Goal: Task Accomplishment & Management: Use online tool/utility

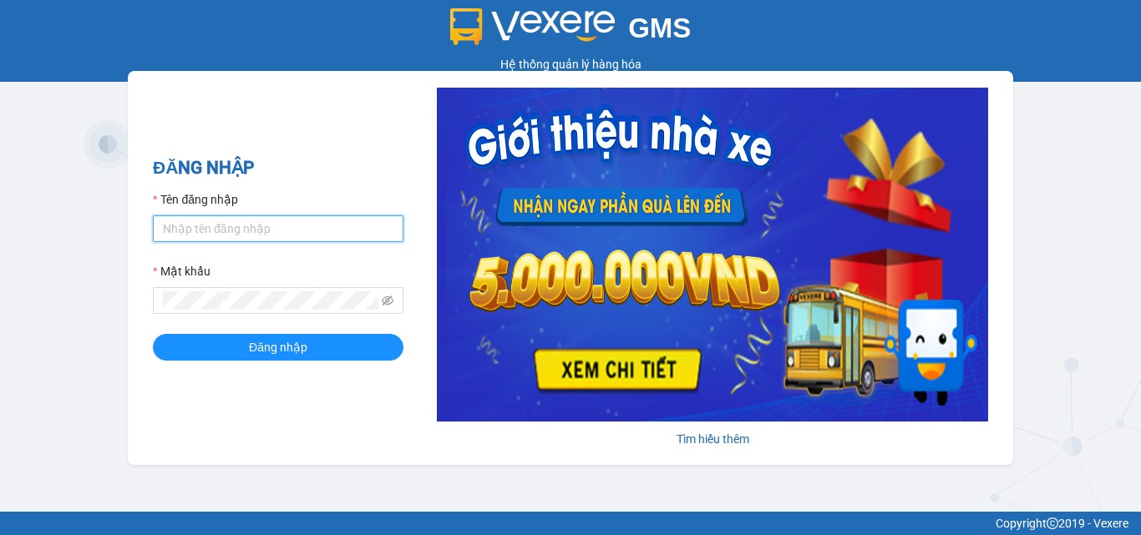
click at [327, 223] on input "Tên đăng nhập" at bounding box center [278, 228] width 251 height 27
type input "trung.minhtam"
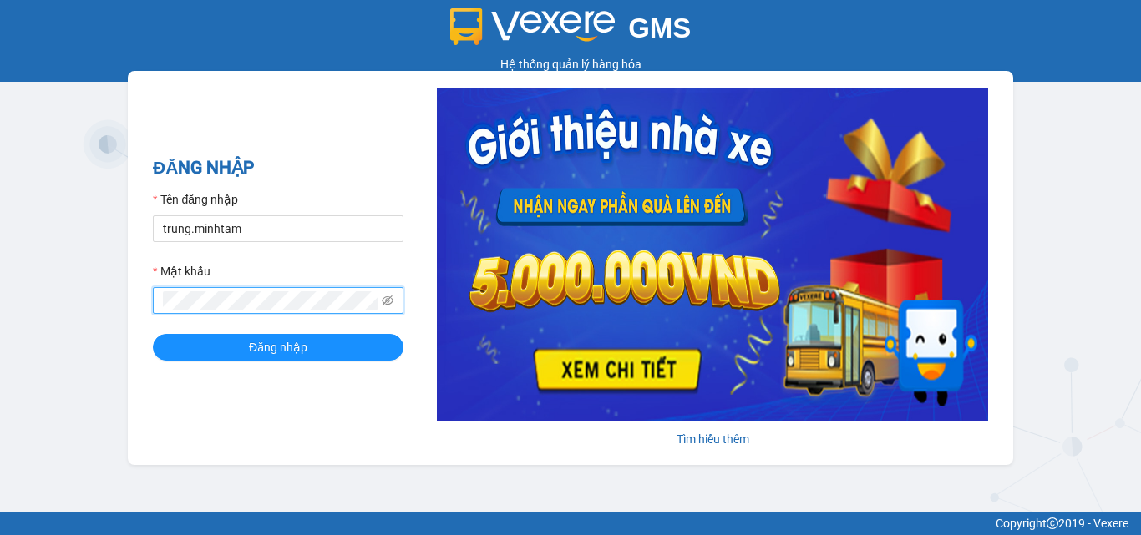
click at [153, 334] on button "Đăng nhập" at bounding box center [278, 347] width 251 height 27
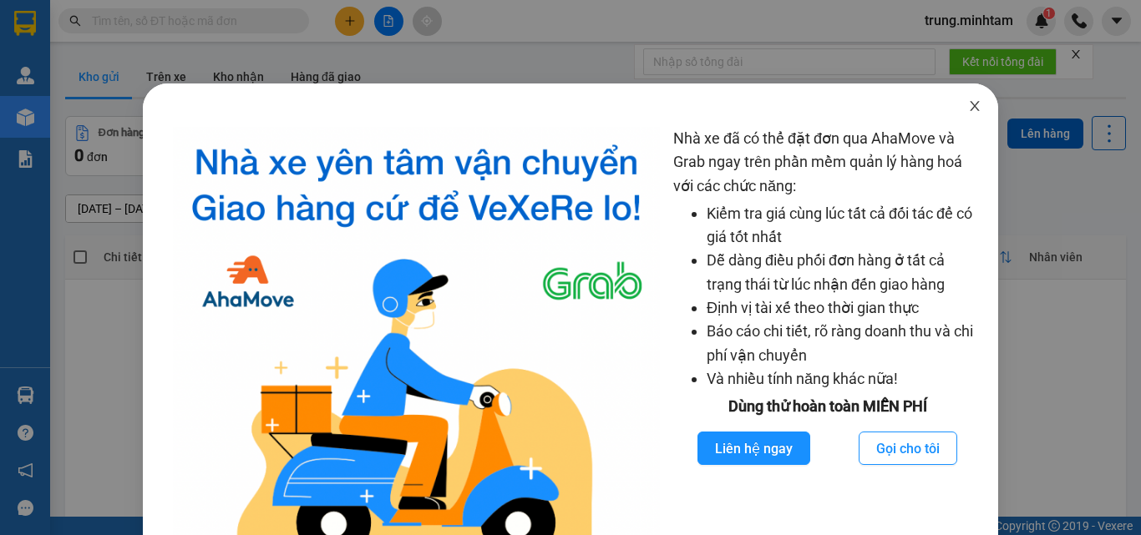
click at [968, 103] on icon "close" at bounding box center [974, 105] width 13 height 13
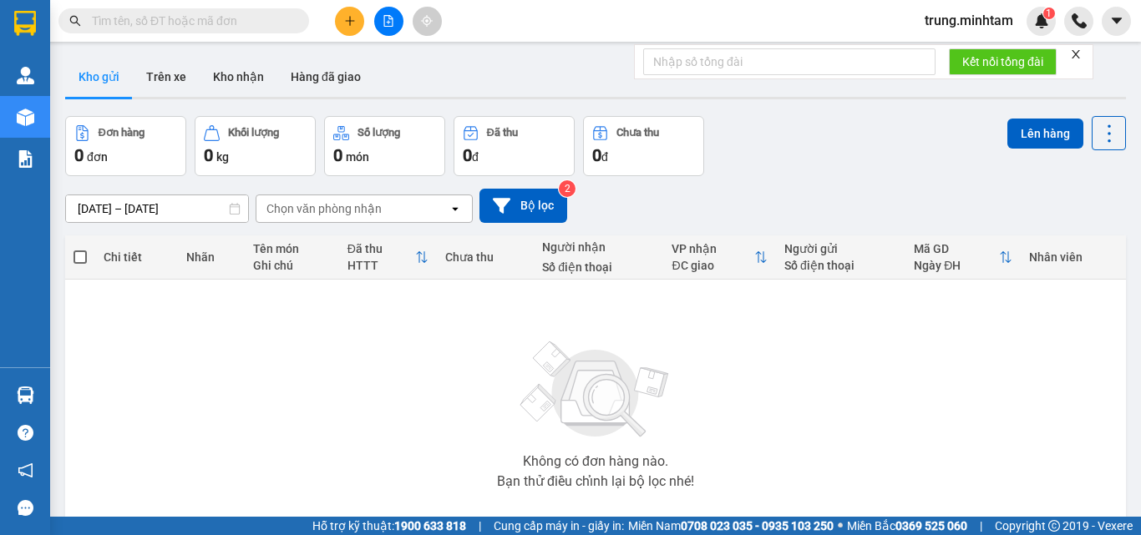
click at [153, 23] on input "text" at bounding box center [190, 21] width 197 height 18
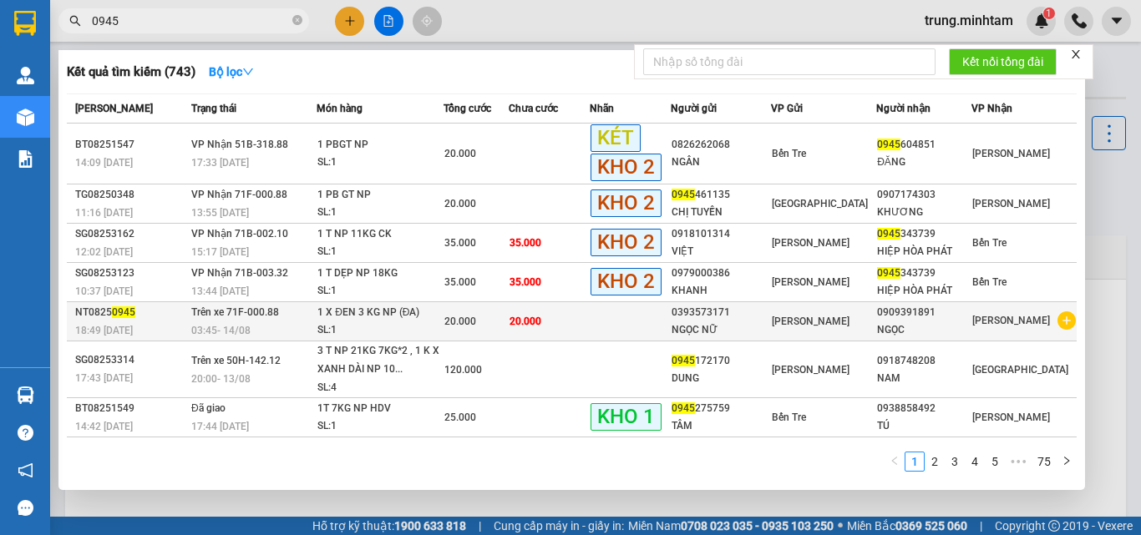
type input "0945"
click at [585, 321] on td "20.000" at bounding box center [549, 321] width 81 height 39
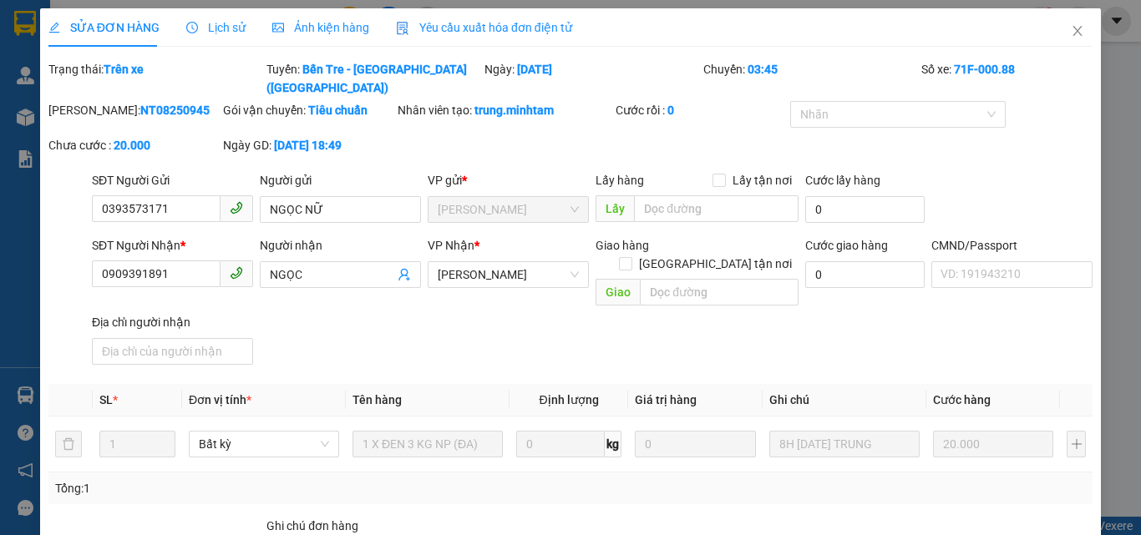
type input "0393573171"
type input "NGỌC NỮ"
type input "0909391891"
type input "NGỌC"
type input "ĐTT"
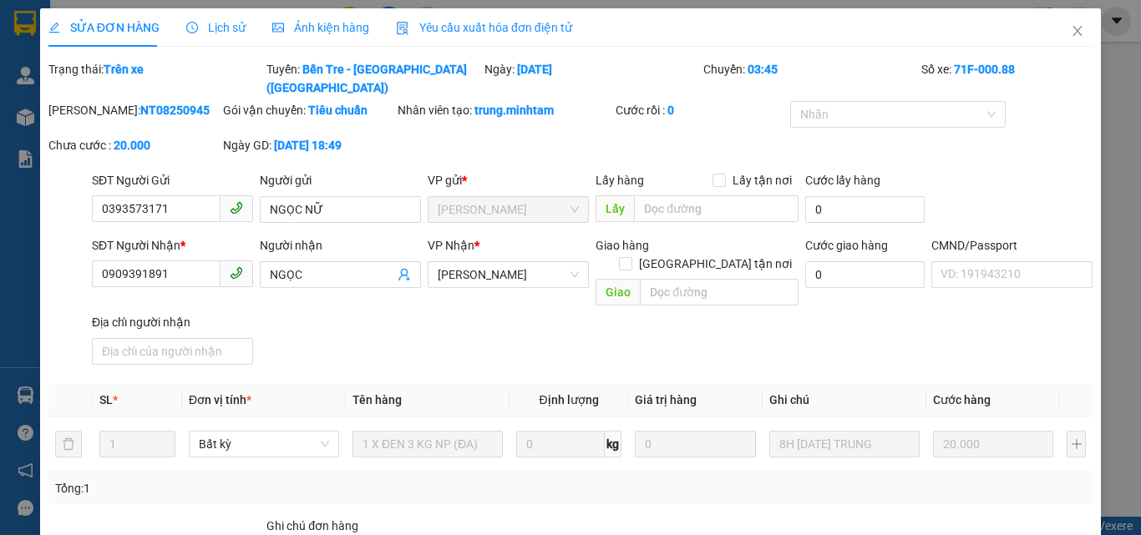
type input "20.000"
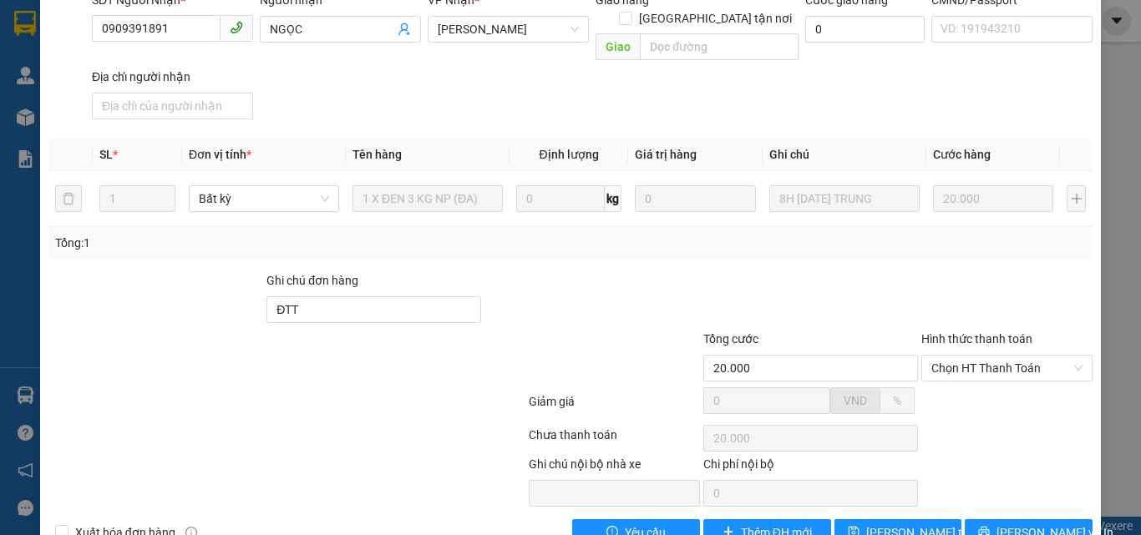
scroll to position [252, 0]
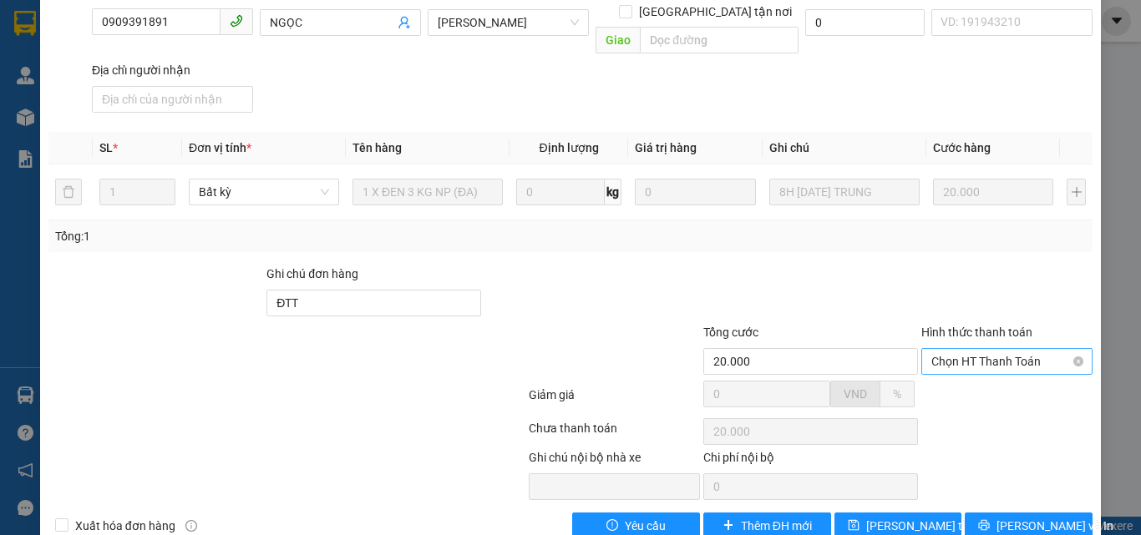
click at [947, 349] on span "Chọn HT Thanh Toán" at bounding box center [1006, 361] width 151 height 25
click at [951, 358] on div "Tại văn phòng" at bounding box center [996, 358] width 149 height 18
type input "0"
click at [905, 517] on span "[PERSON_NAME] thay đổi" at bounding box center [933, 526] width 134 height 18
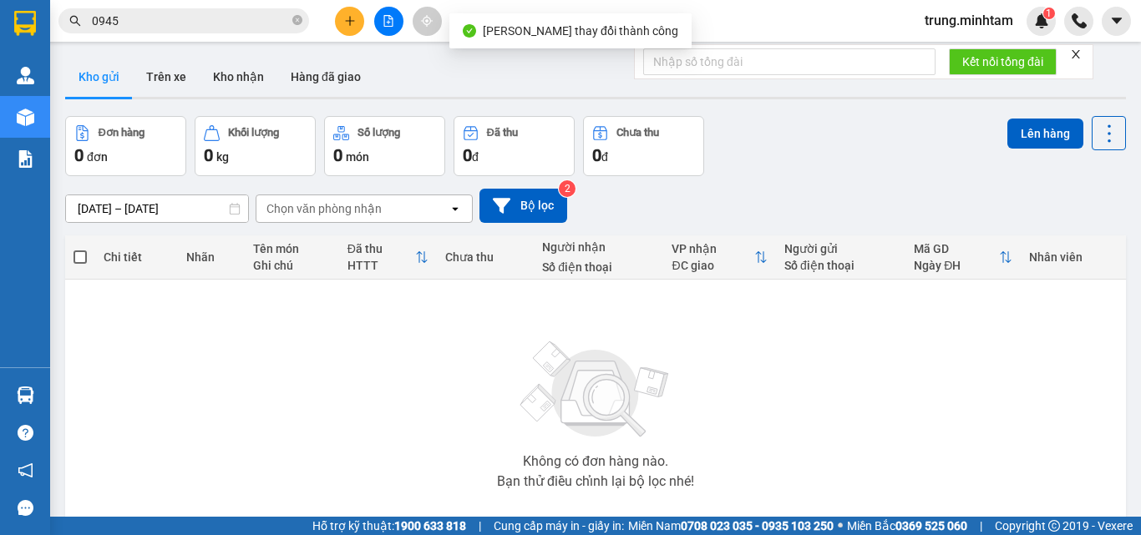
click at [148, 14] on input "0945" at bounding box center [190, 21] width 197 height 18
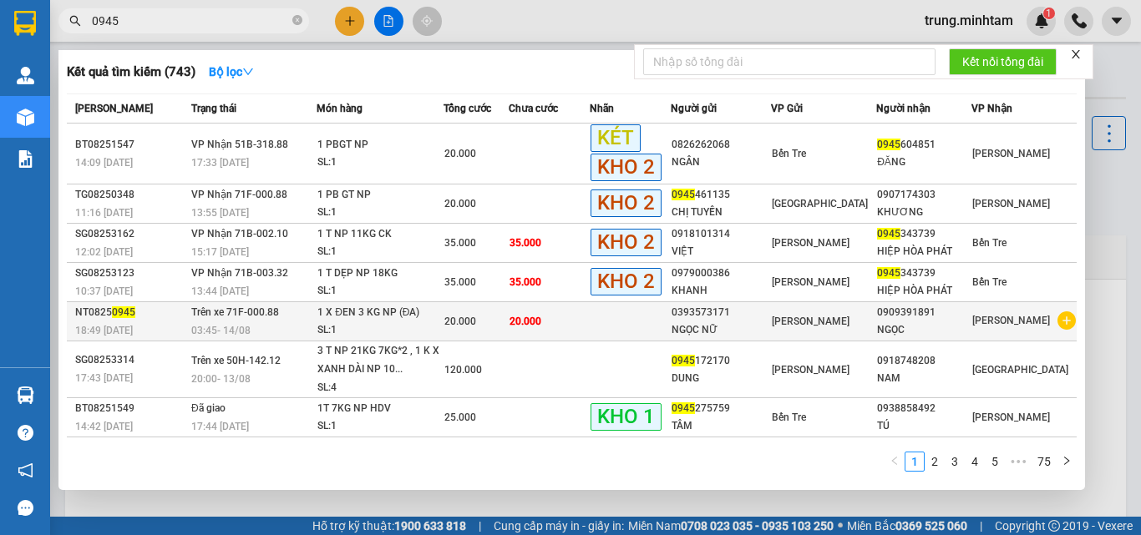
click at [722, 325] on div "NGỌC NỮ" at bounding box center [720, 330] width 99 height 18
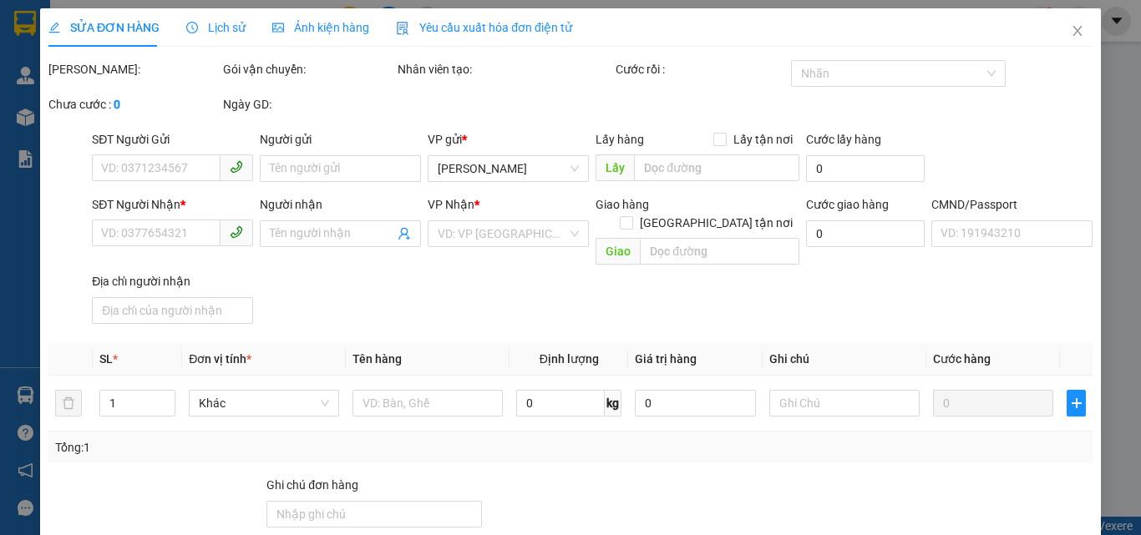
type input "0393573171"
type input "NGỌC NỮ"
type input "0909391891"
type input "NGỌC"
type input "ĐTT"
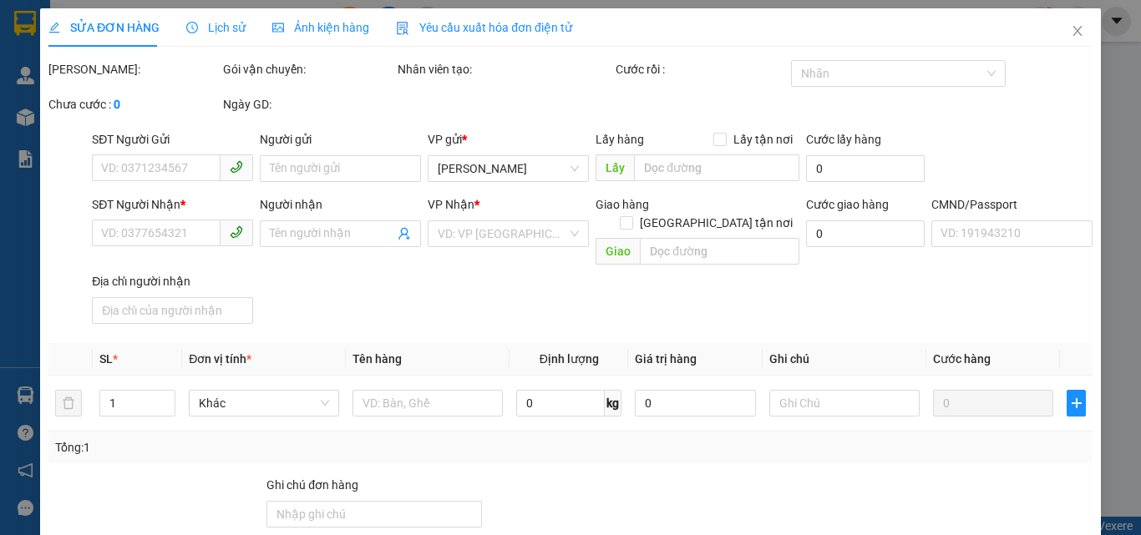
type input "20.000"
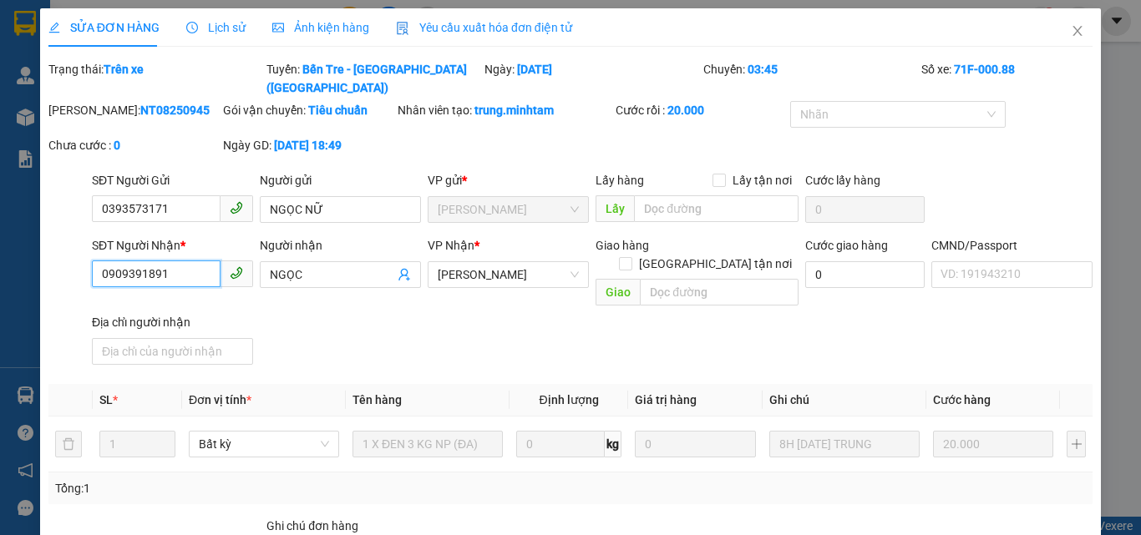
drag, startPoint x: 165, startPoint y: 256, endPoint x: 80, endPoint y: 266, distance: 85.8
click at [80, 266] on div "SĐT Người Nhận * 0909391891 0909391891 Người nhận NGỌC VP Nhận * Hồ Chí Minh Gi…" at bounding box center [570, 303] width 1047 height 135
click at [1073, 30] on icon "close" at bounding box center [1077, 31] width 9 height 10
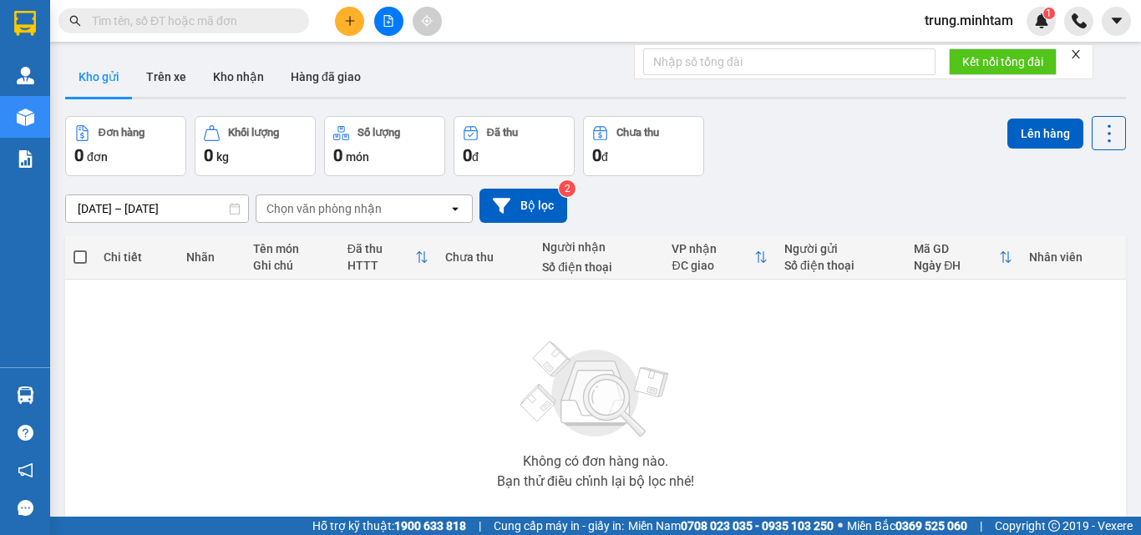
click at [180, 21] on input "text" at bounding box center [190, 21] width 197 height 18
paste input "0909391891"
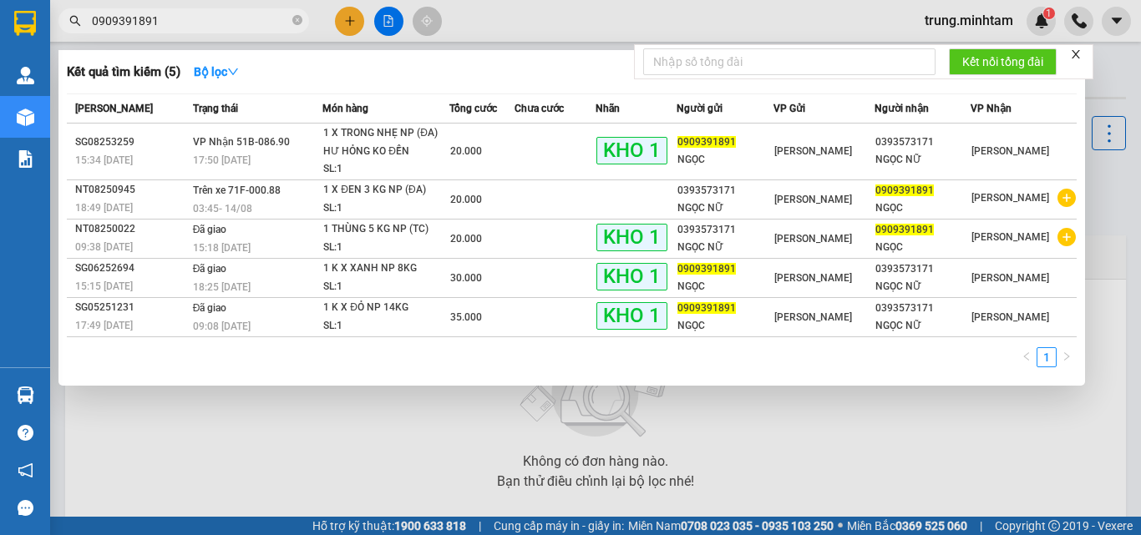
click at [225, 420] on div at bounding box center [570, 267] width 1141 height 535
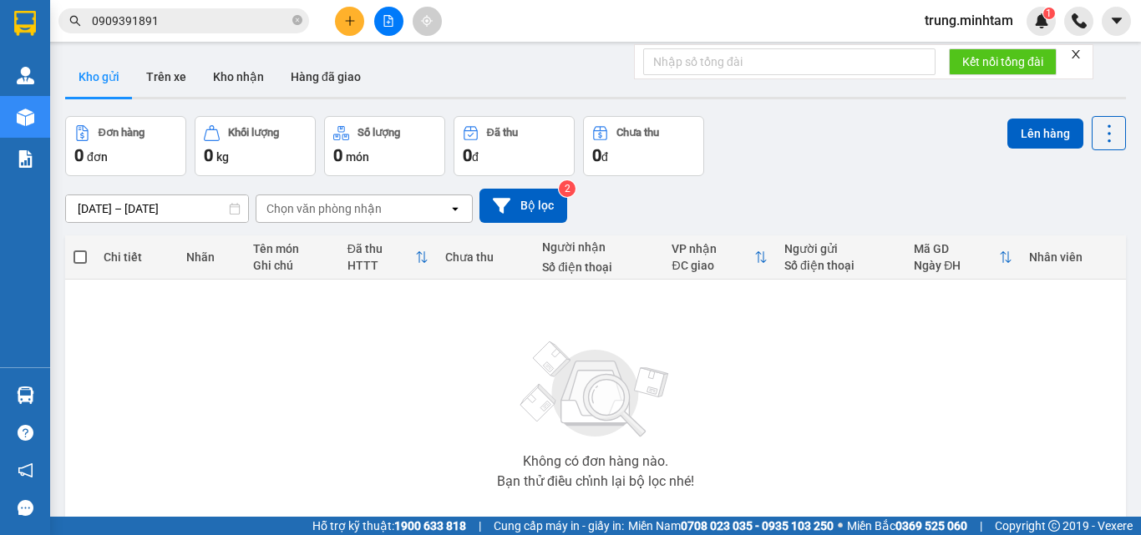
click at [182, 18] on input "0909391891" at bounding box center [190, 21] width 197 height 18
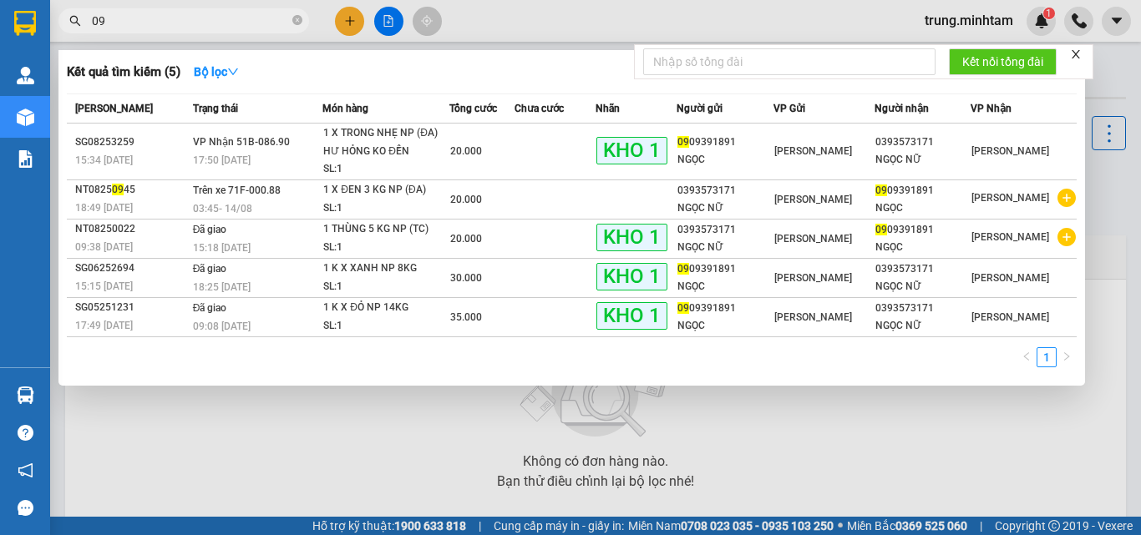
type input "0"
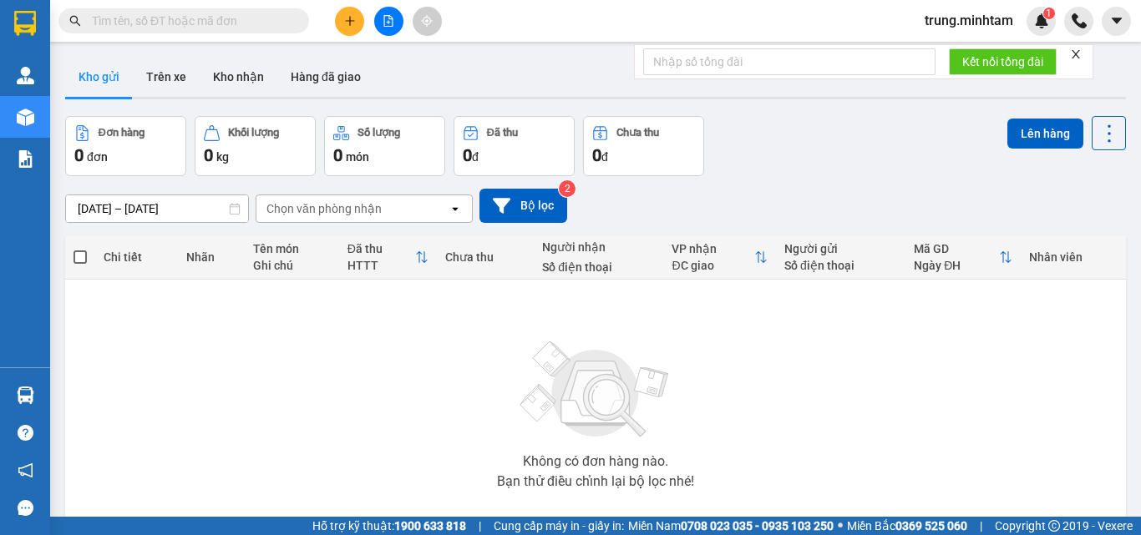
paste input "0909391891"
type input "0909391891"
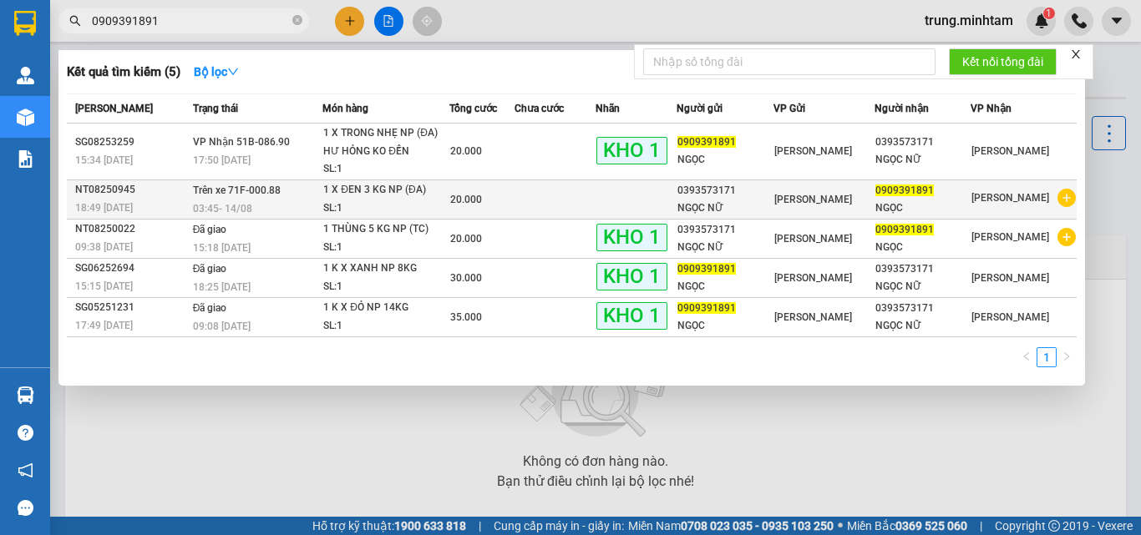
click at [637, 197] on td at bounding box center [635, 199] width 81 height 39
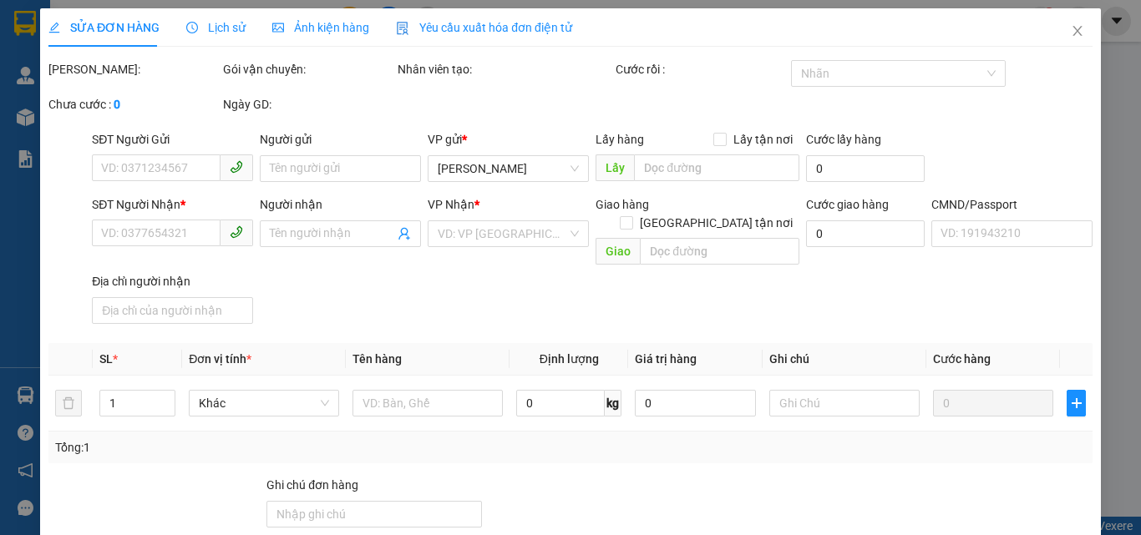
type input "0393573171"
type input "NGỌC NỮ"
type input "0909391891"
type input "NGỌC"
type input "ĐTT"
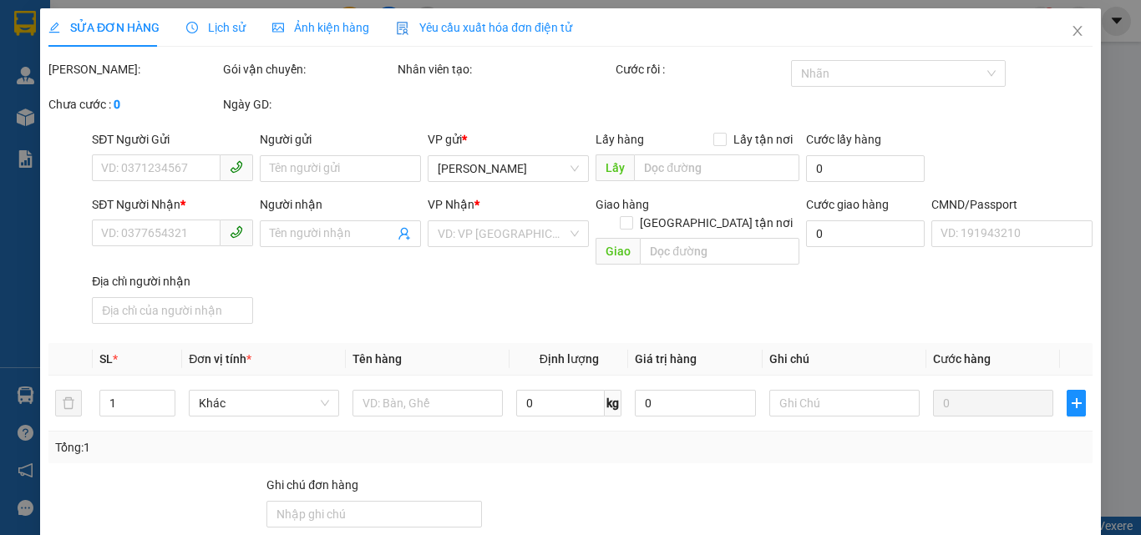
type input "20.000"
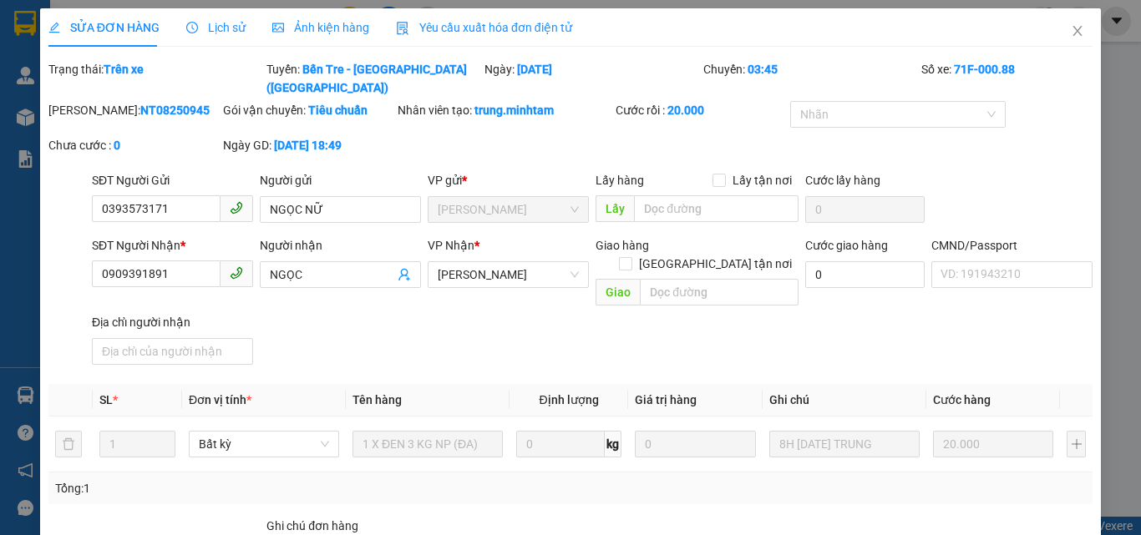
click at [220, 21] on span "Lịch sử" at bounding box center [215, 27] width 59 height 13
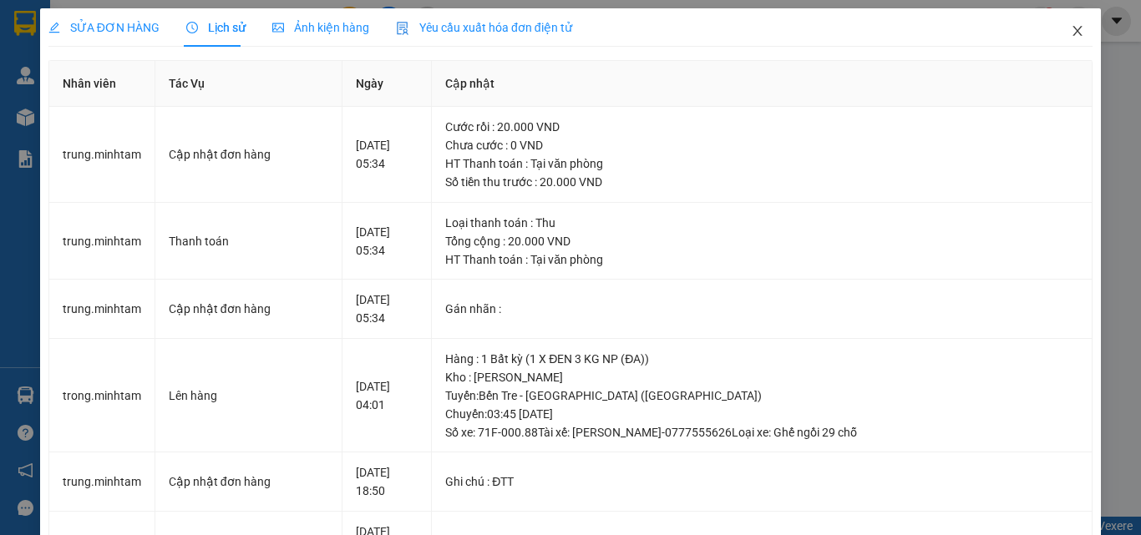
click at [1071, 34] on icon "close" at bounding box center [1077, 30] width 13 height 13
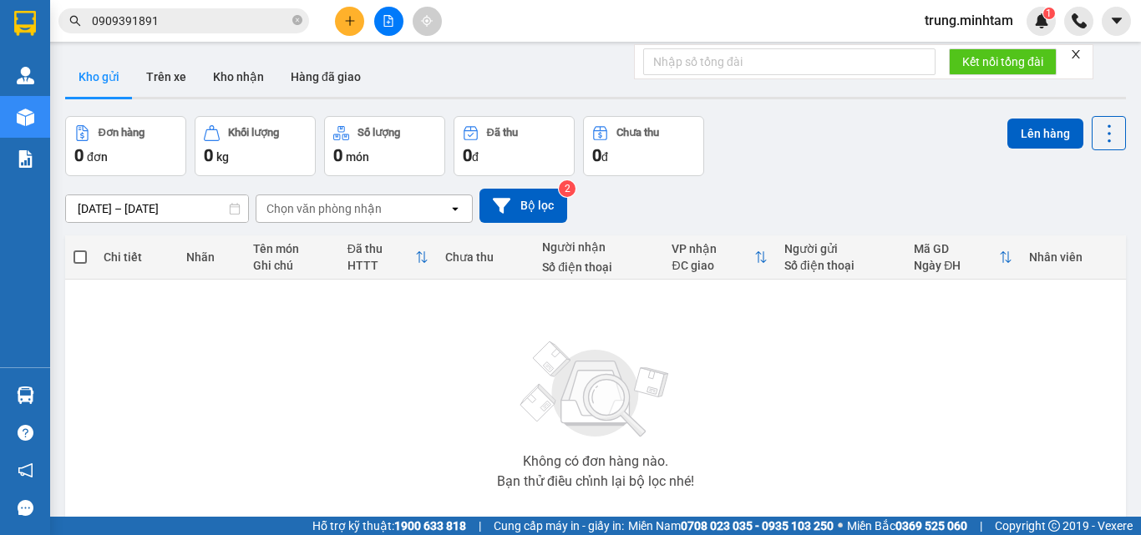
click at [194, 20] on input "0909391891" at bounding box center [190, 21] width 197 height 18
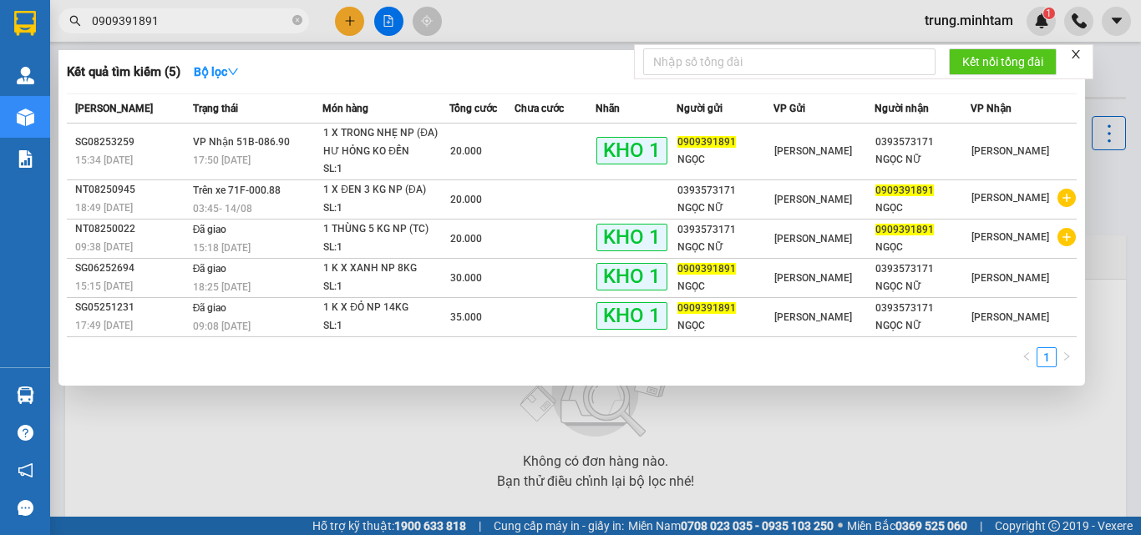
click at [194, 19] on input "0909391891" at bounding box center [190, 21] width 197 height 18
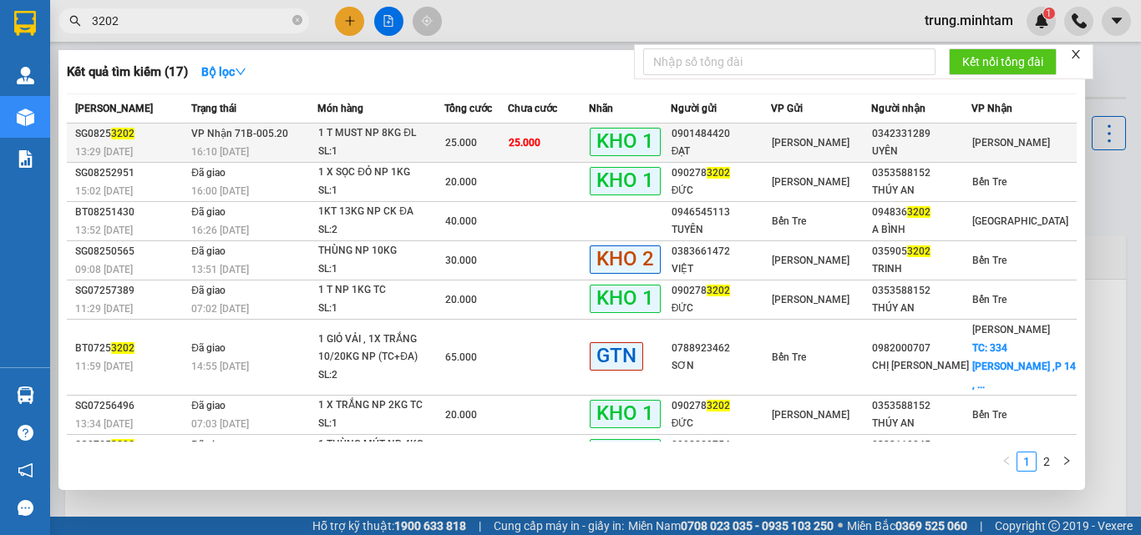
type input "3202"
click at [763, 139] on div "0901484420" at bounding box center [720, 134] width 99 height 18
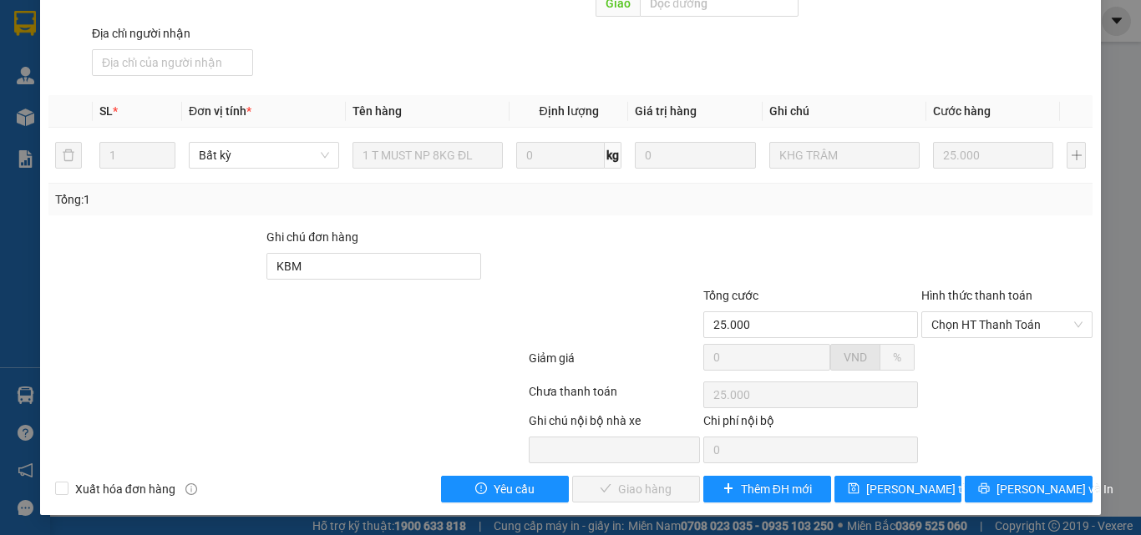
scroll to position [232, 0]
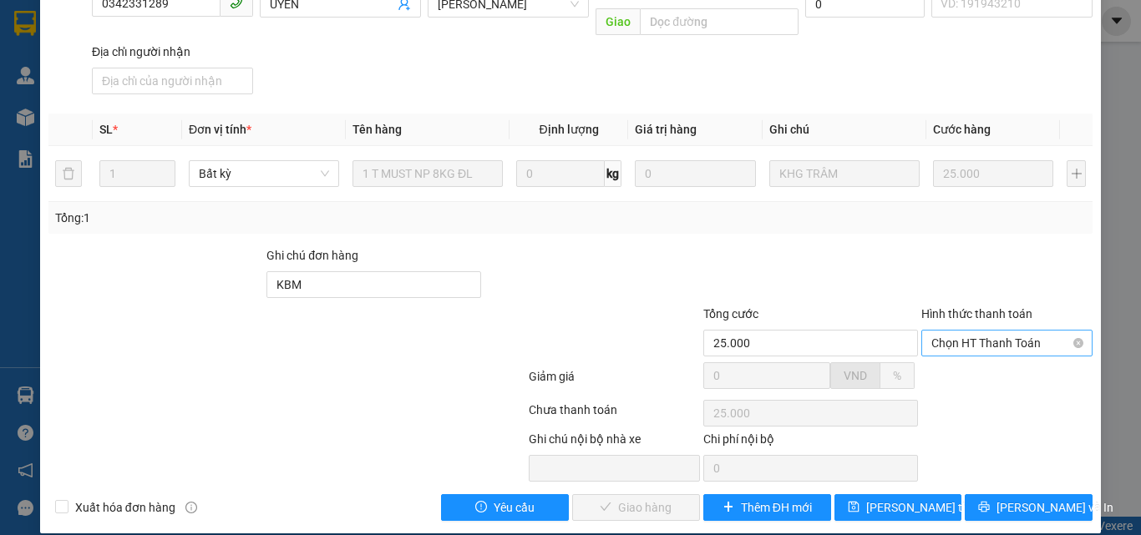
drag, startPoint x: 1010, startPoint y: 329, endPoint x: 1003, endPoint y: 335, distance: 9.5
click at [1010, 331] on span "Chọn HT Thanh Toán" at bounding box center [1006, 343] width 151 height 25
drag, startPoint x: 952, startPoint y: 361, endPoint x: 932, endPoint y: 368, distance: 21.4
click at [951, 361] on div "Tại văn phòng" at bounding box center [996, 358] width 149 height 18
type input "0"
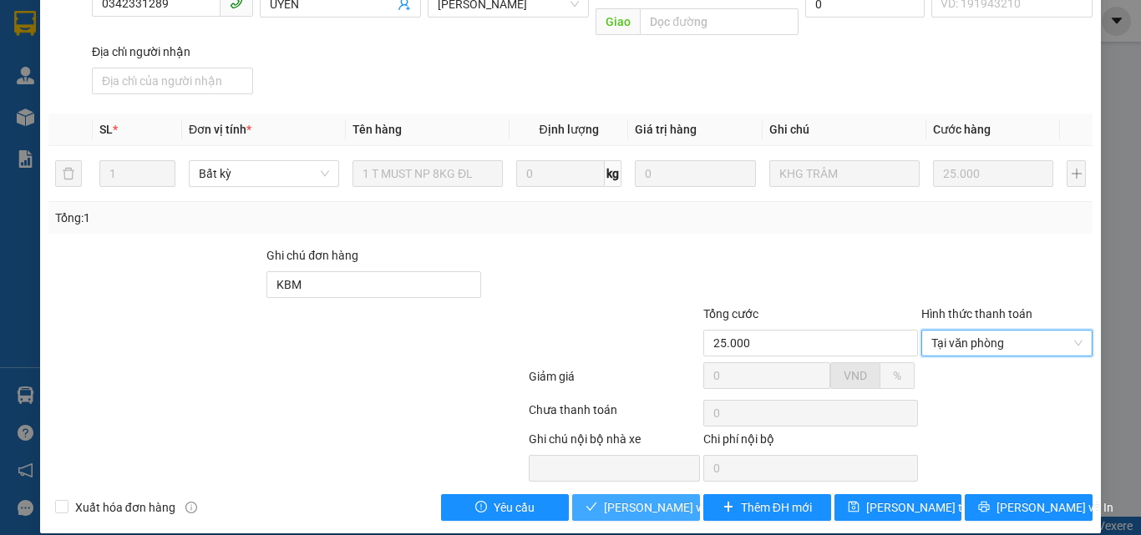
drag, startPoint x: 656, startPoint y: 493, endPoint x: 672, endPoint y: 463, distance: 33.3
click at [658, 499] on span "Lưu và Giao hàng" at bounding box center [684, 508] width 160 height 18
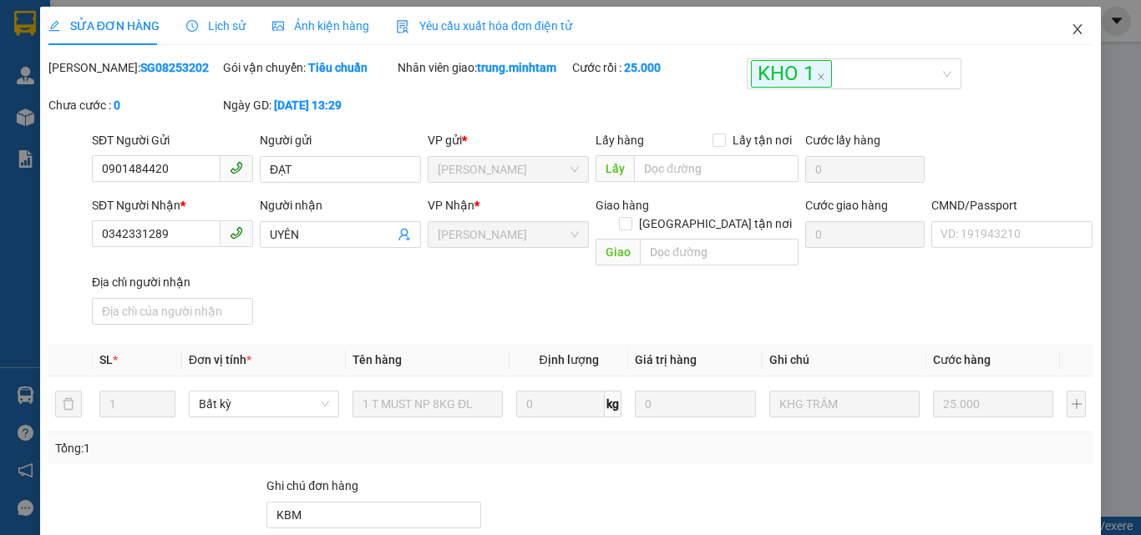
scroll to position [0, 0]
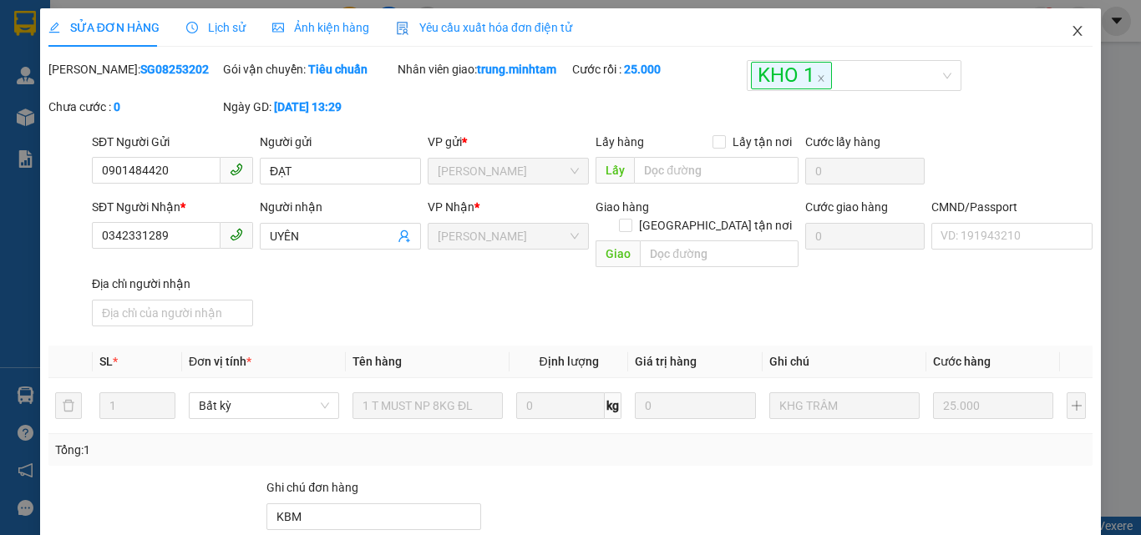
click at [1071, 38] on icon "close" at bounding box center [1077, 30] width 13 height 13
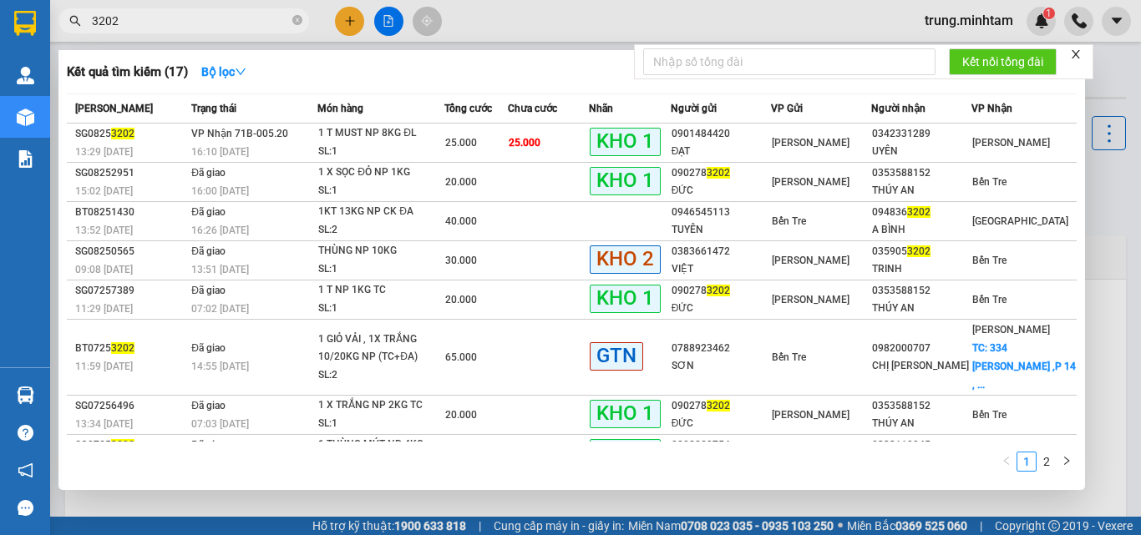
click at [149, 25] on input "3202" at bounding box center [190, 21] width 197 height 18
click at [149, 24] on input "3202" at bounding box center [190, 21] width 197 height 18
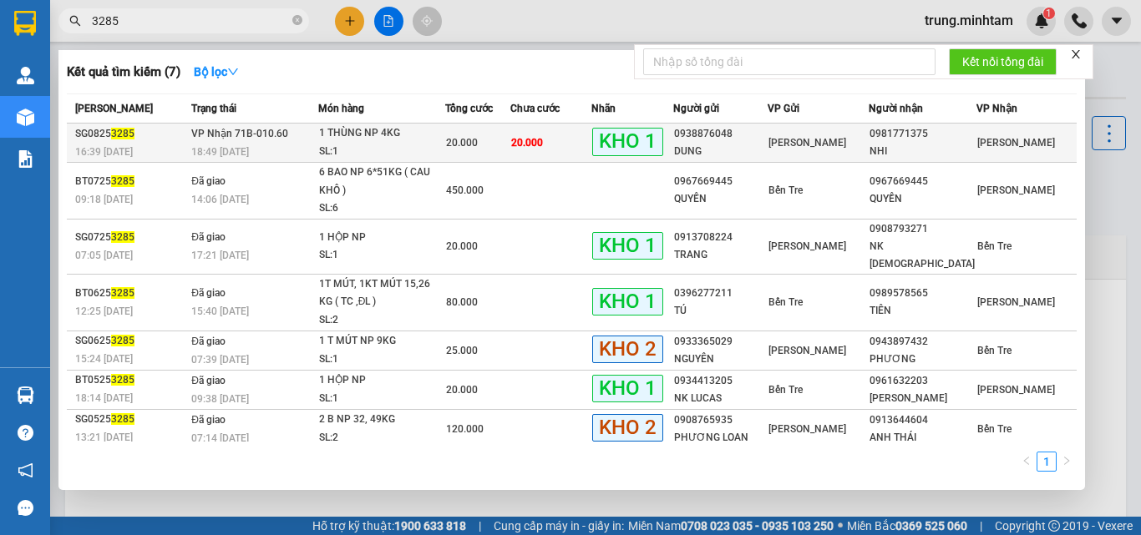
type input "3285"
click at [766, 142] on div "0938876048" at bounding box center [721, 134] width 94 height 18
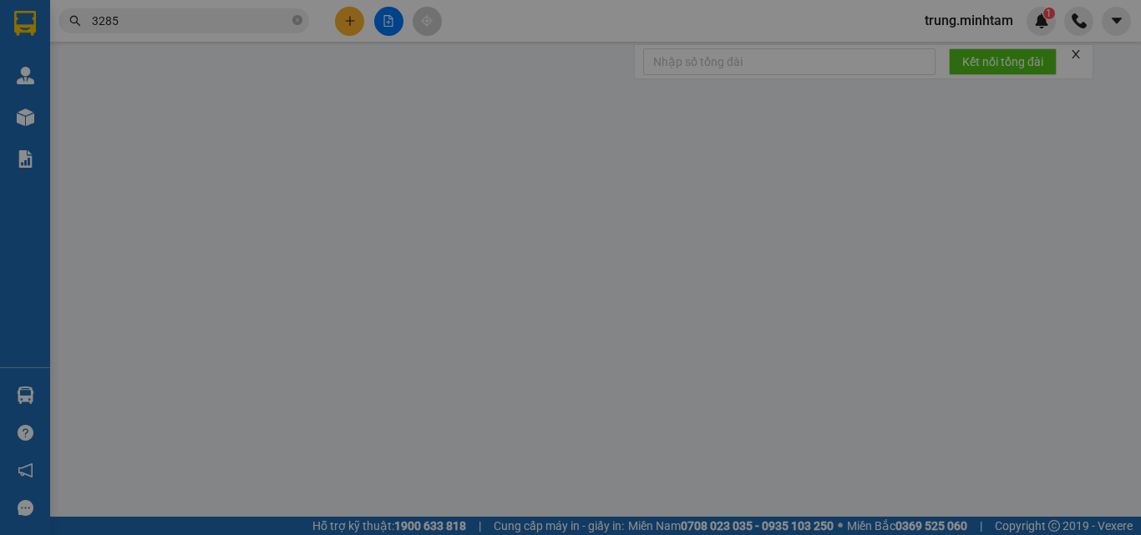
type input "0938876048"
type input "DUNG"
type input "0981771375"
type input "NHI"
type input "DG"
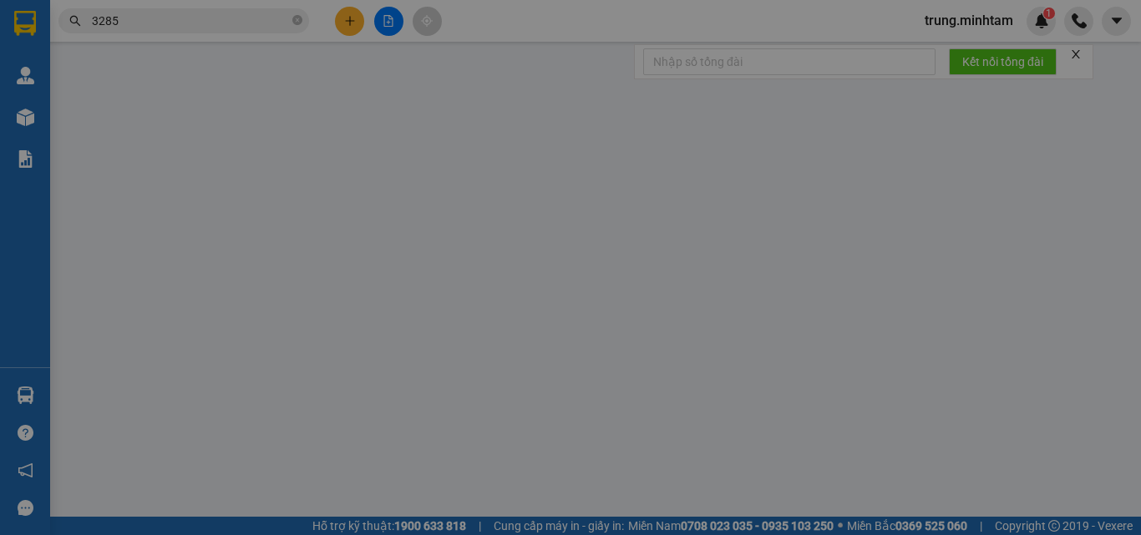
type input "20.000"
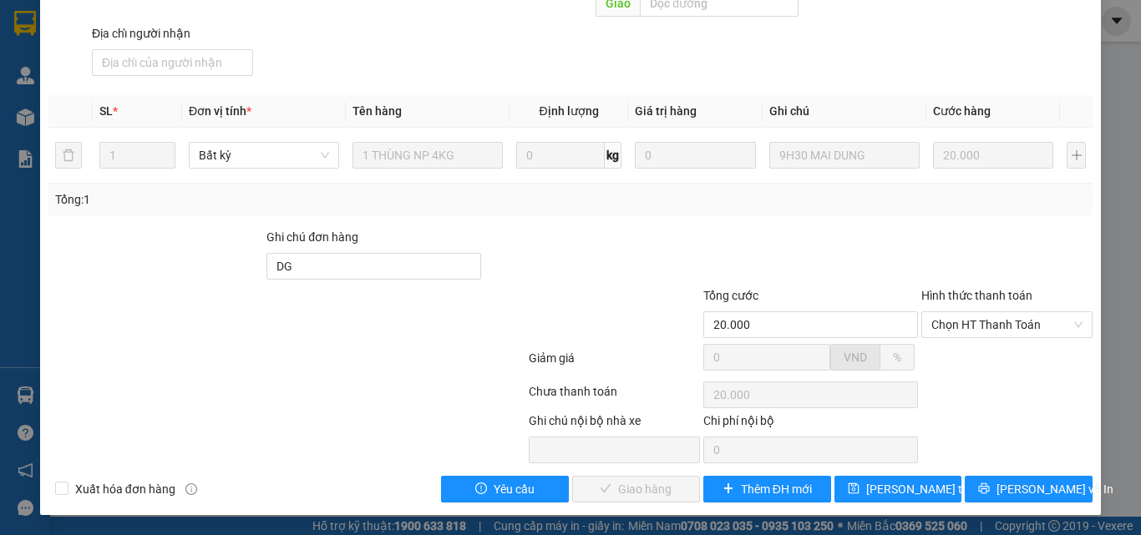
scroll to position [232, 0]
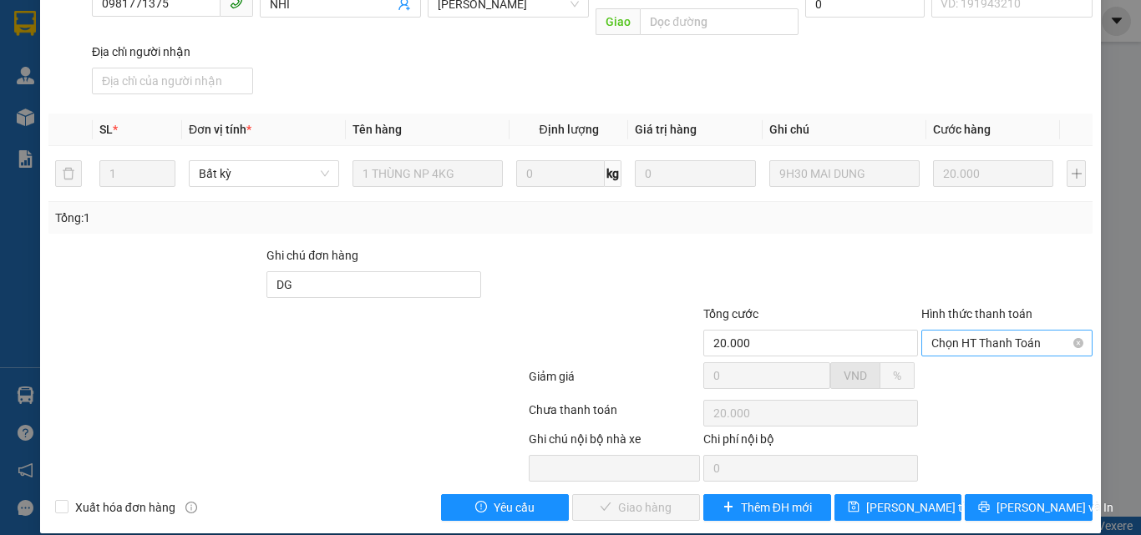
click at [975, 331] on span "Chọn HT Thanh Toán" at bounding box center [1006, 343] width 151 height 25
drag, startPoint x: 959, startPoint y: 357, endPoint x: 948, endPoint y: 363, distance: 12.3
click at [958, 357] on div "Tại văn phòng" at bounding box center [996, 358] width 149 height 18
type input "0"
click at [635, 499] on span "Lưu và Giao hàng" at bounding box center [684, 508] width 160 height 18
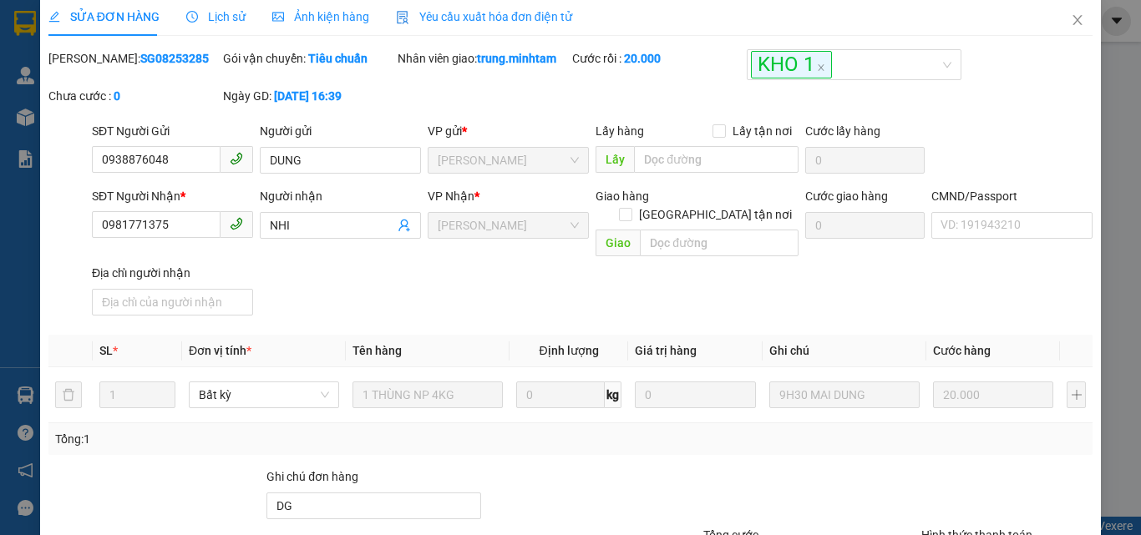
scroll to position [0, 0]
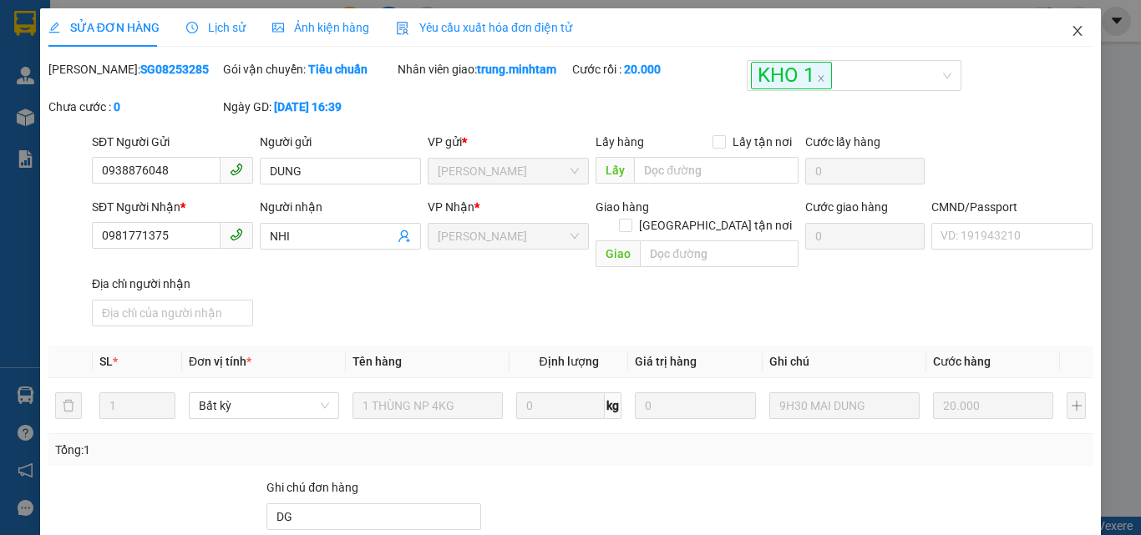
click at [1071, 33] on icon "close" at bounding box center [1077, 30] width 13 height 13
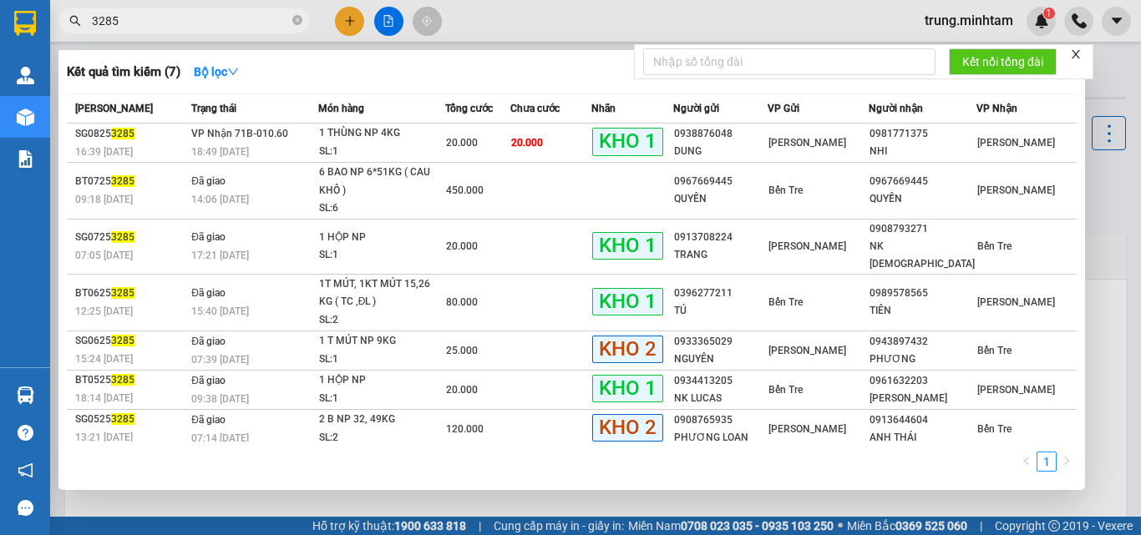
click at [187, 23] on input "3285" at bounding box center [190, 21] width 197 height 18
click at [186, 23] on input "3285" at bounding box center [190, 21] width 197 height 18
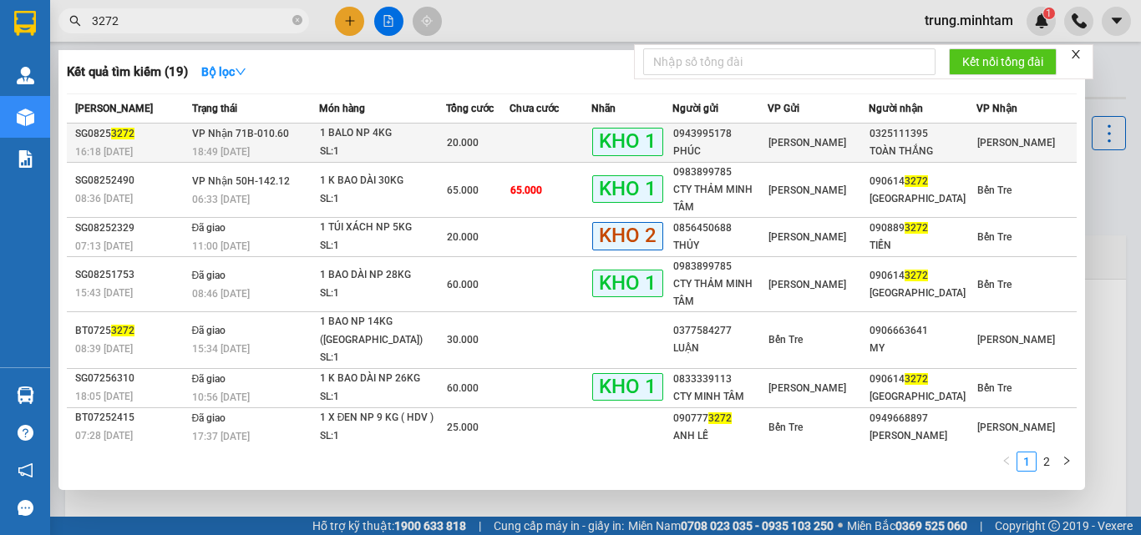
click at [527, 147] on td at bounding box center [550, 143] width 82 height 39
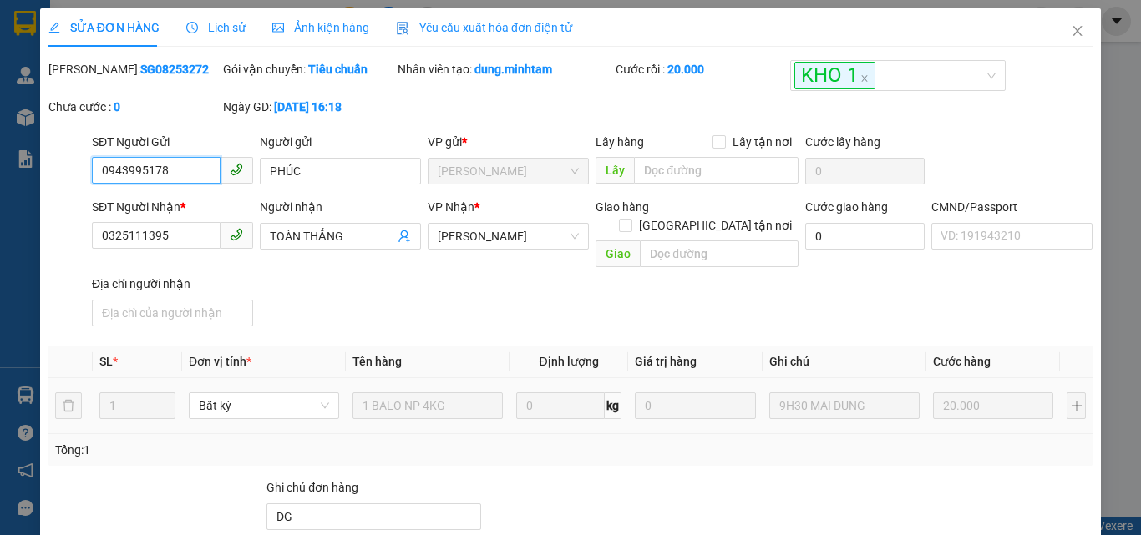
scroll to position [232, 0]
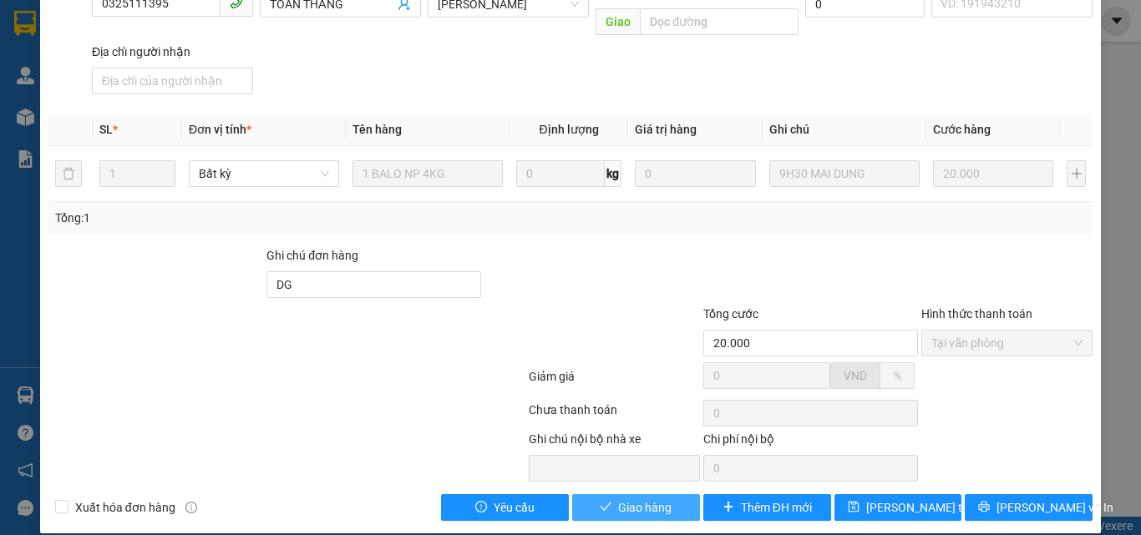
click at [640, 499] on span "Giao hàng" at bounding box center [644, 508] width 53 height 18
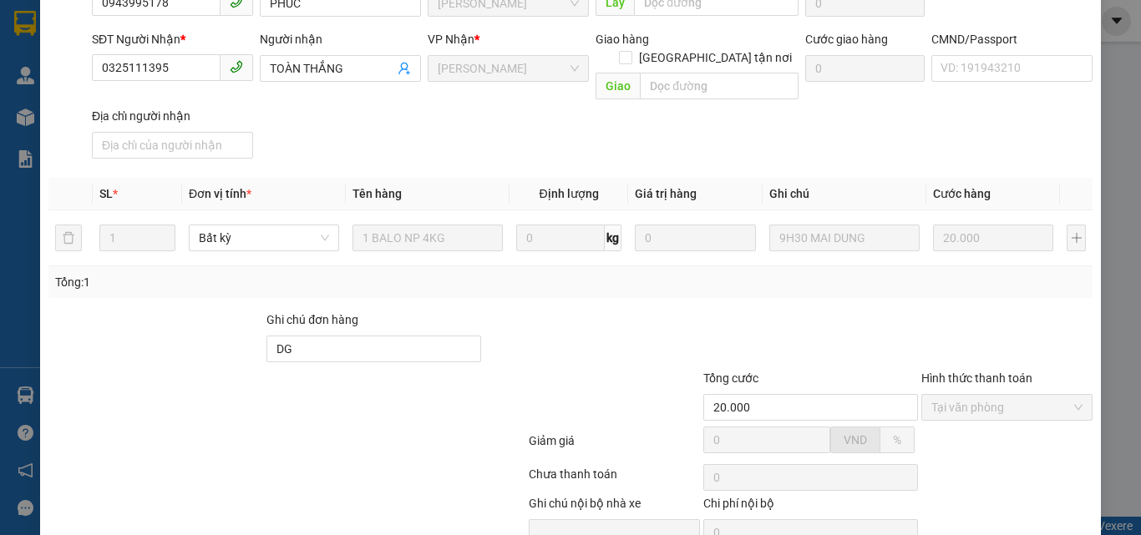
scroll to position [9, 0]
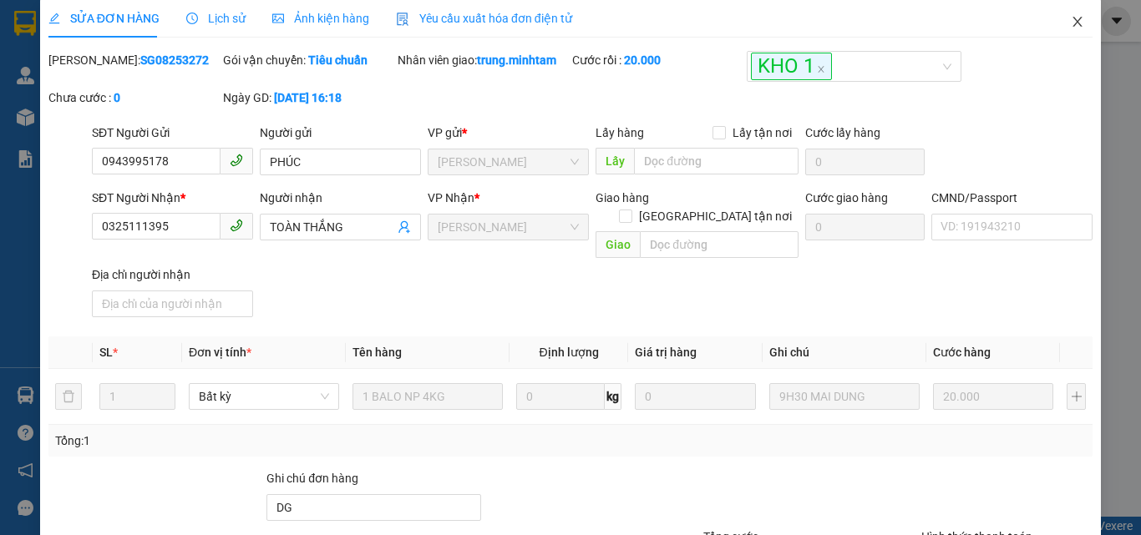
click at [1071, 26] on icon "close" at bounding box center [1077, 21] width 13 height 13
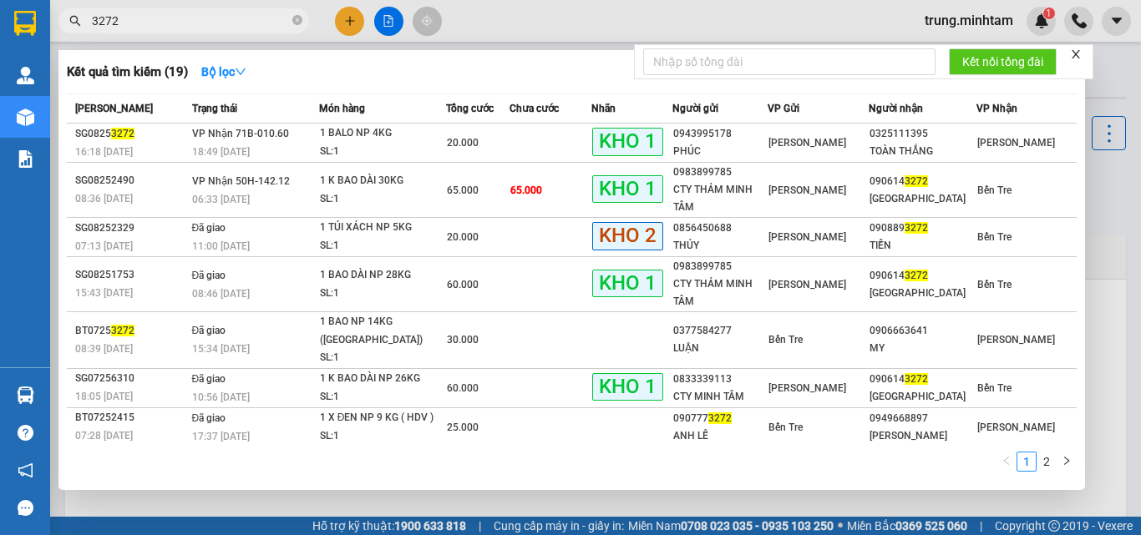
click at [180, 15] on input "3272" at bounding box center [190, 21] width 197 height 18
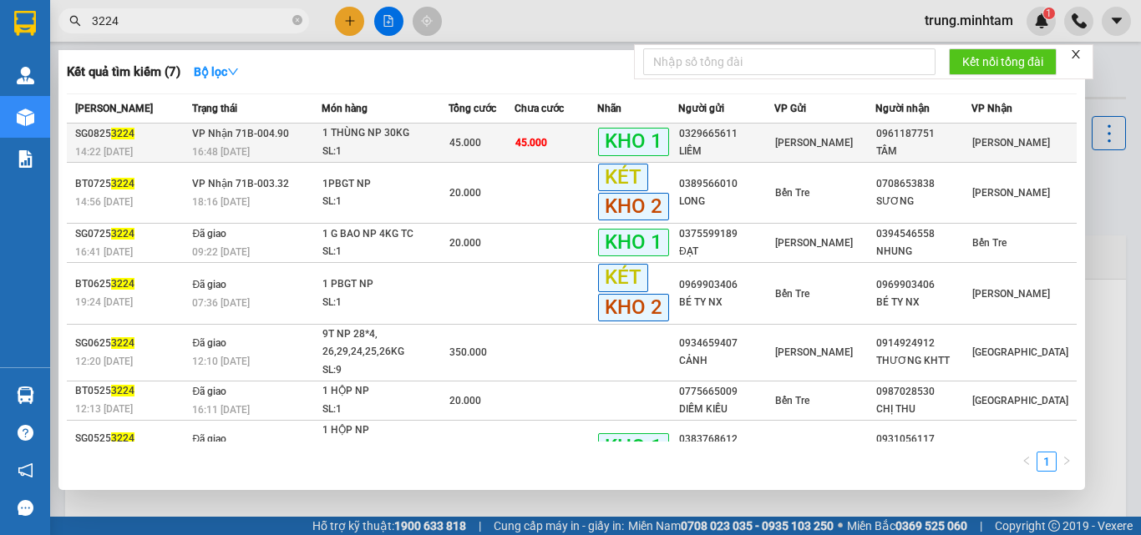
type input "3224"
click at [744, 144] on div "LIÊM" at bounding box center [726, 152] width 94 height 18
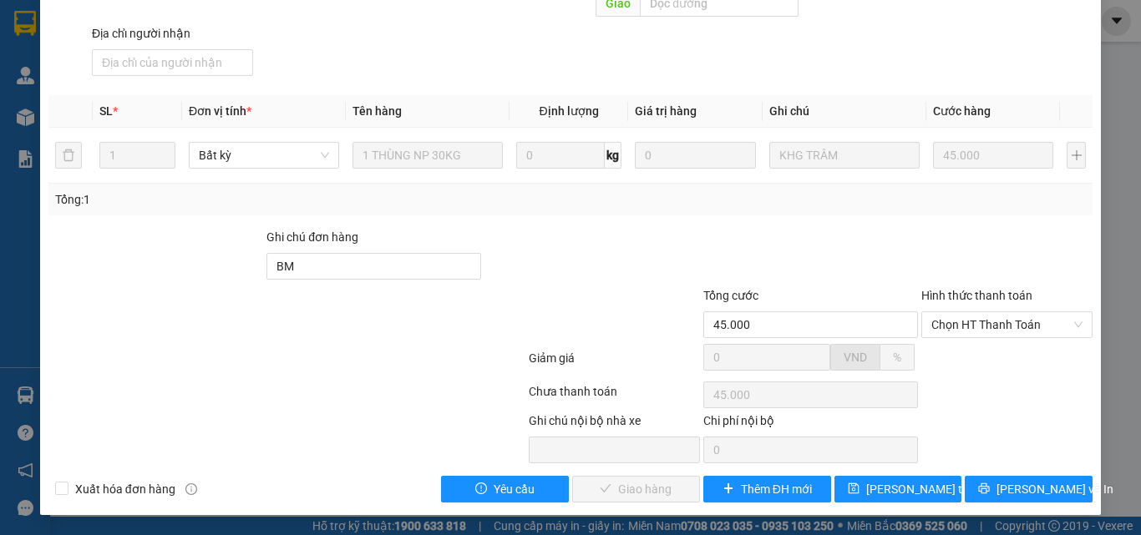
scroll to position [232, 0]
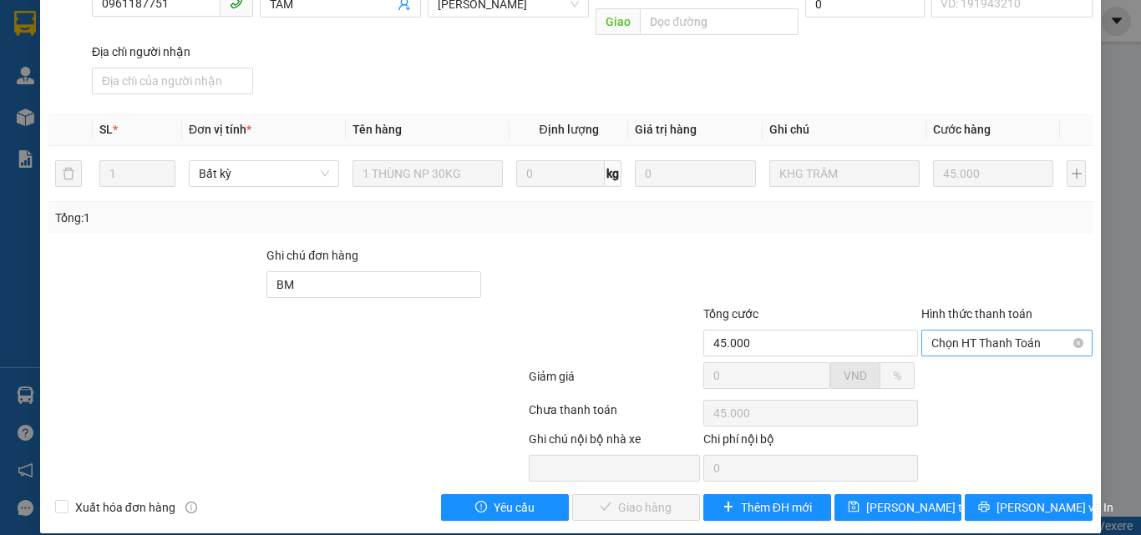
click at [970, 331] on span "Chọn HT Thanh Toán" at bounding box center [1006, 343] width 151 height 25
click at [970, 360] on div "Tại văn phòng" at bounding box center [996, 358] width 149 height 18
type input "0"
click at [646, 499] on span "[PERSON_NAME] và Giao hàng" at bounding box center [684, 508] width 160 height 18
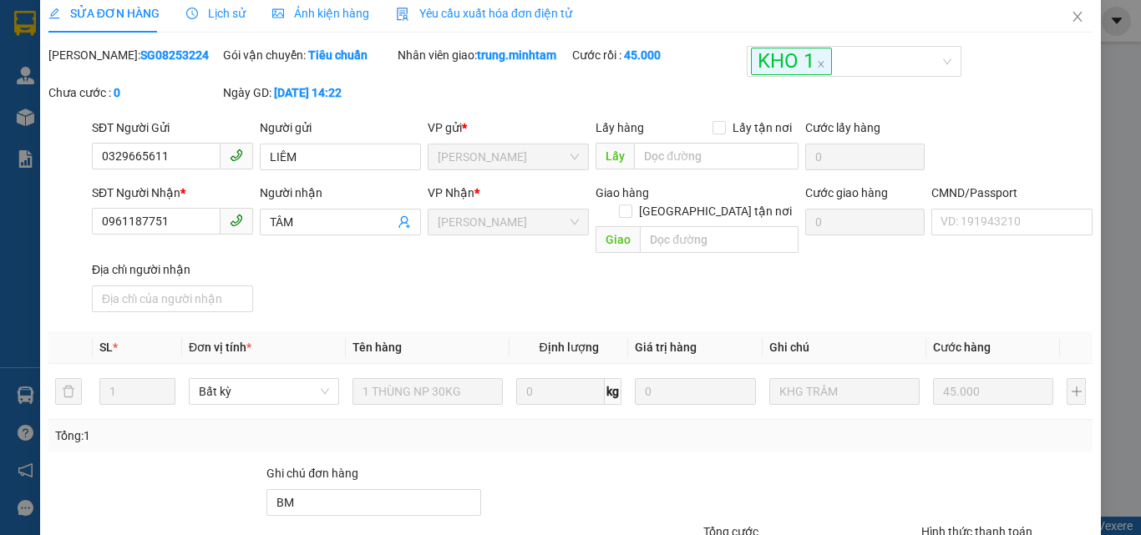
scroll to position [9, 0]
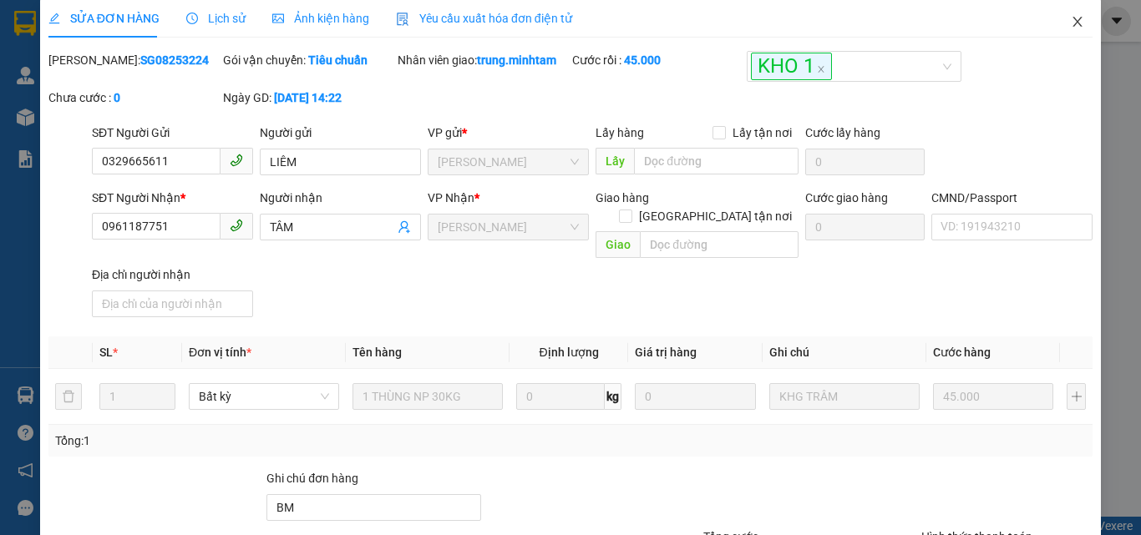
click at [1071, 26] on icon "close" at bounding box center [1077, 21] width 13 height 13
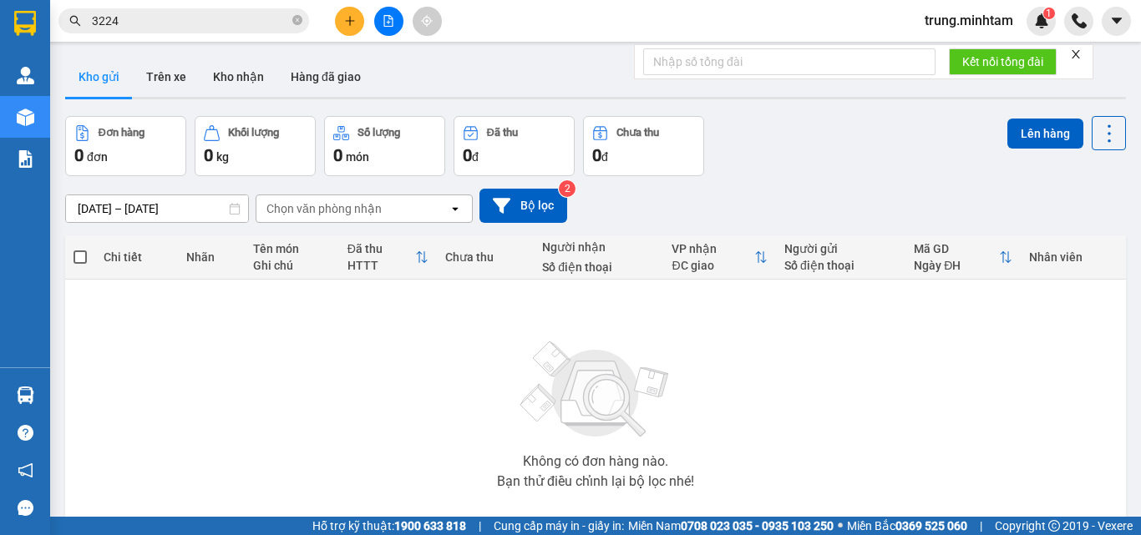
click at [170, 19] on input "3224" at bounding box center [190, 21] width 197 height 18
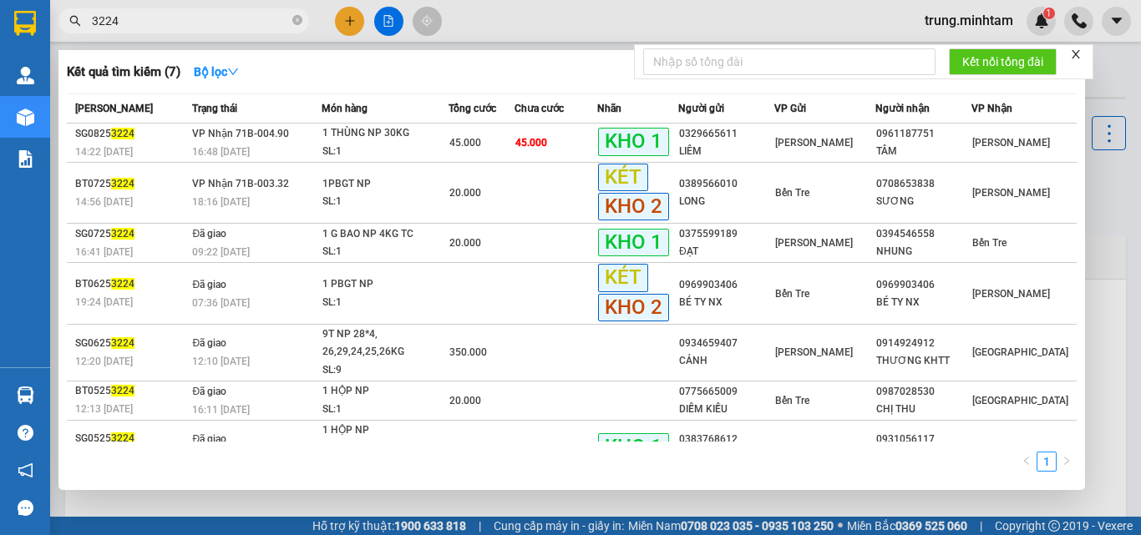
click at [169, 19] on input "3224" at bounding box center [190, 21] width 197 height 18
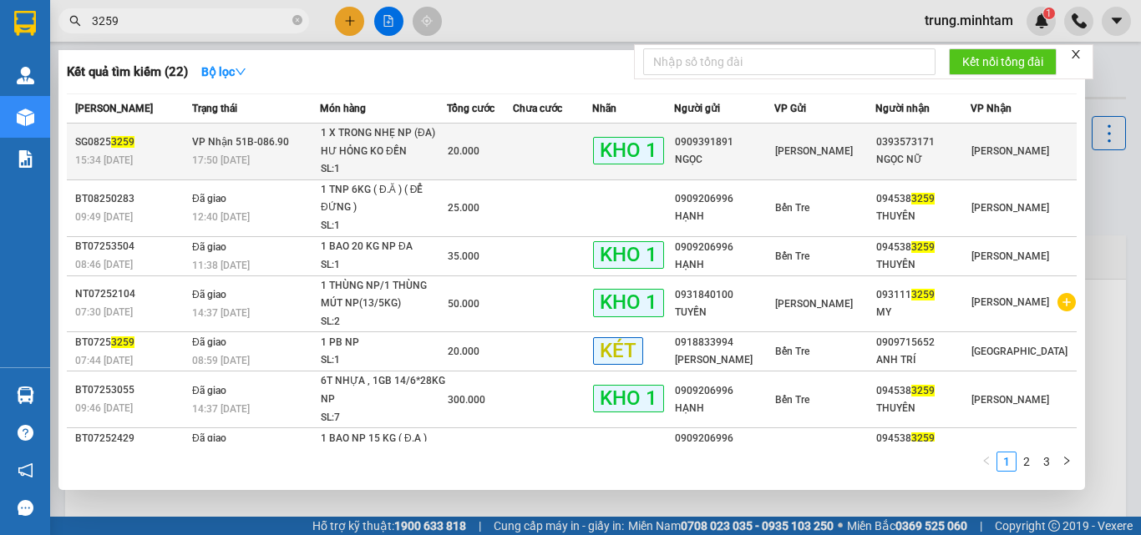
type input "3259"
click at [559, 153] on td at bounding box center [553, 152] width 80 height 57
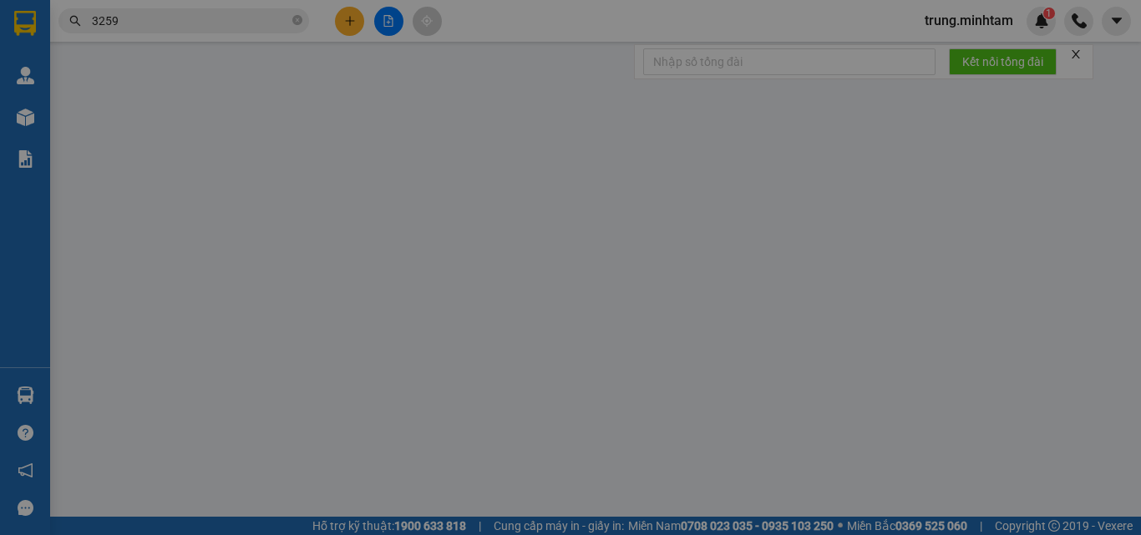
type input "0909391891"
type input "NGỌC"
type input "0393573171"
type input "NGỌC NỮ"
type input "NG CHỊU TRÁCH NHIỆM KBM"
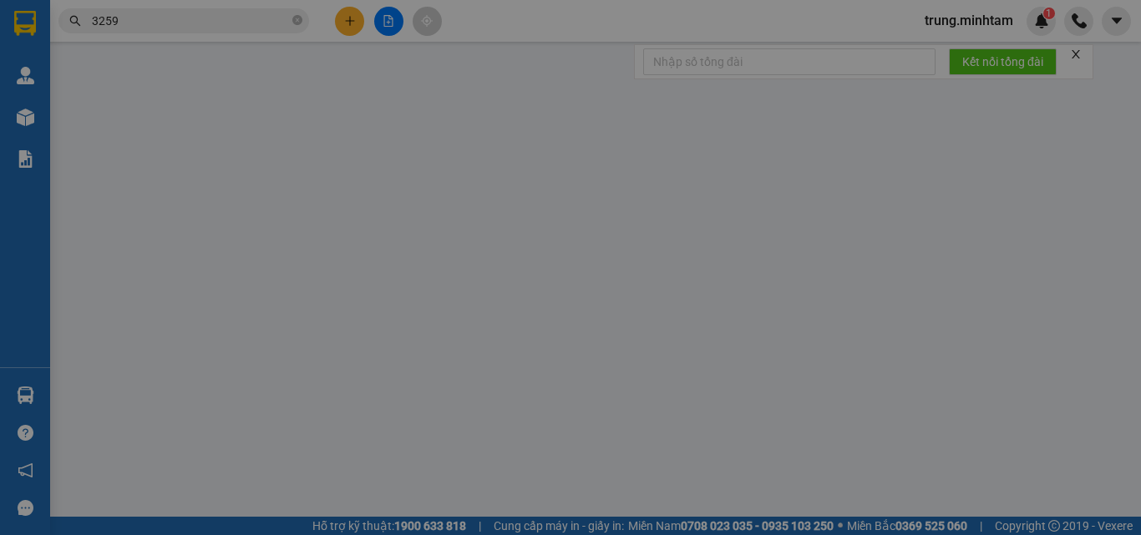
type input "20.000"
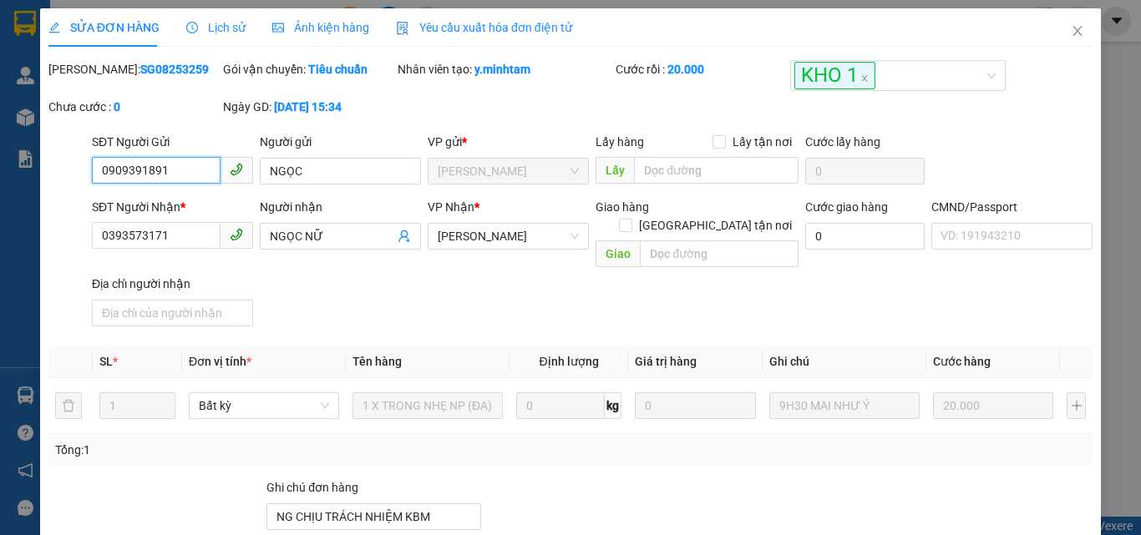
scroll to position [232, 0]
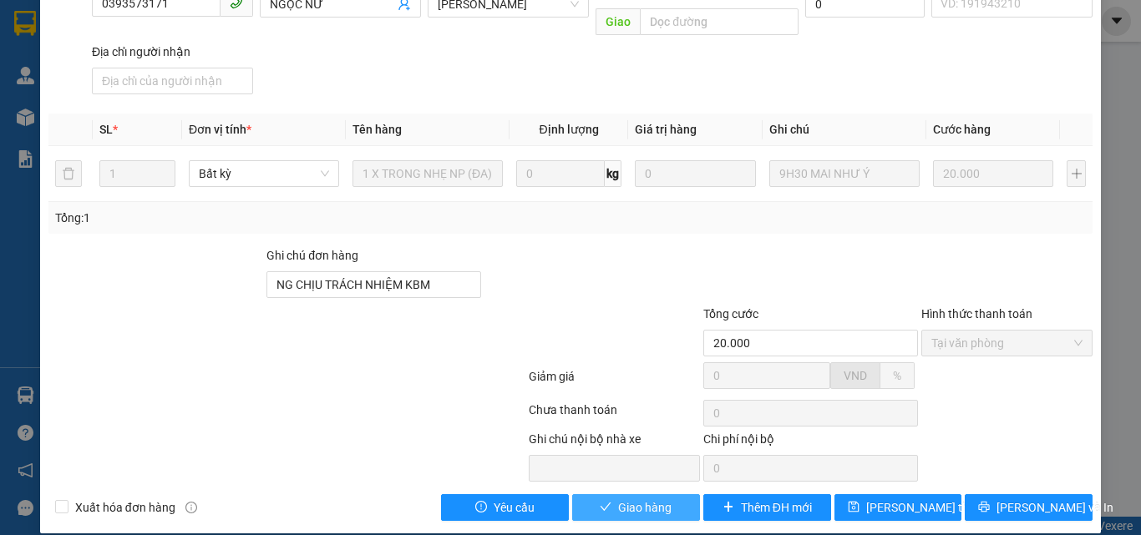
click at [645, 499] on span "Giao hàng" at bounding box center [644, 508] width 53 height 18
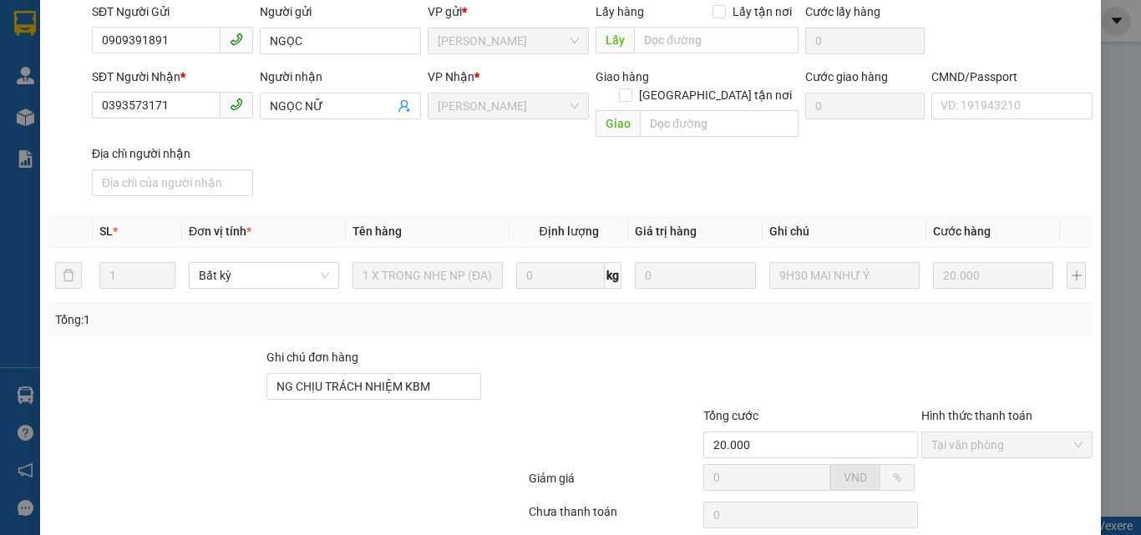
scroll to position [0, 0]
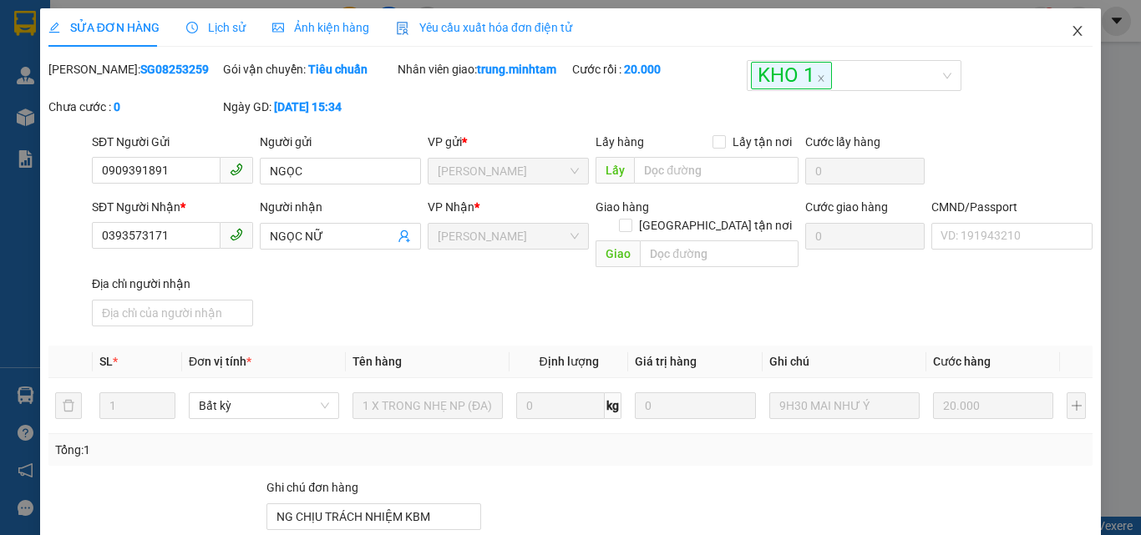
click at [1071, 28] on icon "close" at bounding box center [1077, 30] width 13 height 13
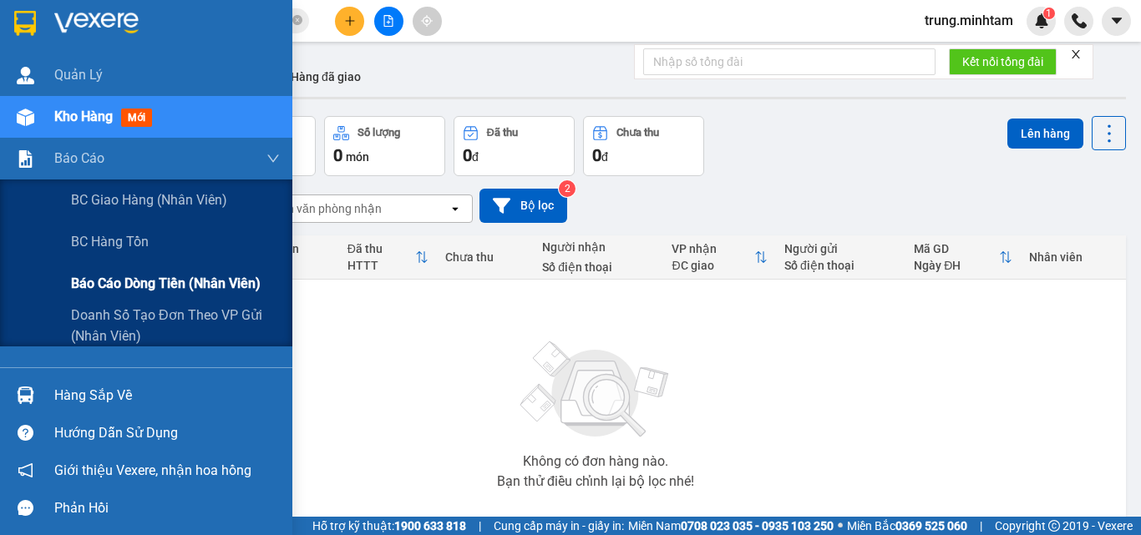
click at [121, 282] on span "Báo cáo dòng tiền (nhân viên)" at bounding box center [166, 283] width 190 height 21
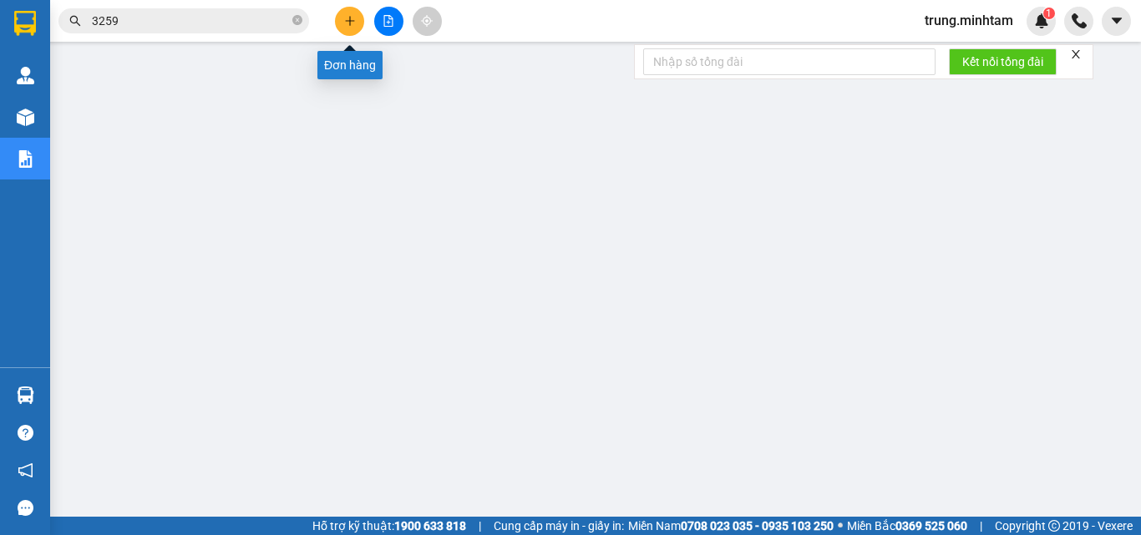
click at [354, 23] on icon "plus" at bounding box center [350, 21] width 12 height 12
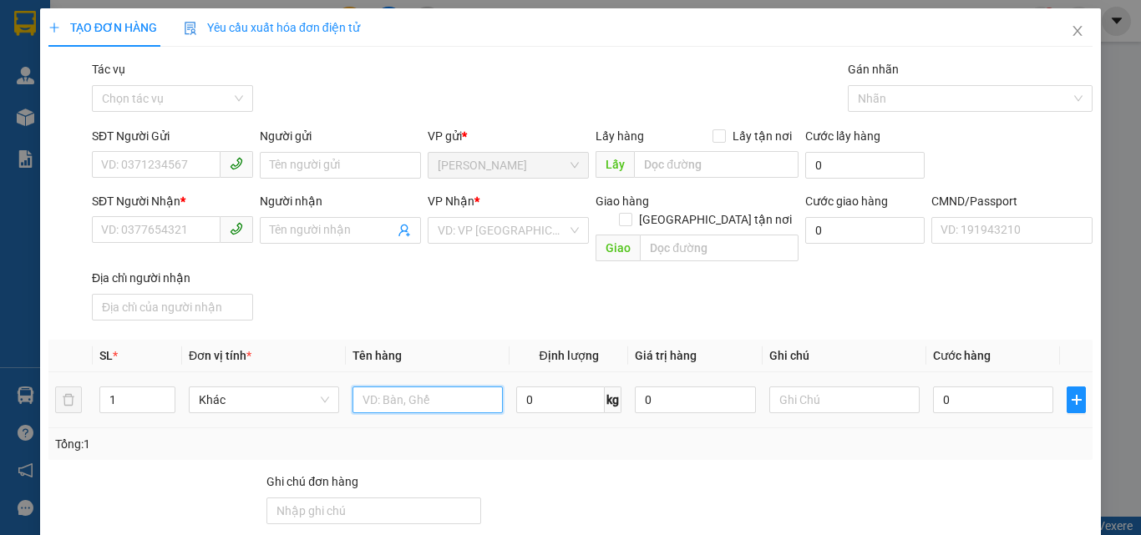
click at [433, 387] on input "text" at bounding box center [427, 400] width 150 height 27
type input "1 THÙNG MÚT 18 KG NP (ĐL)"
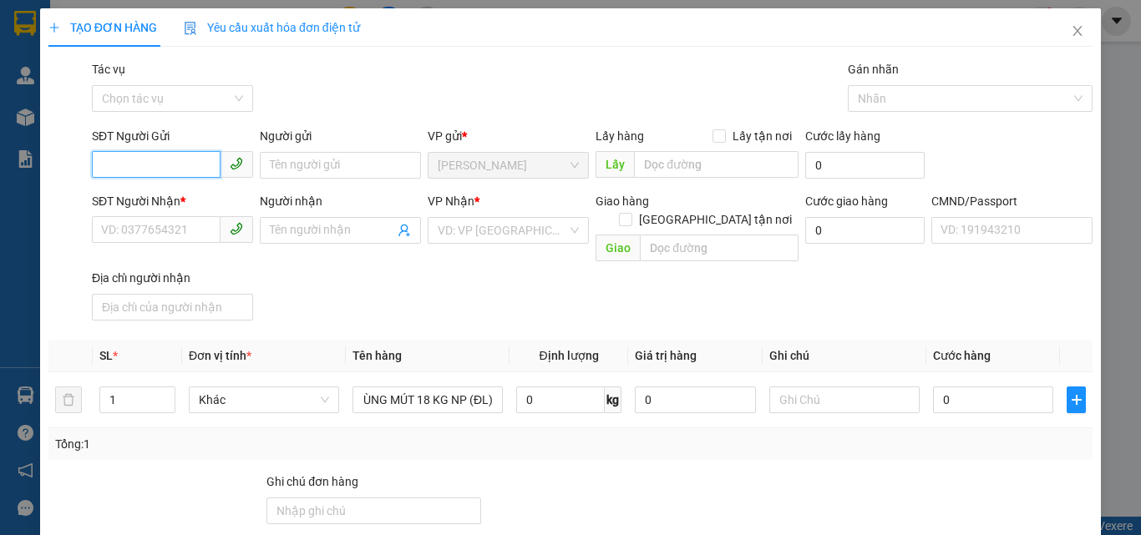
click at [137, 164] on input "SĐT Người Gửi" at bounding box center [156, 164] width 129 height 27
click at [133, 162] on input "03860645460" at bounding box center [156, 164] width 129 height 27
click at [144, 165] on input "03860645460" at bounding box center [156, 164] width 129 height 27
type input "0386065460"
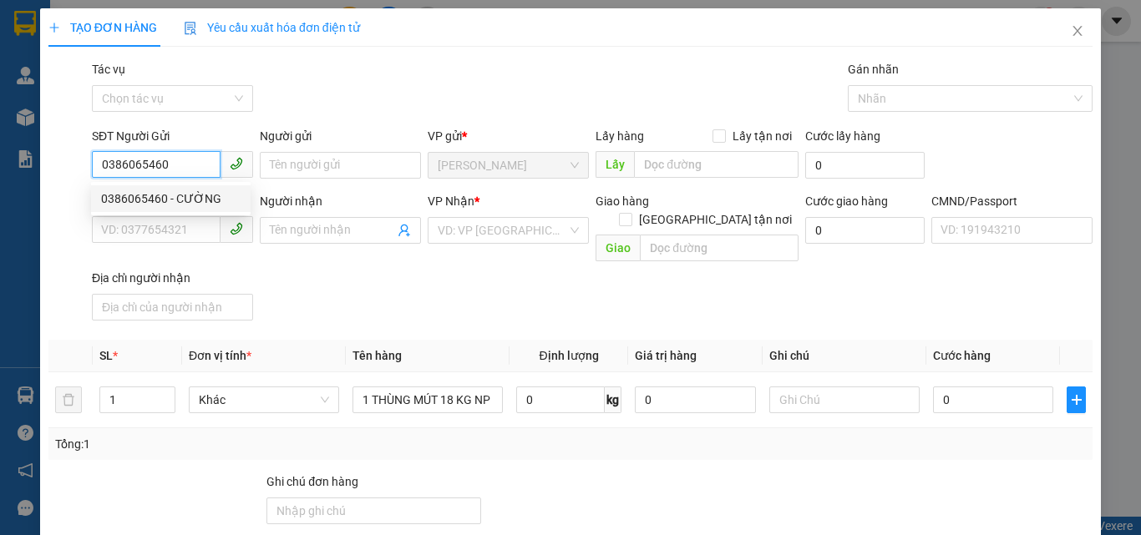
click at [201, 198] on div "0386065460 - CƯỜNG" at bounding box center [170, 199] width 139 height 18
type input "CƯỜNG"
type input "0938869152"
type input "TÀI"
checkbox input "true"
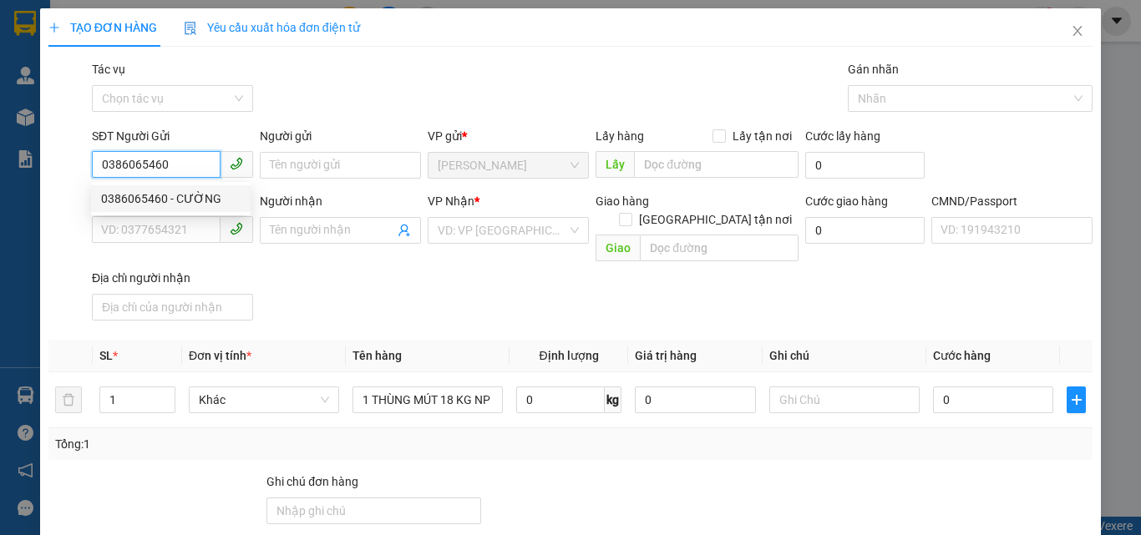
type input "347/69/15 LÊ VĂN THỌ/ P9/ GÒ VẤP"
type input "150.000"
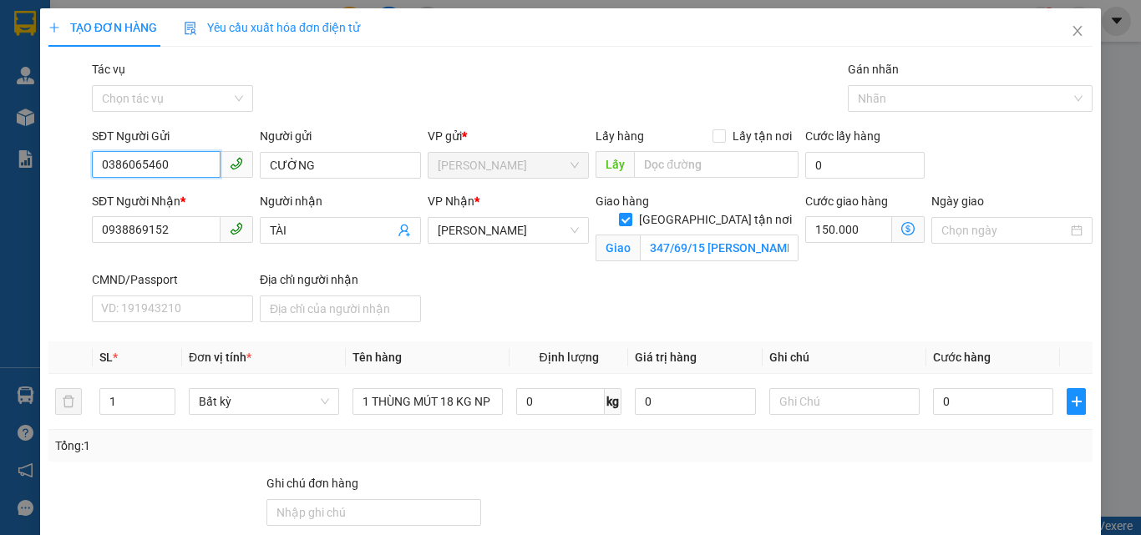
type input "0386065460"
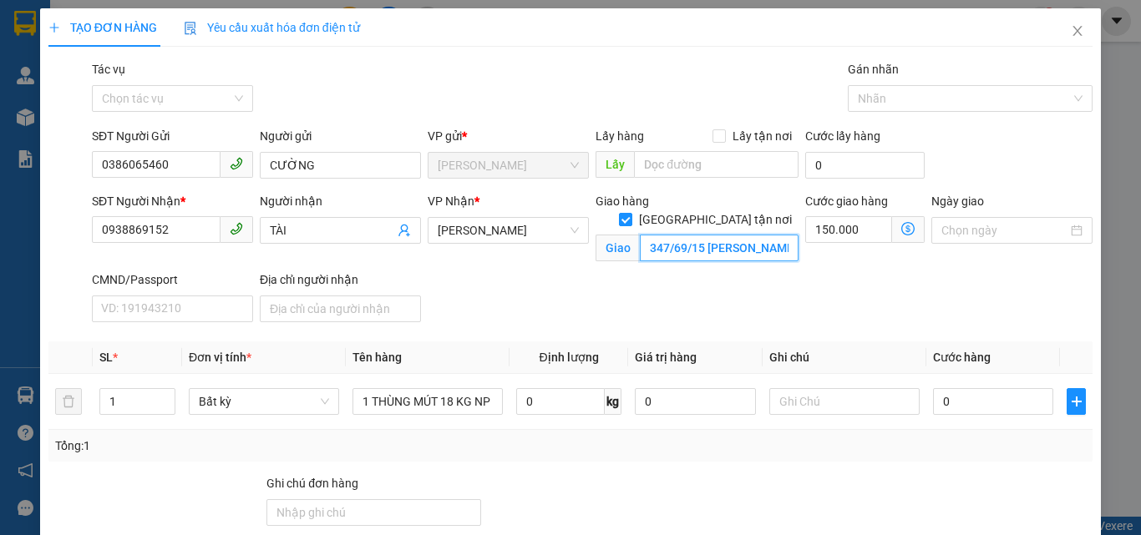
click at [745, 235] on input "347/69/15 LÊ VĂN THỌ/ P9/ GÒ VẤP" at bounding box center [719, 248] width 159 height 27
click at [746, 235] on input "347/69/15 LÊ VĂN THỌ/ P9/ GÒ VẤP" at bounding box center [719, 248] width 159 height 27
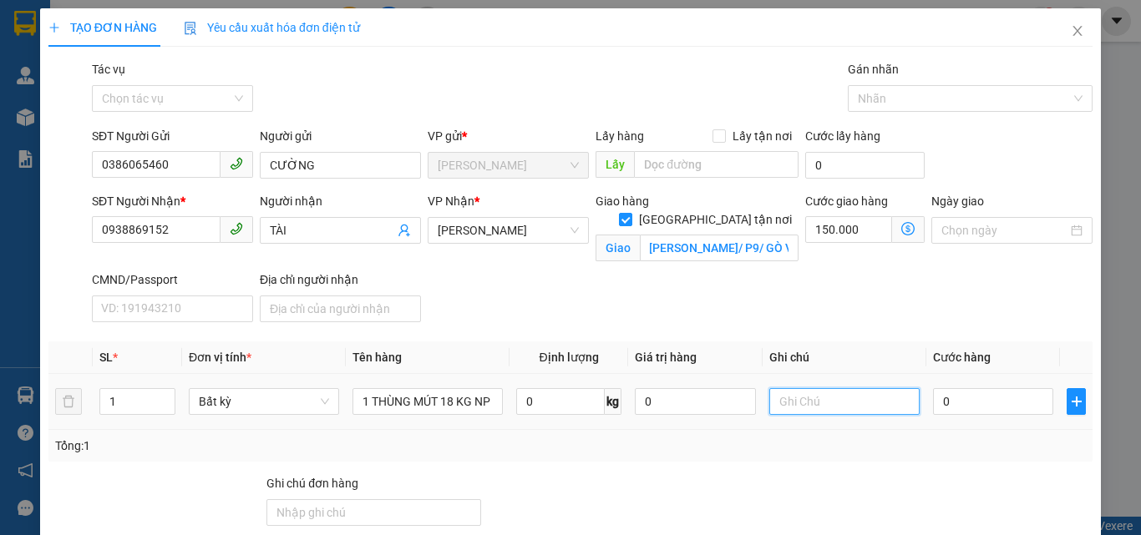
click at [802, 408] on input "text" at bounding box center [844, 401] width 150 height 27
type input "GTN TRUNG A ĐEN XO"
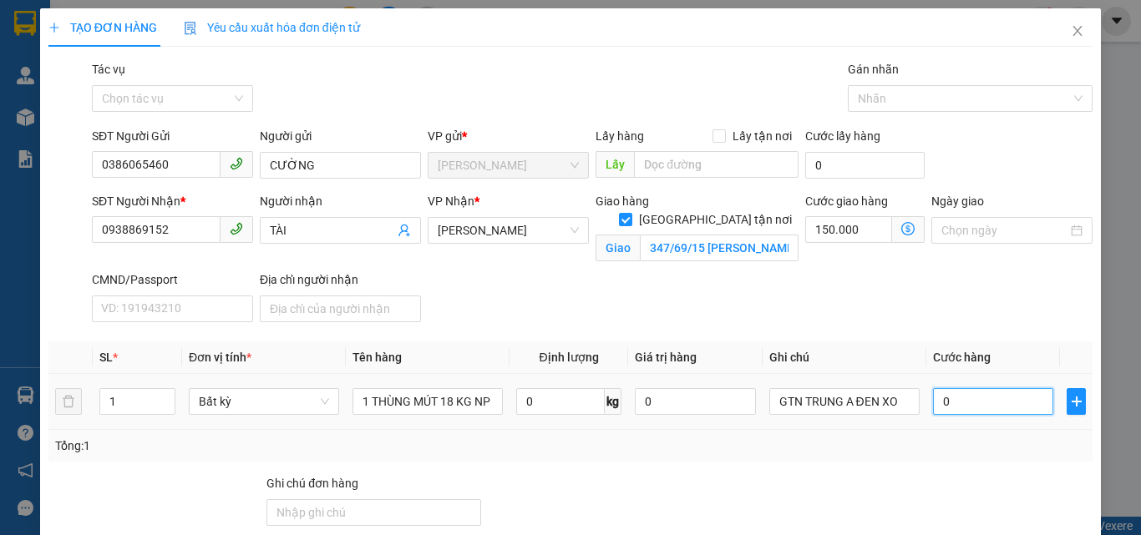
click at [989, 397] on input "0" at bounding box center [993, 401] width 120 height 27
type input "3"
type input "150.003"
type input "35"
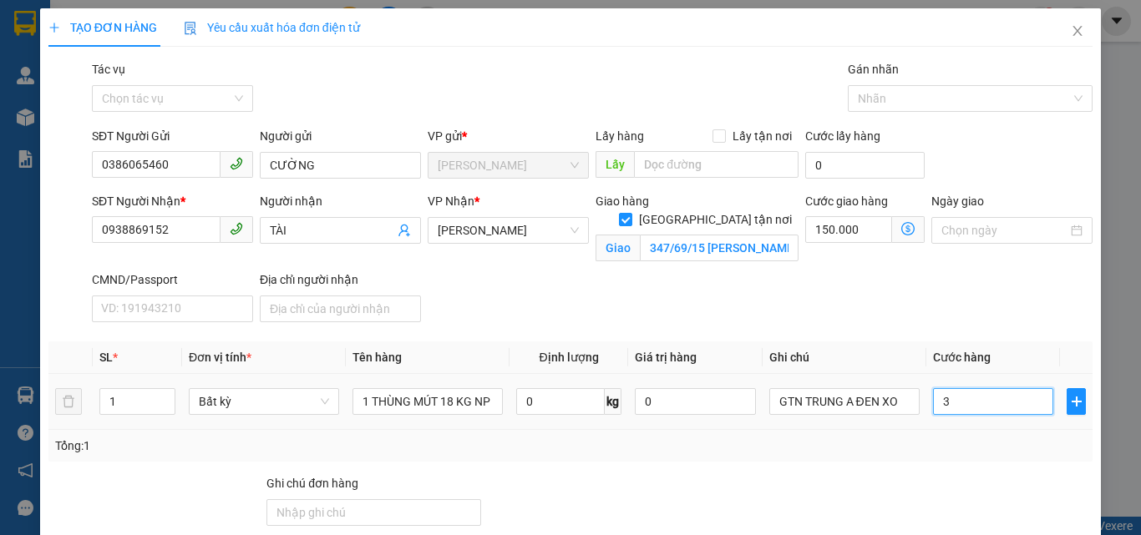
type input "150.035"
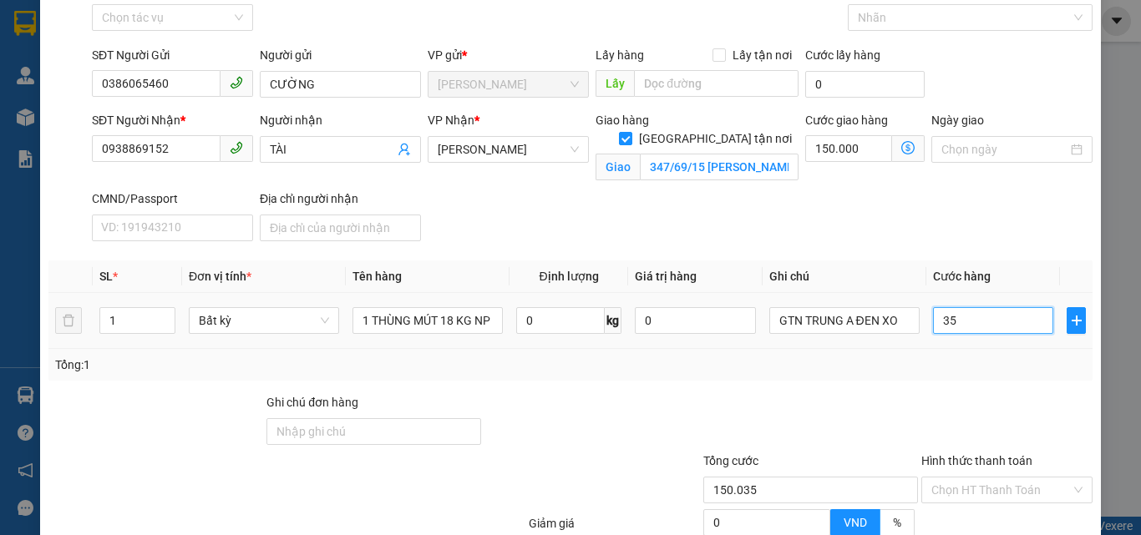
scroll to position [111, 0]
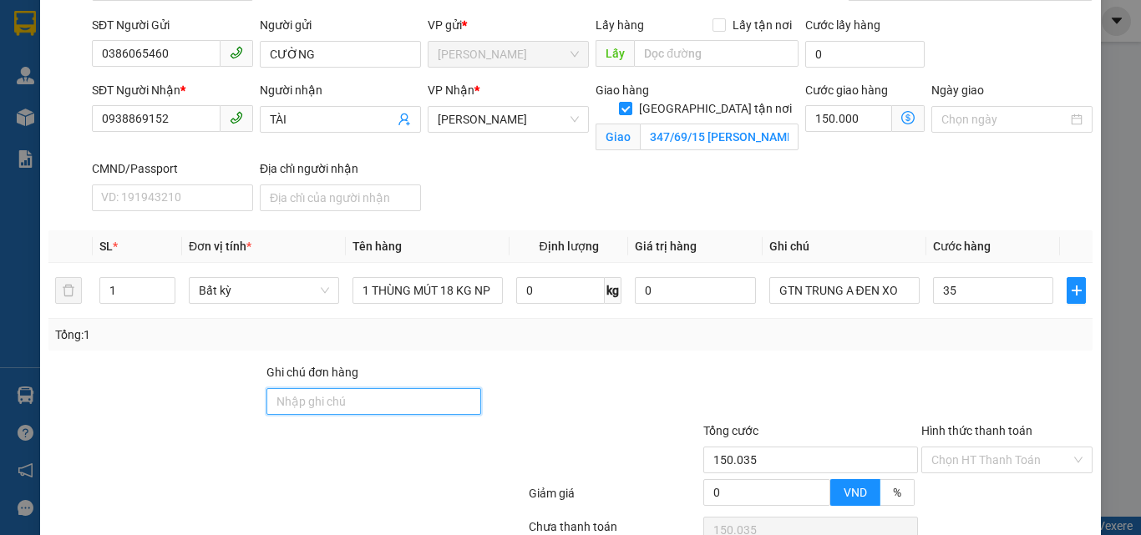
type input "35.000"
type input "185.000"
click at [344, 406] on input "Ghi chú đơn hàng" at bounding box center [373, 401] width 215 height 27
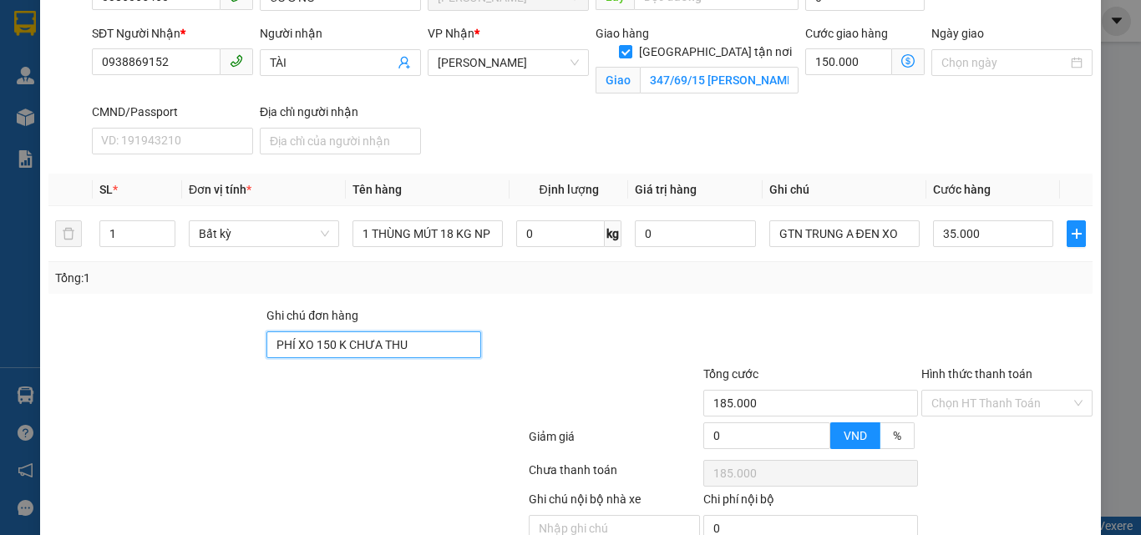
scroll to position [246, 0]
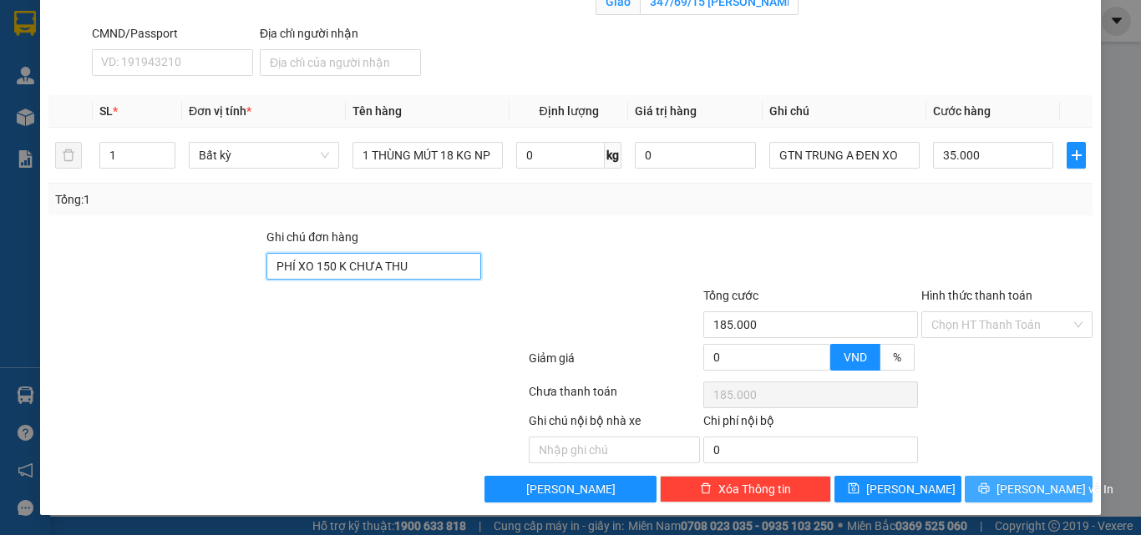
type input "PHÍ XO 150 K CHƯA THU"
click at [1006, 487] on span "[PERSON_NAME] và In" at bounding box center [1054, 489] width 117 height 18
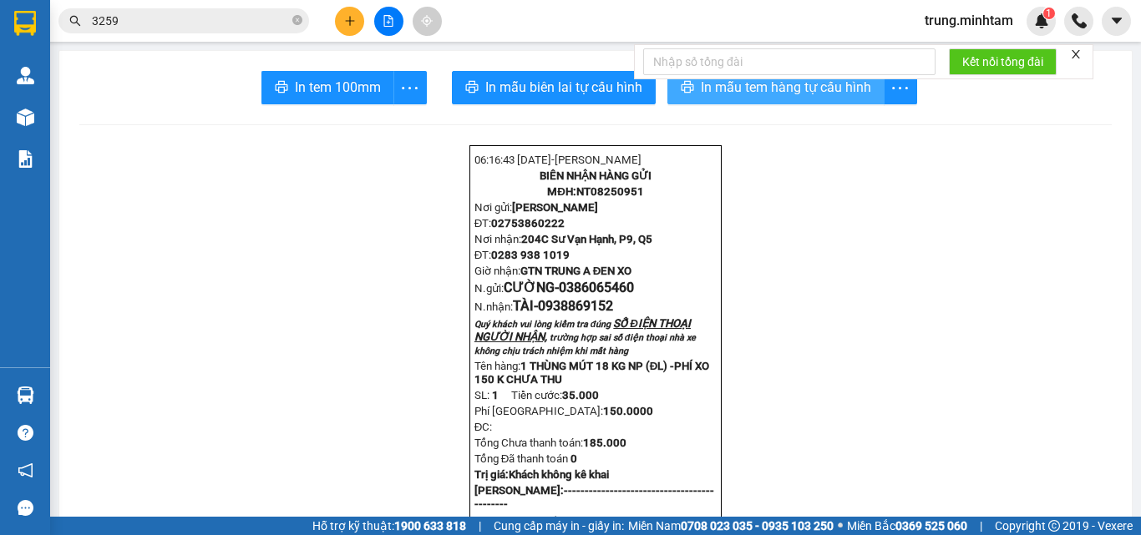
click at [845, 91] on span "In mẫu tem hàng tự cấu hình" at bounding box center [786, 87] width 170 height 21
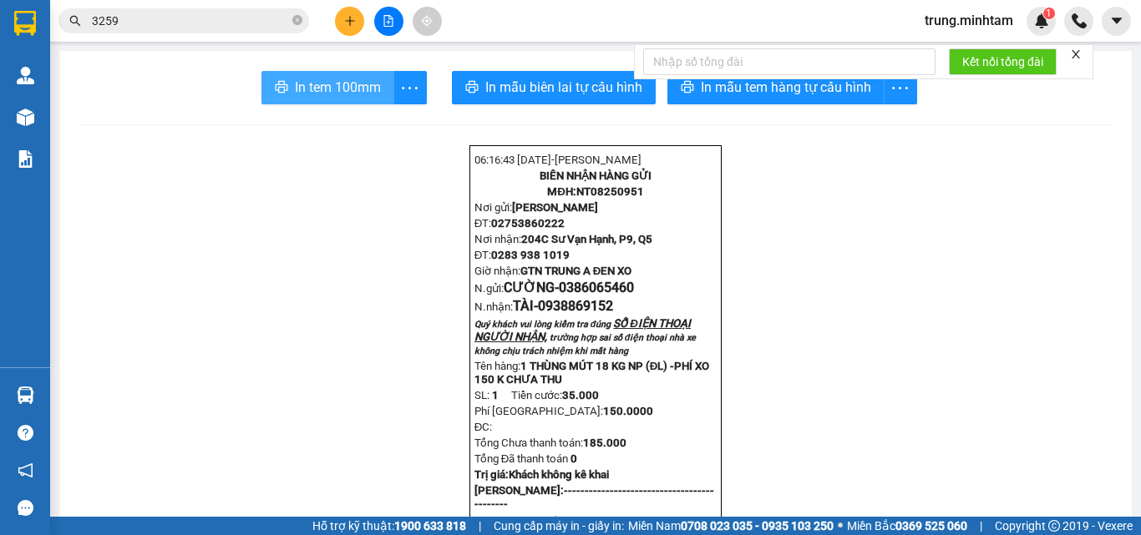
click at [347, 89] on span "In tem 100mm" at bounding box center [338, 87] width 86 height 21
click at [350, 24] on icon "plus" at bounding box center [349, 20] width 1 height 9
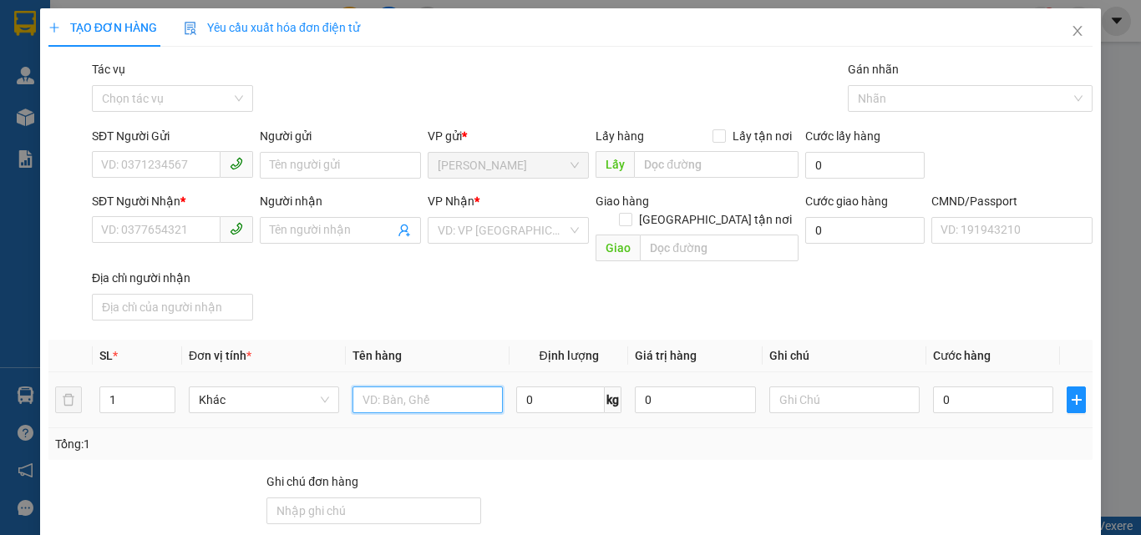
click at [418, 387] on input "text" at bounding box center [427, 400] width 150 height 27
type input "1 XTRAWSNG 2 KG NP (ĐA)"
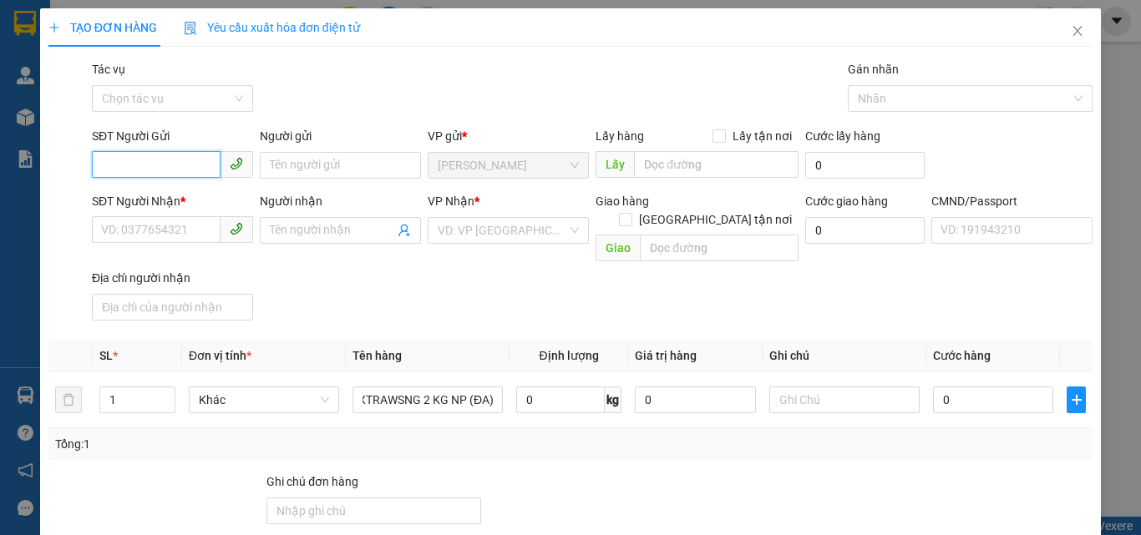
scroll to position [0, 0]
click at [181, 170] on input "SĐT Người Gửi" at bounding box center [156, 164] width 129 height 27
click at [199, 197] on div "0374036520 - HƯƠNG" at bounding box center [170, 199] width 139 height 18
type input "0374036520"
type input "HƯƠNG"
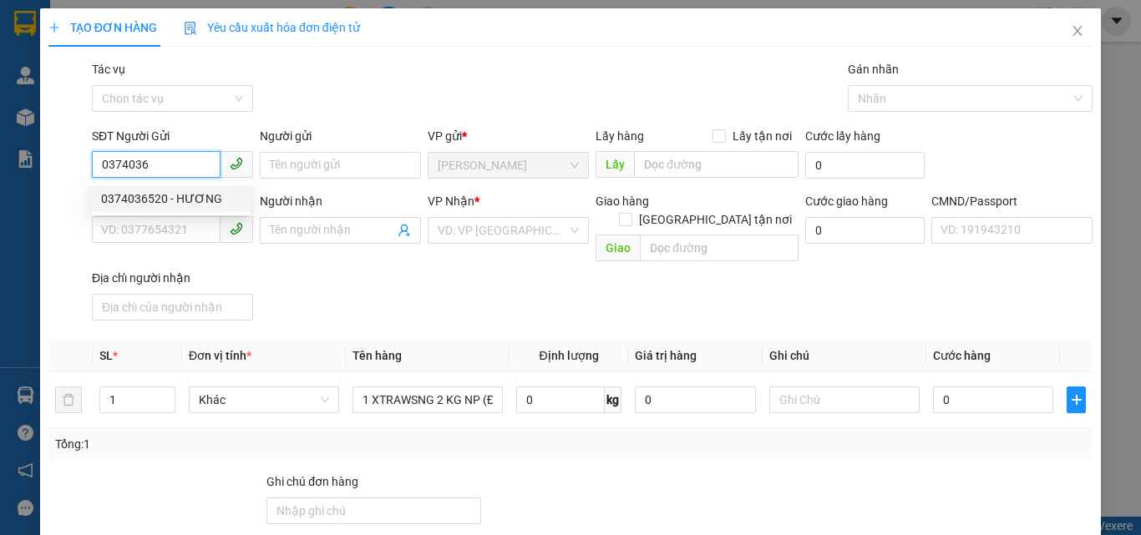
type input "0333048452"
type input "[PERSON_NAME]"
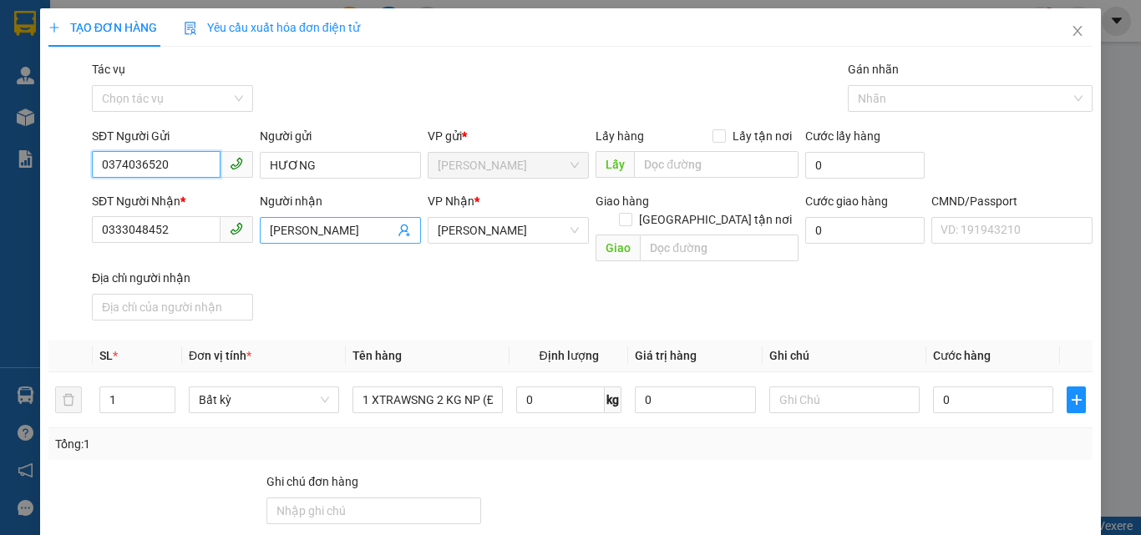
type input "0374036520"
click at [398, 230] on icon "user-add" at bounding box center [403, 231] width 11 height 13
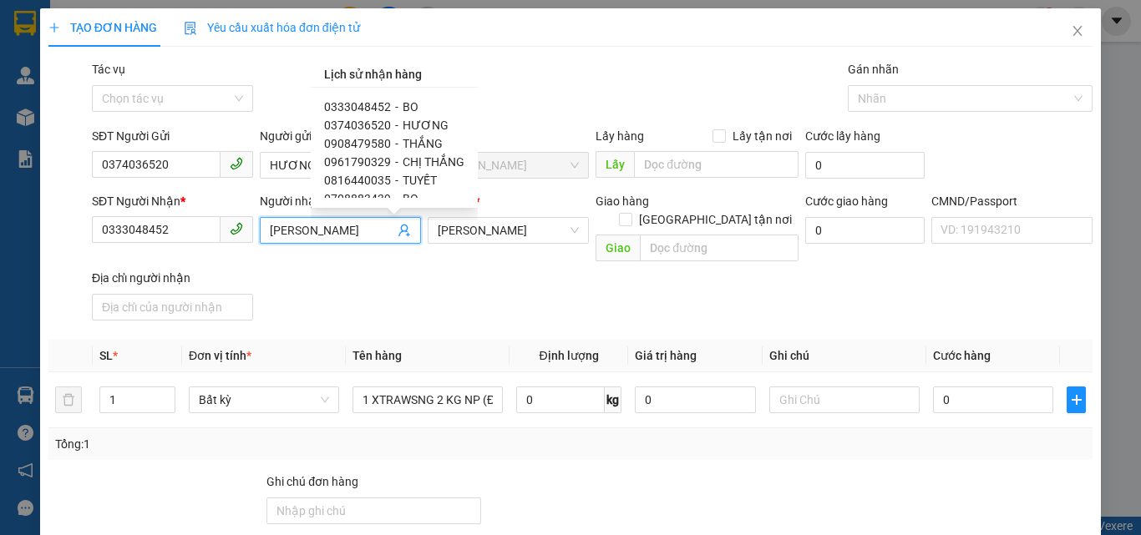
click at [407, 107] on span "BO" at bounding box center [410, 106] width 16 height 13
type input "BO"
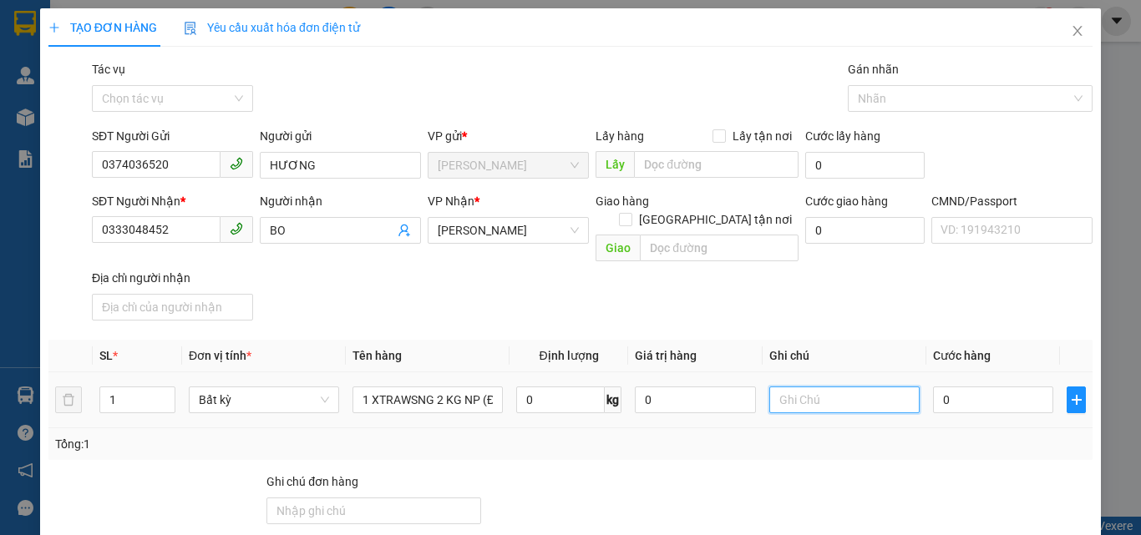
click at [858, 387] on input "text" at bounding box center [844, 400] width 150 height 27
type input "11H TRUNG"
type input "2"
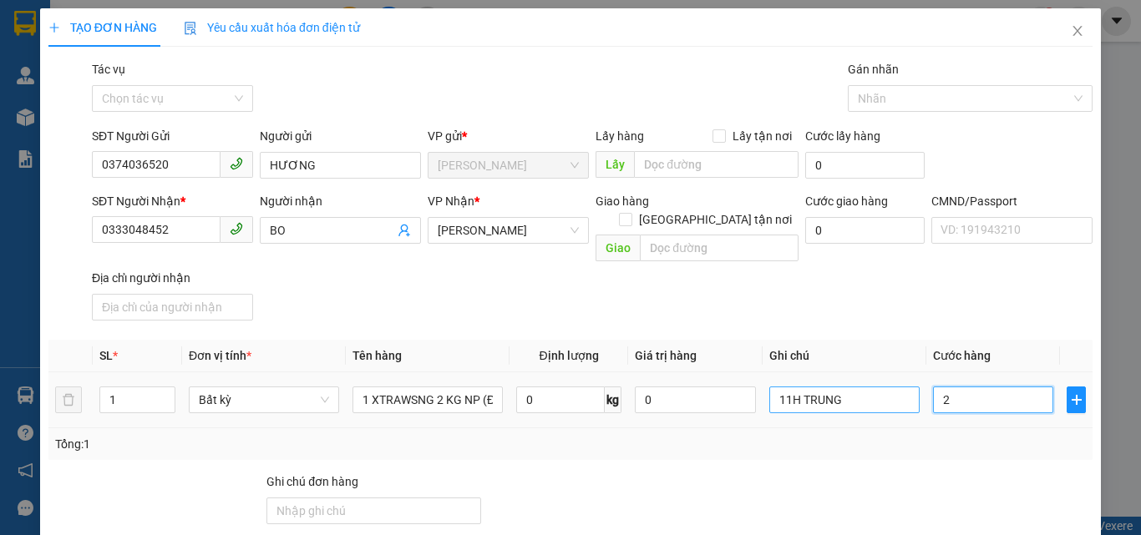
type input "20"
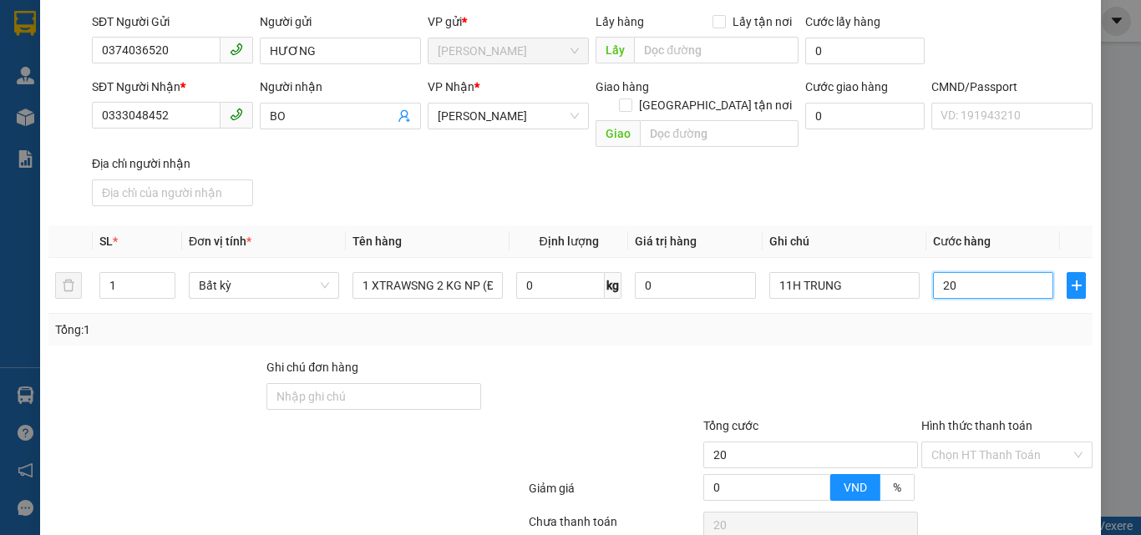
scroll to position [226, 0]
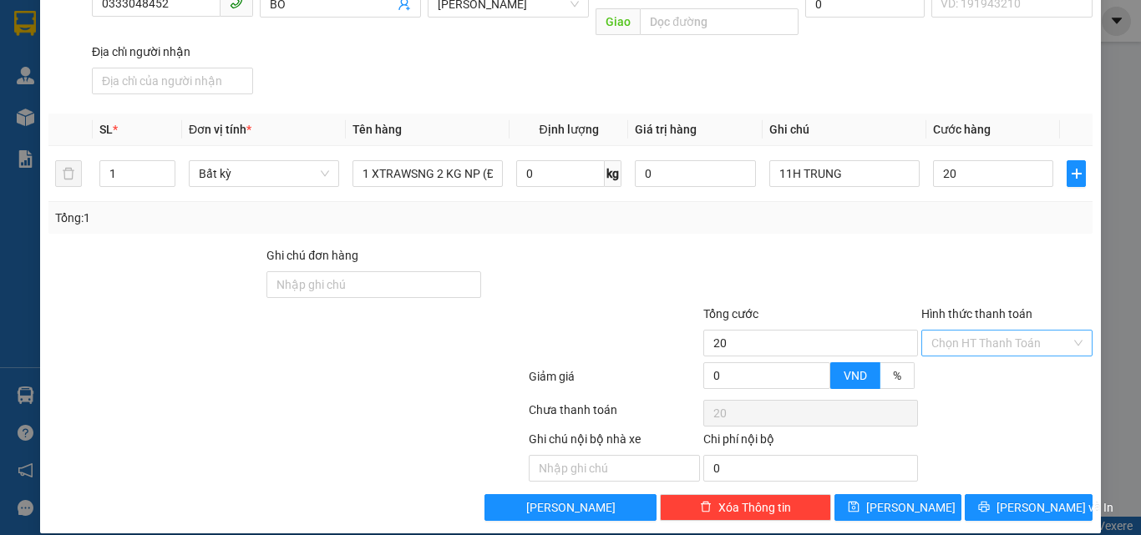
type input "20.000"
drag, startPoint x: 985, startPoint y: 326, endPoint x: 977, endPoint y: 337, distance: 13.9
click at [984, 331] on input "Hình thức thanh toán" at bounding box center [1000, 343] width 139 height 25
click at [967, 354] on div "Tại văn phòng" at bounding box center [996, 358] width 149 height 18
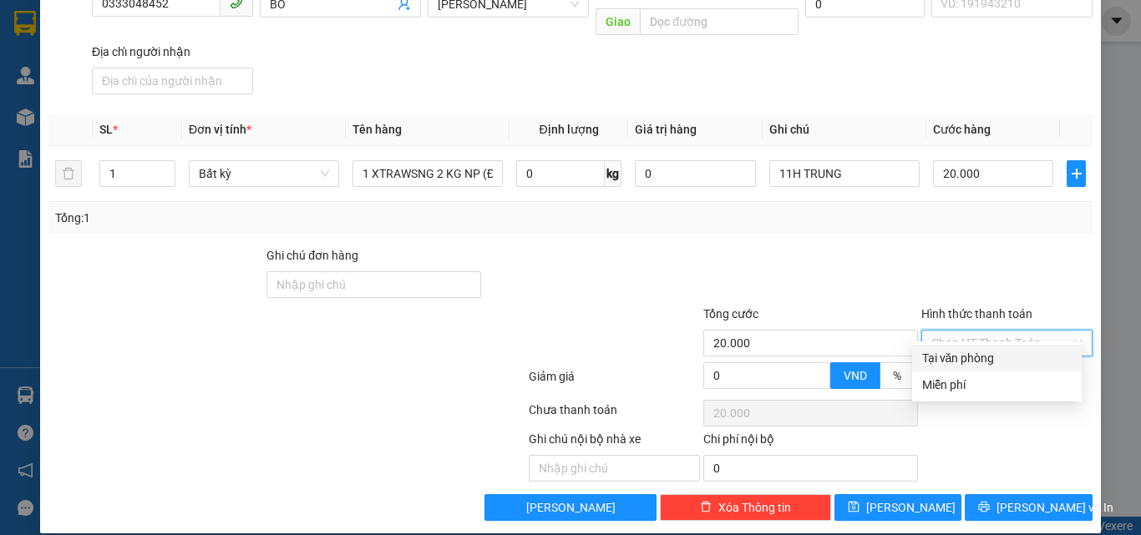
type input "0"
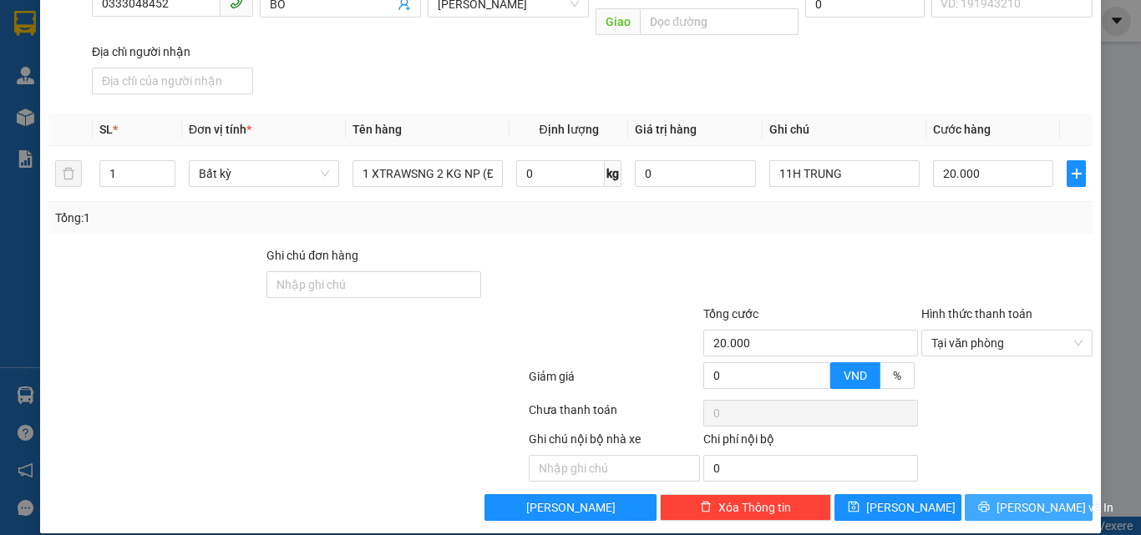
click at [1002, 494] on button "[PERSON_NAME] và In" at bounding box center [1028, 507] width 128 height 27
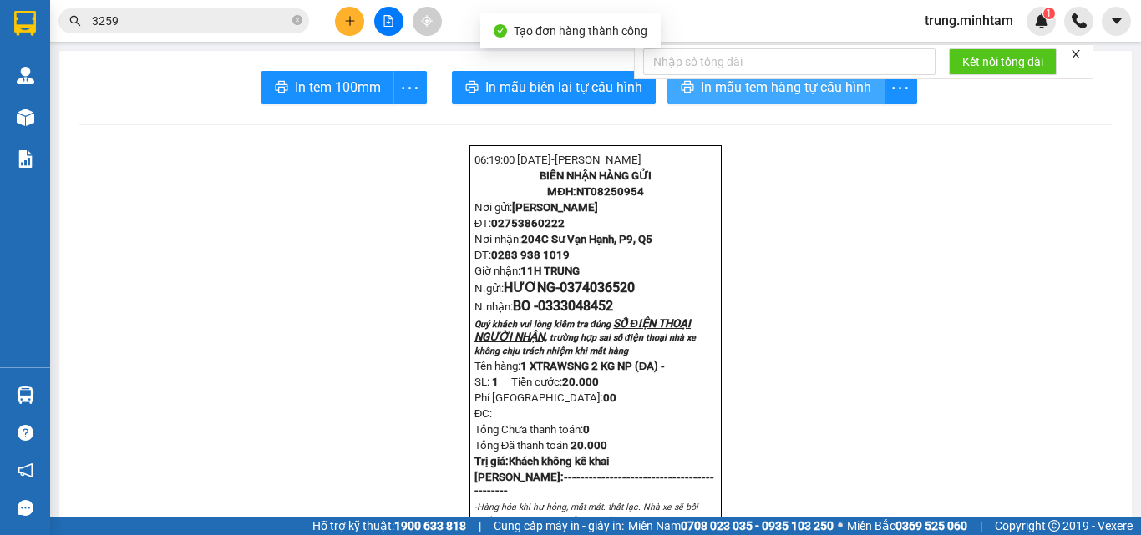
click at [736, 90] on span "In mẫu tem hàng tự cấu hình" at bounding box center [786, 87] width 170 height 21
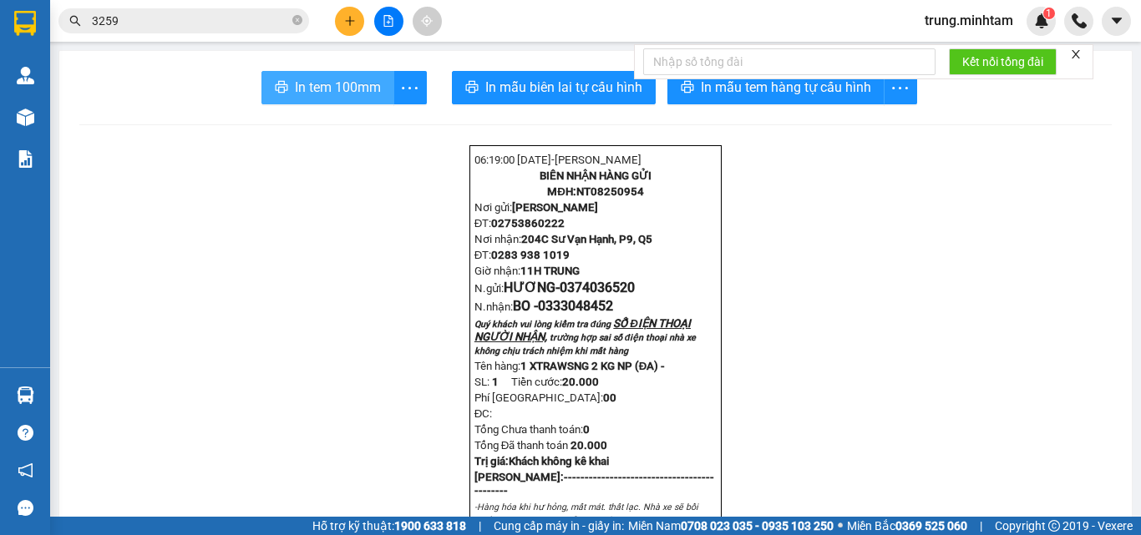
click at [323, 93] on span "In tem 100mm" at bounding box center [338, 87] width 86 height 21
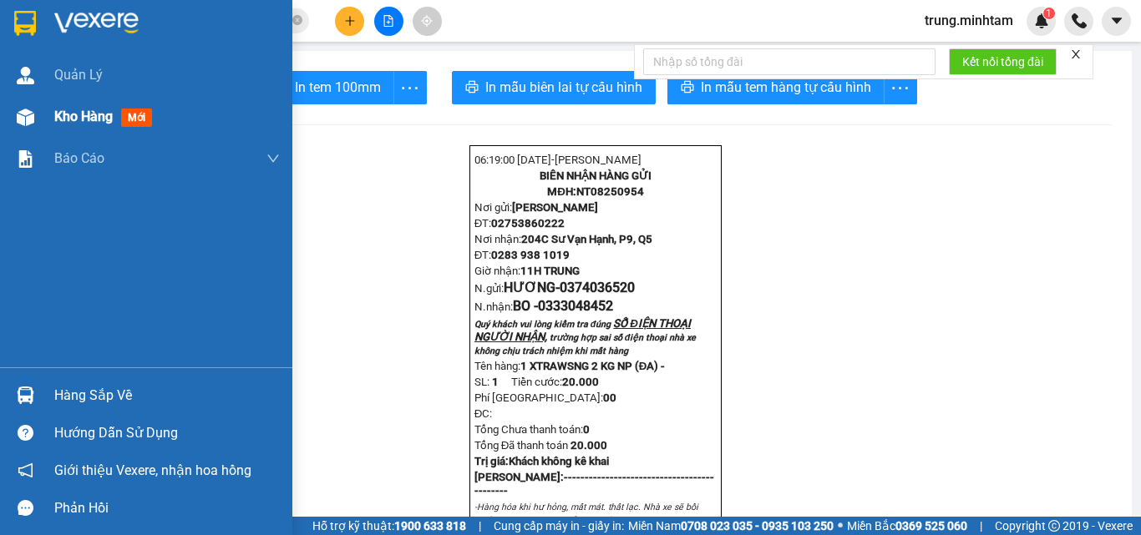
click at [77, 114] on span "Kho hàng" at bounding box center [83, 117] width 58 height 16
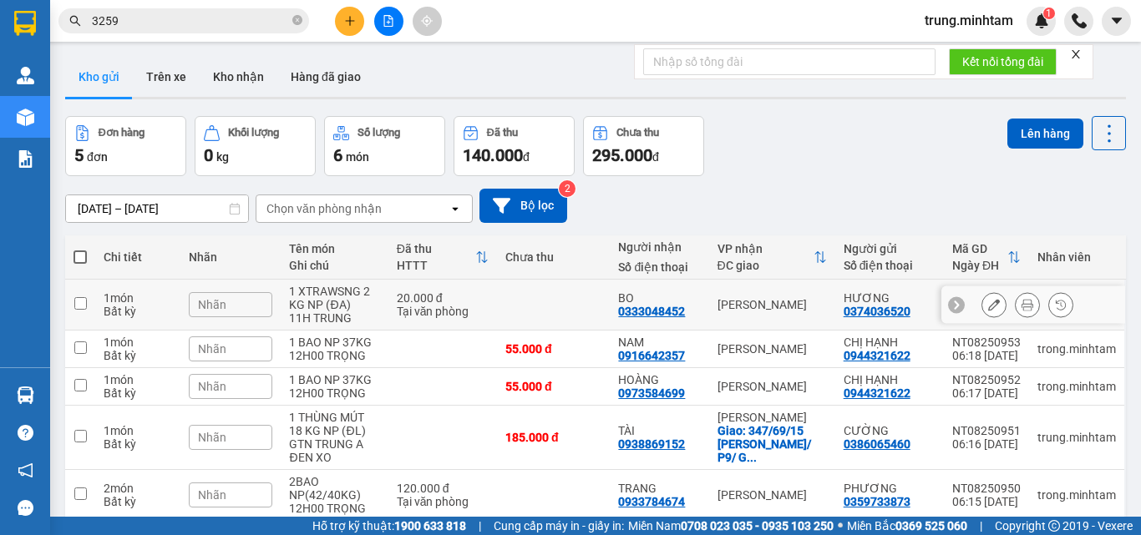
click at [988, 308] on icon at bounding box center [994, 305] width 12 height 12
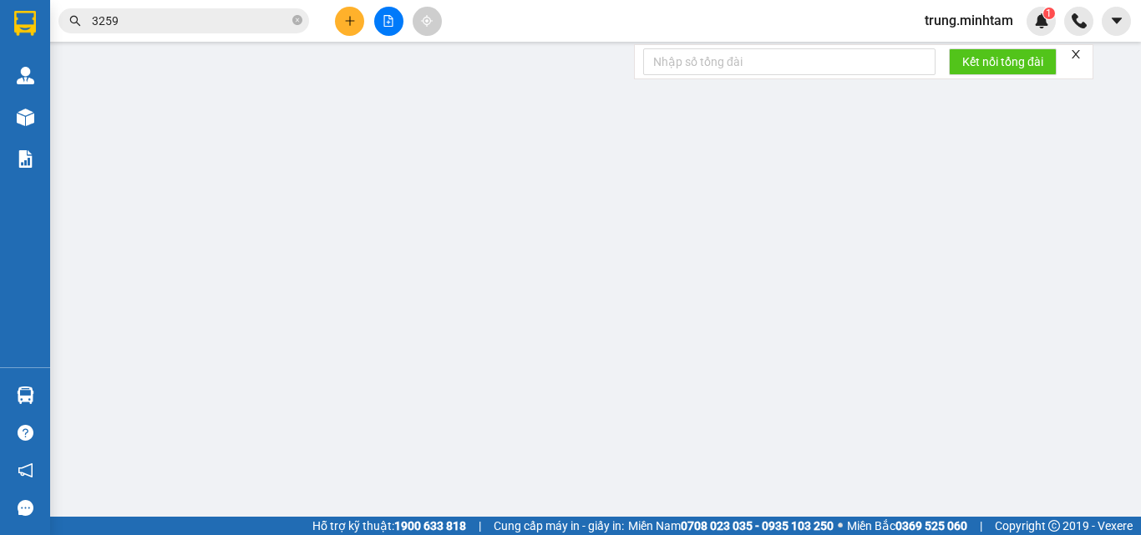
type input "0374036520"
type input "HƯƠNG"
type input "0333048452"
type input "BO"
type input "20.000"
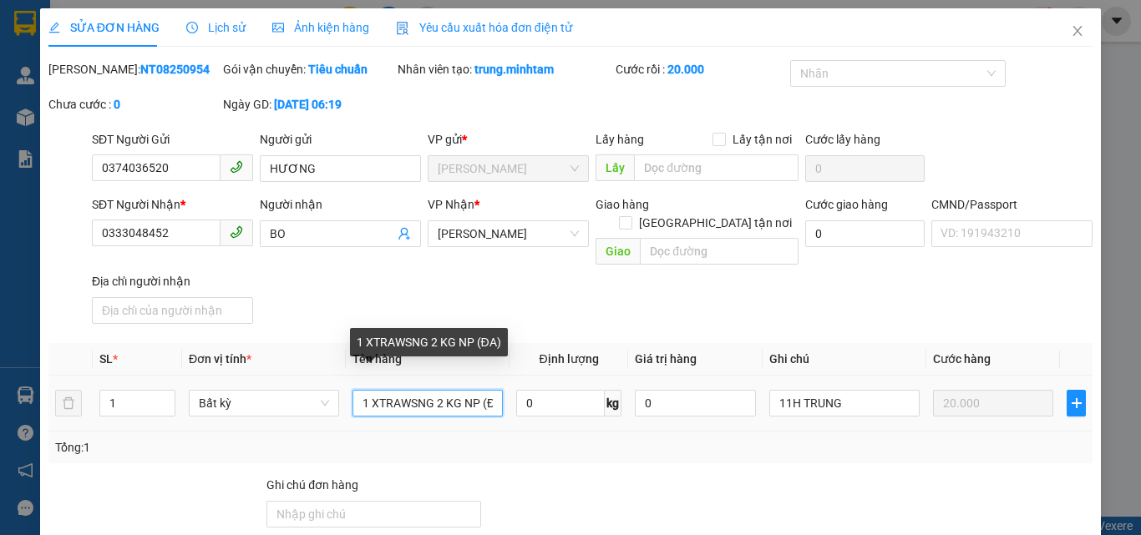
drag, startPoint x: 375, startPoint y: 382, endPoint x: 411, endPoint y: 383, distance: 35.9
click at [411, 390] on input "1 XTRAWSNG 2 KG NP (ĐA)" at bounding box center [427, 403] width 150 height 27
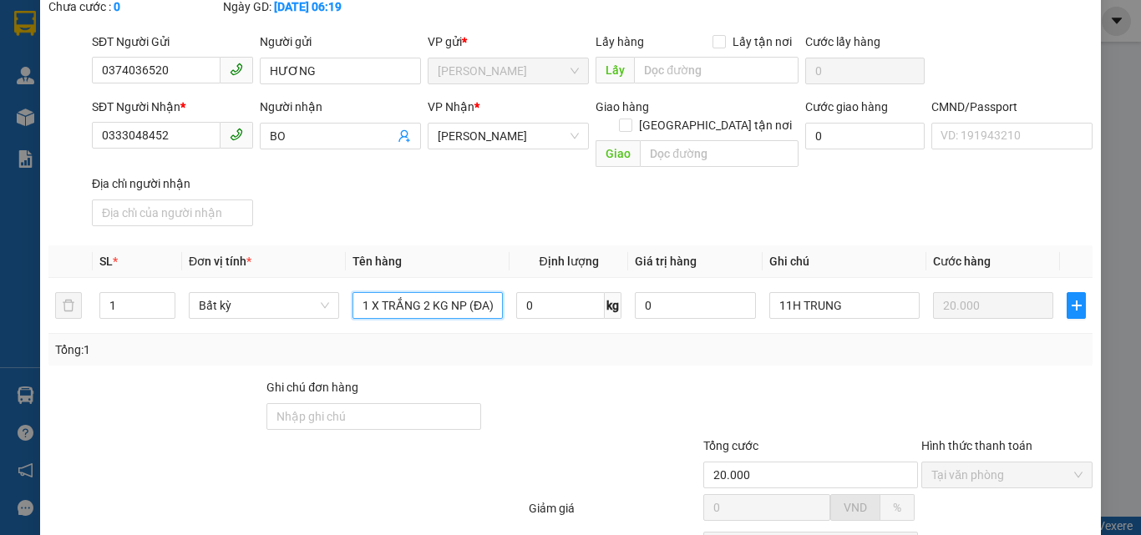
scroll to position [223, 0]
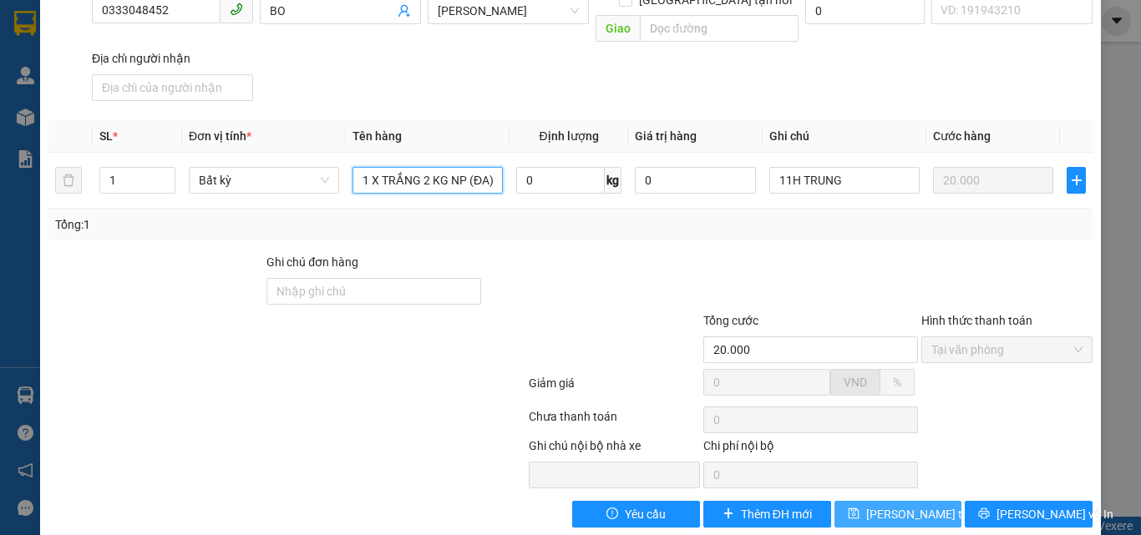
type input "1 X TRẮNG 2 KG NP (ĐA)"
click at [901, 505] on span "Lưu thay đổi" at bounding box center [933, 514] width 134 height 18
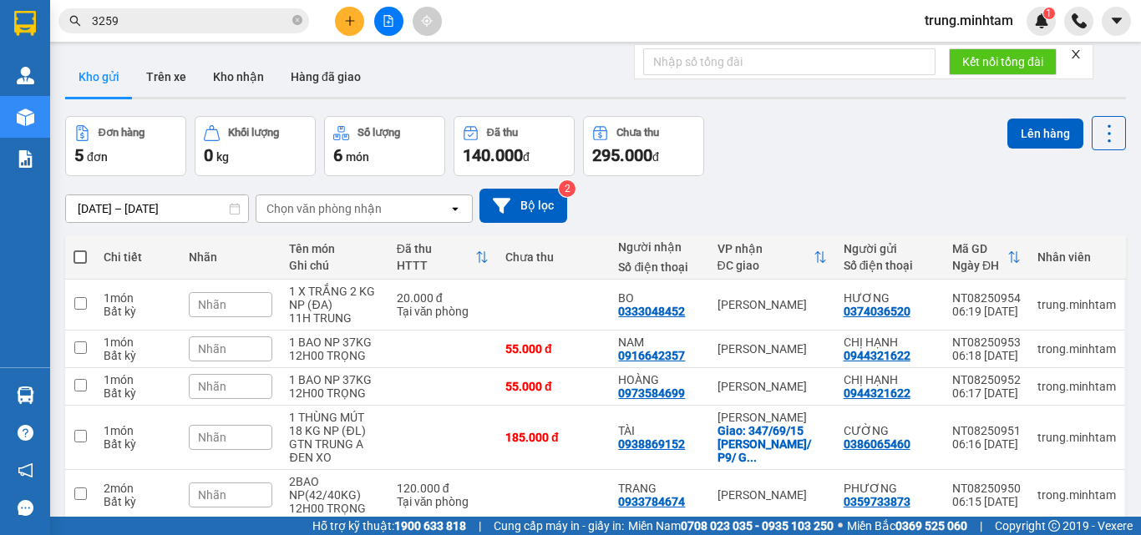
click at [350, 18] on icon "plus" at bounding box center [349, 20] width 1 height 9
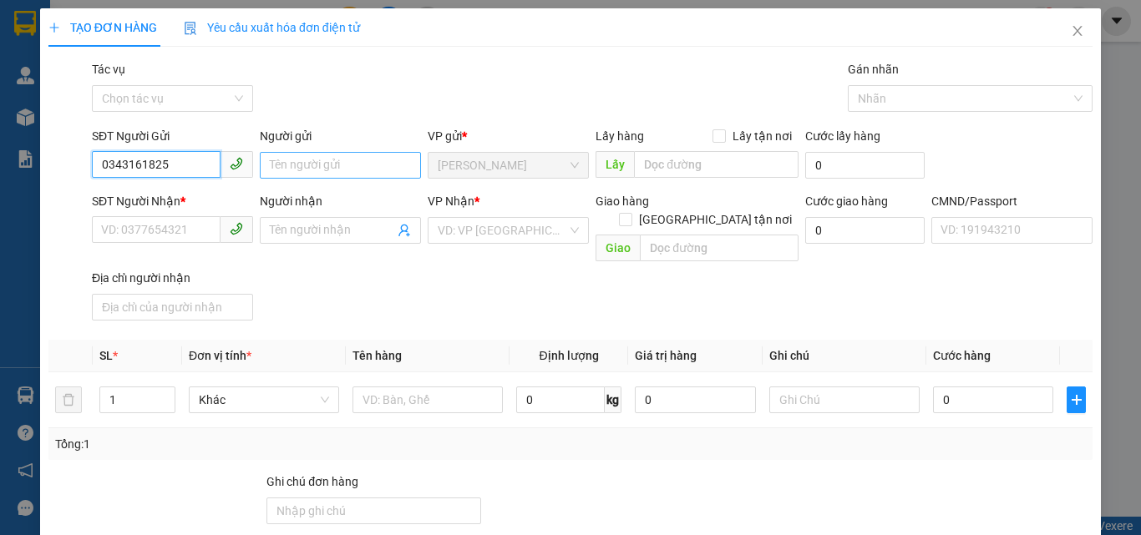
type input "0343161825"
click at [352, 165] on input "Người gửi" at bounding box center [340, 165] width 161 height 27
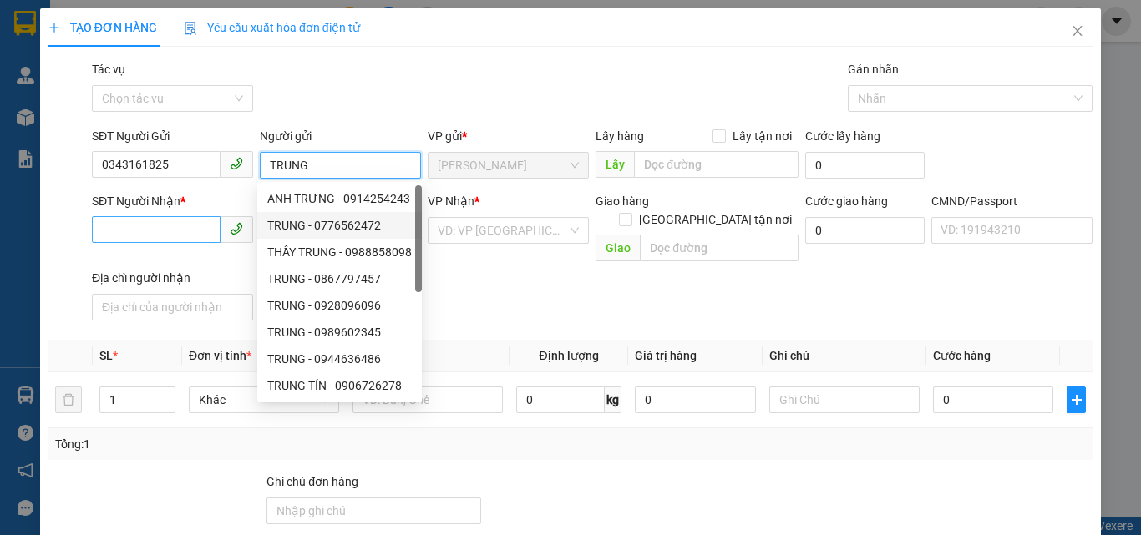
type input "TRUNG"
click at [180, 229] on input "SĐT Người Nhận *" at bounding box center [156, 229] width 129 height 27
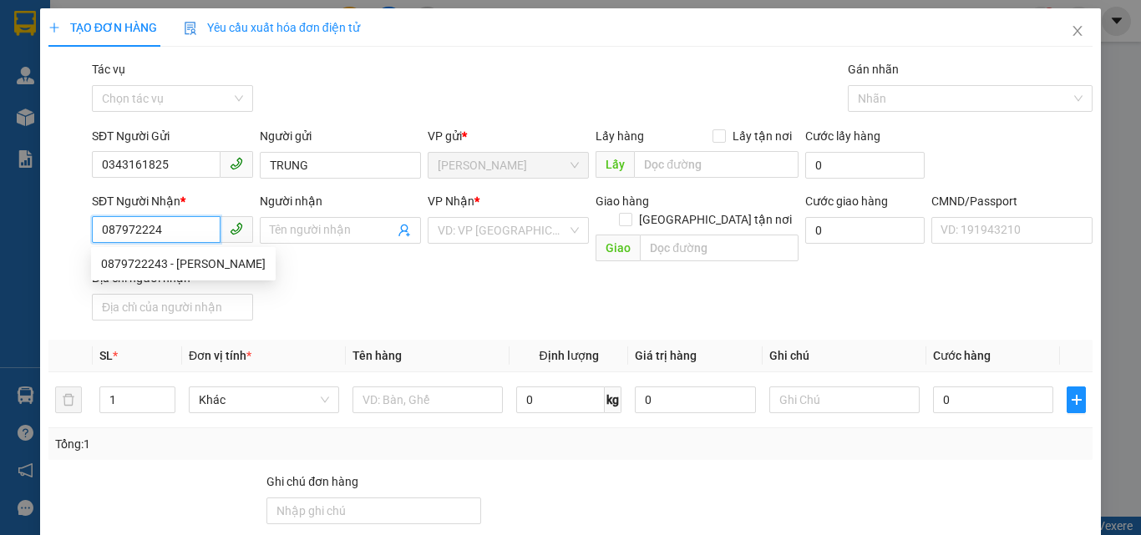
type input "0879722243"
click at [190, 263] on div "0879722243 - MINH" at bounding box center [183, 264] width 165 height 18
type input "MINH"
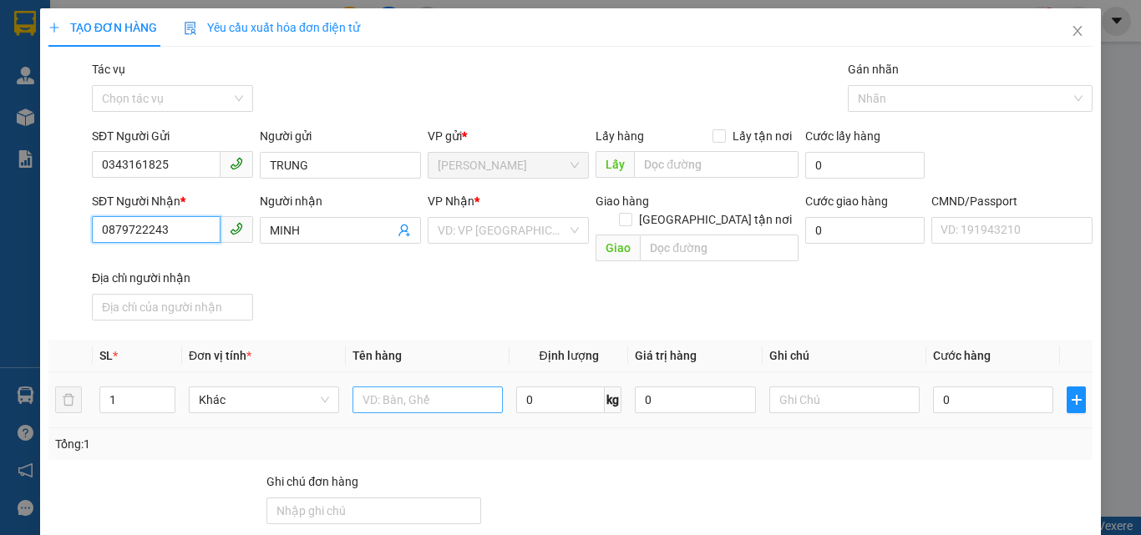
type input "0879722243"
click at [446, 387] on input "text" at bounding box center [427, 400] width 150 height 27
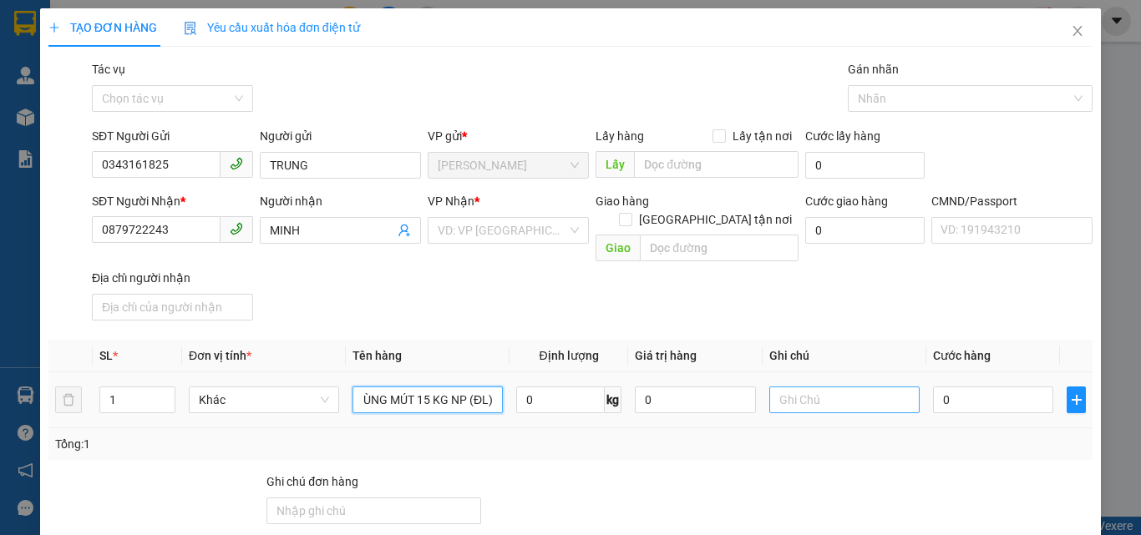
type input "1 K THÙNG MÚT 15 KG NP (ĐL)"
click at [827, 387] on input "text" at bounding box center [844, 400] width 150 height 27
type input "11H TRUNG"
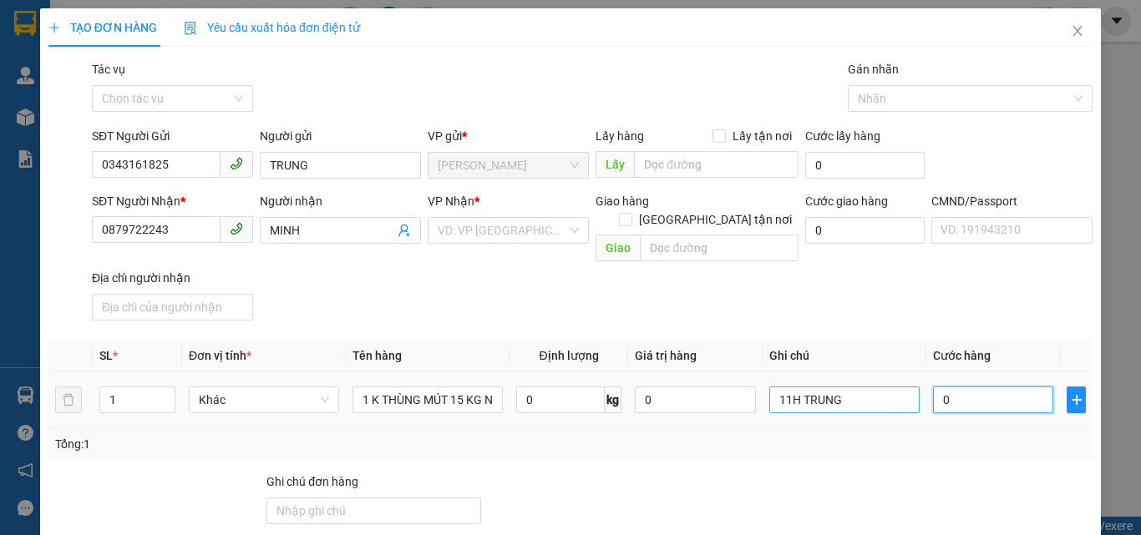
type input "4"
type input "40"
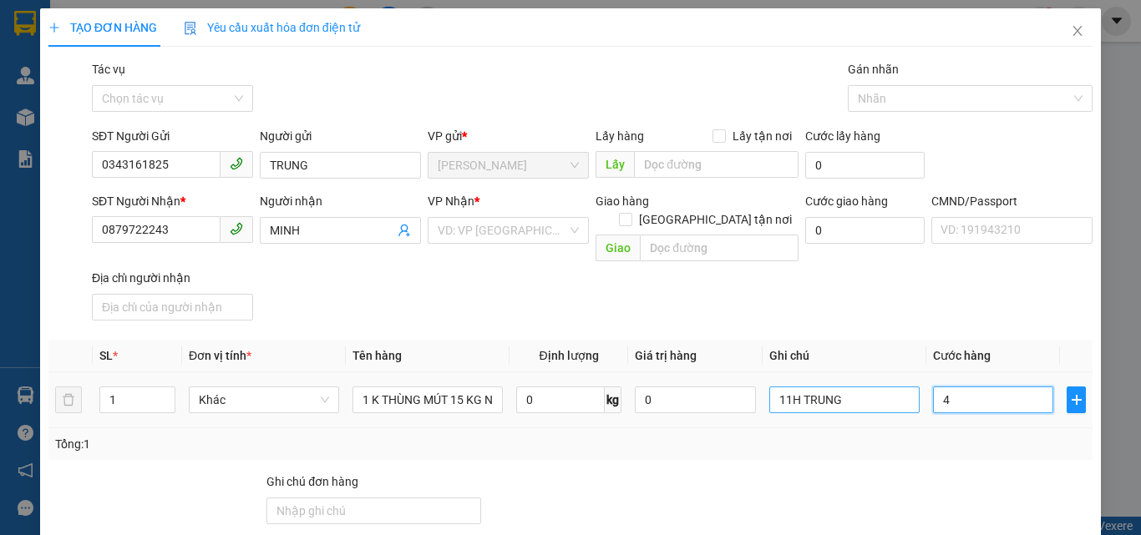
type input "40"
type input "4"
type input "0"
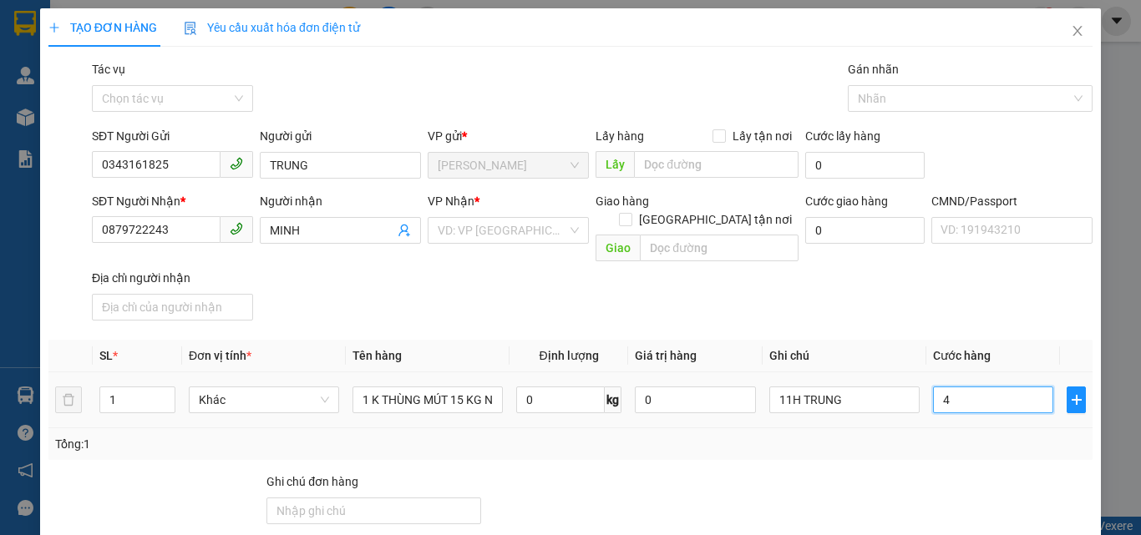
type input "0"
type input "03"
type input "3"
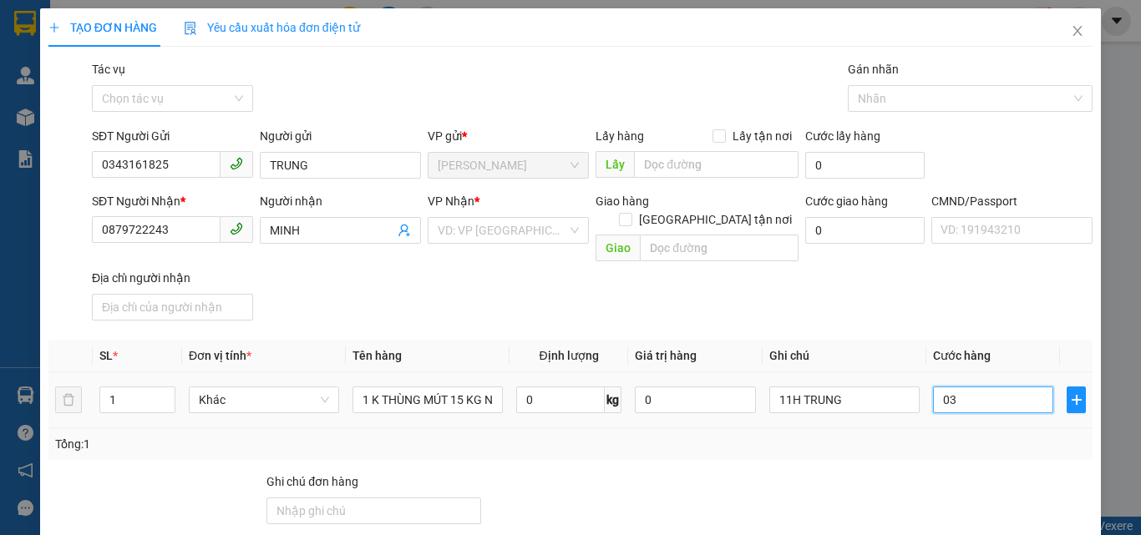
type input "035"
type input "35"
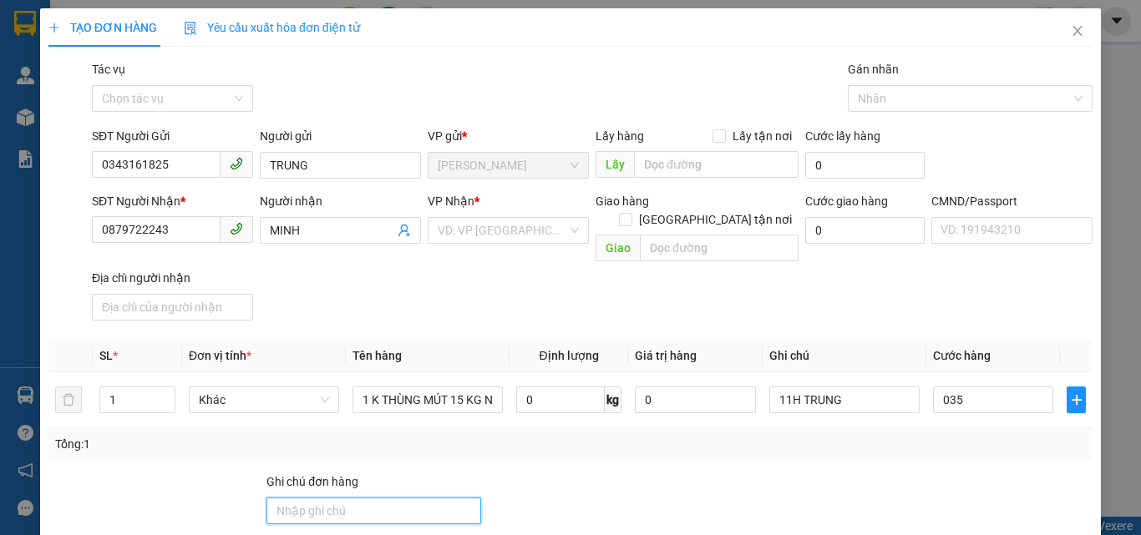
type input "35.000"
click at [381, 498] on input "Ghi chú đơn hàng" at bounding box center [373, 511] width 215 height 27
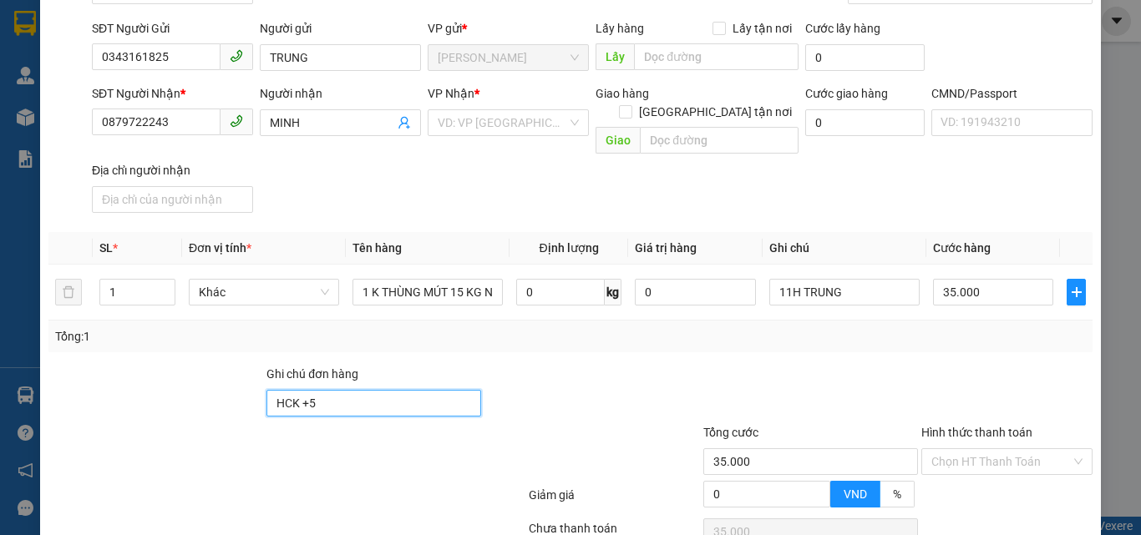
scroll to position [223, 0]
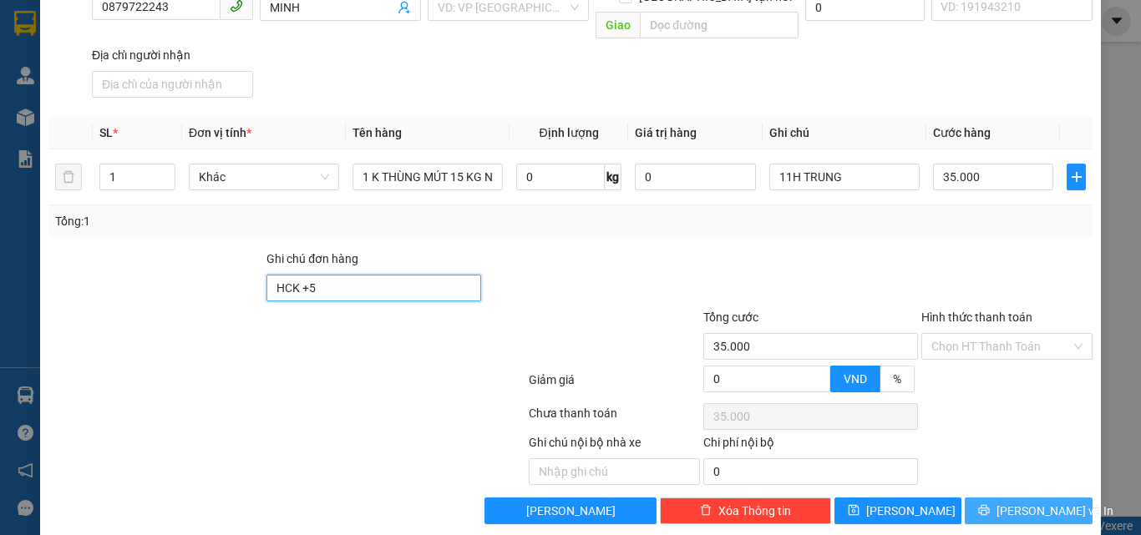
type input "HCK +5"
click at [1005, 502] on span "Lưu và In" at bounding box center [1054, 511] width 117 height 18
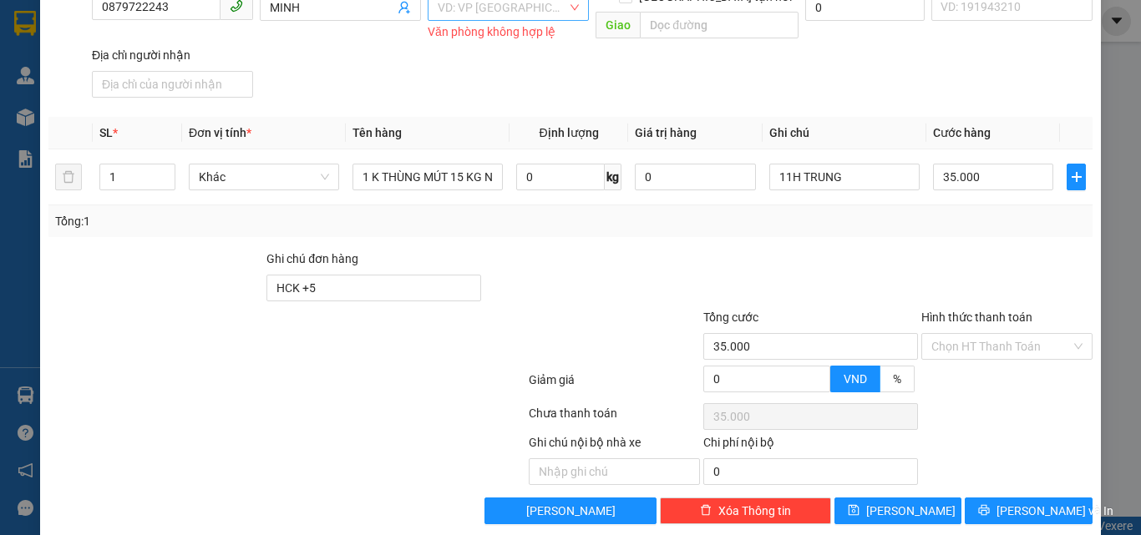
click at [477, 8] on input "search" at bounding box center [502, 7] width 129 height 25
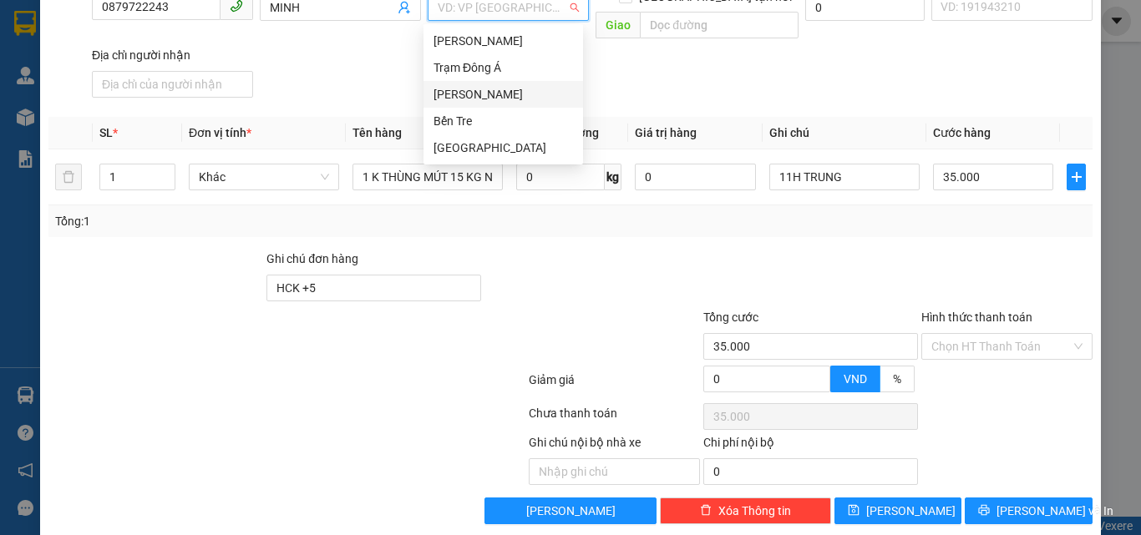
click at [478, 90] on div "[PERSON_NAME]" at bounding box center [502, 94] width 139 height 18
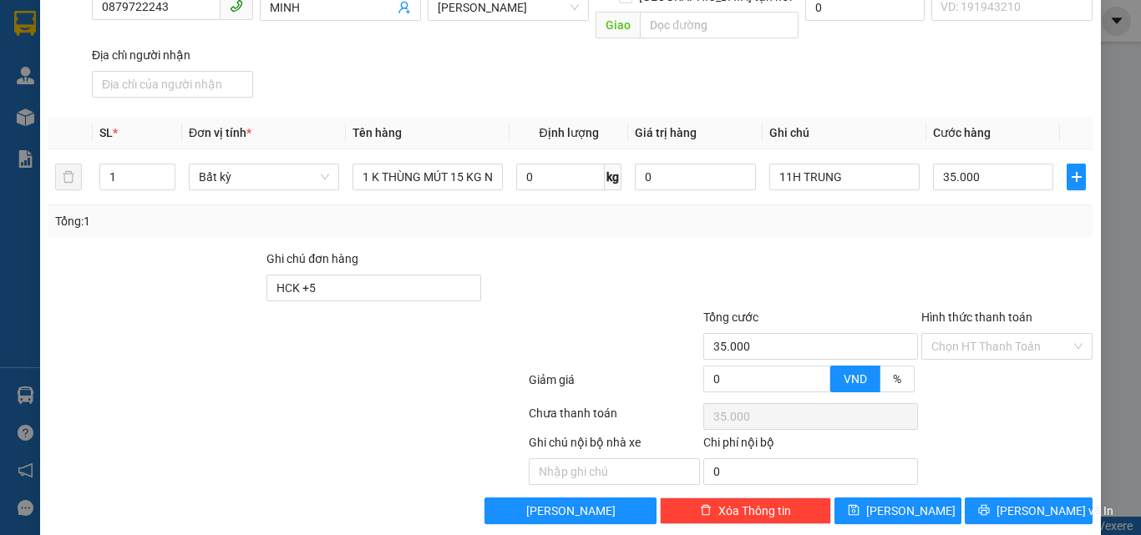
click at [580, 67] on div "SĐT Người Nhận * 0879722243 Người nhận MINH VP Nhận * Hồ Chí Minh Giao hàng Gia…" at bounding box center [592, 36] width 1007 height 135
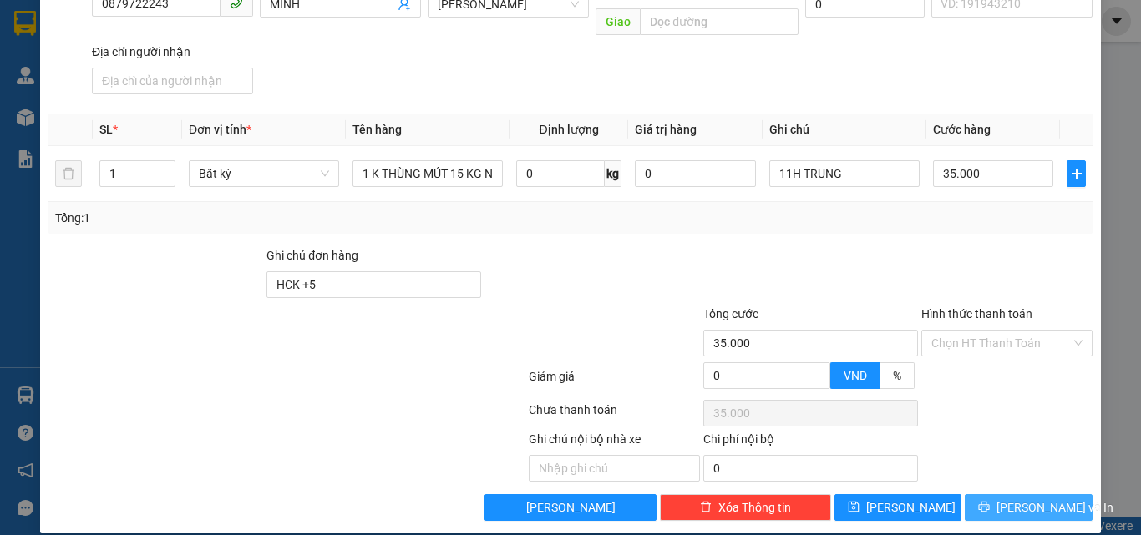
click at [1019, 499] on span "Lưu và In" at bounding box center [1054, 508] width 117 height 18
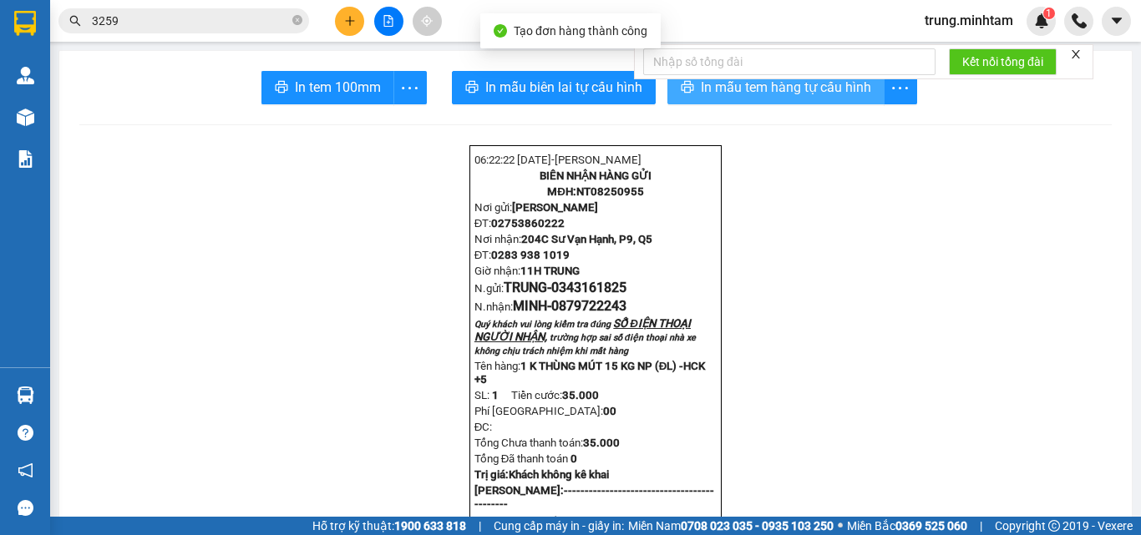
click at [752, 88] on span "In mẫu tem hàng tự cấu hình" at bounding box center [786, 87] width 170 height 21
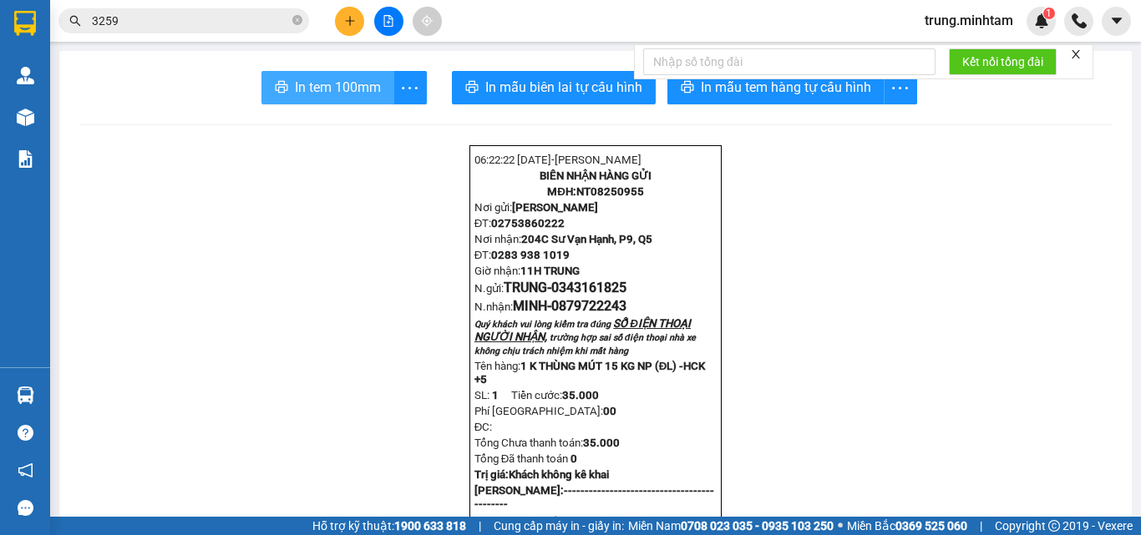
click at [337, 91] on span "In tem 100mm" at bounding box center [338, 87] width 86 height 21
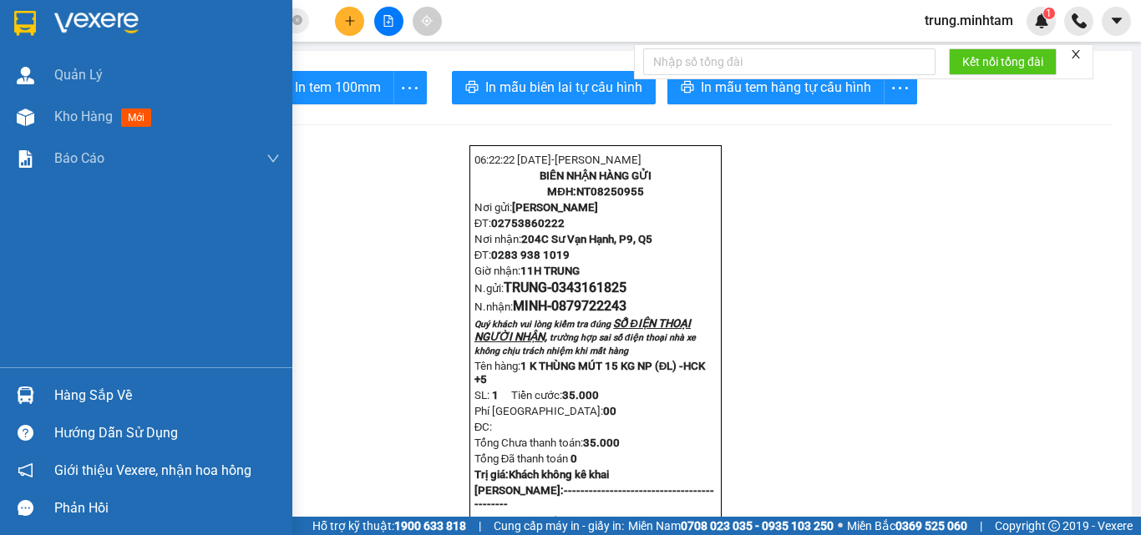
click at [89, 400] on div "Hàng sắp về" at bounding box center [166, 395] width 225 height 25
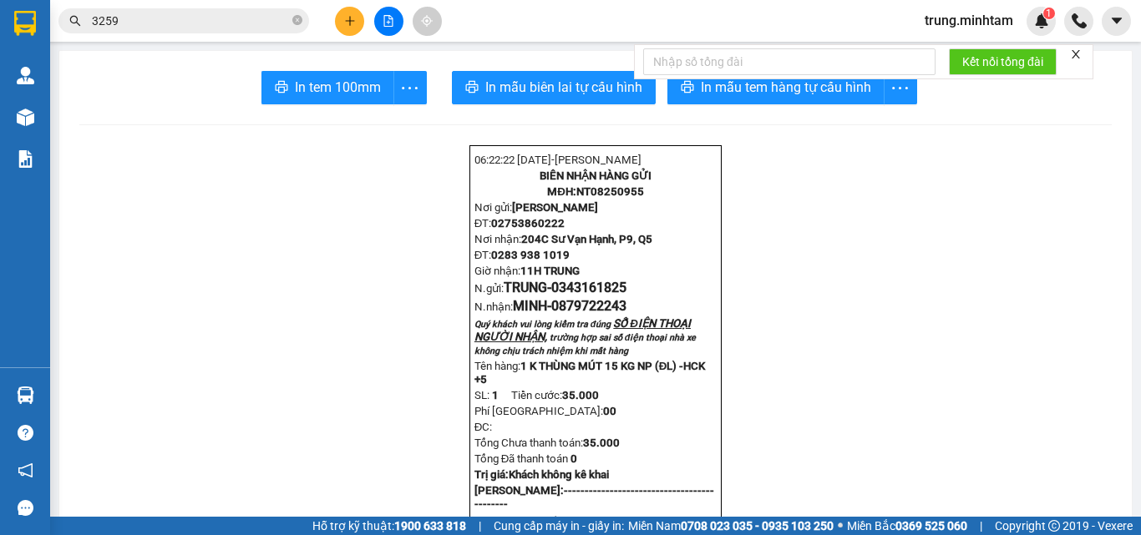
click at [838, 284] on section "Kết quả tìm kiếm ( 22 ) Bộ lọc Mã ĐH Trạng thái Món hàng Tổng cước Chưa cước Nh…" at bounding box center [570, 267] width 1141 height 535
click at [349, 15] on icon "plus" at bounding box center [350, 21] width 12 height 12
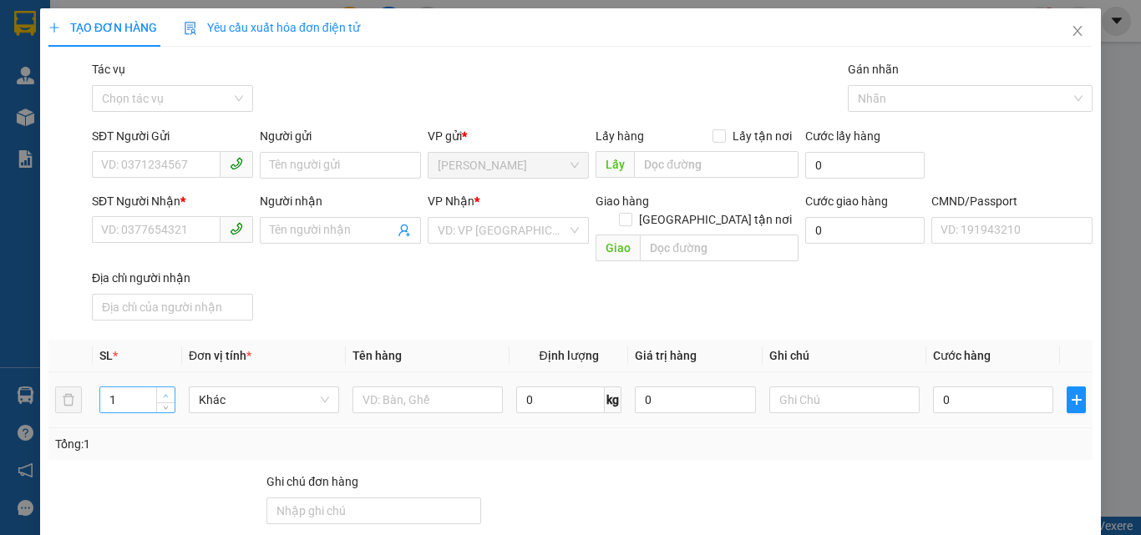
type input "2"
click at [163, 393] on icon "up" at bounding box center [166, 396] width 6 height 6
click at [423, 387] on input "text" at bounding box center [427, 400] width 150 height 27
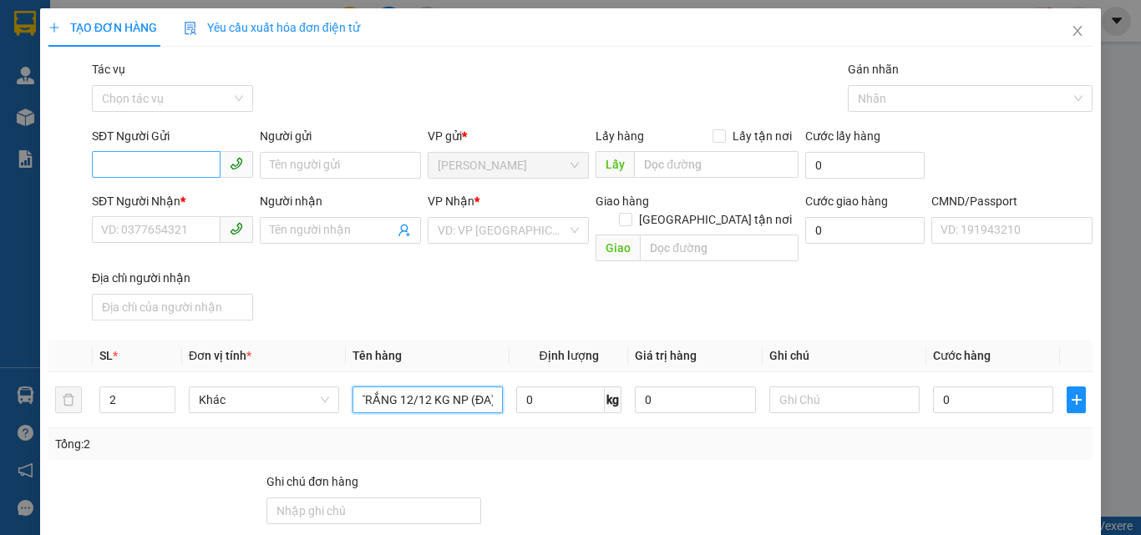
type input "2 X TRẮNG 12/12 KG NP (ĐA)"
click at [182, 168] on input "SĐT Người Gửi" at bounding box center [156, 164] width 129 height 27
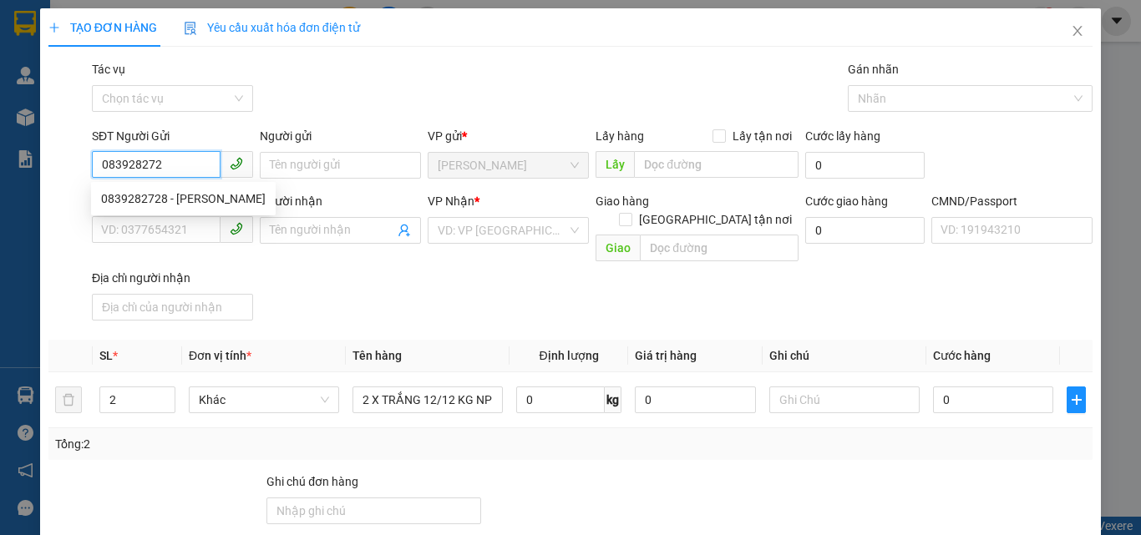
type input "0839282728"
click at [180, 195] on div "0839282728 - VY" at bounding box center [183, 199] width 165 height 18
type input "VY"
type input "0906420419"
type input "VÀNG"
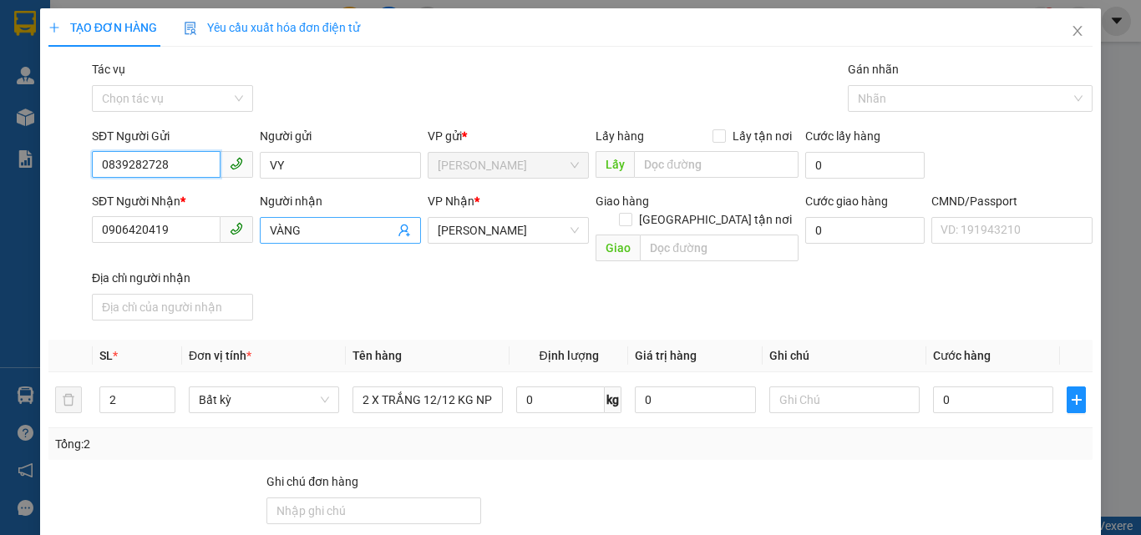
type input "0839282728"
click at [397, 234] on icon "user-add" at bounding box center [403, 230] width 13 height 13
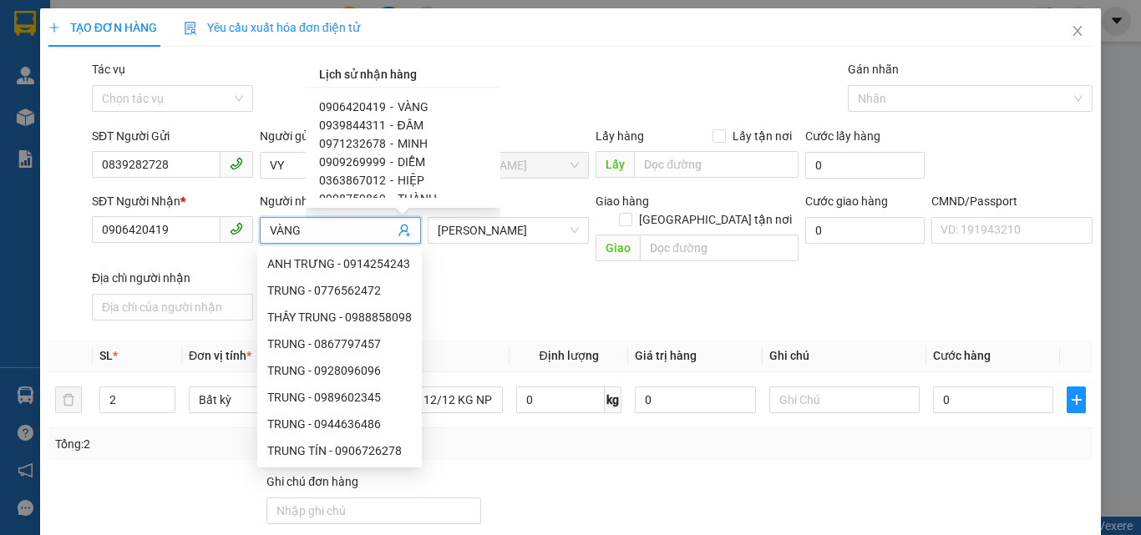
click at [407, 124] on span "ĐẦM" at bounding box center [410, 125] width 26 height 13
type input "0939844311"
type input "ĐẦM"
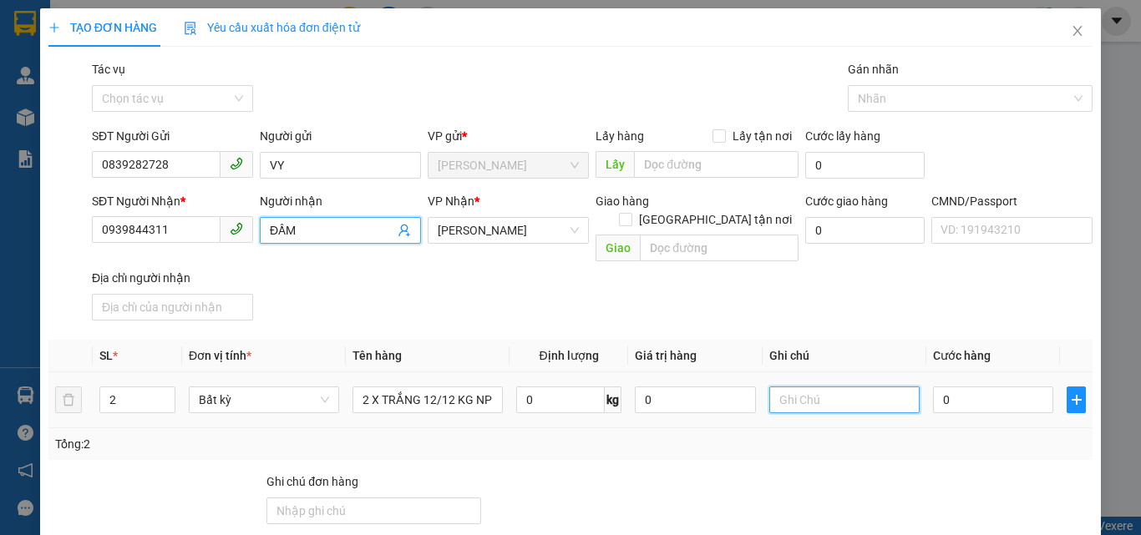
click at [861, 389] on input "text" at bounding box center [844, 400] width 150 height 27
type input "11H TRUNG"
type input "3"
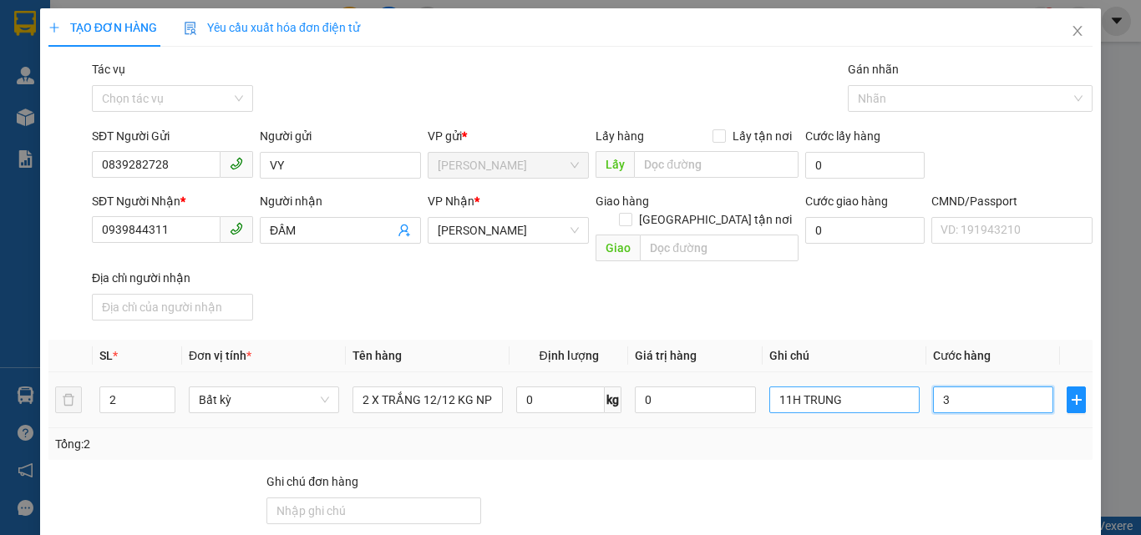
type input "0"
type input "06"
type input "6"
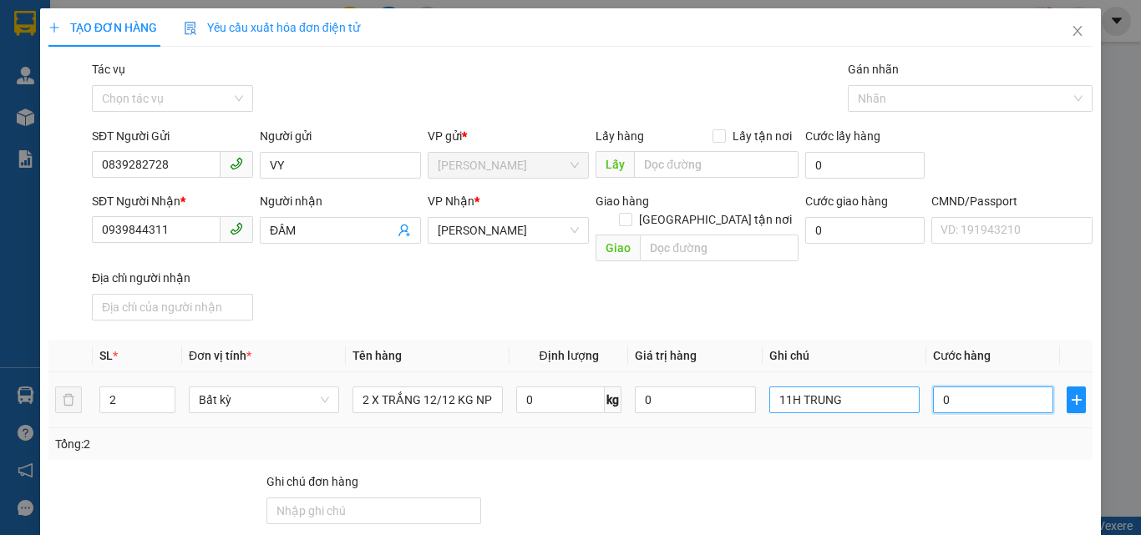
type input "6"
type input "060"
type input "60"
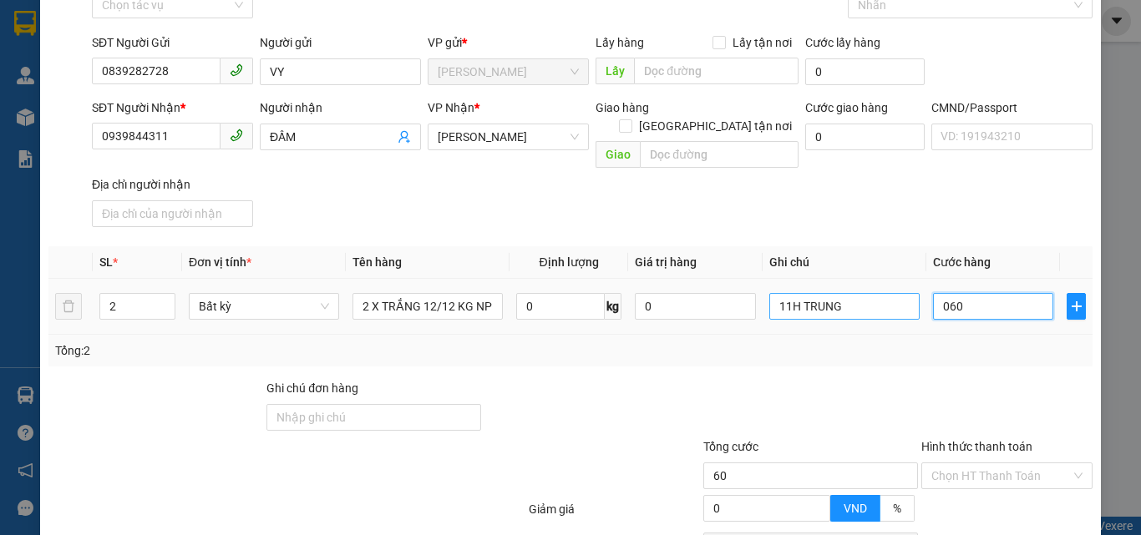
scroll to position [223, 0]
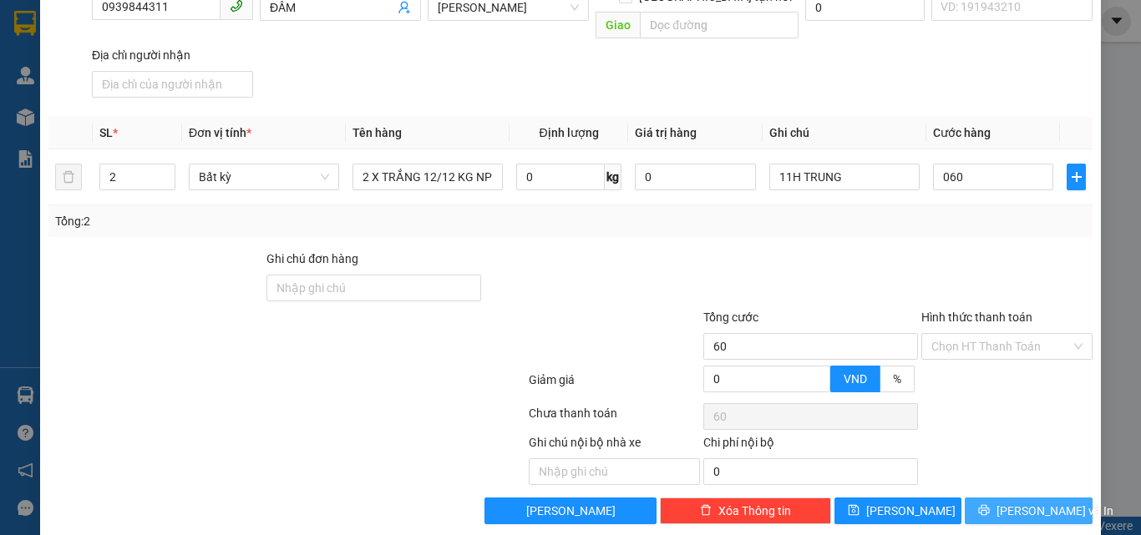
type input "60.000"
click at [1025, 502] on span "Lưu và In" at bounding box center [1054, 511] width 117 height 18
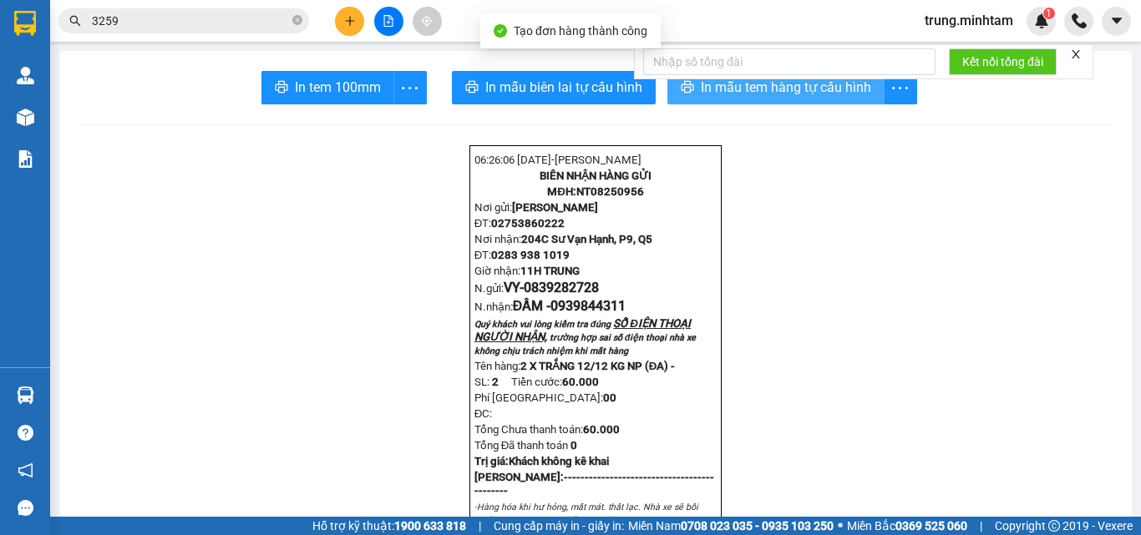
click at [735, 89] on span "In mẫu tem hàng tự cấu hình" at bounding box center [786, 87] width 170 height 21
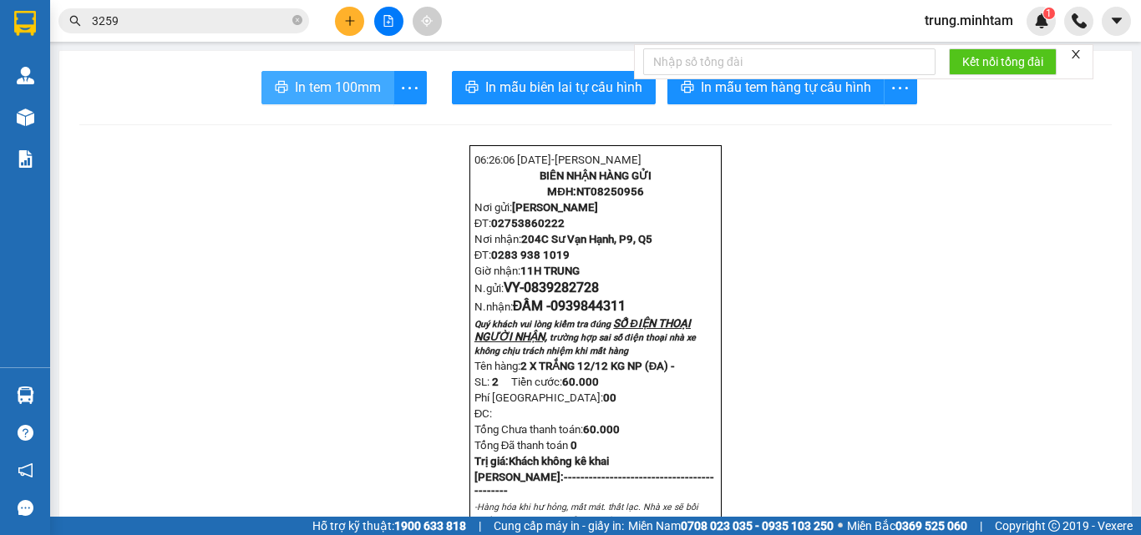
click at [347, 93] on span "In tem 100mm" at bounding box center [338, 87] width 86 height 21
click at [349, 23] on icon "plus" at bounding box center [350, 21] width 12 height 12
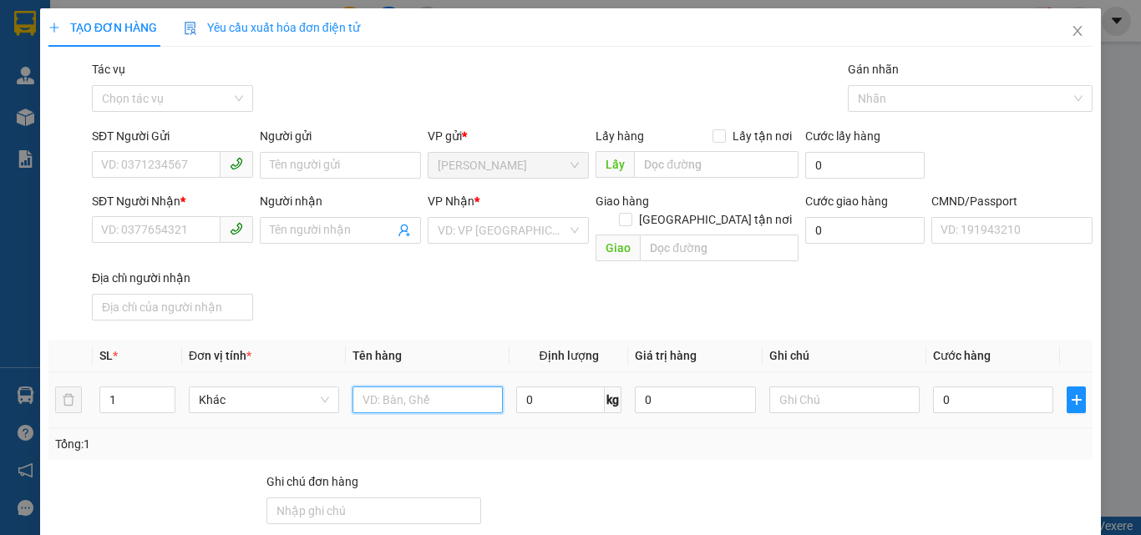
click at [402, 388] on input "text" at bounding box center [427, 400] width 150 height 27
type input "1 X TRONG 5 KG NP (TN)"
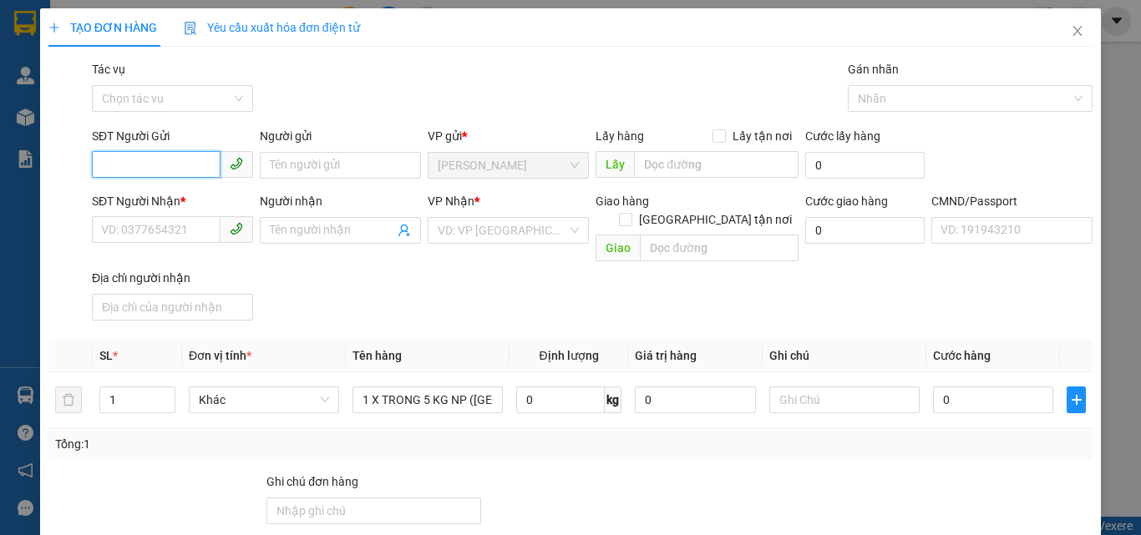
click at [125, 160] on input "SĐT Người Gửi" at bounding box center [156, 164] width 129 height 27
type input "0364784303"
click at [183, 200] on div "0364784303 - ÚT" at bounding box center [170, 199] width 139 height 18
type input "ÚT"
type input "0775990563"
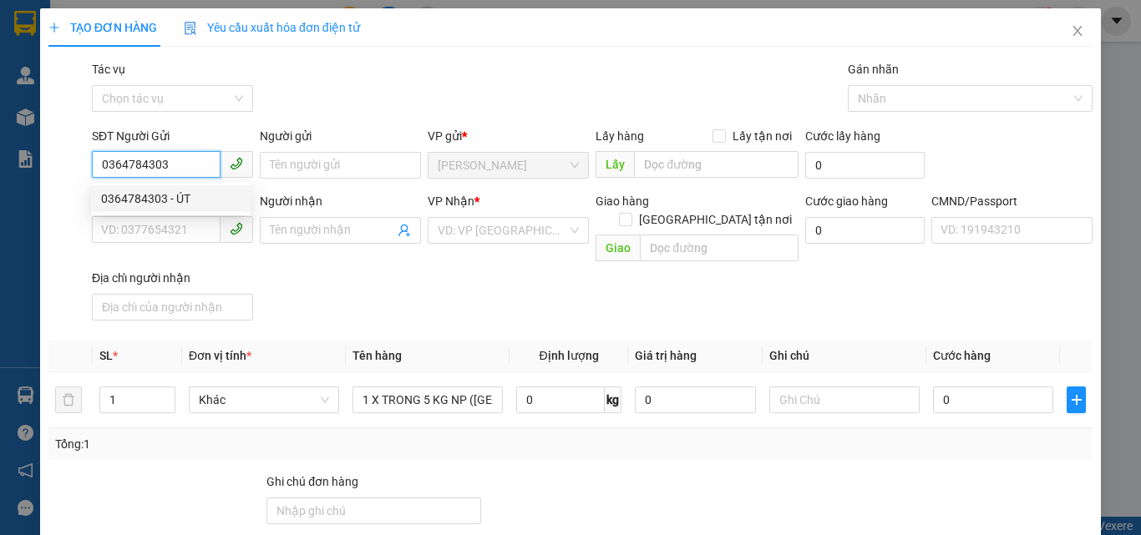
type input "HƯƠNG"
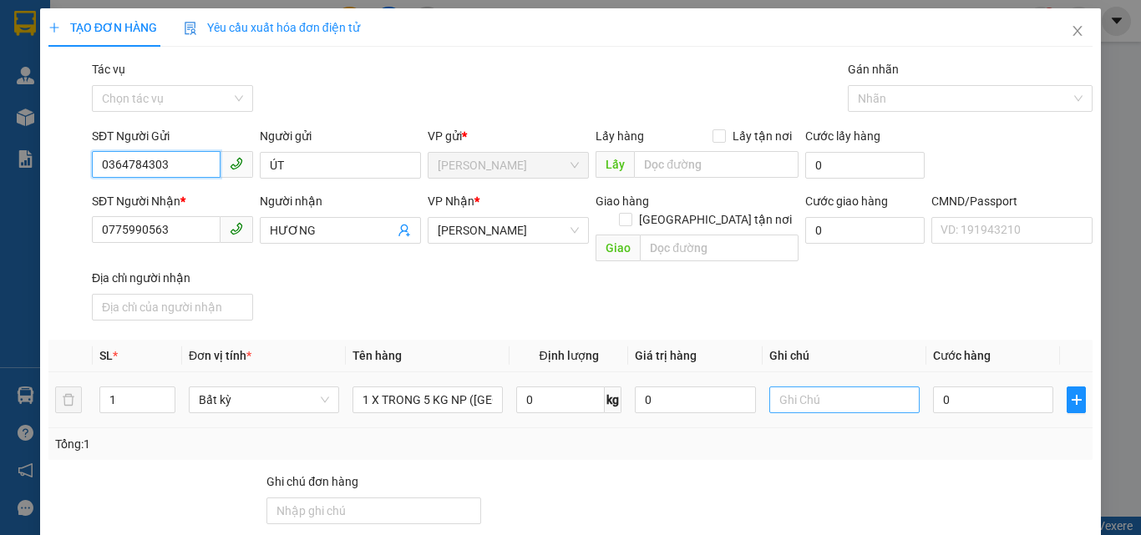
type input "0364784303"
click at [839, 387] on input "text" at bounding box center [844, 400] width 150 height 27
type input "11H TRUNG"
type input "2"
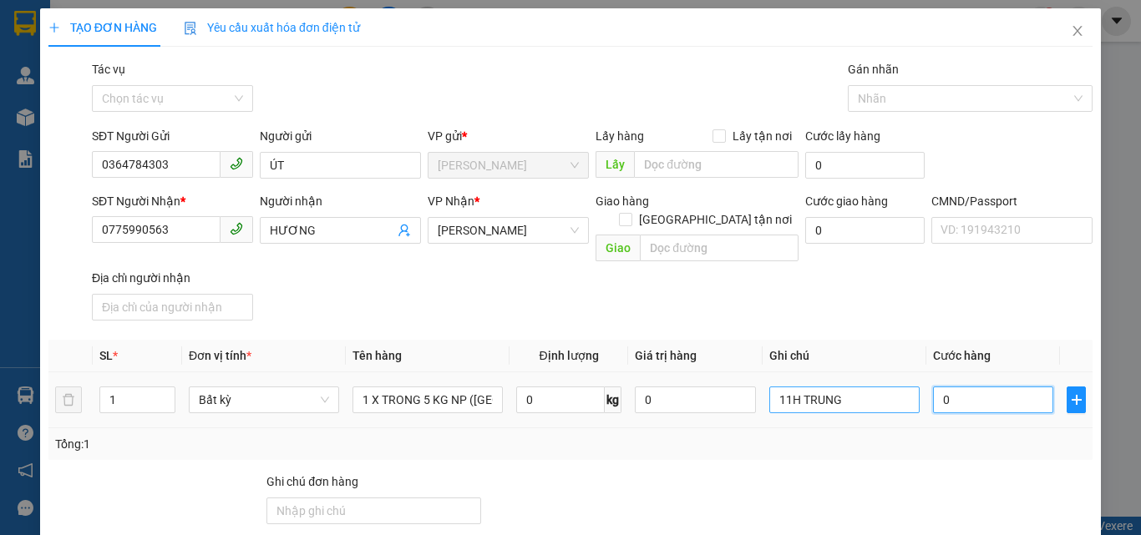
type input "2"
type input "20"
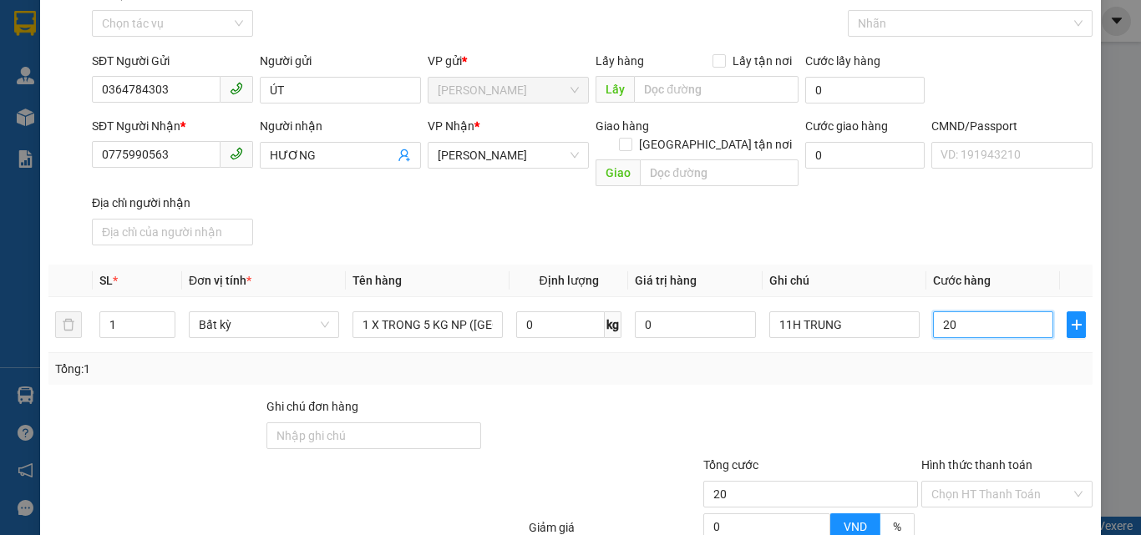
scroll to position [223, 0]
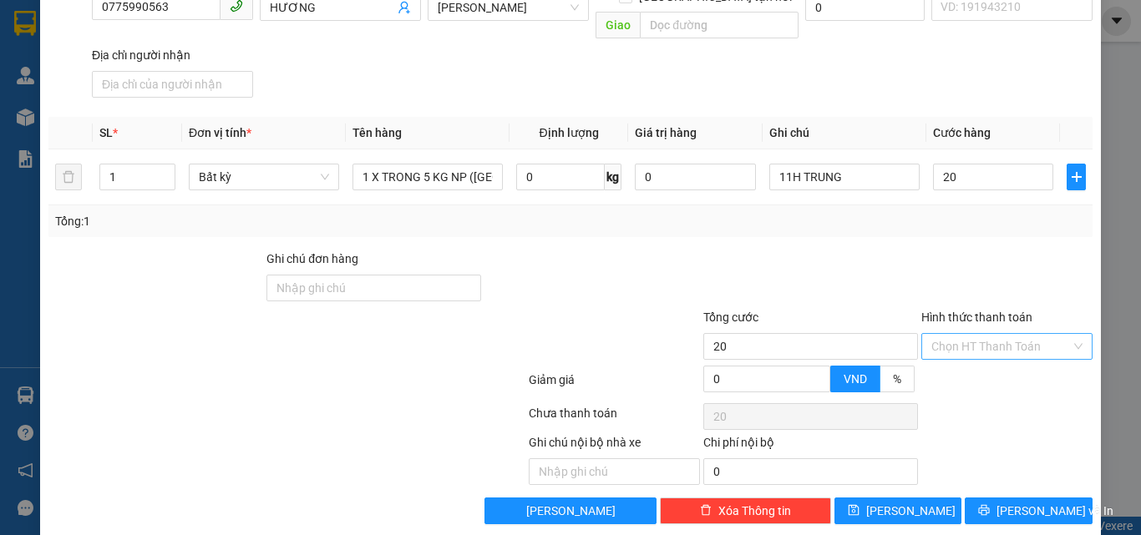
type input "20.000"
click at [946, 334] on input "Hình thức thanh toán" at bounding box center [1000, 346] width 139 height 25
click at [947, 364] on div "Tại văn phòng" at bounding box center [996, 361] width 149 height 18
type input "0"
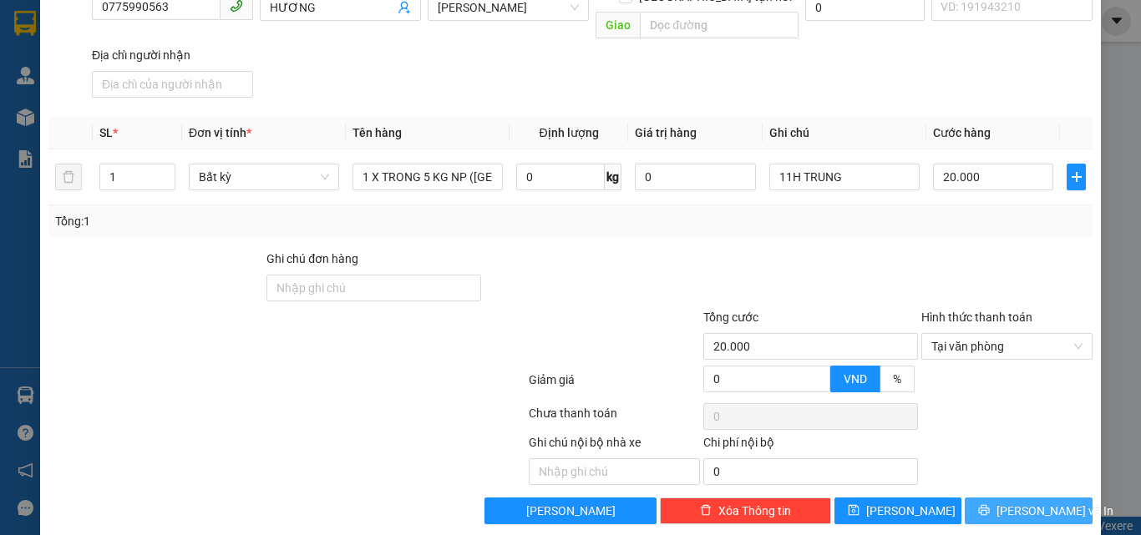
click at [1010, 502] on span "Lưu và In" at bounding box center [1054, 511] width 117 height 18
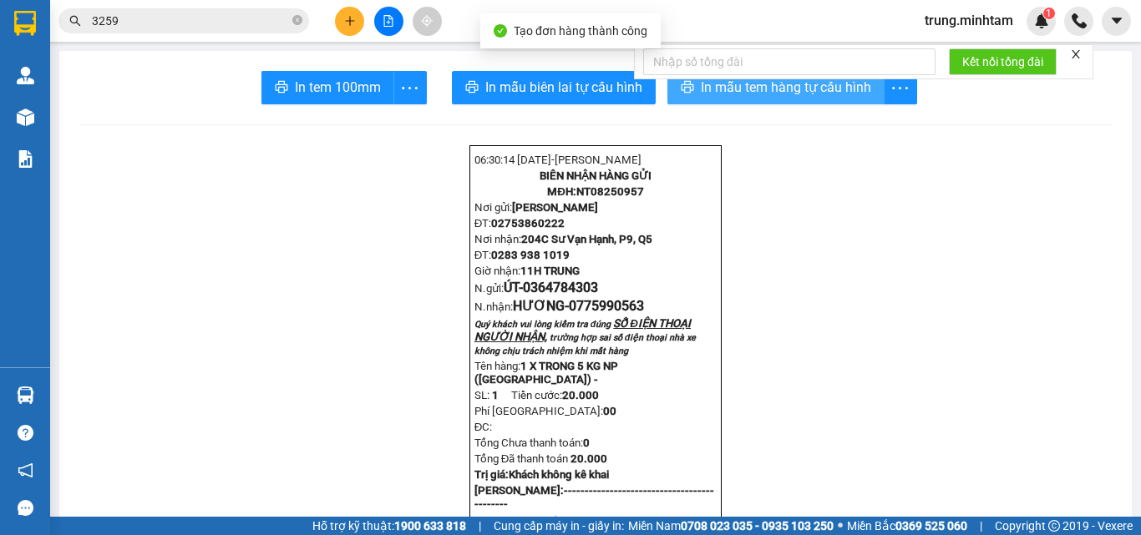
click at [763, 89] on span "In mẫu tem hàng tự cấu hình" at bounding box center [786, 87] width 170 height 21
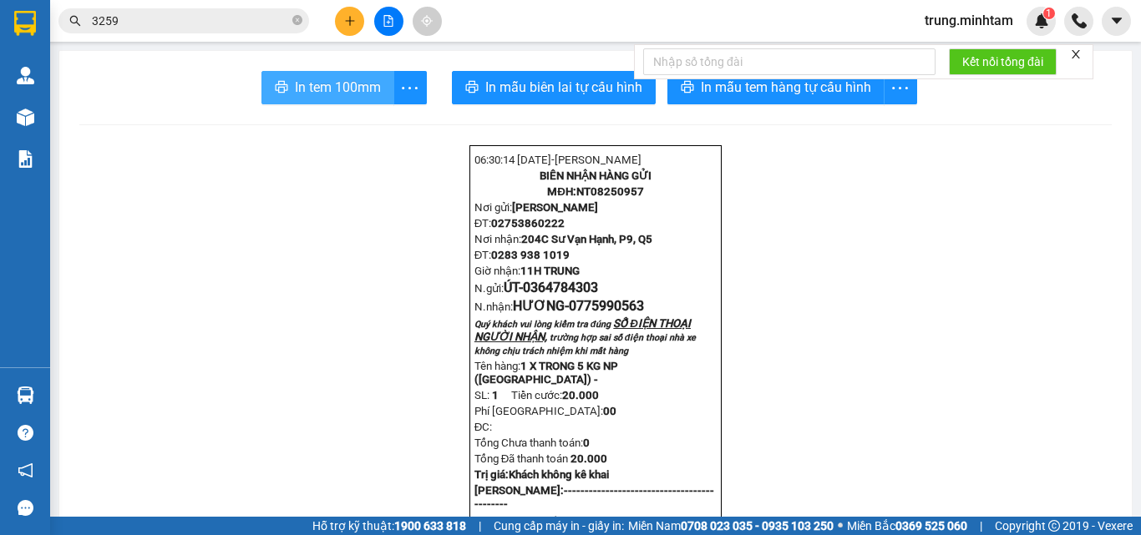
click at [317, 89] on span "In tem 100mm" at bounding box center [338, 87] width 86 height 21
drag, startPoint x: 522, startPoint y: 307, endPoint x: 609, endPoint y: 311, distance: 86.9
click at [609, 296] on p "N.gửi: ÚT- 0364784303" at bounding box center [595, 288] width 242 height 16
copy span "0364784303"
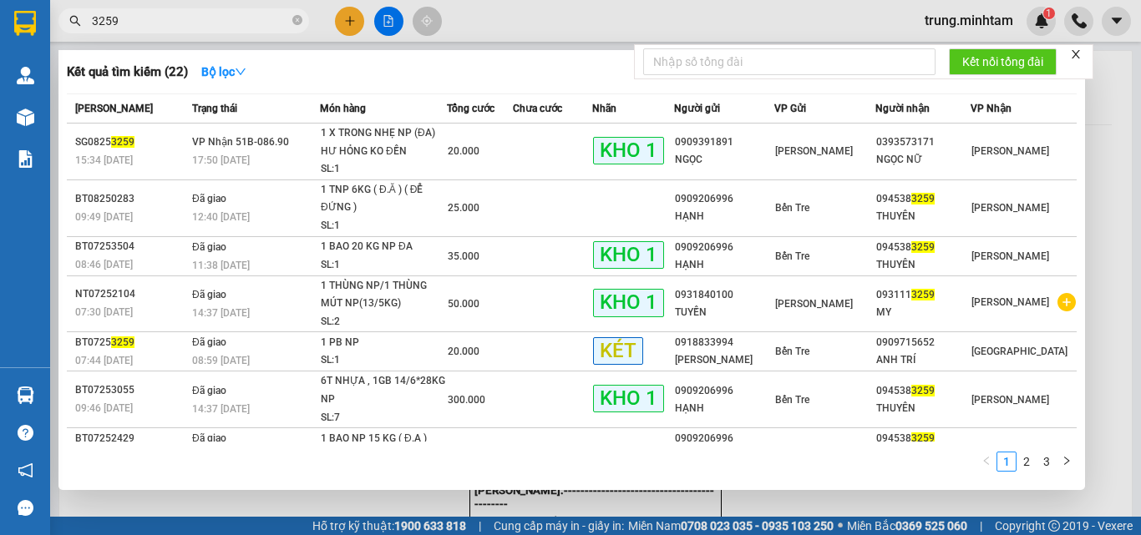
click at [175, 23] on input "3259" at bounding box center [190, 21] width 197 height 18
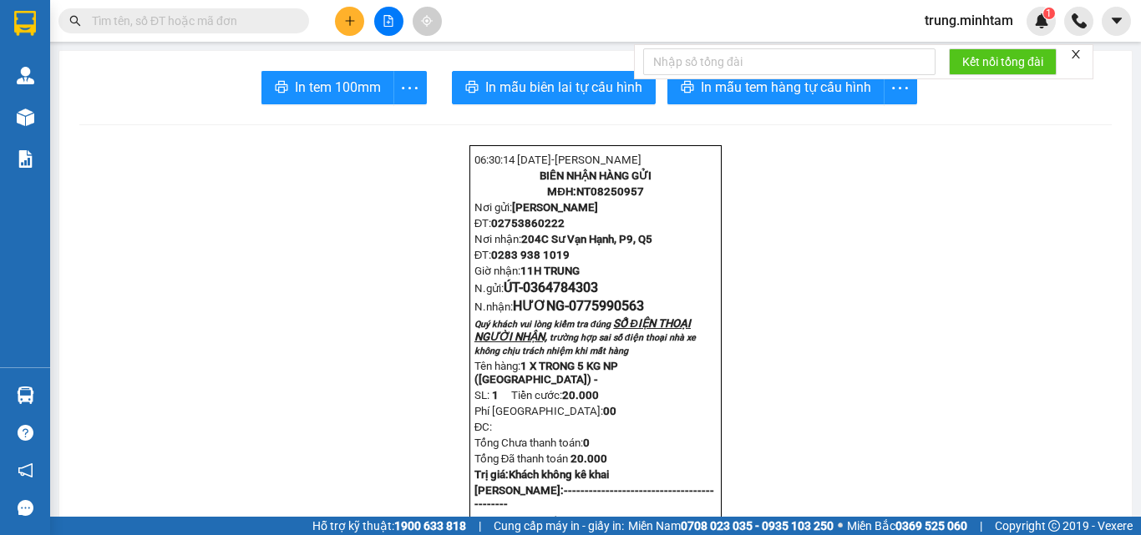
paste input "0364784303"
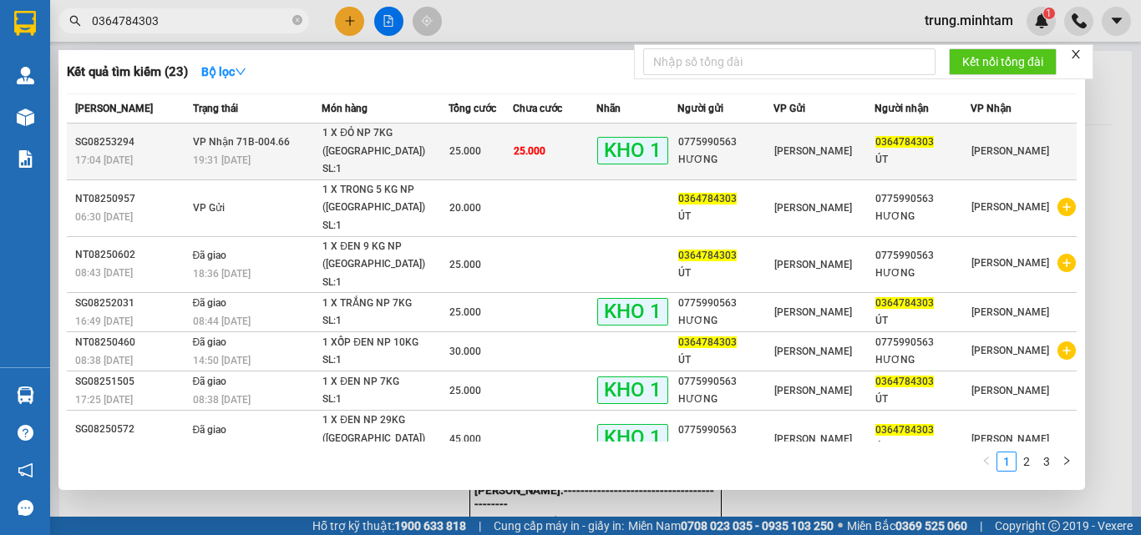
type input "0364784303"
click at [575, 142] on td "25.000" at bounding box center [554, 152] width 83 height 57
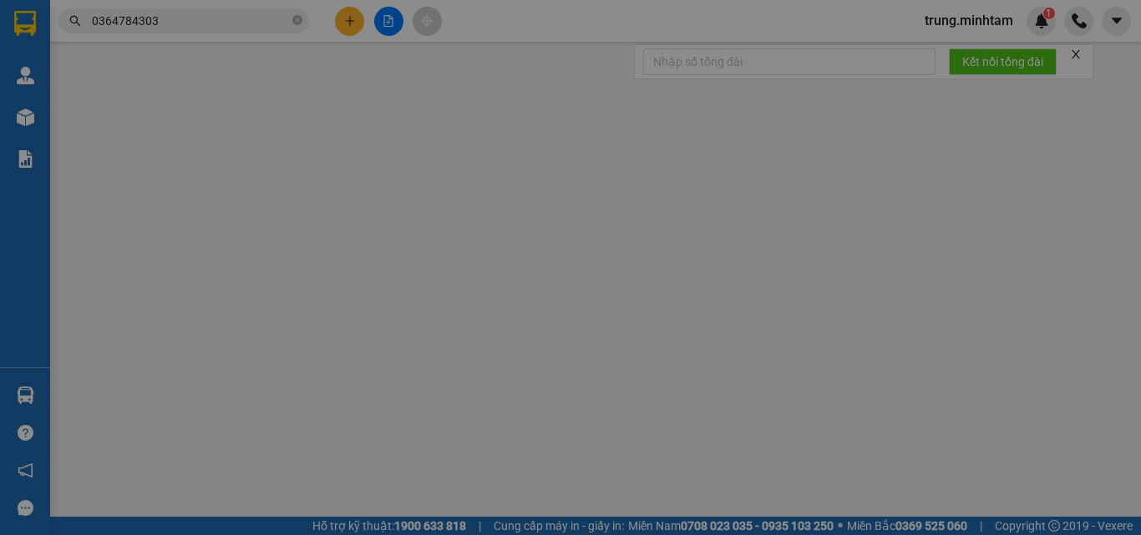
type input "0775990563"
type input "HƯƠNG"
type input "0364784303"
type input "ÚT"
type input "25.000"
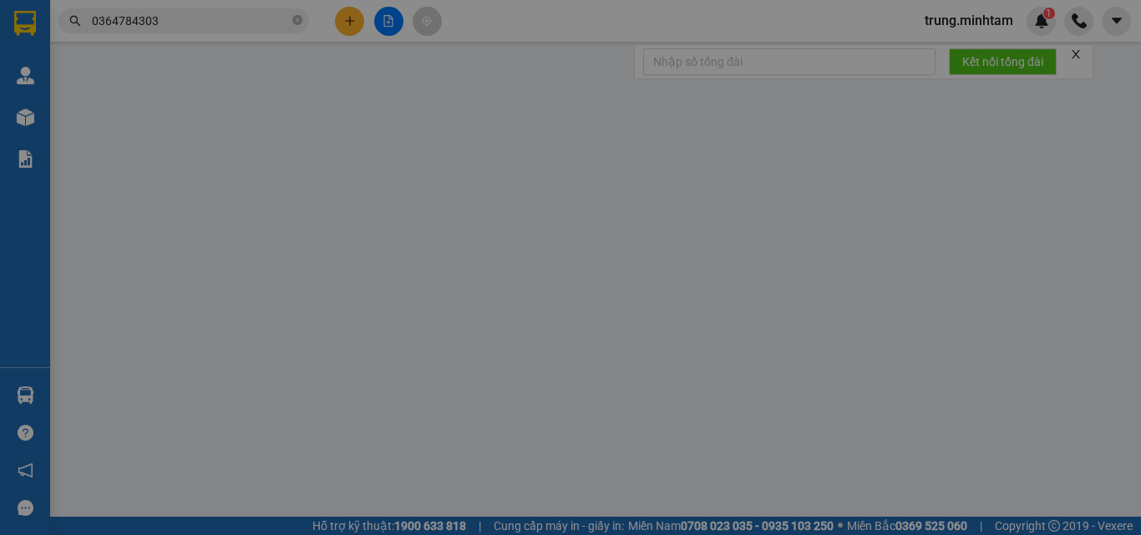
type input "25.000"
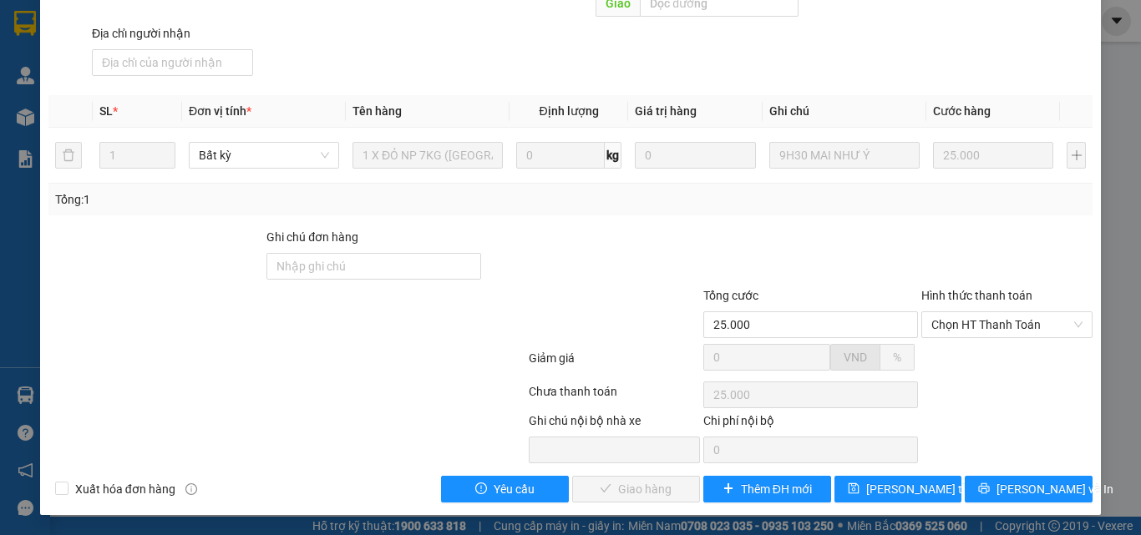
scroll to position [232, 0]
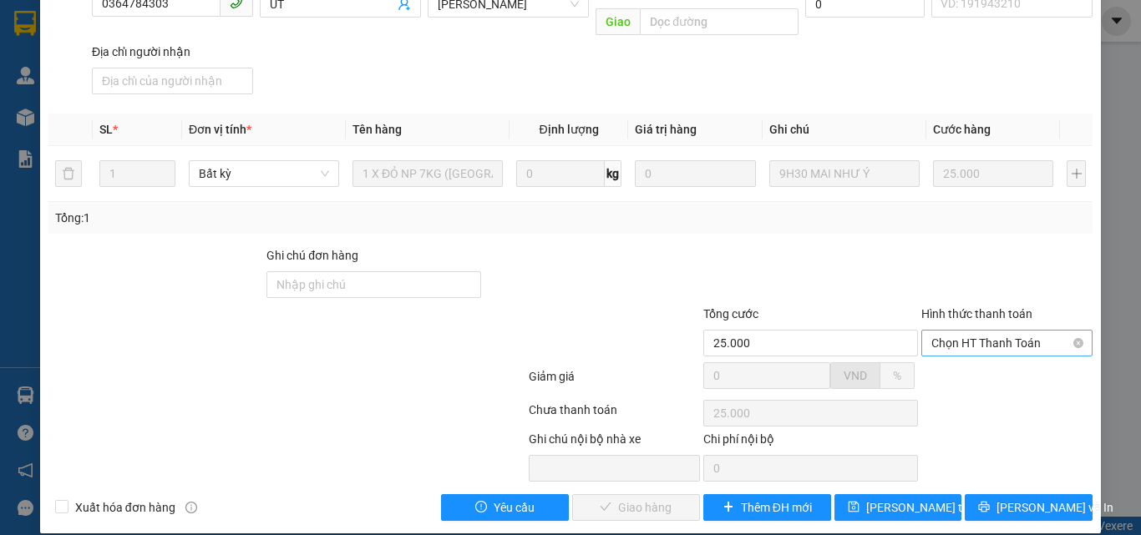
click at [982, 331] on span "Chọn HT Thanh Toán" at bounding box center [1006, 343] width 151 height 25
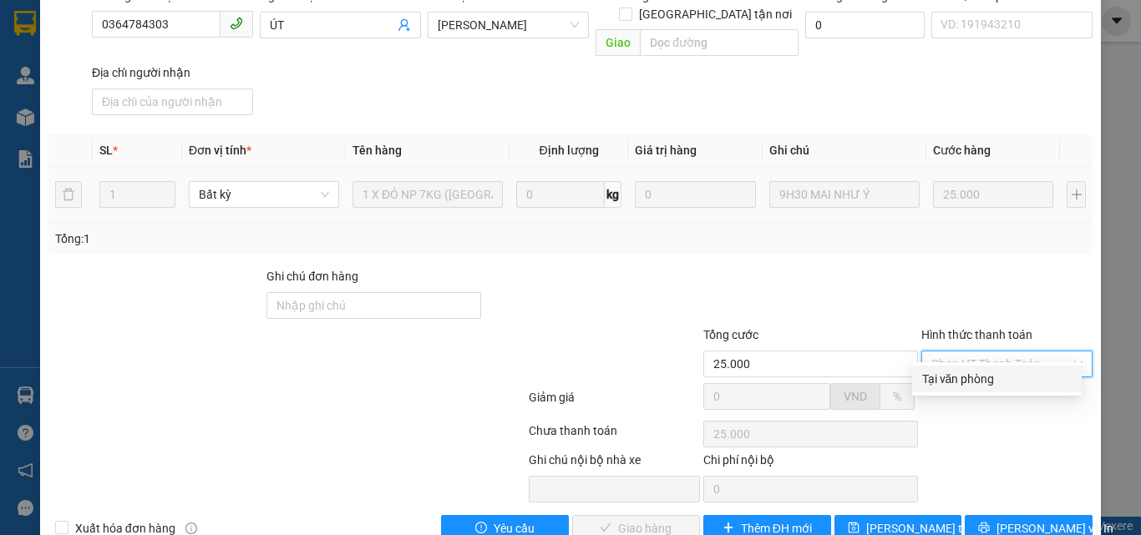
scroll to position [223, 0]
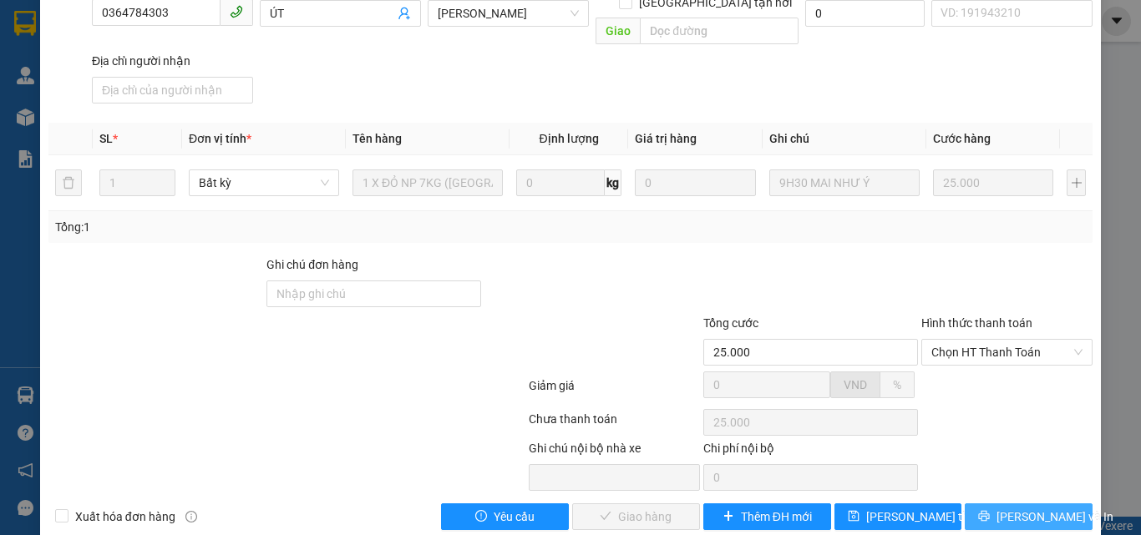
click at [1018, 508] on span "Lưu và In" at bounding box center [1054, 517] width 117 height 18
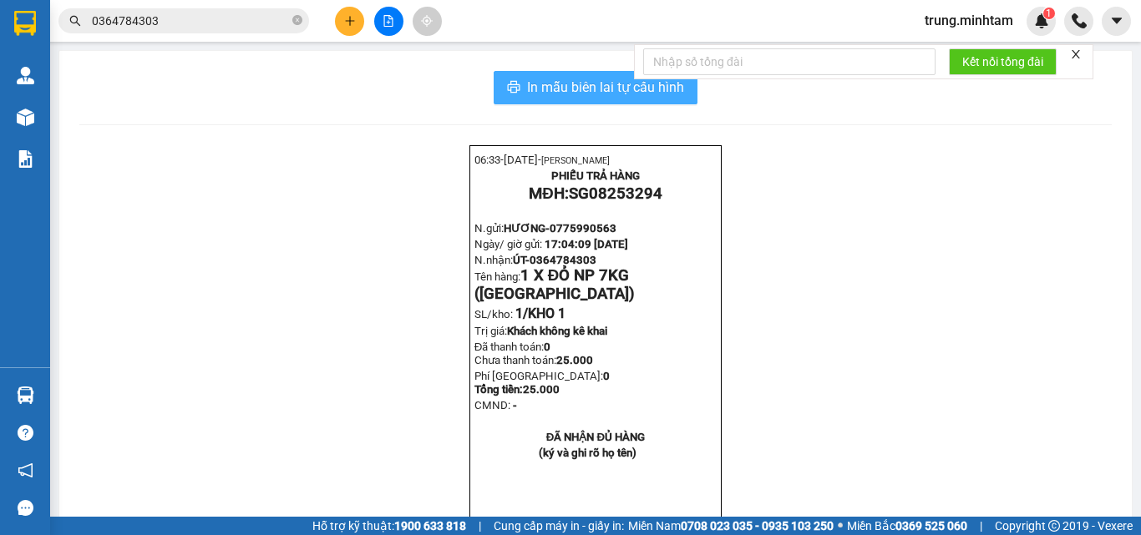
click at [565, 85] on span "In mẫu biên lai tự cấu hình" at bounding box center [605, 87] width 157 height 21
click at [214, 22] on input "0364784303" at bounding box center [190, 21] width 197 height 18
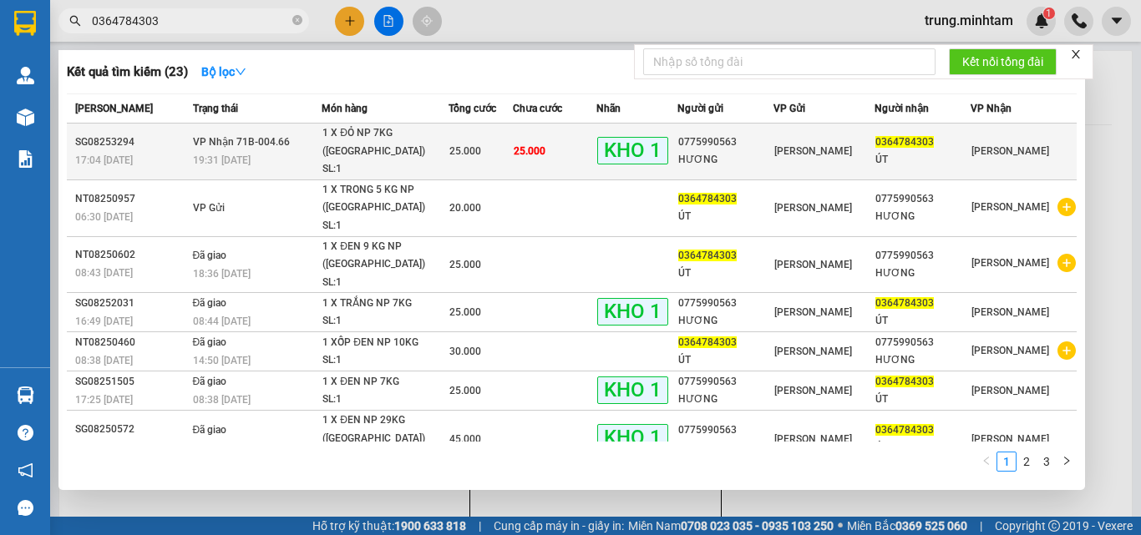
click at [762, 151] on div "HƯƠNG" at bounding box center [725, 160] width 94 height 18
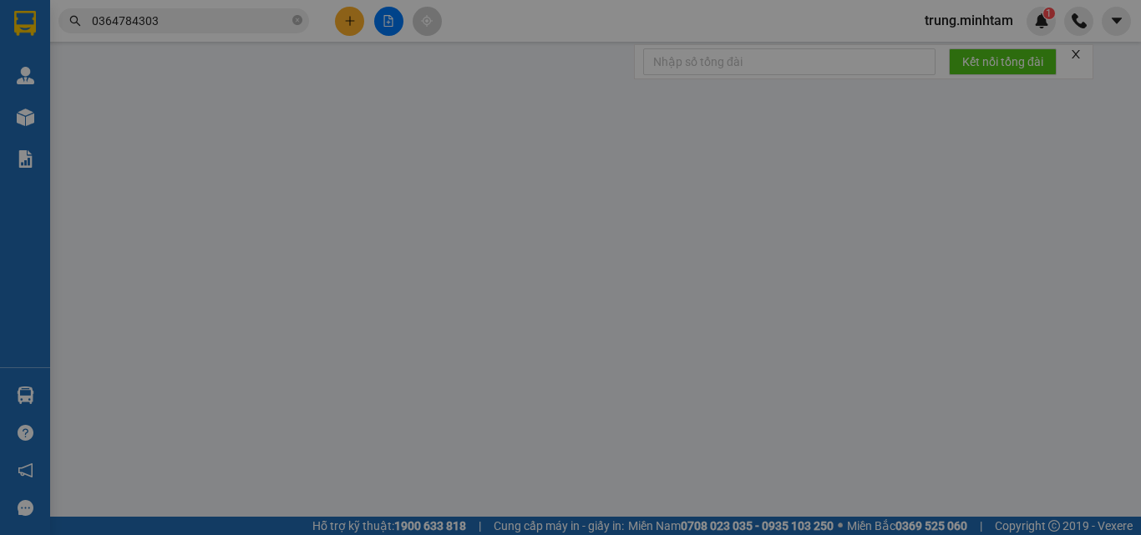
type input "0775990563"
type input "HƯƠNG"
type input "0364784303"
type input "ÚT"
type input "25.000"
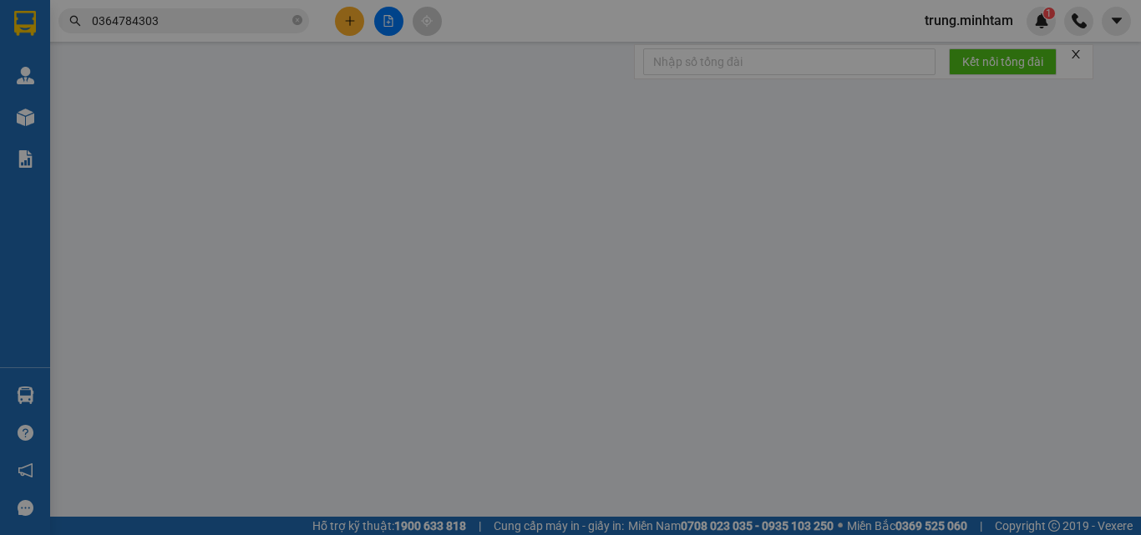
type input "25.000"
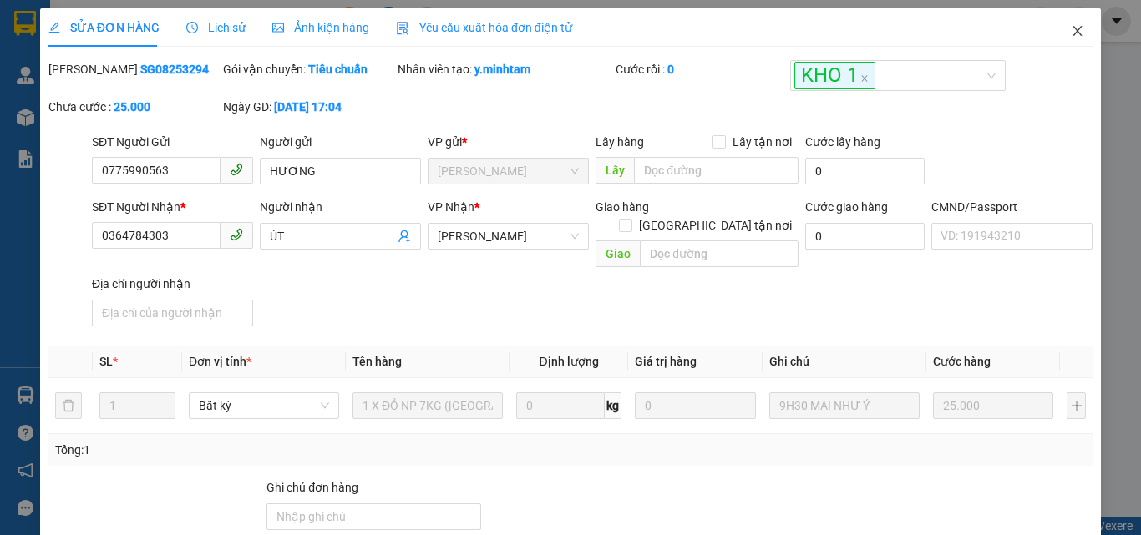
click at [1073, 32] on icon "close" at bounding box center [1077, 31] width 9 height 10
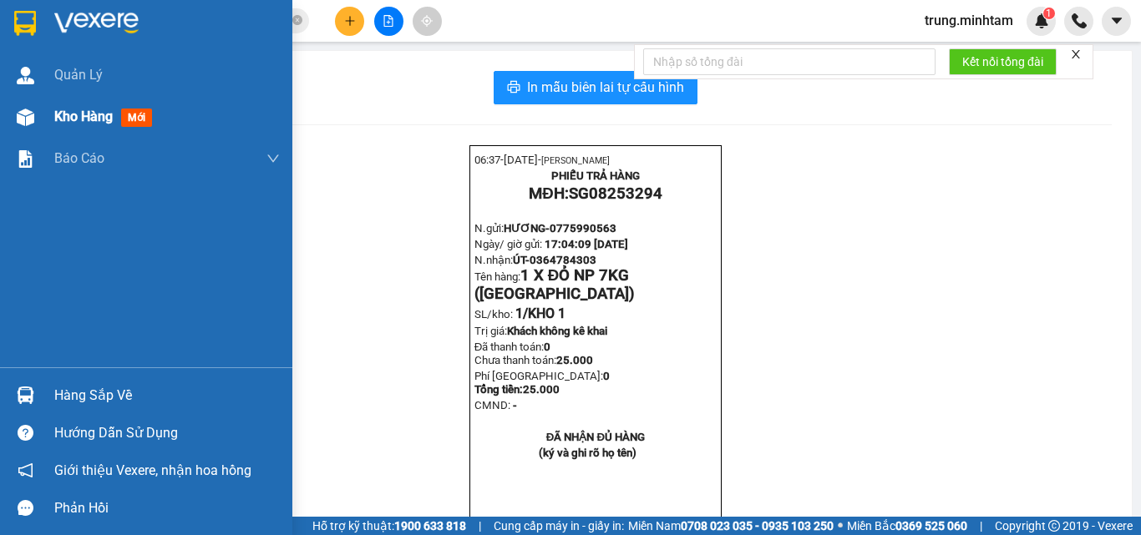
click at [73, 114] on span "Kho hàng" at bounding box center [83, 117] width 58 height 16
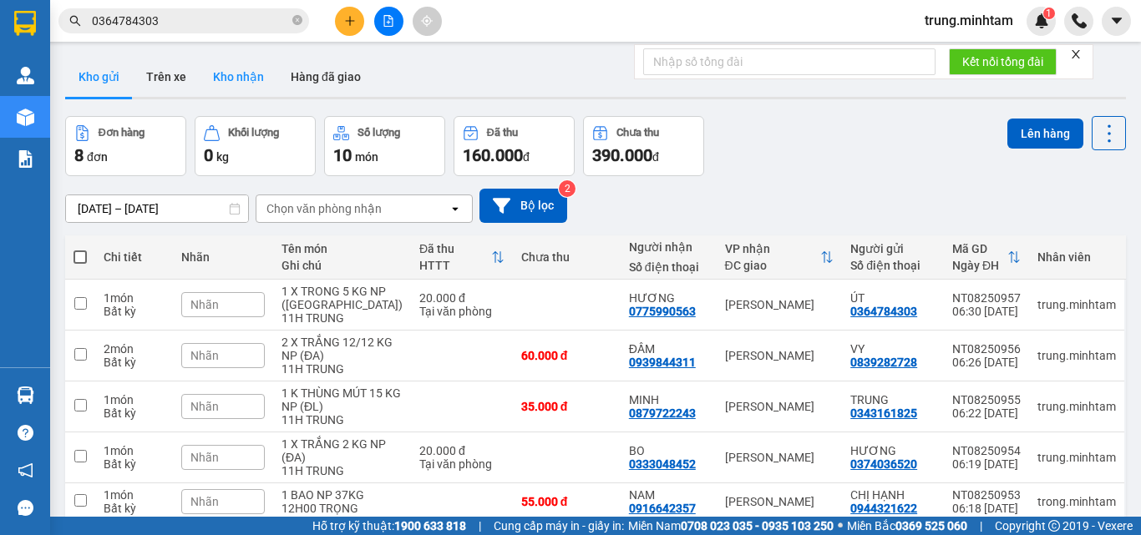
click at [251, 68] on button "Kho nhận" at bounding box center [239, 77] width 78 height 40
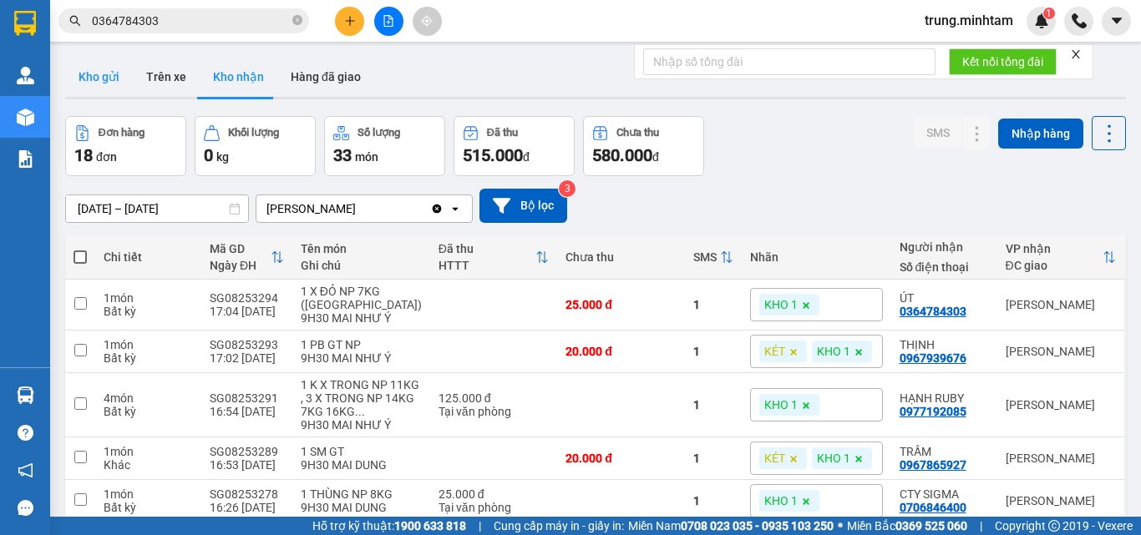
click at [107, 78] on button "Kho gửi" at bounding box center [99, 77] width 68 height 40
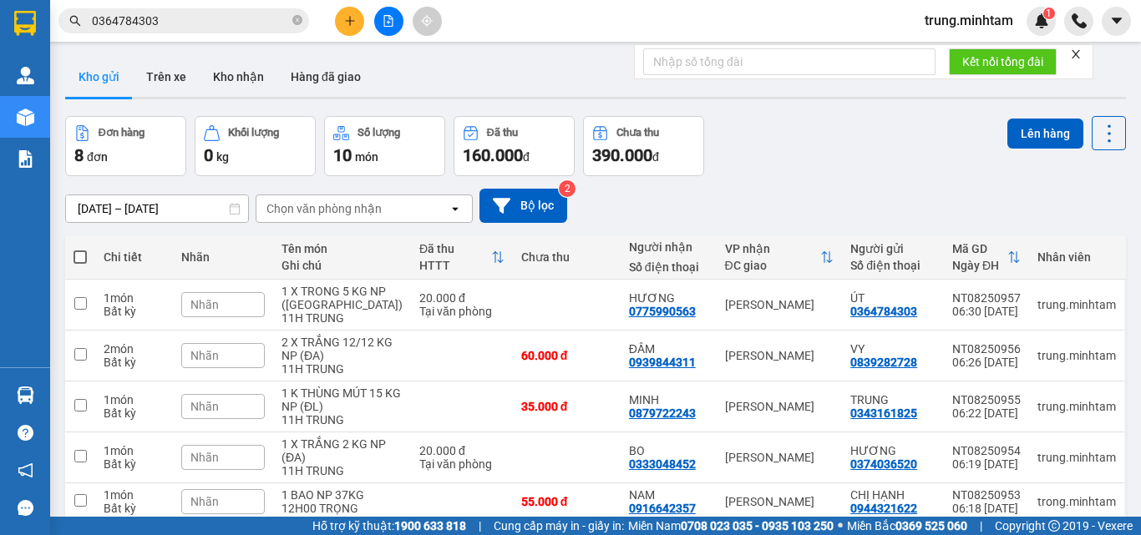
scroll to position [223, 0]
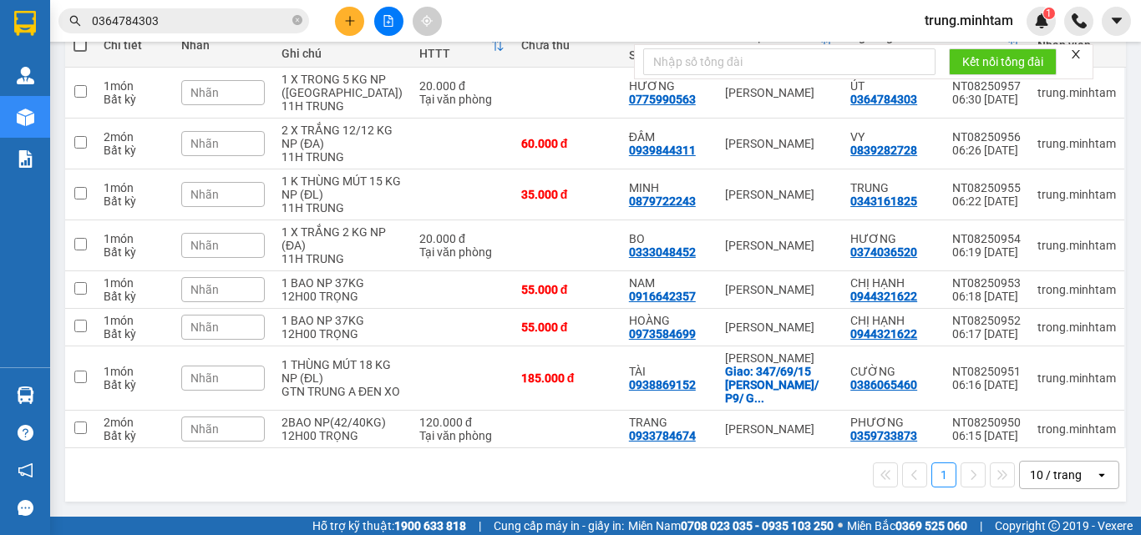
click at [1041, 483] on div "10 / trang" at bounding box center [1056, 475] width 52 height 17
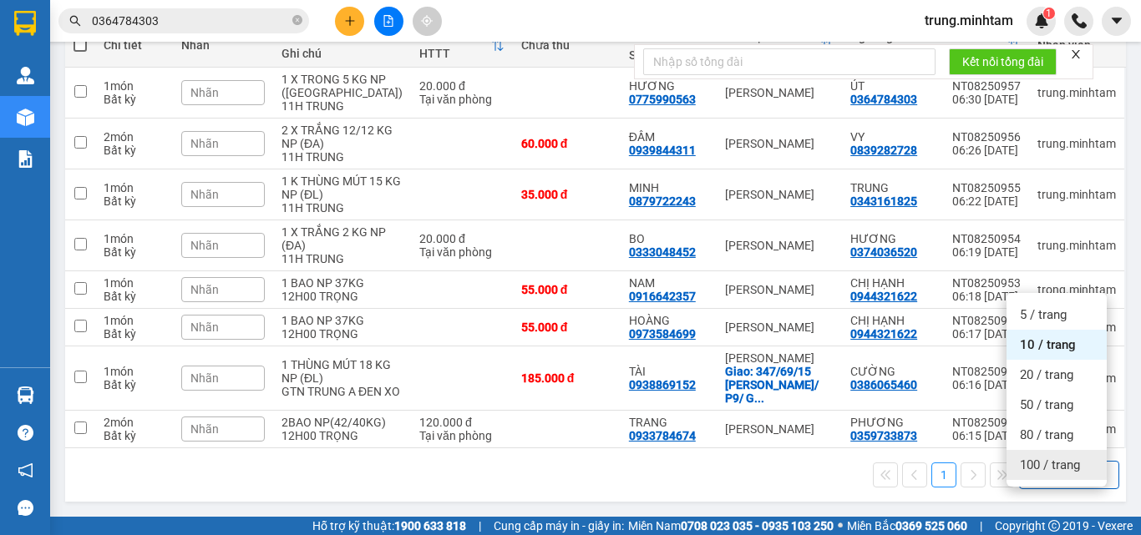
click at [1050, 457] on span "100 / trang" at bounding box center [1050, 465] width 60 height 17
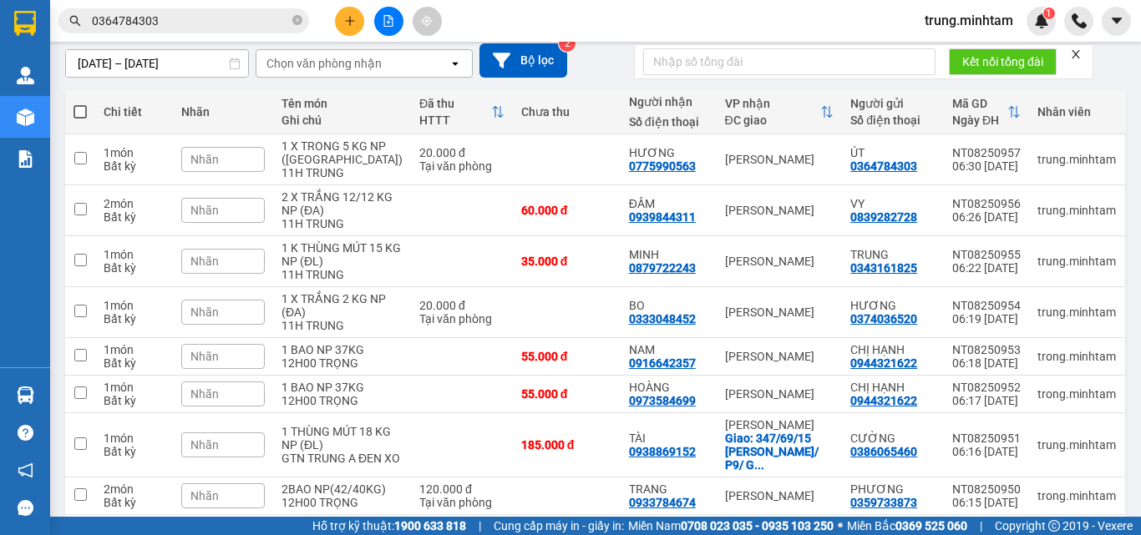
scroll to position [111, 0]
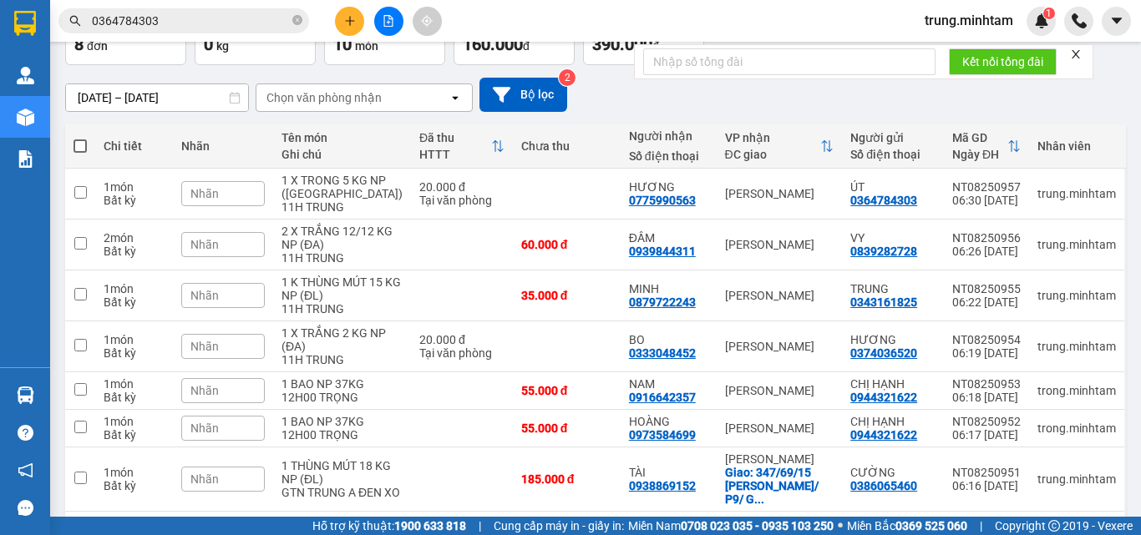
click at [80, 147] on span at bounding box center [79, 145] width 13 height 13
click at [80, 138] on input "checkbox" at bounding box center [80, 138] width 0 height 0
checkbox input "true"
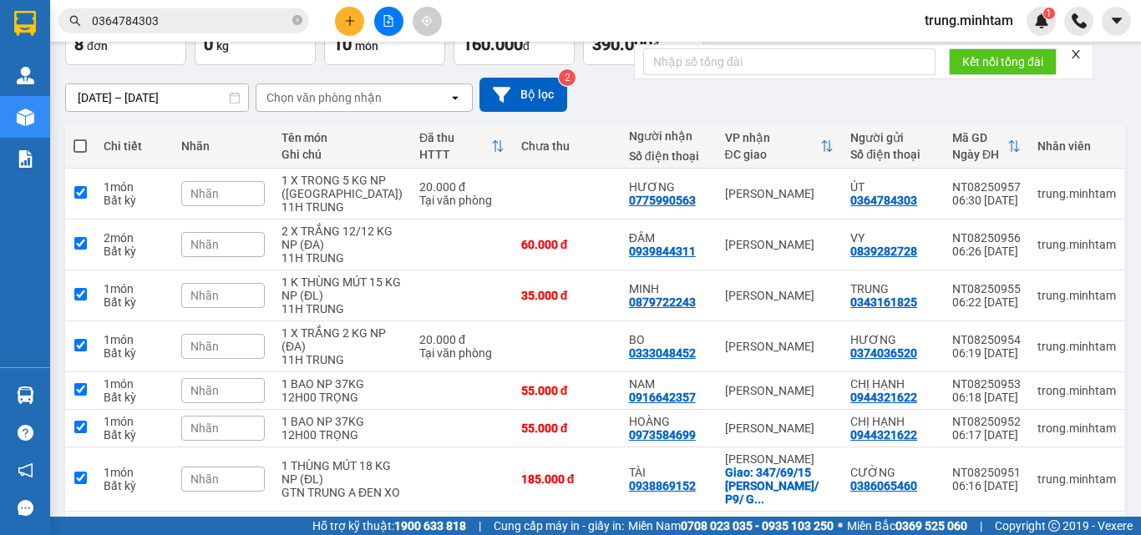
checkbox input "true"
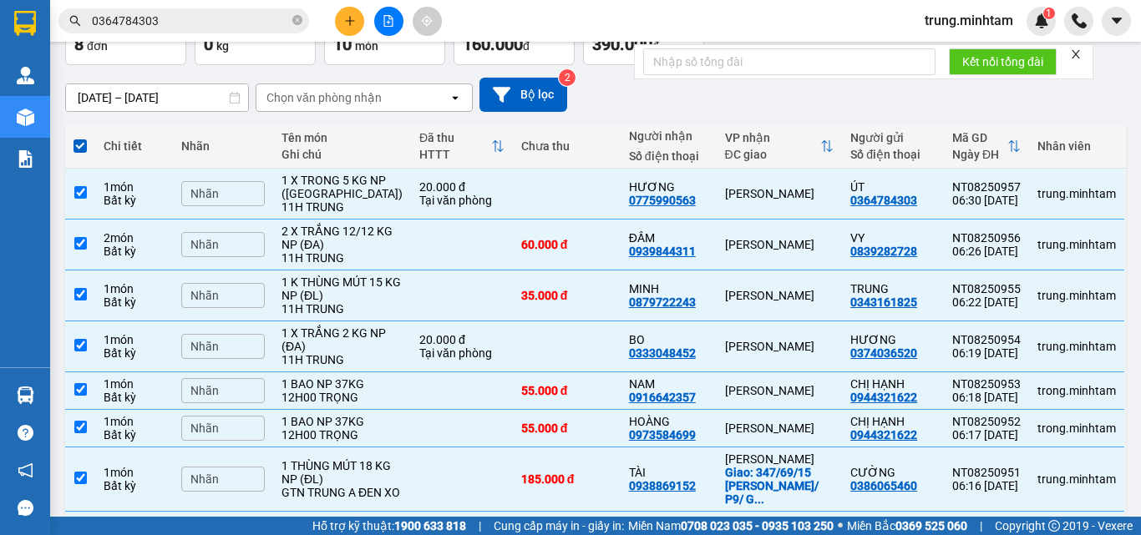
scroll to position [0, 0]
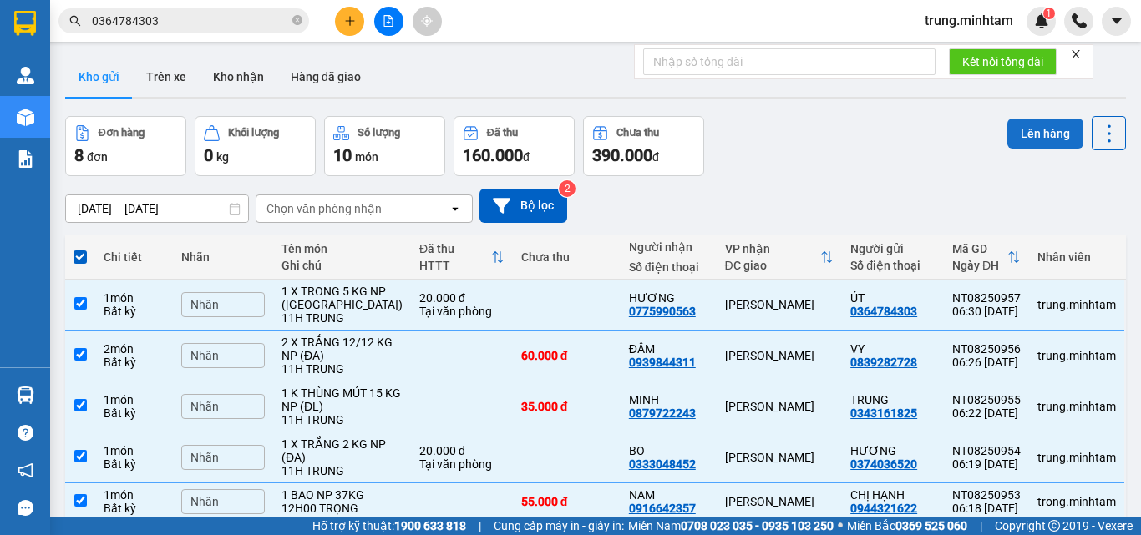
click at [1035, 134] on button "Lên hàng" at bounding box center [1045, 134] width 76 height 30
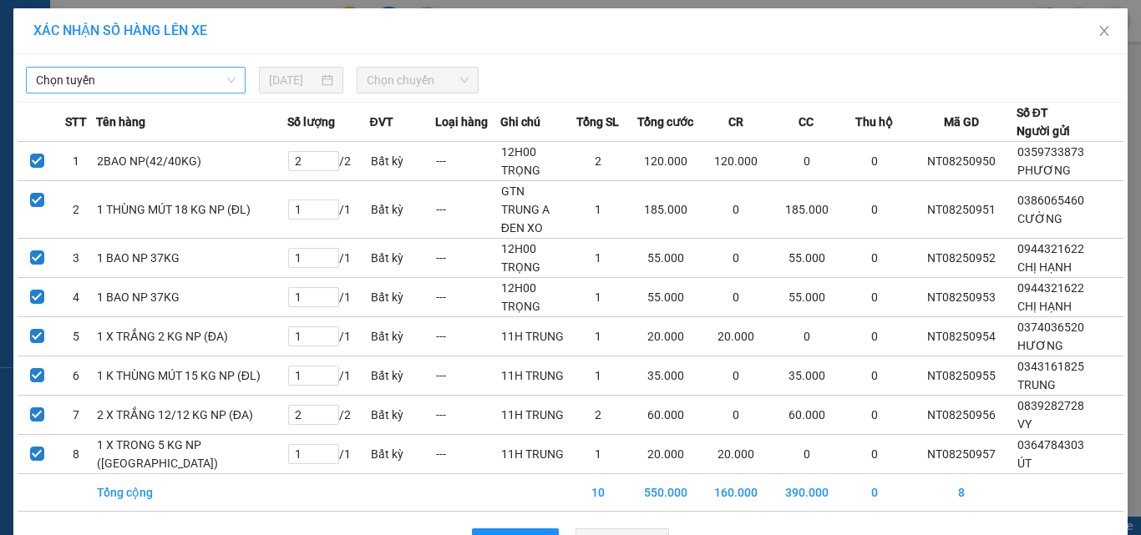
click at [150, 79] on span "Chọn tuyến" at bounding box center [136, 80] width 200 height 25
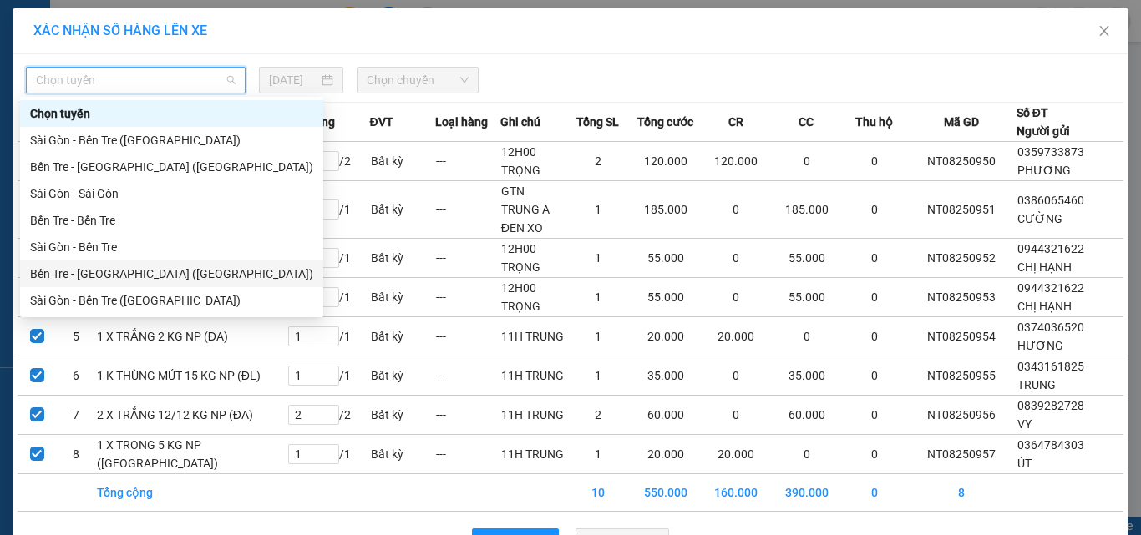
click at [99, 271] on div "Bến Tre - Sài Gòn (CT)" at bounding box center [171, 274] width 283 height 18
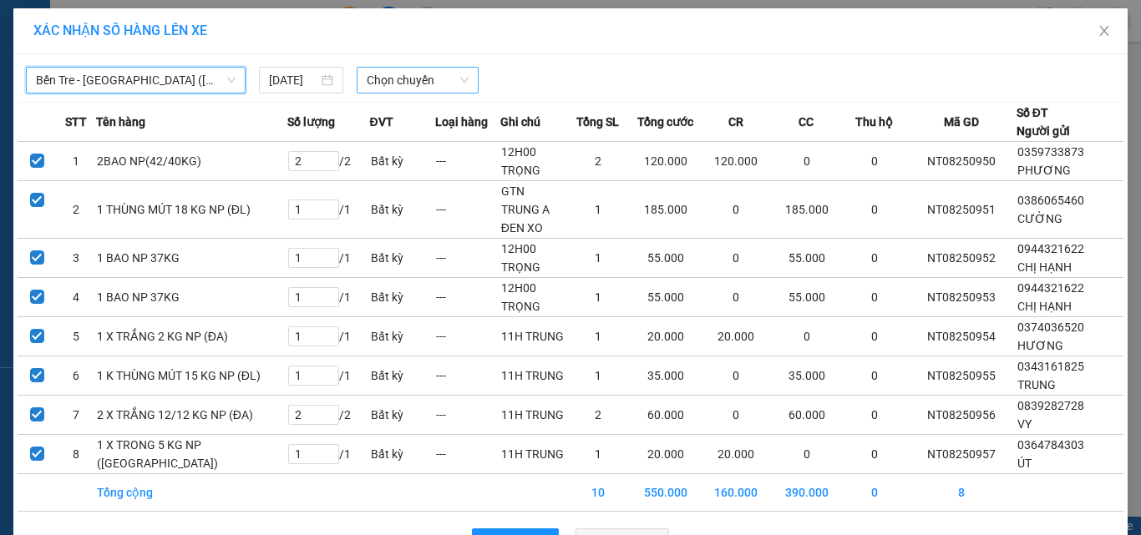
click at [375, 82] on span "Chọn chuyến" at bounding box center [418, 80] width 103 height 25
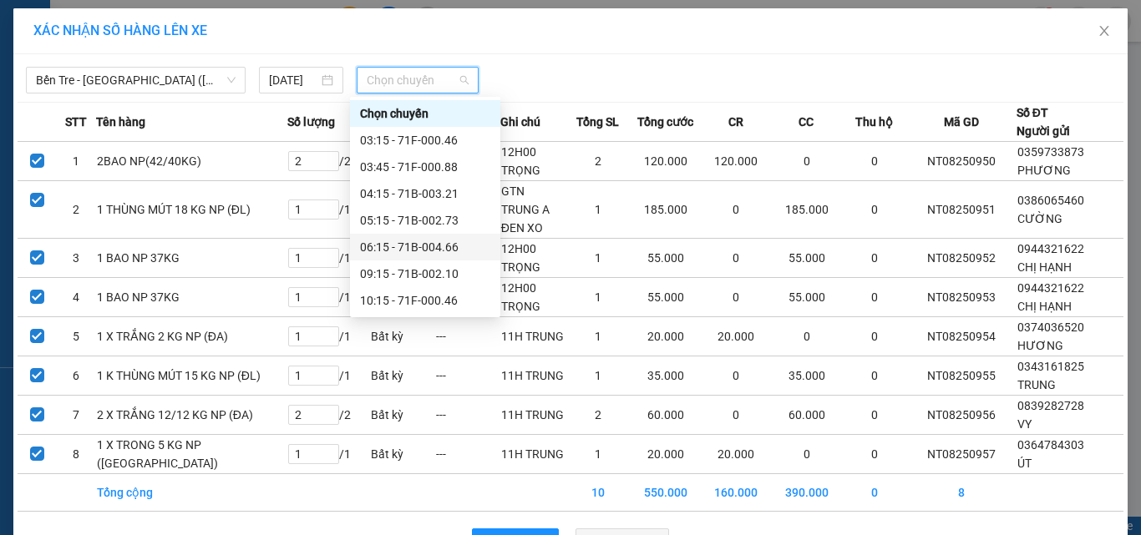
click at [434, 248] on div "06:15 - 71B-004.66" at bounding box center [425, 247] width 130 height 18
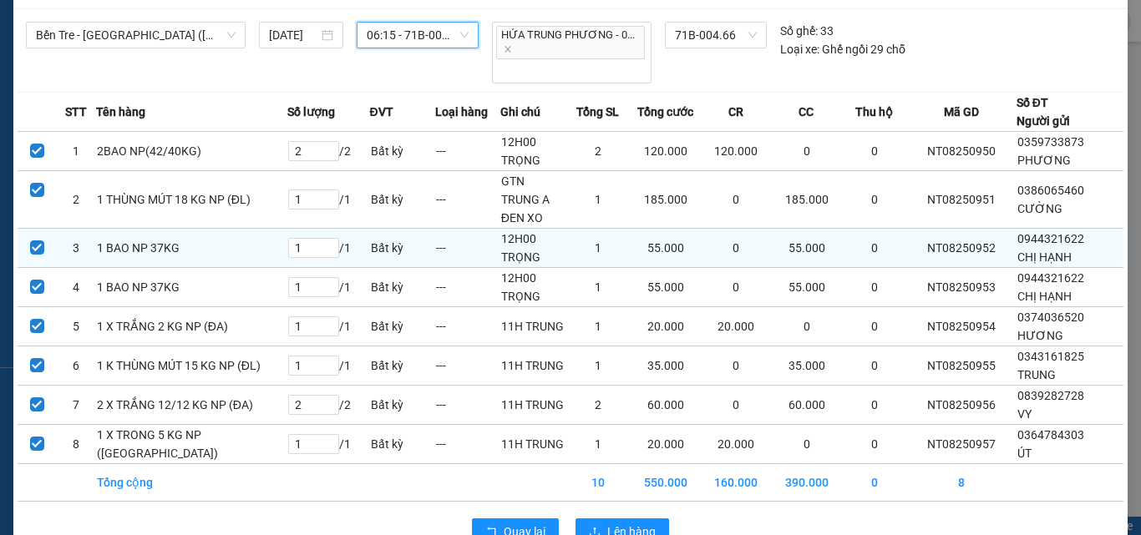
scroll to position [69, 0]
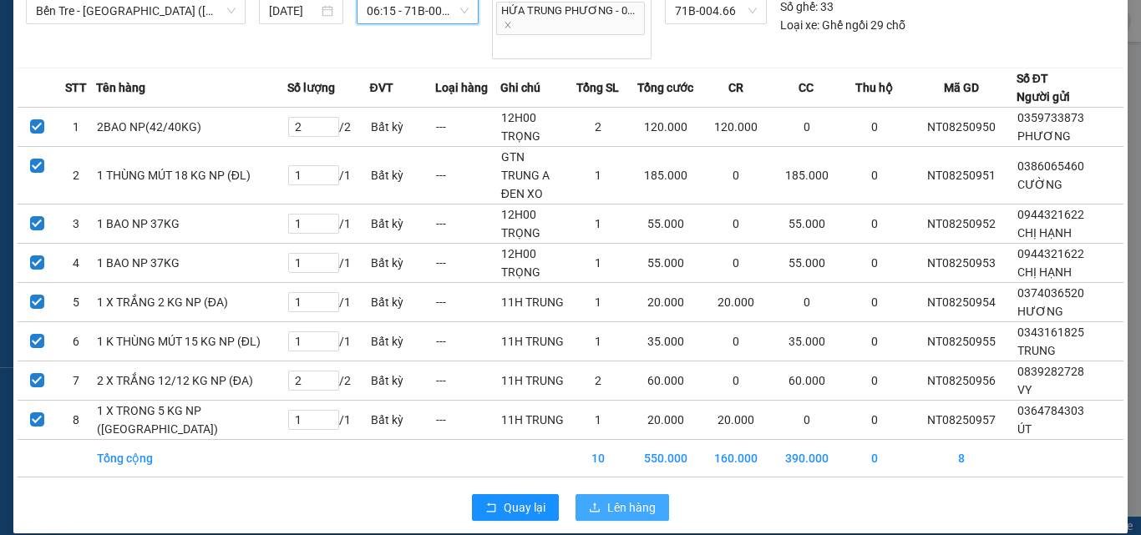
click at [614, 499] on span "Lên hàng" at bounding box center [631, 508] width 48 height 18
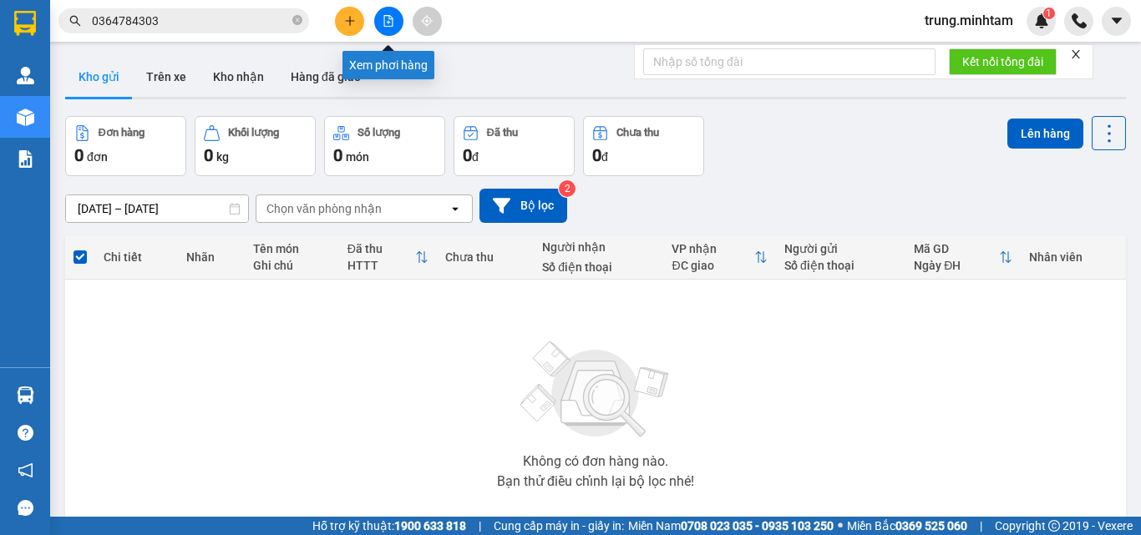
click at [389, 26] on icon "file-add" at bounding box center [388, 21] width 9 height 12
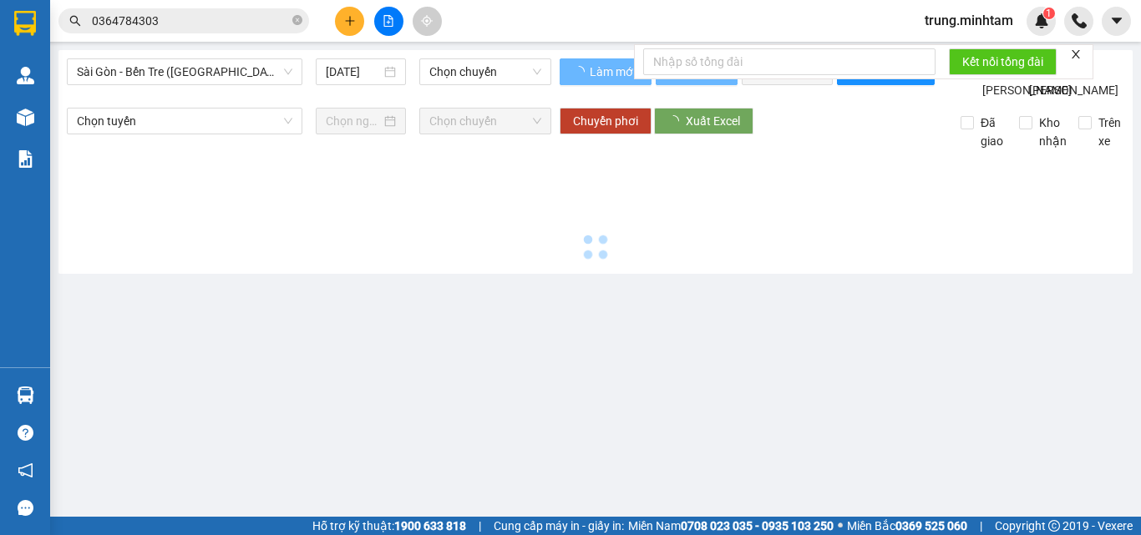
type input "[DATE]"
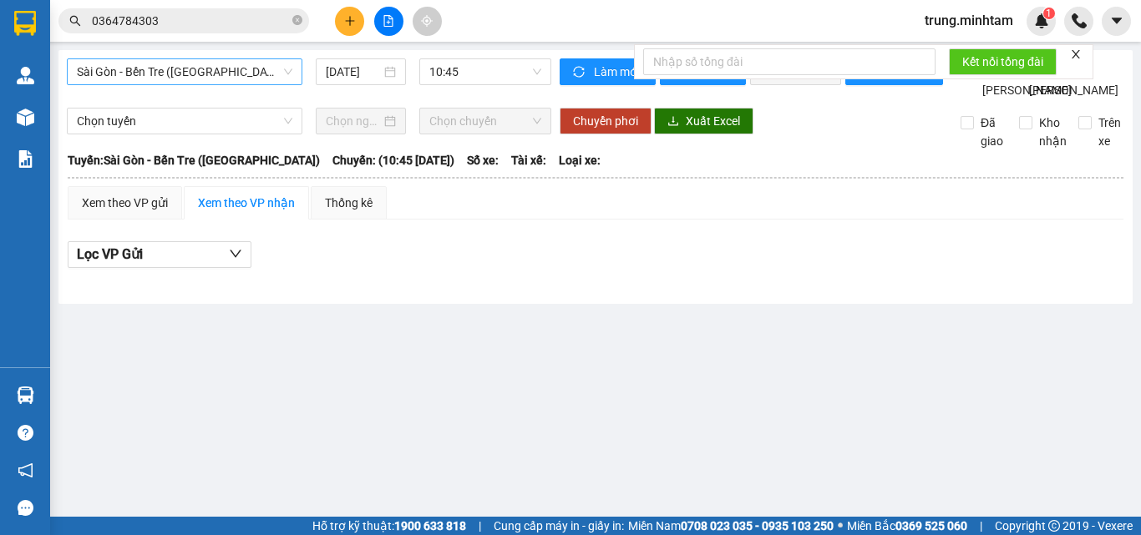
click at [267, 73] on span "Sài Gòn - Bến Tre ([GEOGRAPHIC_DATA])" at bounding box center [184, 71] width 215 height 25
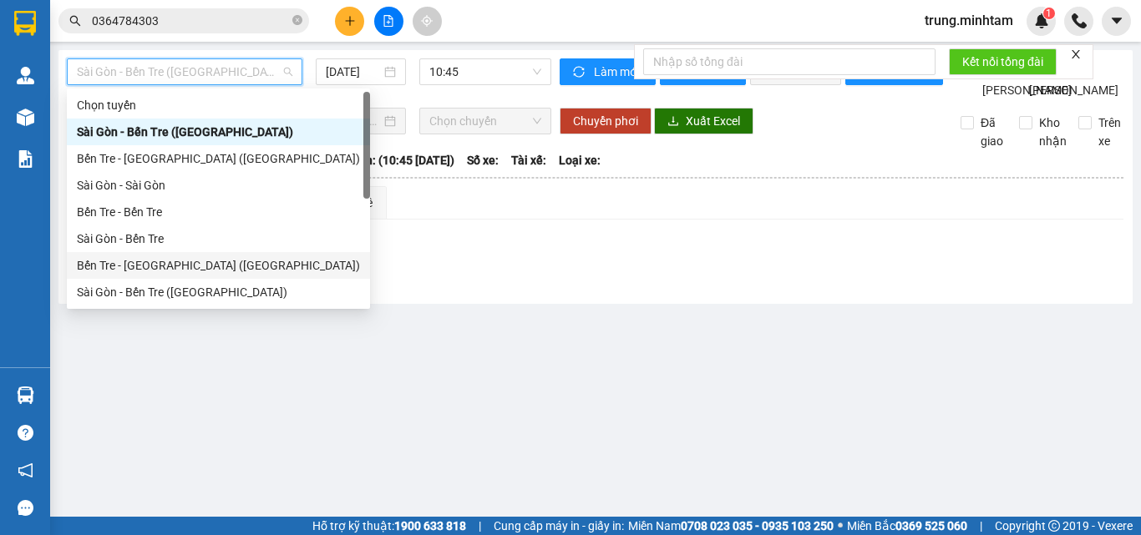
click at [144, 265] on div "Bến Tre - Sài Gòn (CT)" at bounding box center [218, 265] width 283 height 18
type input "[DATE]"
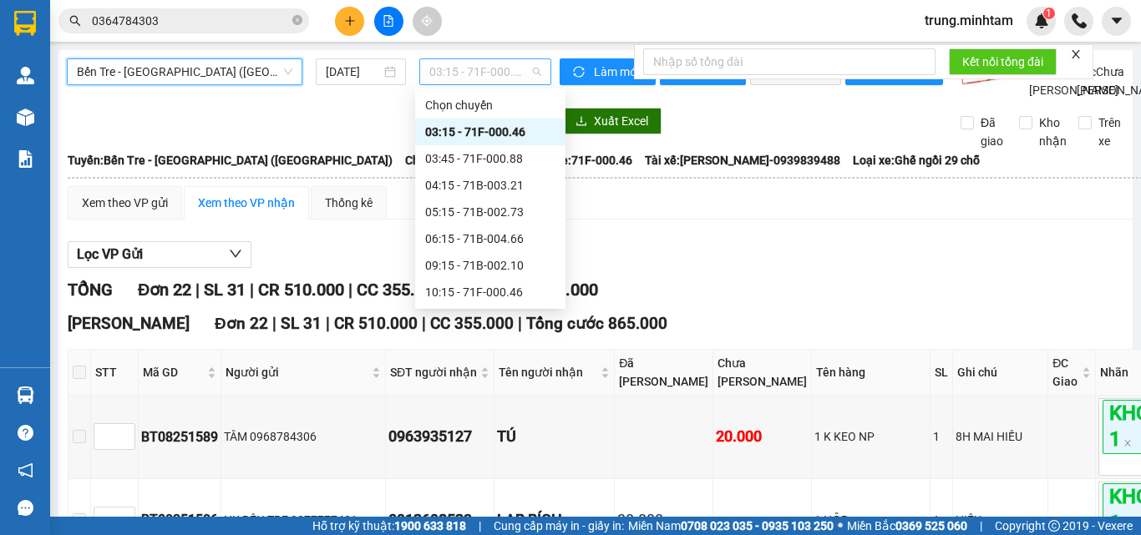
click at [463, 73] on span "03:15 - 71F-000.46" at bounding box center [485, 71] width 112 height 25
click at [505, 239] on div "06:15 - 71B-004.66" at bounding box center [490, 239] width 130 height 18
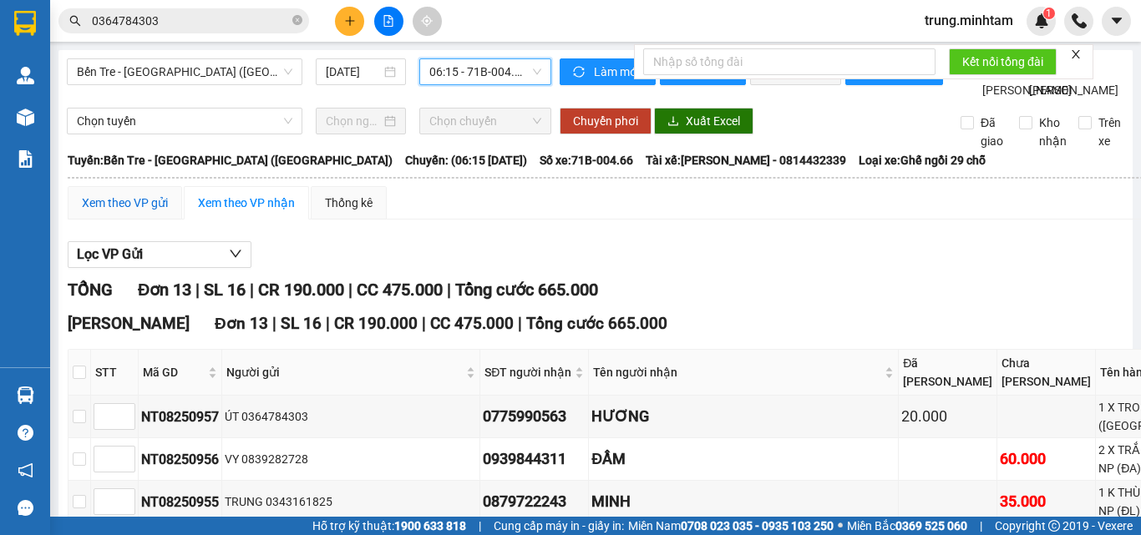
click at [127, 212] on div "Xem theo VP gửi" at bounding box center [125, 203] width 86 height 18
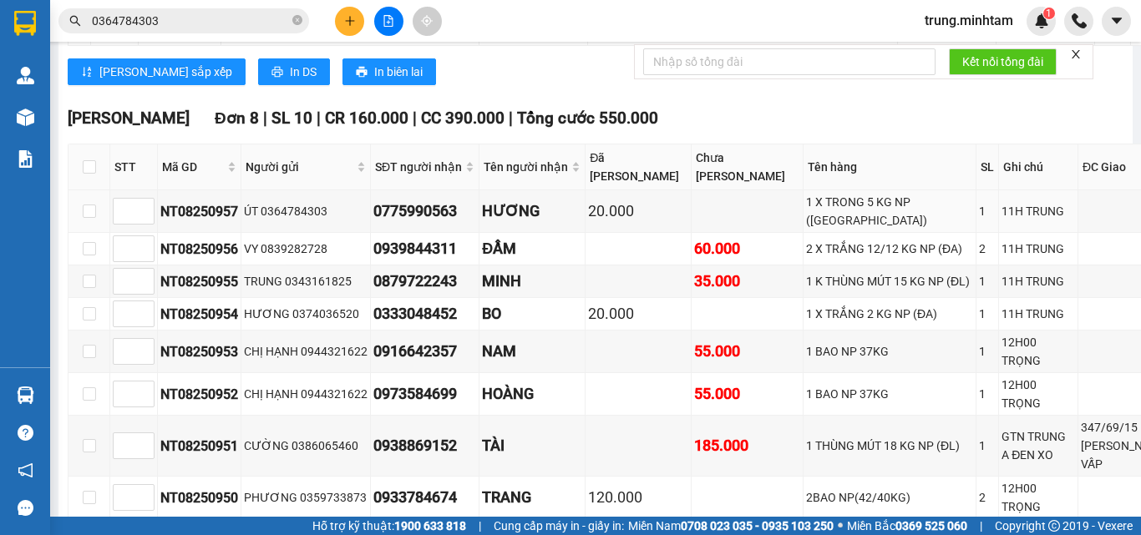
scroll to position [668, 0]
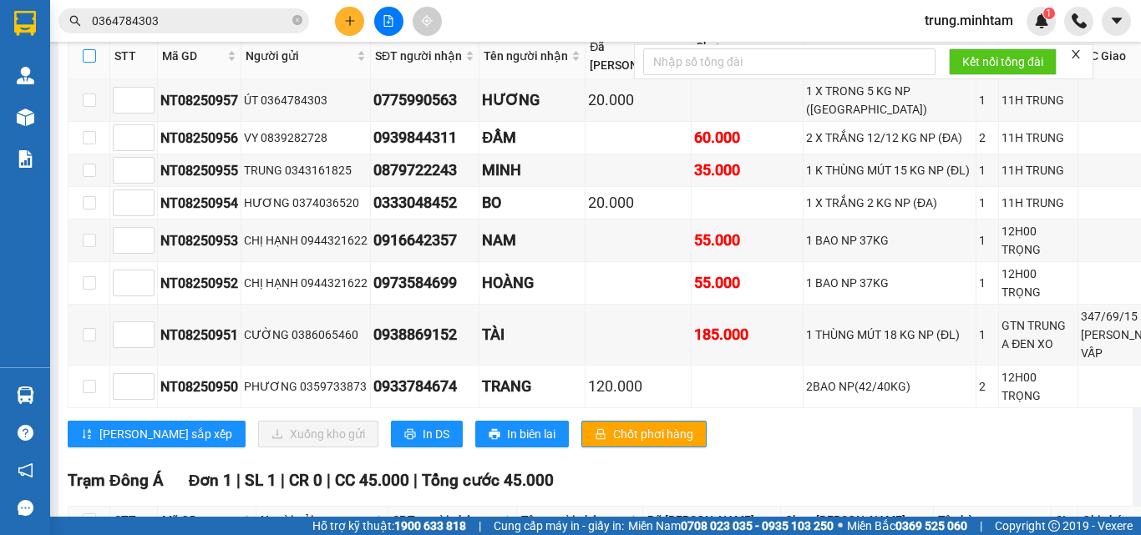
click at [89, 63] on input "checkbox" at bounding box center [89, 55] width 13 height 13
checkbox input "true"
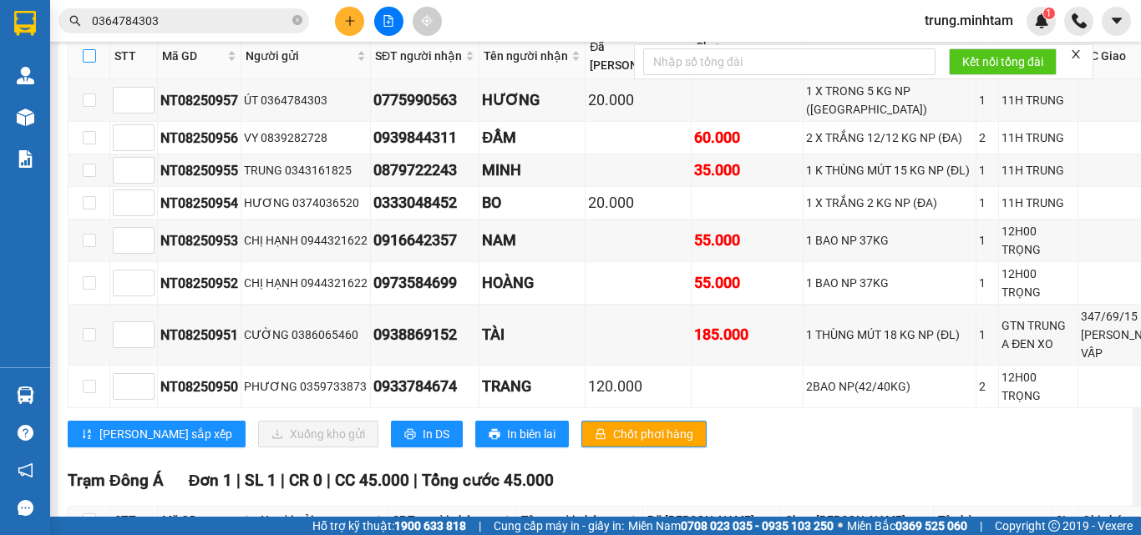
checkbox input "true"
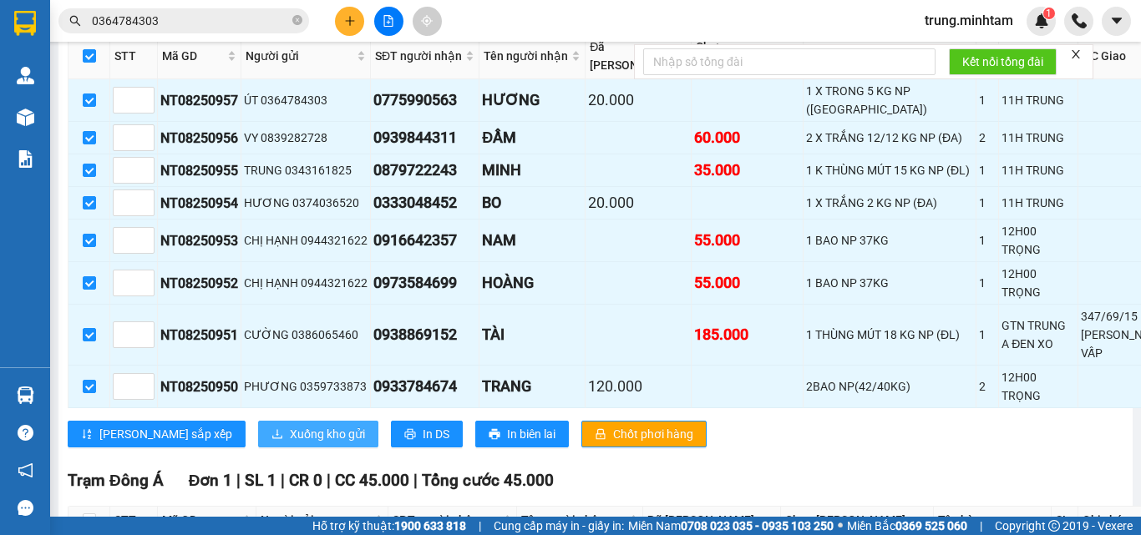
click at [290, 443] on span "Xuống kho gửi" at bounding box center [327, 434] width 75 height 18
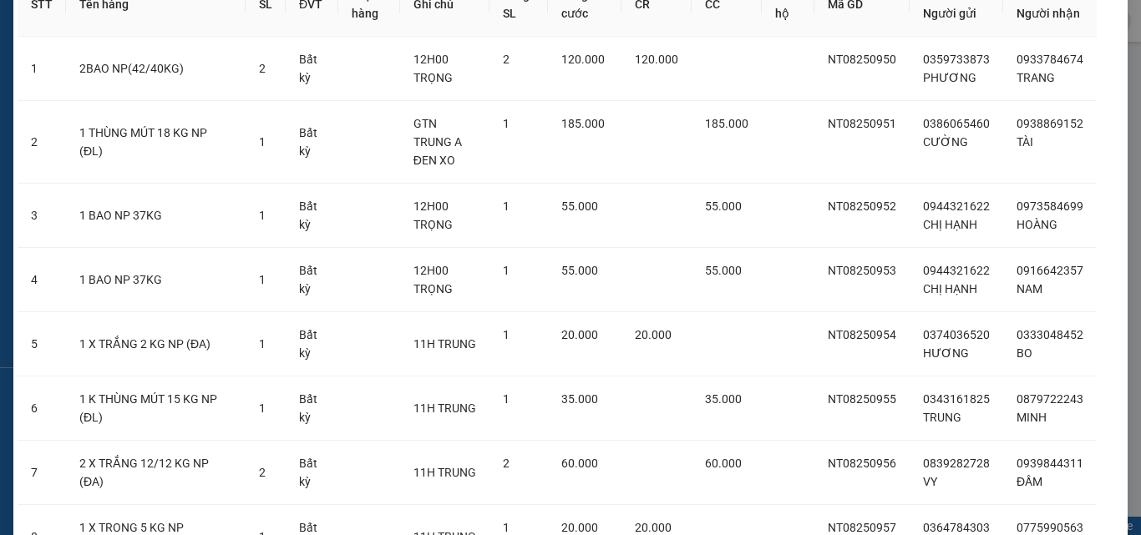
scroll to position [260, 0]
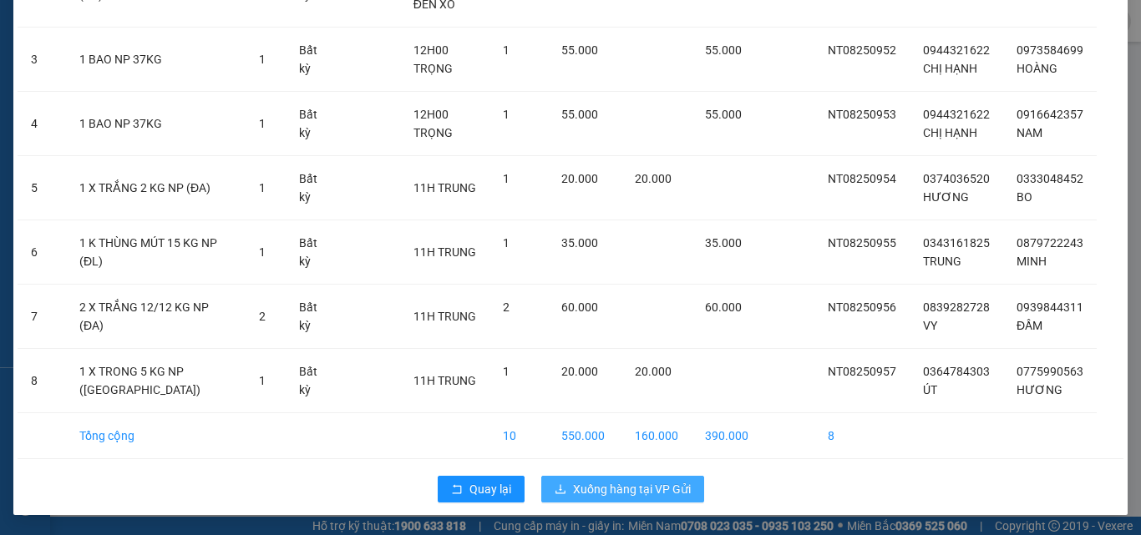
click at [656, 494] on span "Xuống hàng tại VP Gửi" at bounding box center [632, 489] width 118 height 18
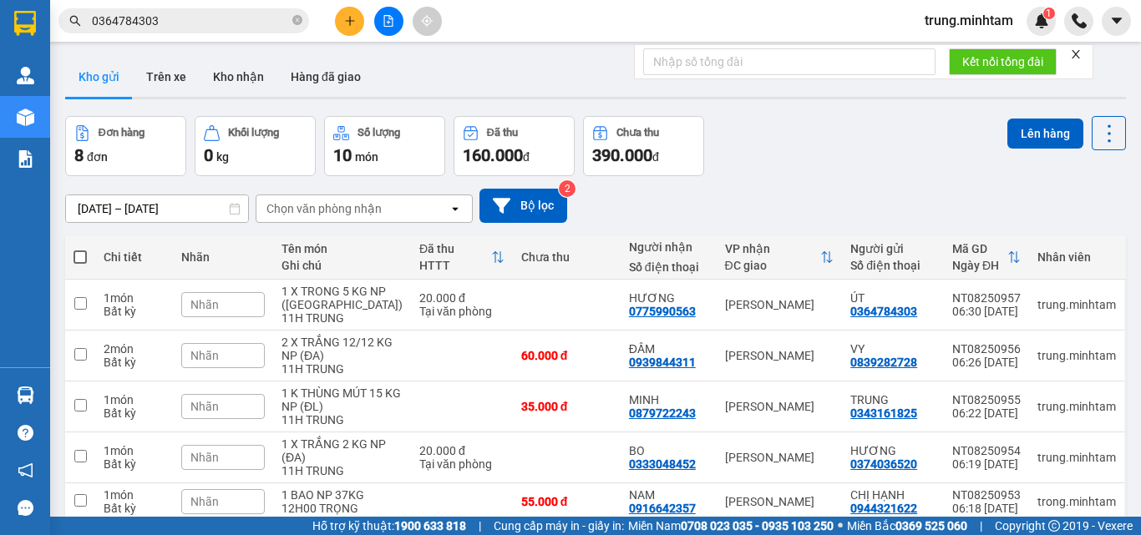
click at [82, 259] on span at bounding box center [79, 257] width 13 height 13
click at [80, 249] on input "checkbox" at bounding box center [80, 249] width 0 height 0
checkbox input "true"
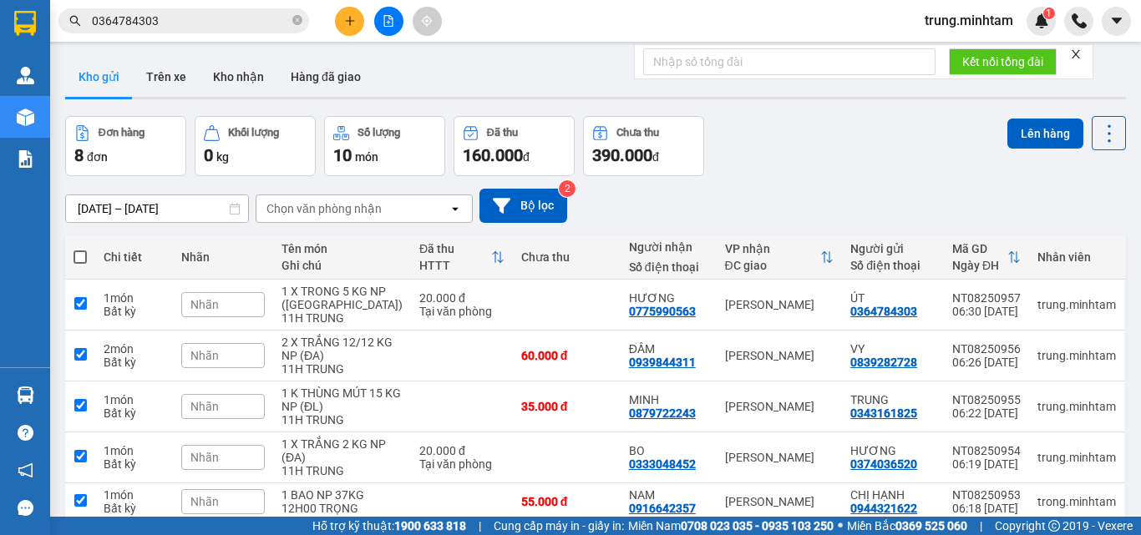
checkbox input "true"
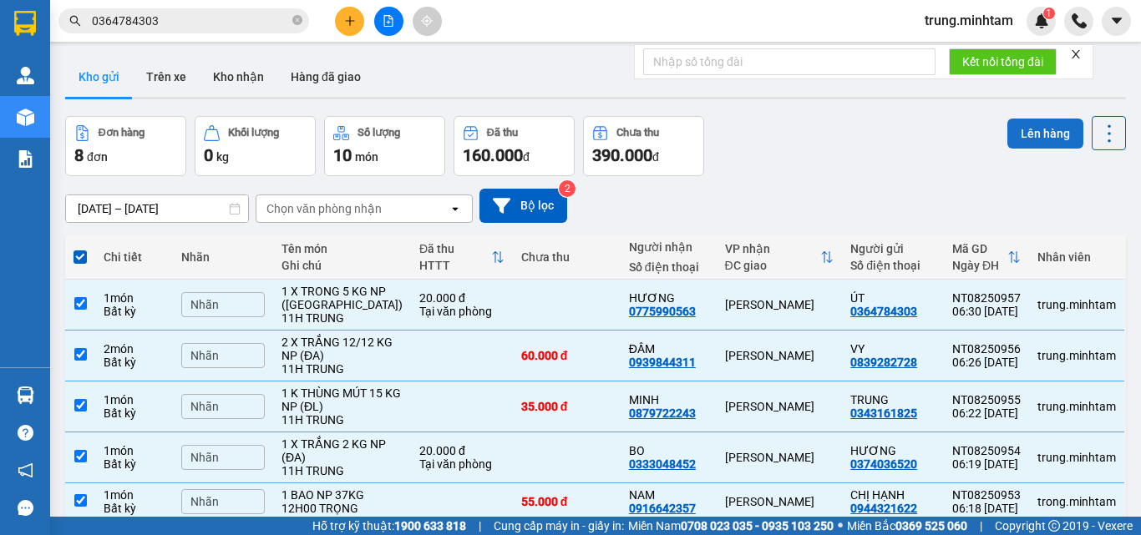
click at [1022, 137] on button "Lên hàng" at bounding box center [1045, 134] width 76 height 30
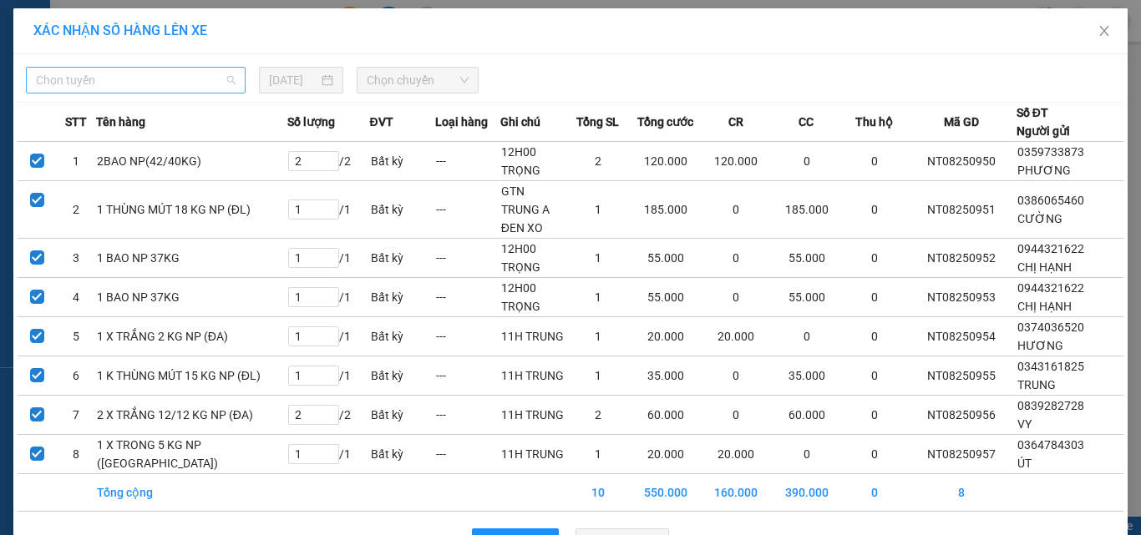
click at [194, 76] on span "Chọn tuyến" at bounding box center [136, 80] width 200 height 25
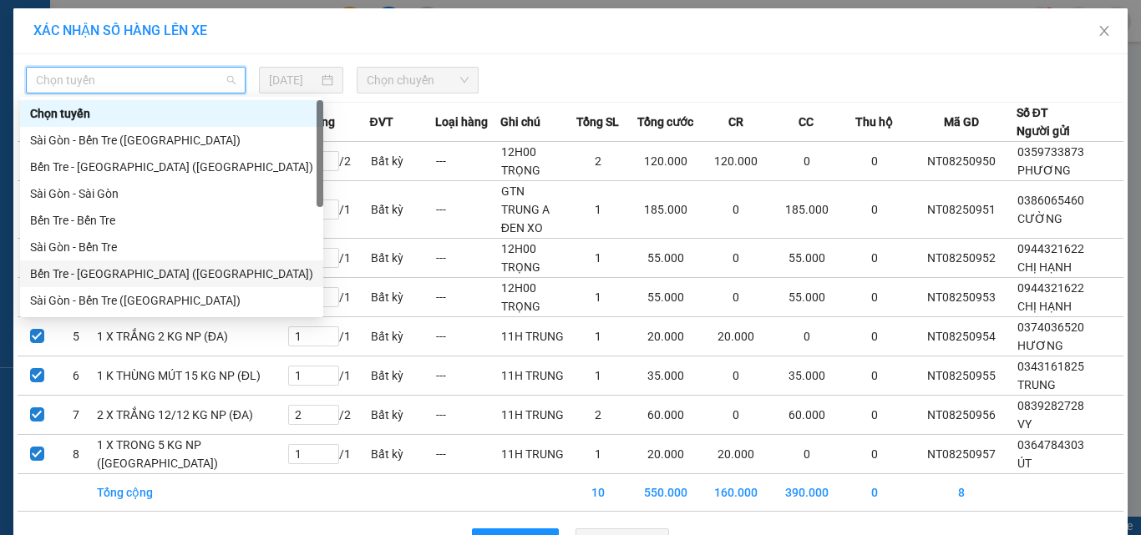
click at [105, 278] on div "Bến Tre - Sài Gòn (CT)" at bounding box center [171, 274] width 283 height 18
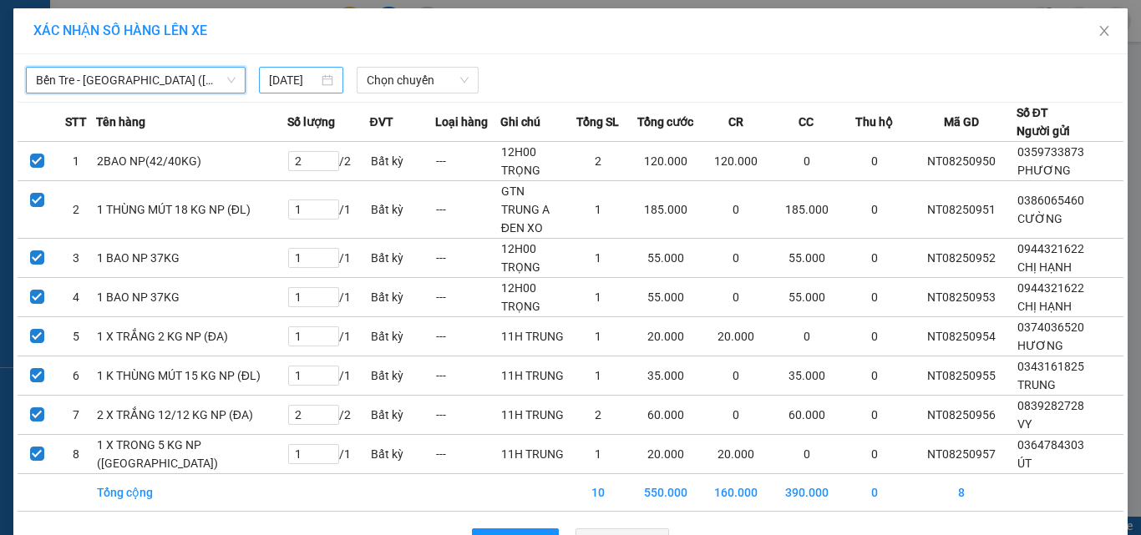
click at [297, 79] on input "13/08/2025" at bounding box center [293, 80] width 48 height 18
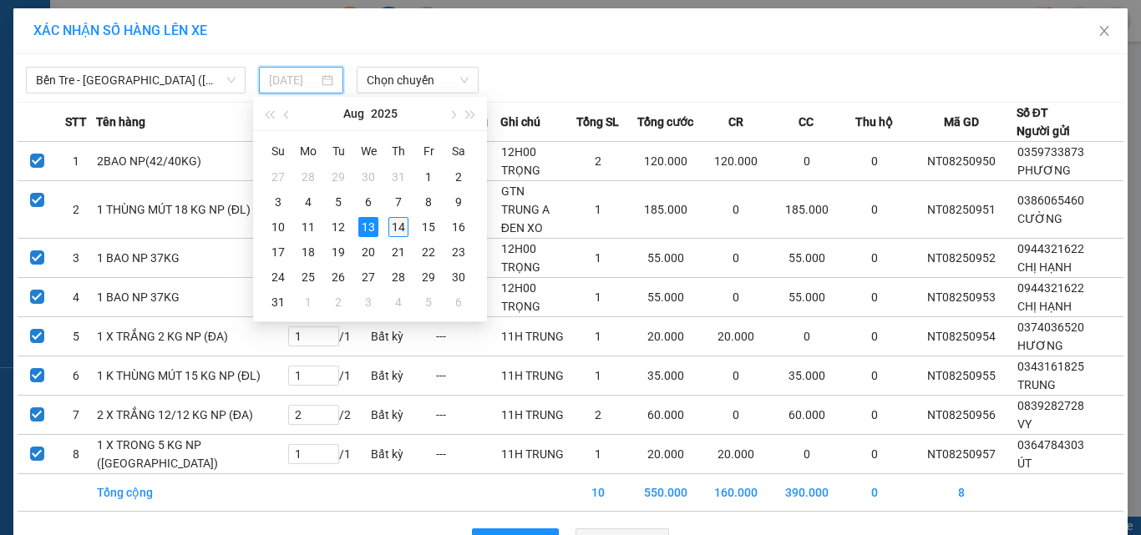
click at [400, 224] on div "14" at bounding box center [398, 227] width 20 height 20
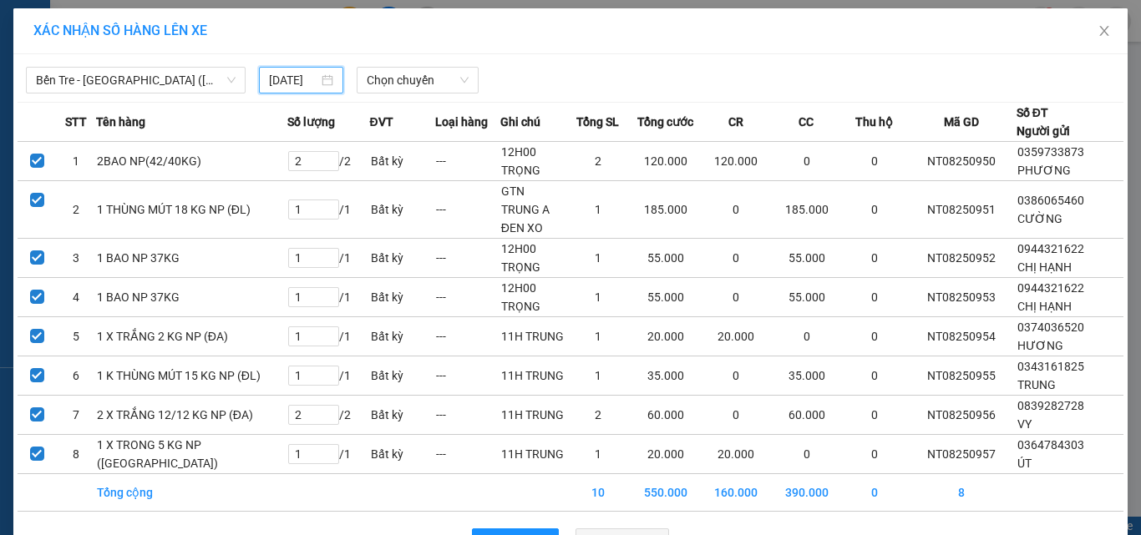
type input "[DATE]"
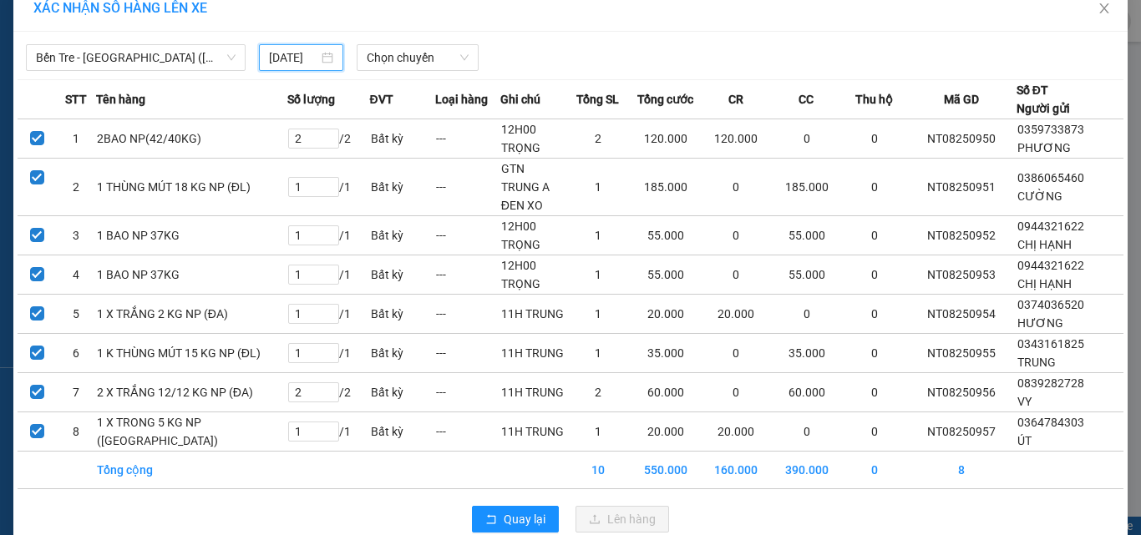
scroll to position [34, 0]
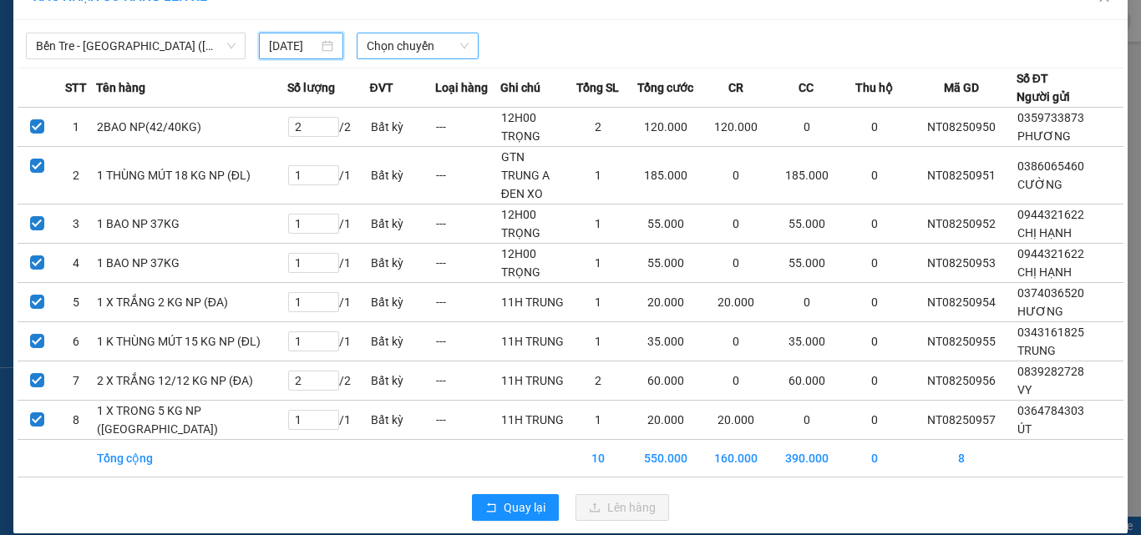
click at [382, 50] on span "Chọn chuyến" at bounding box center [418, 45] width 103 height 25
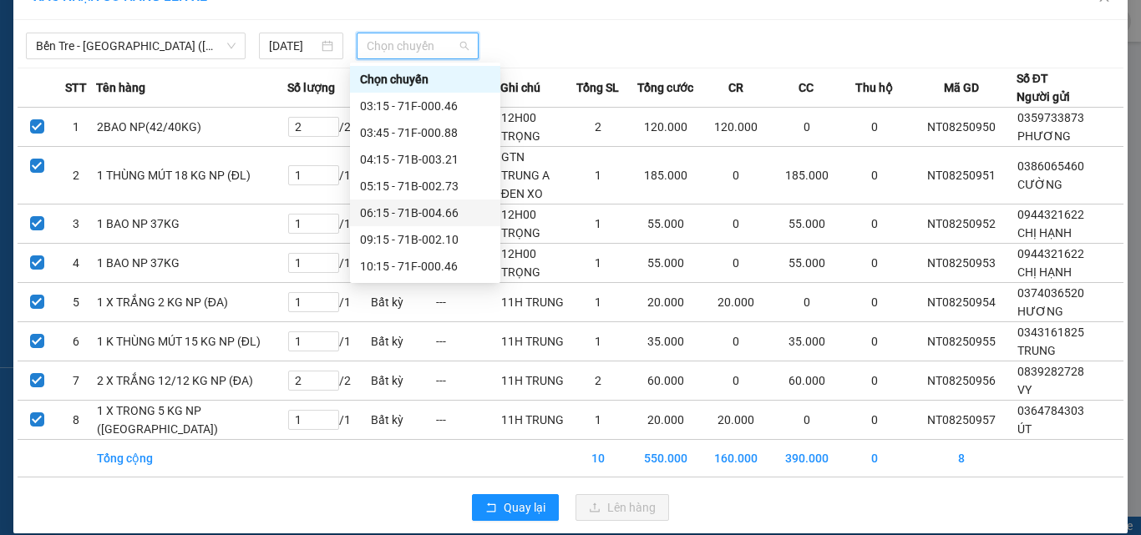
click at [439, 215] on div "06:15 - 71B-004.66" at bounding box center [425, 213] width 130 height 18
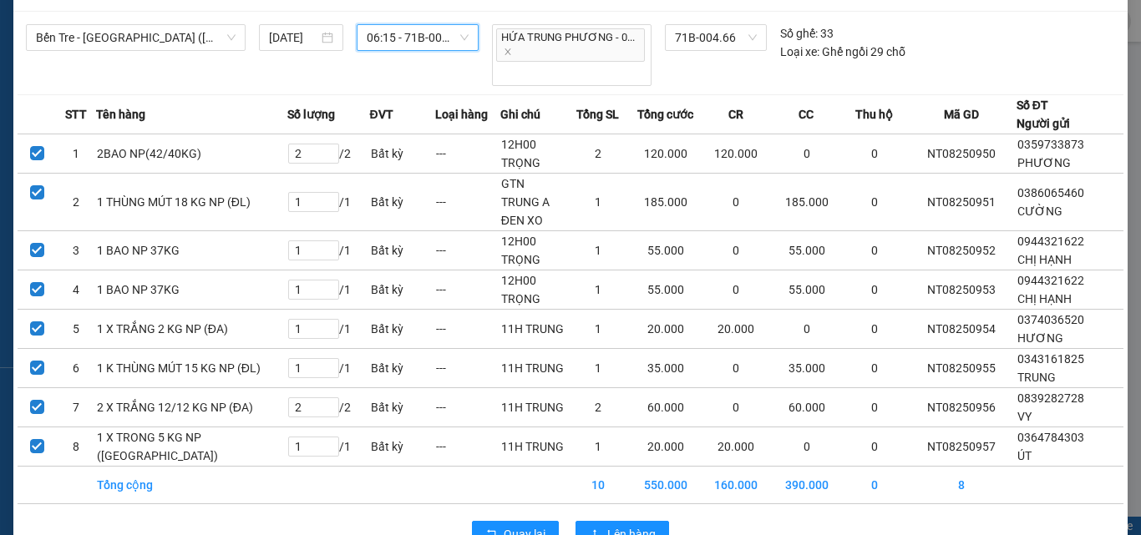
scroll to position [69, 0]
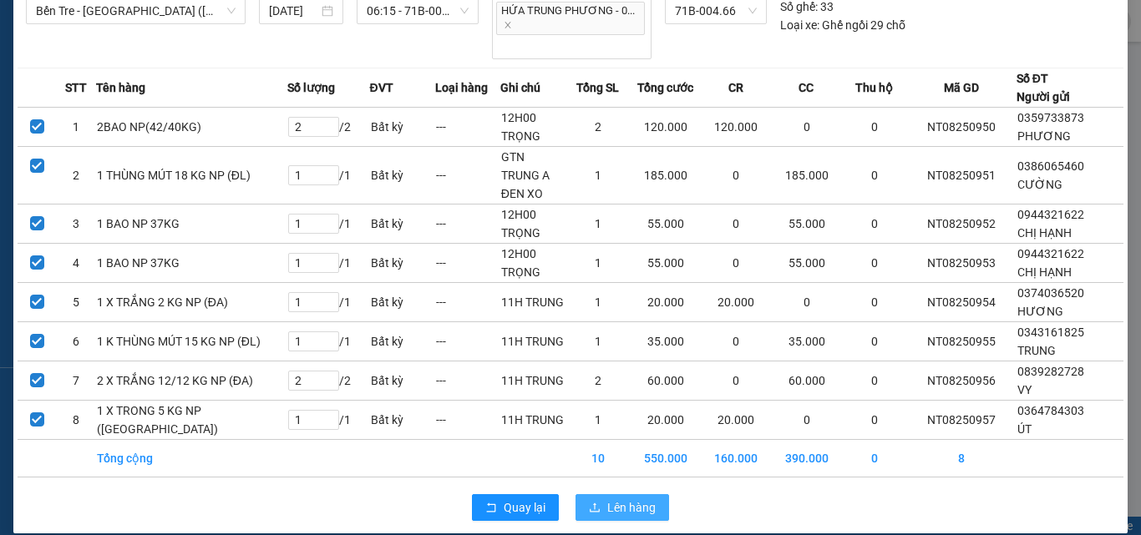
click at [614, 499] on span "Lên hàng" at bounding box center [631, 508] width 48 height 18
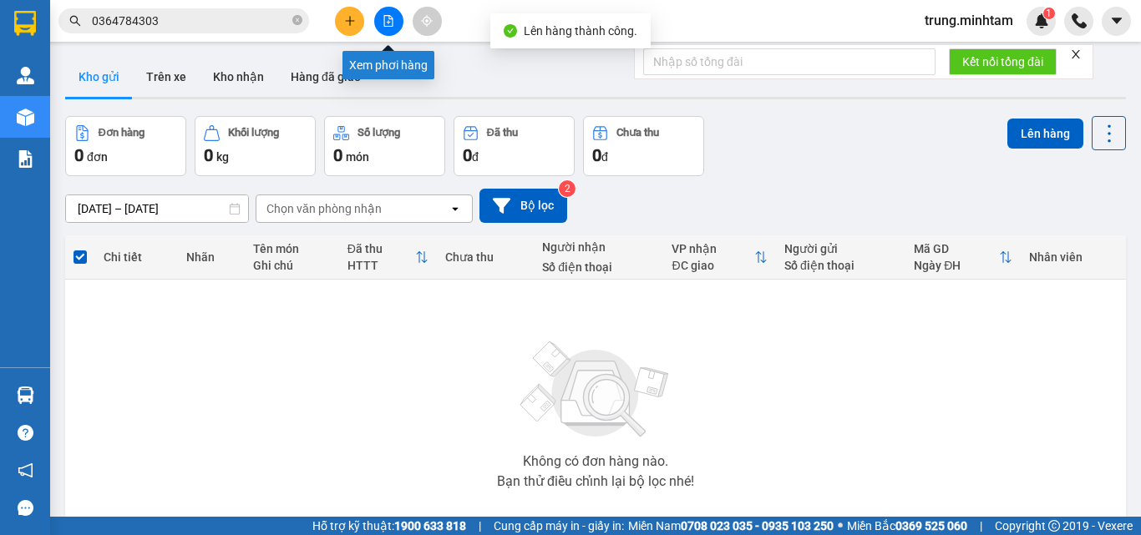
click at [390, 26] on icon "file-add" at bounding box center [388, 21] width 9 height 12
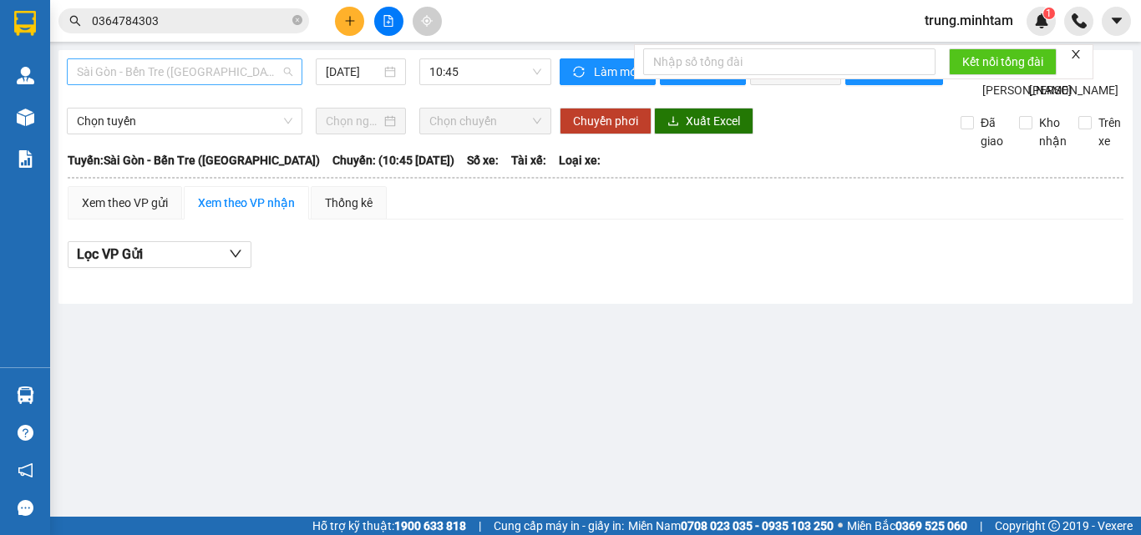
click at [184, 71] on span "Sài Gòn - Bến Tre ([GEOGRAPHIC_DATA])" at bounding box center [184, 71] width 215 height 25
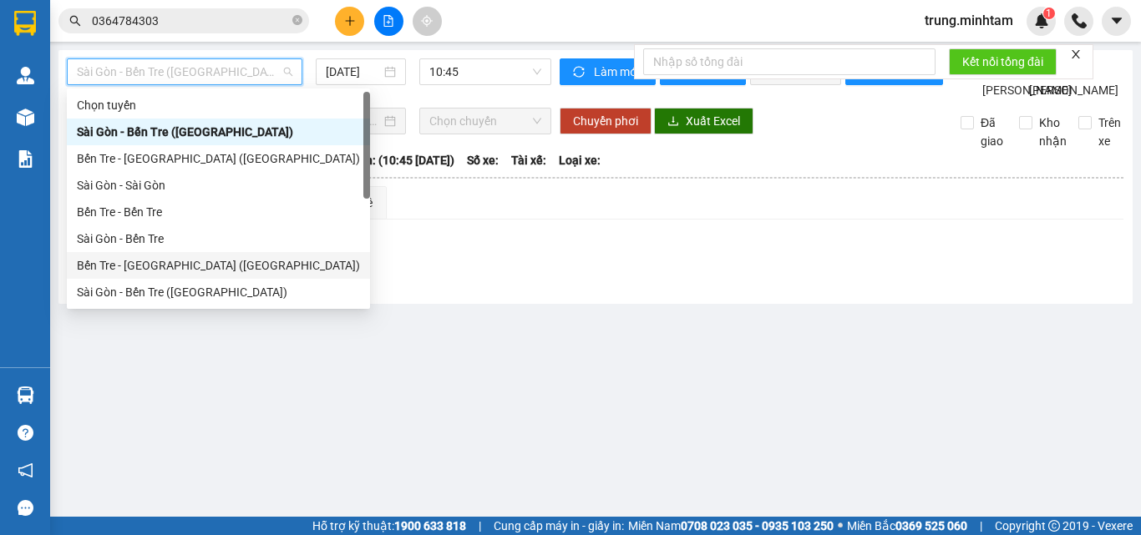
click at [147, 269] on div "Bến Tre - Sài Gòn (CT)" at bounding box center [218, 265] width 283 height 18
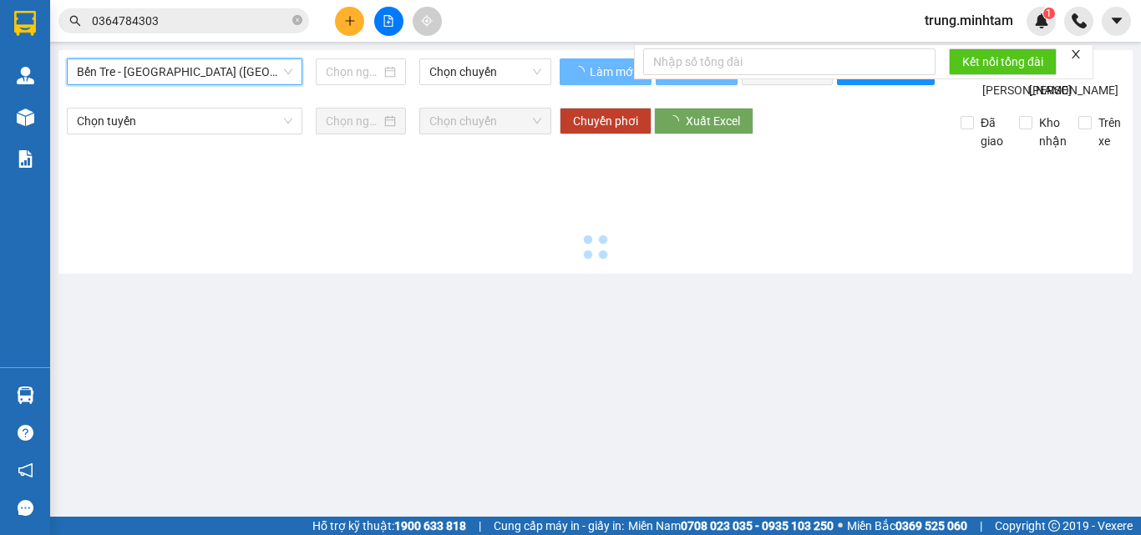
type input "[DATE]"
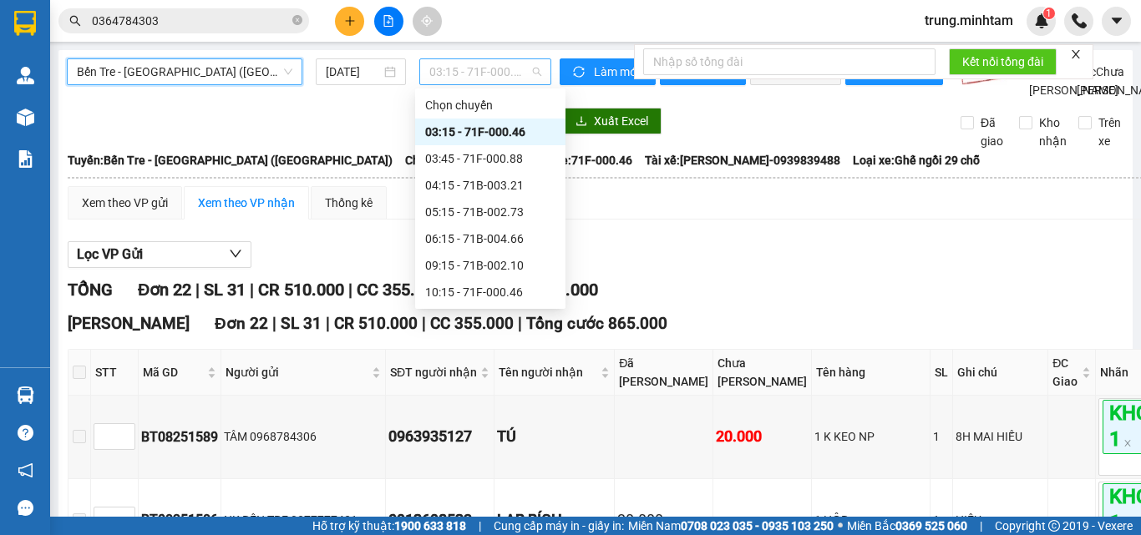
click at [470, 71] on span "03:15 - 71F-000.46" at bounding box center [485, 71] width 112 height 25
click at [509, 237] on div "06:15 - 71B-004.66" at bounding box center [490, 239] width 130 height 18
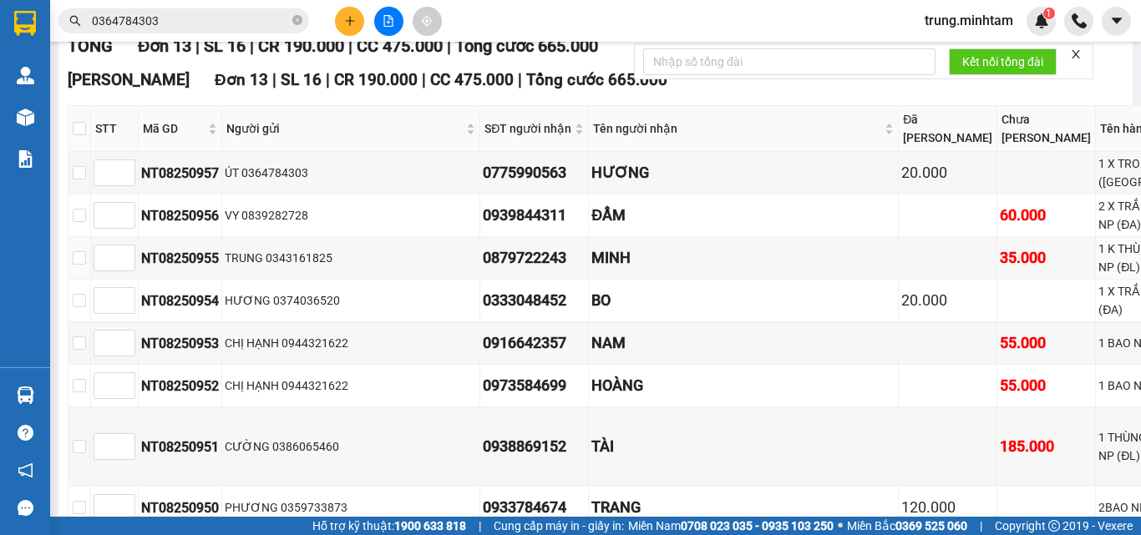
scroll to position [111, 0]
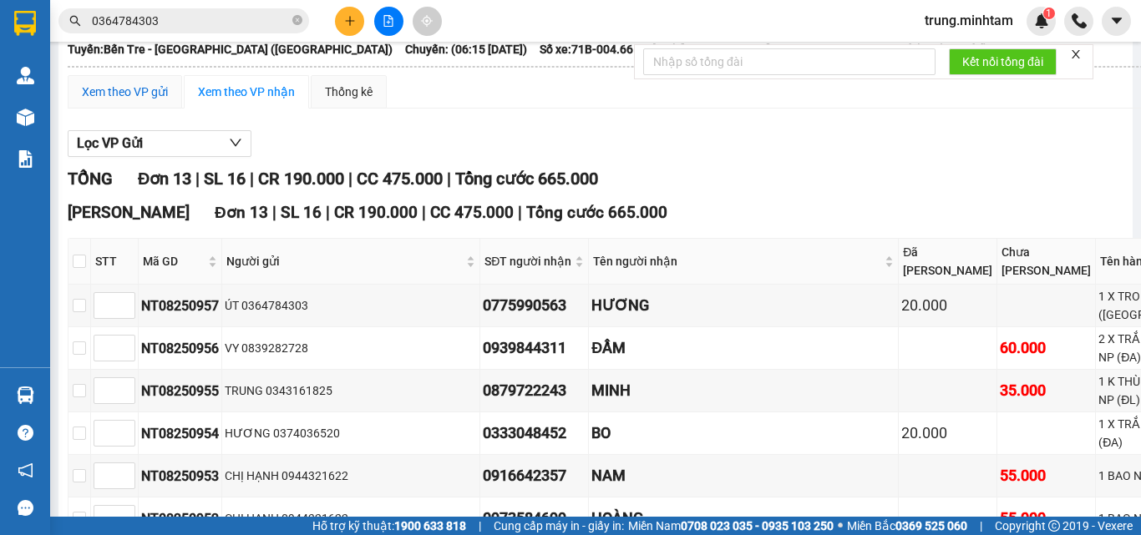
click at [111, 101] on div "Xem theo VP gửi" at bounding box center [125, 92] width 86 height 18
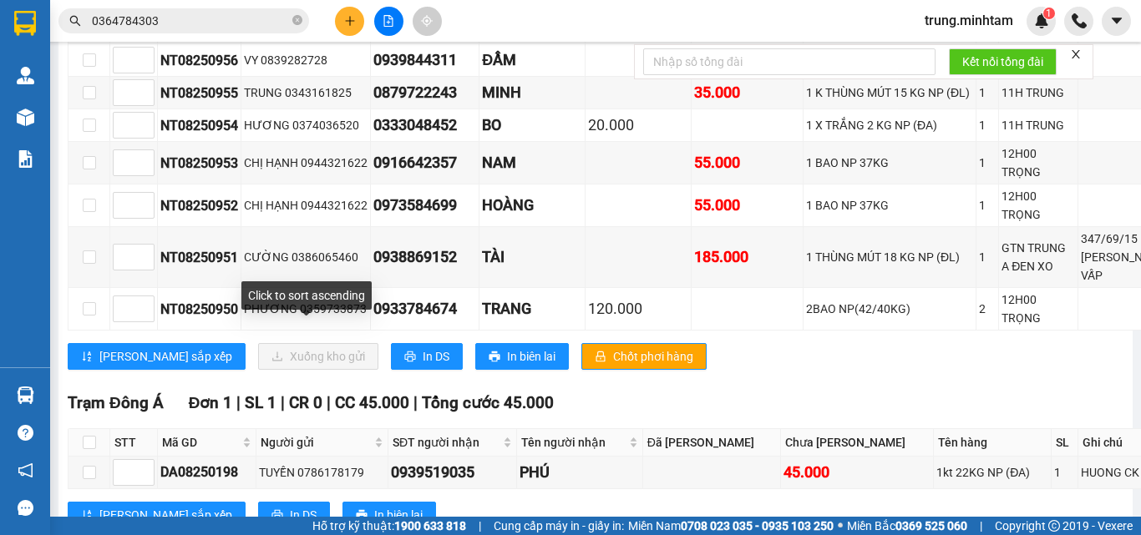
scroll to position [779, 0]
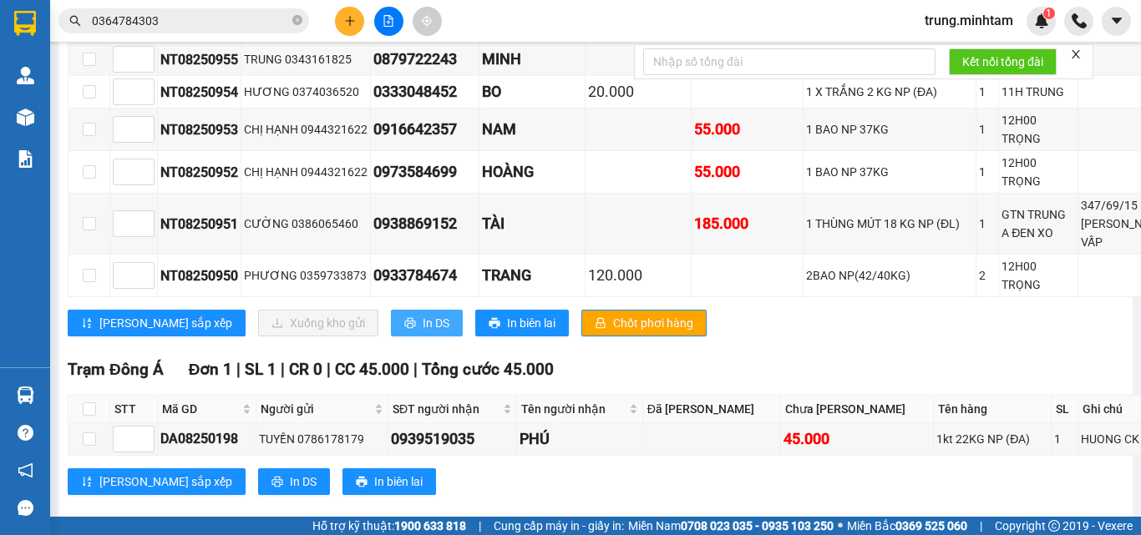
click at [423, 332] on span "In DS" at bounding box center [436, 323] width 27 height 18
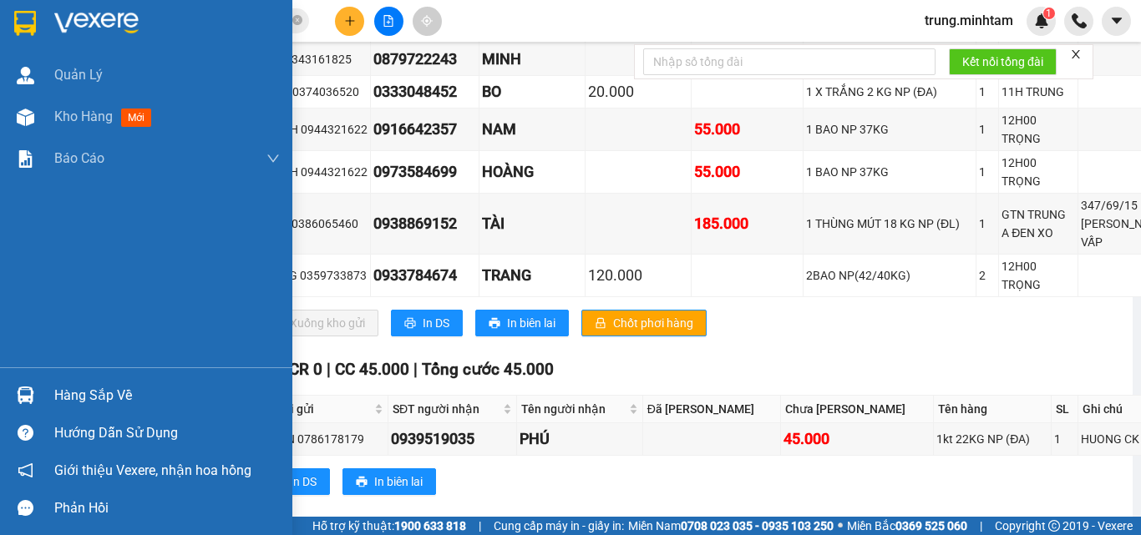
click at [86, 397] on div "Hàng sắp về" at bounding box center [166, 395] width 225 height 25
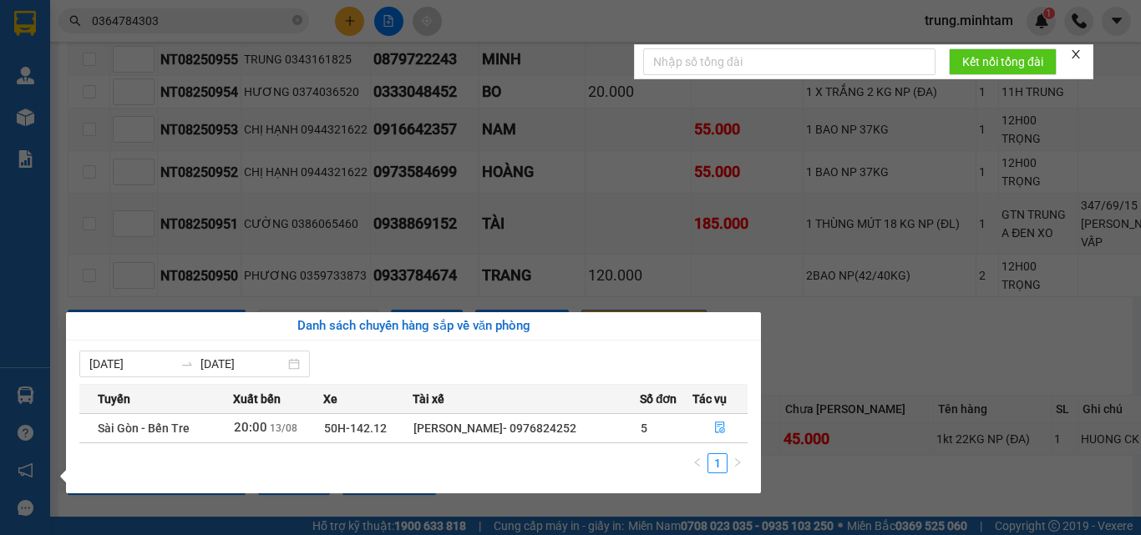
click at [968, 368] on section "Kết quả tìm kiếm ( 23 ) Bộ lọc Mã ĐH Trạng thái Món hàng Tổng cước Chưa cước Nh…" at bounding box center [570, 267] width 1141 height 535
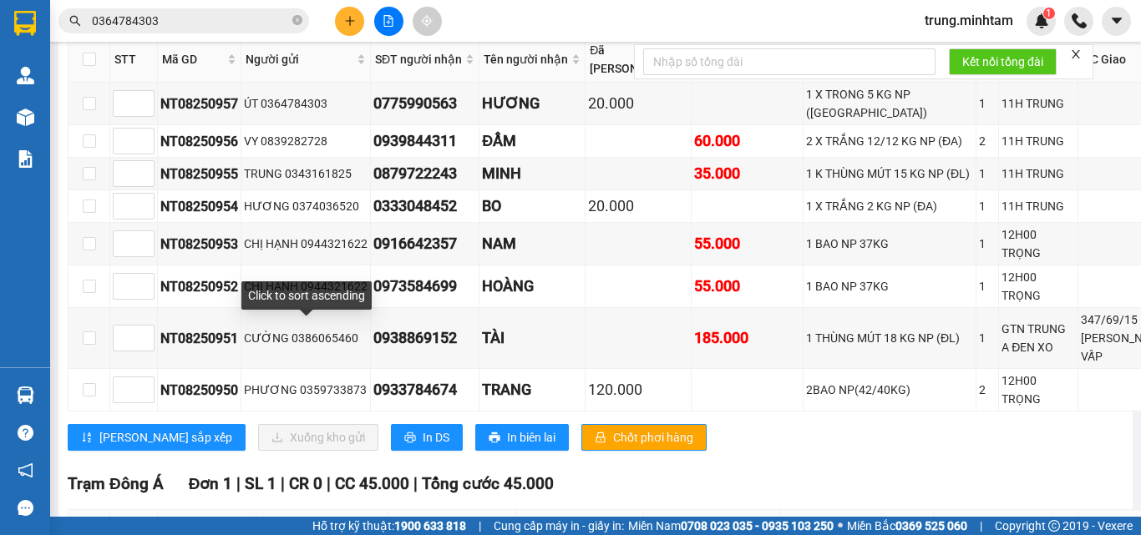
scroll to position [668, 0]
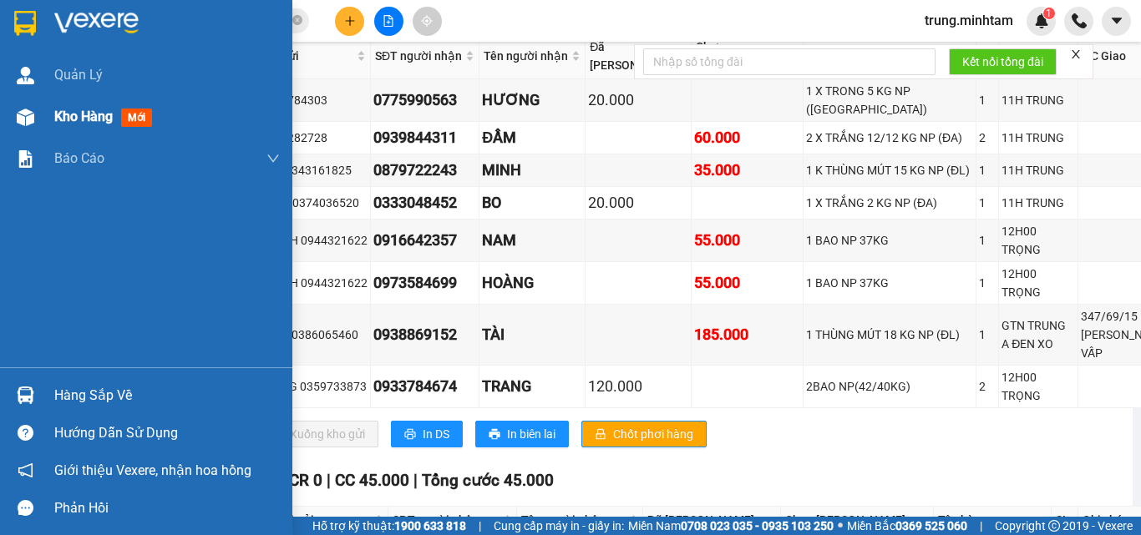
click at [103, 115] on span "Kho hàng" at bounding box center [83, 117] width 58 height 16
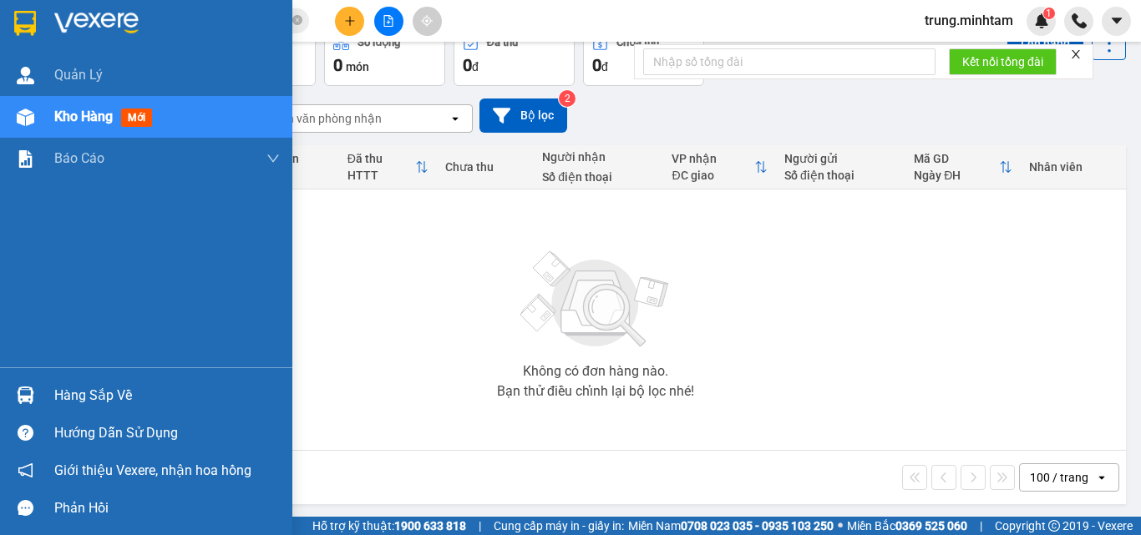
scroll to position [93, 0]
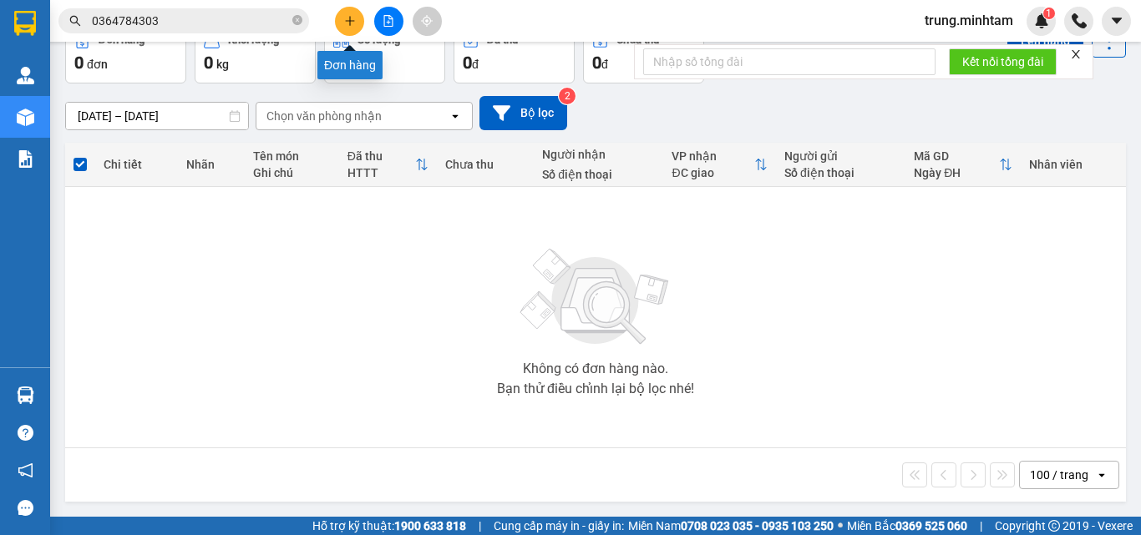
click at [357, 20] on button at bounding box center [349, 21] width 29 height 29
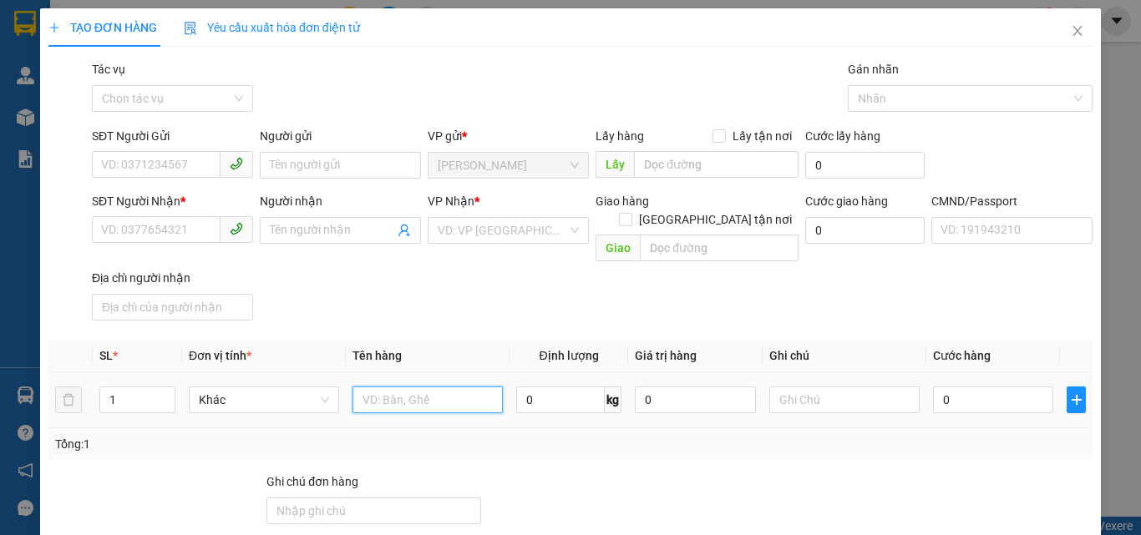
click at [435, 388] on input "text" at bounding box center [427, 400] width 150 height 27
type input "1 THÙNG 13 KG NP (HDV)"
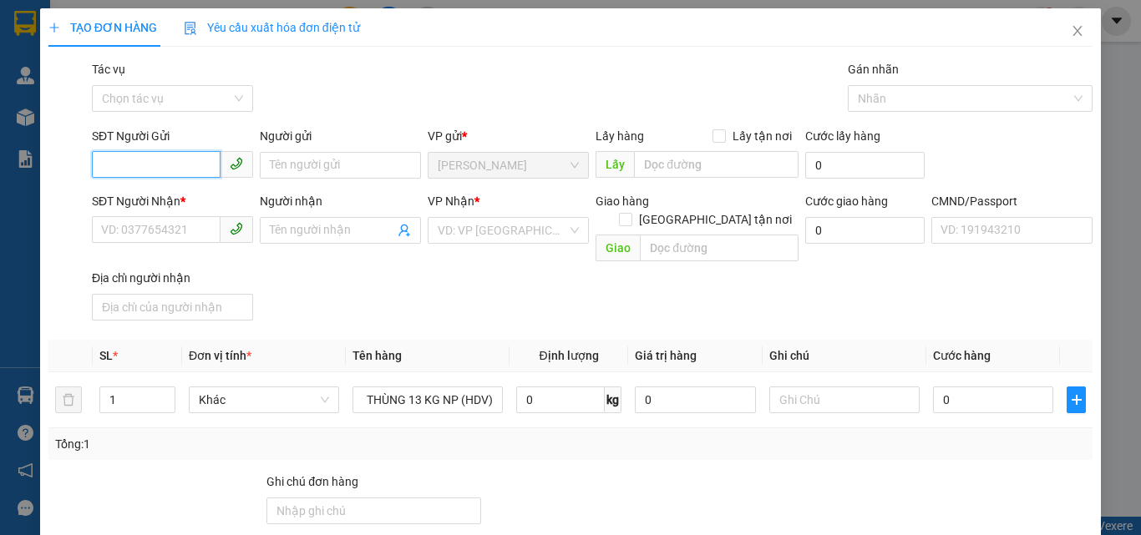
click at [190, 166] on input "SĐT Người Gửi" at bounding box center [156, 164] width 129 height 27
click at [181, 170] on input "0984171123" at bounding box center [156, 164] width 129 height 27
type input "0984171123"
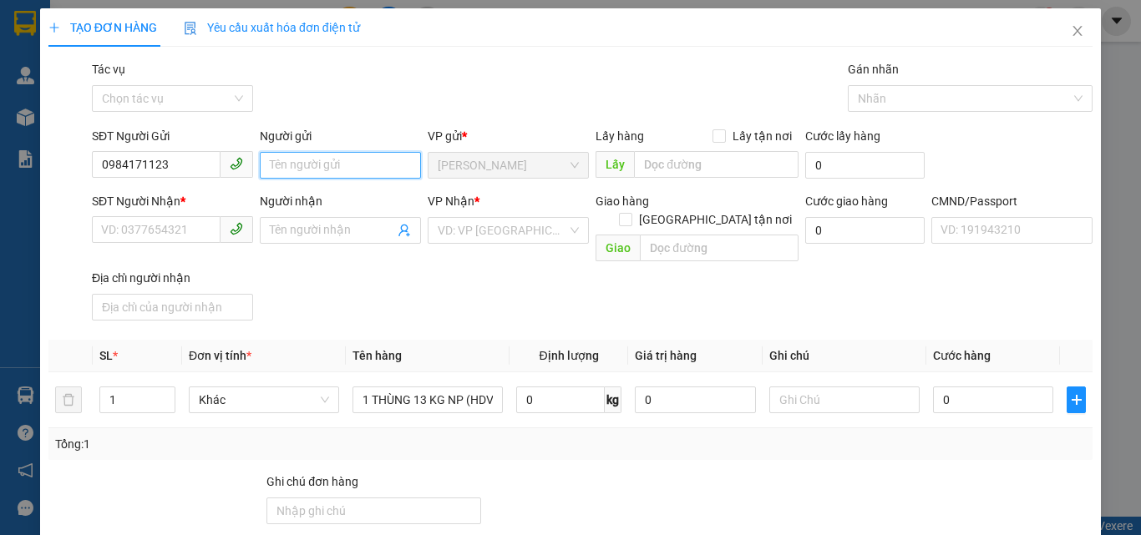
click at [286, 162] on input "Người gửi" at bounding box center [340, 165] width 161 height 27
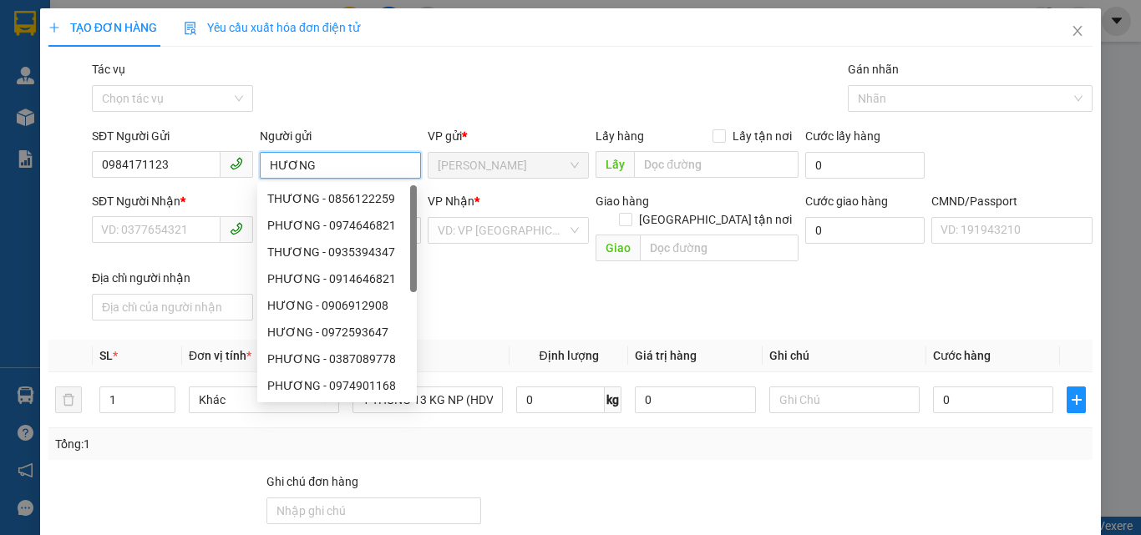
type input "HƯƠNG"
click at [389, 103] on div "Gói vận chuyển * Tiêu chuẩn Tác vụ Chọn tác vụ Gán nhãn Nhãn" at bounding box center [592, 89] width 1007 height 58
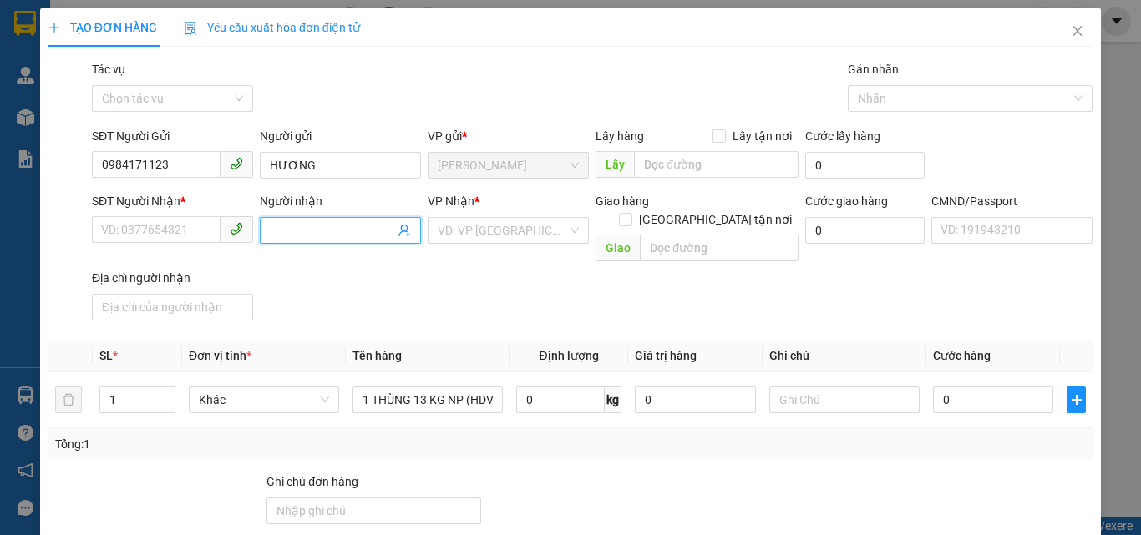
click at [402, 231] on icon "user-add" at bounding box center [403, 231] width 11 height 13
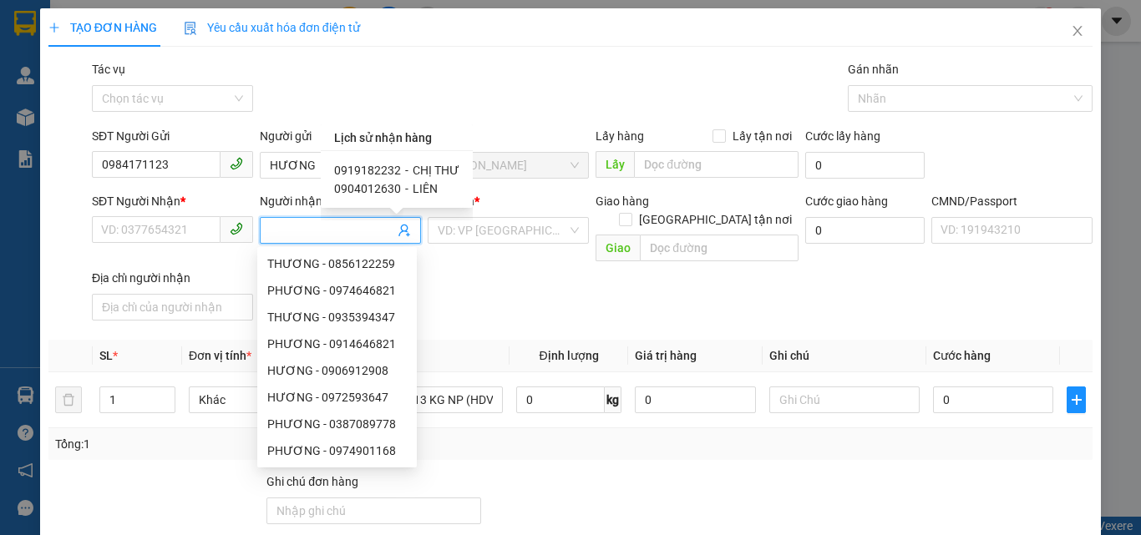
click at [421, 170] on span "CHỊ THƯ" at bounding box center [436, 170] width 47 height 13
type input "0919182232"
type input "CHỊ THƯ"
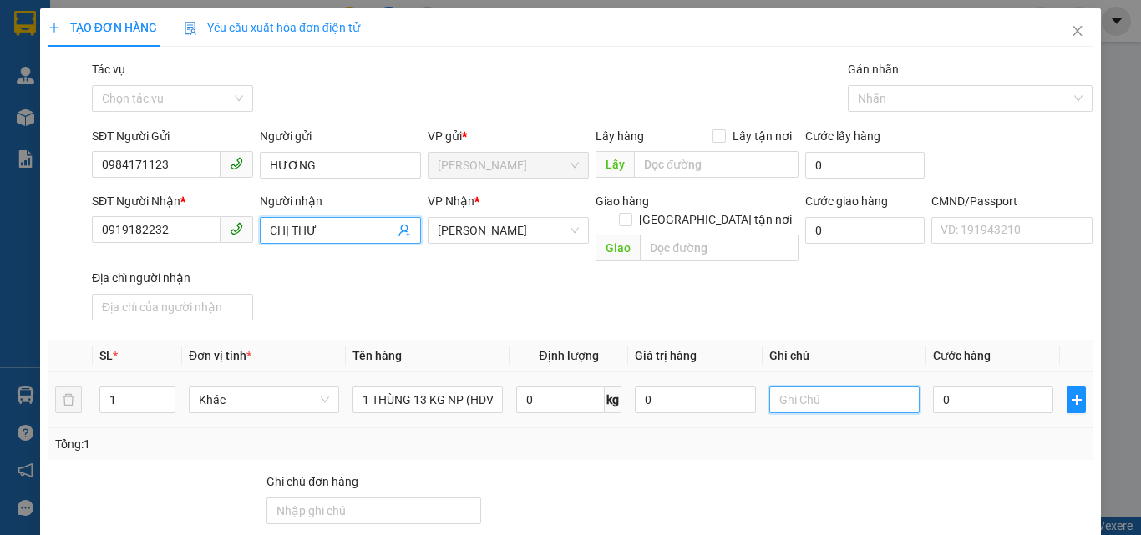
click at [813, 387] on input "text" at bounding box center [844, 400] width 150 height 27
type input "11H TRUNG"
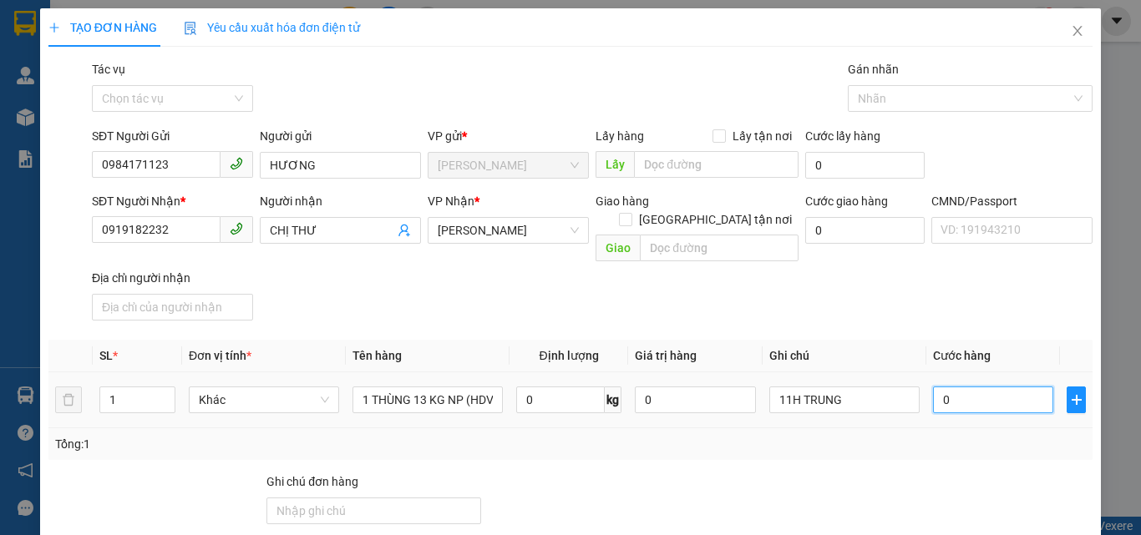
type input "3"
type input "30"
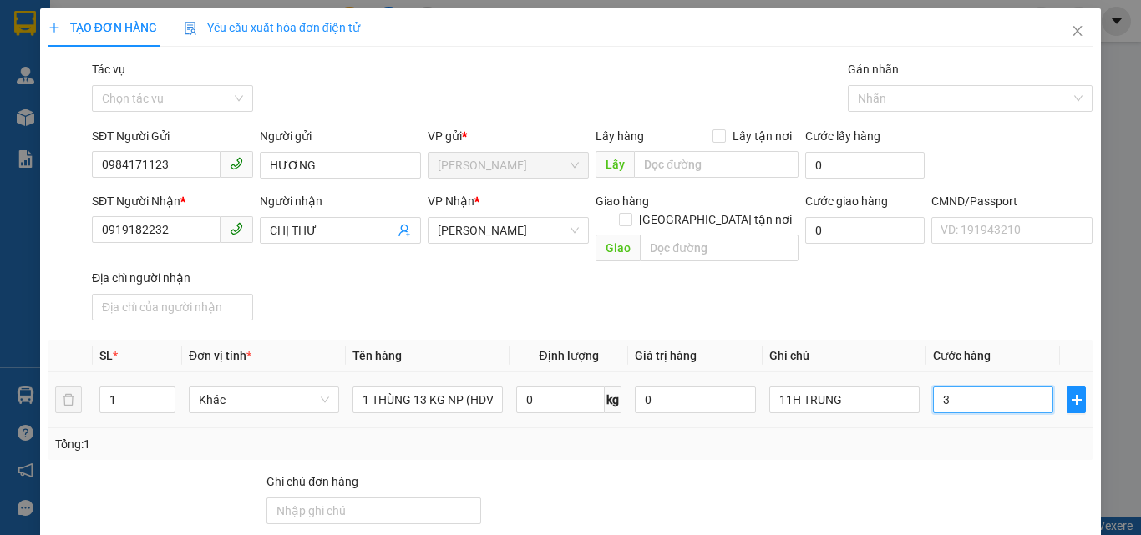
type input "30"
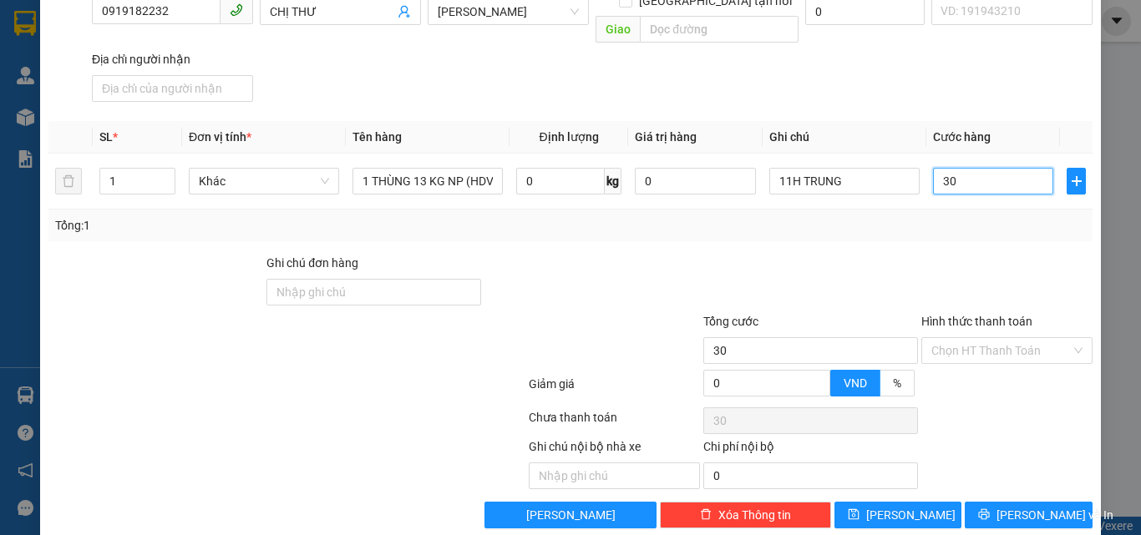
scroll to position [223, 0]
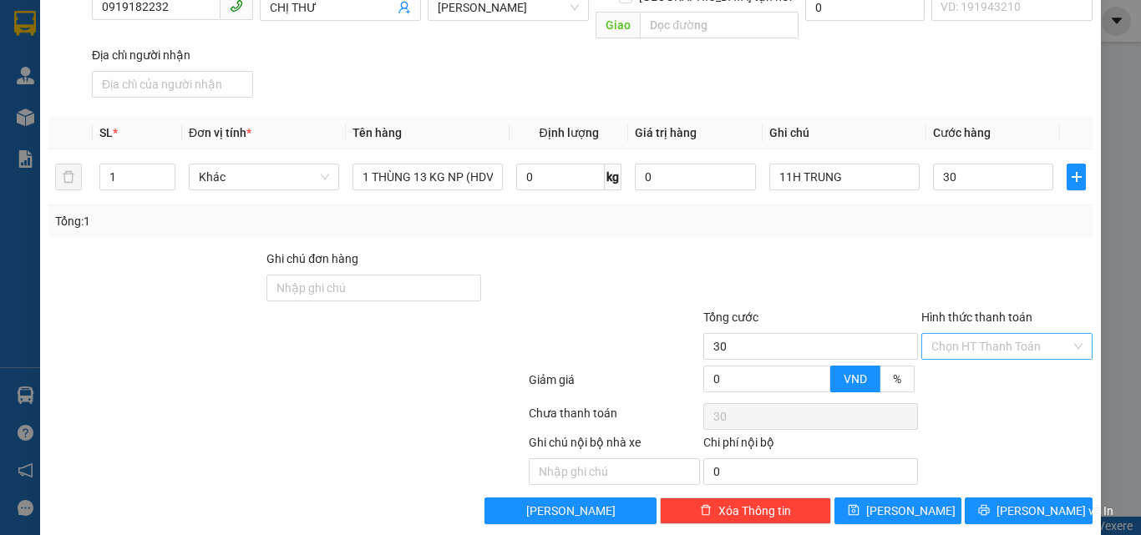
type input "30.000"
click at [961, 334] on input "Hình thức thanh toán" at bounding box center [1000, 346] width 139 height 25
click at [954, 362] on div "Tại văn phòng" at bounding box center [996, 361] width 149 height 18
type input "0"
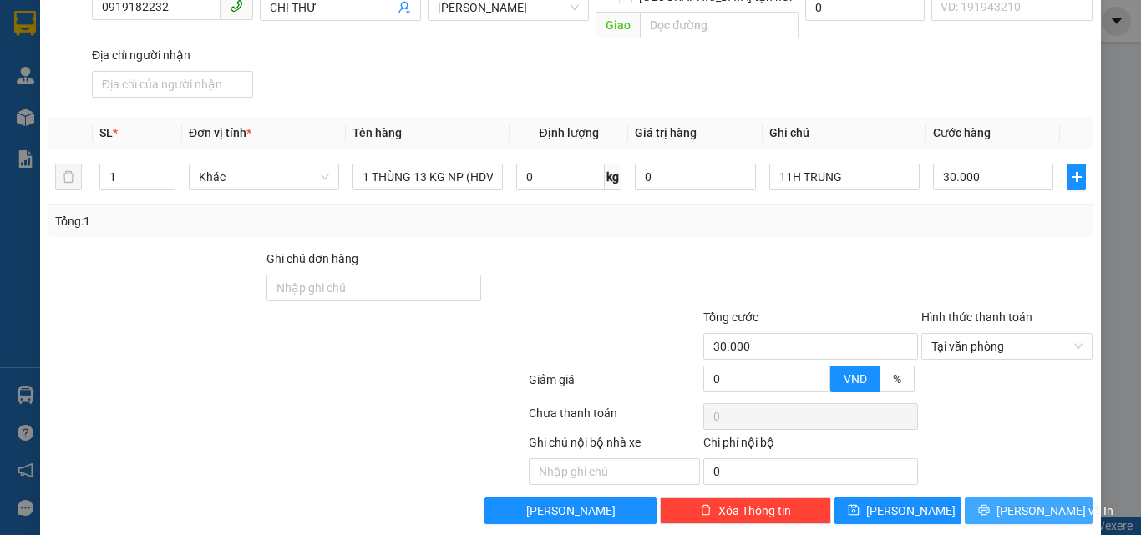
click at [1011, 502] on span "Lưu và In" at bounding box center [1054, 511] width 117 height 18
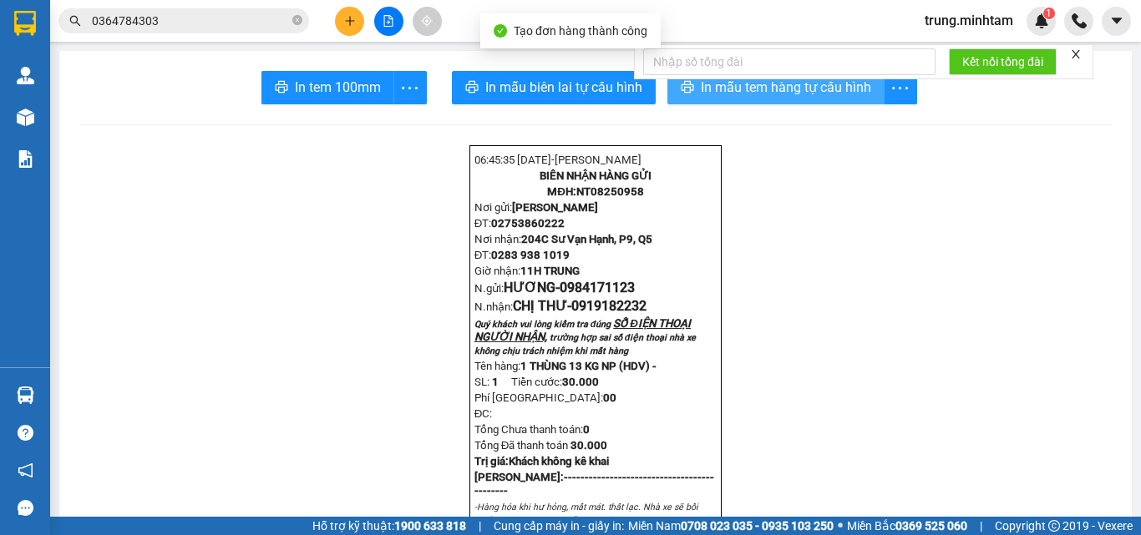
click at [759, 91] on span "In mẫu tem hàng tự cấu hình" at bounding box center [786, 87] width 170 height 21
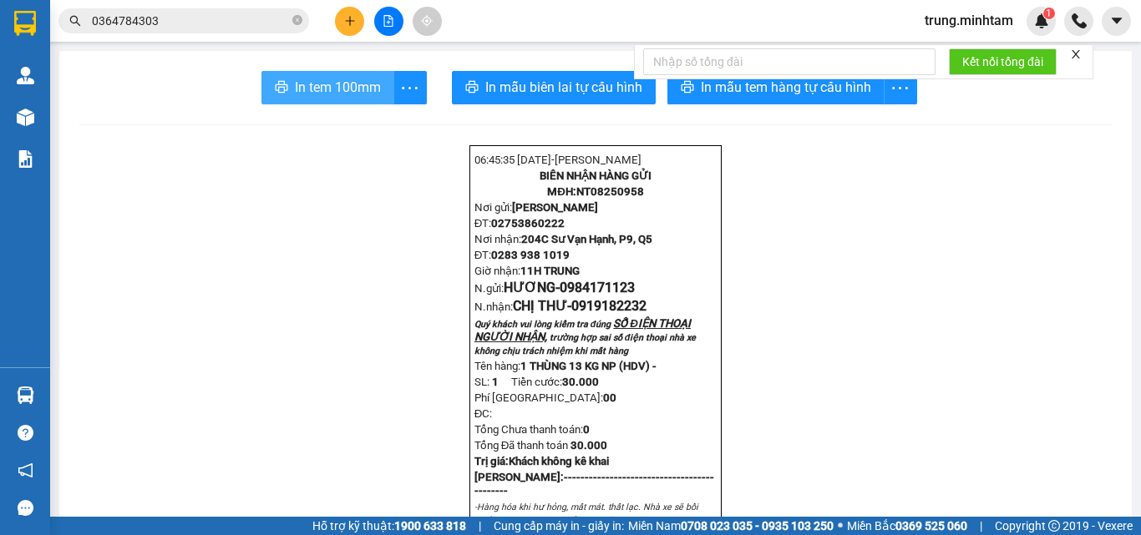
click at [343, 84] on span "In tem 100mm" at bounding box center [338, 87] width 86 height 21
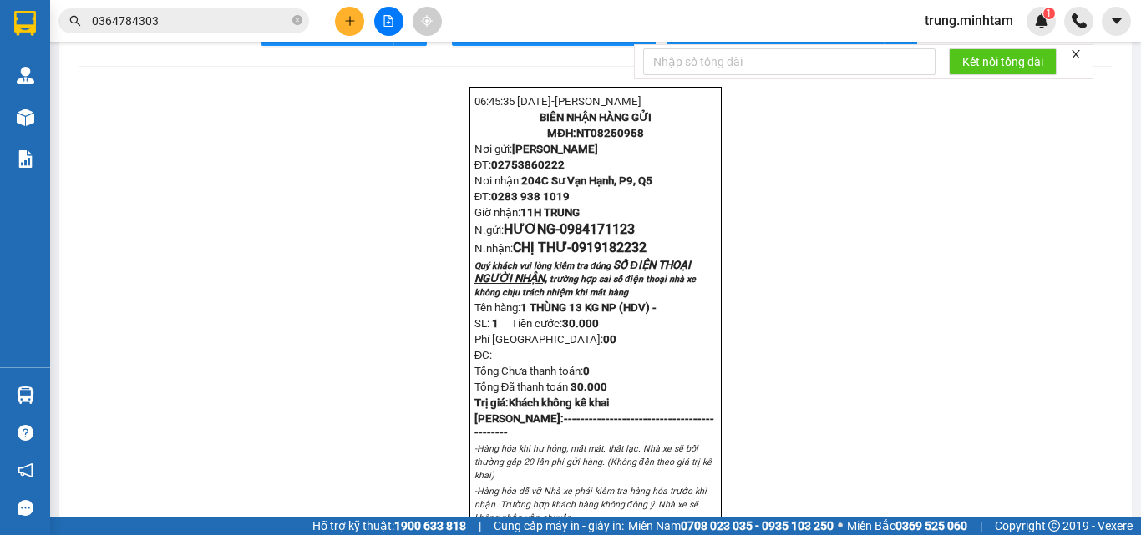
scroll to position [111, 0]
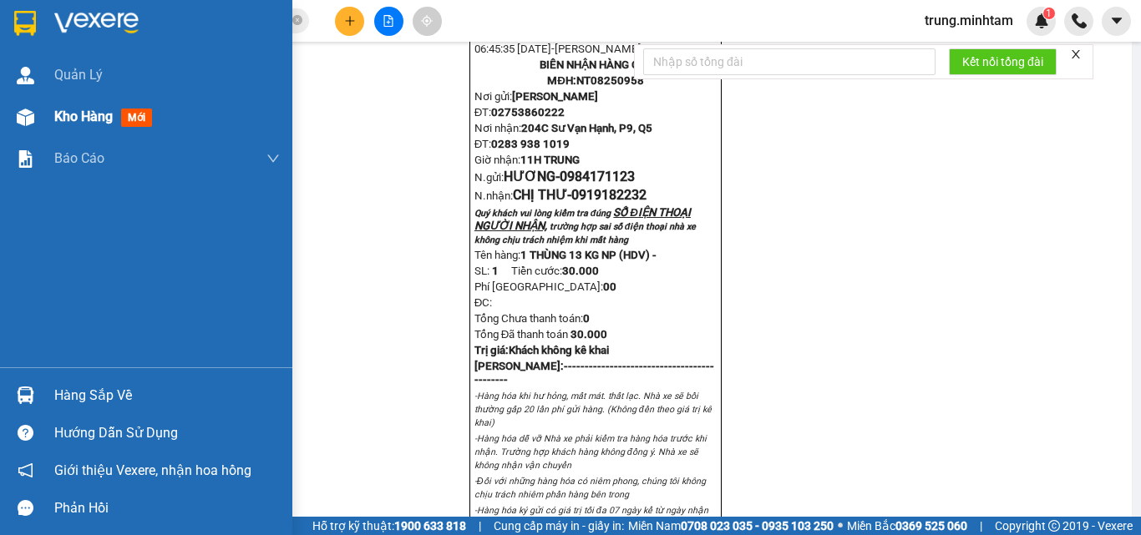
click at [87, 113] on span "Kho hàng" at bounding box center [83, 117] width 58 height 16
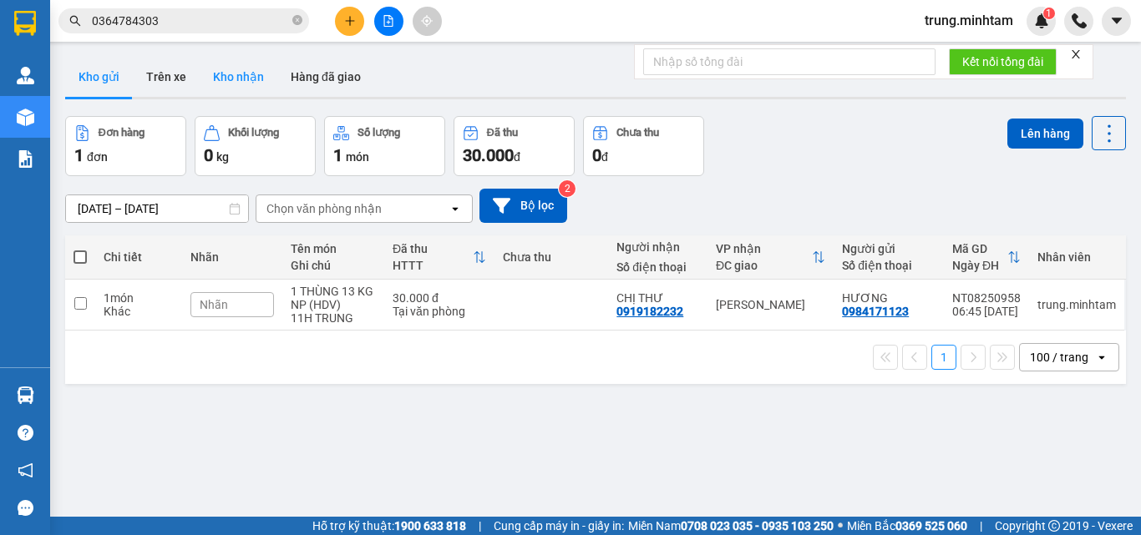
click at [239, 75] on button "Kho nhận" at bounding box center [239, 77] width 78 height 40
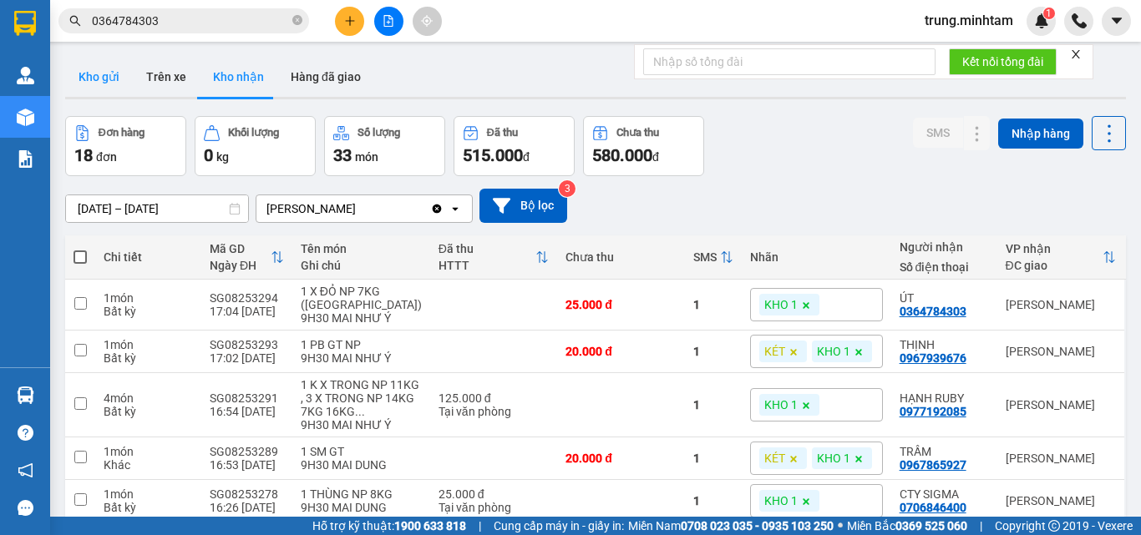
click at [98, 73] on button "Kho gửi" at bounding box center [99, 77] width 68 height 40
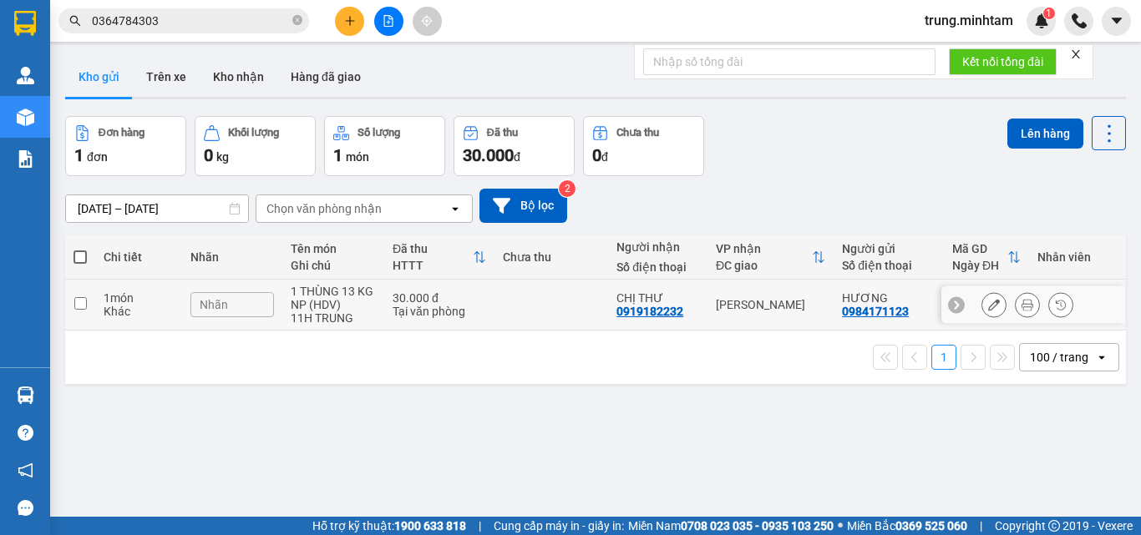
click at [531, 299] on td at bounding box center [551, 305] width 114 height 51
checkbox input "true"
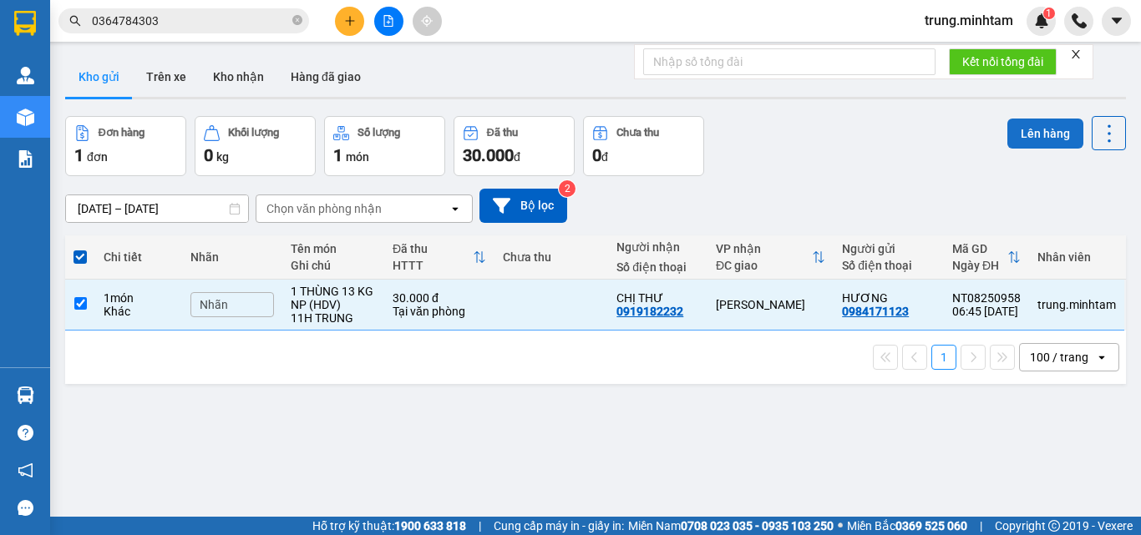
click at [1023, 140] on button "Lên hàng" at bounding box center [1045, 134] width 76 height 30
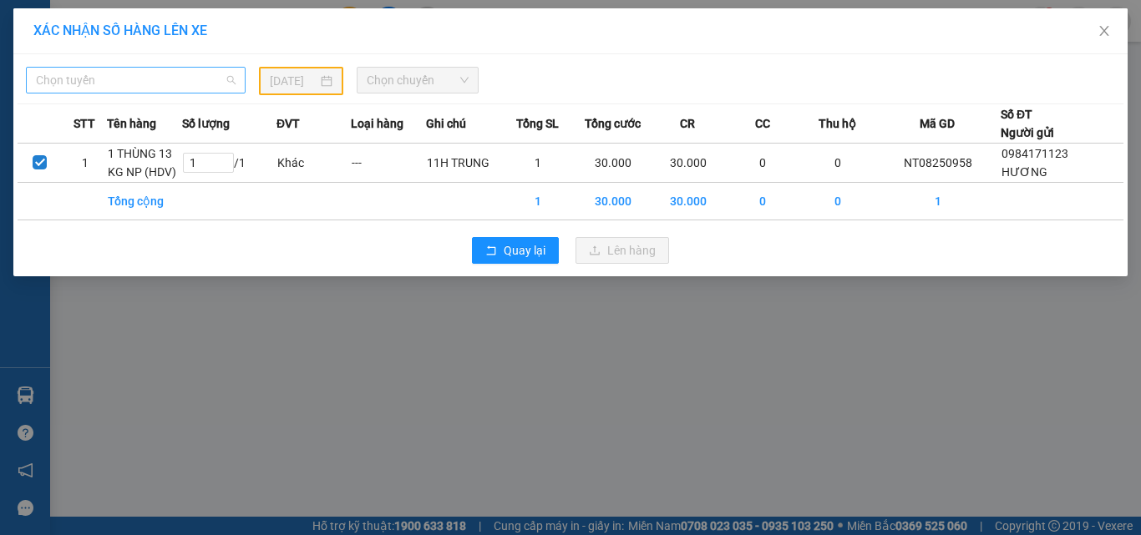
click at [192, 86] on span "Chọn tuyến" at bounding box center [136, 80] width 200 height 25
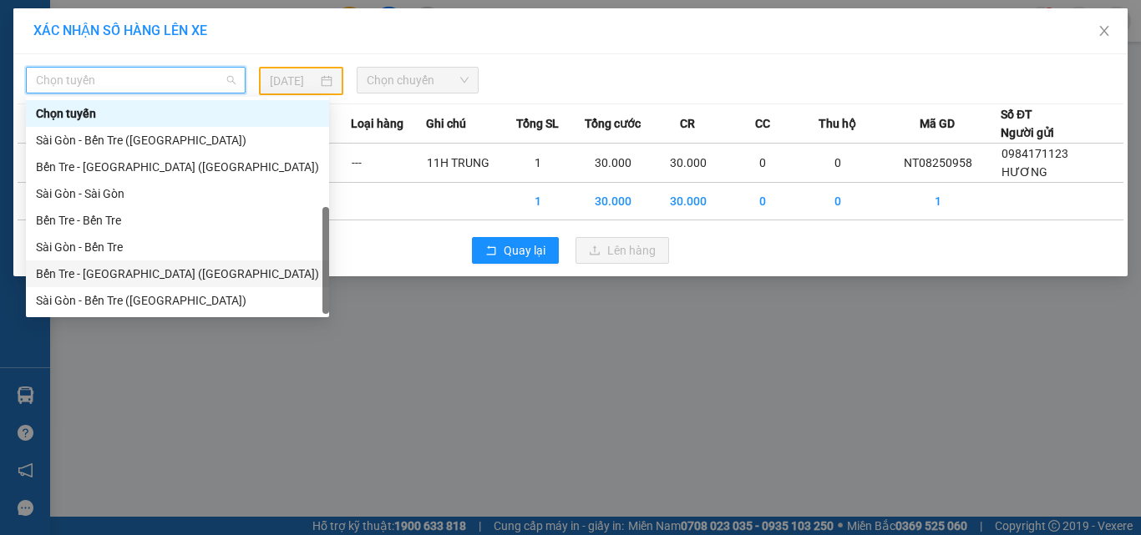
scroll to position [27, 0]
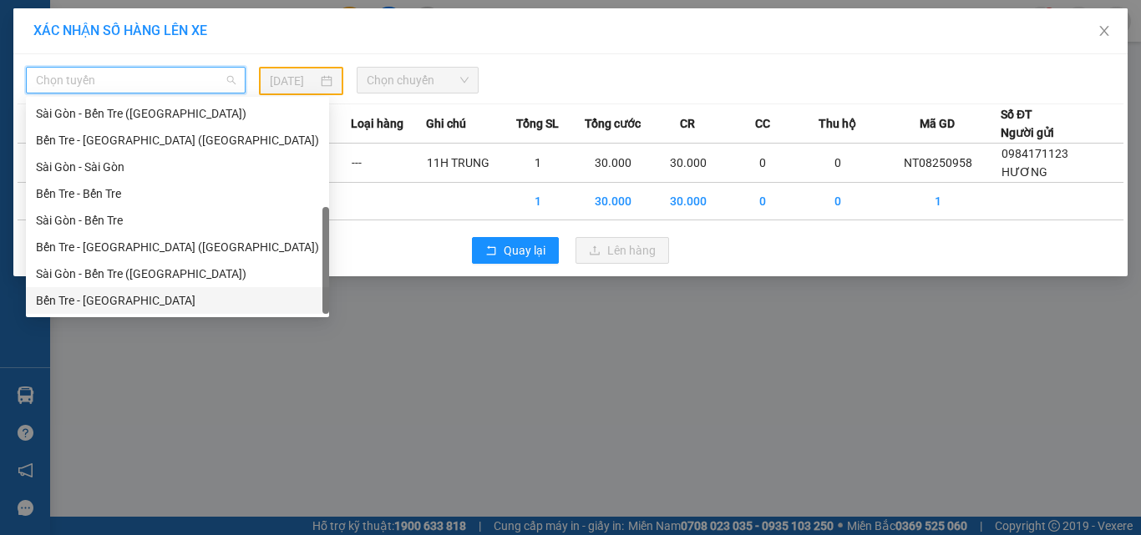
click at [115, 301] on div "Bến Tre - Sài Gòn" at bounding box center [177, 300] width 283 height 18
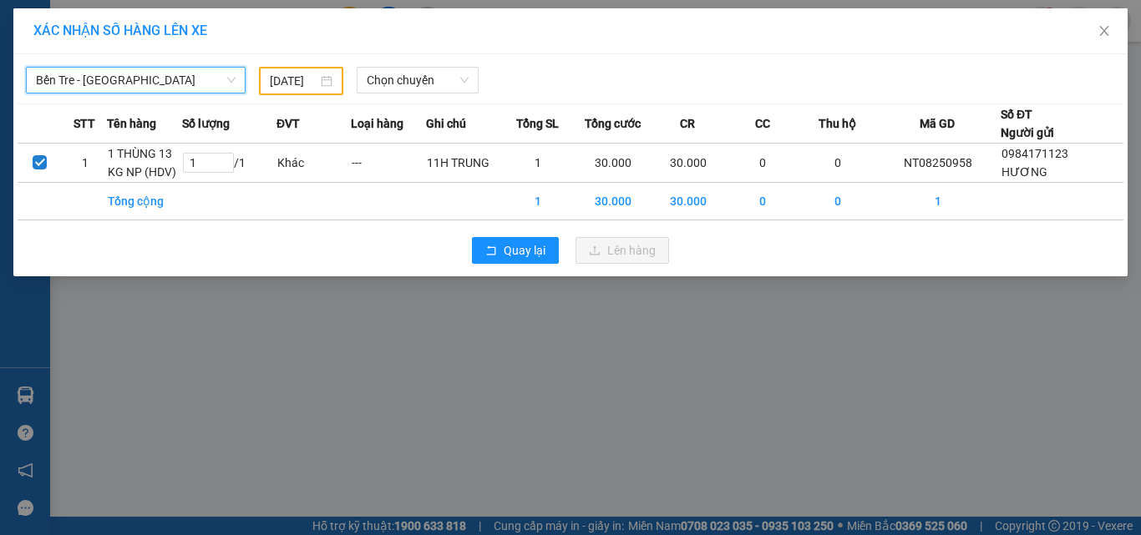
click at [299, 84] on input "13/08/2025" at bounding box center [293, 81] width 47 height 18
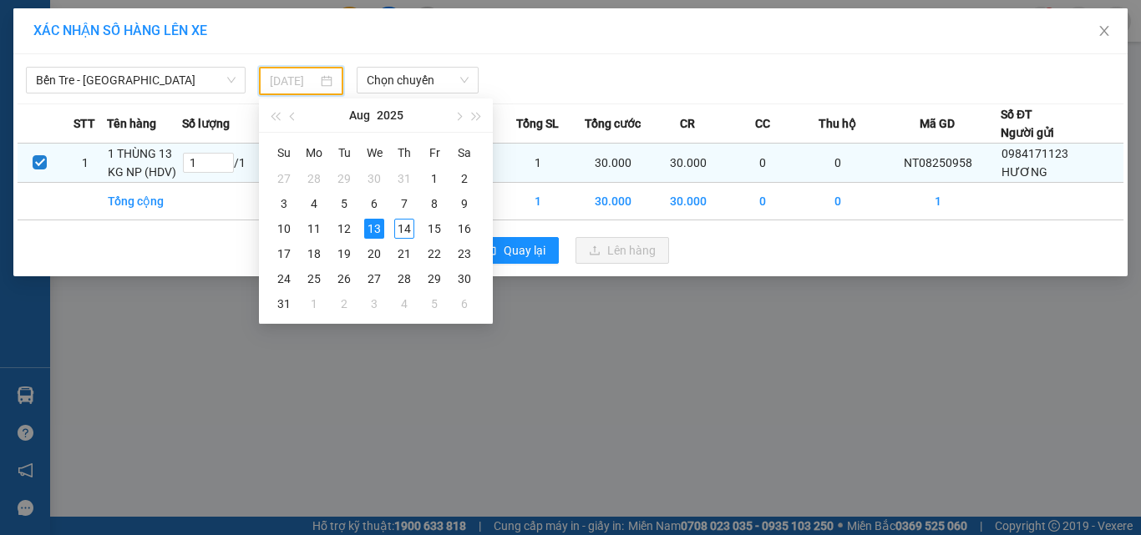
drag, startPoint x: 410, startPoint y: 229, endPoint x: 395, endPoint y: 154, distance: 76.6
click at [409, 229] on div "14" at bounding box center [404, 229] width 20 height 20
type input "[DATE]"
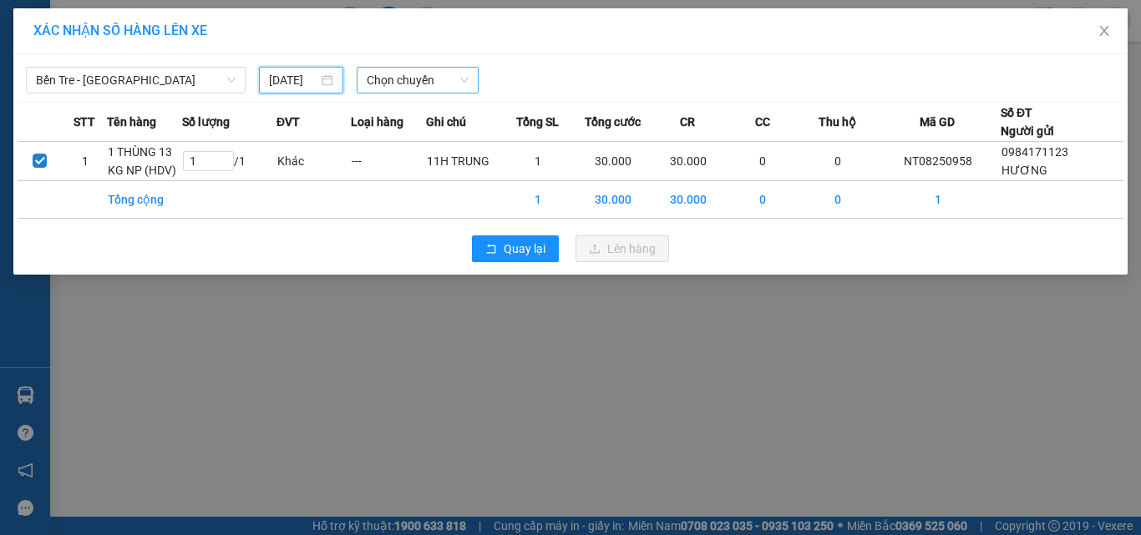
click at [403, 82] on span "Chọn chuyến" at bounding box center [418, 80] width 103 height 25
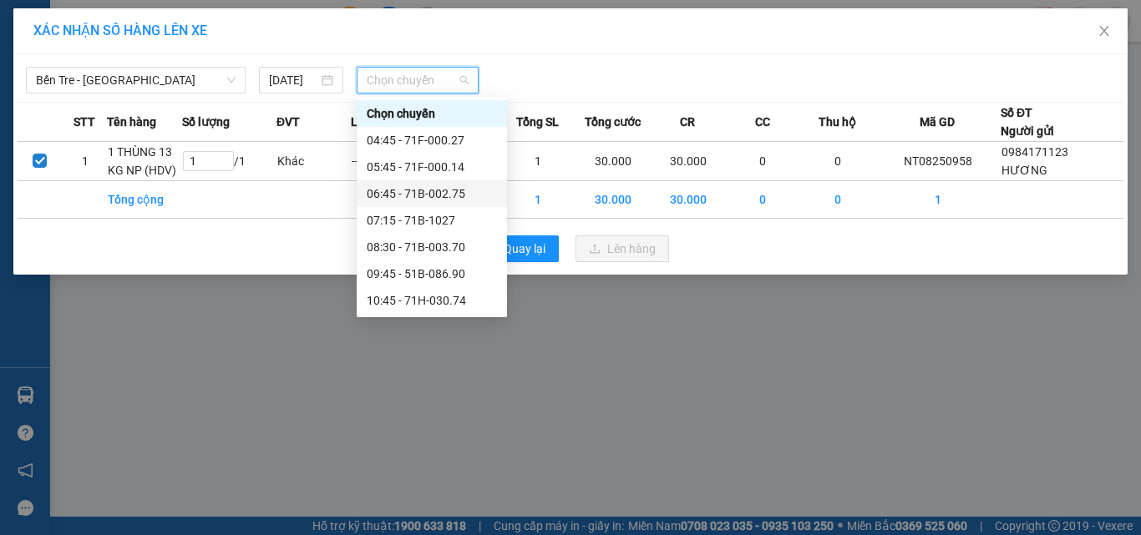
click at [438, 196] on div "06:45 - 71B-002.75" at bounding box center [432, 194] width 130 height 18
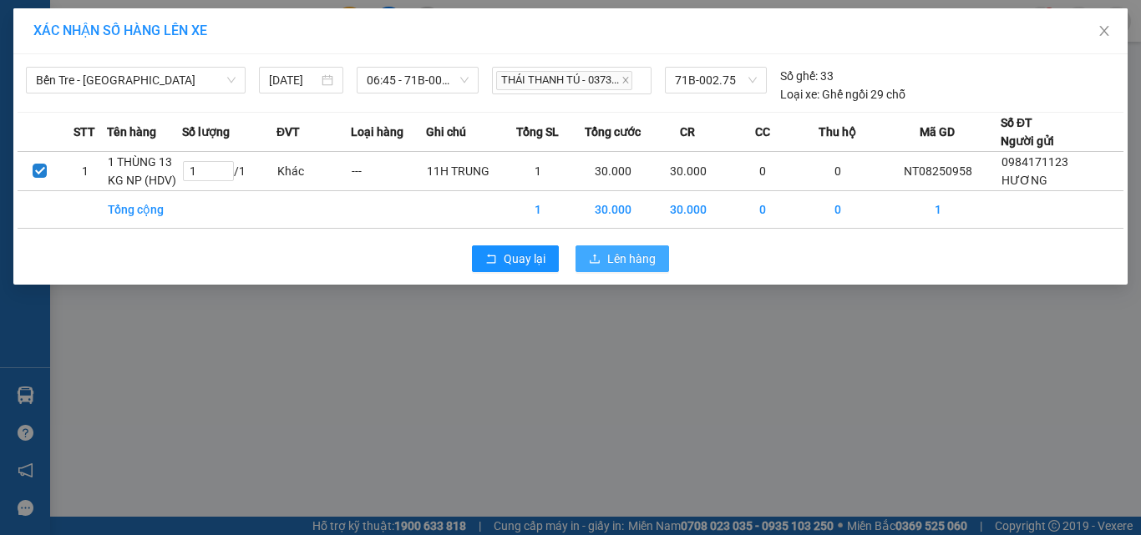
click at [622, 255] on span "Lên hàng" at bounding box center [631, 259] width 48 height 18
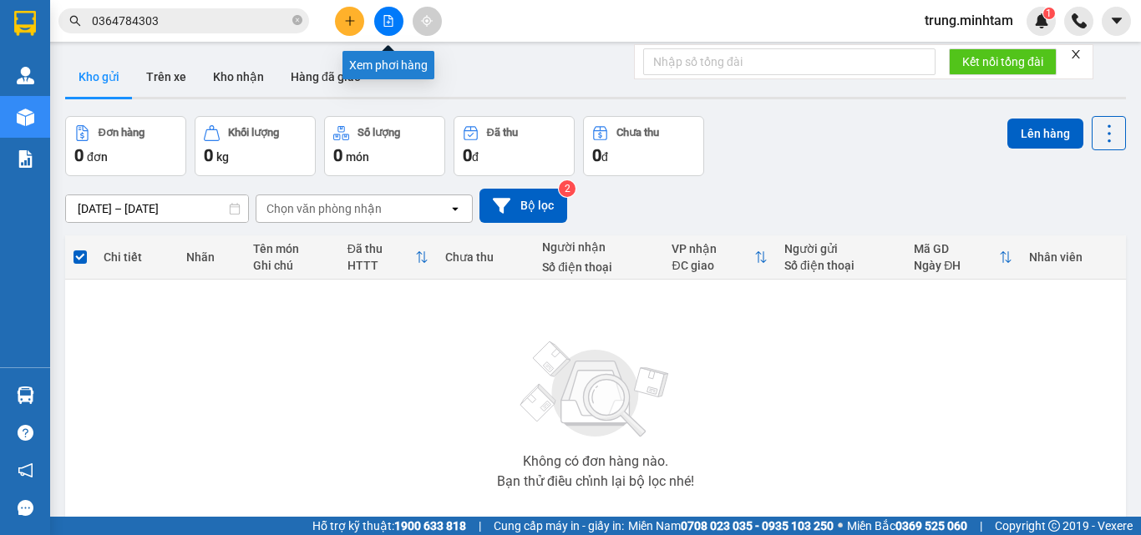
click at [388, 24] on icon "file-add" at bounding box center [388, 21] width 12 height 12
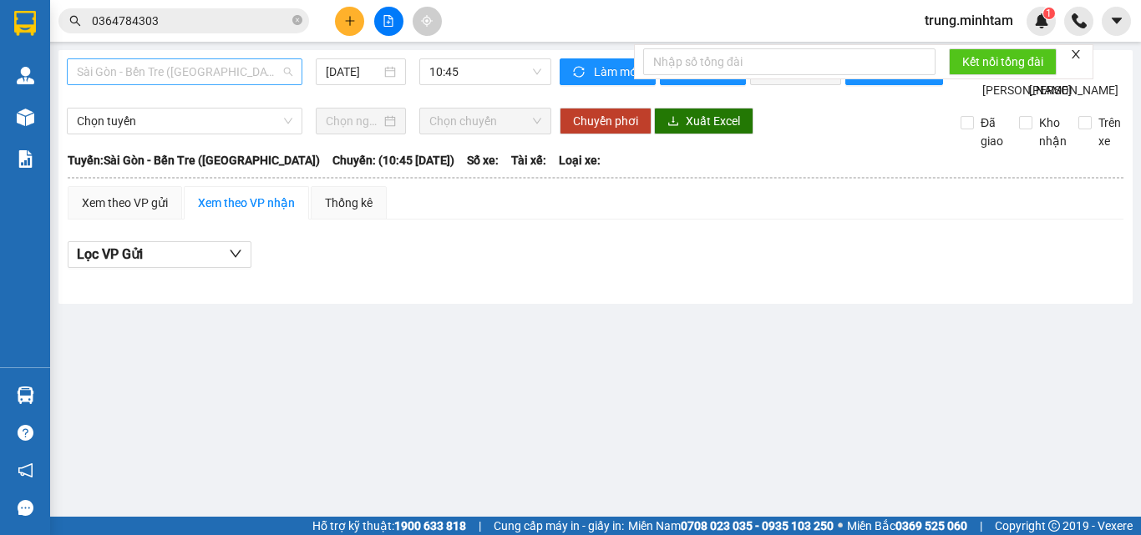
click at [201, 69] on span "Sài Gòn - Bến Tre ([GEOGRAPHIC_DATA])" at bounding box center [184, 71] width 215 height 25
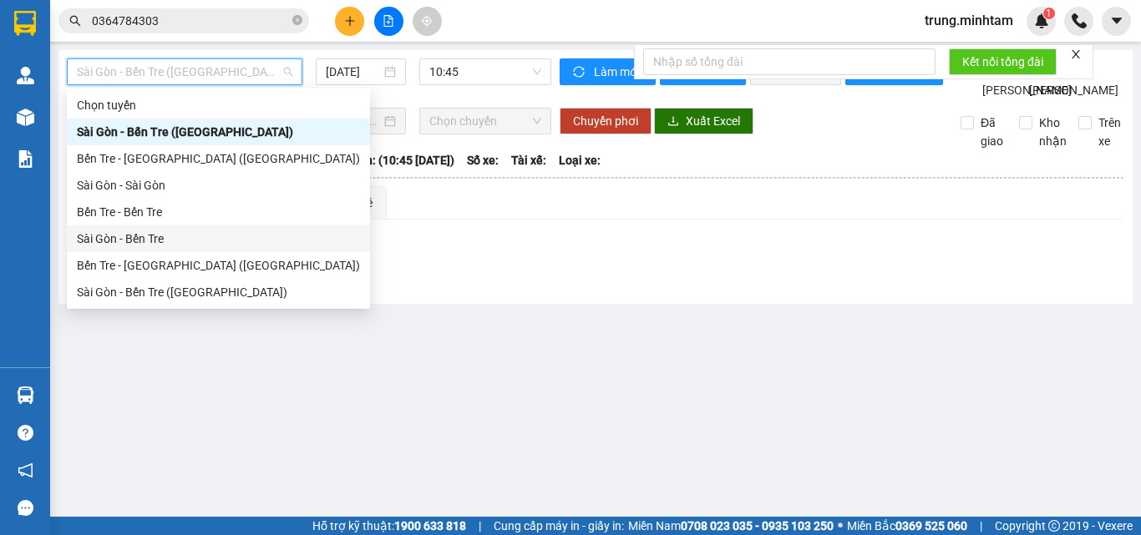
scroll to position [27, 0]
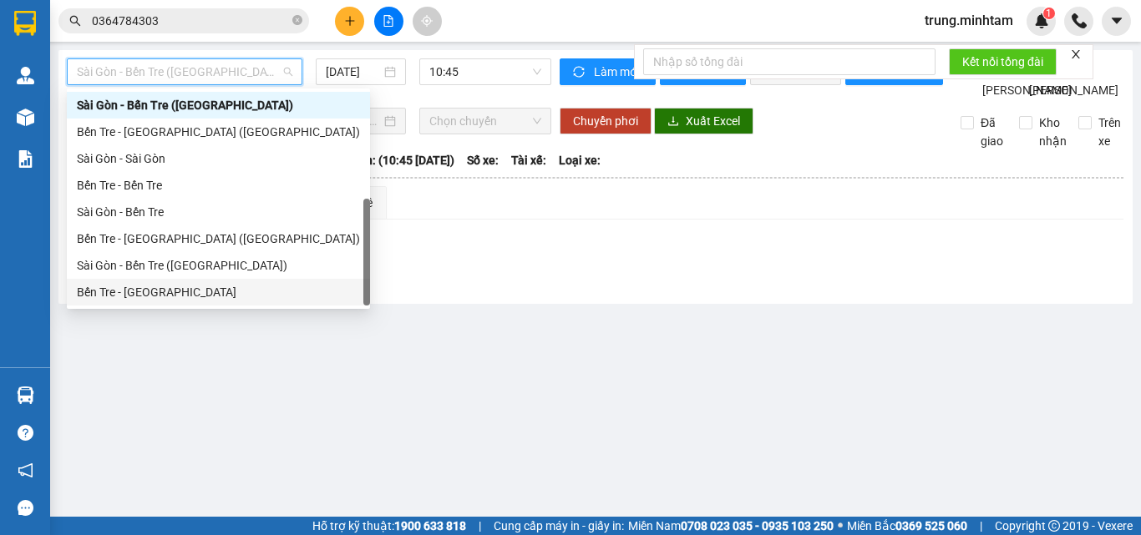
click at [145, 291] on div "Bến Tre - Sài Gòn" at bounding box center [218, 292] width 283 height 18
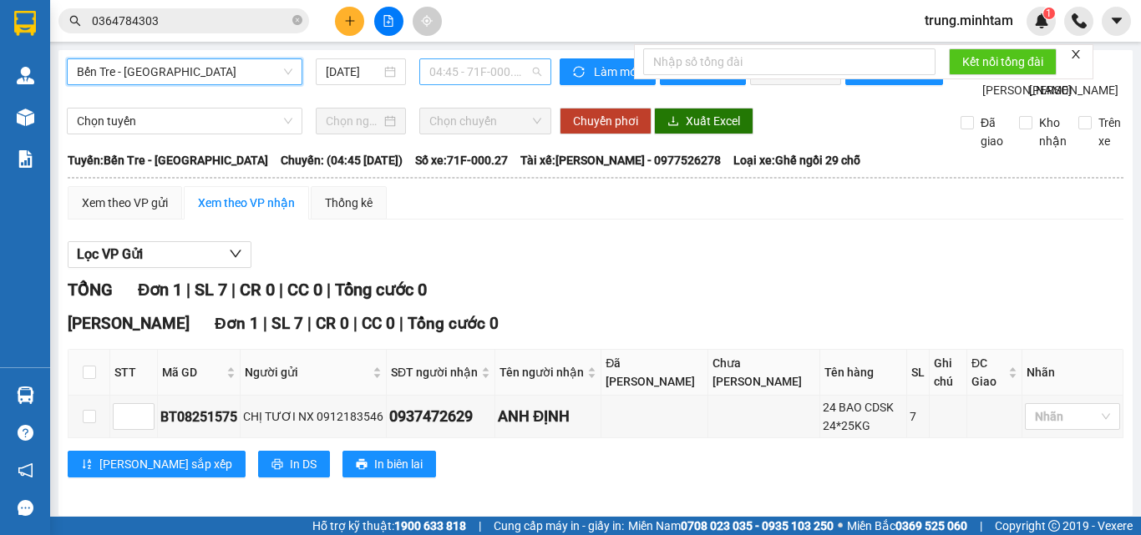
click at [463, 74] on span "04:45 - 71F-000.27" at bounding box center [485, 71] width 112 height 25
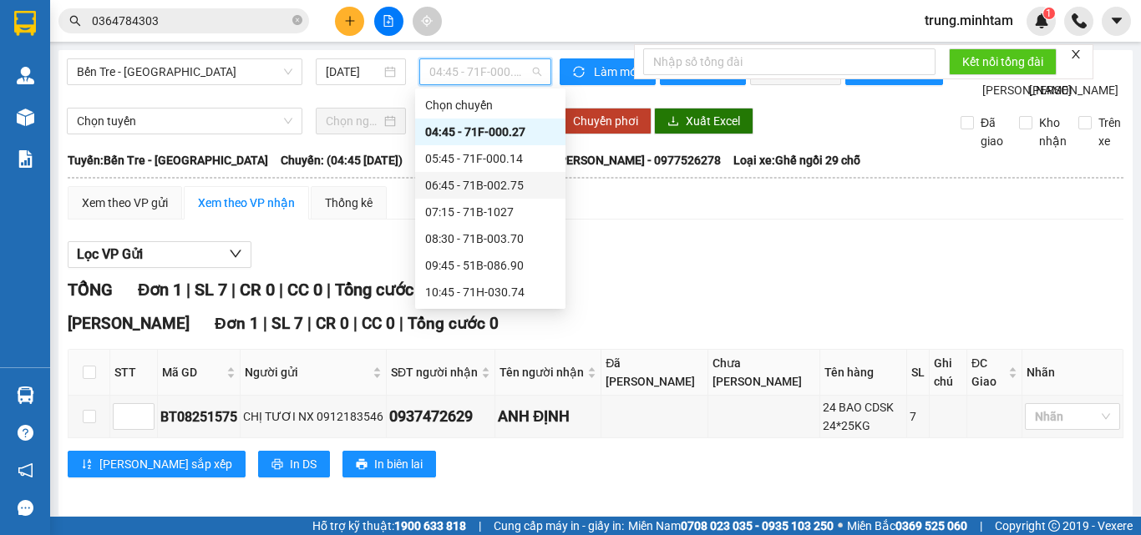
click at [504, 188] on div "06:45 - 71B-002.75" at bounding box center [490, 185] width 130 height 18
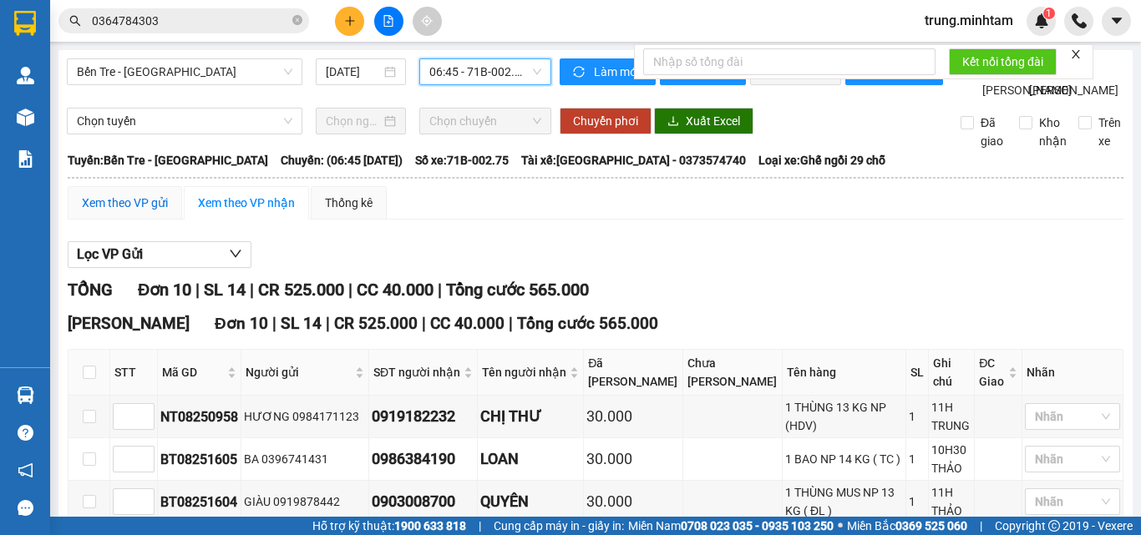
click at [129, 212] on div "Xem theo VP gửi" at bounding box center [125, 203] width 86 height 18
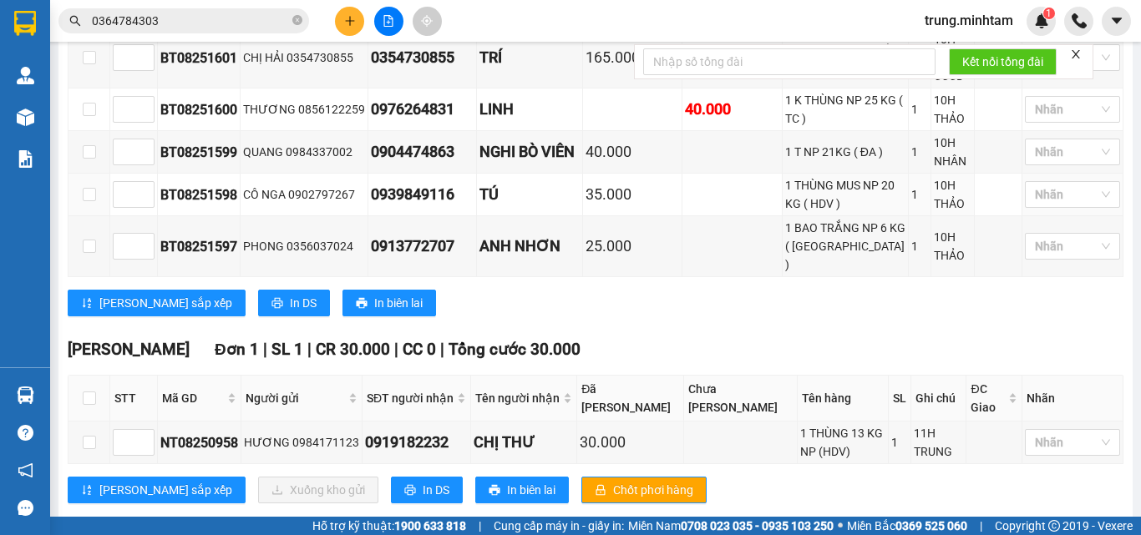
scroll to position [570, 0]
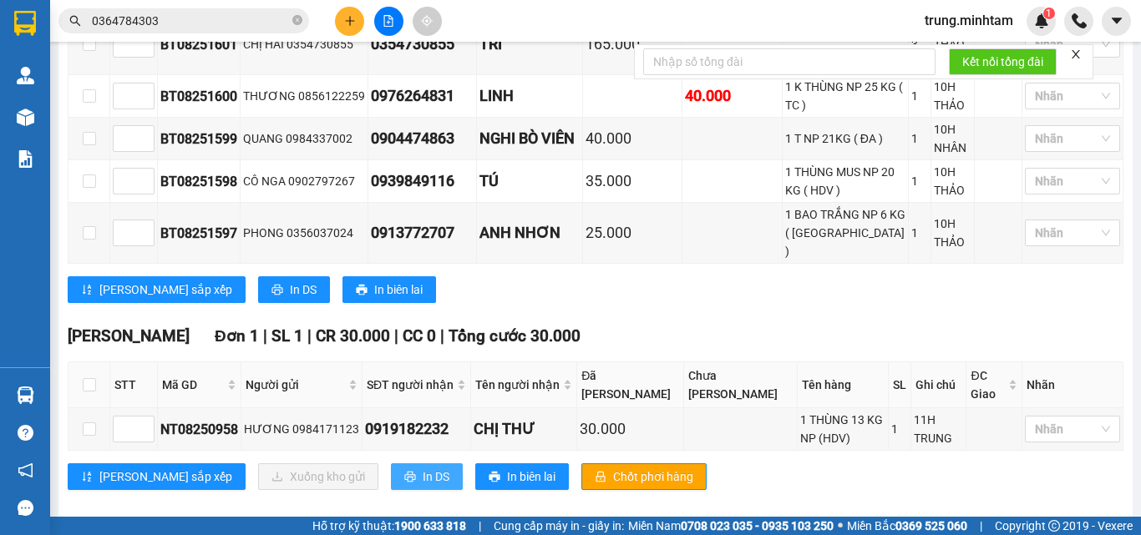
click at [423, 468] on span "In DS" at bounding box center [436, 477] width 27 height 18
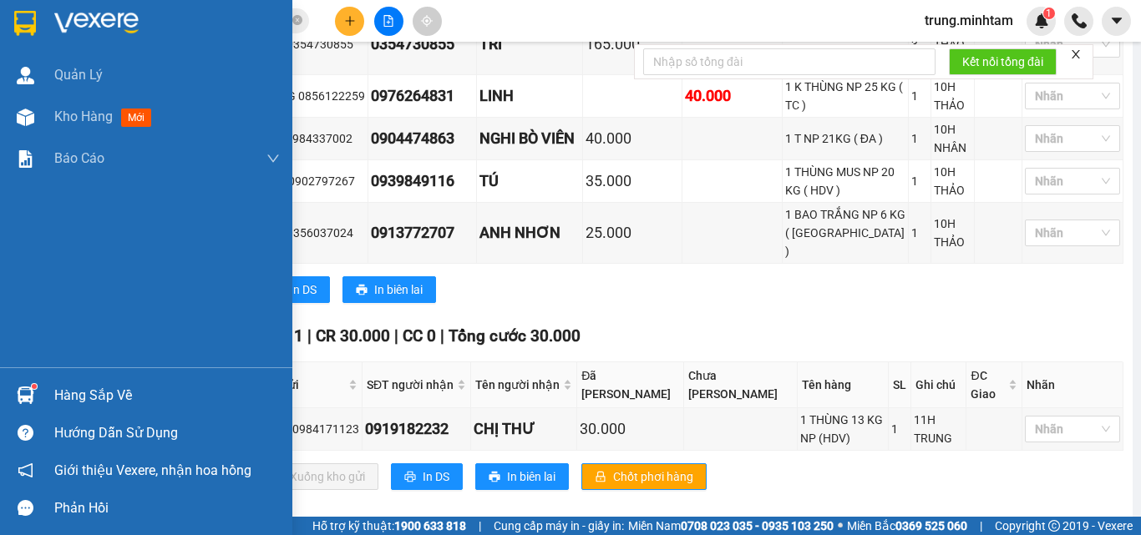
click at [91, 396] on div "Hàng sắp về" at bounding box center [166, 395] width 225 height 25
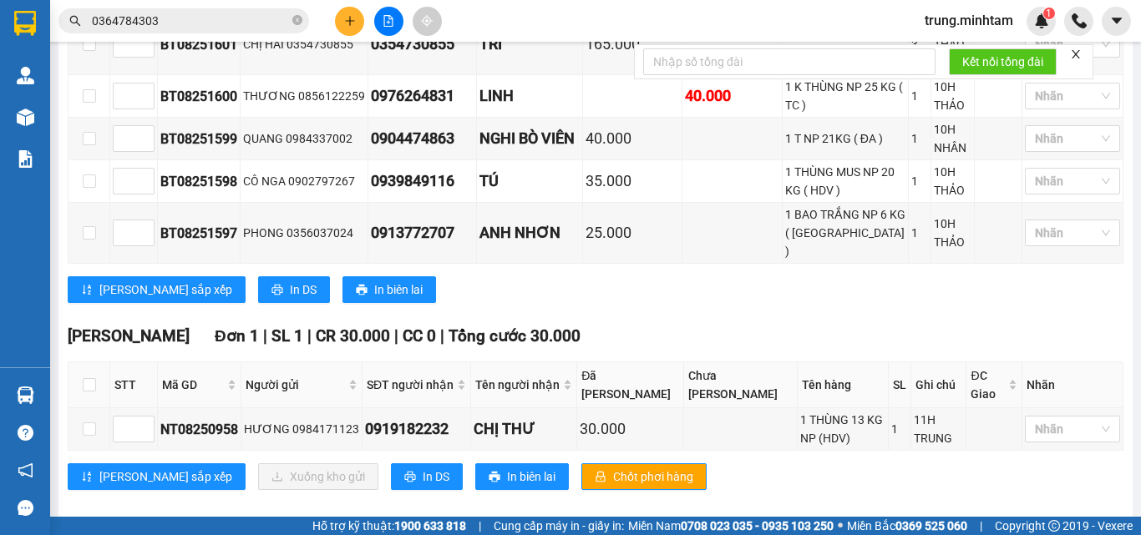
click at [352, 25] on section "Kết quả tìm kiếm ( 23 ) Bộ lọc Mã ĐH Trạng thái Món hàng Tổng cước Chưa cước Nh…" at bounding box center [570, 267] width 1141 height 535
click at [351, 24] on icon "plus" at bounding box center [350, 21] width 12 height 12
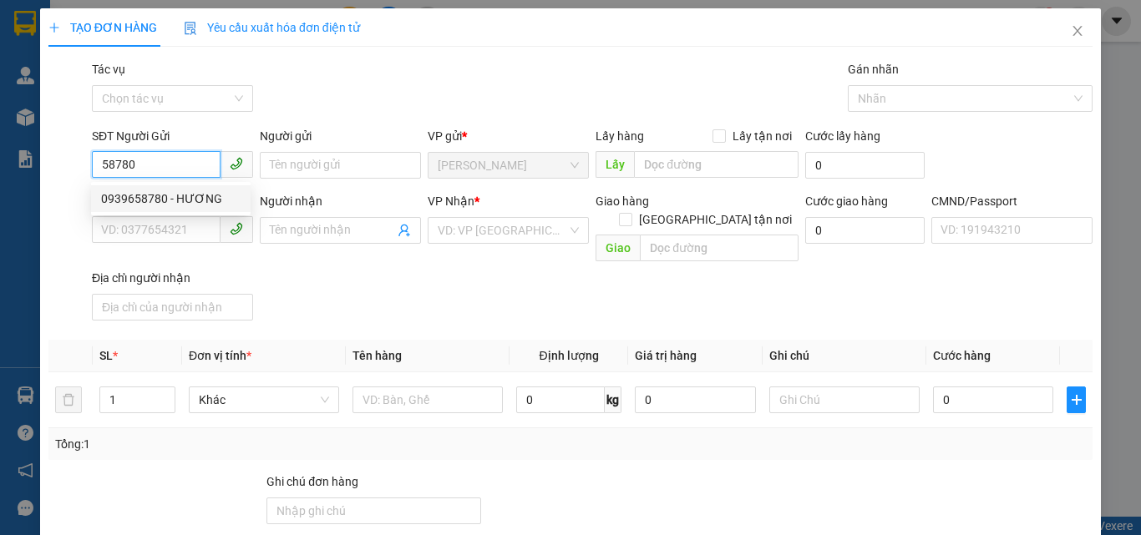
click at [198, 195] on div "0939658780 - HƯƠNG" at bounding box center [170, 199] width 139 height 18
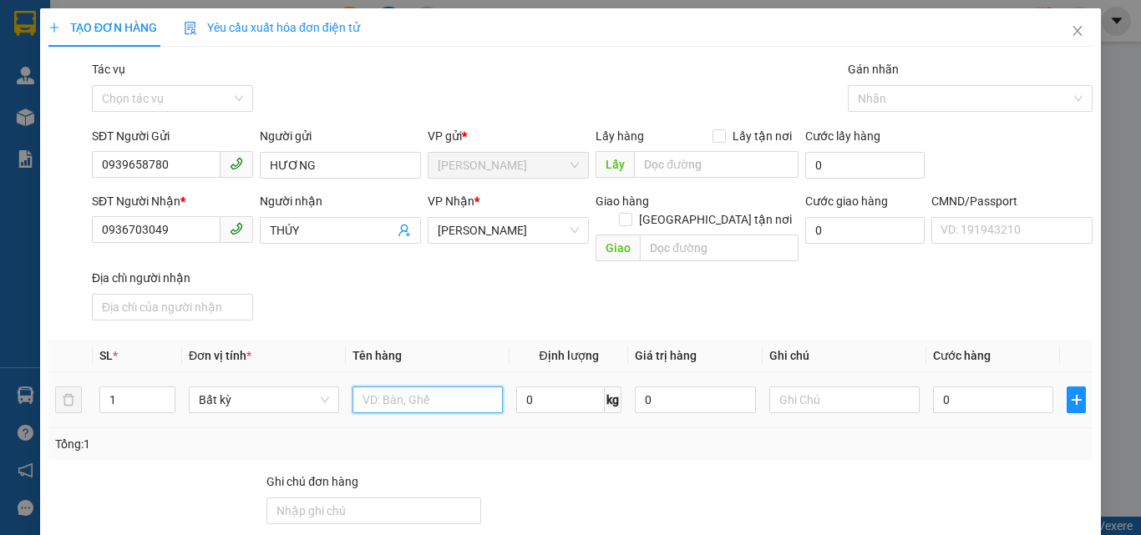
click at [425, 387] on input "text" at bounding box center [427, 400] width 150 height 27
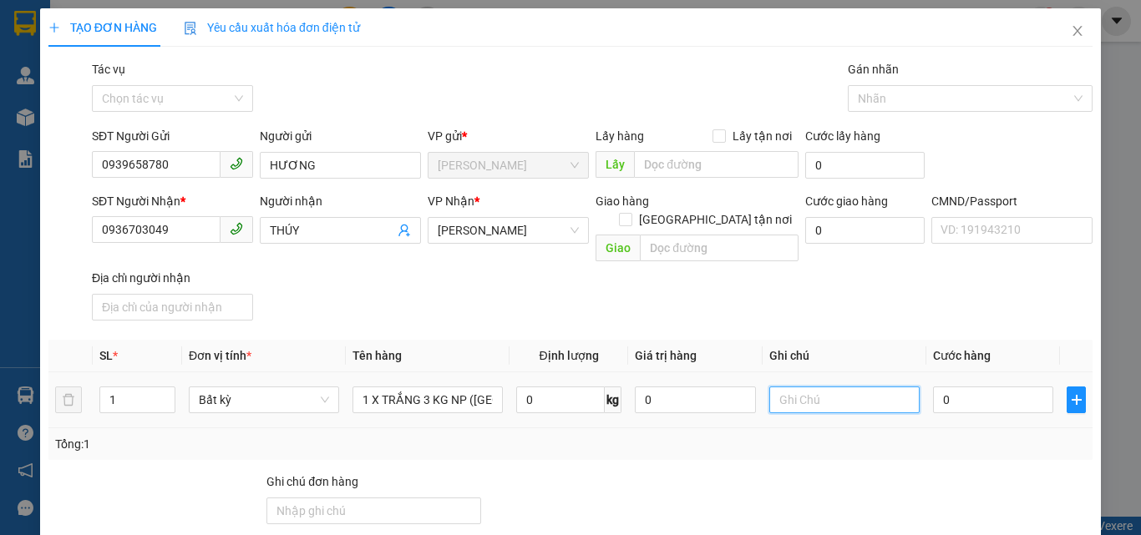
click at [849, 387] on input "text" at bounding box center [844, 400] width 150 height 27
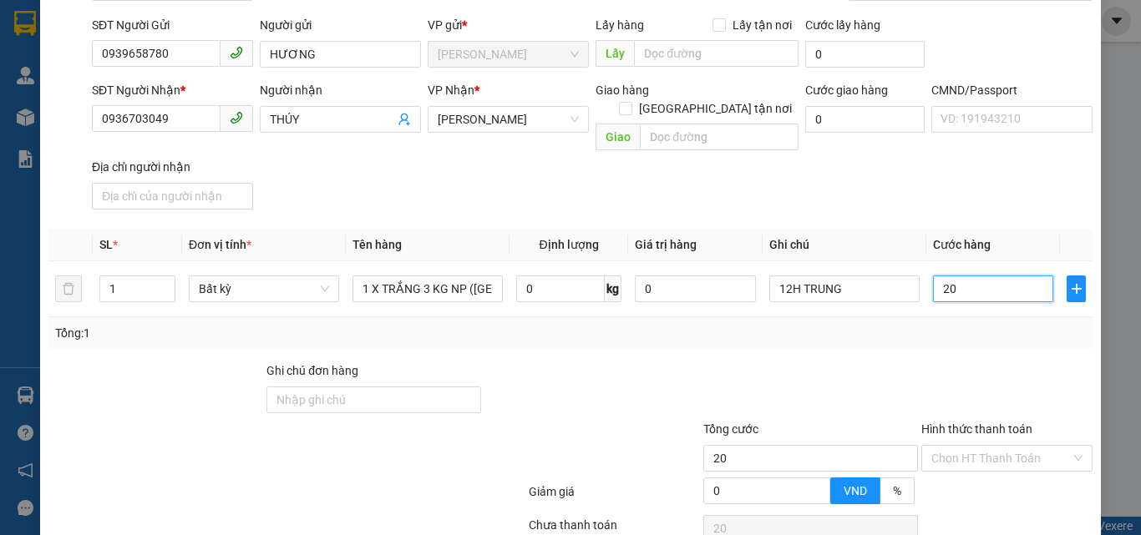
scroll to position [226, 0]
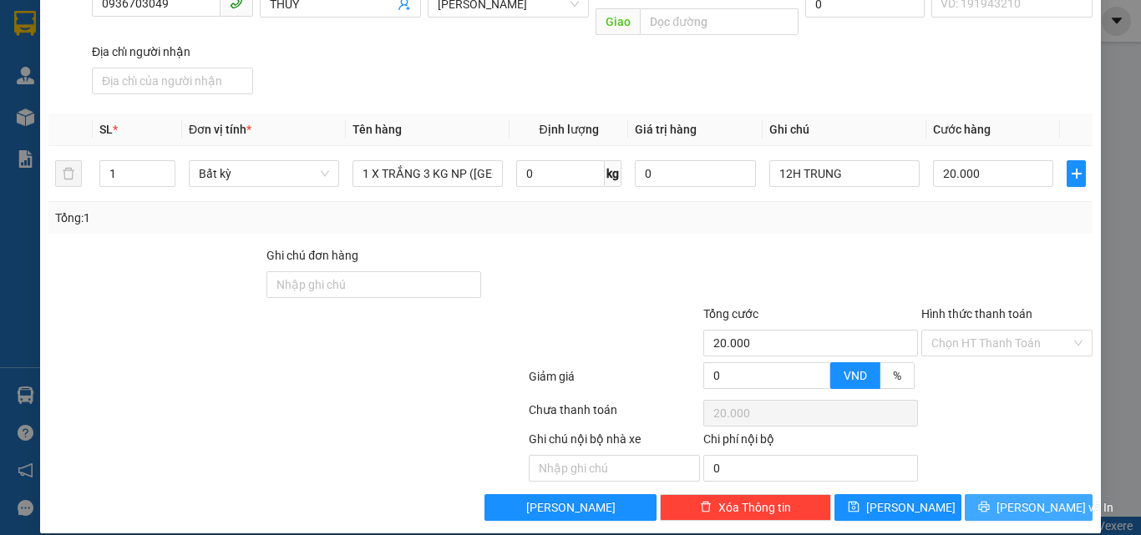
click at [1004, 499] on span "Lưu và In" at bounding box center [1054, 508] width 117 height 18
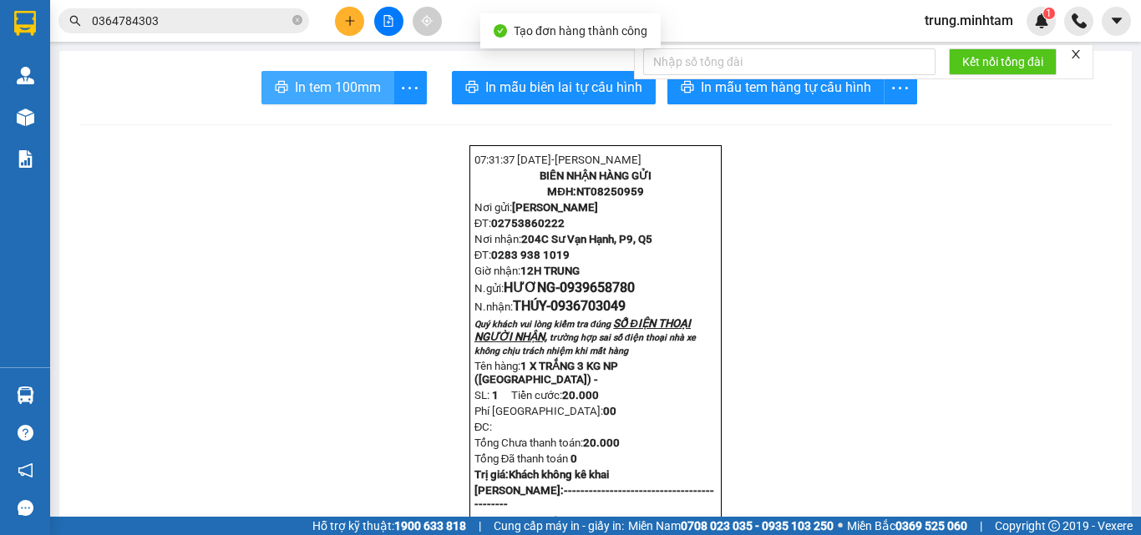
click at [351, 84] on span "In tem 100mm" at bounding box center [338, 87] width 86 height 21
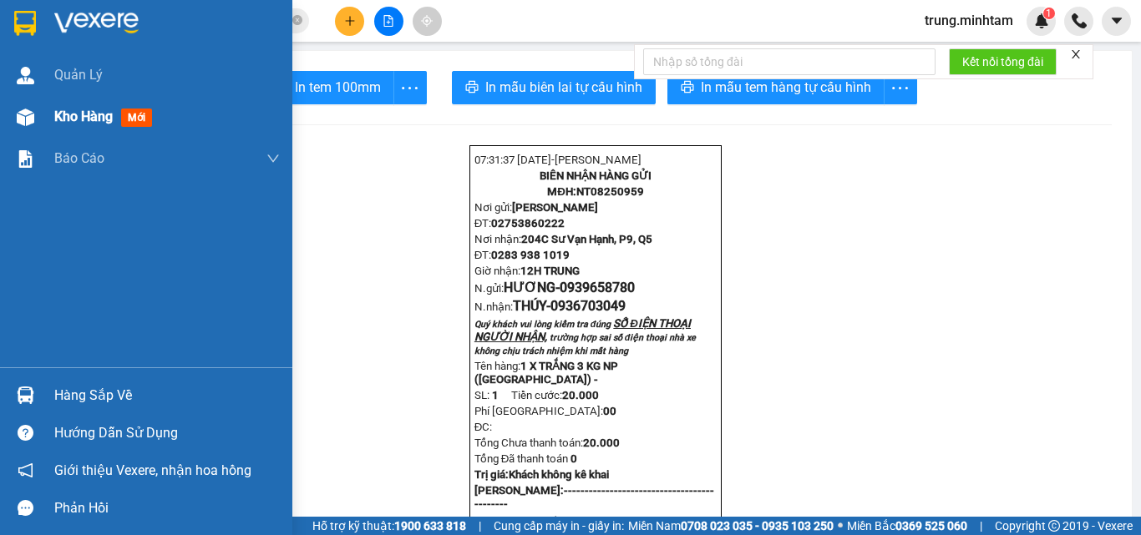
click at [105, 121] on span "Kho hàng" at bounding box center [83, 117] width 58 height 16
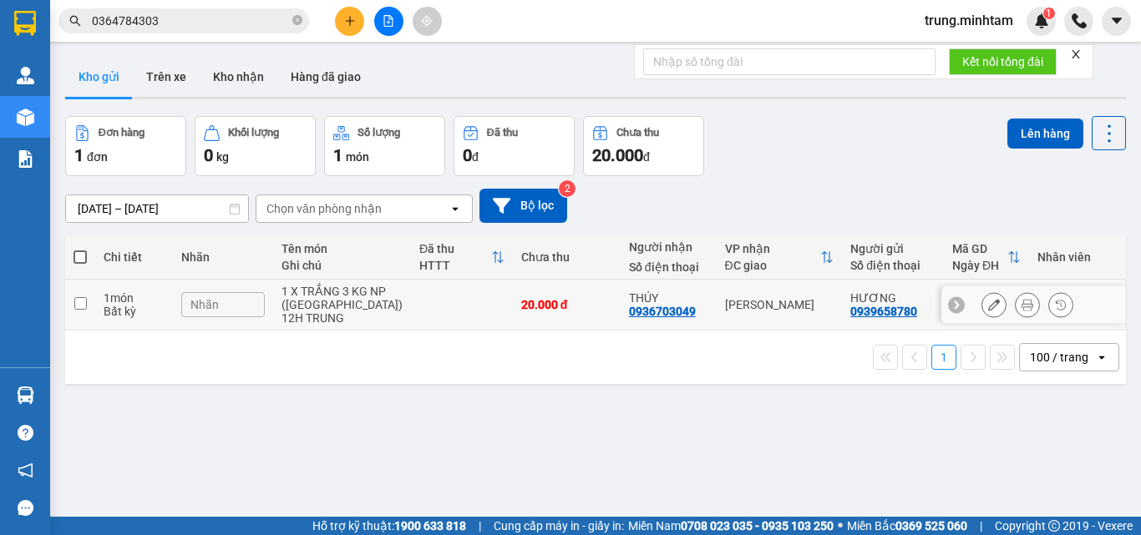
click at [441, 309] on td at bounding box center [462, 305] width 102 height 51
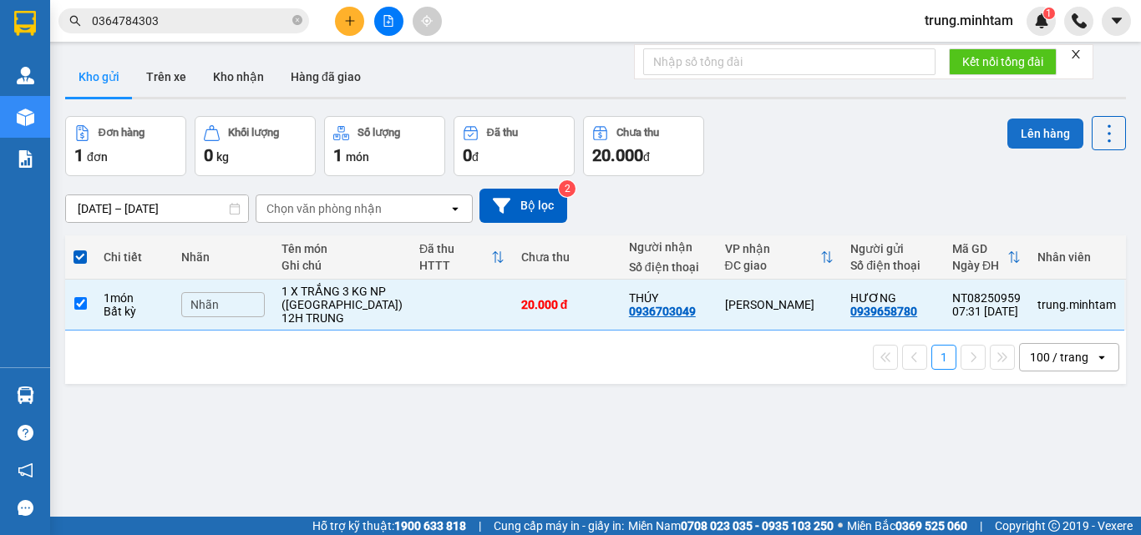
click at [1019, 129] on button "Lên hàng" at bounding box center [1045, 134] width 76 height 30
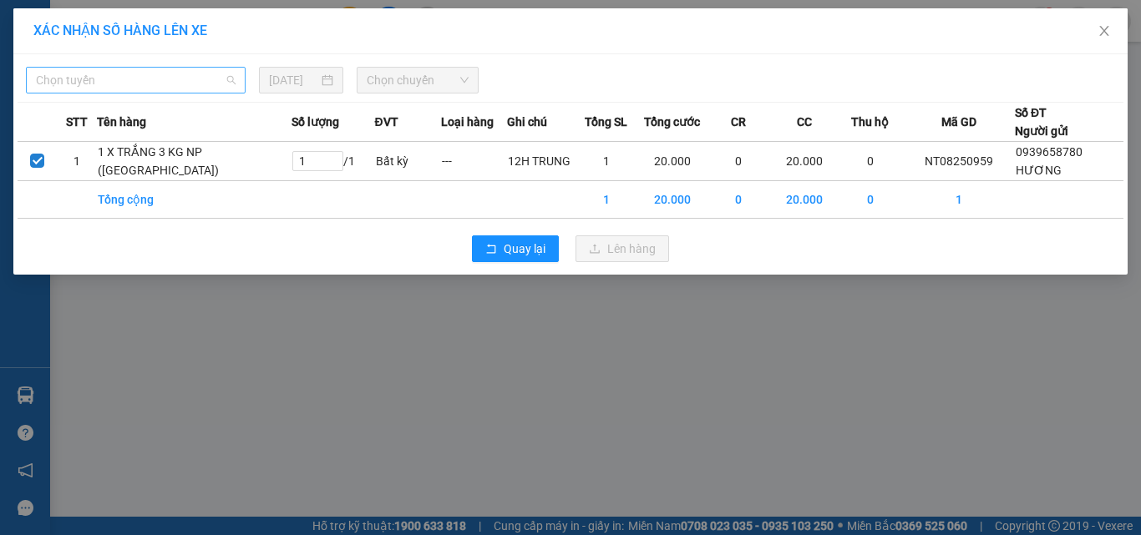
click at [185, 85] on span "Chọn tuyến" at bounding box center [136, 80] width 200 height 25
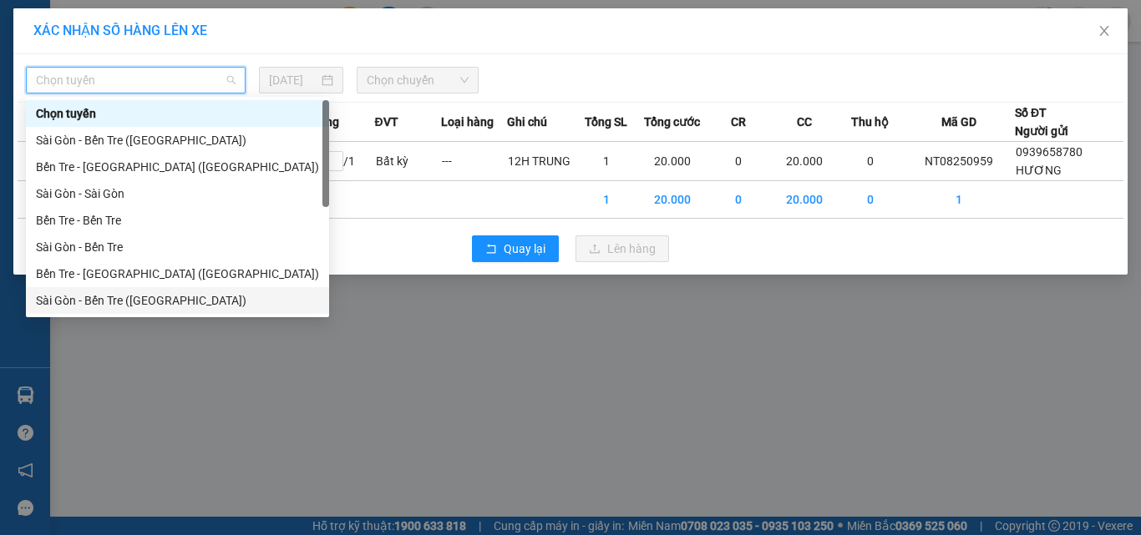
scroll to position [27, 0]
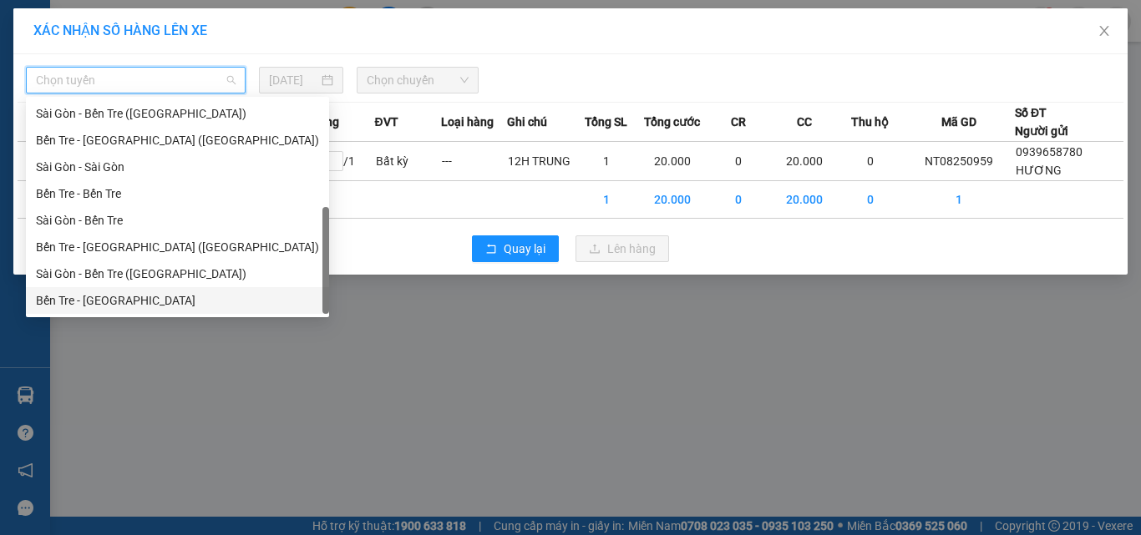
click at [106, 300] on div "Bến Tre - Sài Gòn" at bounding box center [177, 300] width 283 height 18
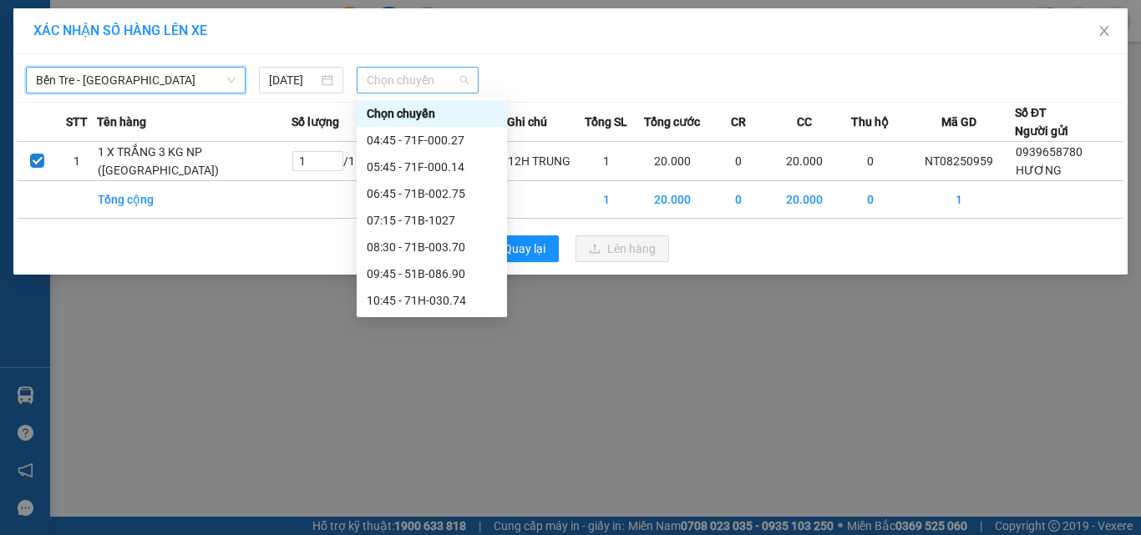
click at [389, 84] on span "Chọn chuyến" at bounding box center [418, 80] width 103 height 25
click at [437, 222] on div "07:15 - 71B-1027" at bounding box center [432, 220] width 130 height 18
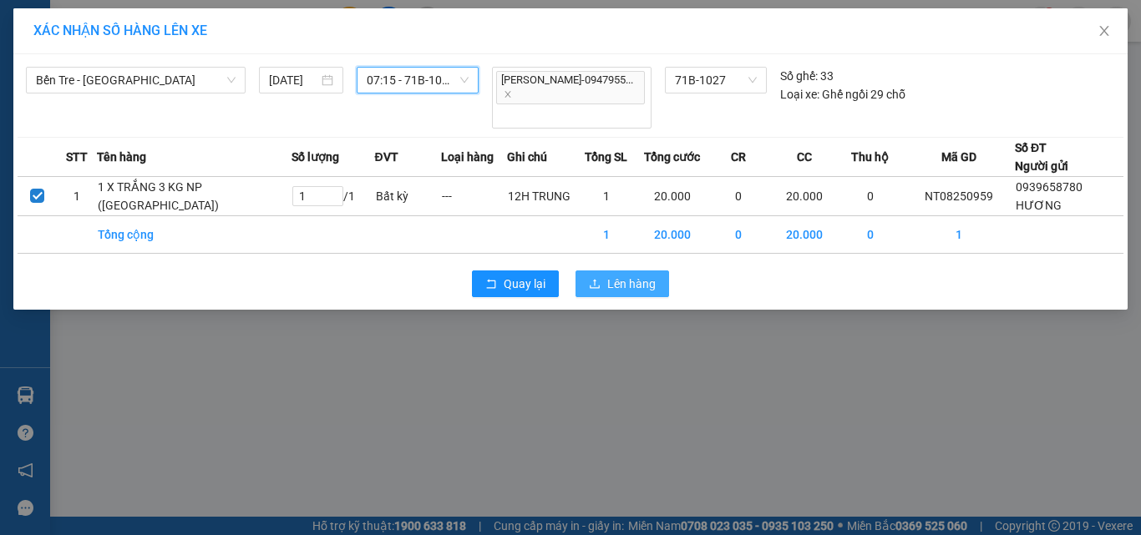
click at [613, 275] on span "Lên hàng" at bounding box center [631, 284] width 48 height 18
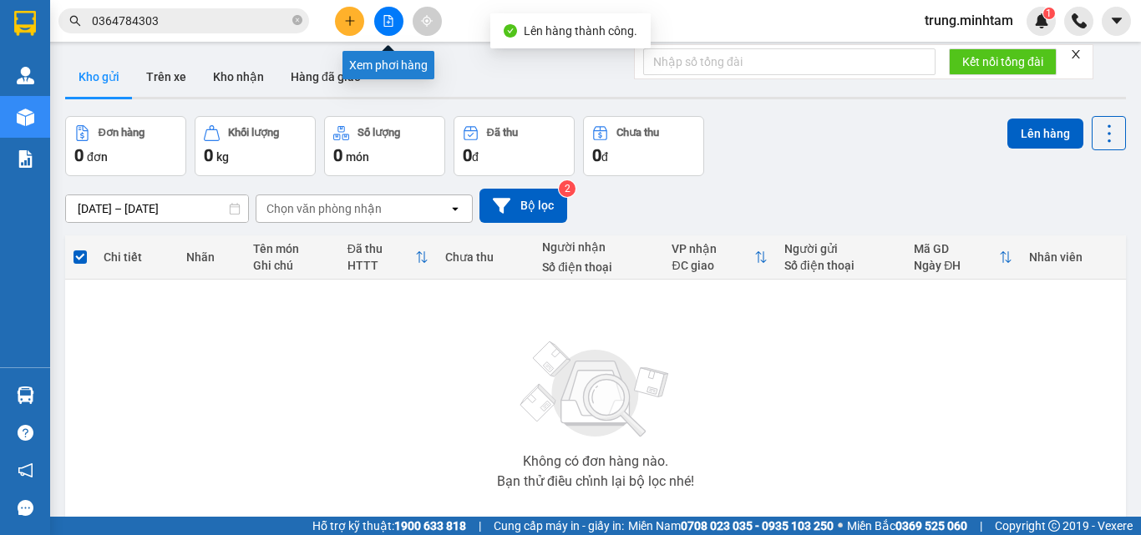
click at [382, 22] on icon "file-add" at bounding box center [388, 21] width 12 height 12
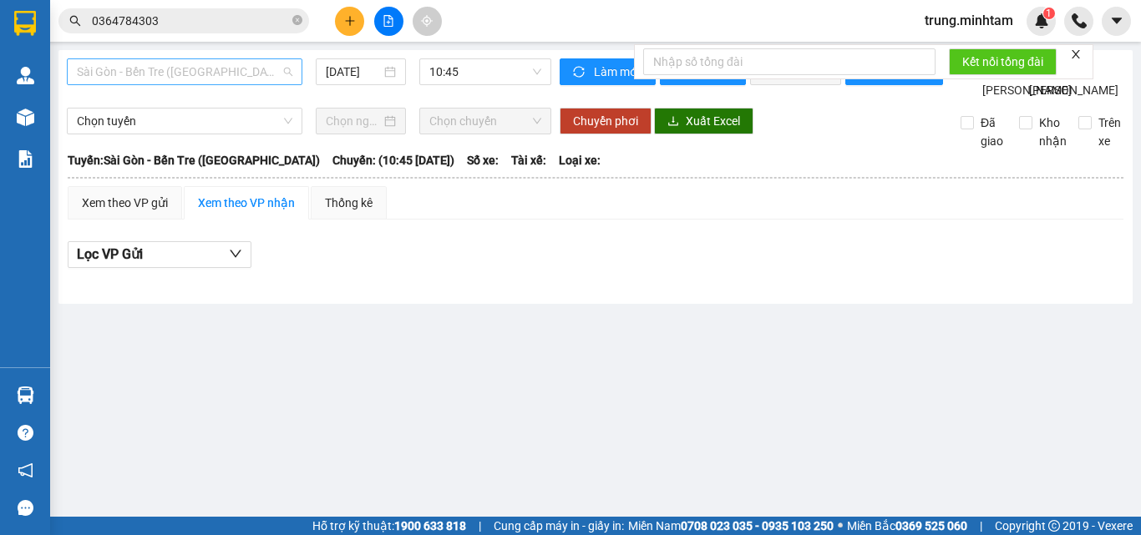
click at [219, 76] on span "Sài Gòn - Bến Tre ([GEOGRAPHIC_DATA])" at bounding box center [184, 71] width 215 height 25
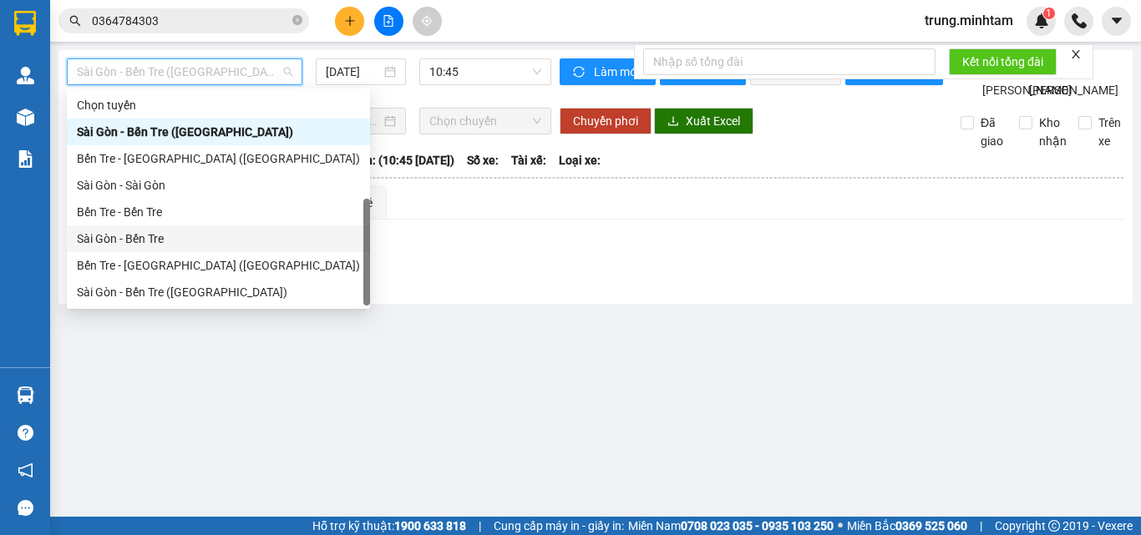
scroll to position [27, 0]
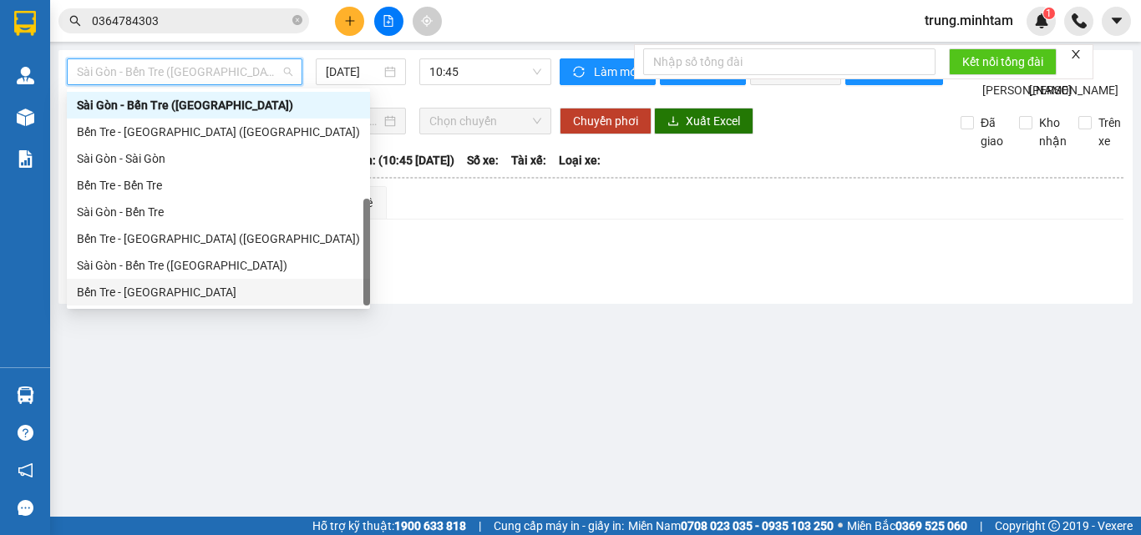
click at [158, 288] on div "Bến Tre - Sài Gòn" at bounding box center [218, 292] width 283 height 18
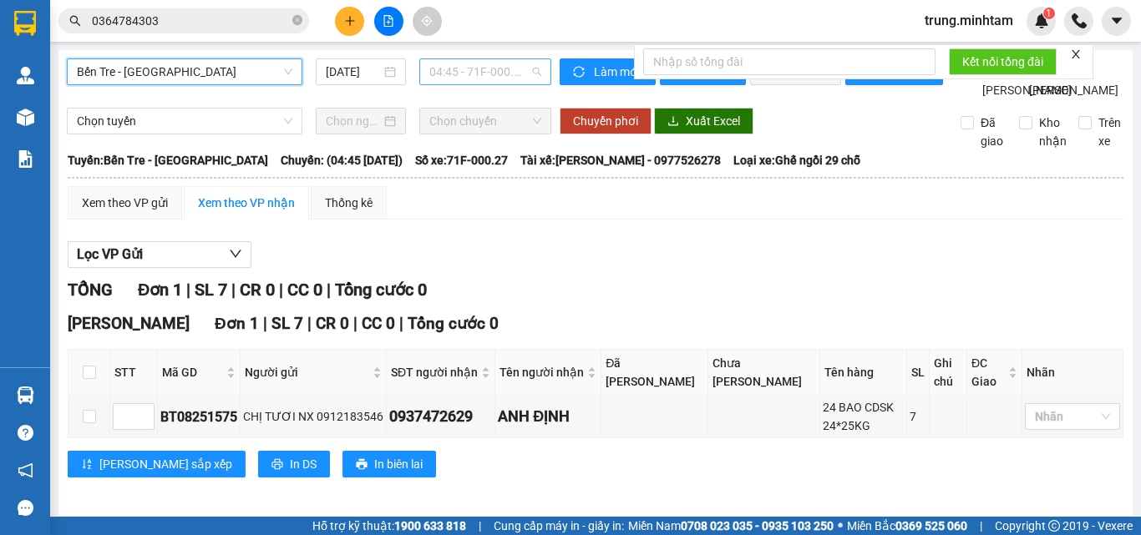
click at [500, 76] on span "04:45 - 71F-000.27" at bounding box center [485, 71] width 112 height 25
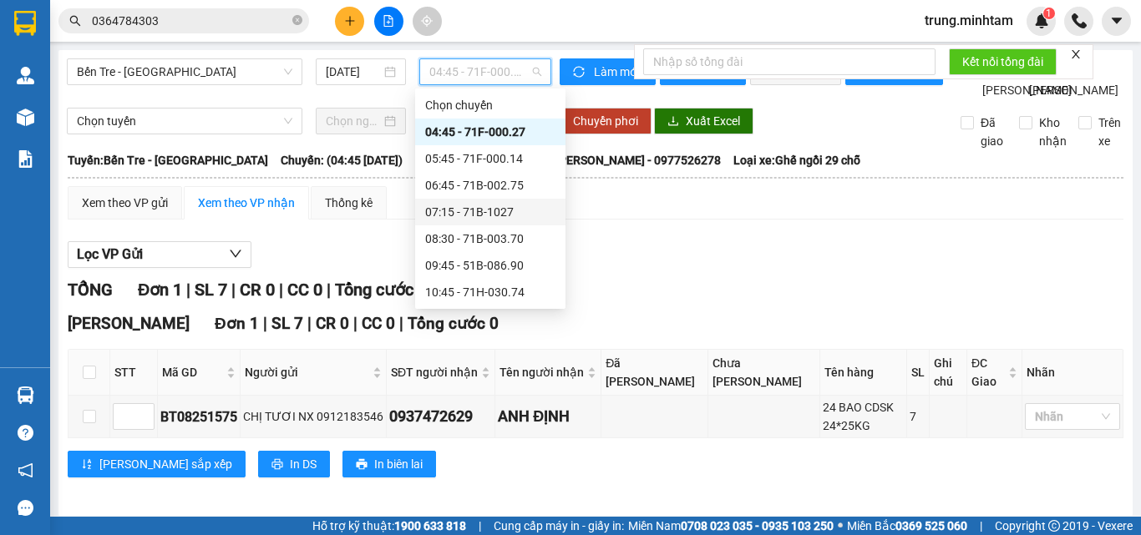
click at [496, 212] on div "07:15 - 71B-1027" at bounding box center [490, 212] width 130 height 18
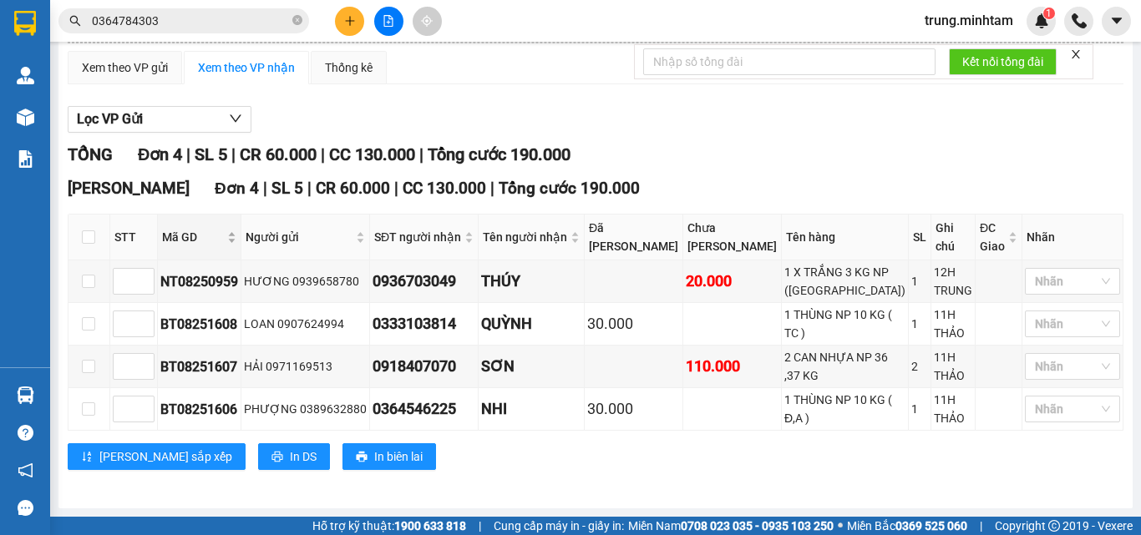
scroll to position [61, 0]
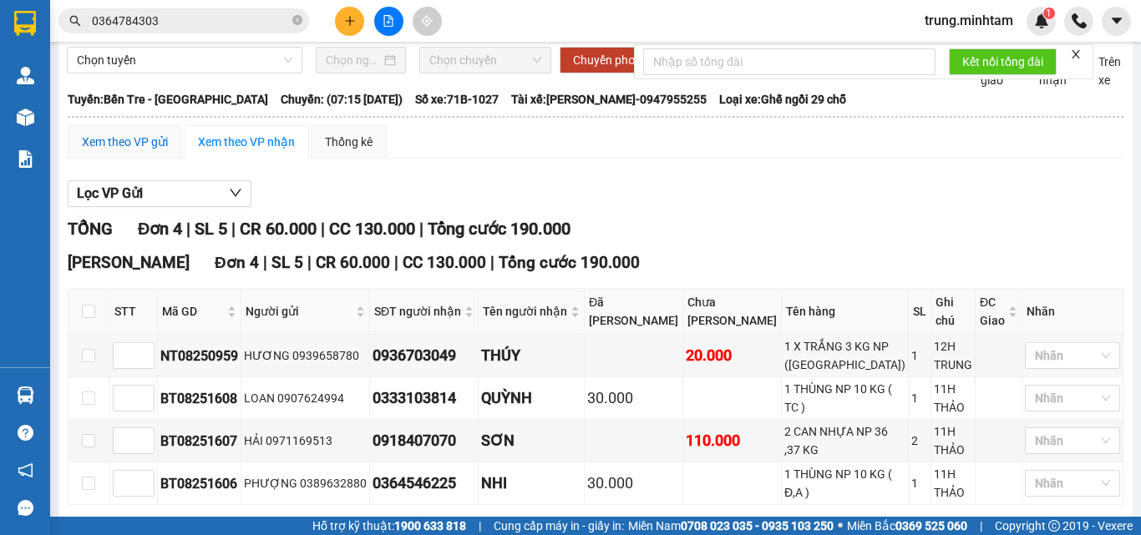
click at [149, 151] on div "Xem theo VP gửi" at bounding box center [125, 142] width 86 height 18
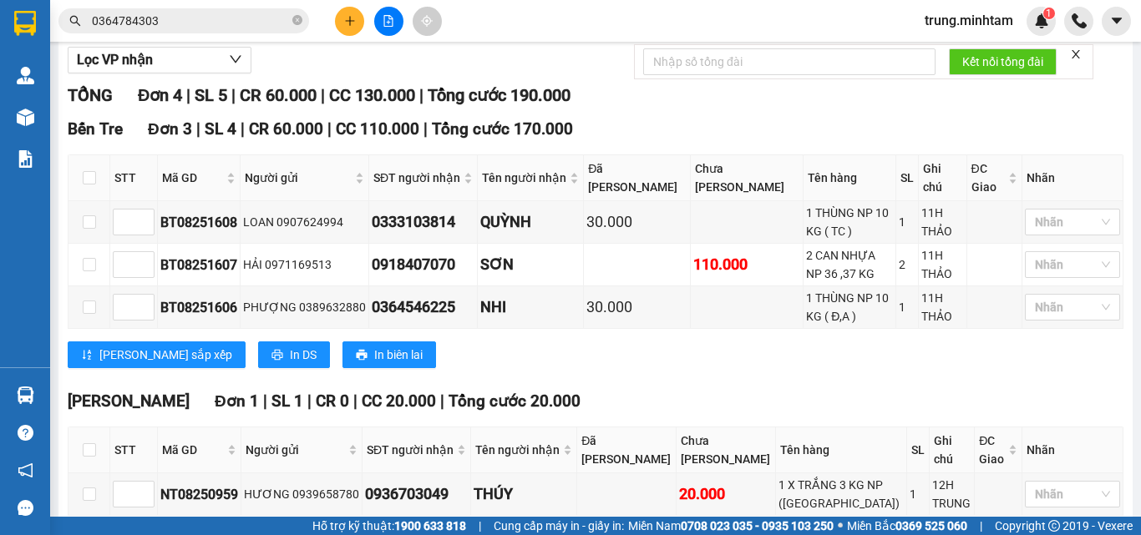
scroll to position [316, 0]
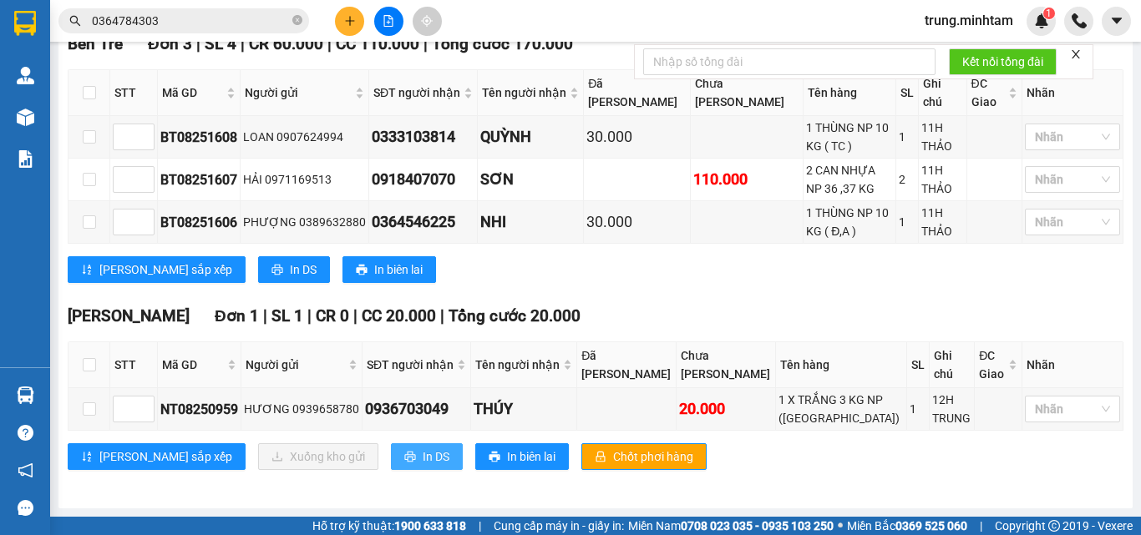
click at [423, 449] on span "In DS" at bounding box center [436, 457] width 27 height 18
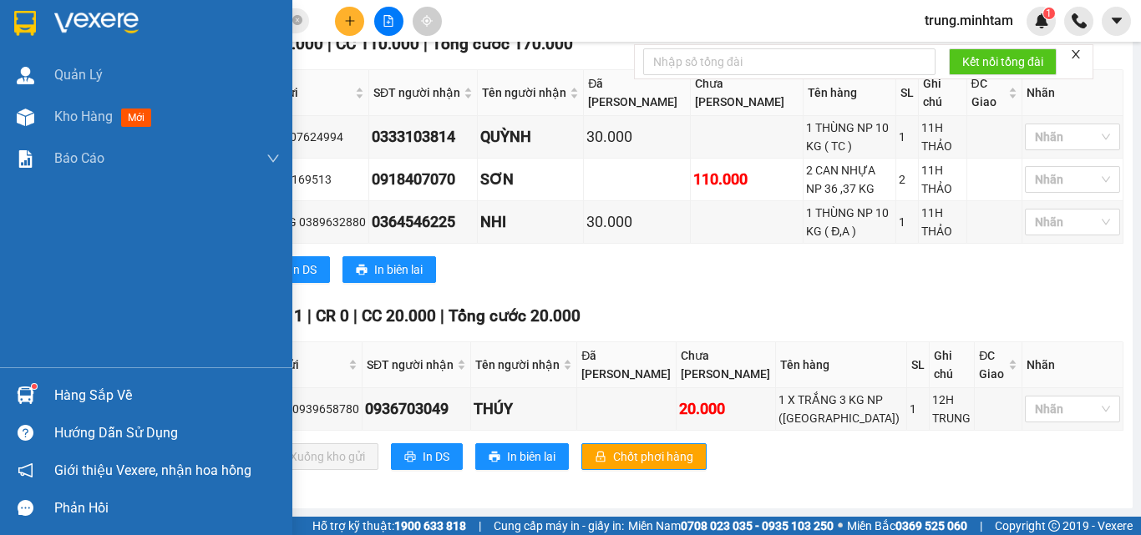
click at [81, 394] on div "Hàng sắp về" at bounding box center [166, 395] width 225 height 25
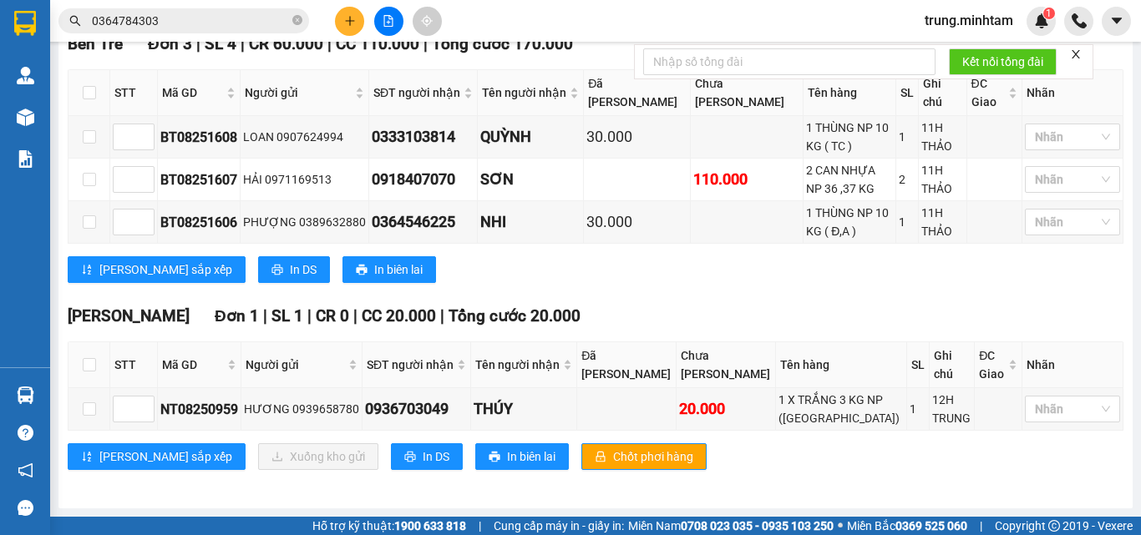
click at [818, 299] on section "Kết quả tìm kiếm ( 23 ) Bộ lọc Mã ĐH Trạng thái Món hàng Tổng cước Chưa cước Nh…" at bounding box center [570, 267] width 1141 height 535
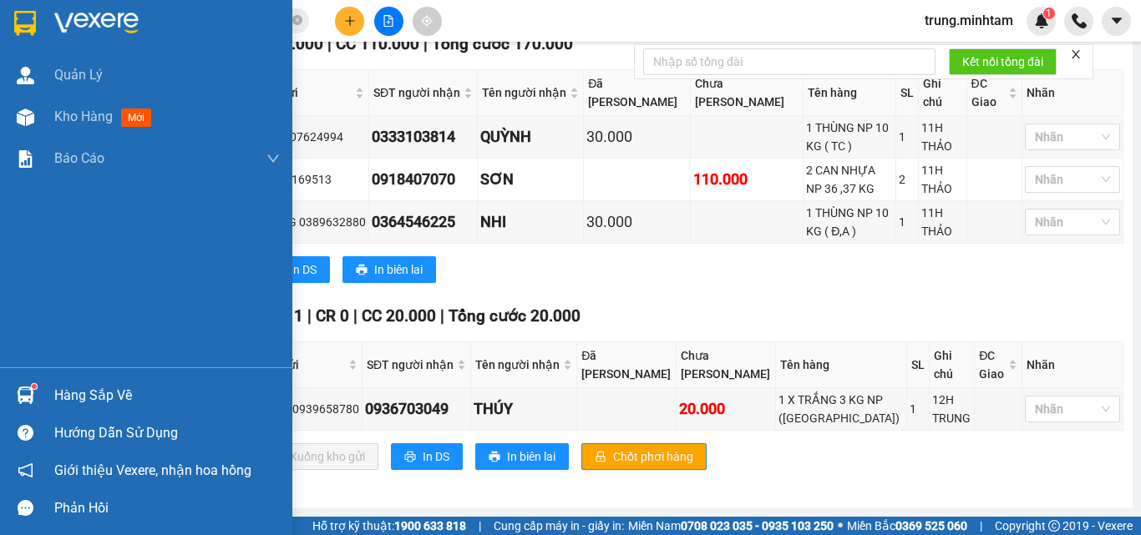
click at [114, 399] on div "Hàng sắp về" at bounding box center [166, 395] width 225 height 25
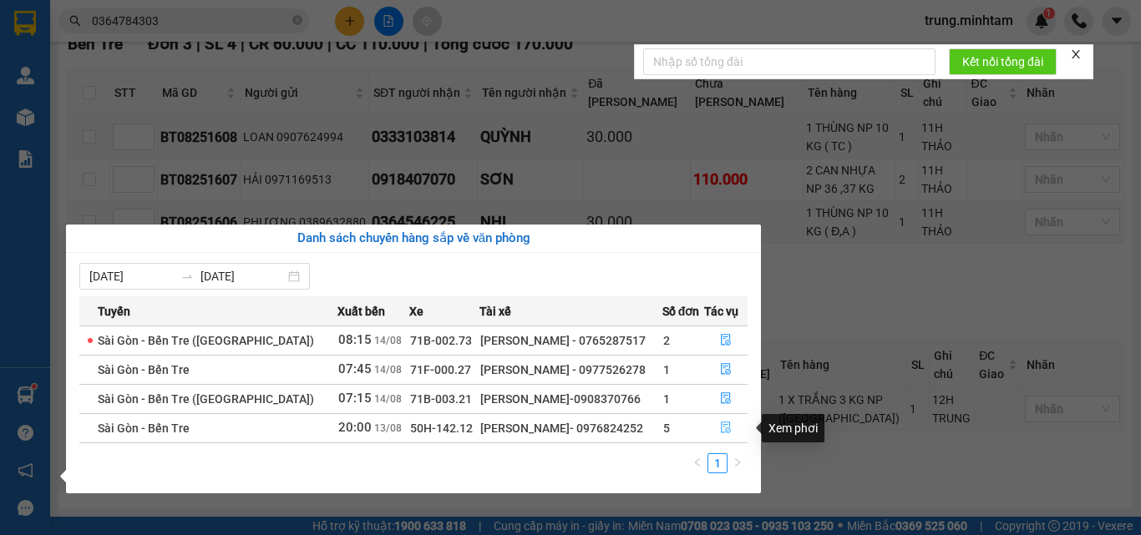
click at [721, 426] on icon "file-done" at bounding box center [726, 428] width 12 height 12
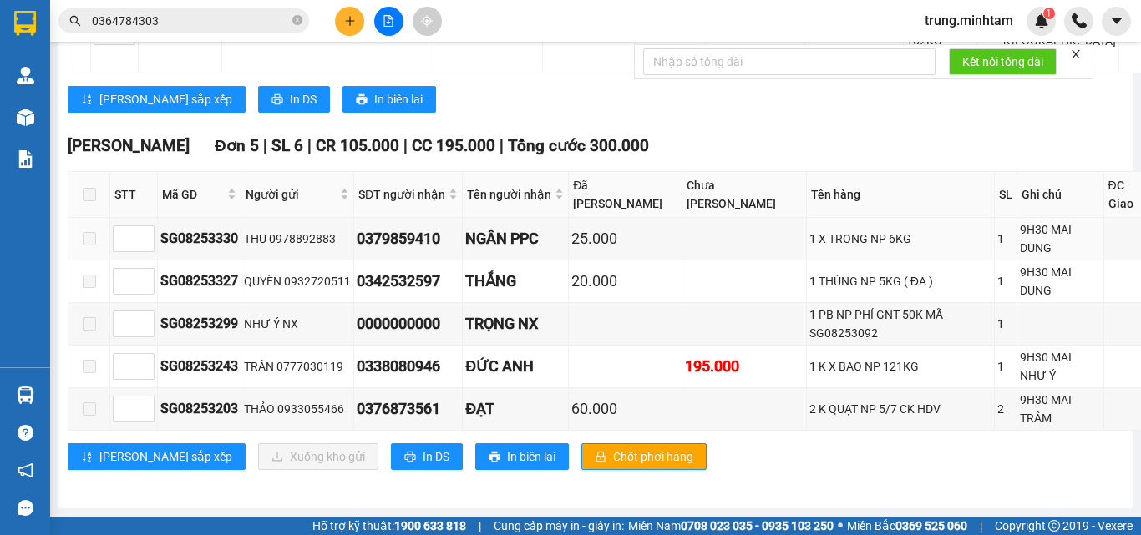
scroll to position [3168, 0]
click at [89, 321] on span at bounding box center [89, 323] width 13 height 13
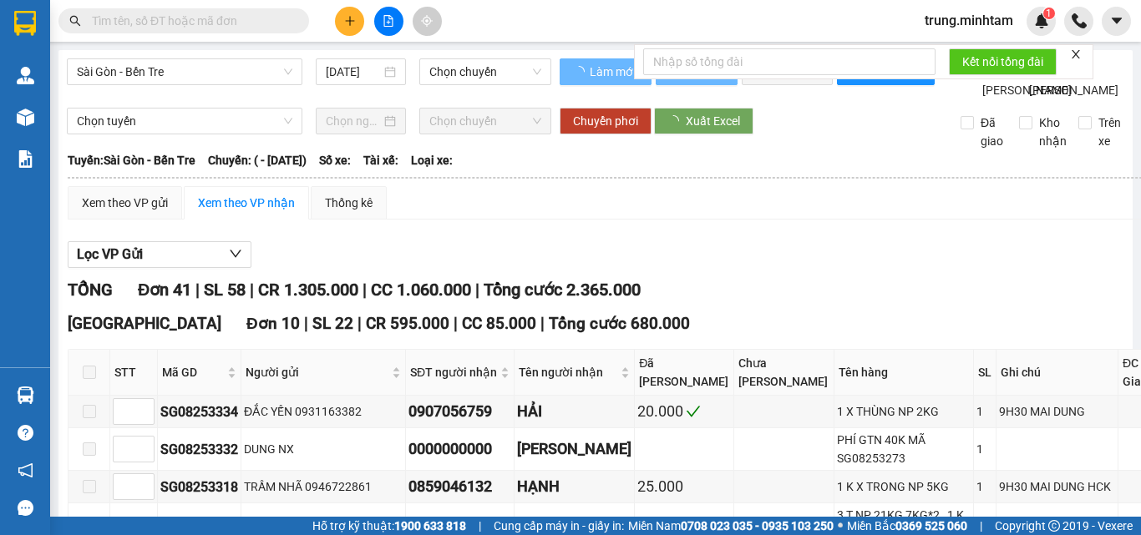
type input "[DATE]"
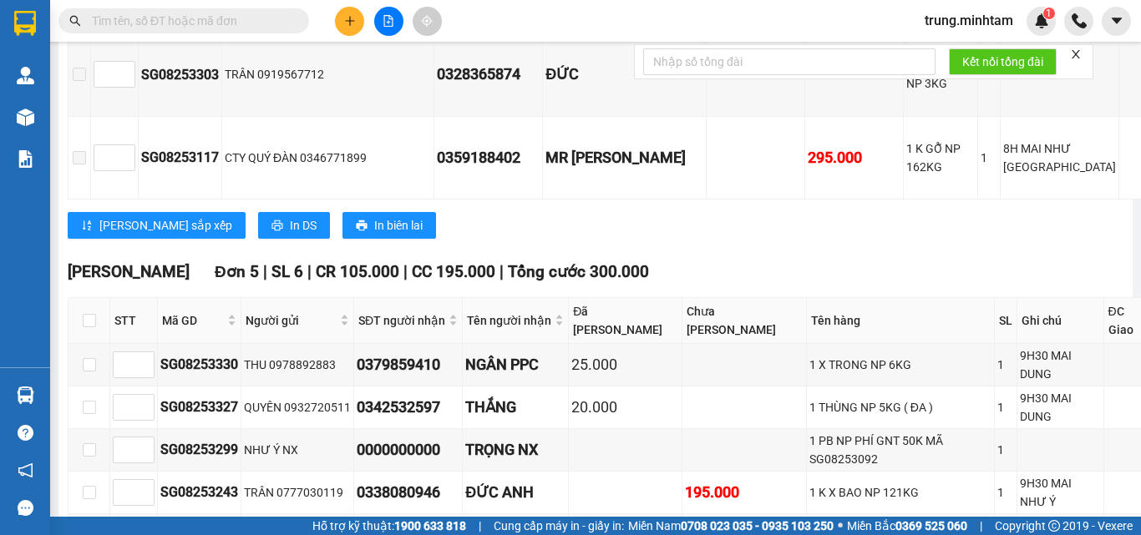
scroll to position [3168, 0]
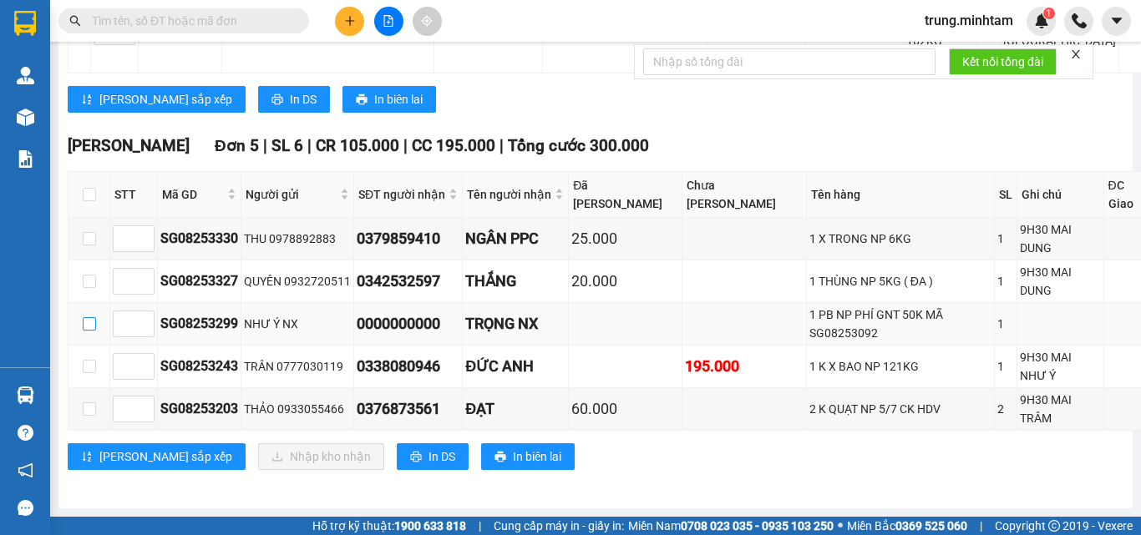
click at [89, 322] on input "checkbox" at bounding box center [89, 323] width 13 height 13
checkbox input "true"
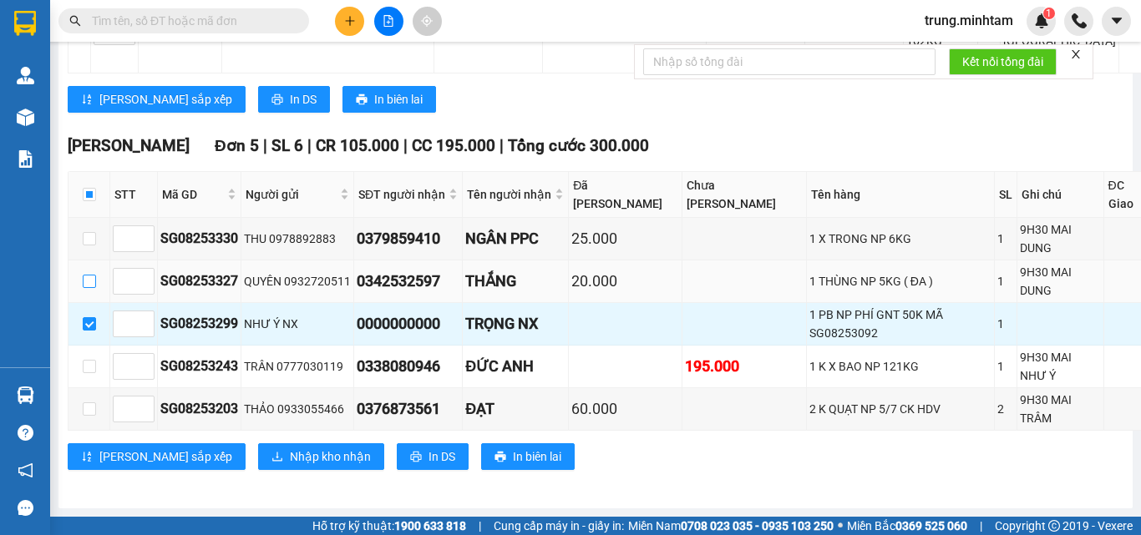
click at [88, 281] on input "checkbox" at bounding box center [89, 281] width 13 height 13
checkbox input "true"
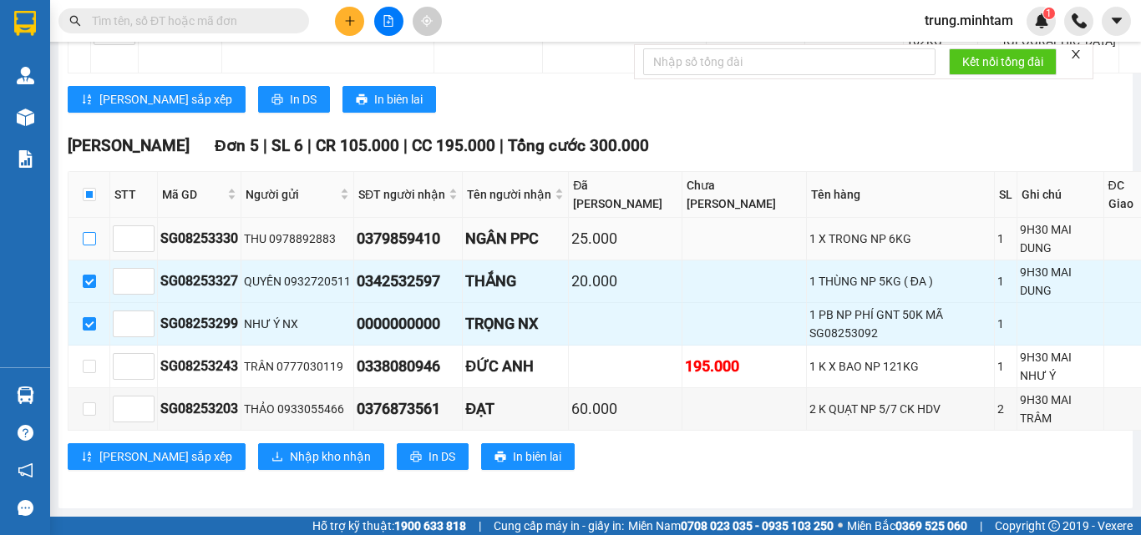
click at [87, 232] on input "checkbox" at bounding box center [89, 238] width 13 height 13
checkbox input "true"
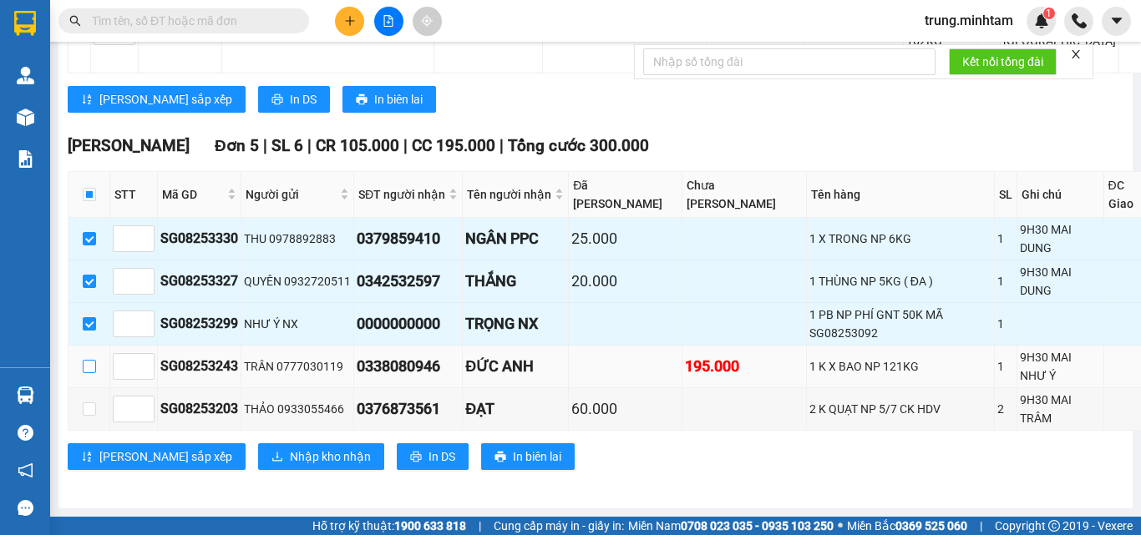
click at [88, 367] on input "checkbox" at bounding box center [89, 366] width 13 height 13
checkbox input "true"
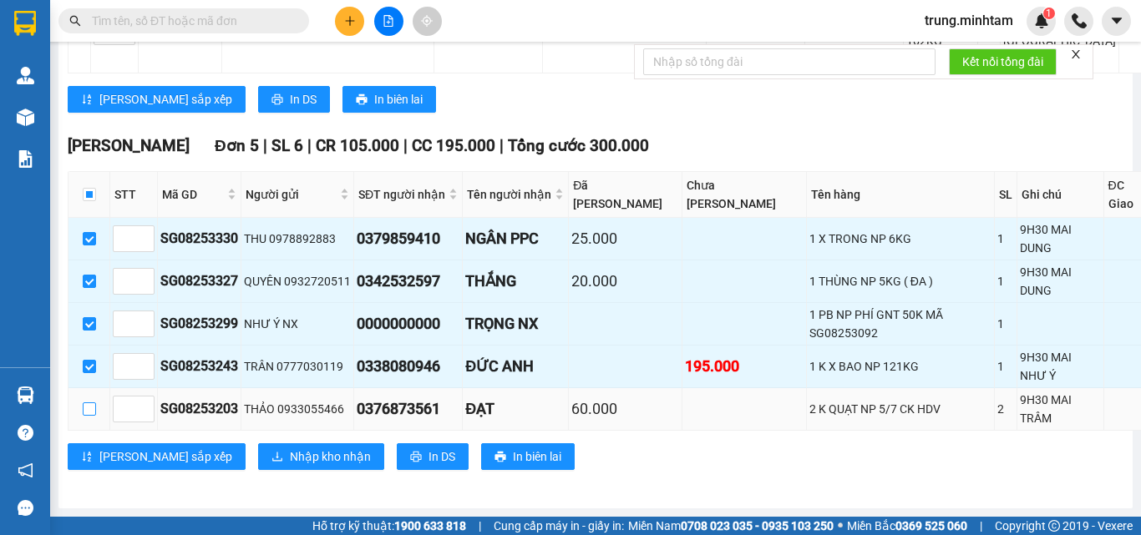
click at [85, 408] on input "checkbox" at bounding box center [89, 408] width 13 height 13
checkbox input "true"
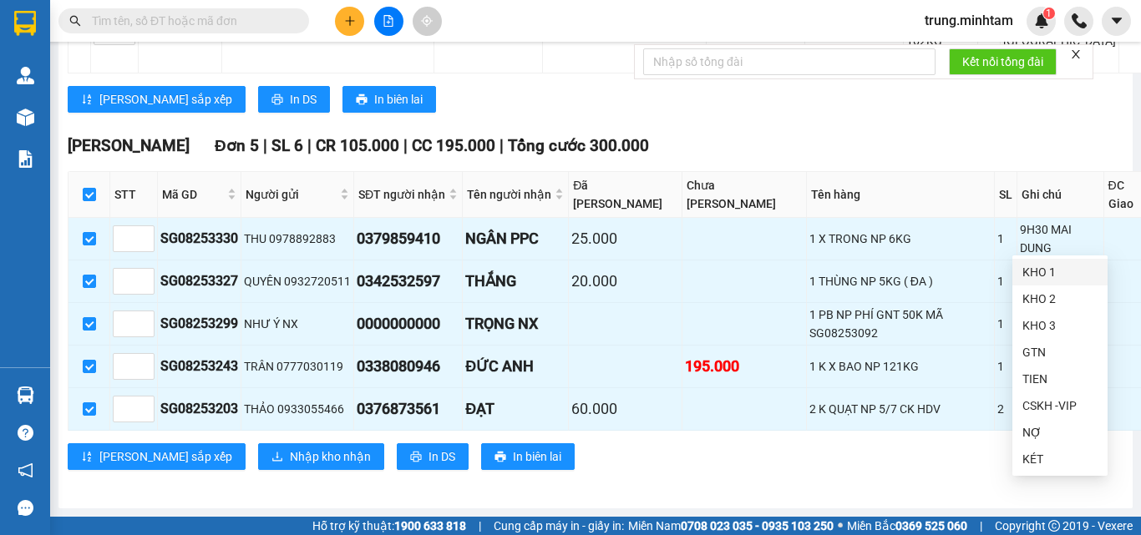
drag, startPoint x: 1050, startPoint y: 276, endPoint x: 1018, endPoint y: 215, distance: 68.7
click at [1048, 271] on div "KHO 1" at bounding box center [1059, 272] width 75 height 18
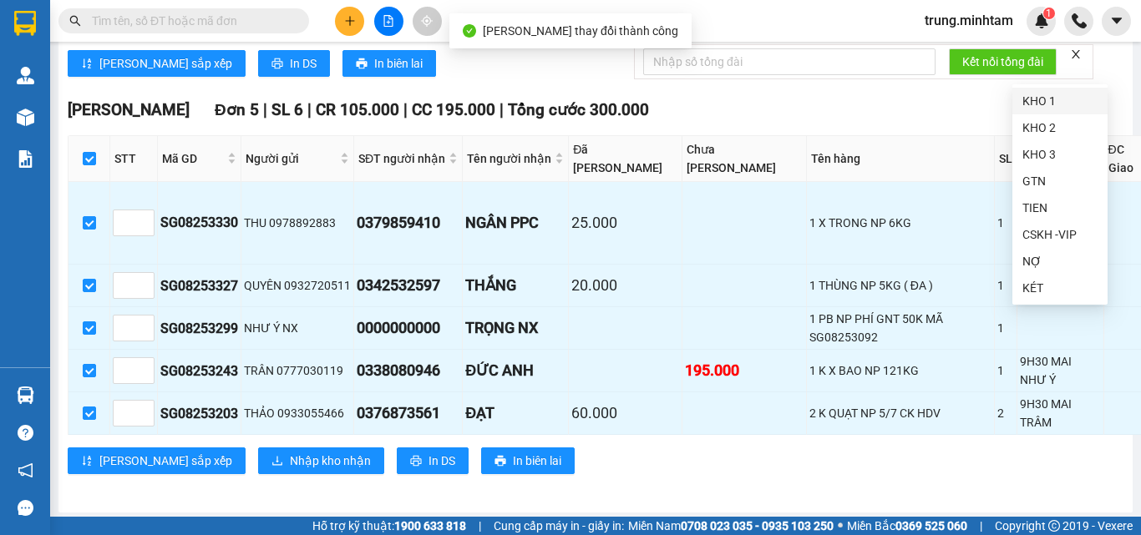
click at [1027, 104] on div "KHO 1" at bounding box center [1059, 101] width 75 height 18
click at [947, 77] on div "Lưu sắp xếp In DS In biên lai" at bounding box center [667, 63] width 1199 height 27
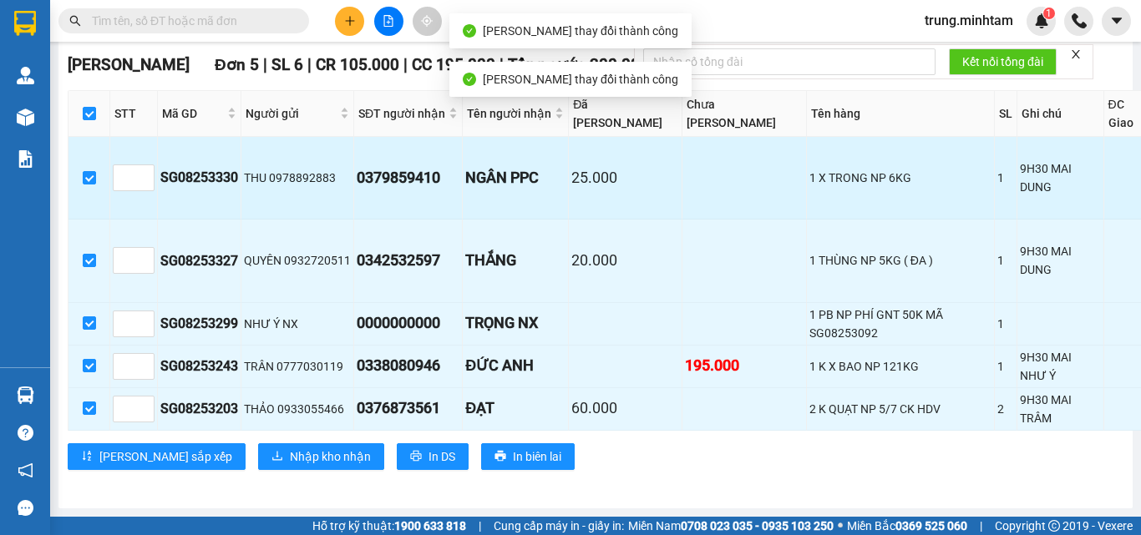
scroll to position [3248, 0]
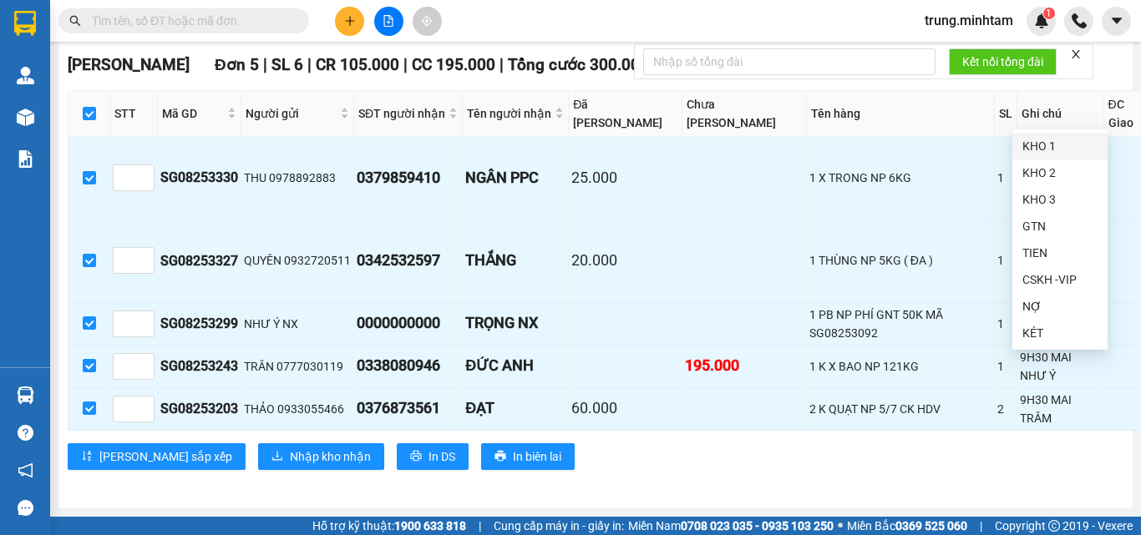
click at [1043, 149] on div "KHO 1" at bounding box center [1059, 146] width 75 height 18
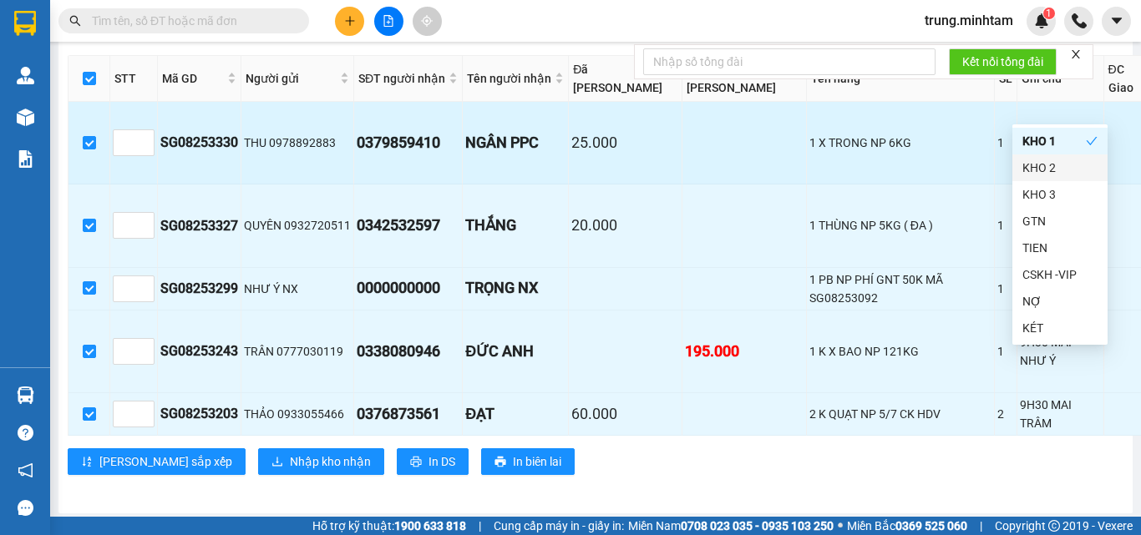
click at [1104, 182] on td at bounding box center [1135, 143] width 63 height 83
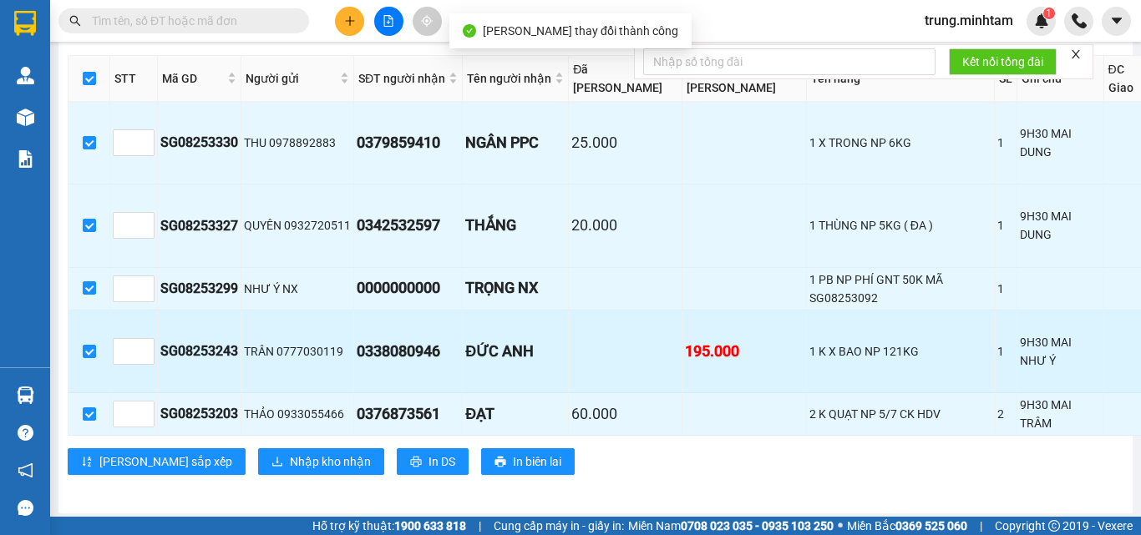
scroll to position [3289, 0]
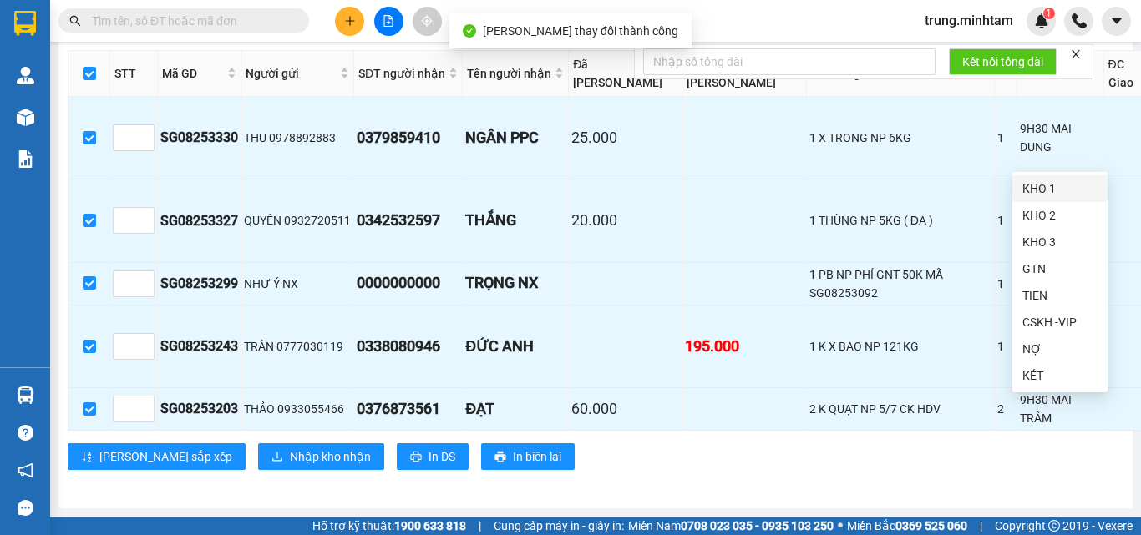
drag, startPoint x: 1033, startPoint y: 186, endPoint x: 994, endPoint y: 181, distance: 39.6
click at [1032, 186] on div "KHO 1" at bounding box center [1059, 189] width 75 height 18
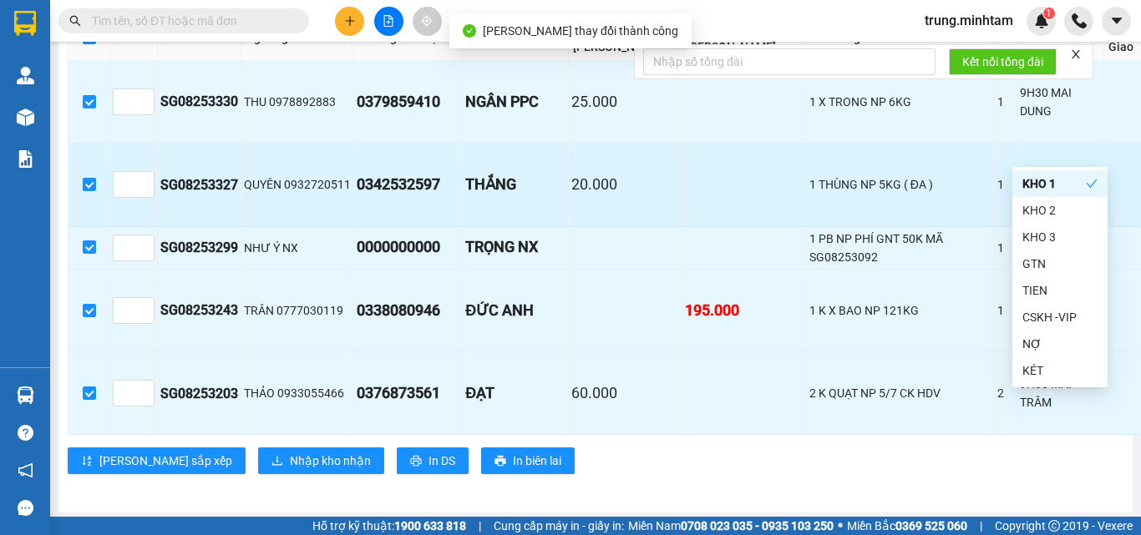
click at [1104, 180] on td at bounding box center [1135, 185] width 63 height 83
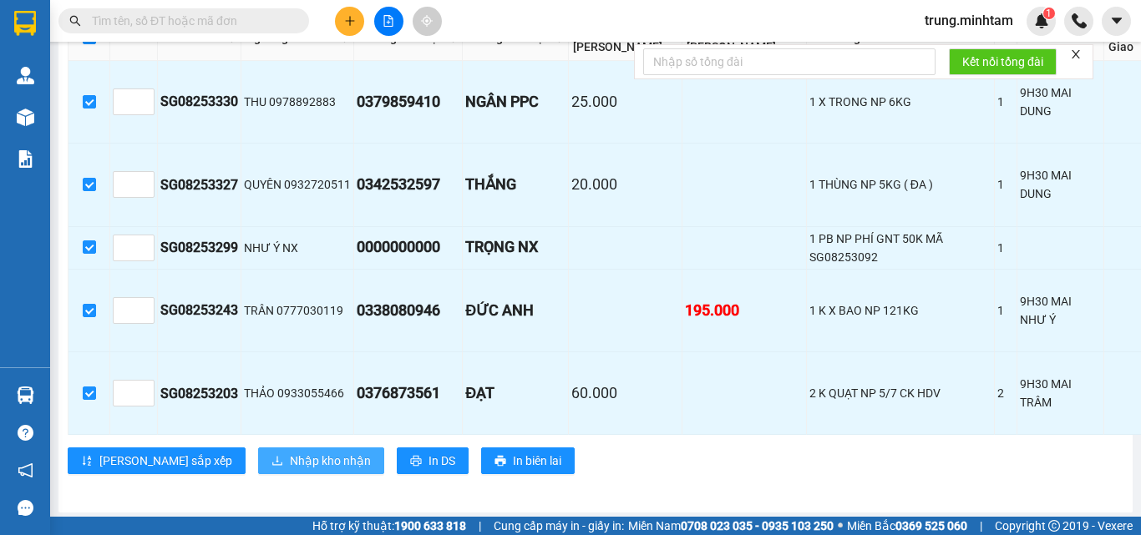
click at [290, 470] on span "Nhập kho nhận" at bounding box center [330, 461] width 81 height 18
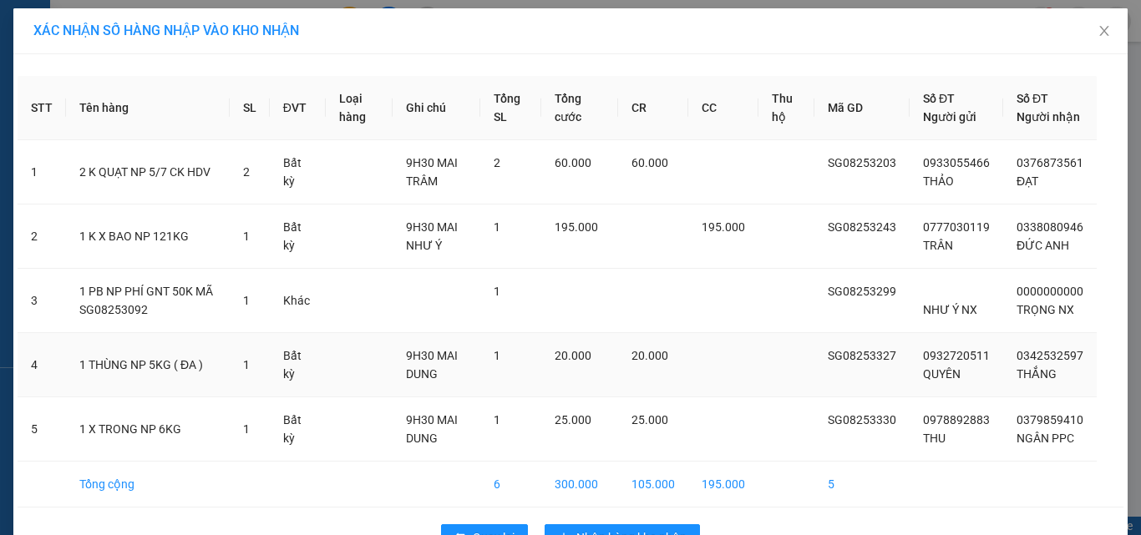
scroll to position [67, 0]
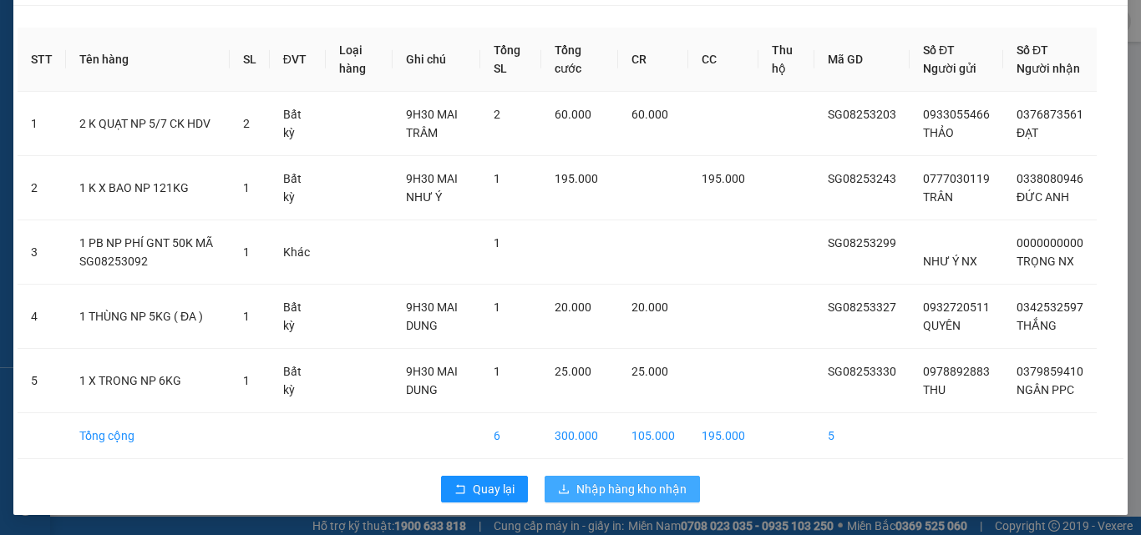
click at [628, 491] on span "Nhập hàng kho nhận" at bounding box center [631, 489] width 110 height 18
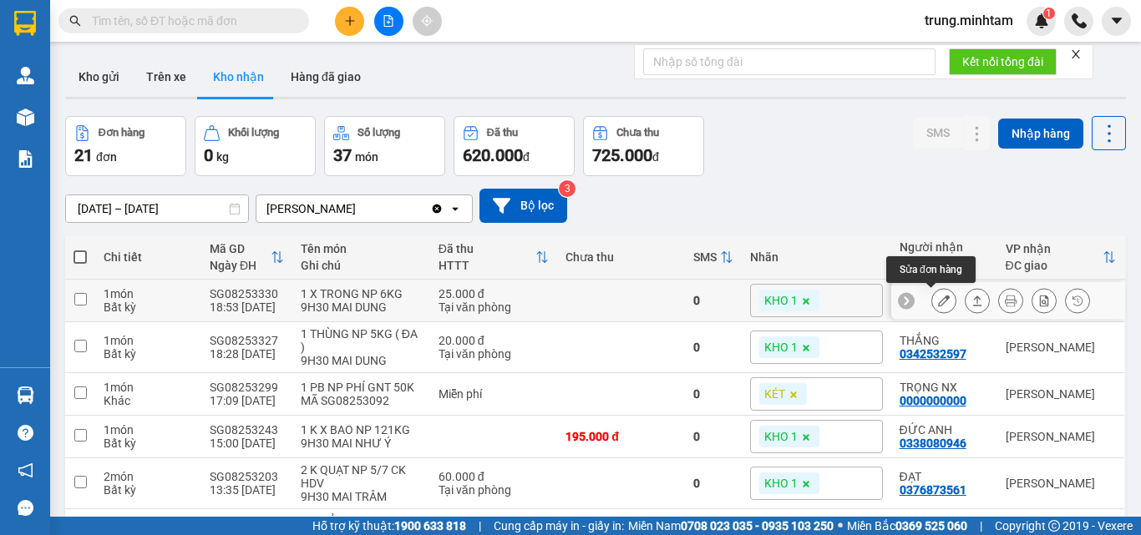
click at [938, 301] on icon at bounding box center [944, 301] width 12 height 12
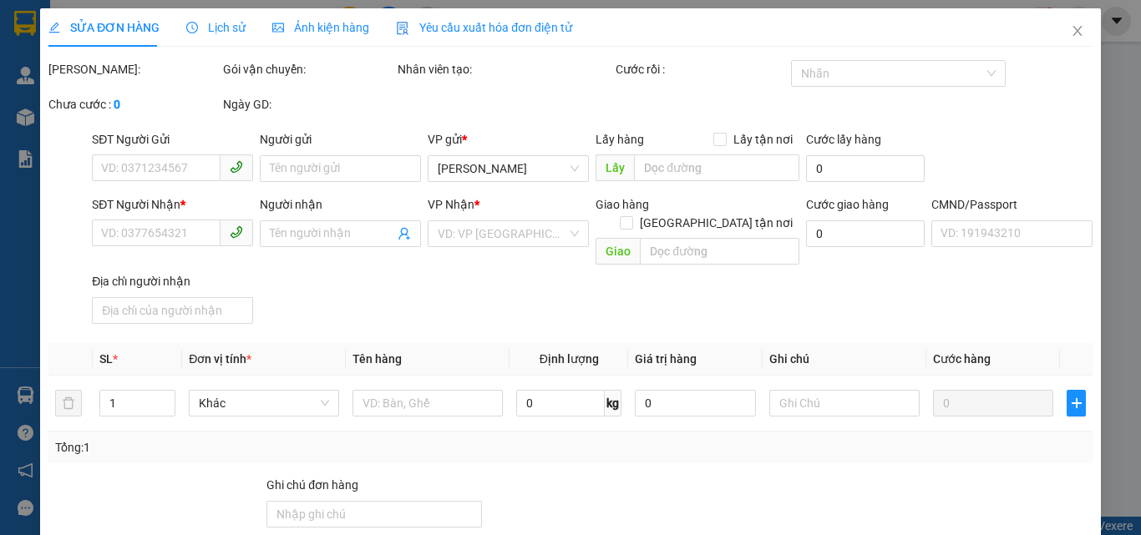
type input "0978892883"
type input "THU"
type input "0379859410"
type input "NGÂN PPC"
type input "25.000"
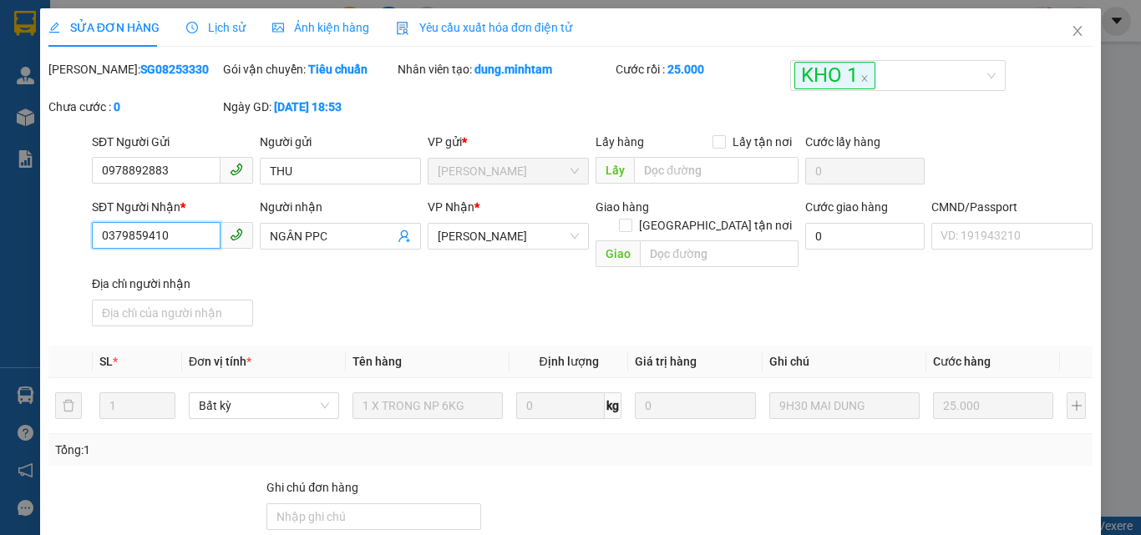
drag, startPoint x: 165, startPoint y: 235, endPoint x: 73, endPoint y: 245, distance: 92.3
click at [76, 245] on div "SĐT Người Nhận * 0379859410 0379859410 Người nhận NGÂN PPC VP Nhận * Ngã Tư Hu…" at bounding box center [570, 265] width 1047 height 135
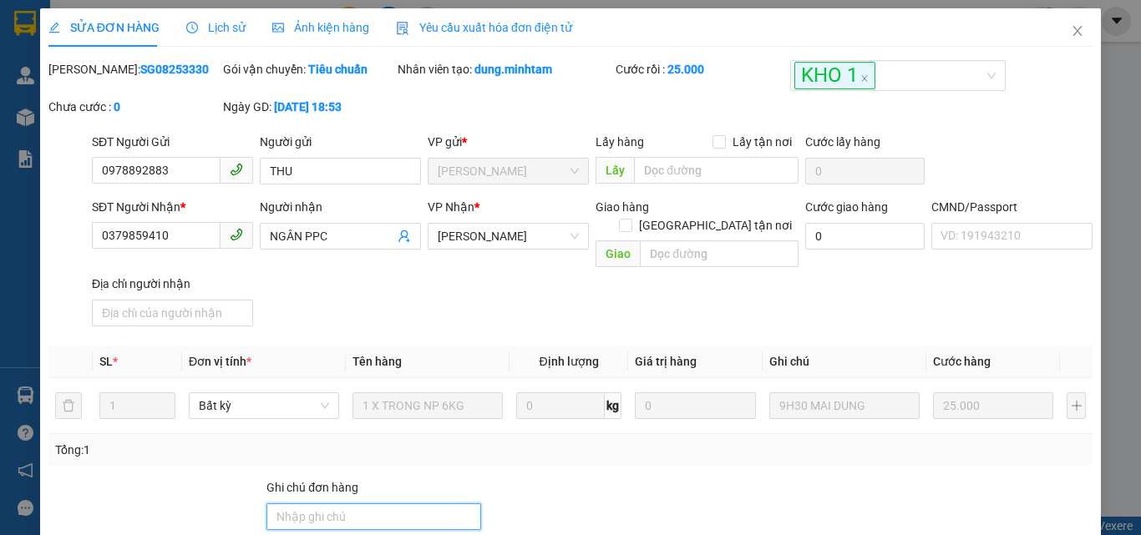
click at [414, 504] on input "Ghi chú đơn hàng" at bounding box center [373, 517] width 215 height 27
click at [267, 504] on input "BM" at bounding box center [373, 517] width 215 height 27
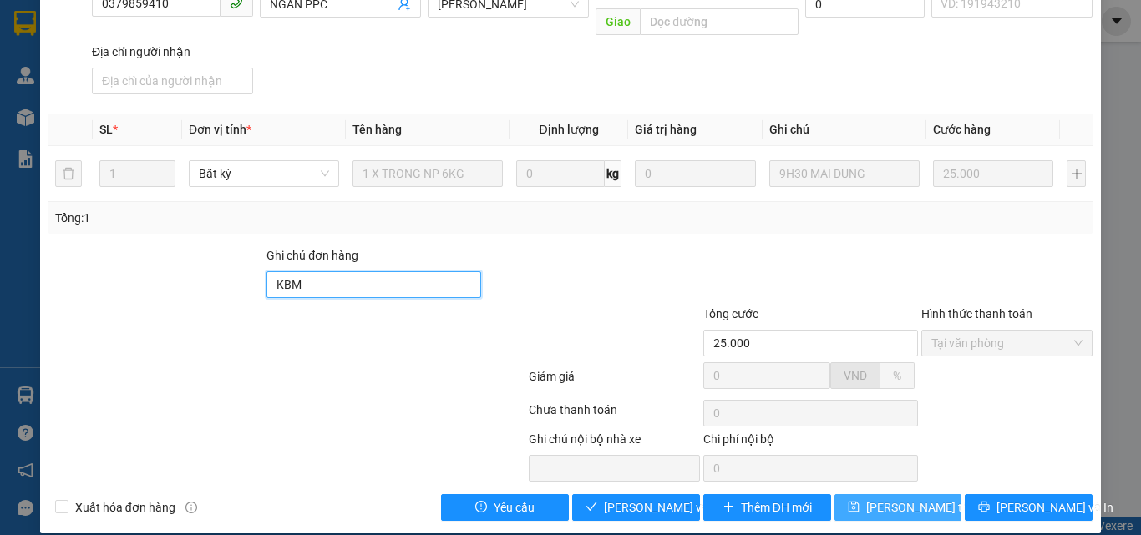
type input "KBM"
click at [911, 499] on span "[PERSON_NAME] thay đổi" at bounding box center [933, 508] width 134 height 18
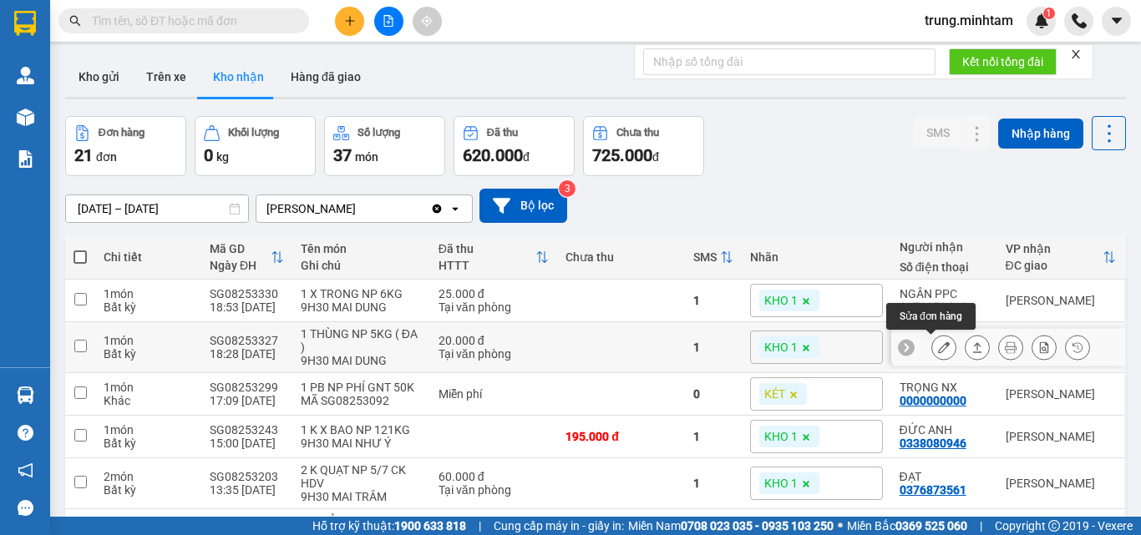
click at [938, 347] on icon at bounding box center [944, 348] width 12 height 12
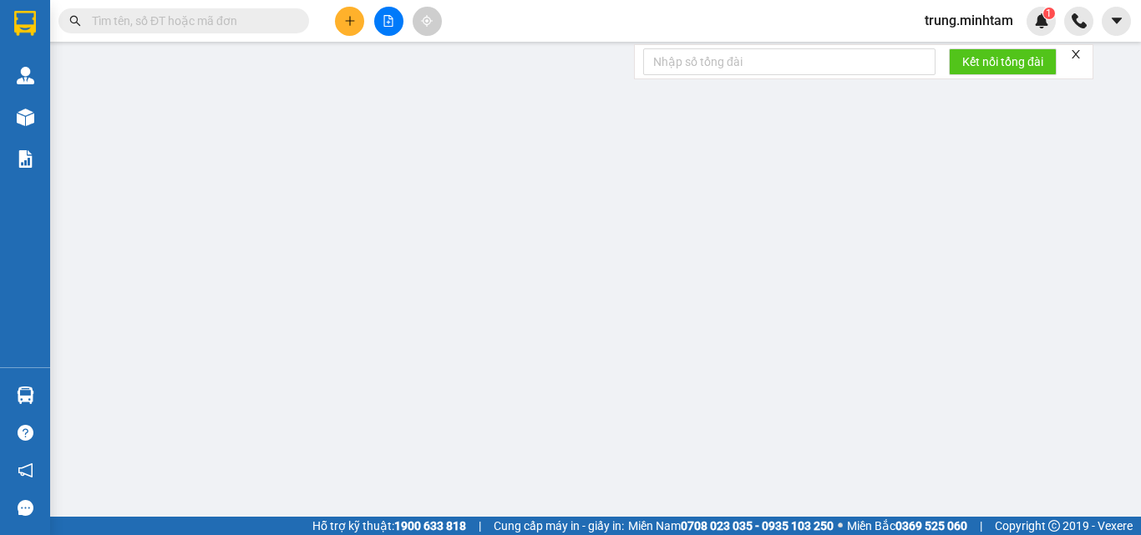
type input "0932720511"
type input "QUYÊN"
type input "0342532597"
type input "THẮNG"
type input "20.000"
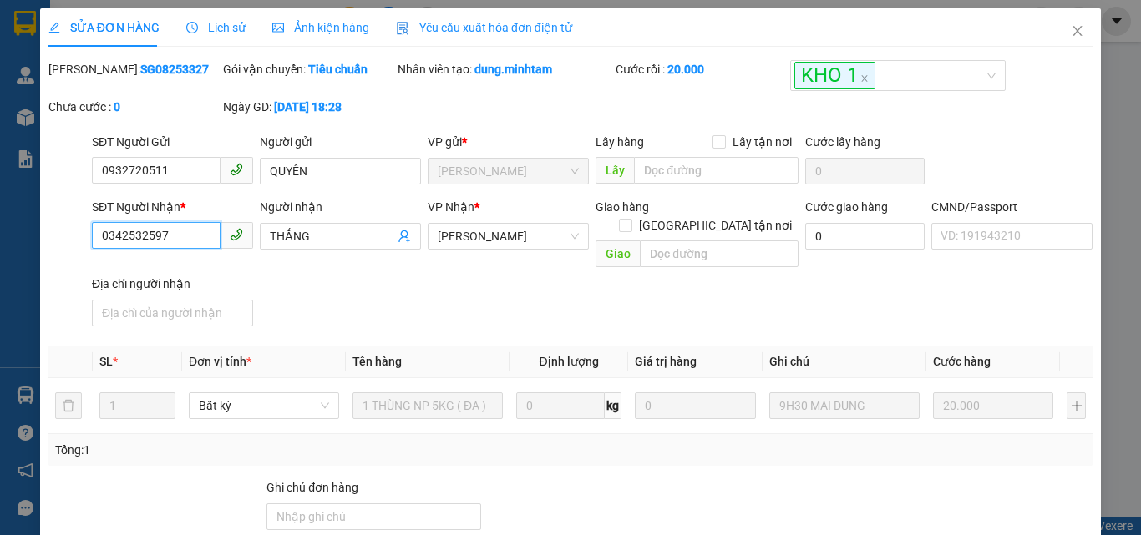
drag, startPoint x: 141, startPoint y: 238, endPoint x: 124, endPoint y: 241, distance: 17.0
click at [124, 241] on input "0342532597" at bounding box center [156, 235] width 129 height 27
drag, startPoint x: 166, startPoint y: 239, endPoint x: 93, endPoint y: 251, distance: 74.4
click at [93, 251] on div "SĐT Người Nhận * 0342532597 0342532597" at bounding box center [172, 227] width 161 height 58
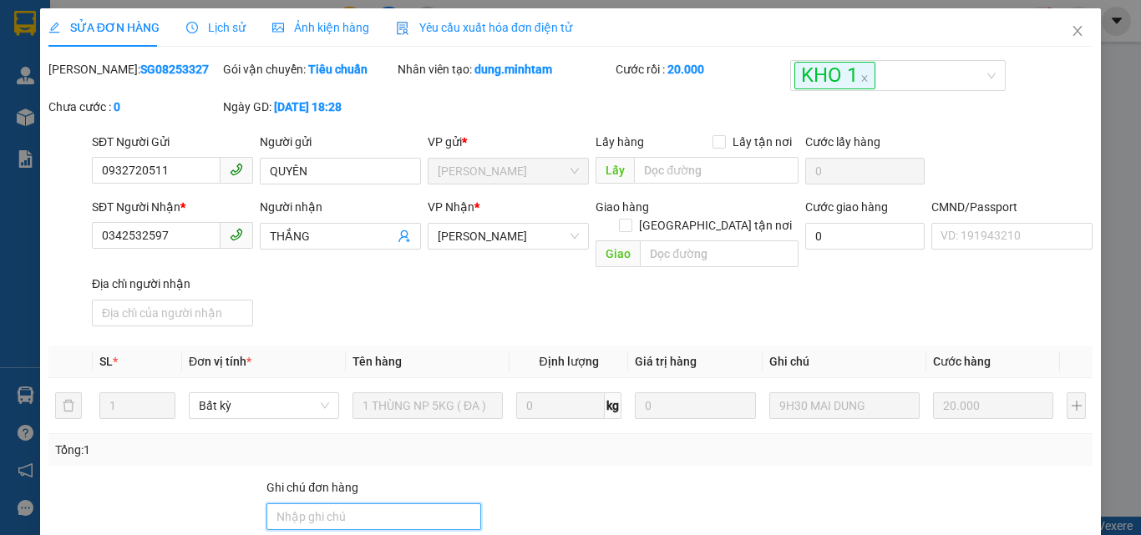
drag, startPoint x: 374, startPoint y: 503, endPoint x: 373, endPoint y: 490, distance: 12.6
click at [374, 504] on input "Ghi chú đơn hàng" at bounding box center [373, 517] width 215 height 27
click at [272, 504] on input "BM" at bounding box center [373, 517] width 215 height 27
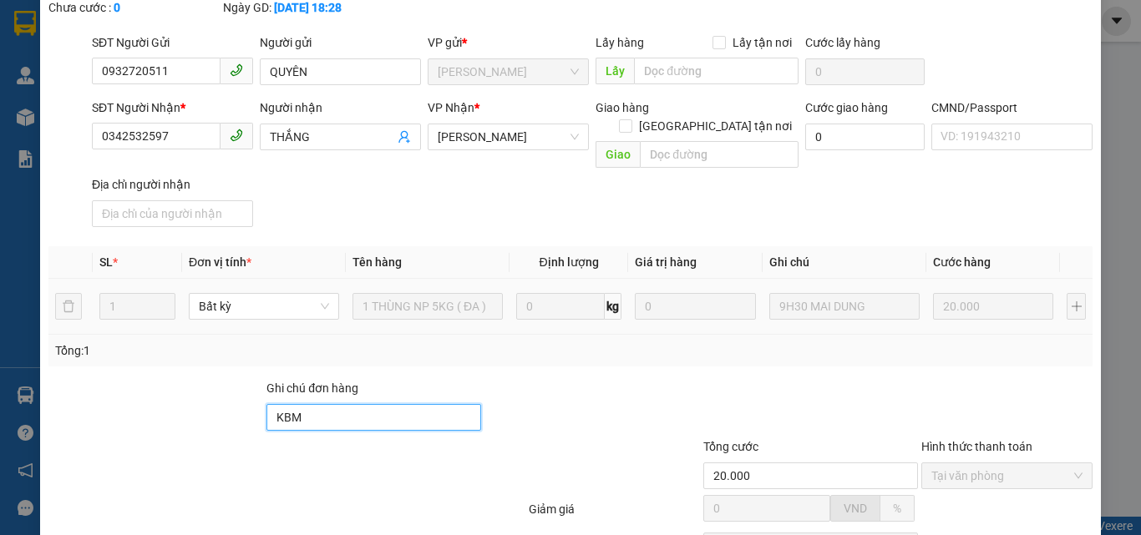
scroll to position [232, 0]
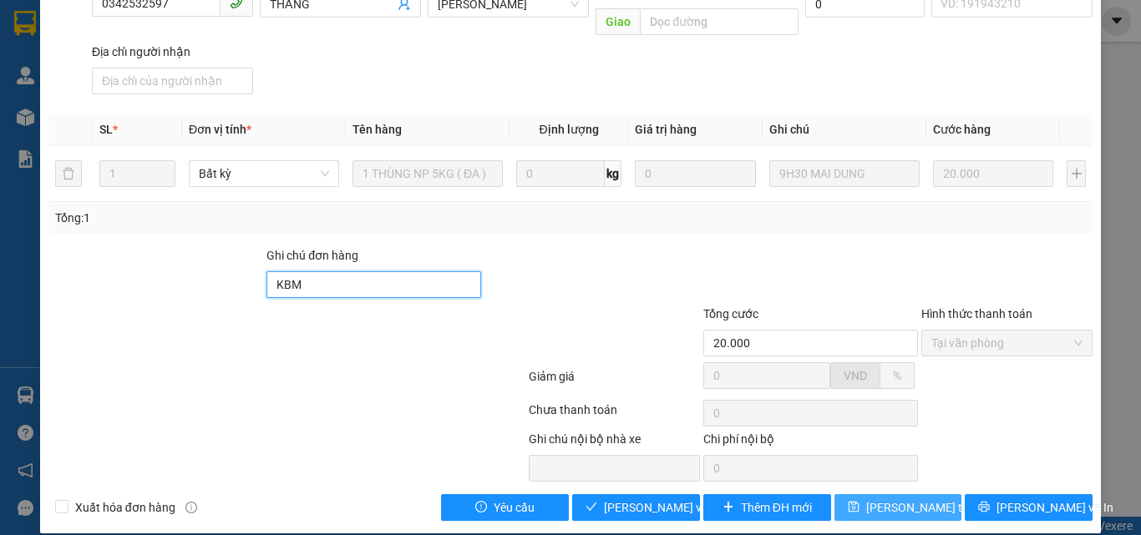
type input "KBM"
click at [899, 499] on span "[PERSON_NAME] thay đổi" at bounding box center [933, 508] width 134 height 18
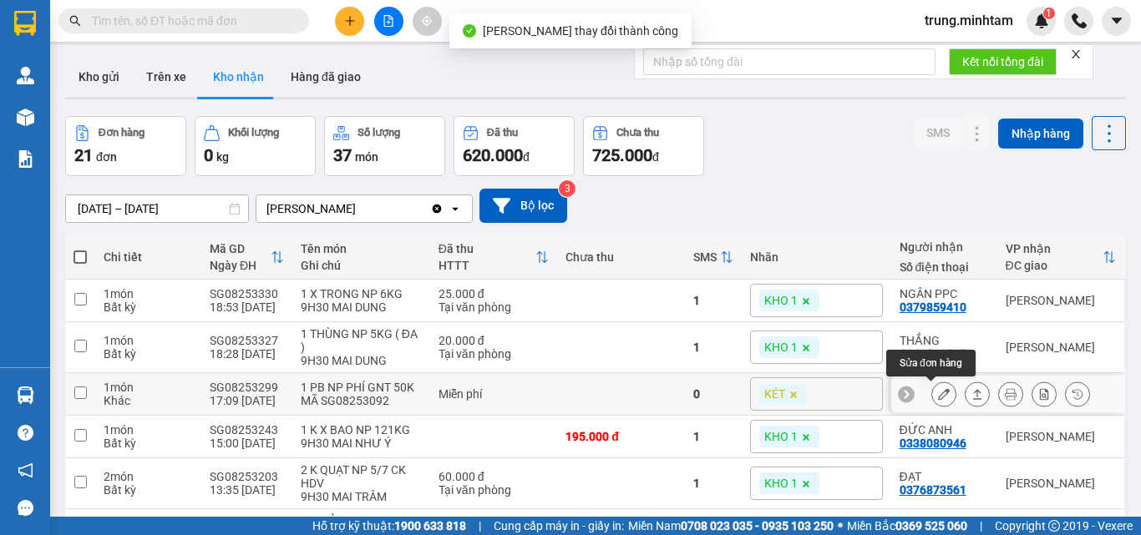
click at [938, 397] on icon at bounding box center [944, 394] width 12 height 12
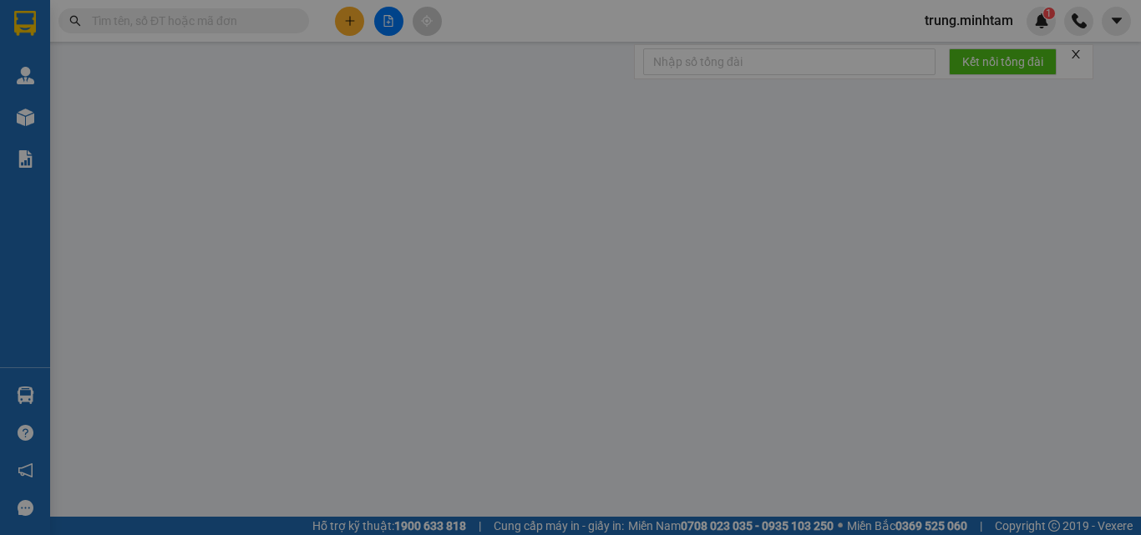
type input "NHƯ Ý NX"
type input "0000000000"
type input "TRỌNG NX"
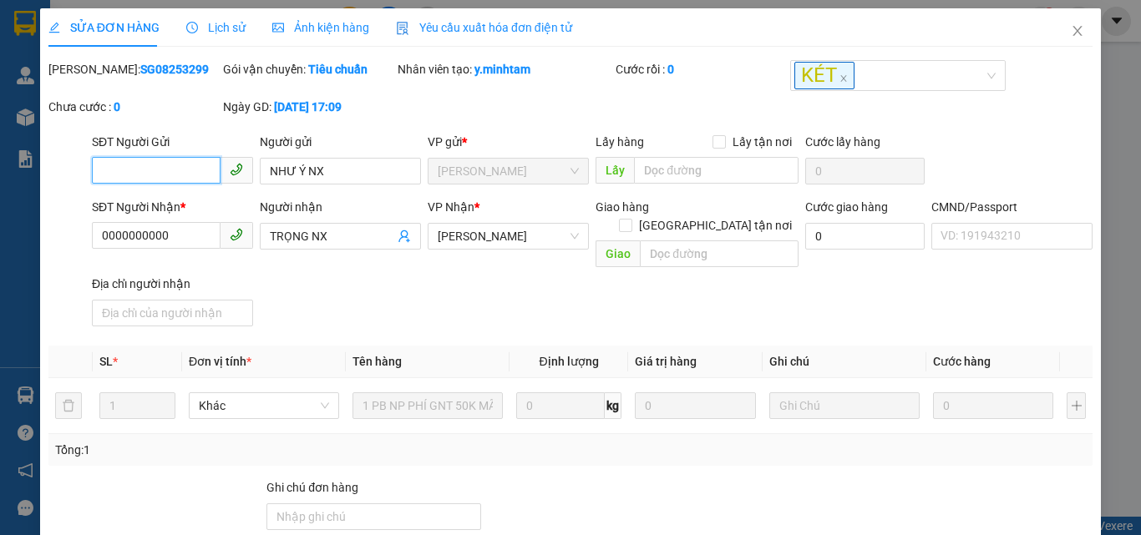
scroll to position [223, 0]
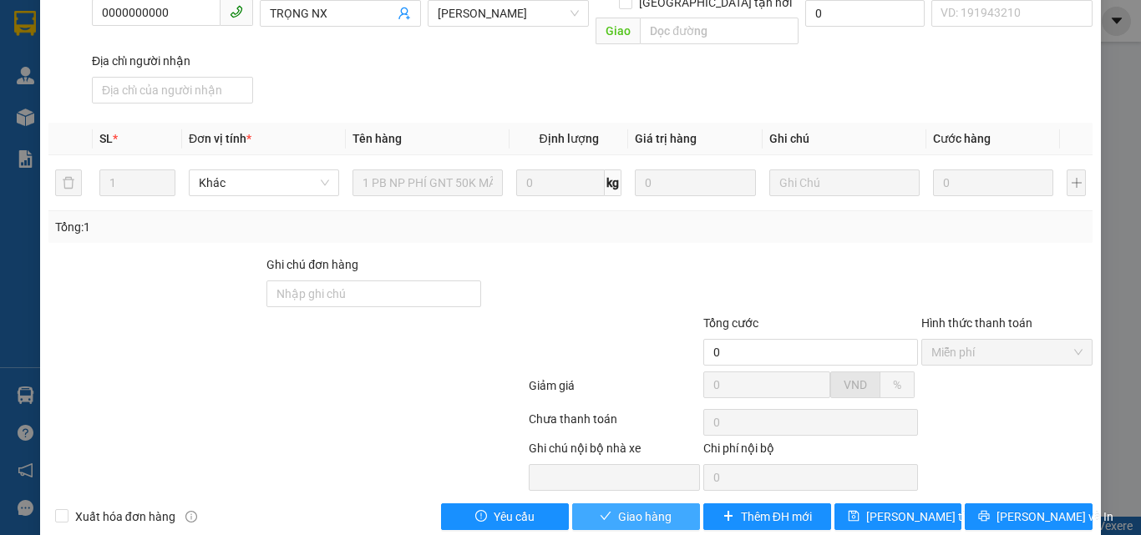
click at [639, 508] on span "Giao hàng" at bounding box center [644, 517] width 53 height 18
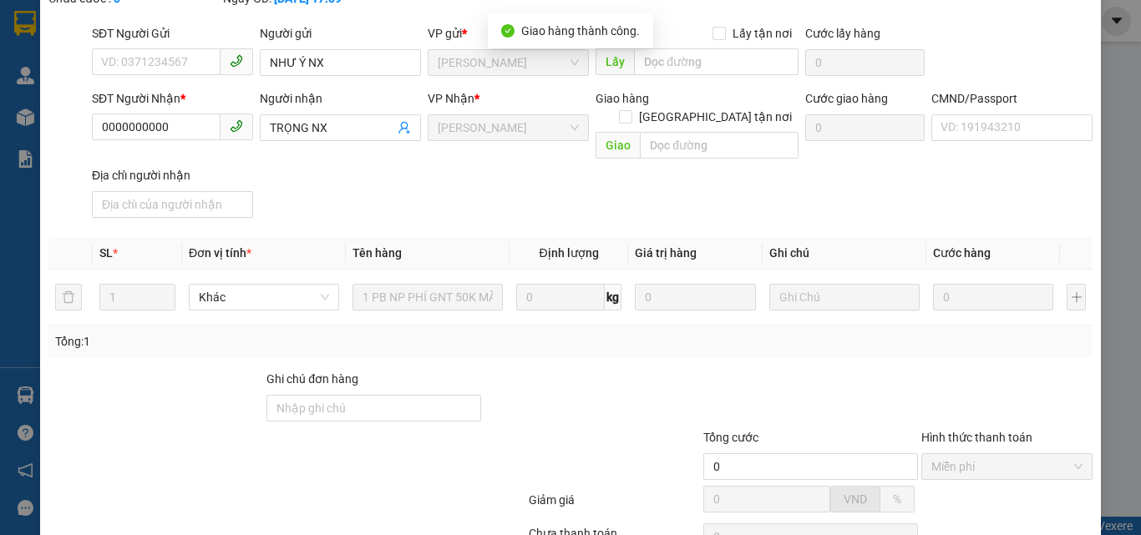
scroll to position [0, 0]
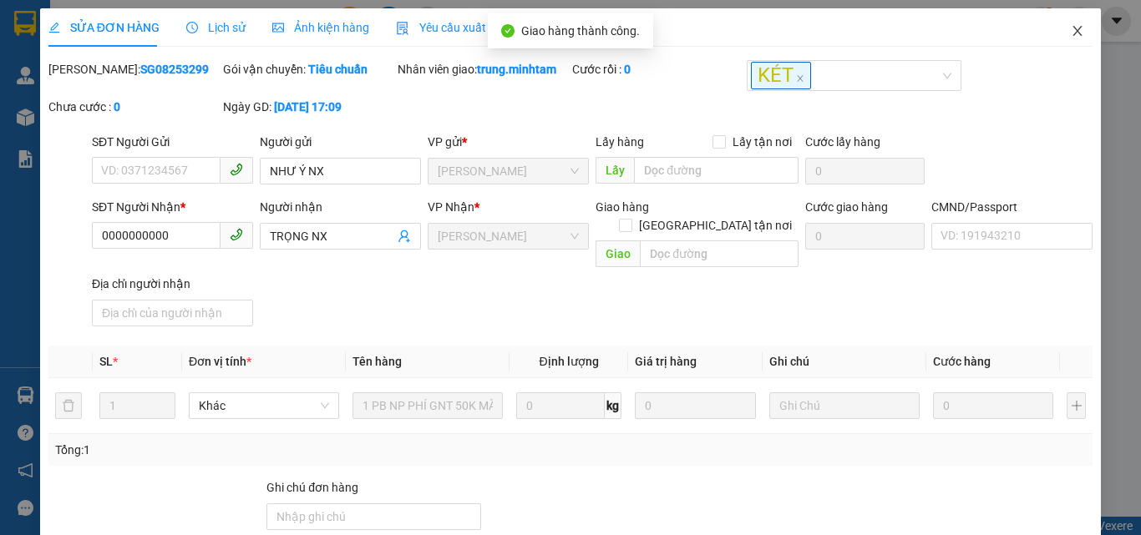
click at [1071, 30] on icon "close" at bounding box center [1077, 30] width 13 height 13
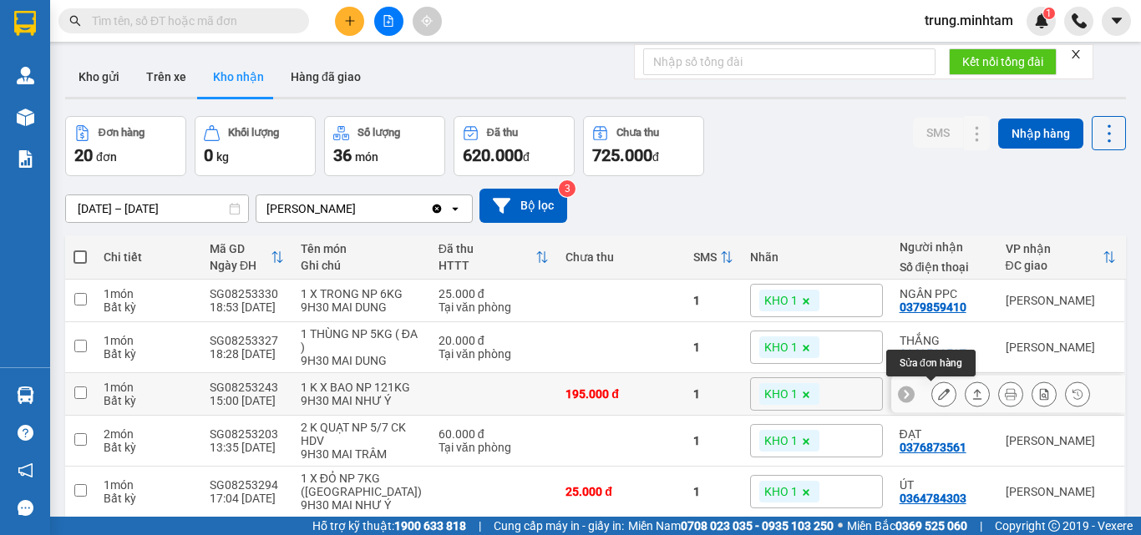
click at [938, 394] on icon at bounding box center [944, 394] width 12 height 12
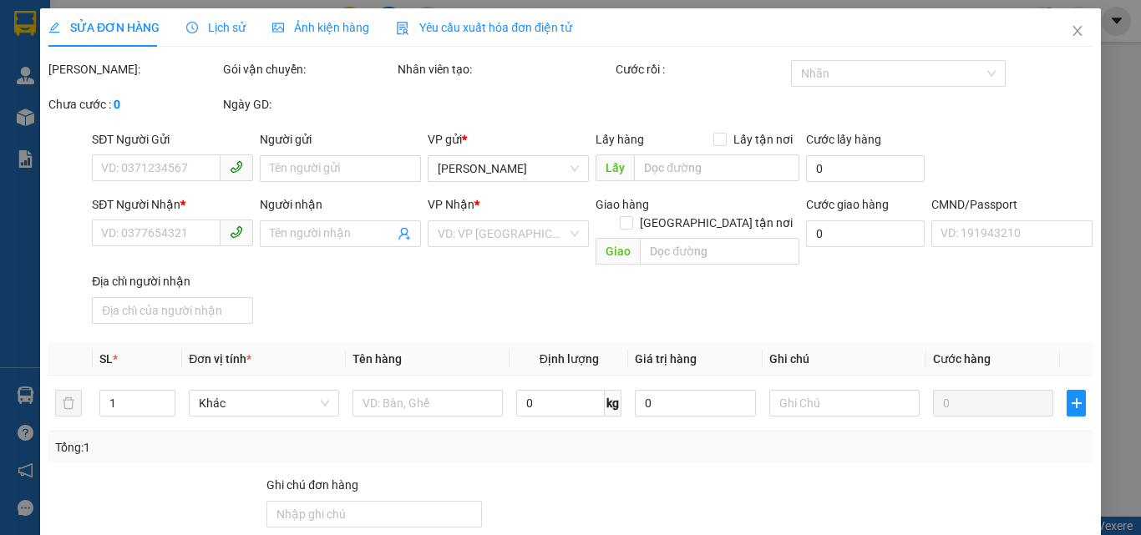
type input "0777030119"
type input "TRÂN"
type input "0338080946"
type input "ĐỨC ANH"
type input "195.000"
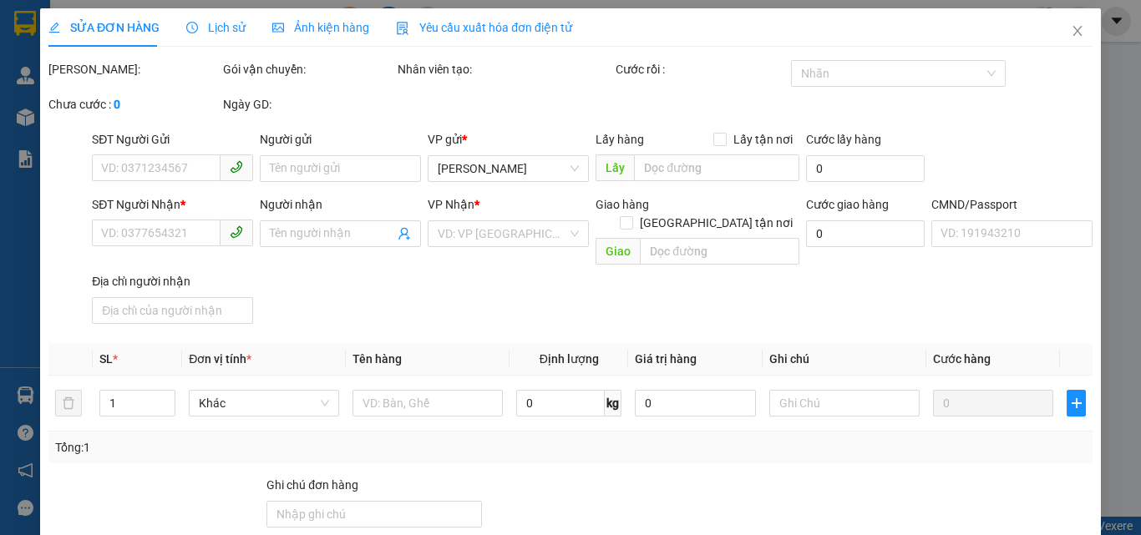
type input "195.000"
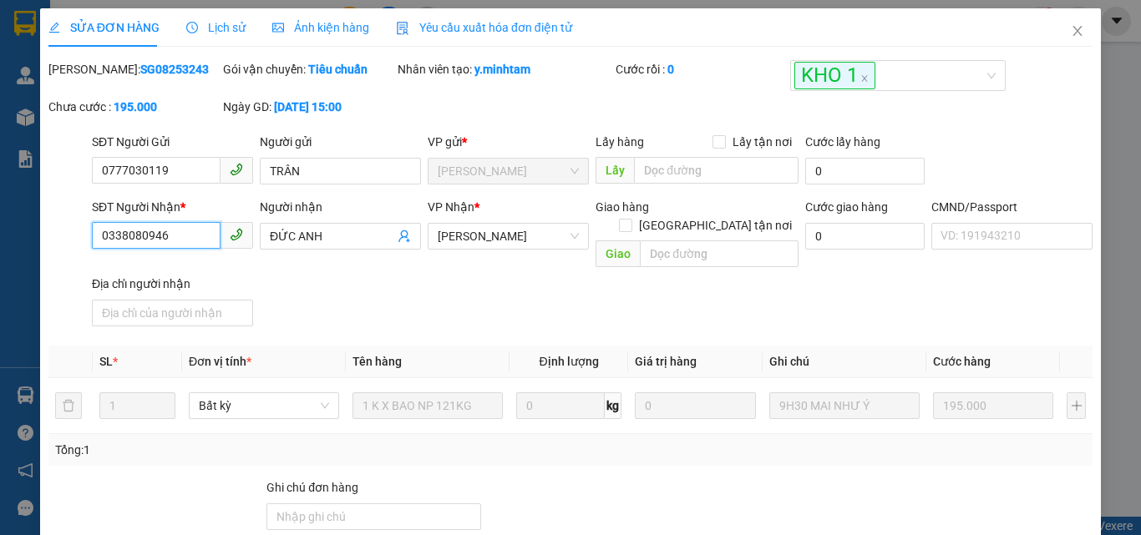
drag, startPoint x: 166, startPoint y: 235, endPoint x: 79, endPoint y: 254, distance: 88.8
click at [79, 254] on div "SĐT Người Nhận * 0338080946 0338080946 Người nhận ĐỨC ANH VP Nhận * Ngã Tư Huy…" at bounding box center [570, 265] width 1047 height 135
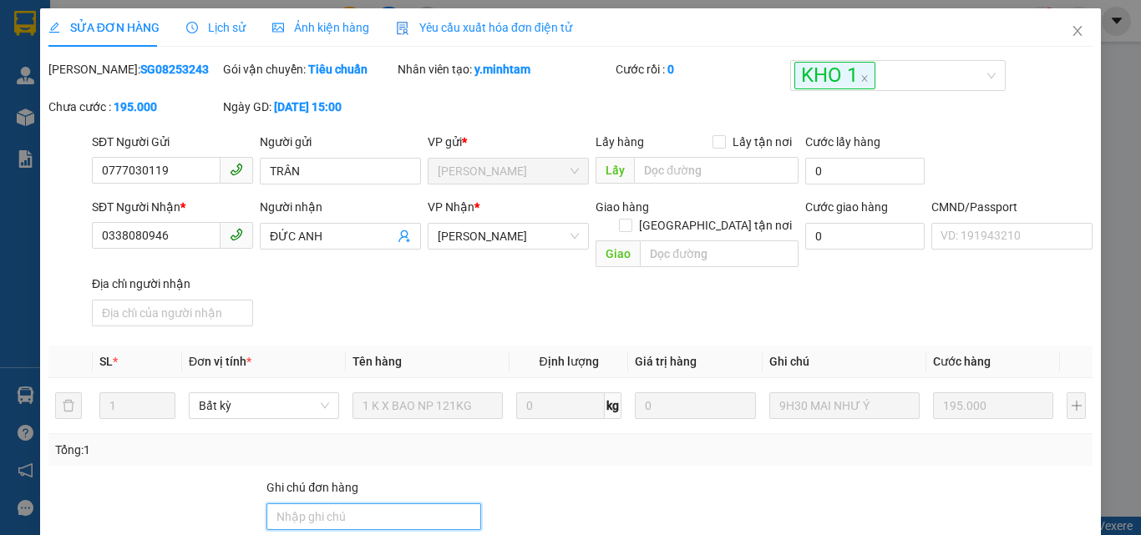
click at [373, 504] on input "Ghi chú đơn hàng" at bounding box center [373, 517] width 215 height 27
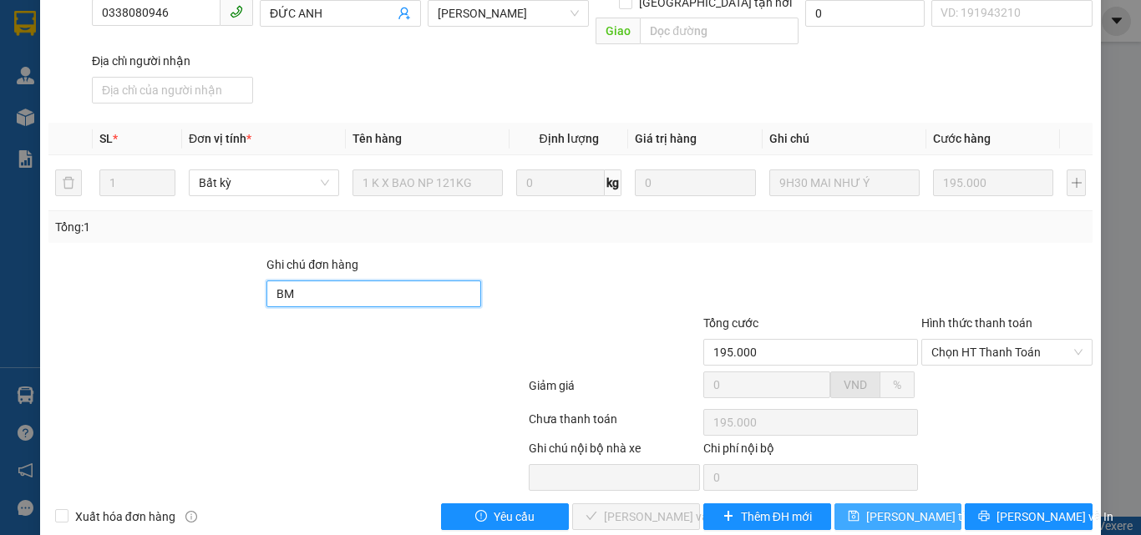
type input "BM"
click at [883, 508] on span "[PERSON_NAME] thay đổi" at bounding box center [933, 517] width 134 height 18
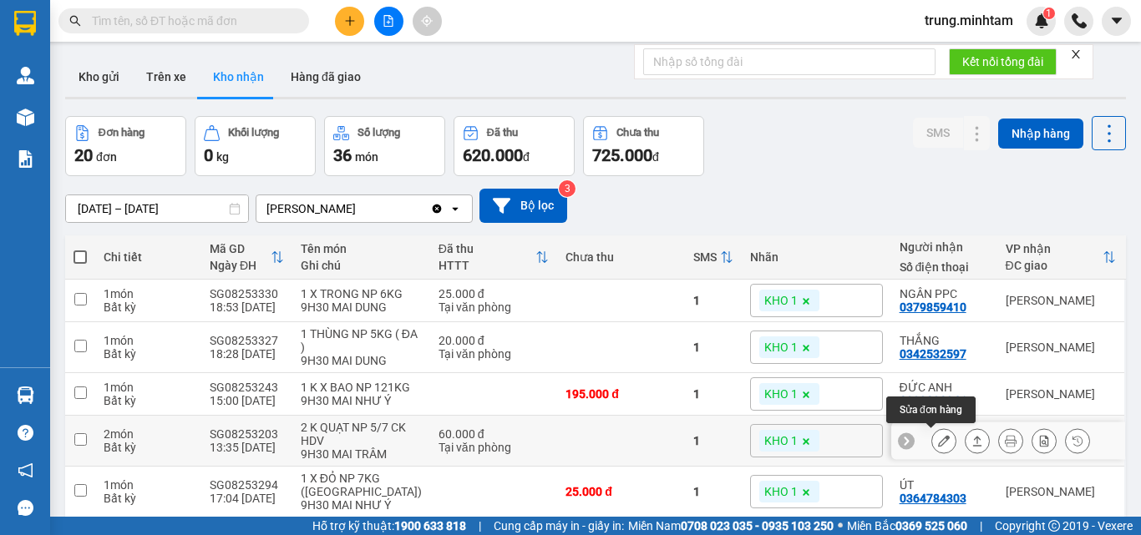
click at [938, 440] on icon at bounding box center [944, 441] width 12 height 12
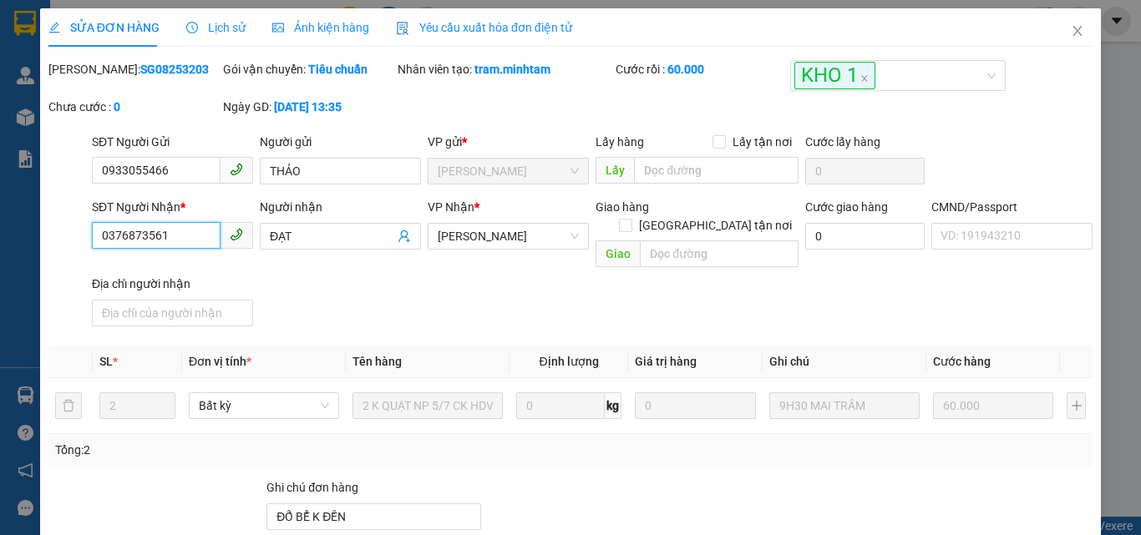
drag, startPoint x: 165, startPoint y: 234, endPoint x: 73, endPoint y: 243, distance: 93.1
click at [73, 243] on div "SĐT Người Nhận * 0376873561 0376873561 Người nhận ĐẠT VP Nhận * Ngã Tư Huyện …" at bounding box center [570, 265] width 1047 height 135
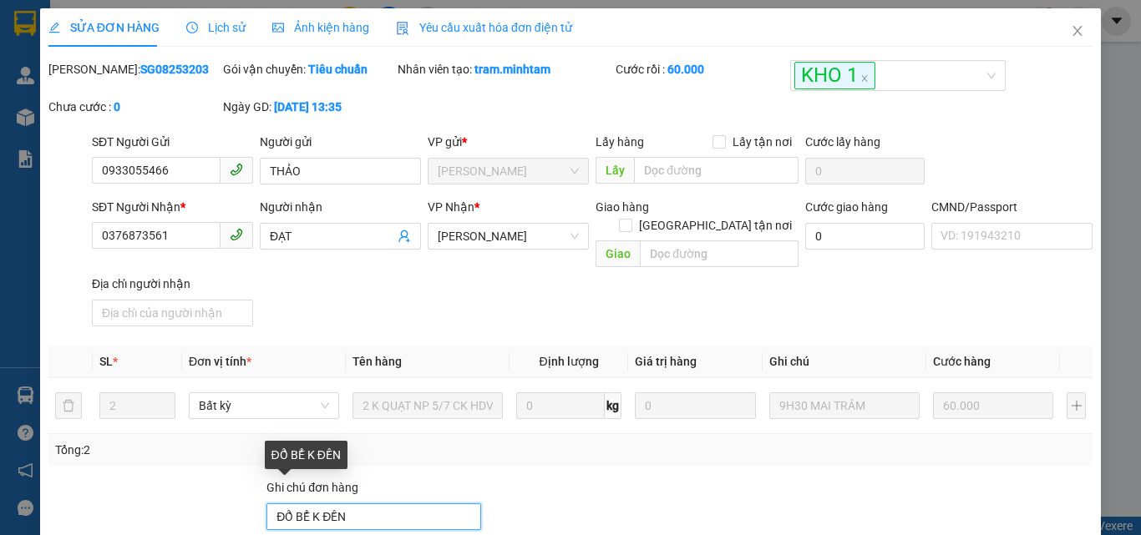
drag, startPoint x: 419, startPoint y: 493, endPoint x: 415, endPoint y: 484, distance: 9.3
click at [419, 504] on input "ĐỔ BỂ K ĐỀN" at bounding box center [373, 517] width 215 height 27
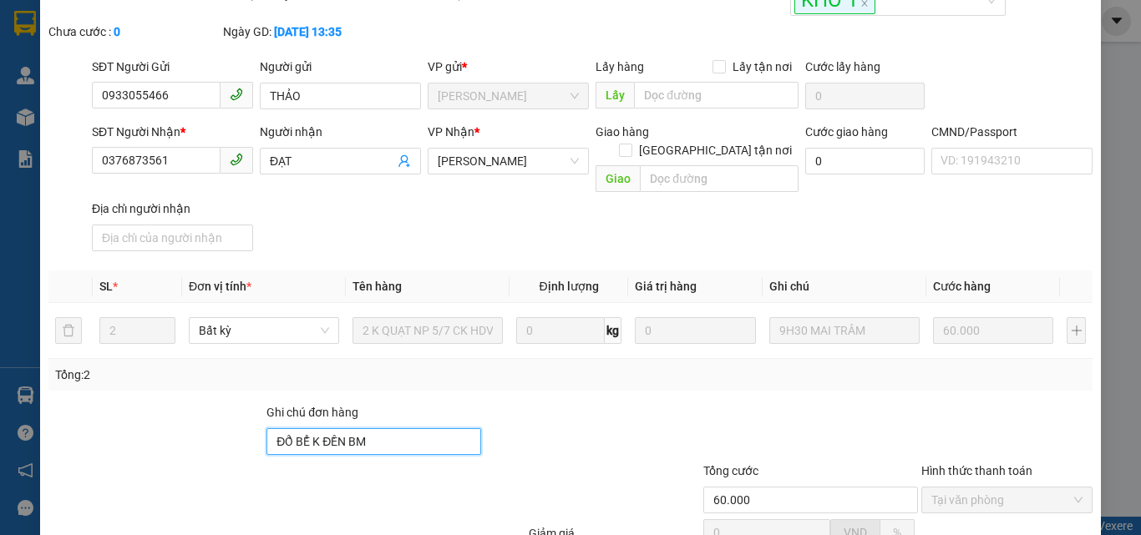
scroll to position [223, 0]
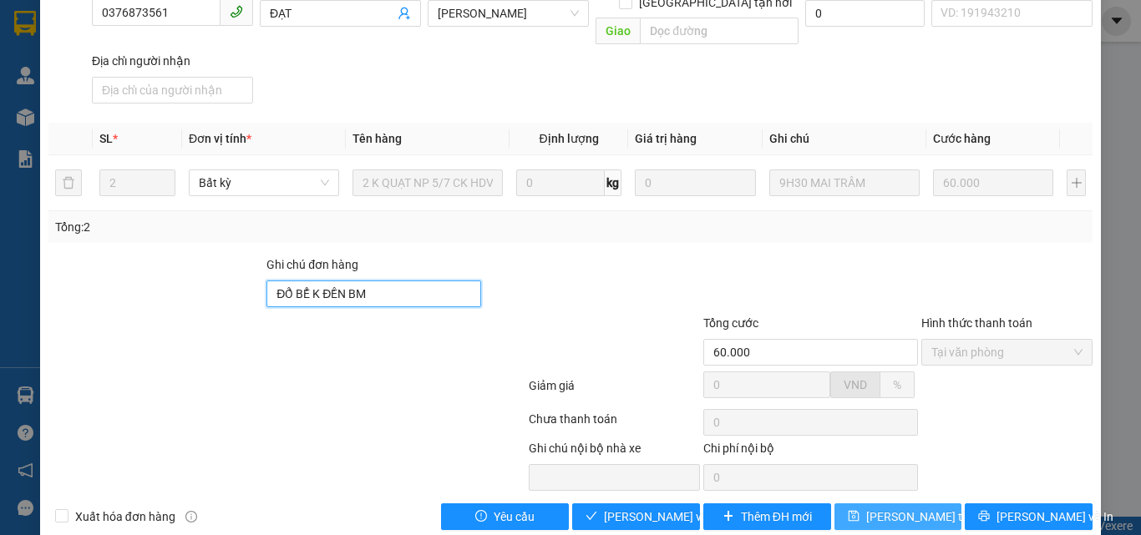
type input "ĐỔ BỂ K ĐỀN BM"
click at [883, 508] on span "Lưu thay đổi" at bounding box center [933, 517] width 134 height 18
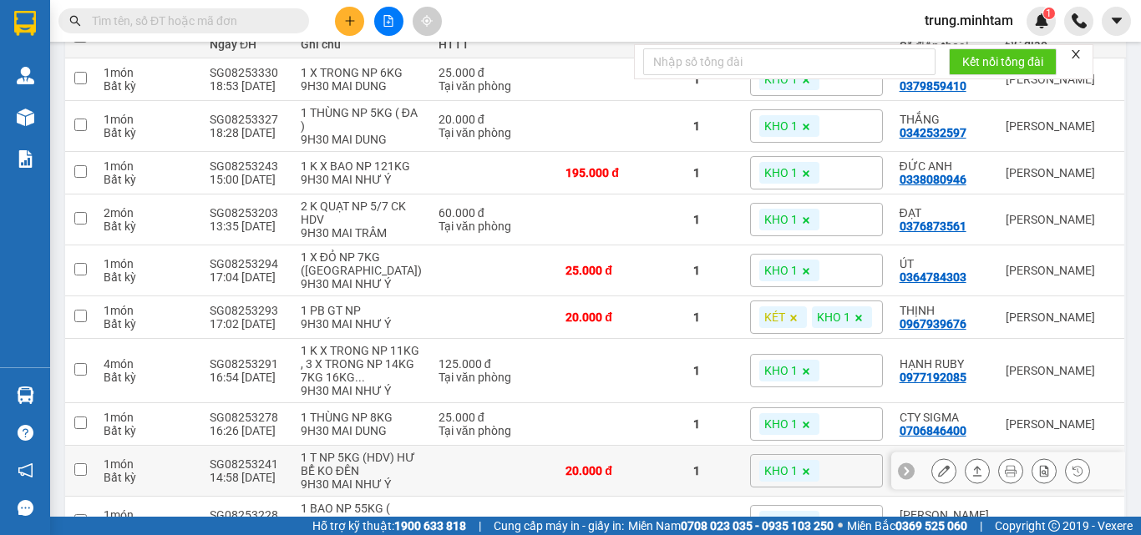
scroll to position [223, 0]
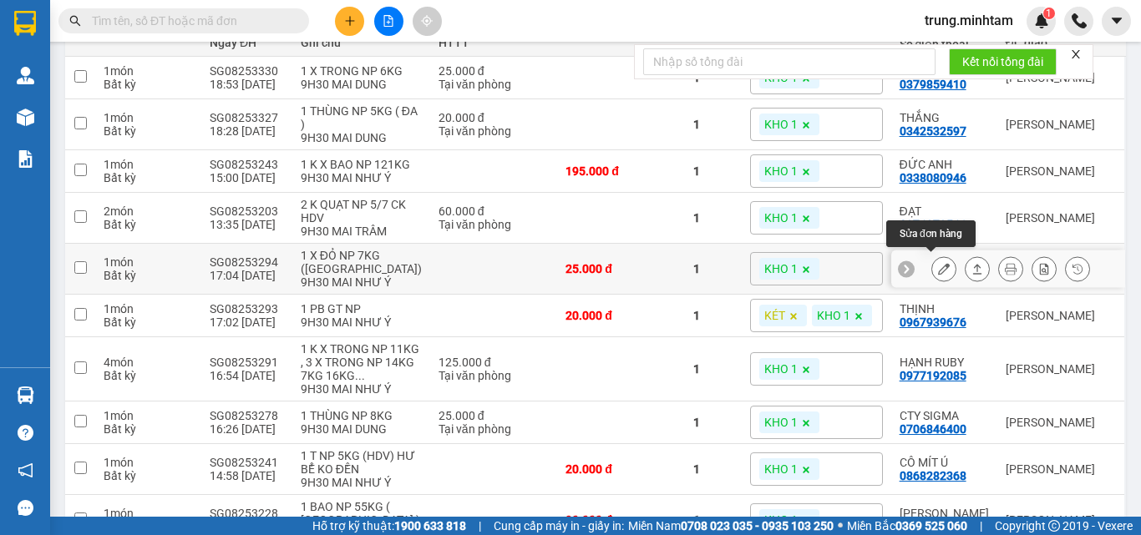
click at [938, 266] on icon at bounding box center [944, 269] width 12 height 12
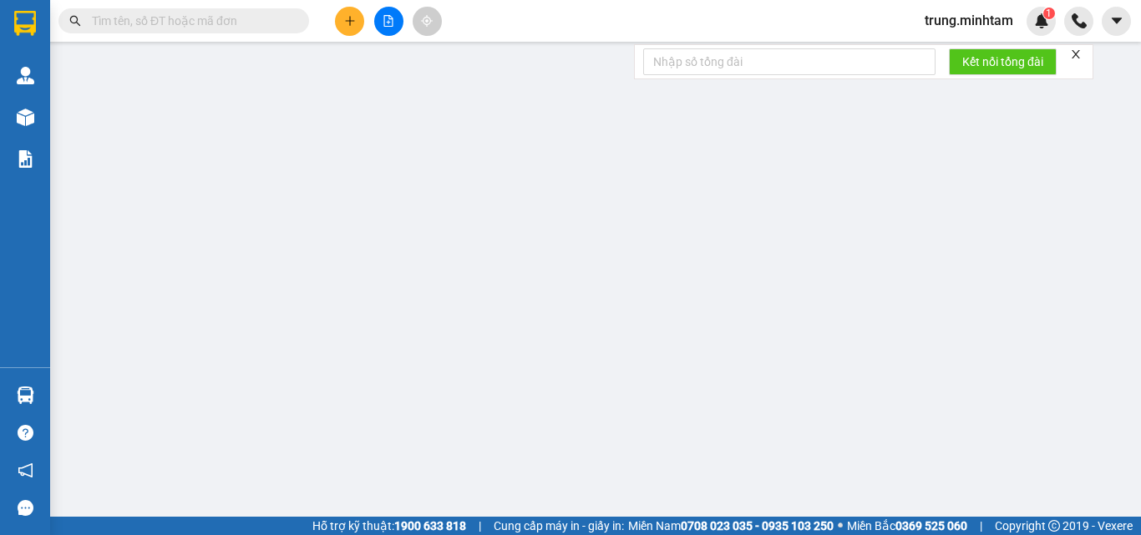
type input "0775990563"
type input "HƯƠNG"
type input "0364784303"
type input "ÚT"
type input "25.000"
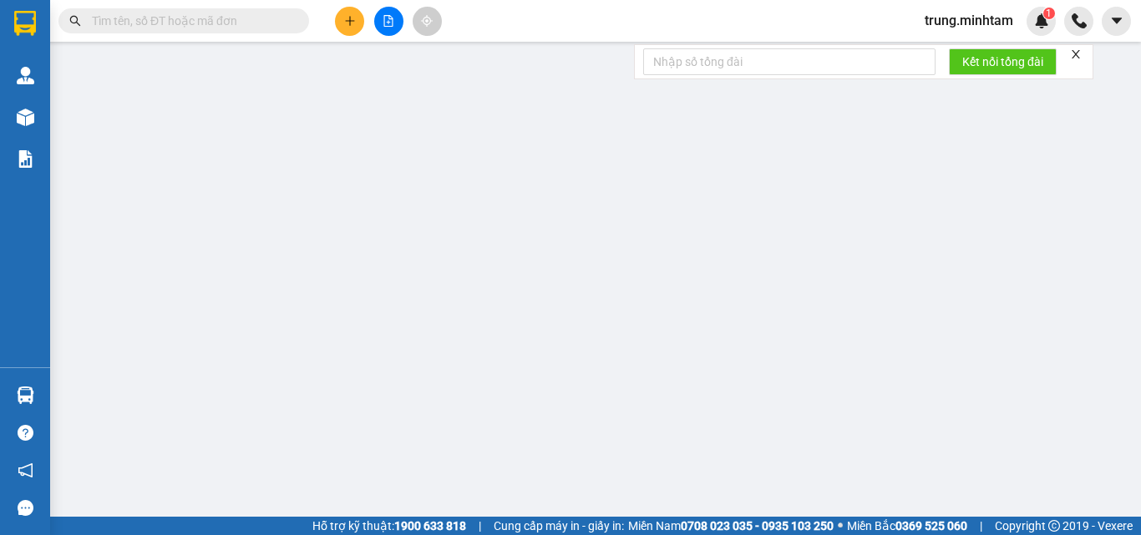
type input "25.000"
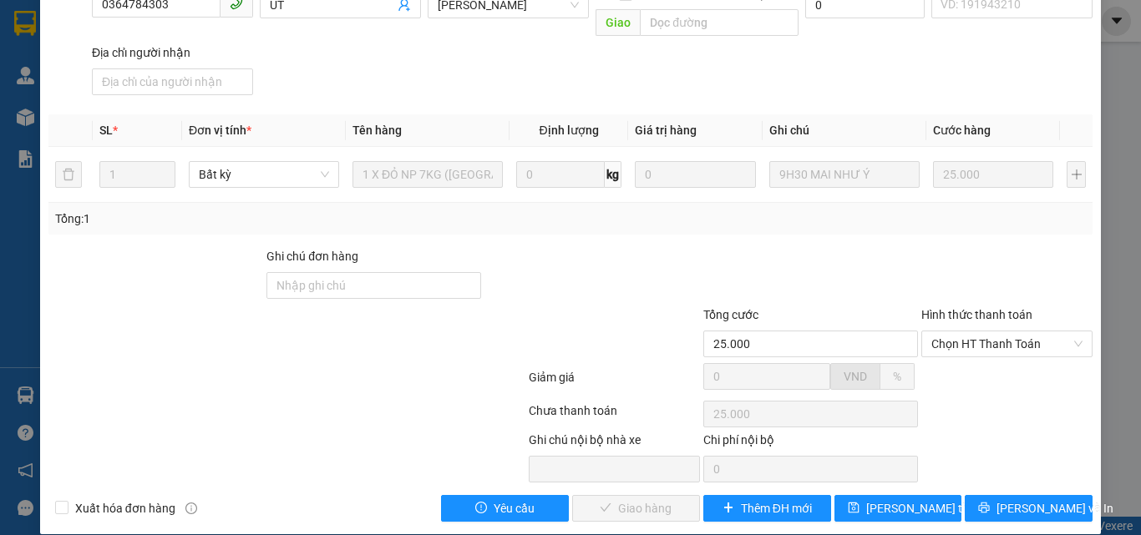
scroll to position [232, 0]
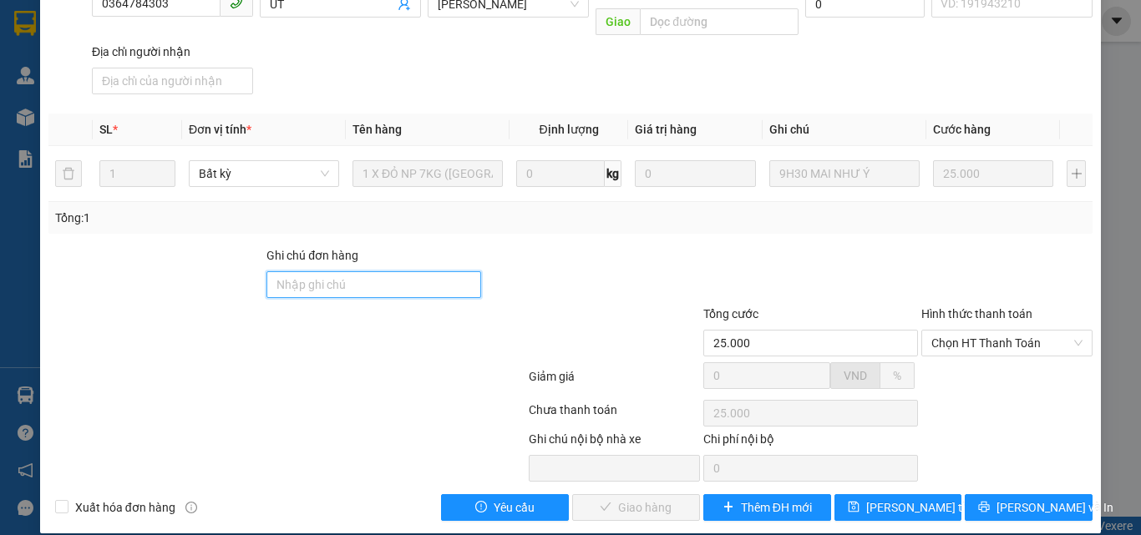
click at [337, 271] on input "Ghi chú đơn hàng" at bounding box center [373, 284] width 215 height 27
type input "D"
type input "ĐA GIAO"
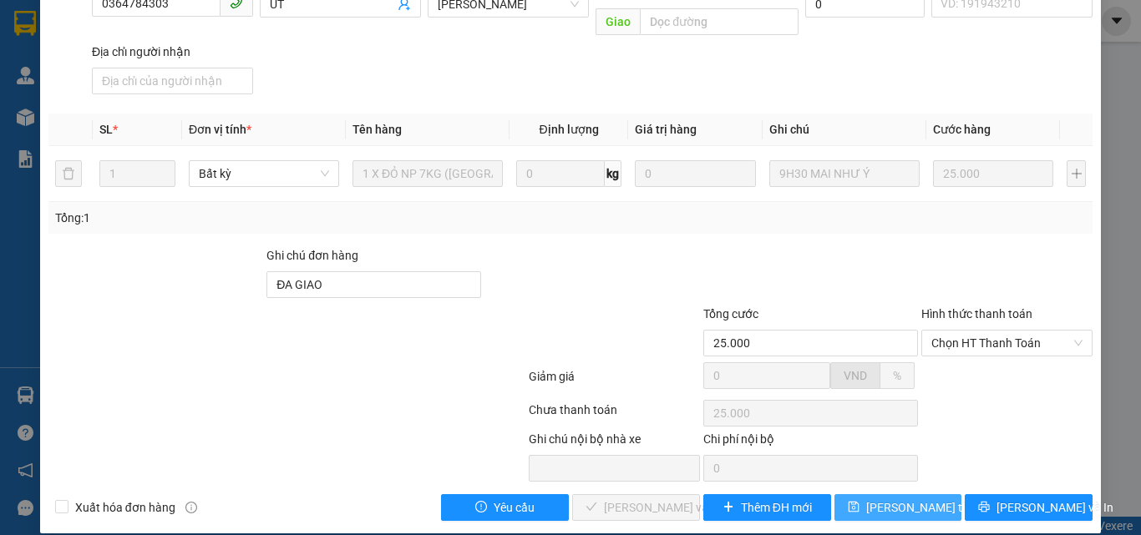
click at [905, 499] on span "Lưu thay đổi" at bounding box center [933, 508] width 134 height 18
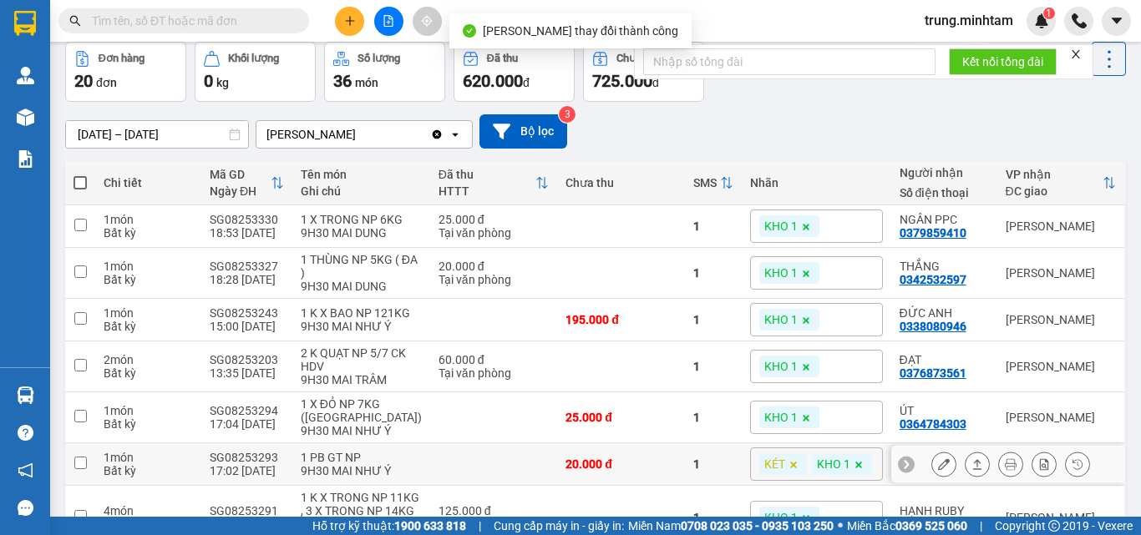
scroll to position [111, 0]
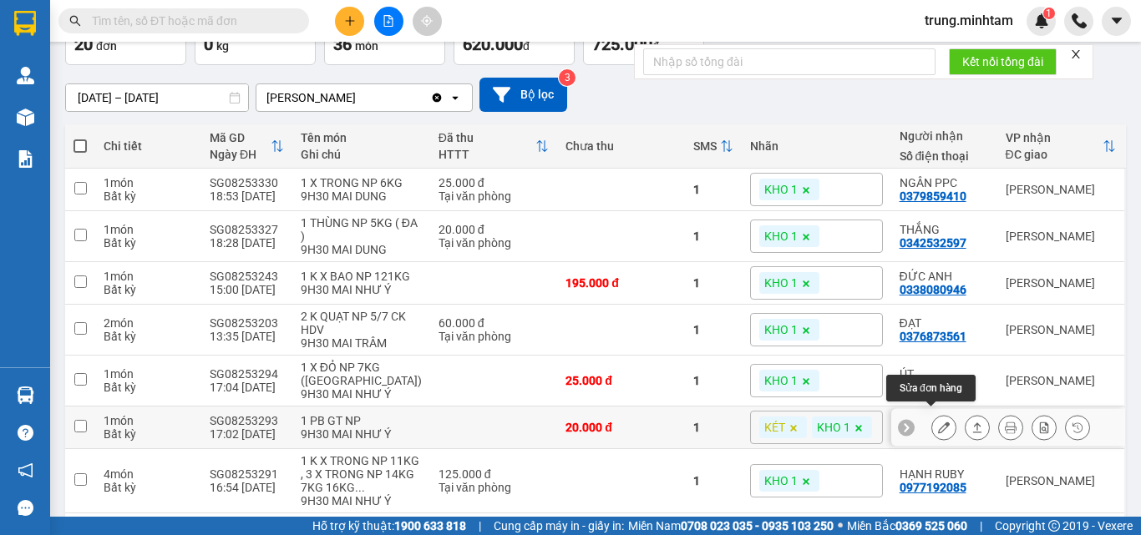
click at [938, 422] on icon at bounding box center [944, 428] width 12 height 12
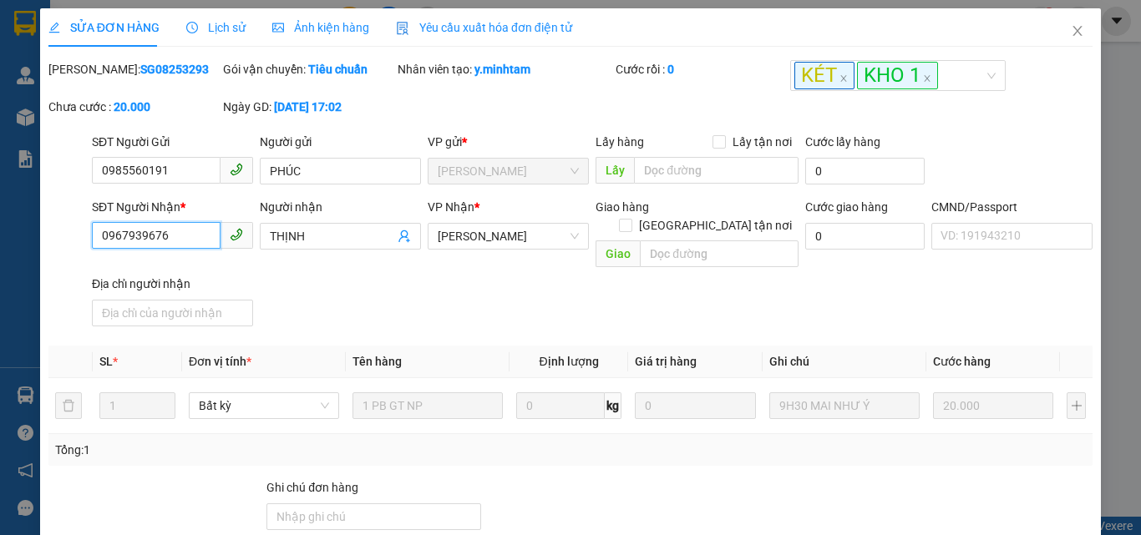
drag, startPoint x: 168, startPoint y: 235, endPoint x: 64, endPoint y: 240, distance: 103.7
click at [64, 240] on div "SĐT Người Nhận * 0967939676 0967939676 Người nhận THỊNH VP Nhận * Ngã Tư Huyệ…" at bounding box center [570, 265] width 1047 height 135
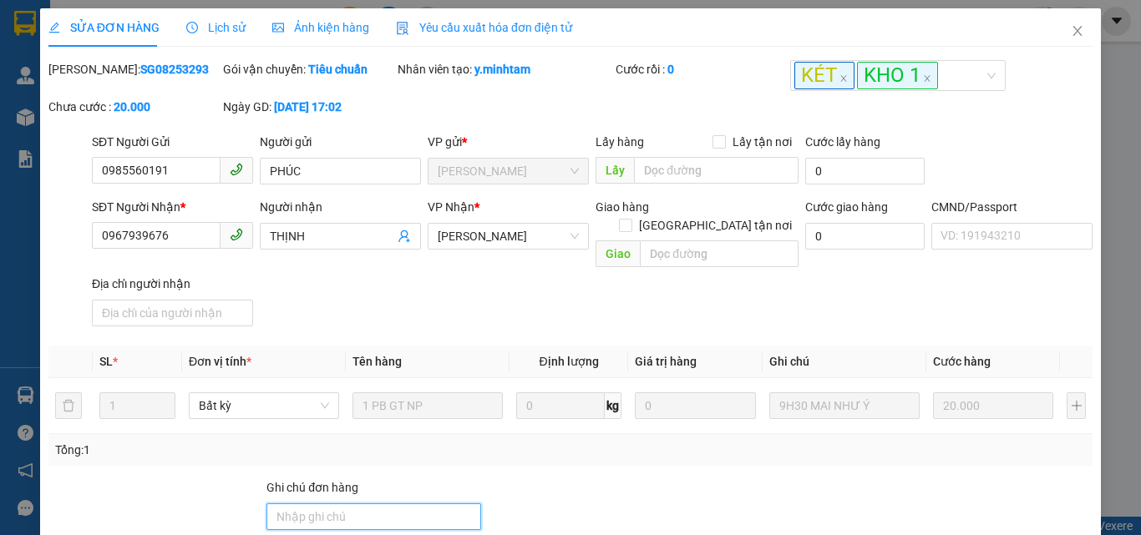
click at [354, 505] on input "Ghi chú đơn hàng" at bounding box center [373, 517] width 215 height 27
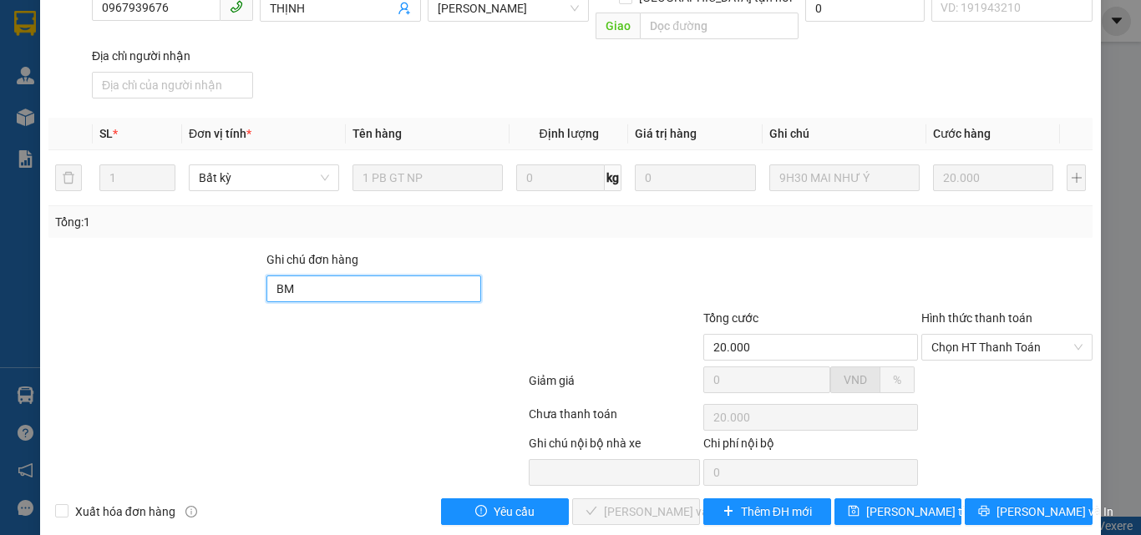
scroll to position [232, 0]
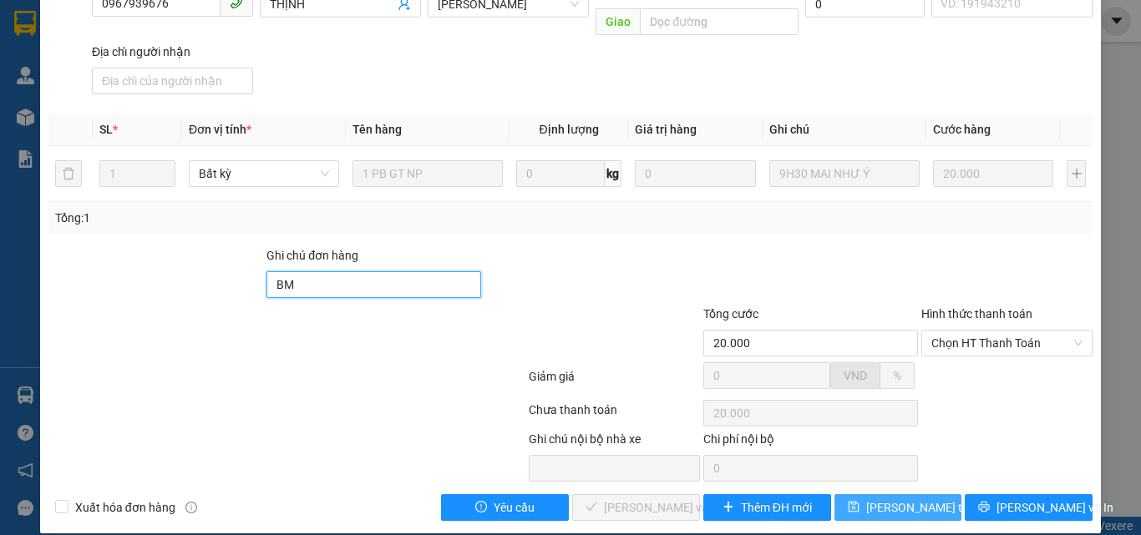
type input "BM"
click at [888, 499] on span "Lưu thay đổi" at bounding box center [933, 508] width 134 height 18
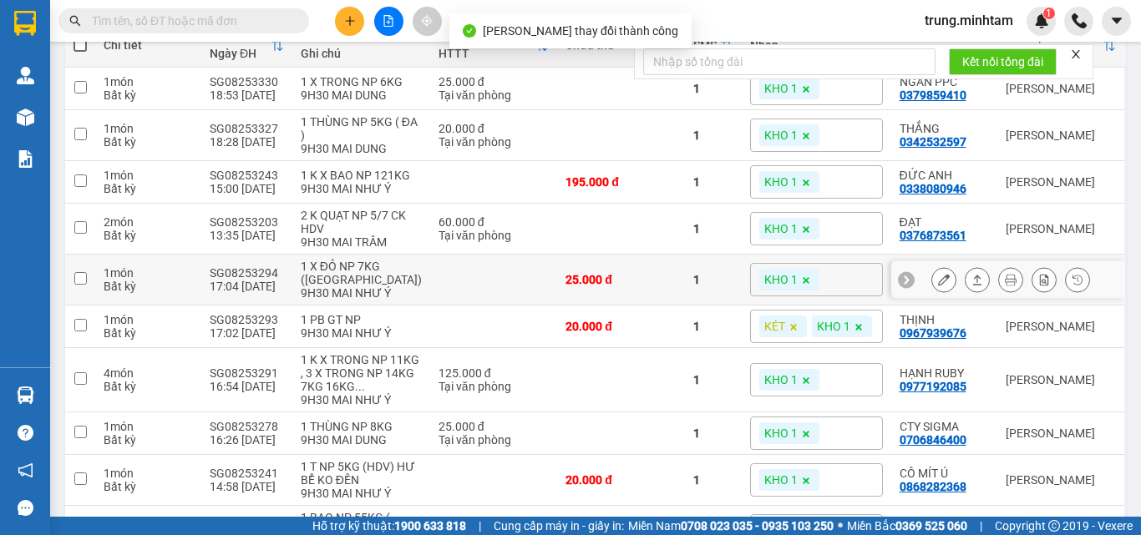
scroll to position [223, 0]
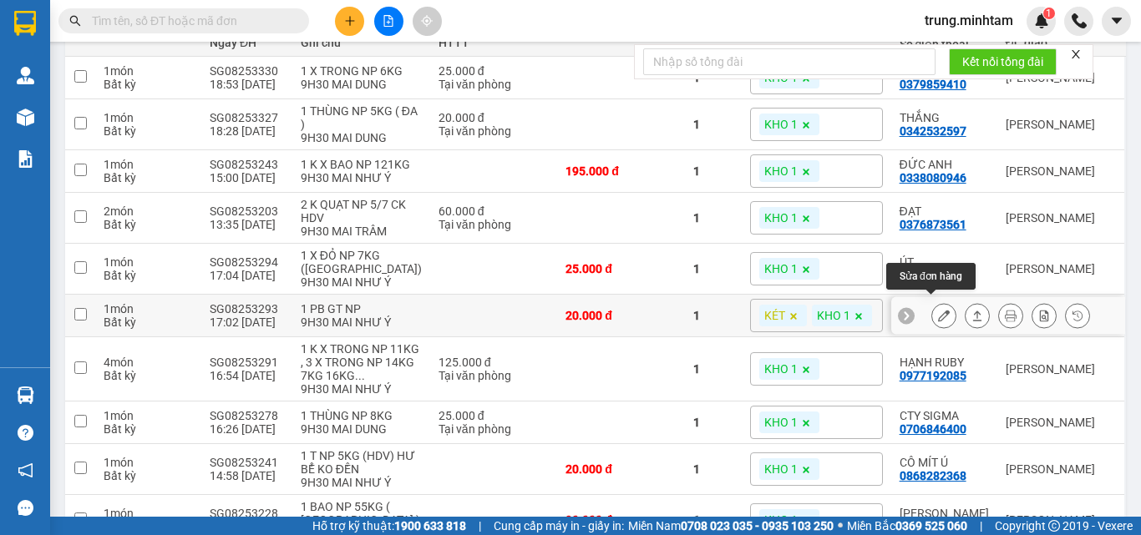
click at [938, 310] on icon at bounding box center [944, 316] width 12 height 12
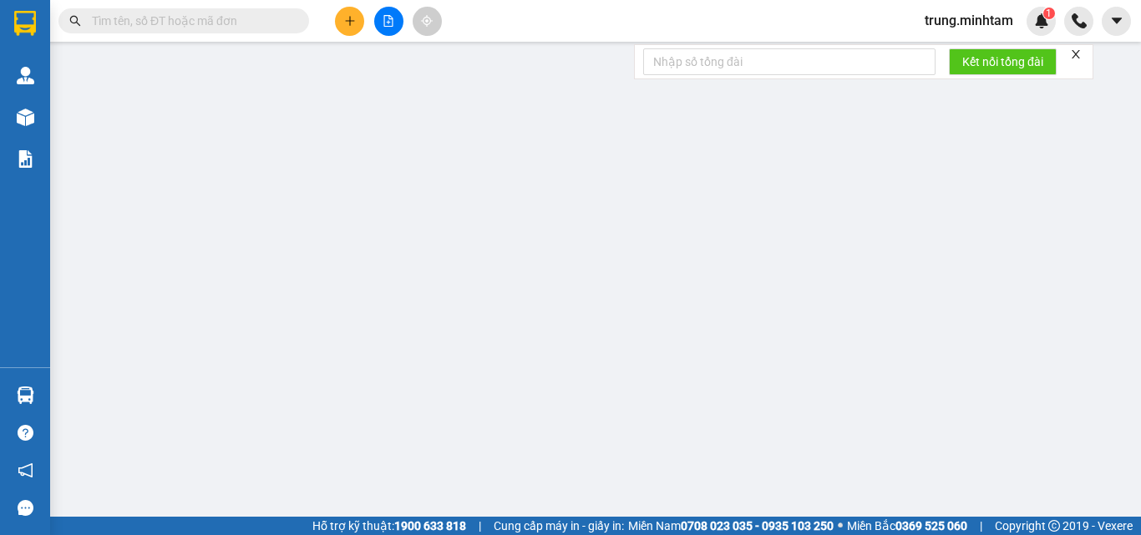
type input "0985560191"
type input "PHÚC"
type input "0967939676"
type input "THỊNH"
type input "BM"
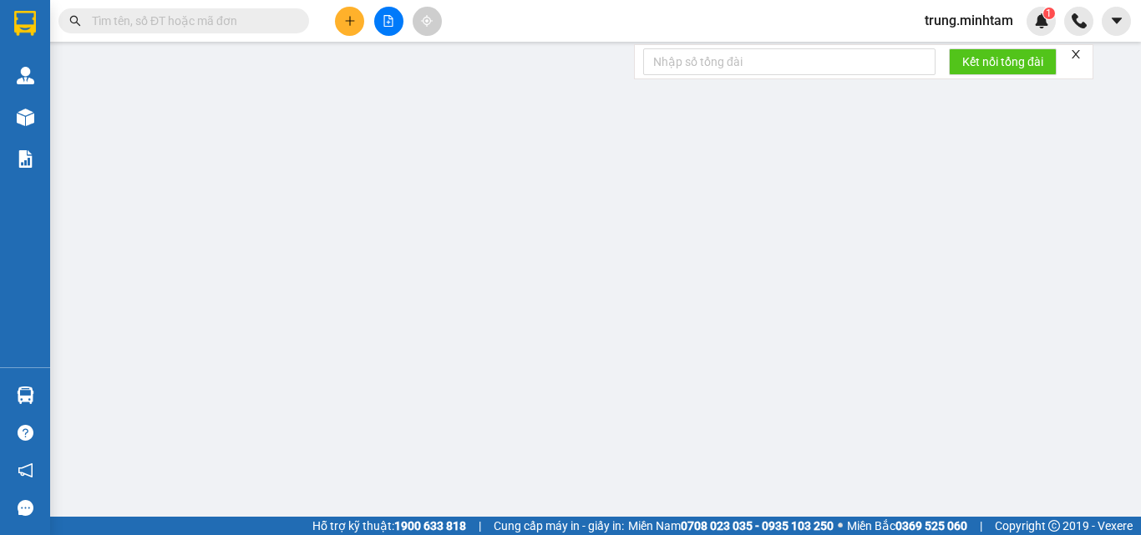
type input "20.000"
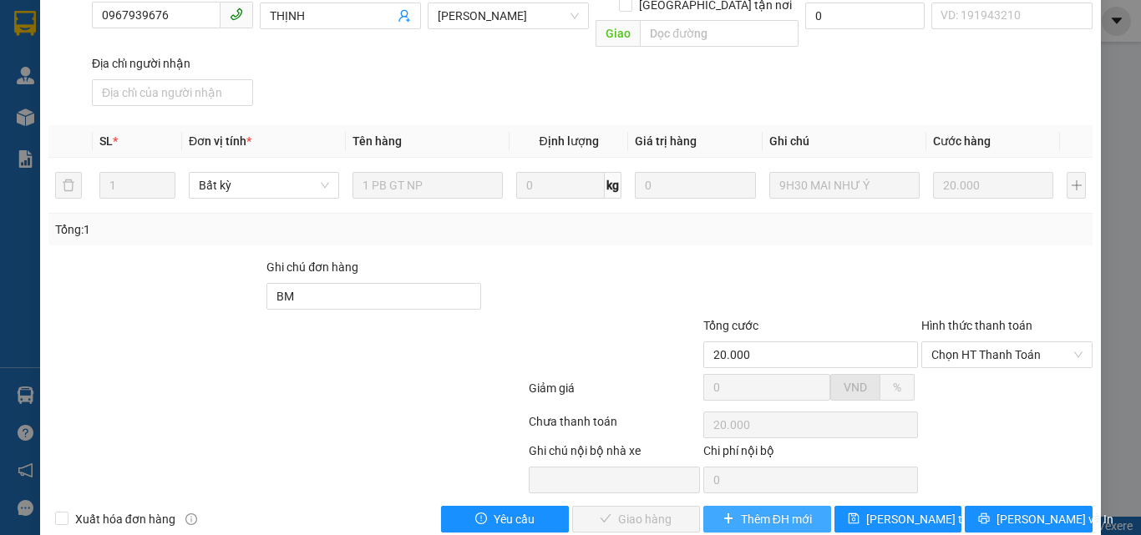
scroll to position [223, 0]
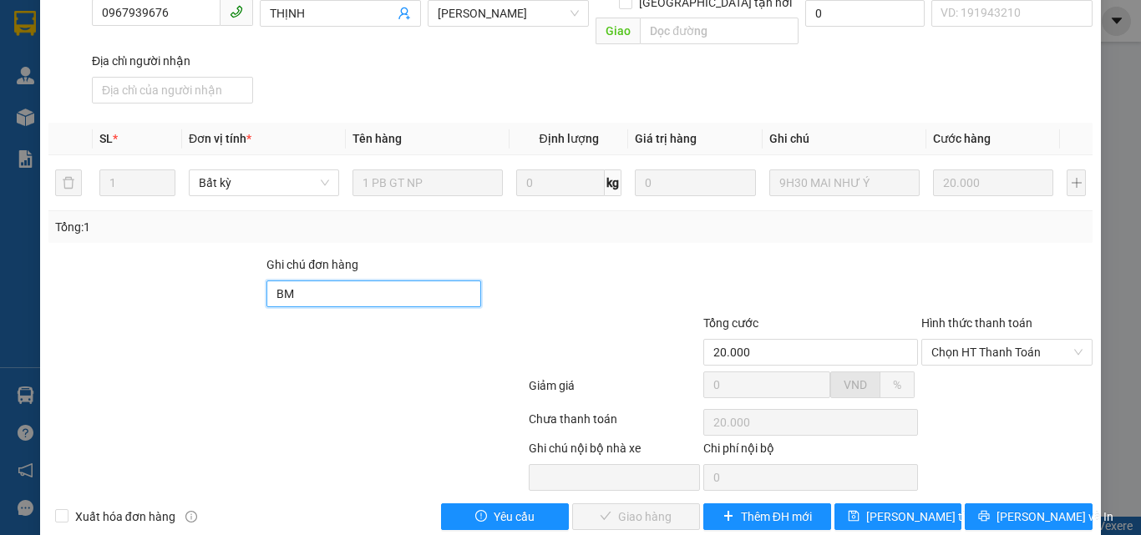
click at [336, 281] on input "BM" at bounding box center [373, 294] width 215 height 27
type input "BM XE BUÝT"
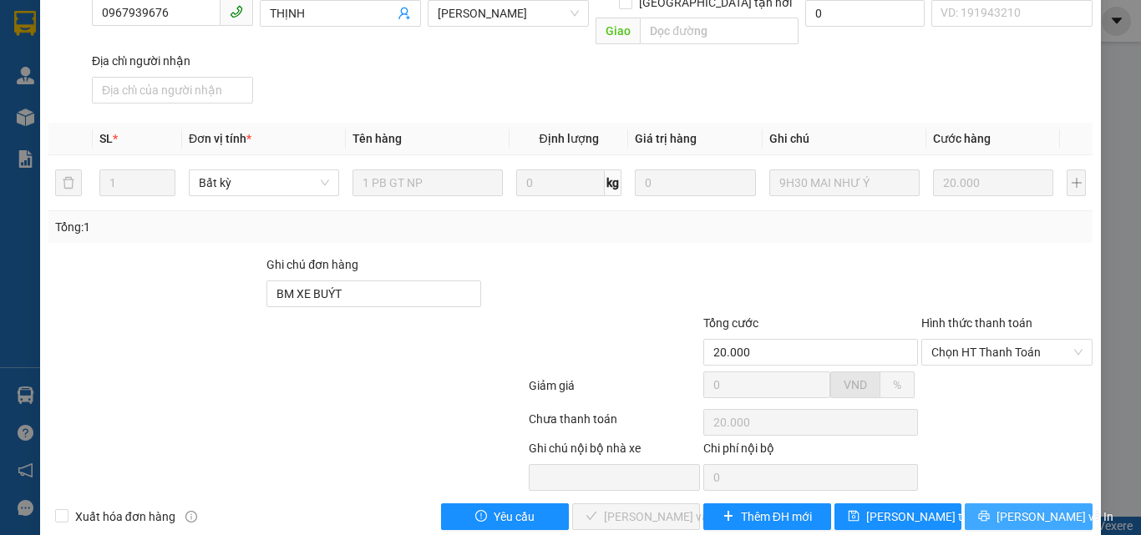
click at [1001, 504] on button "Lưu và In" at bounding box center [1028, 517] width 128 height 27
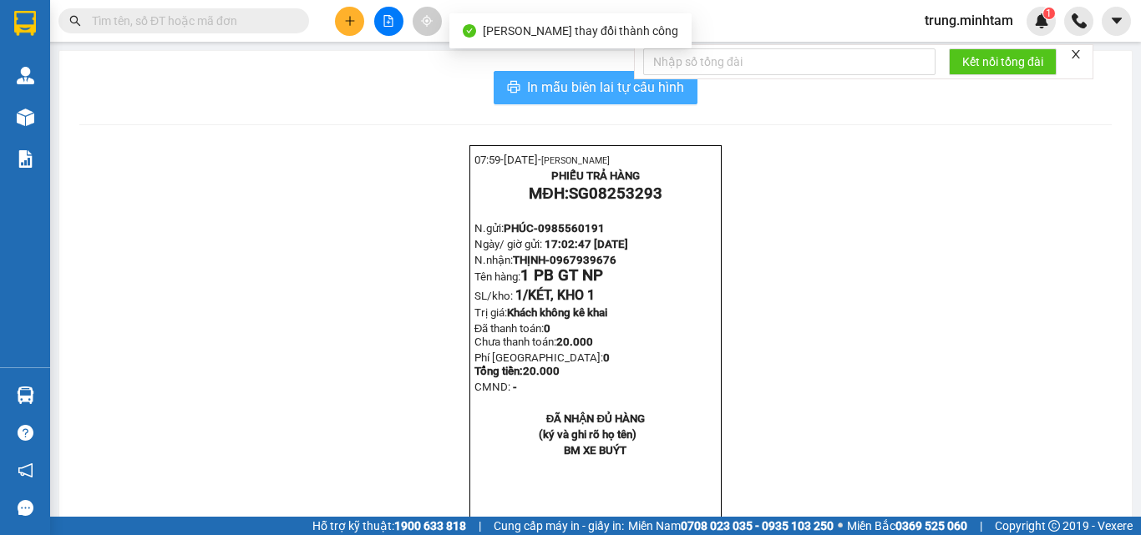
click at [575, 82] on span "In mẫu biên lai tự cấu hình" at bounding box center [605, 87] width 157 height 21
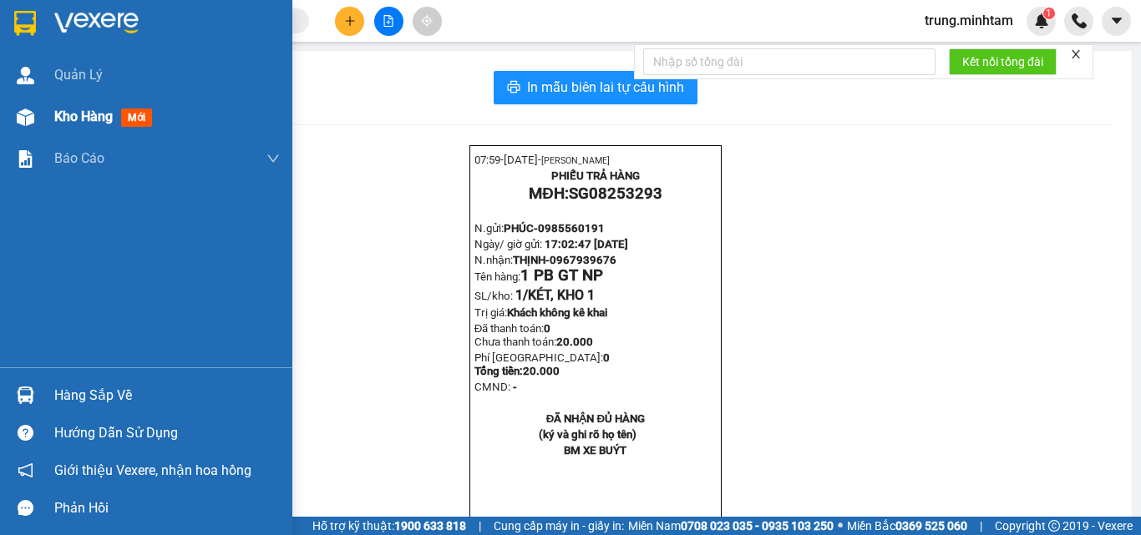
click at [89, 114] on span "Kho hàng" at bounding box center [83, 117] width 58 height 16
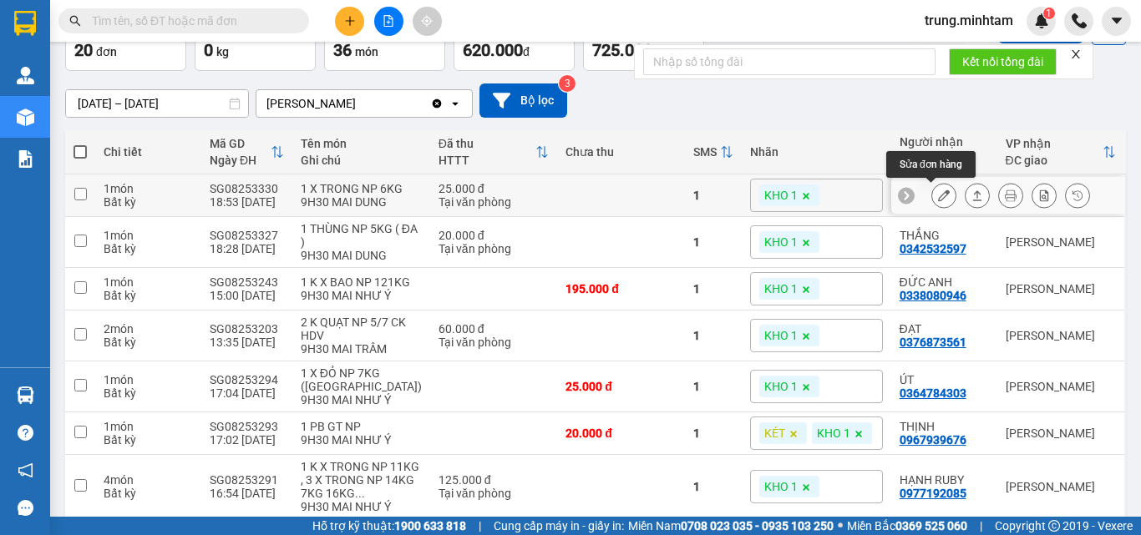
scroll to position [223, 0]
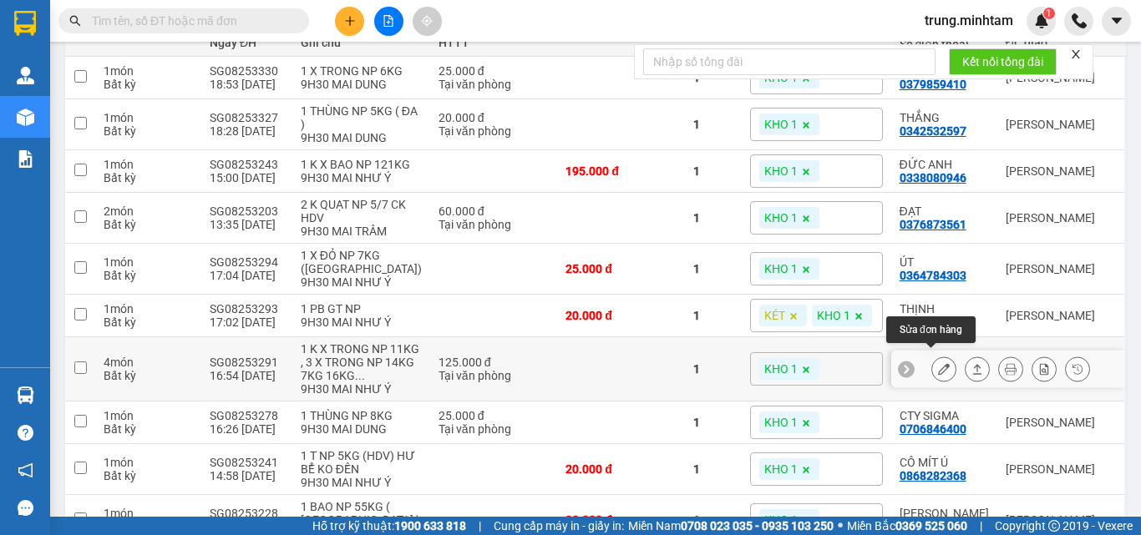
click at [938, 363] on icon at bounding box center [944, 369] width 12 height 12
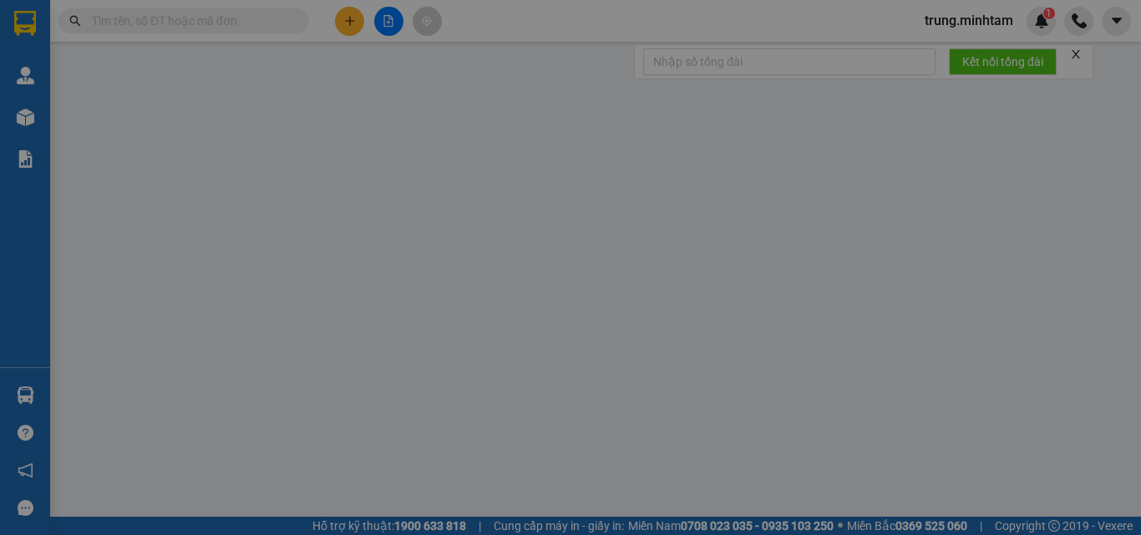
type input "0852921943"
type input "TRANG"
type input "0977192085"
type input "HẠNH RUBY"
type input "HCK"
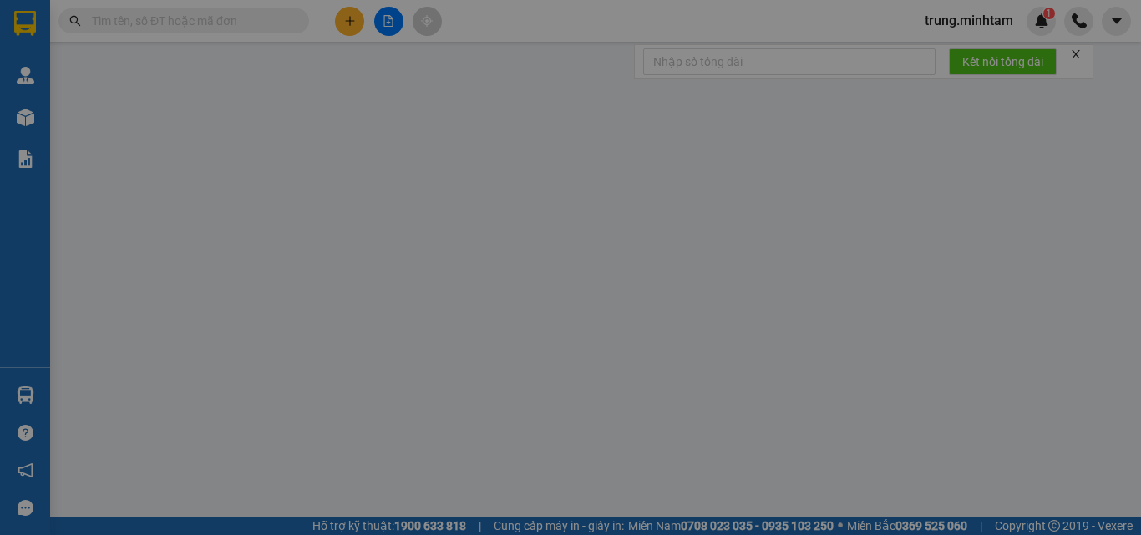
type input "125.000"
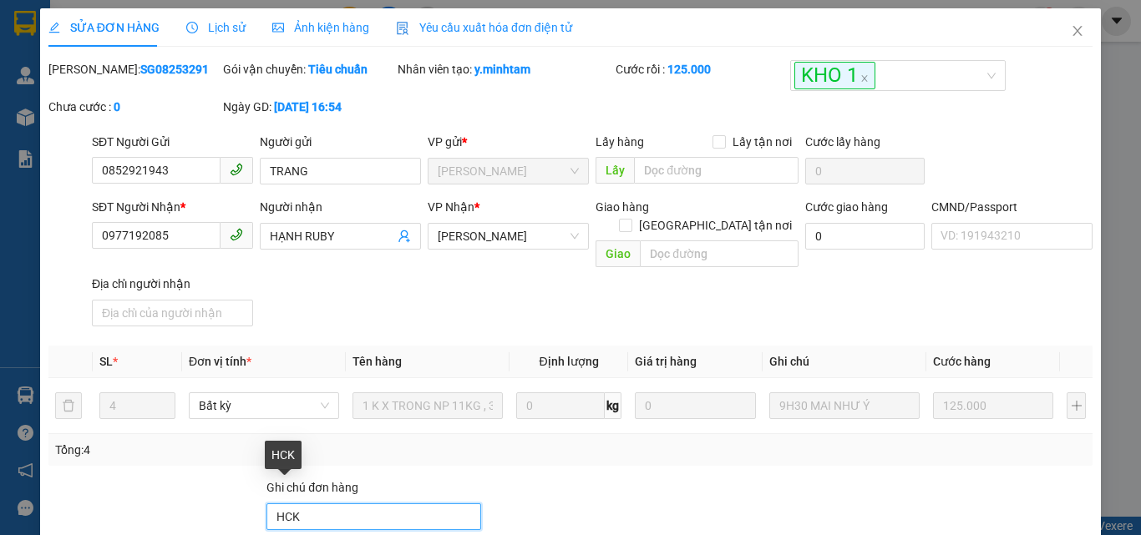
click at [357, 504] on input "HCK" at bounding box center [373, 517] width 215 height 27
type input "H"
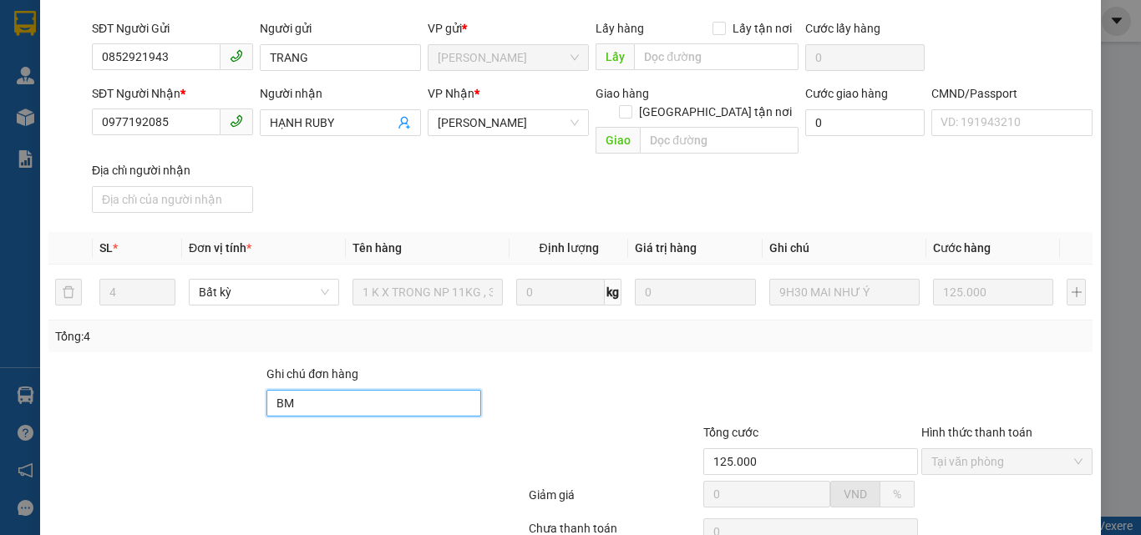
scroll to position [232, 0]
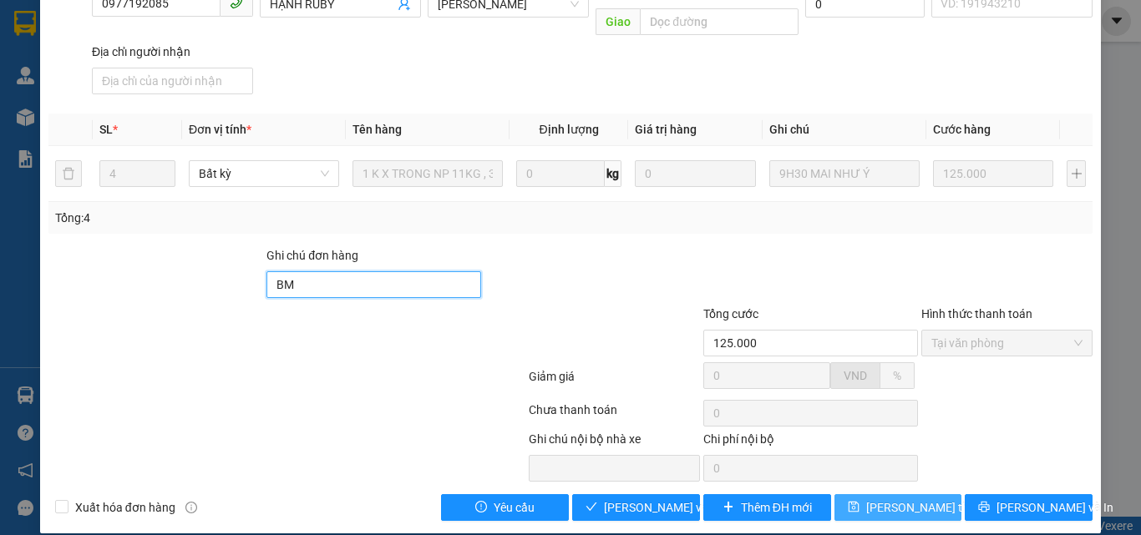
type input "BM"
click at [891, 499] on span "Lưu thay đổi" at bounding box center [933, 508] width 134 height 18
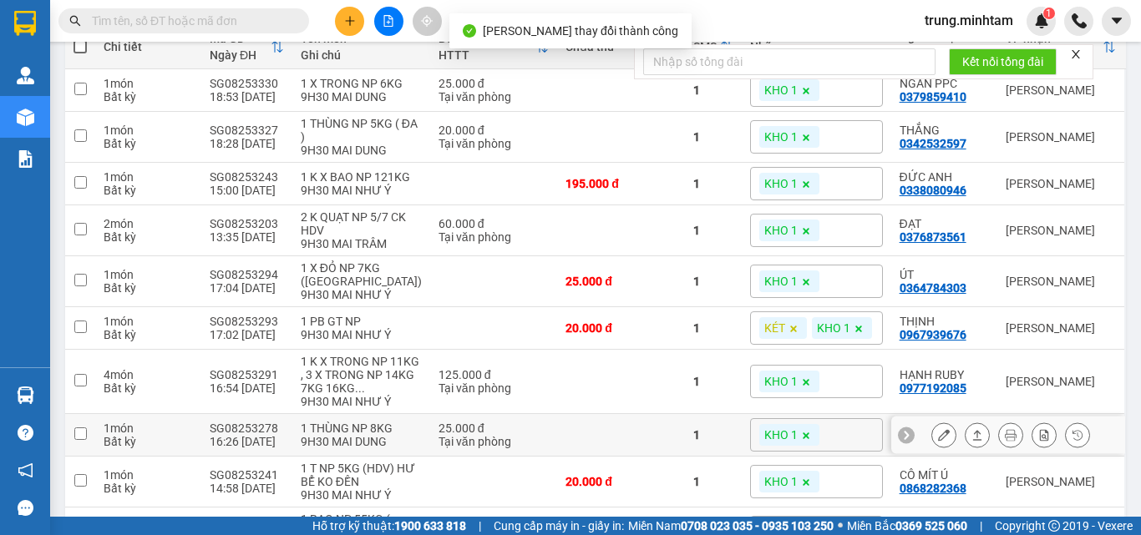
scroll to position [223, 0]
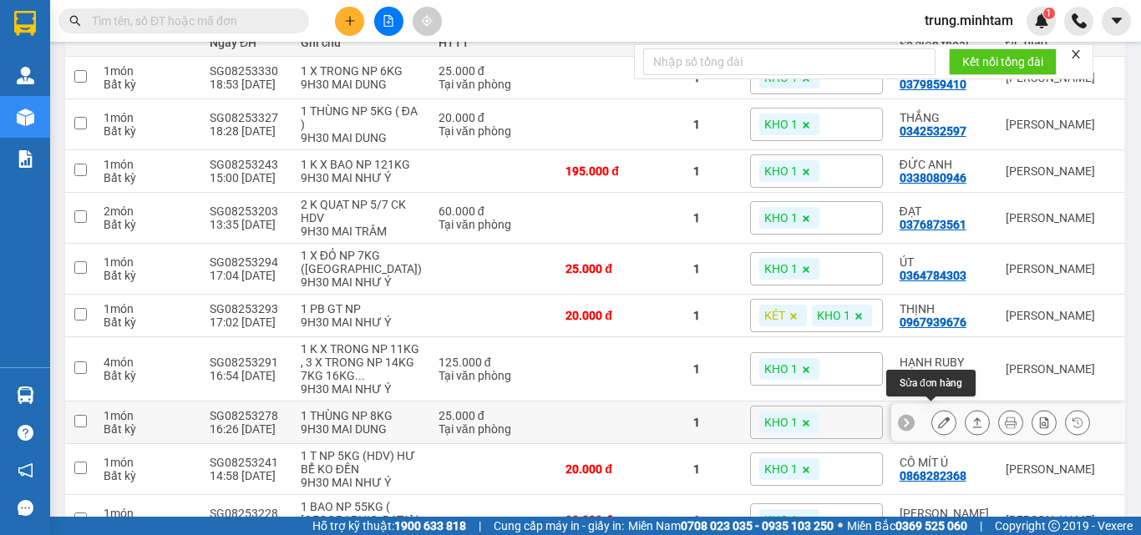
click at [938, 417] on icon at bounding box center [944, 423] width 12 height 12
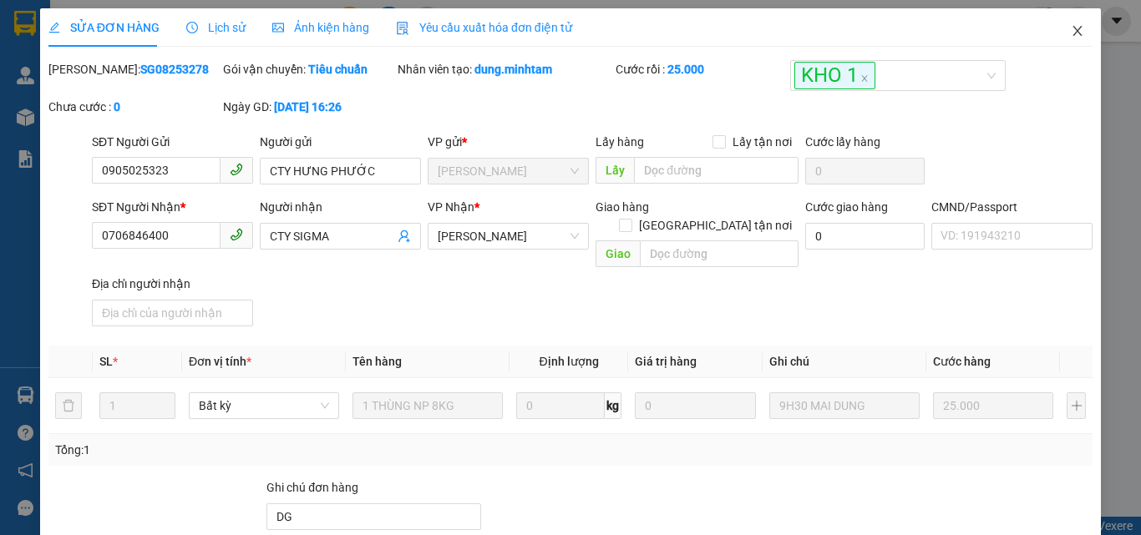
click at [1071, 33] on icon "close" at bounding box center [1077, 30] width 13 height 13
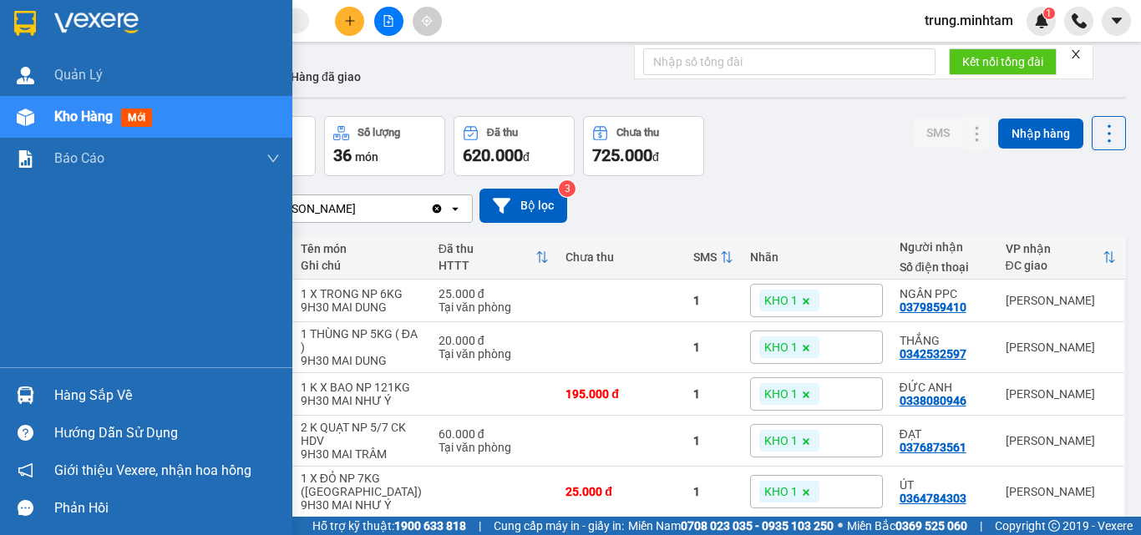
click at [73, 397] on div "Hàng sắp về" at bounding box center [166, 395] width 225 height 25
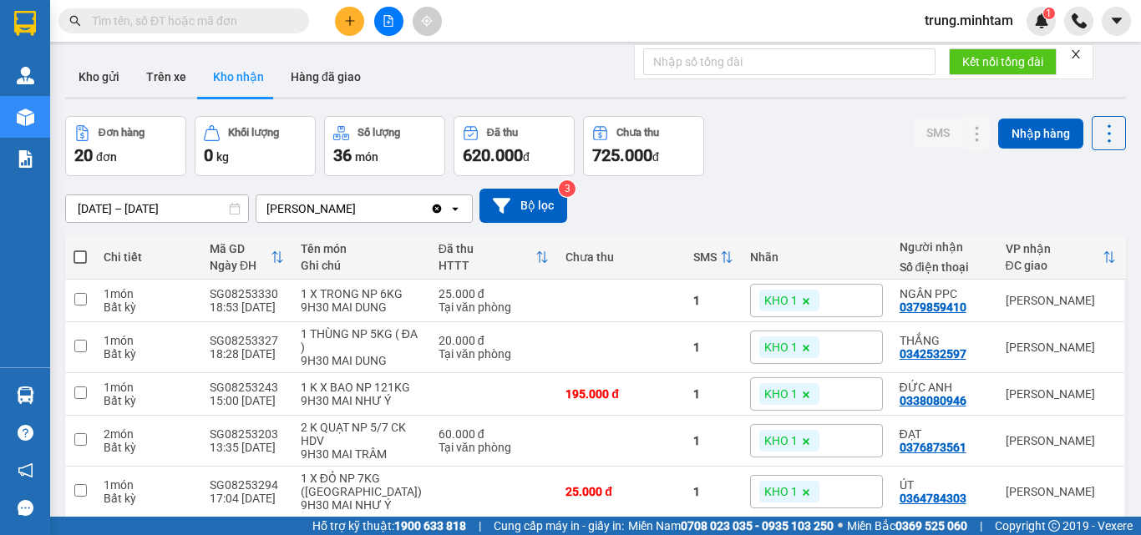
drag, startPoint x: 576, startPoint y: 73, endPoint x: 84, endPoint y: 37, distance: 493.2
click at [570, 73] on section "Kết quả tìm kiếm ( 0 ) Bộ lọc No Data trung.minhtam 1 Quản Lý Kho hàng mới Báo …" at bounding box center [570, 267] width 1141 height 535
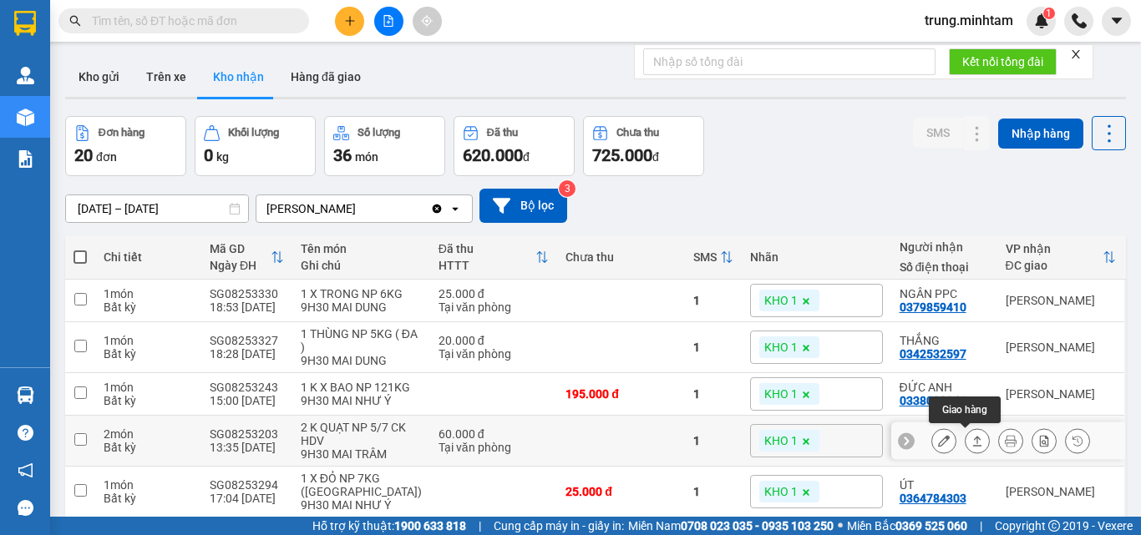
scroll to position [111, 0]
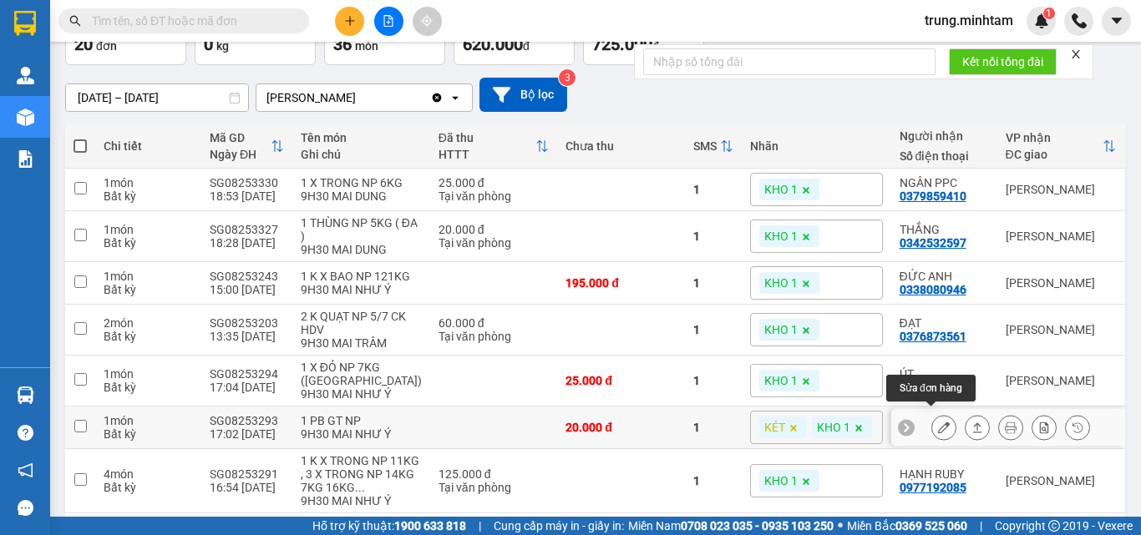
click at [938, 422] on icon at bounding box center [944, 428] width 12 height 12
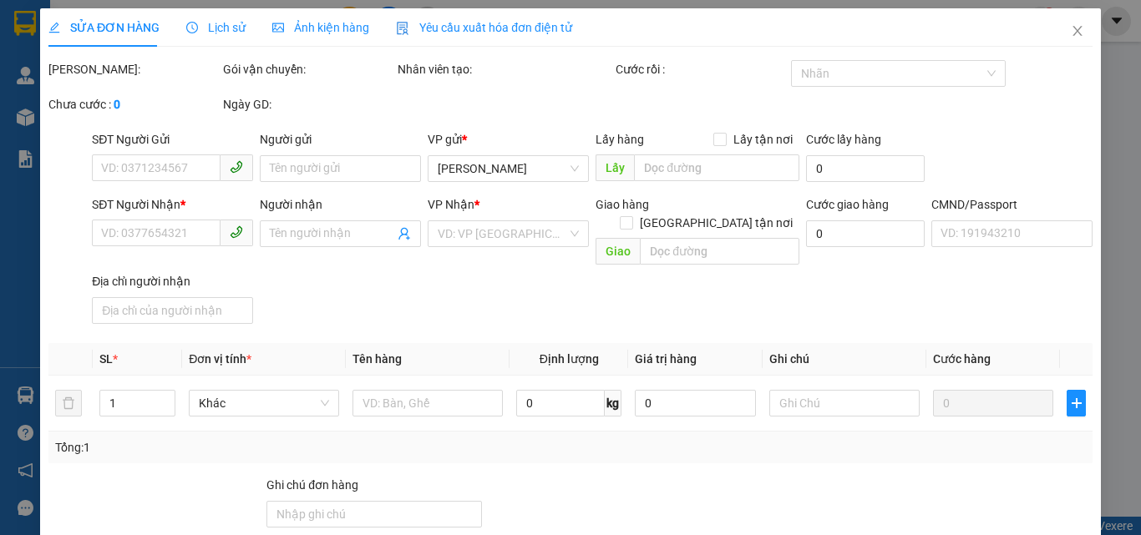
type input "0985560191"
type input "PHÚC"
type input "0967939676"
type input "THỊNH"
type input "BM XE BUÝT"
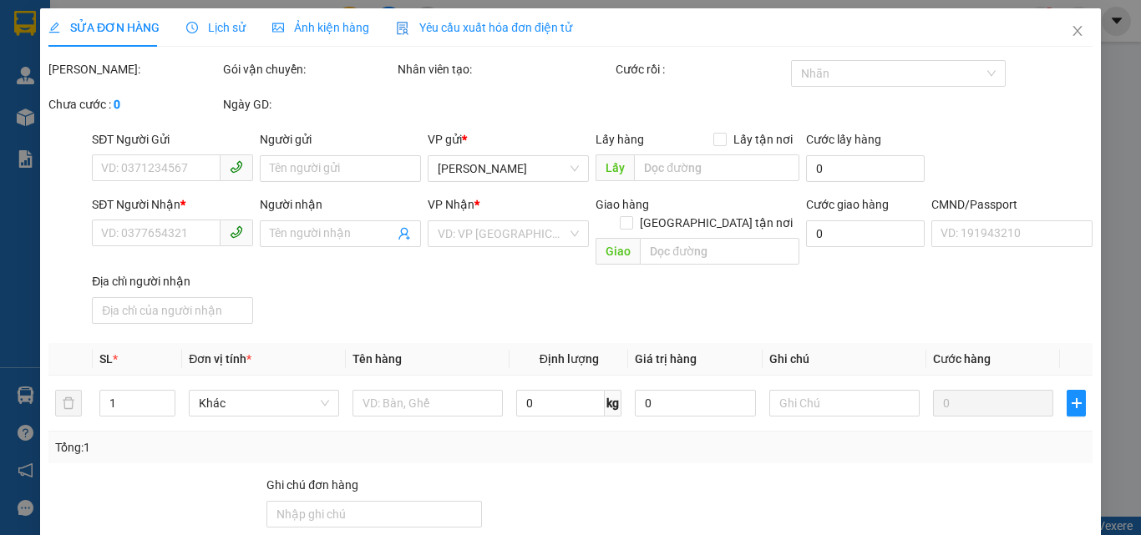
type input "20.000"
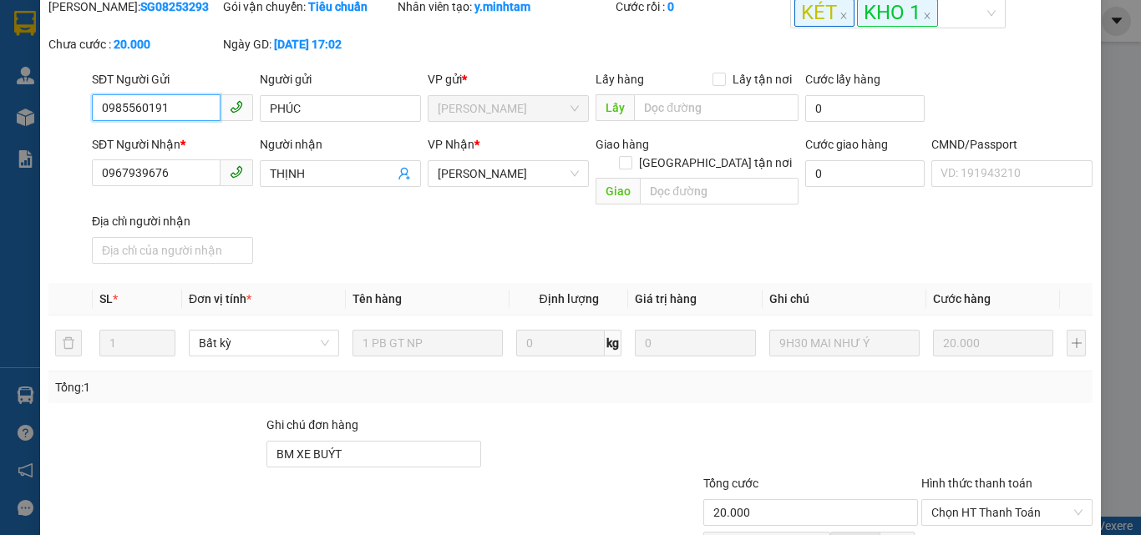
scroll to position [223, 0]
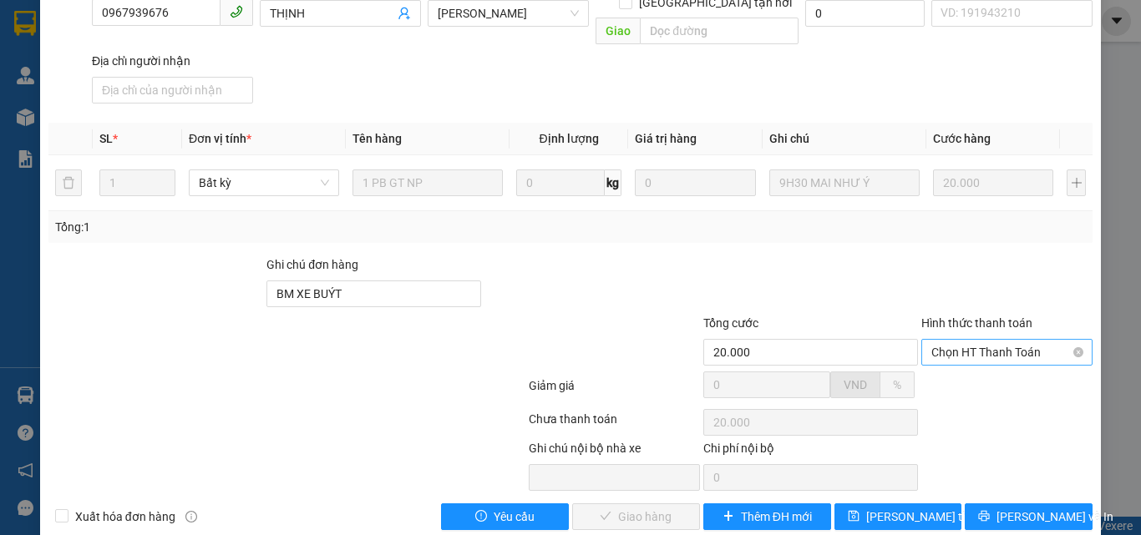
click at [980, 340] on span "Chọn HT Thanh Toán" at bounding box center [1006, 352] width 151 height 25
drag, startPoint x: 967, startPoint y: 366, endPoint x: 958, endPoint y: 372, distance: 11.4
click at [966, 367] on div "Tại văn phòng" at bounding box center [996, 367] width 149 height 18
type input "0"
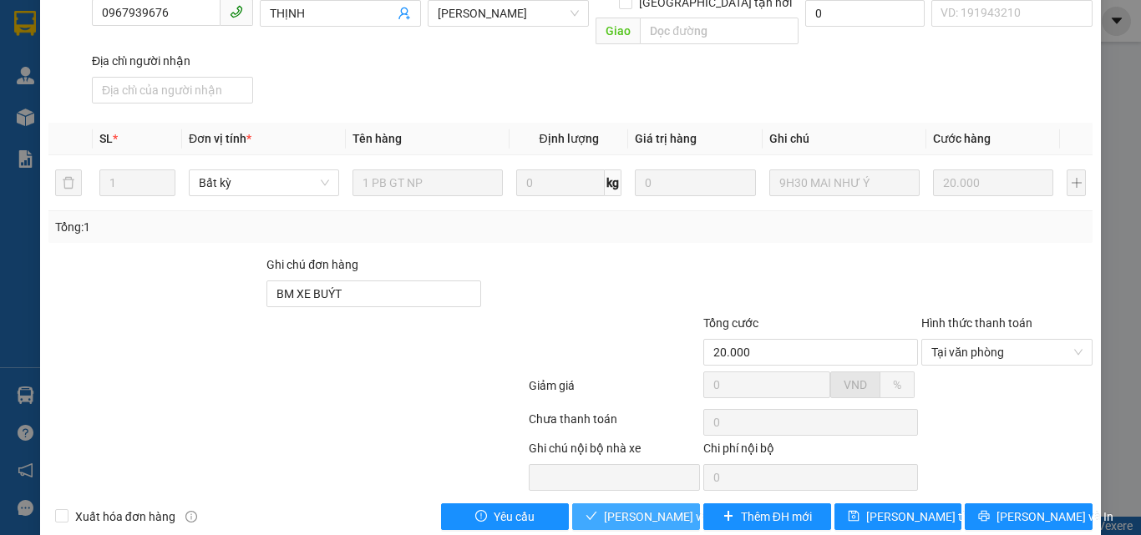
click at [620, 508] on span "Lưu và Giao hàng" at bounding box center [684, 517] width 160 height 18
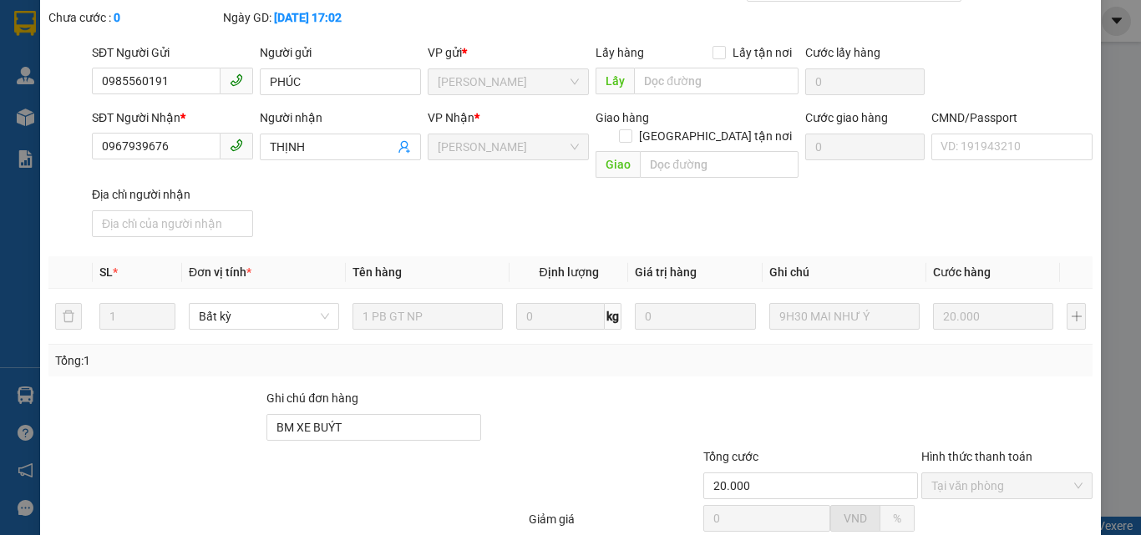
scroll to position [0, 0]
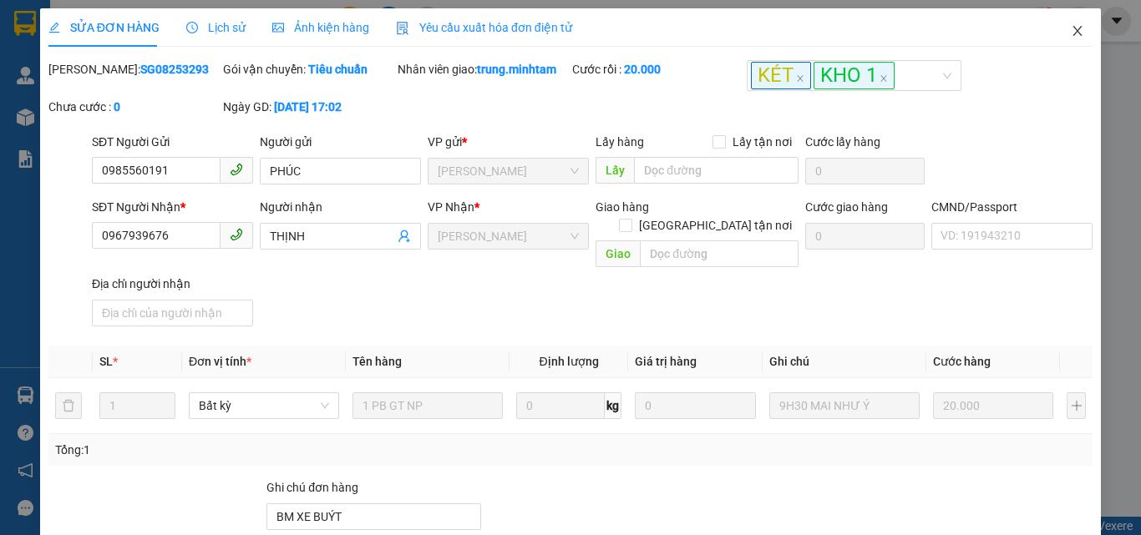
click at [1071, 34] on icon "close" at bounding box center [1077, 30] width 13 height 13
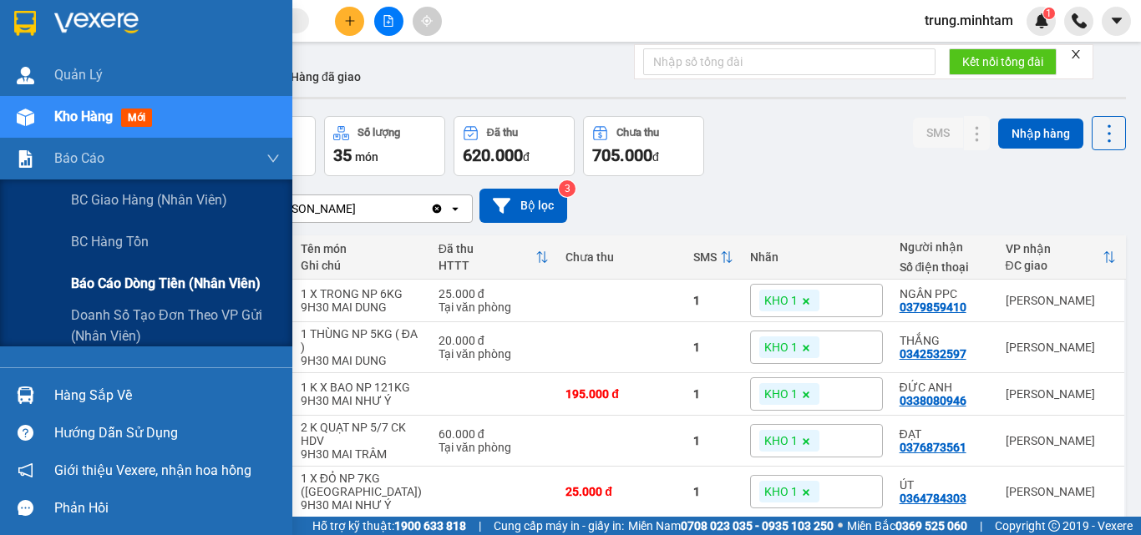
click at [124, 285] on span "Báo cáo dòng tiền (nhân viên)" at bounding box center [166, 283] width 190 height 21
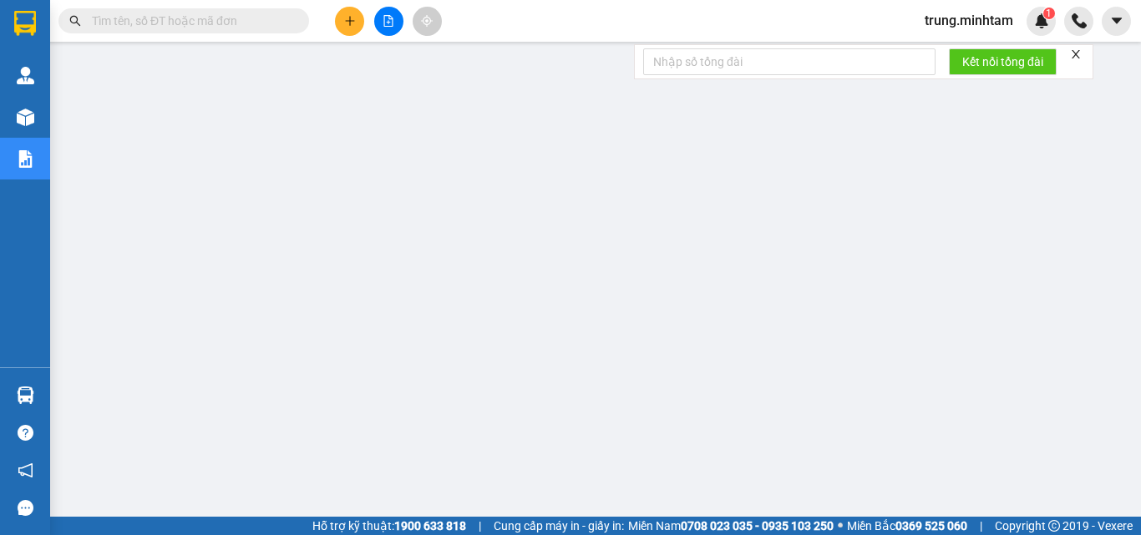
click at [220, 24] on input "text" at bounding box center [190, 21] width 197 height 18
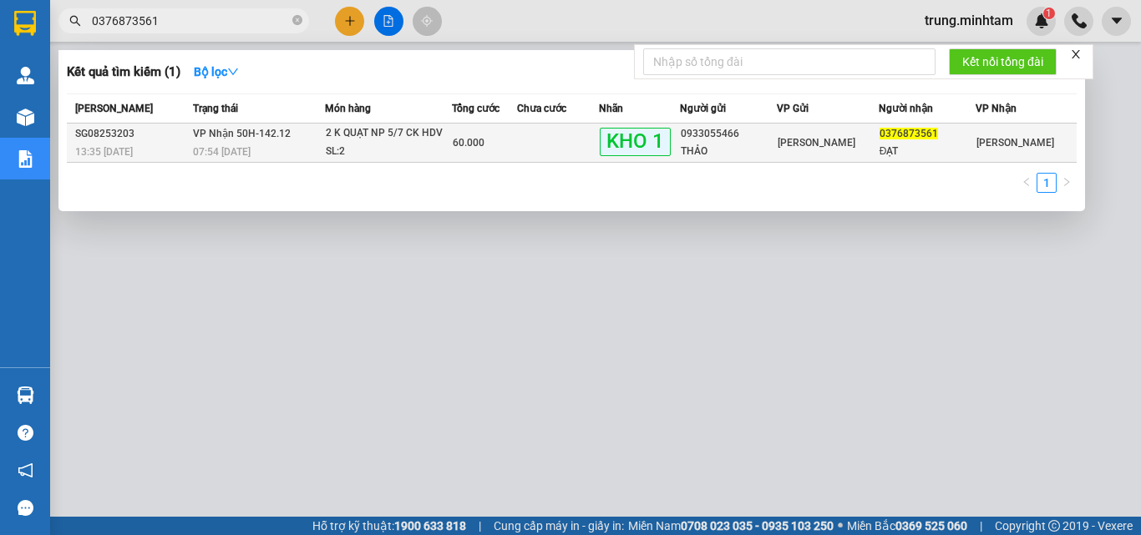
type input "0376873561"
click at [564, 139] on td at bounding box center [558, 143] width 82 height 39
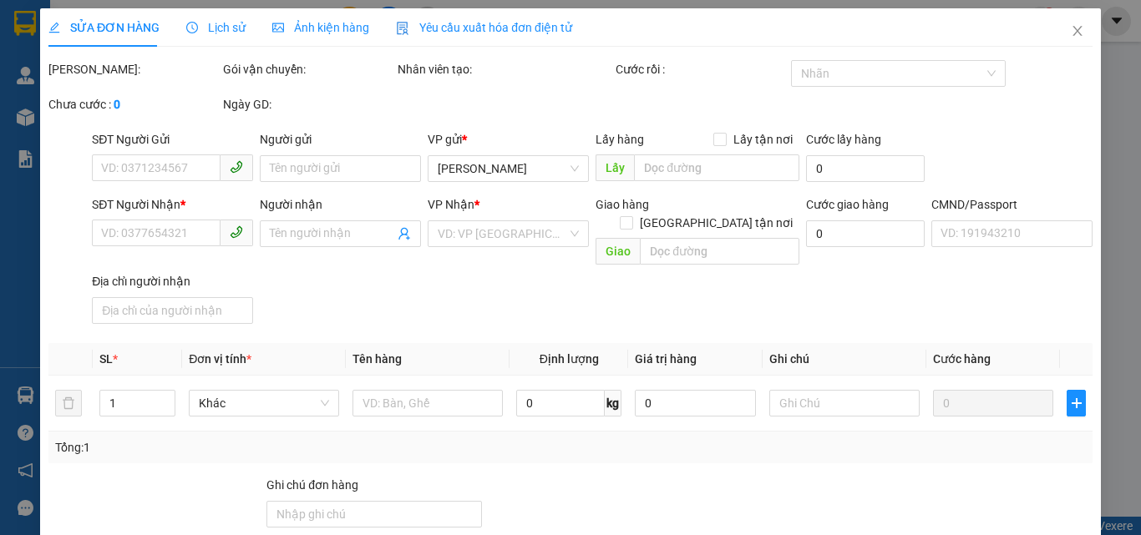
type input "0933055466"
type input "THẢO"
type input "0376873561"
type input "ĐẠT"
type input "ĐỔ BỂ K ĐỀN BM"
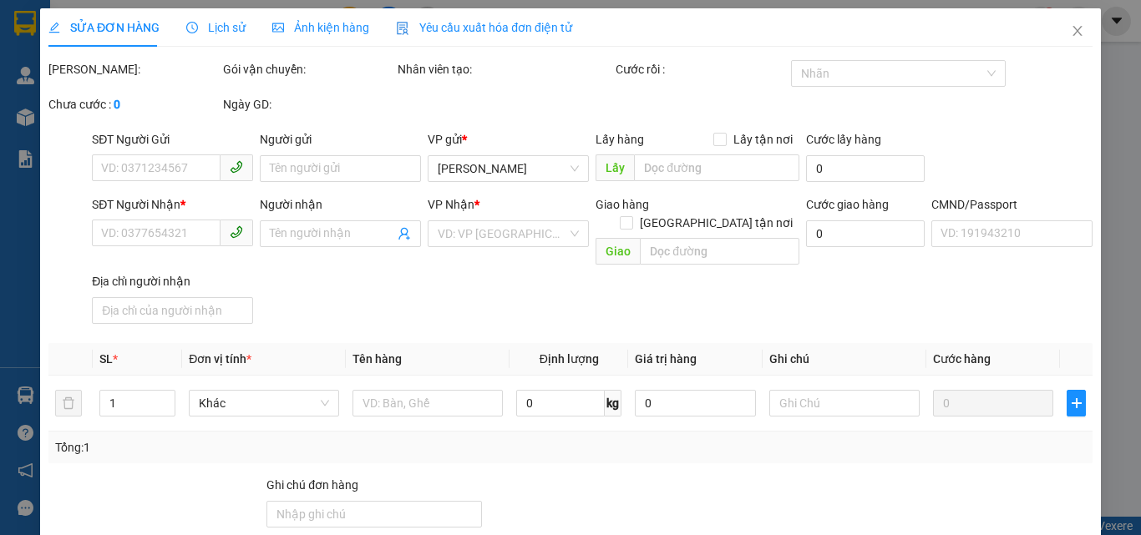
type input "60.000"
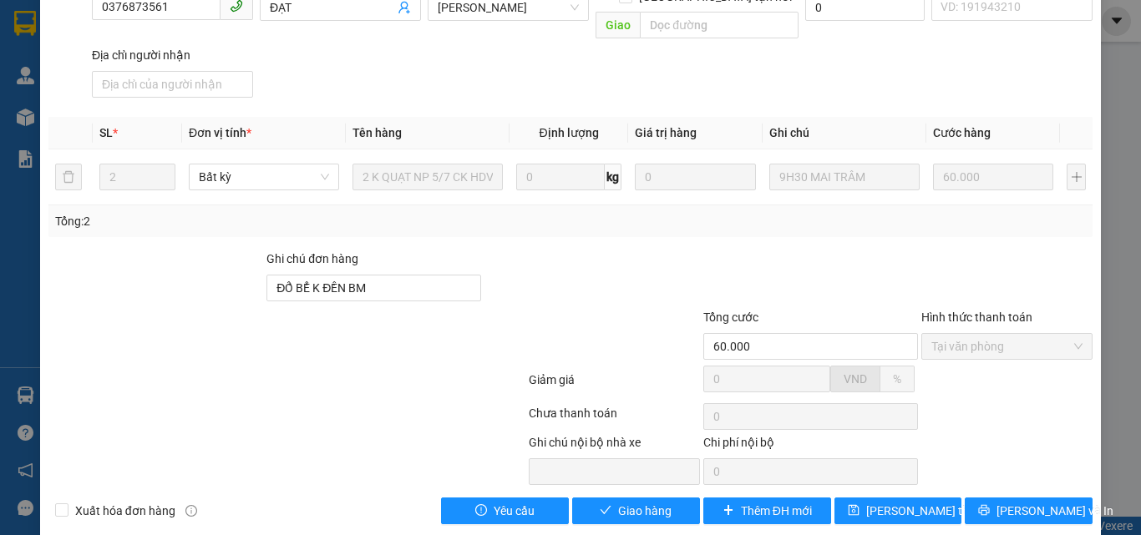
scroll to position [232, 0]
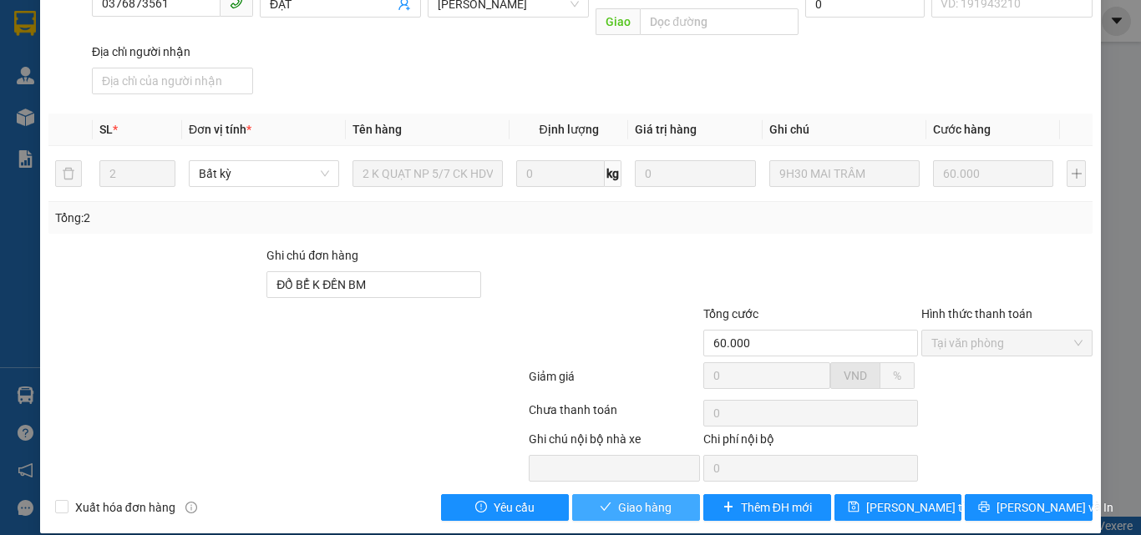
click at [632, 499] on span "Giao hàng" at bounding box center [644, 508] width 53 height 18
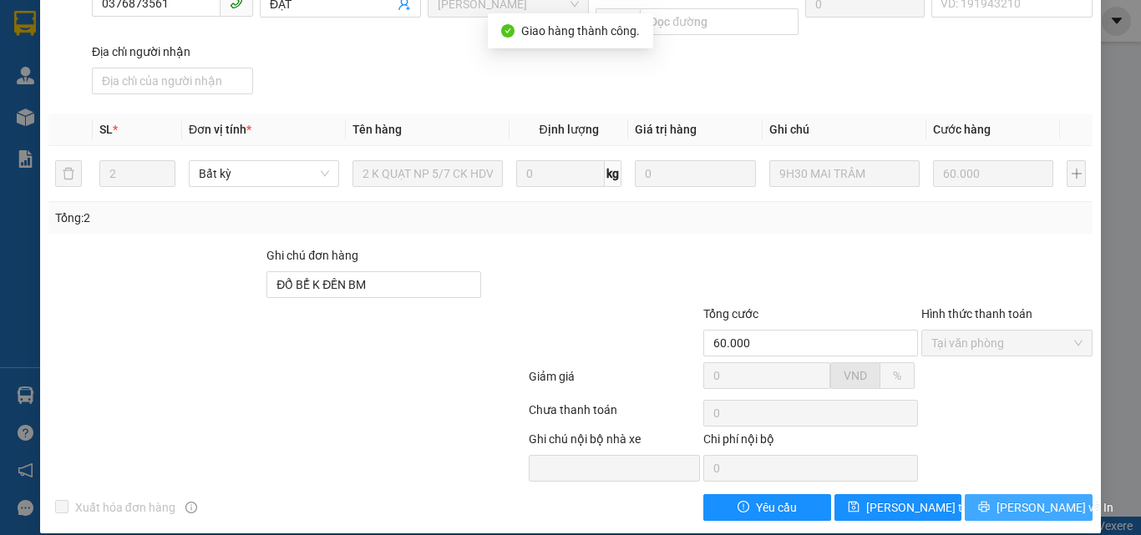
click at [1018, 499] on span "Lưu và In" at bounding box center [1054, 508] width 117 height 18
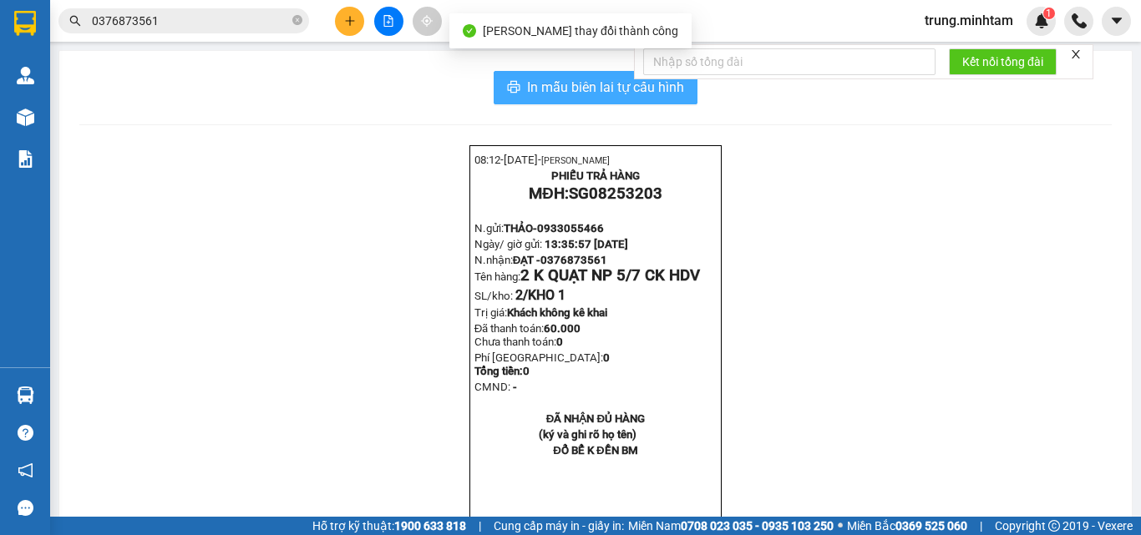
click at [665, 88] on span "In mẫu biên lai tự cấu hình" at bounding box center [605, 87] width 157 height 21
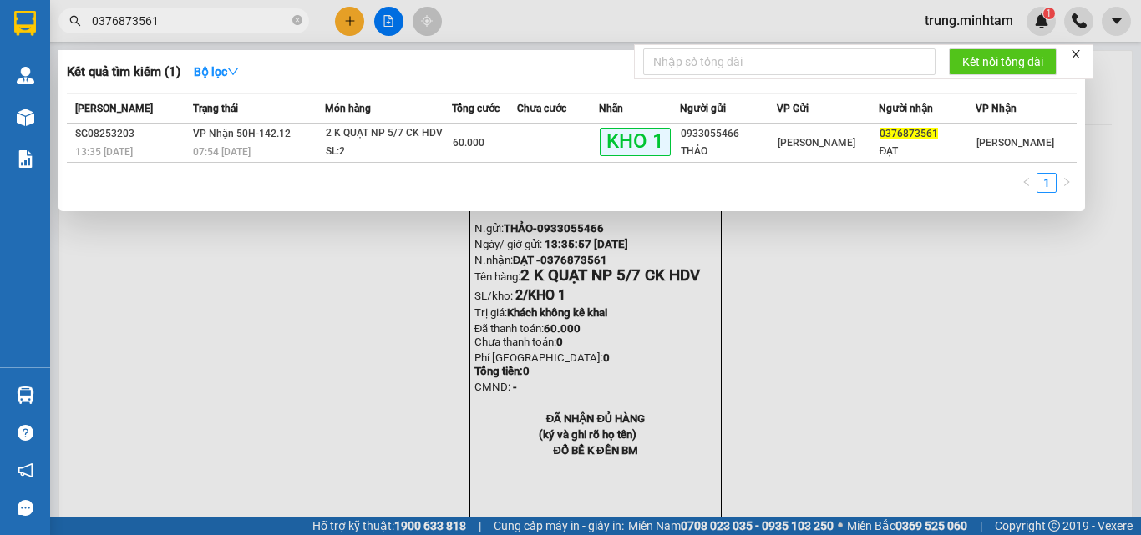
click at [170, 21] on input "0376873561" at bounding box center [190, 21] width 197 height 18
click at [170, 20] on input "0376873561" at bounding box center [190, 21] width 197 height 18
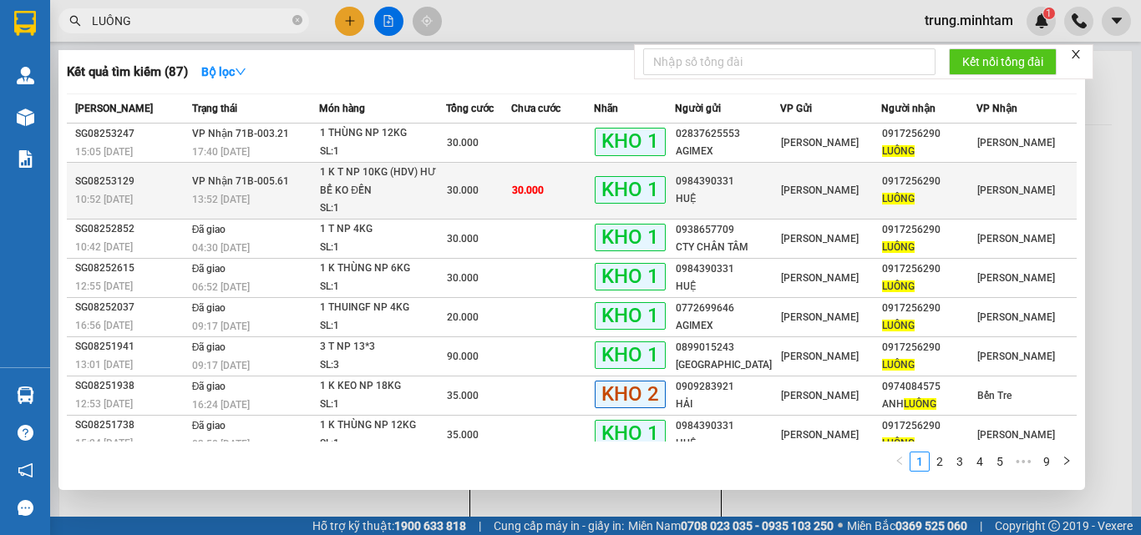
type input "LUÔNG"
click at [572, 194] on td "30.000" at bounding box center [552, 191] width 82 height 57
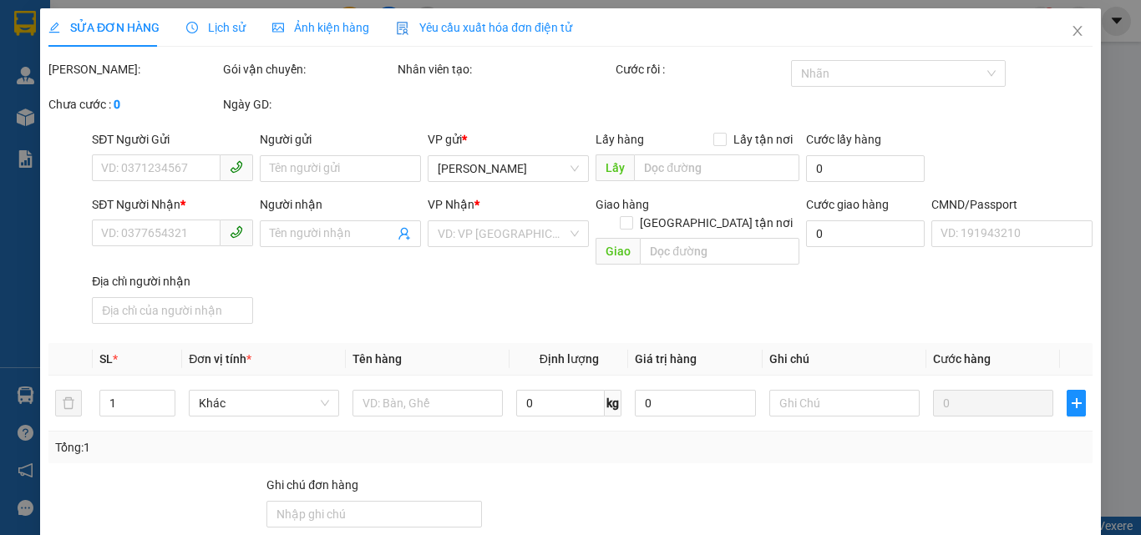
type input "0984390331"
type input "HUỆ"
type input "0917256290"
type input "LUÔNG"
type input "BM"
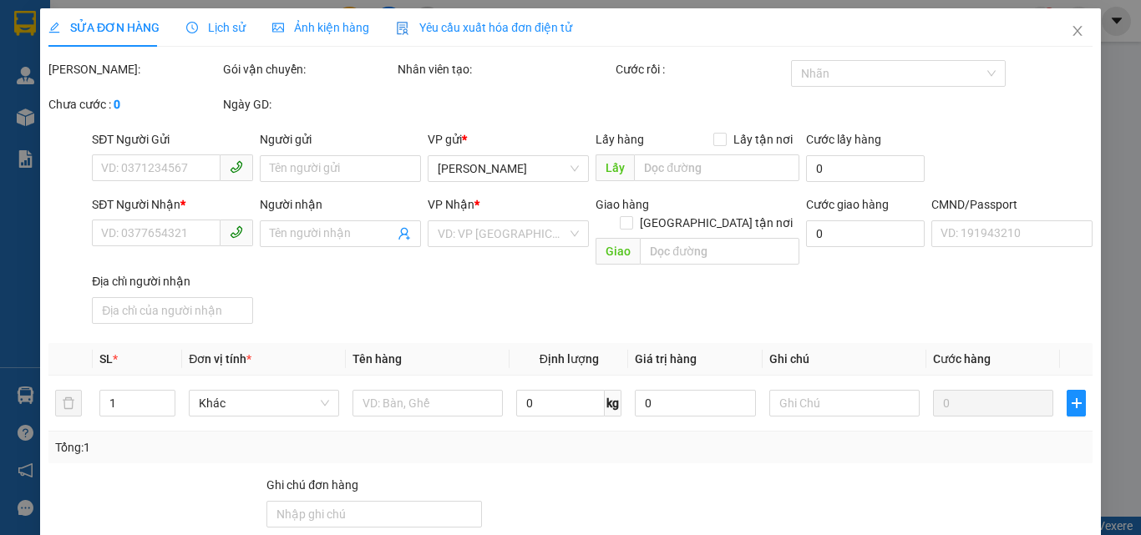
type input "30.000"
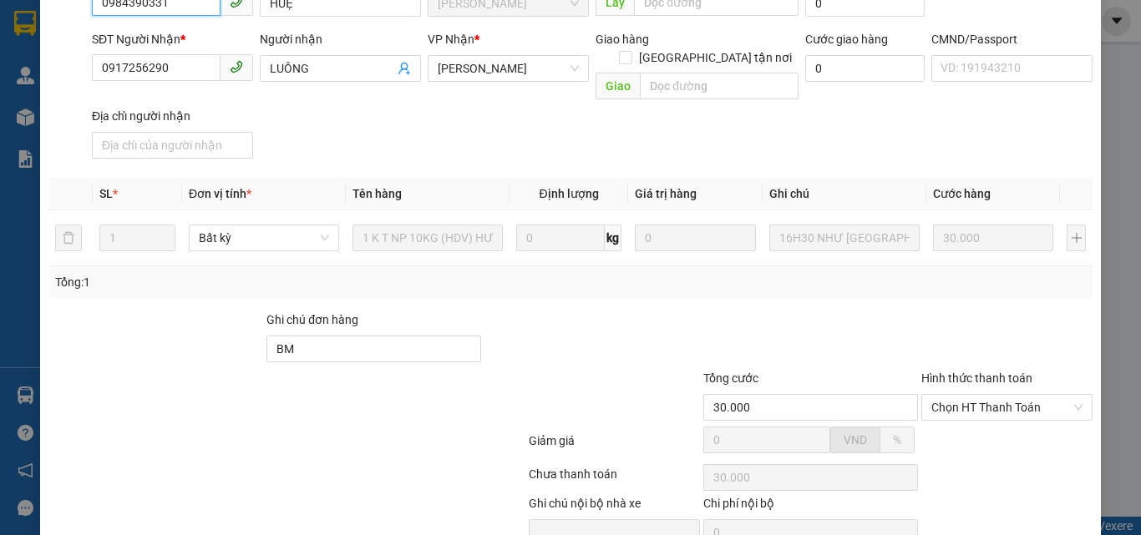
scroll to position [232, 0]
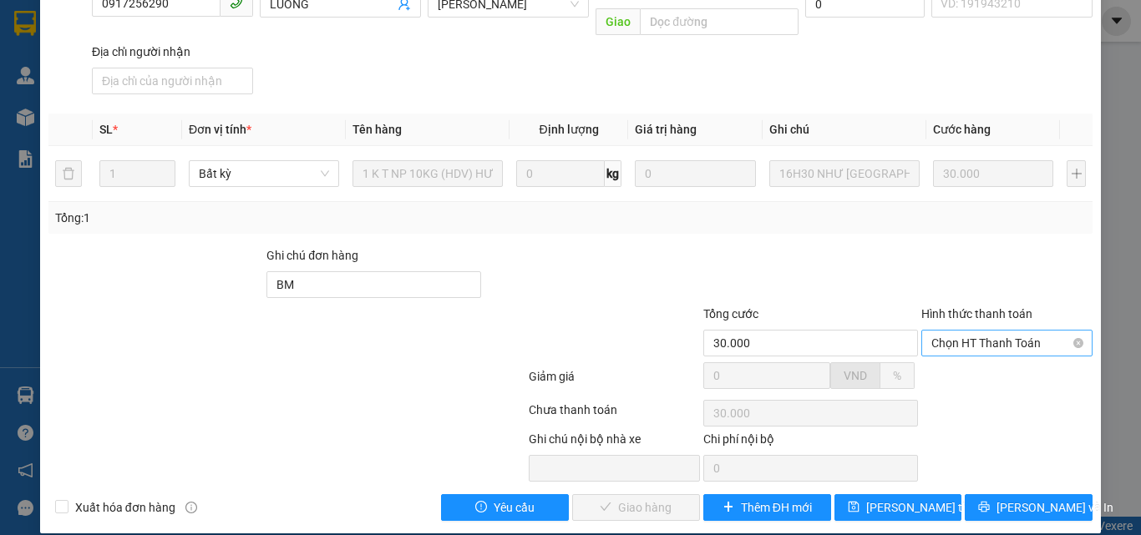
click at [970, 331] on span "Chọn HT Thanh Toán" at bounding box center [1006, 343] width 151 height 25
click at [960, 358] on div "Tại văn phòng" at bounding box center [996, 358] width 149 height 18
type input "0"
click at [615, 499] on span "Lưu và Giao hàng" at bounding box center [684, 508] width 160 height 18
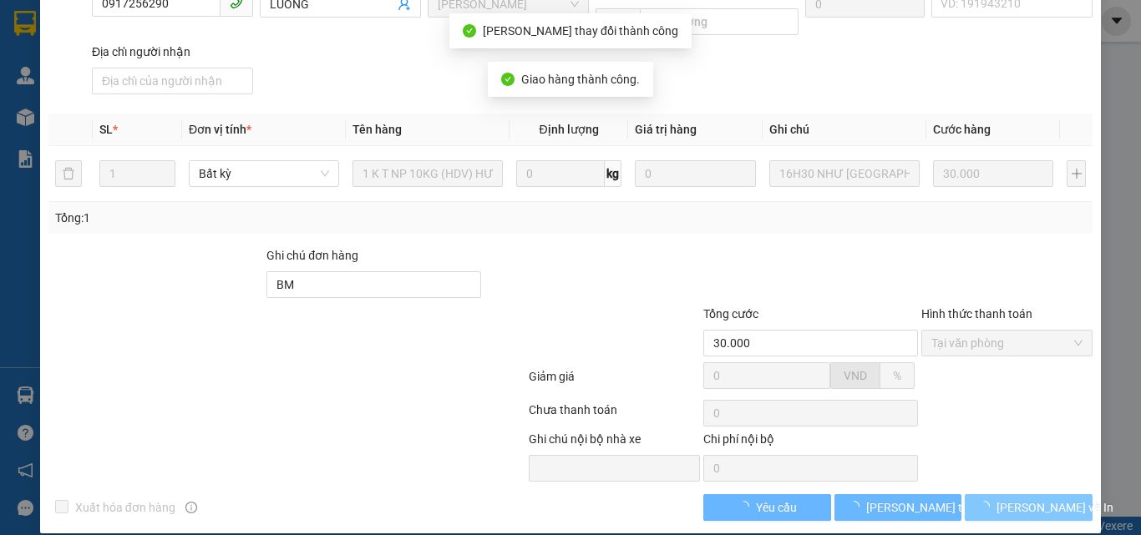
click at [996, 501] on span "loading" at bounding box center [987, 507] width 18 height 12
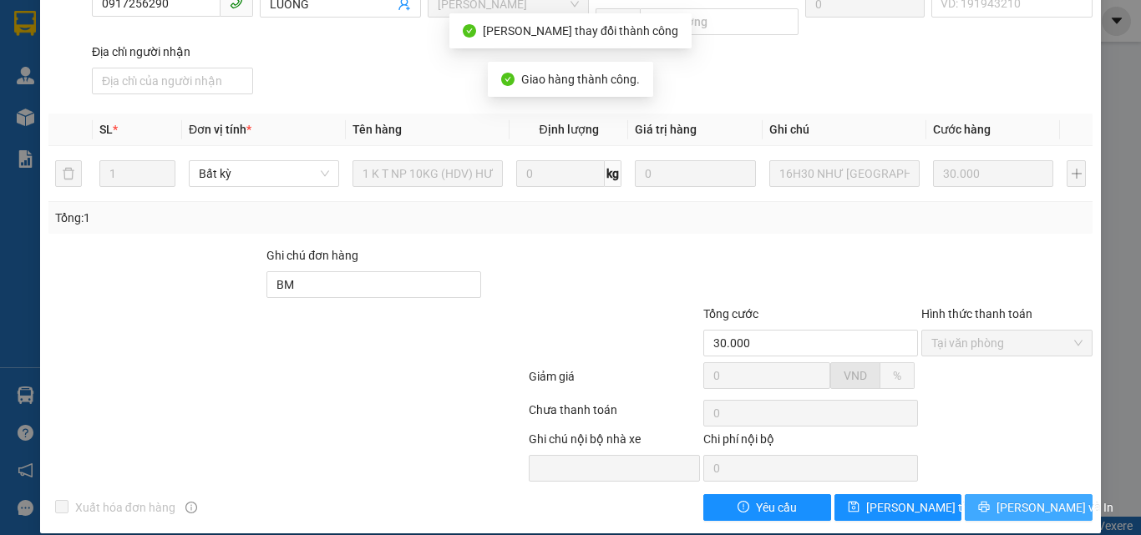
click at [987, 502] on icon "printer" at bounding box center [984, 507] width 11 height 11
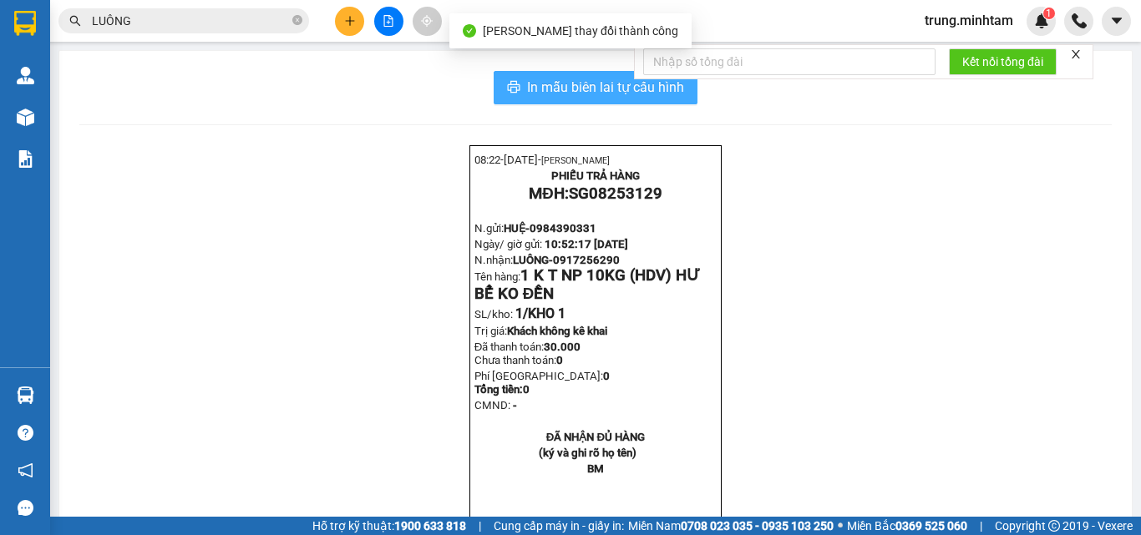
click at [659, 95] on span "In mẫu biên lai tự cấu hình" at bounding box center [605, 87] width 157 height 21
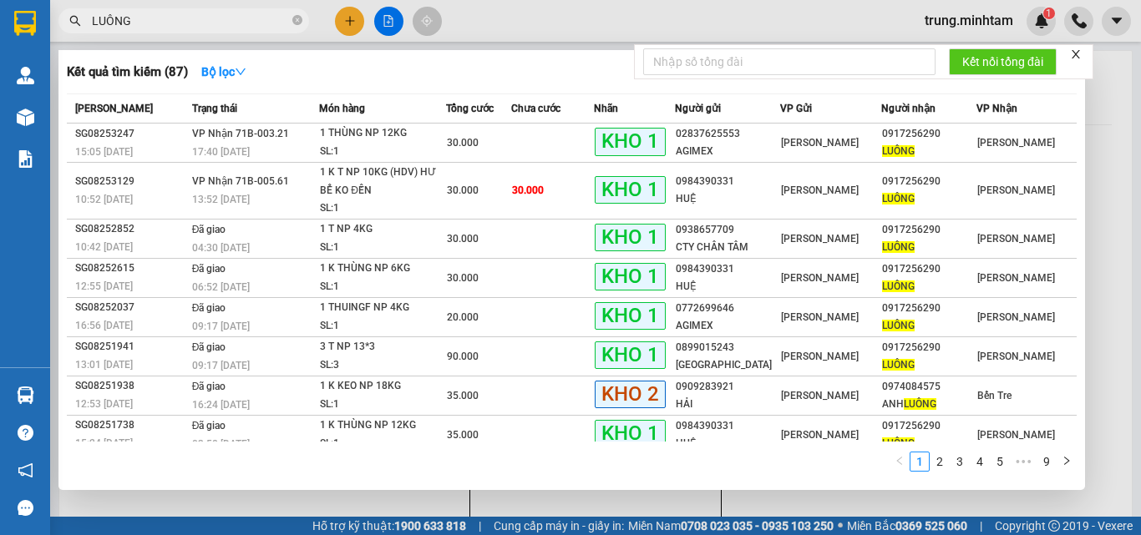
click at [187, 22] on input "LUÔNG" at bounding box center [190, 21] width 197 height 18
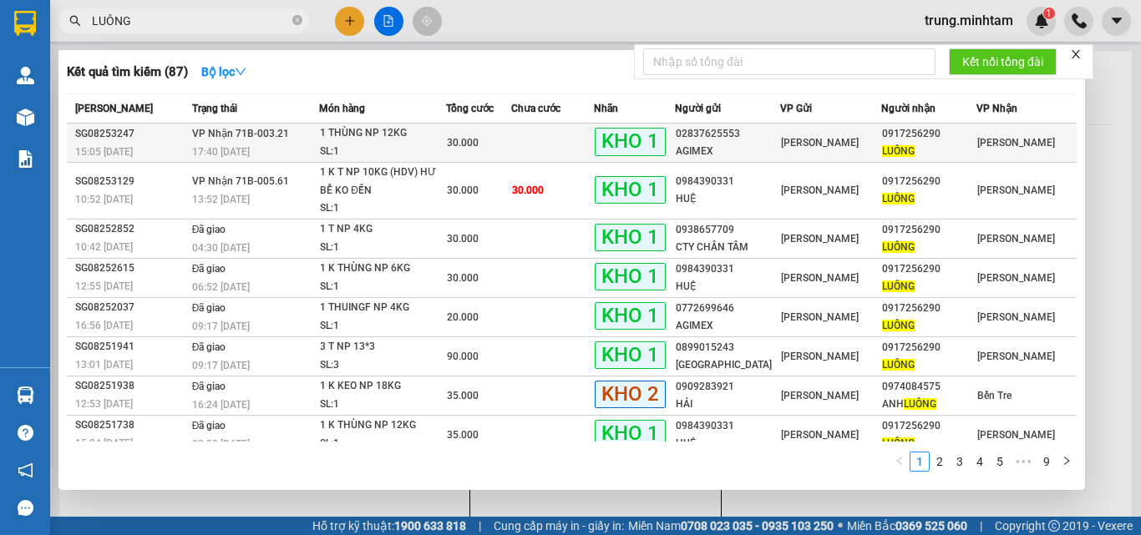
click at [539, 141] on td at bounding box center [552, 143] width 82 height 39
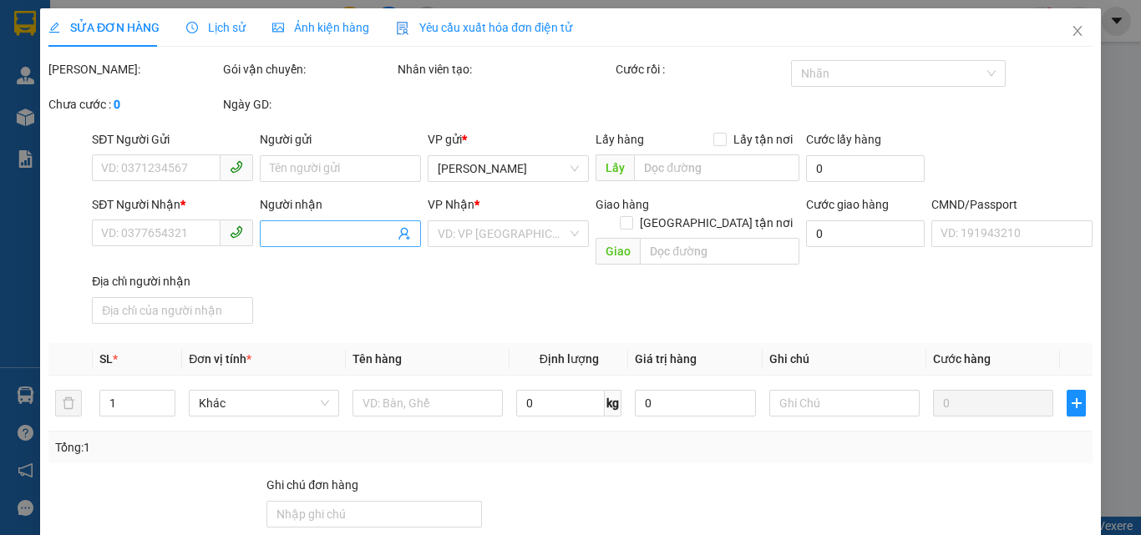
type input "02837625553"
type input "AGIMEX"
type input "0917256290"
type input "LUÔNG"
type input "KBM"
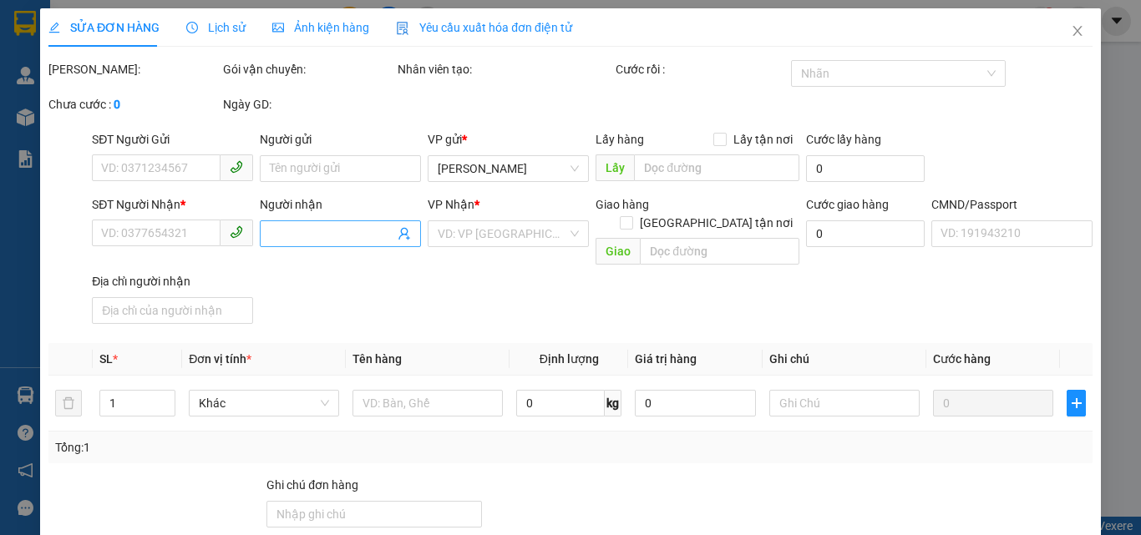
type input "30.000"
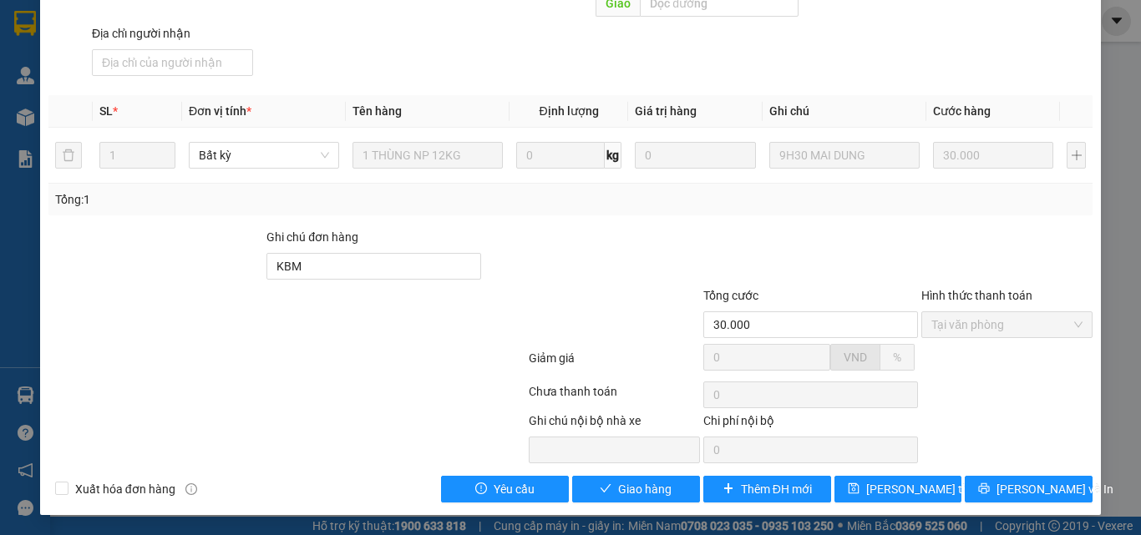
scroll to position [232, 0]
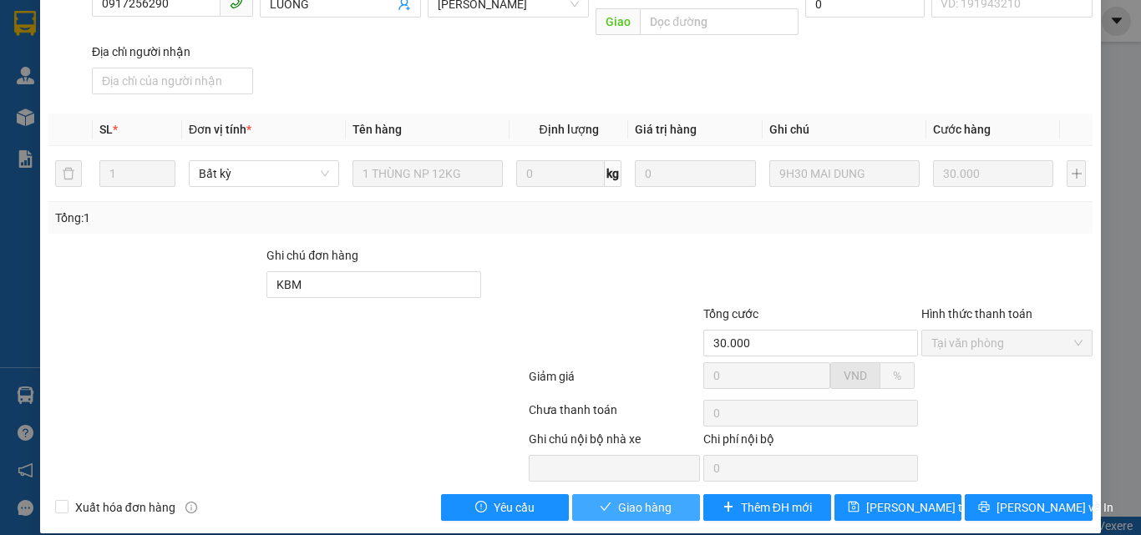
click at [643, 499] on span "Giao hàng" at bounding box center [644, 508] width 53 height 18
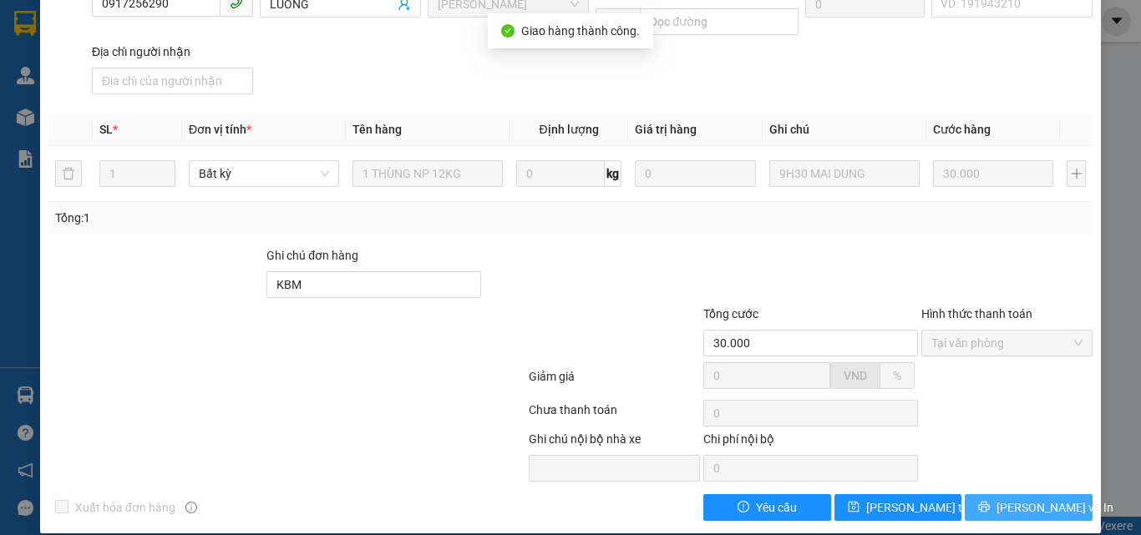
click at [1032, 499] on span "Lưu và In" at bounding box center [1054, 508] width 117 height 18
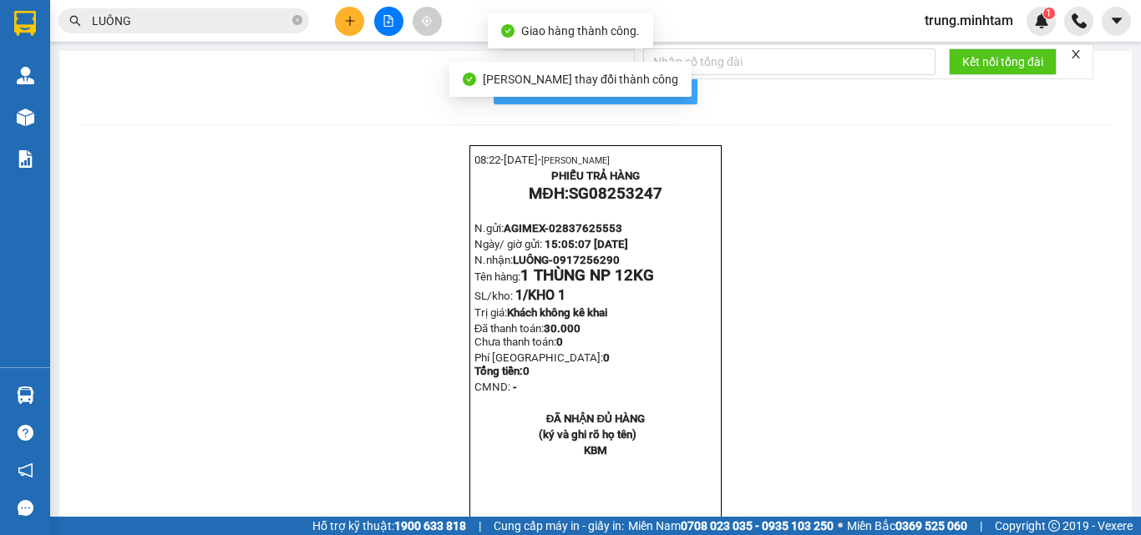
click at [666, 89] on span "In mẫu biên lai tự cấu hình" at bounding box center [605, 87] width 157 height 21
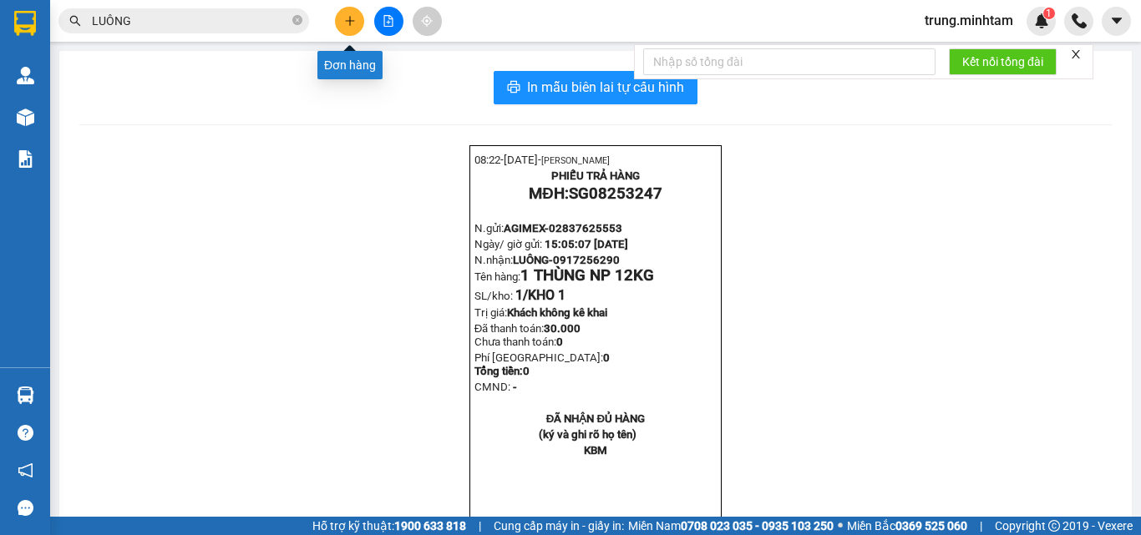
click at [350, 19] on icon "plus" at bounding box center [349, 20] width 1 height 9
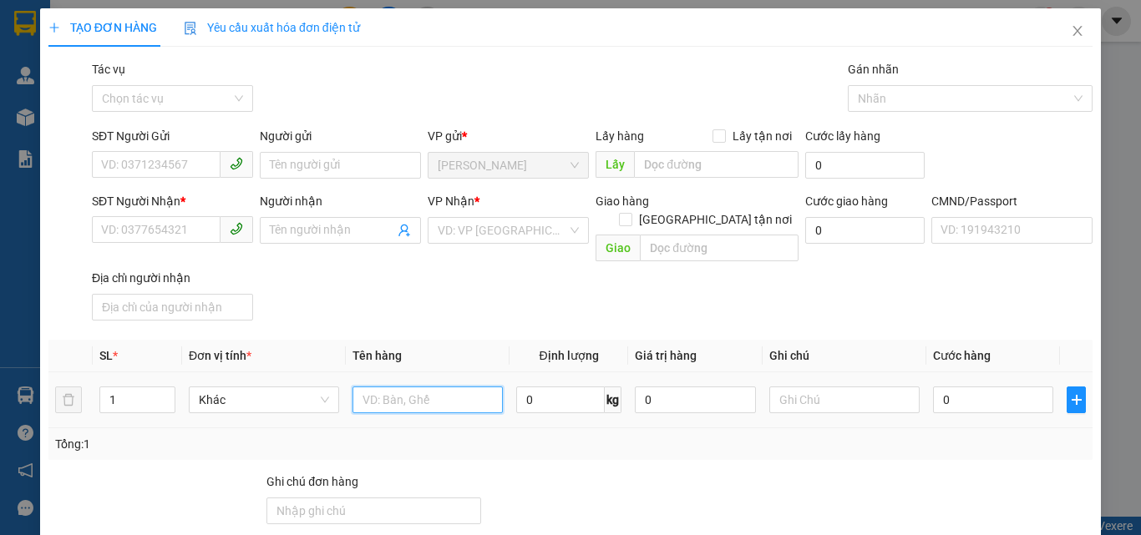
click at [422, 387] on input "text" at bounding box center [427, 400] width 150 height 27
type input "1 G BAO 14 KLG NP (ĐA)"
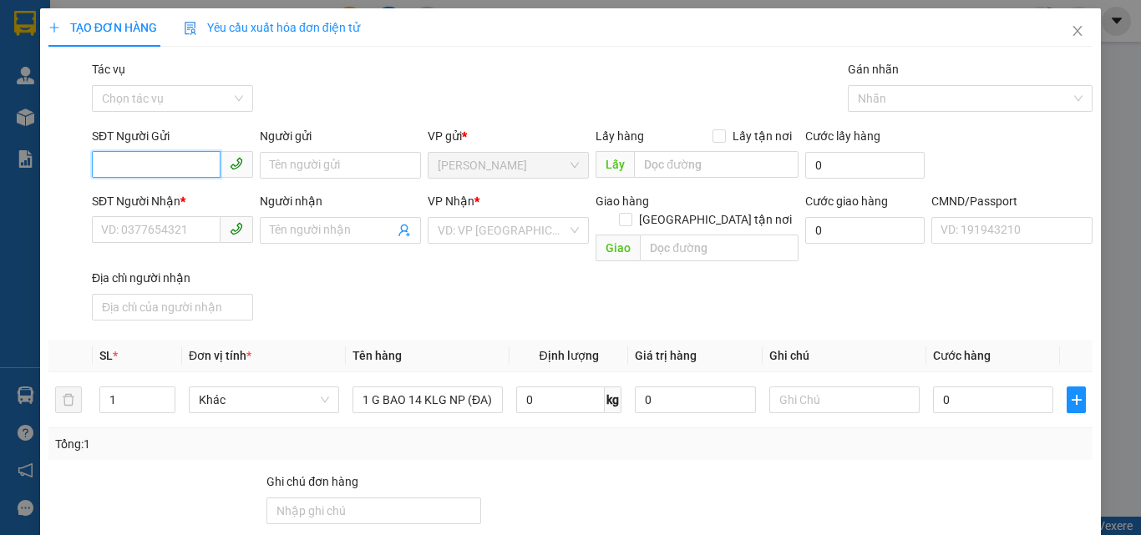
click at [184, 167] on input "SĐT Người Gửi" at bounding box center [156, 164] width 129 height 27
type input "0966405196"
click at [211, 196] on div "0966405196 - MẸ MÀU" at bounding box center [170, 199] width 139 height 18
type input "MẸ MÀU"
type input "0965005250"
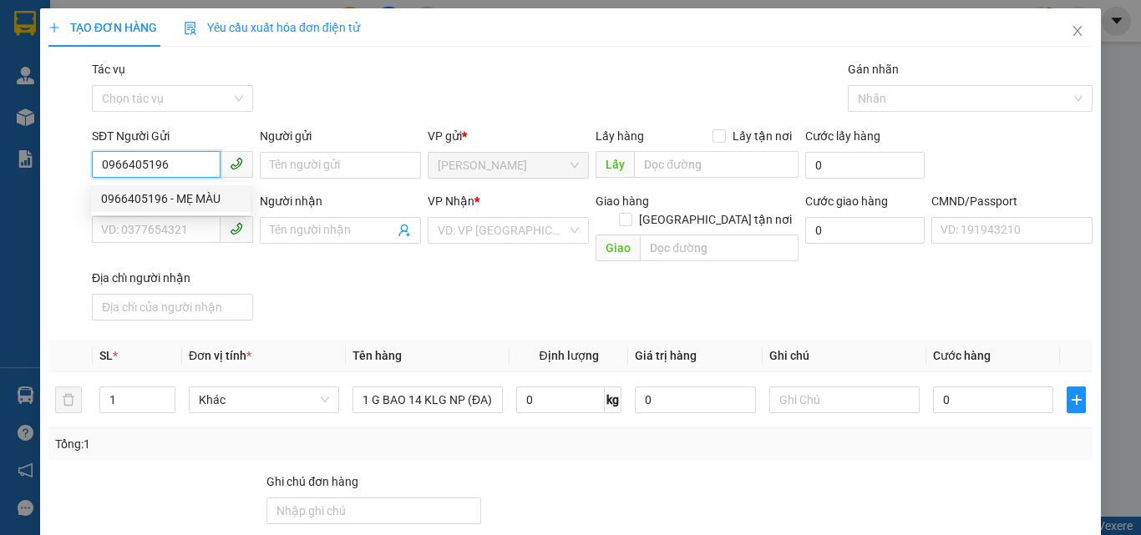
type input "NHI"
type input "0966405196"
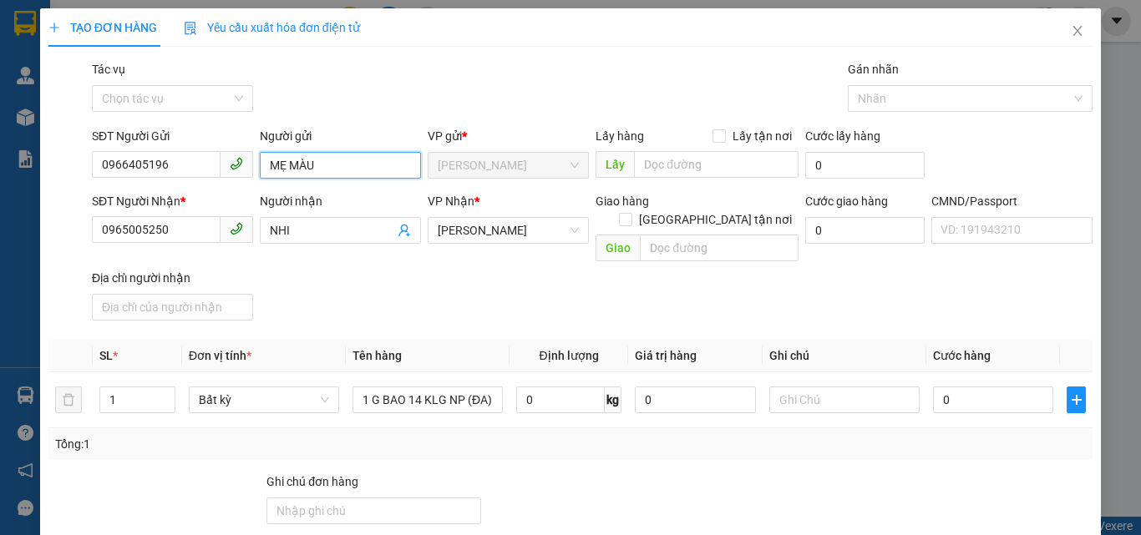
drag, startPoint x: 285, startPoint y: 165, endPoint x: 259, endPoint y: 170, distance: 26.4
click at [260, 170] on input "MẸ MÀU" at bounding box center [340, 165] width 161 height 27
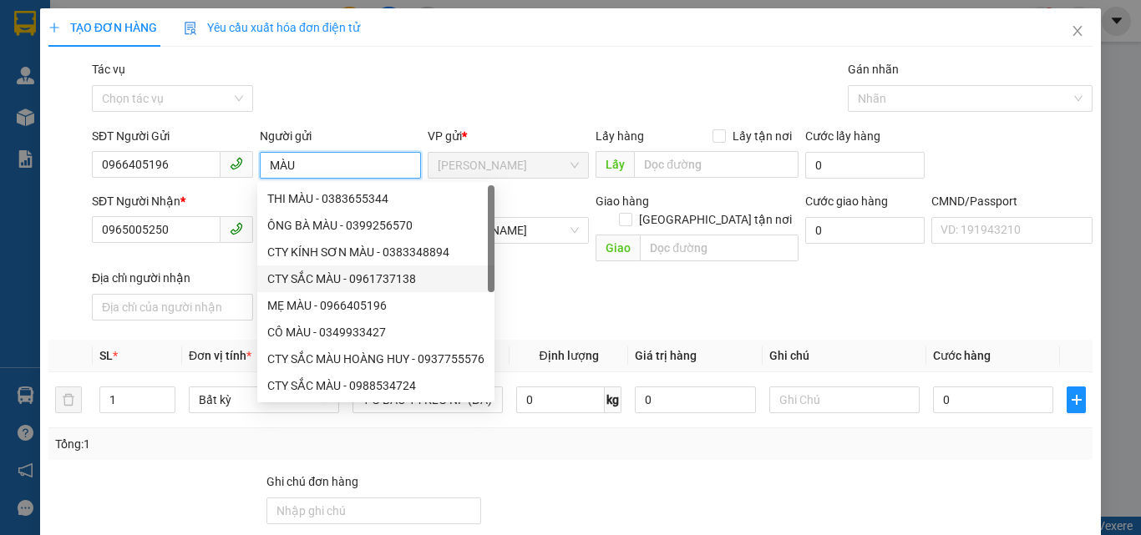
type input "MÀU"
click at [443, 32] on div "TẠO ĐƠN HÀNG Yêu cầu xuất hóa đơn điện tử" at bounding box center [570, 27] width 1044 height 38
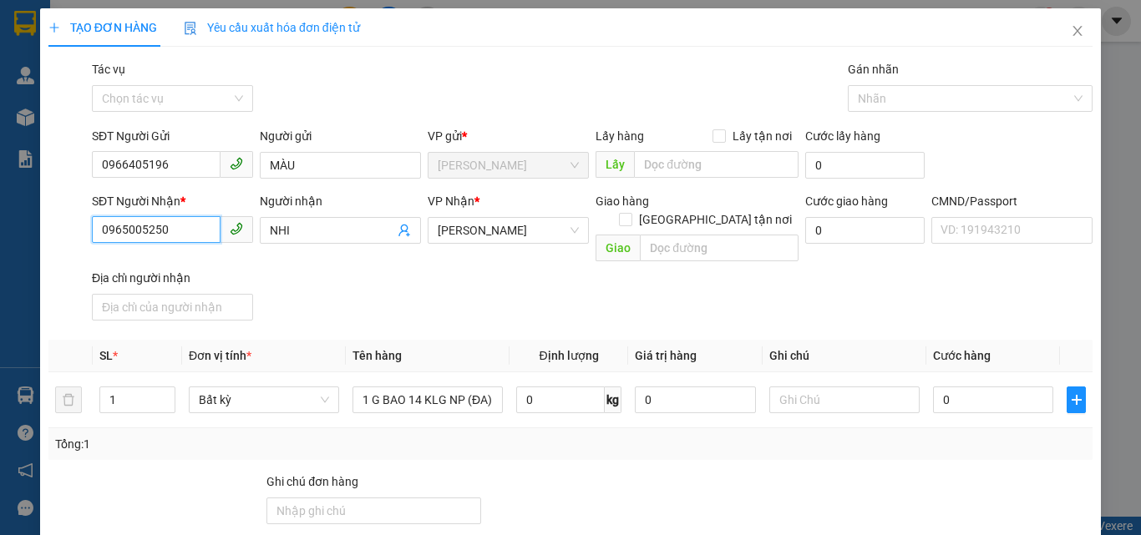
click at [185, 232] on input "0965005250" at bounding box center [156, 229] width 129 height 27
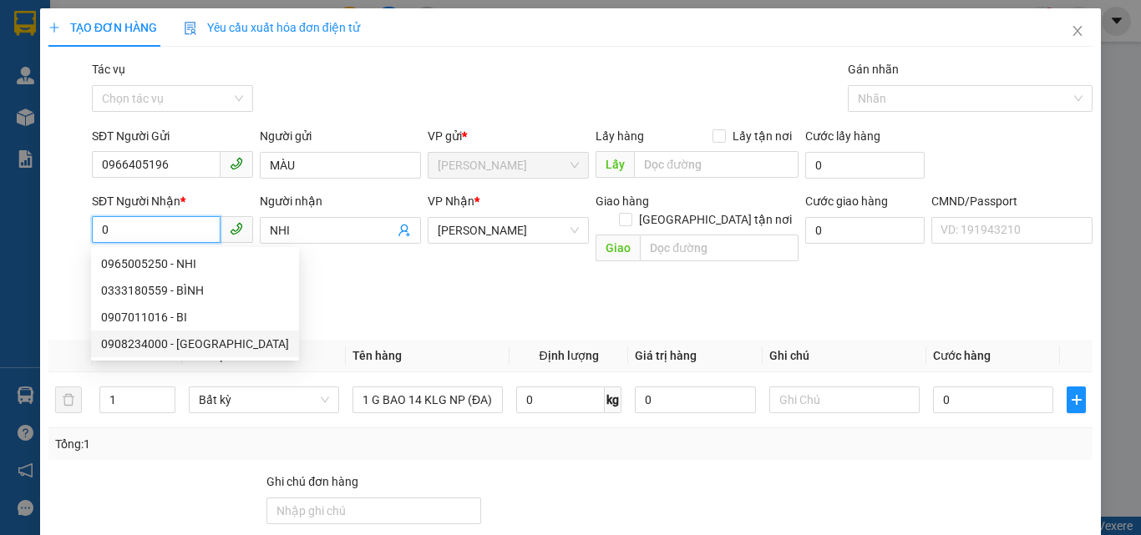
click at [180, 342] on div "0908234000 - HÀ" at bounding box center [195, 344] width 188 height 18
type input "0908234000"
type input "HÀ"
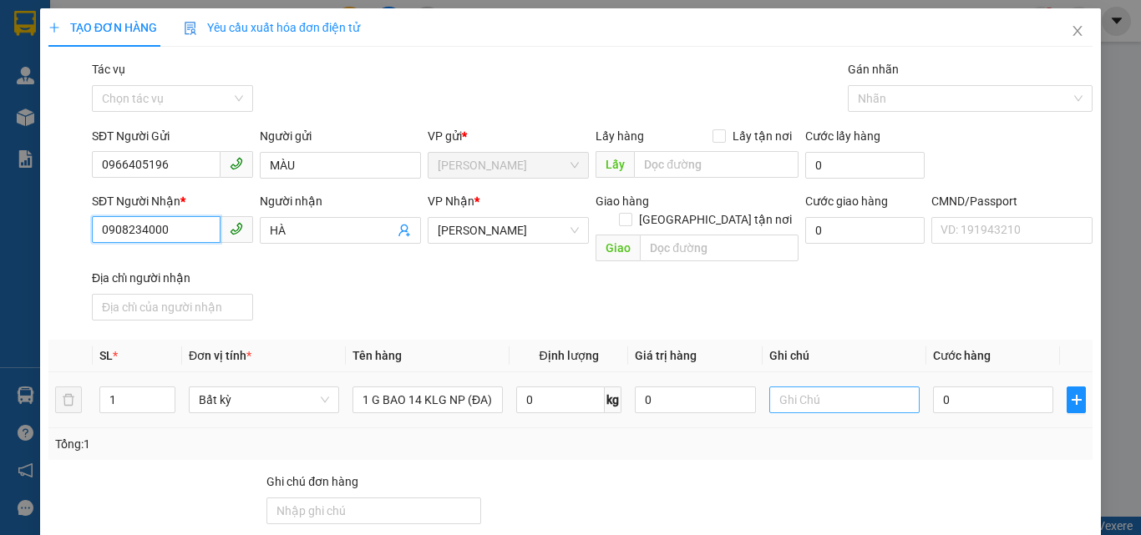
type input "0908234000"
click at [832, 387] on input "text" at bounding box center [844, 400] width 150 height 27
type input "13H TRUNG"
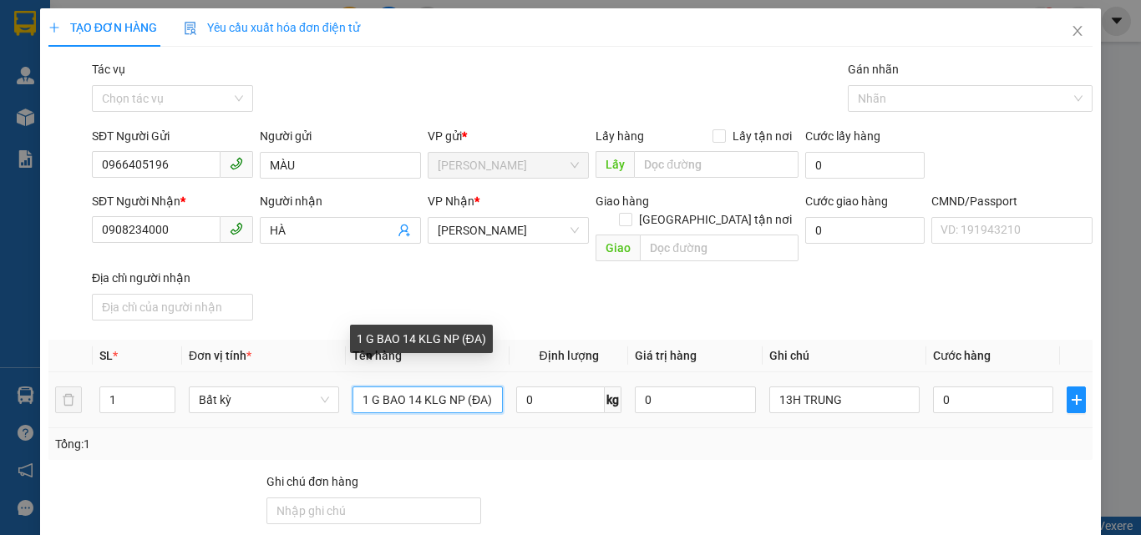
click at [429, 387] on input "1 G BAO 14 KLG NP (ĐA)" at bounding box center [427, 400] width 150 height 27
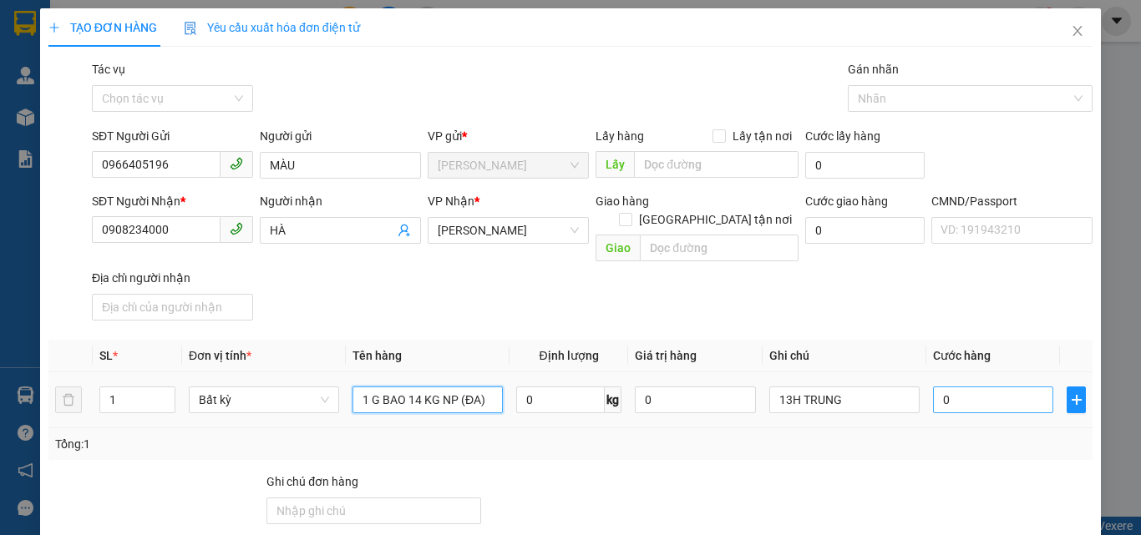
type input "1 G BAO 14 KG NP (ĐA)"
click at [1011, 387] on input "0" at bounding box center [993, 400] width 120 height 27
type input "3"
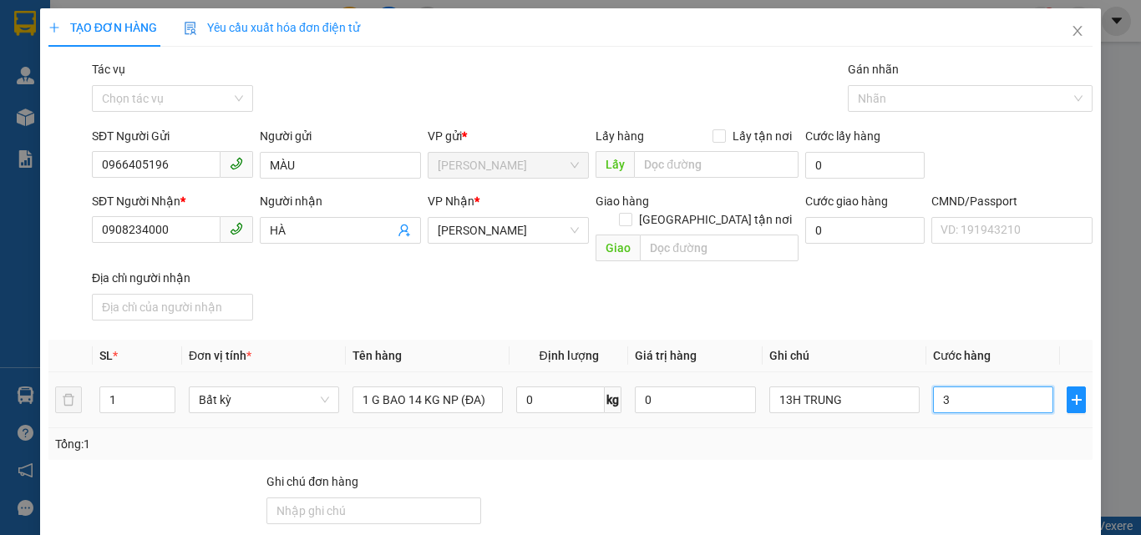
type input "30"
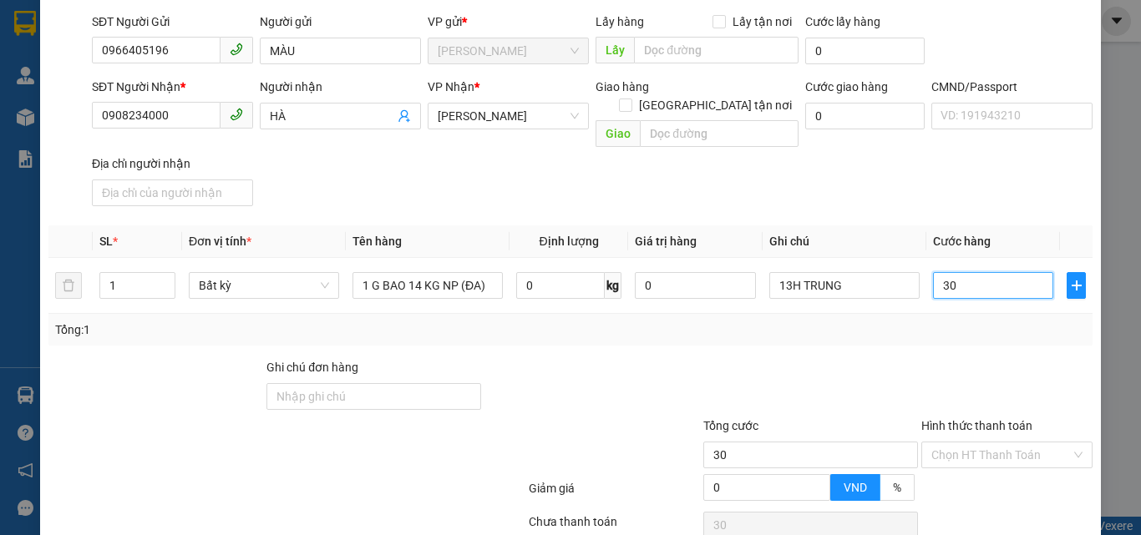
scroll to position [223, 0]
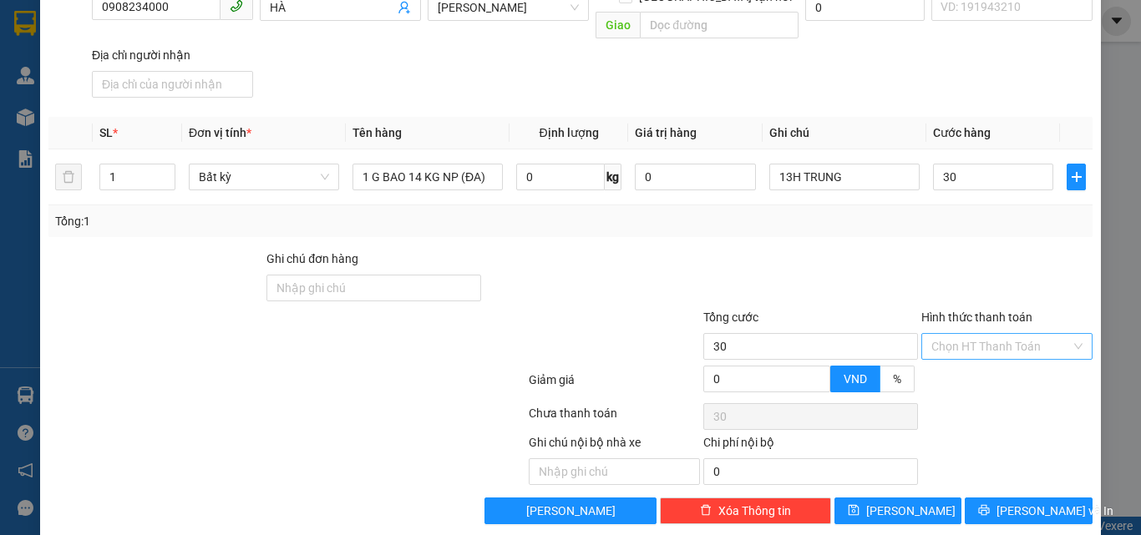
type input "30.000"
click at [948, 334] on input "Hình thức thanh toán" at bounding box center [1000, 346] width 139 height 25
click at [953, 359] on div "Tại văn phòng" at bounding box center [996, 361] width 149 height 18
type input "0"
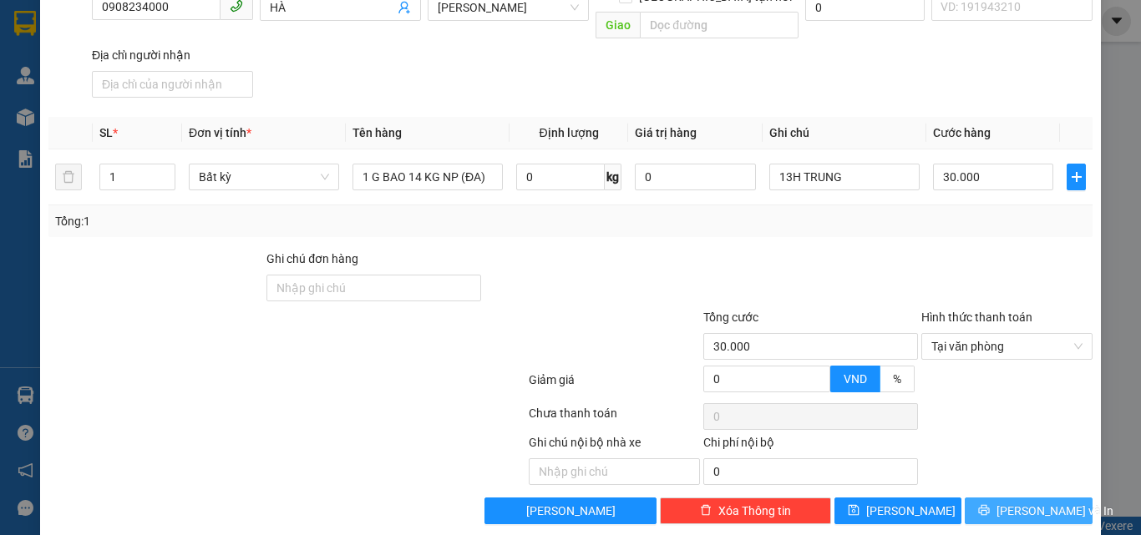
click at [1005, 502] on span "Lưu và In" at bounding box center [1054, 511] width 117 height 18
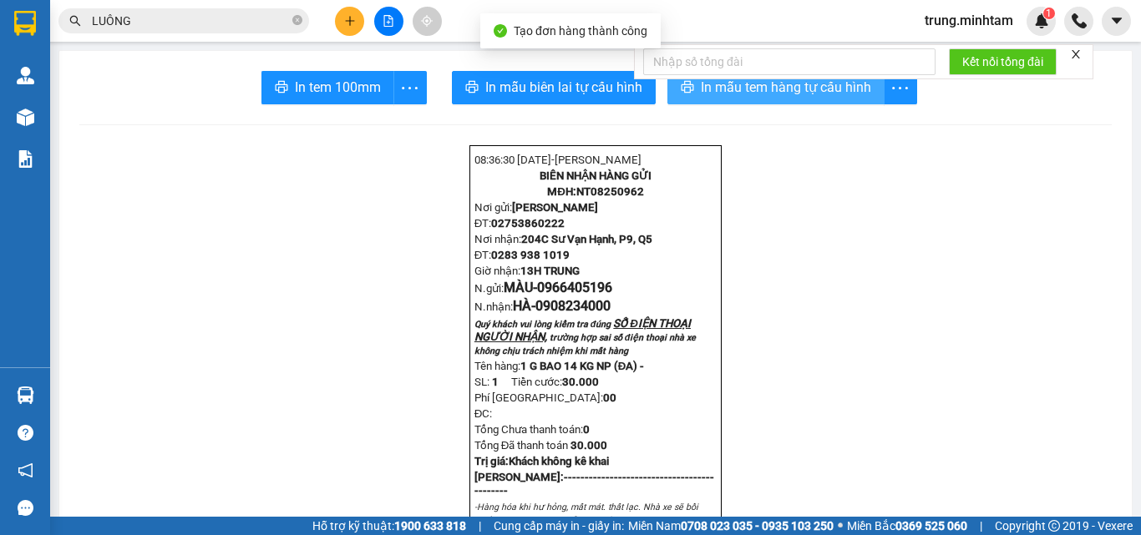
click at [777, 91] on span "In mẫu tem hàng tự cấu hình" at bounding box center [786, 87] width 170 height 21
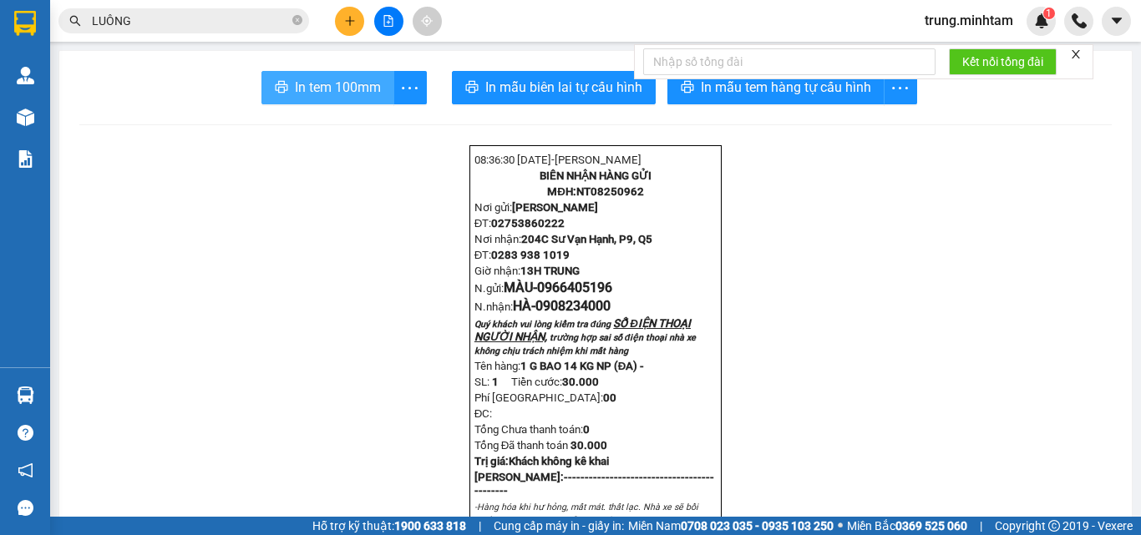
click at [332, 85] on span "In tem 100mm" at bounding box center [338, 87] width 86 height 21
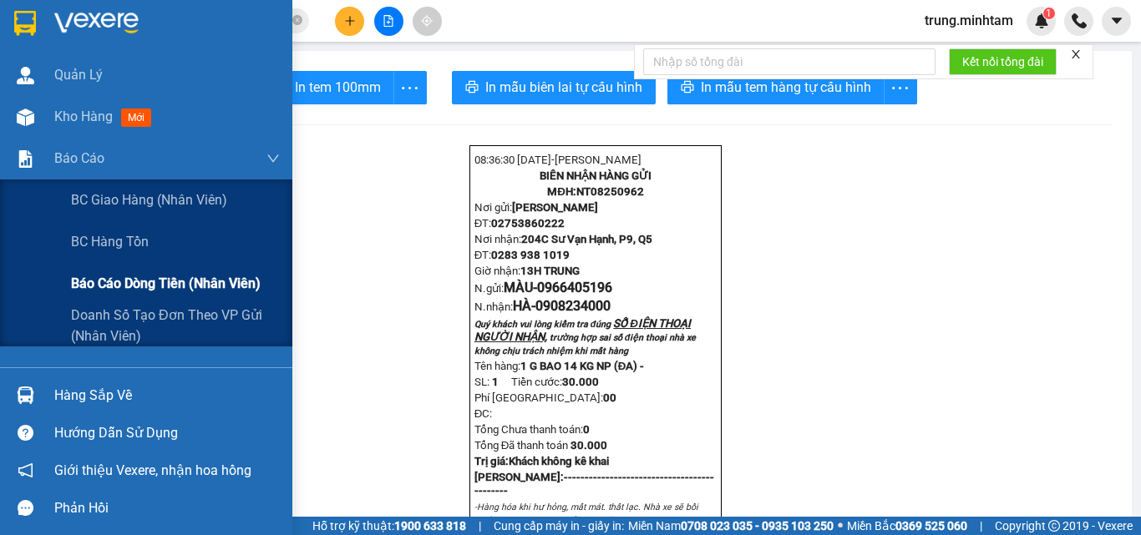
click at [125, 286] on span "Báo cáo dòng tiền (nhân viên)" at bounding box center [166, 283] width 190 height 21
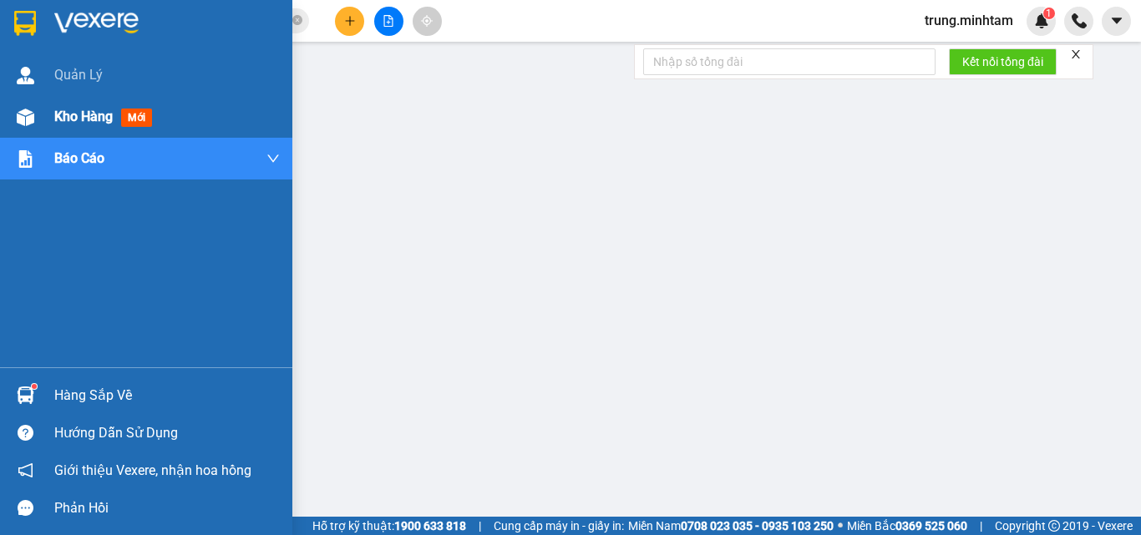
click at [94, 119] on span "Kho hàng" at bounding box center [83, 117] width 58 height 16
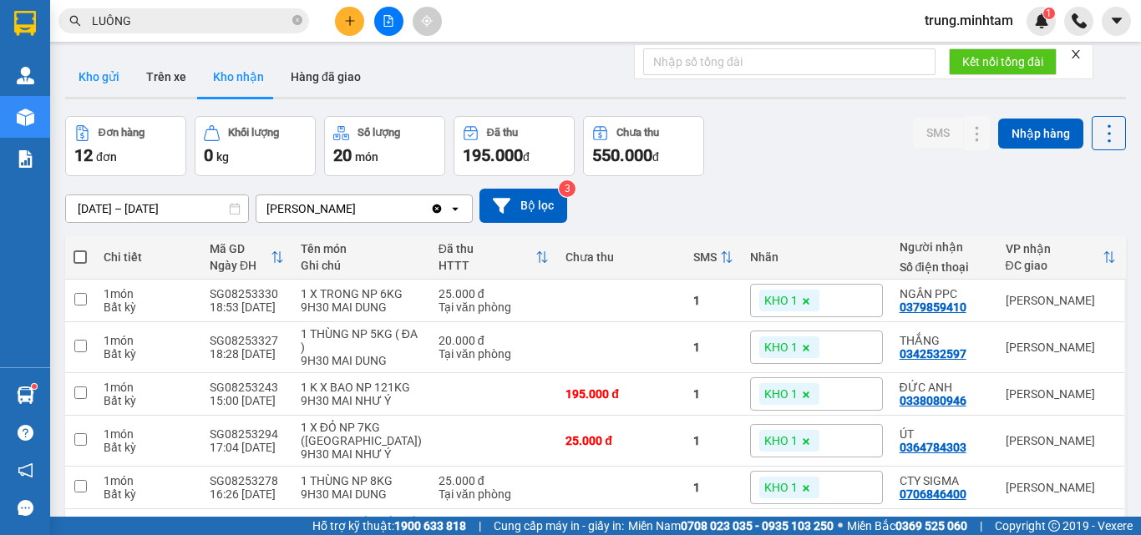
click at [100, 74] on button "Kho gửi" at bounding box center [99, 77] width 68 height 40
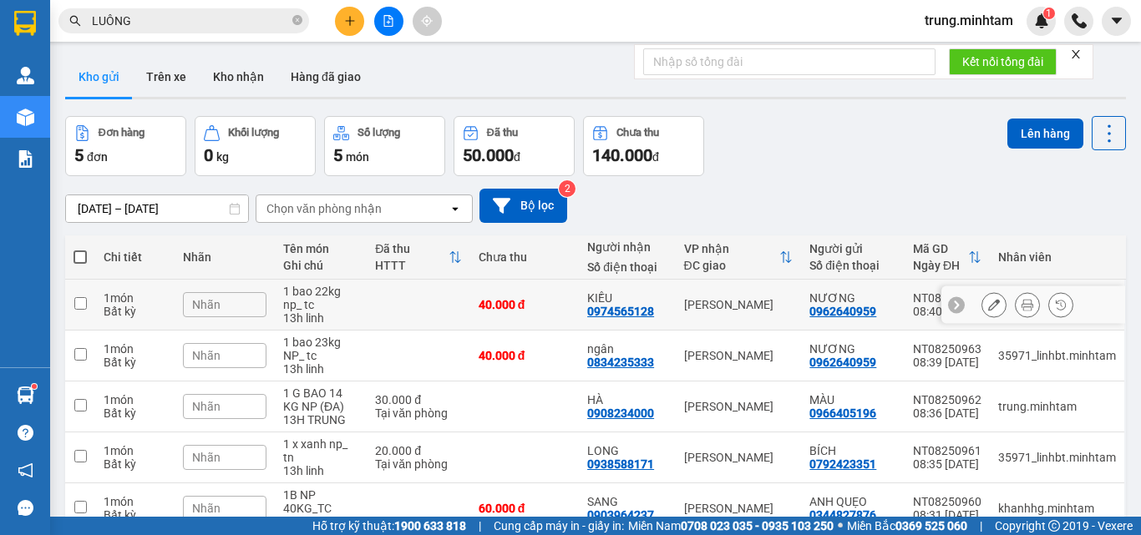
click at [438, 302] on td at bounding box center [419, 305] width 104 height 51
checkbox input "true"
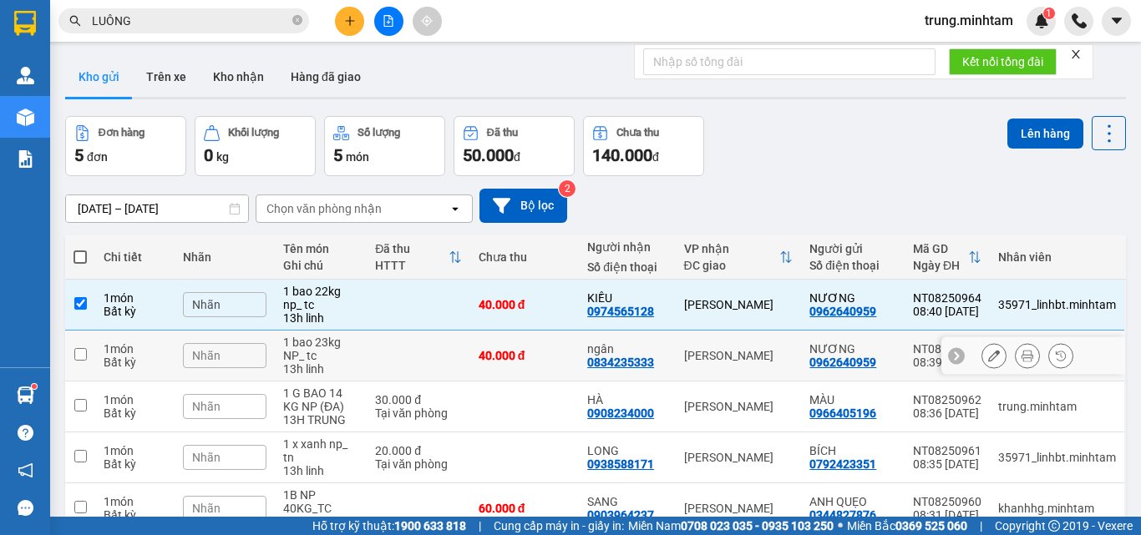
click at [439, 351] on td at bounding box center [419, 356] width 104 height 51
checkbox input "true"
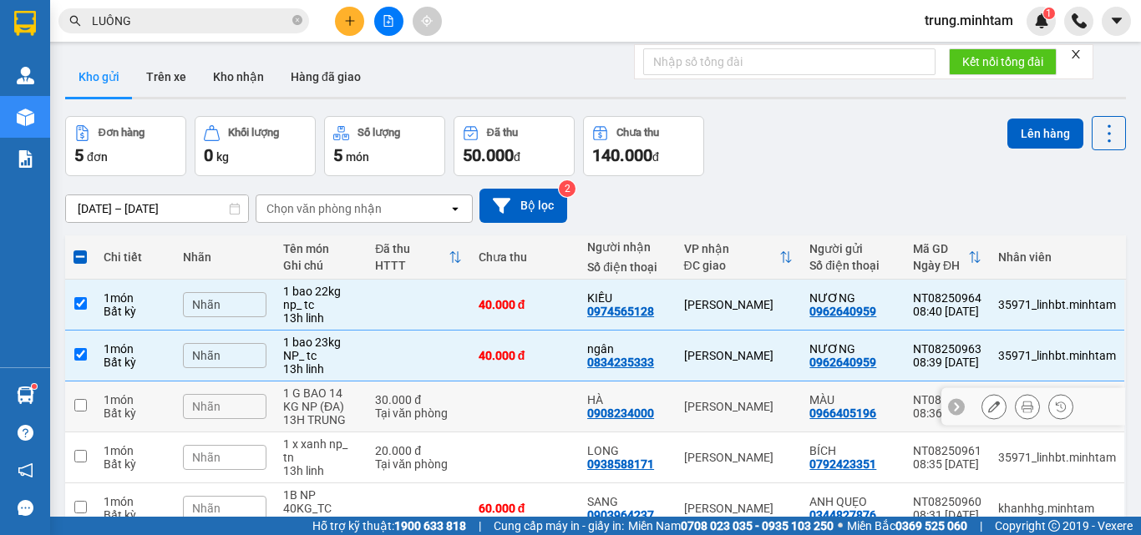
click at [459, 401] on td "30.000 đ Tại văn phòng" at bounding box center [419, 407] width 104 height 51
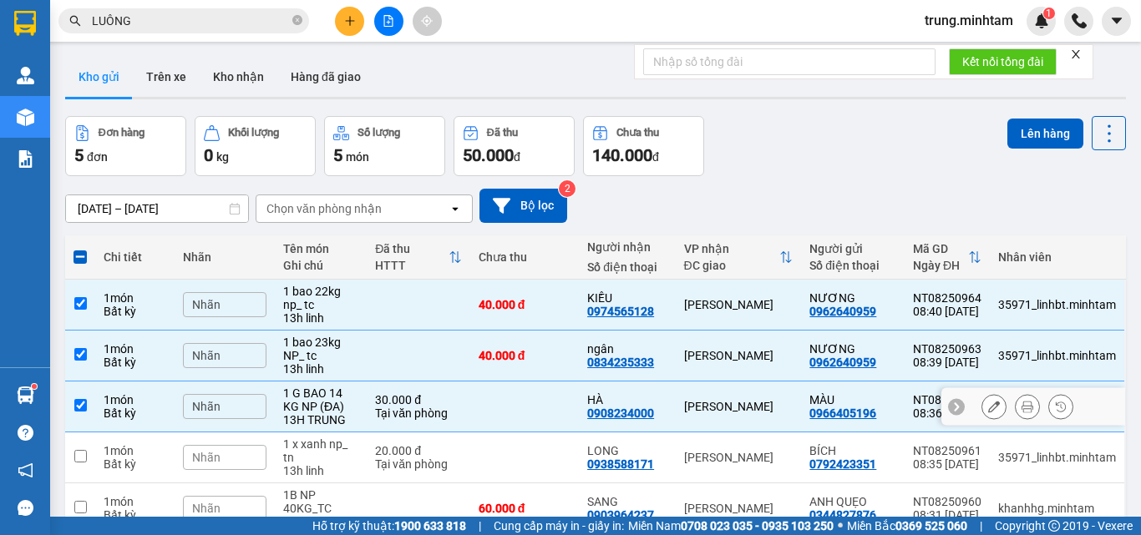
checkbox input "true"
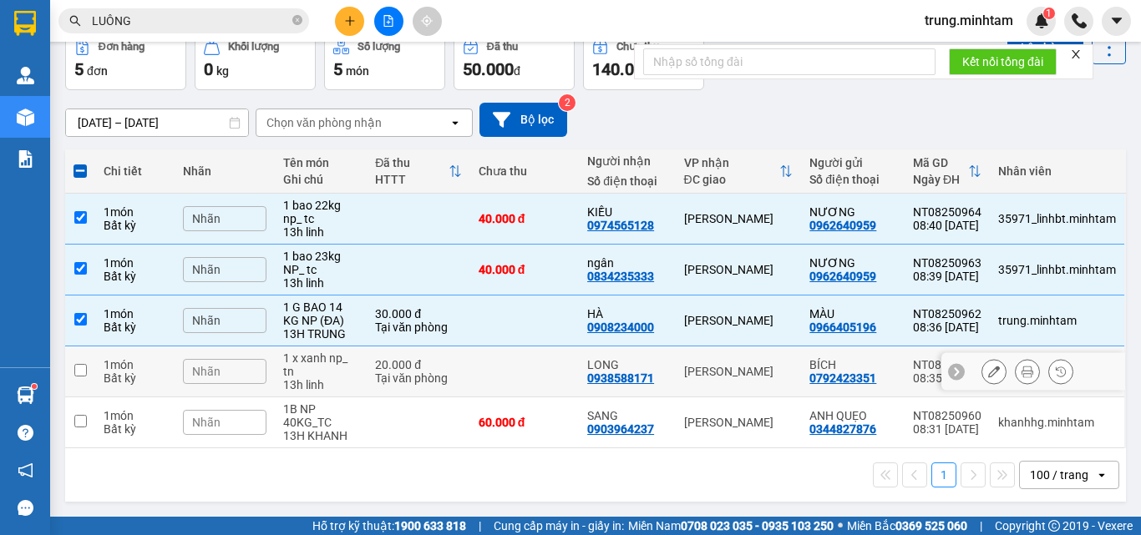
click at [514, 372] on td at bounding box center [524, 372] width 109 height 51
checkbox input "true"
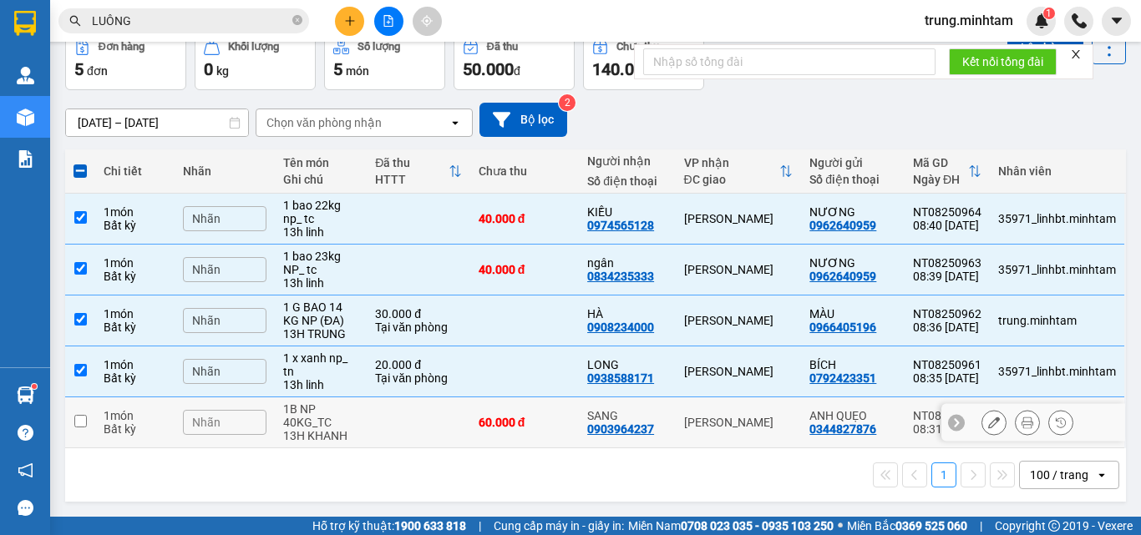
click at [549, 423] on div "60.000 đ" at bounding box center [524, 422] width 92 height 13
checkbox input "true"
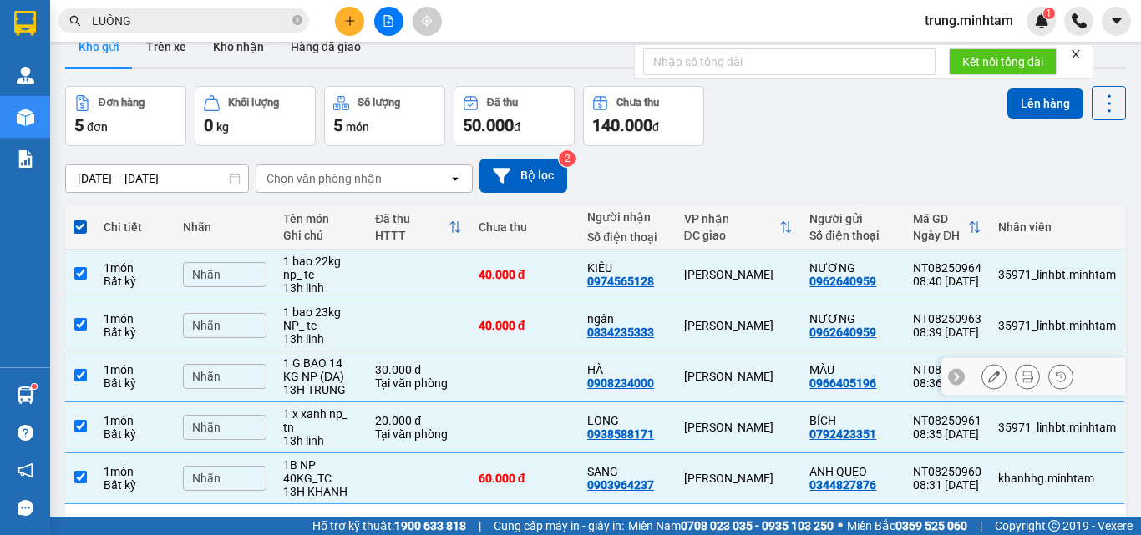
scroll to position [0, 0]
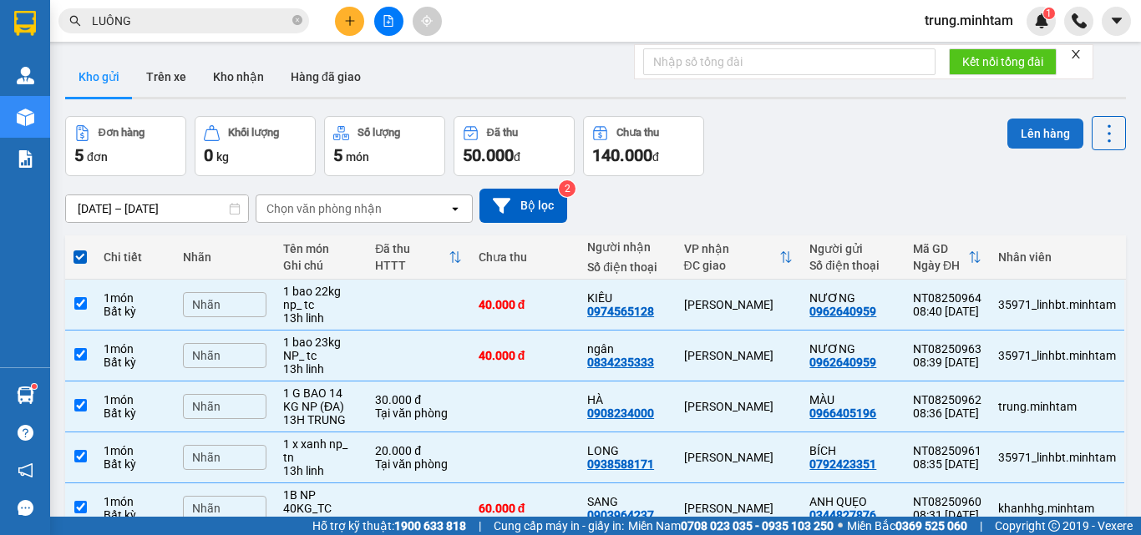
click at [1025, 130] on button "Lên hàng" at bounding box center [1045, 134] width 76 height 30
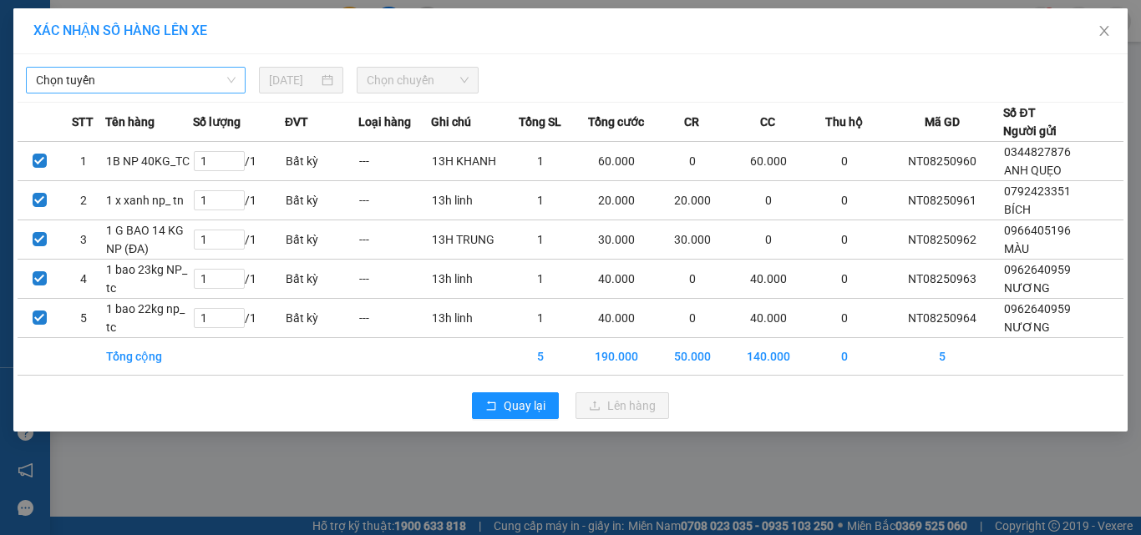
click at [186, 83] on span "Chọn tuyến" at bounding box center [136, 80] width 200 height 25
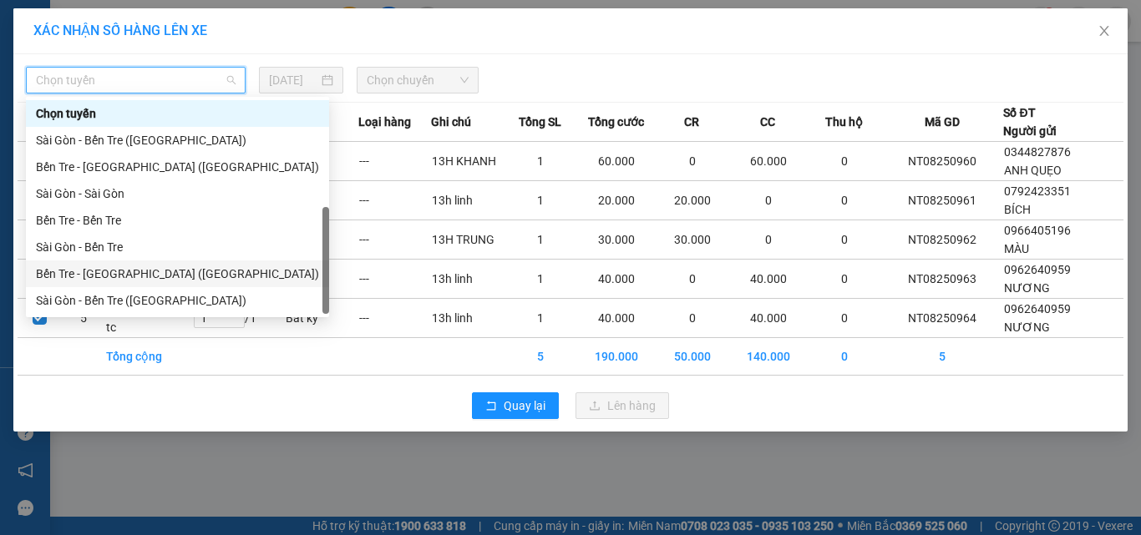
scroll to position [27, 0]
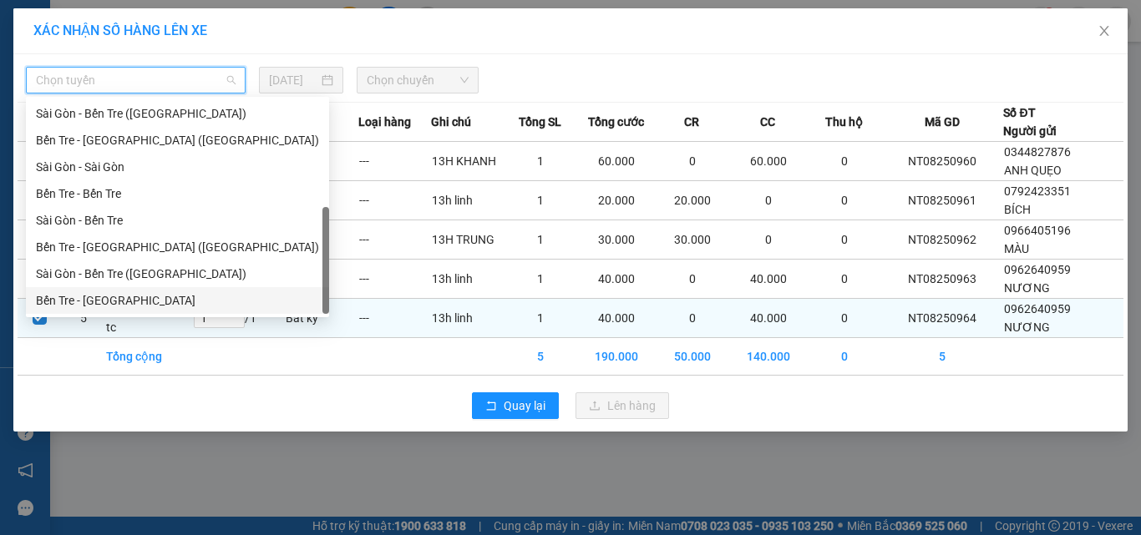
click at [114, 301] on div "Bến Tre - Sài Gòn" at bounding box center [177, 300] width 283 height 18
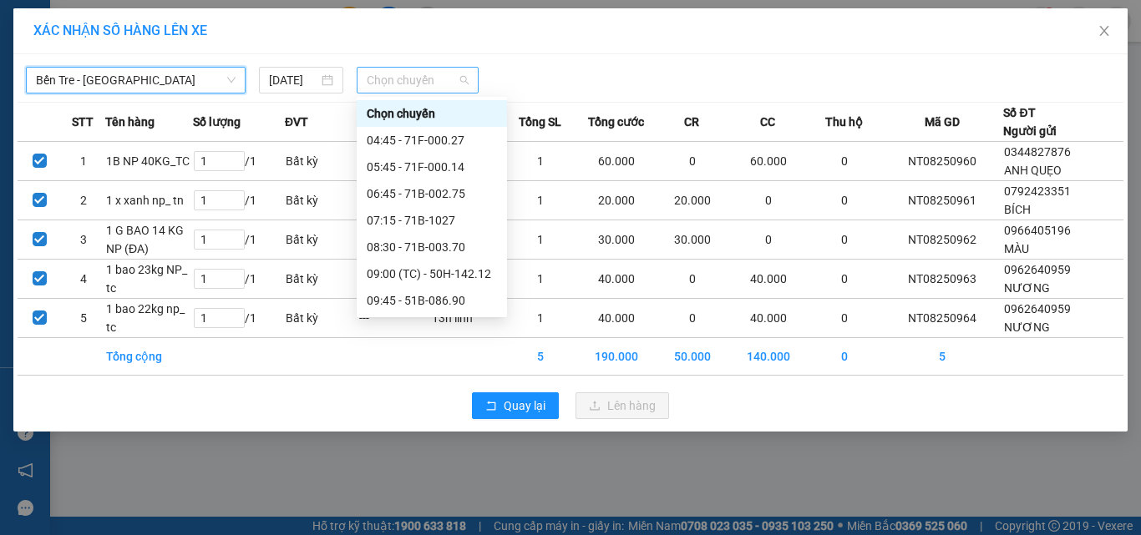
click at [394, 78] on span "Chọn chuyến" at bounding box center [418, 80] width 103 height 25
click at [454, 250] on div "08:30 - 71B-003.70" at bounding box center [432, 247] width 130 height 18
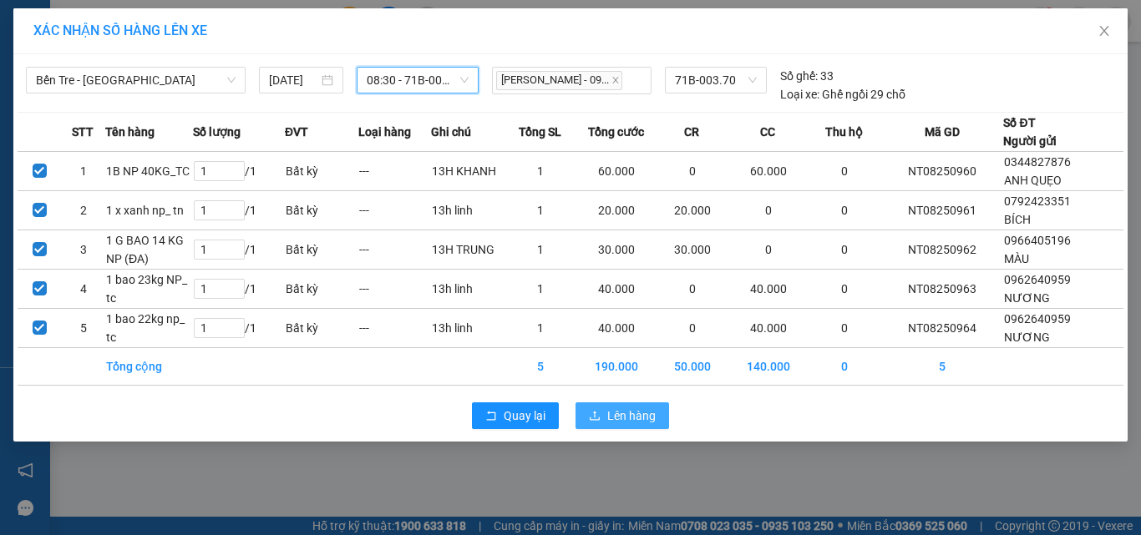
click at [615, 421] on span "Lên hàng" at bounding box center [631, 416] width 48 height 18
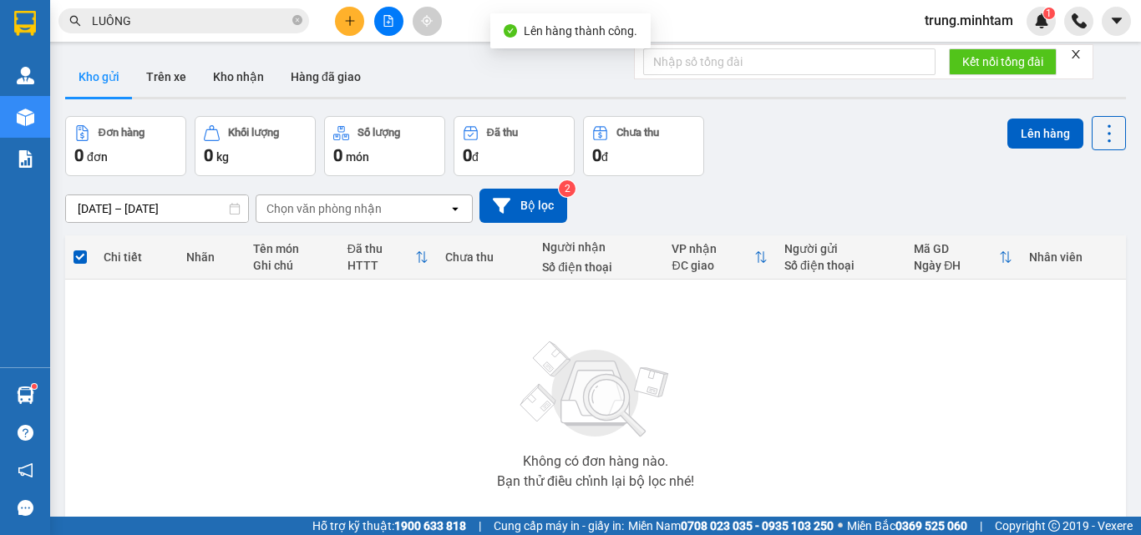
click at [180, 22] on input "LUÔNG" at bounding box center [190, 21] width 197 height 18
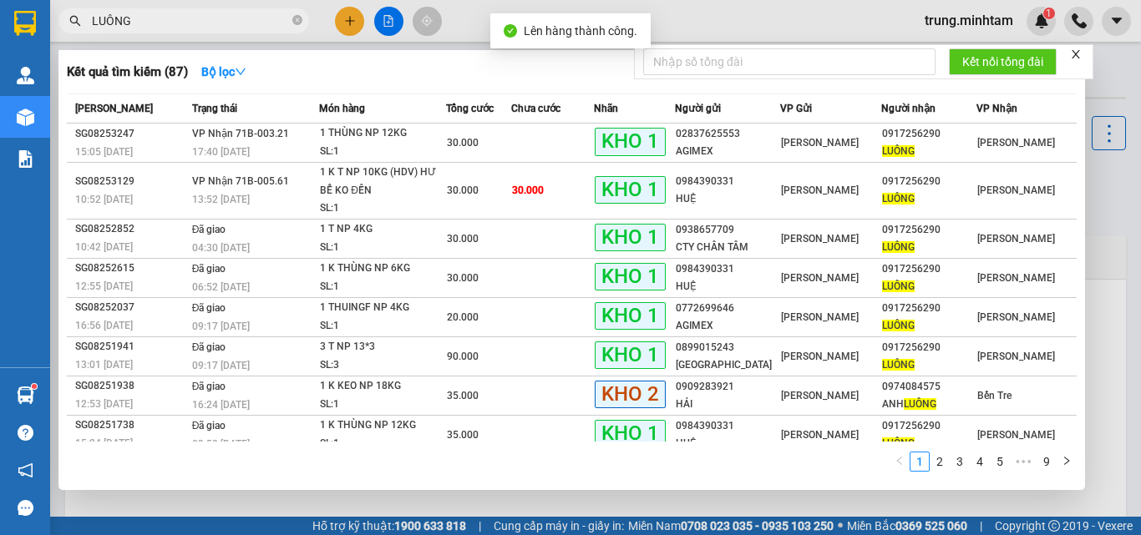
click at [388, 17] on div at bounding box center [570, 267] width 1141 height 535
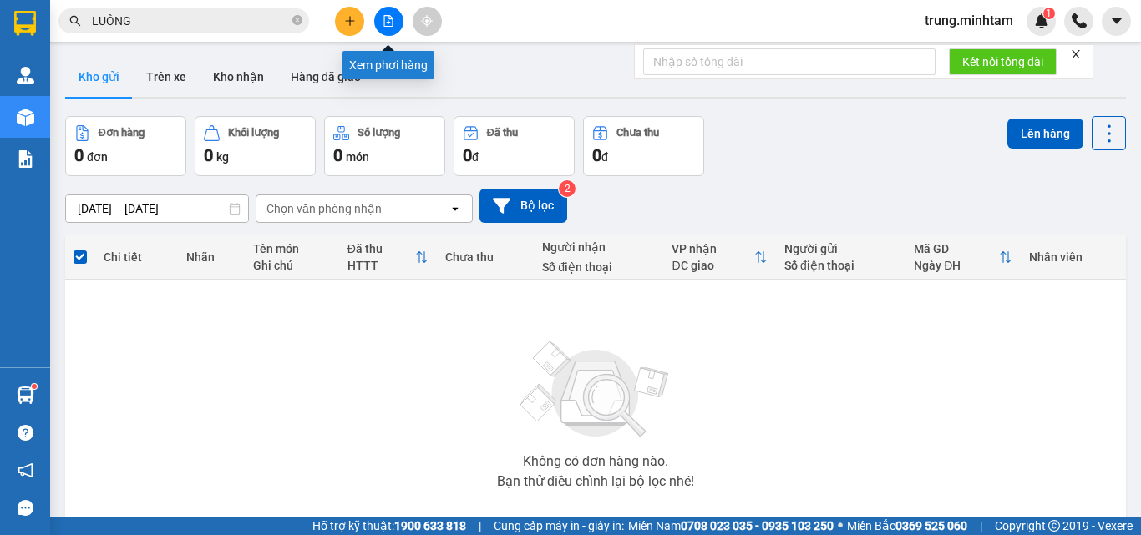
click at [382, 26] on icon "file-add" at bounding box center [388, 21] width 12 height 12
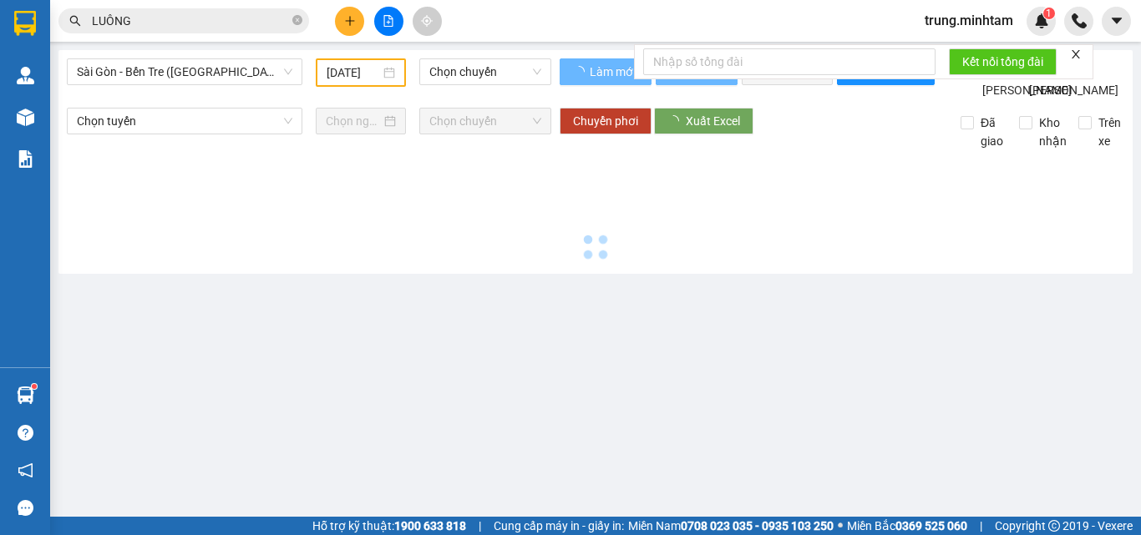
type input "[DATE]"
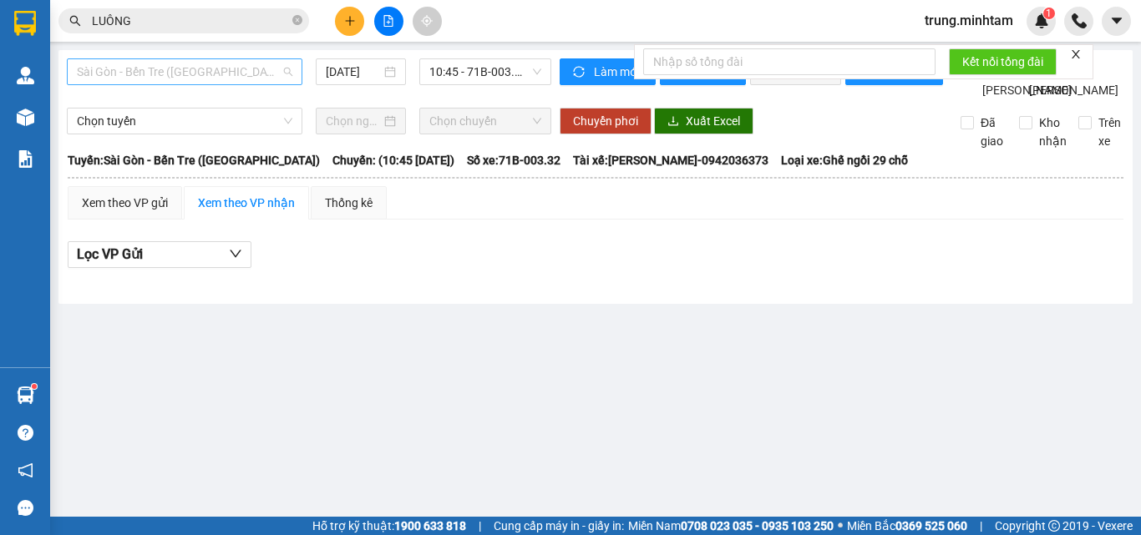
click at [205, 70] on span "Sài Gòn - Bến Tre ([GEOGRAPHIC_DATA])" at bounding box center [184, 71] width 215 height 25
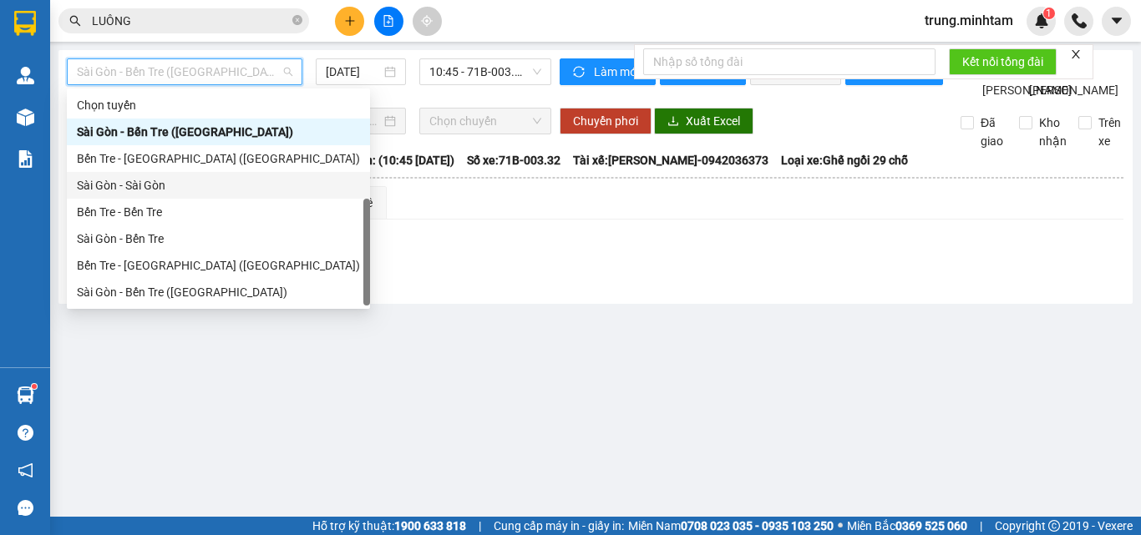
scroll to position [27, 0]
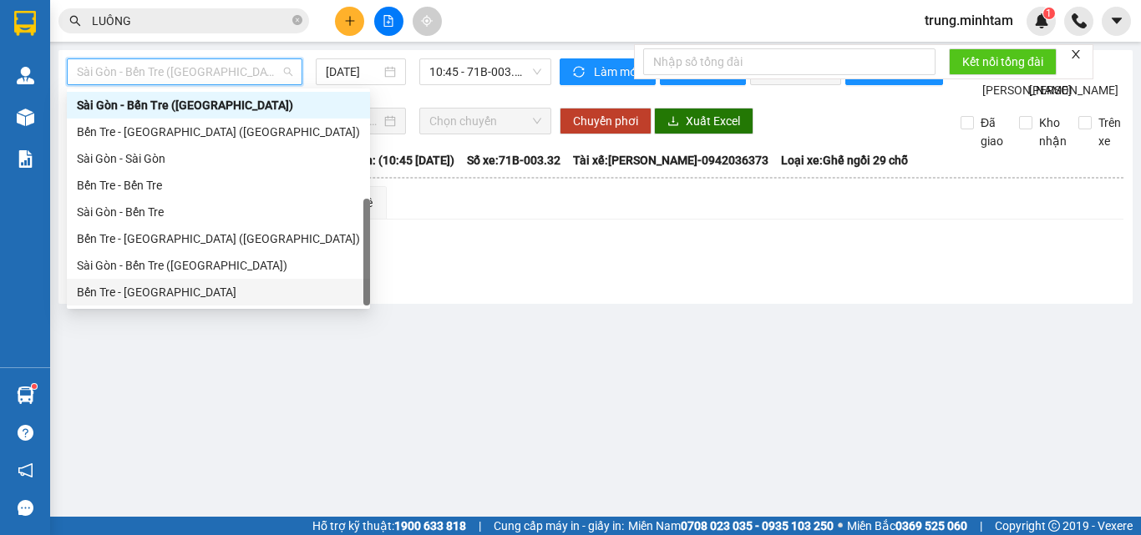
click at [133, 296] on div "Bến Tre - Sài Gòn" at bounding box center [218, 292] width 283 height 18
type input "[DATE]"
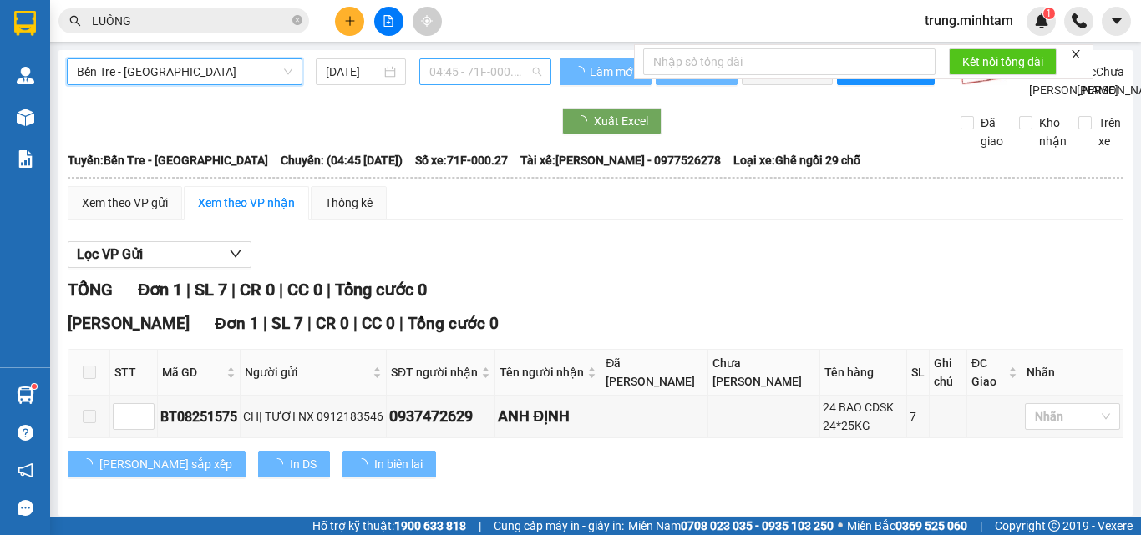
click at [438, 71] on span "04:45 - 71F-000.27" at bounding box center [485, 71] width 112 height 25
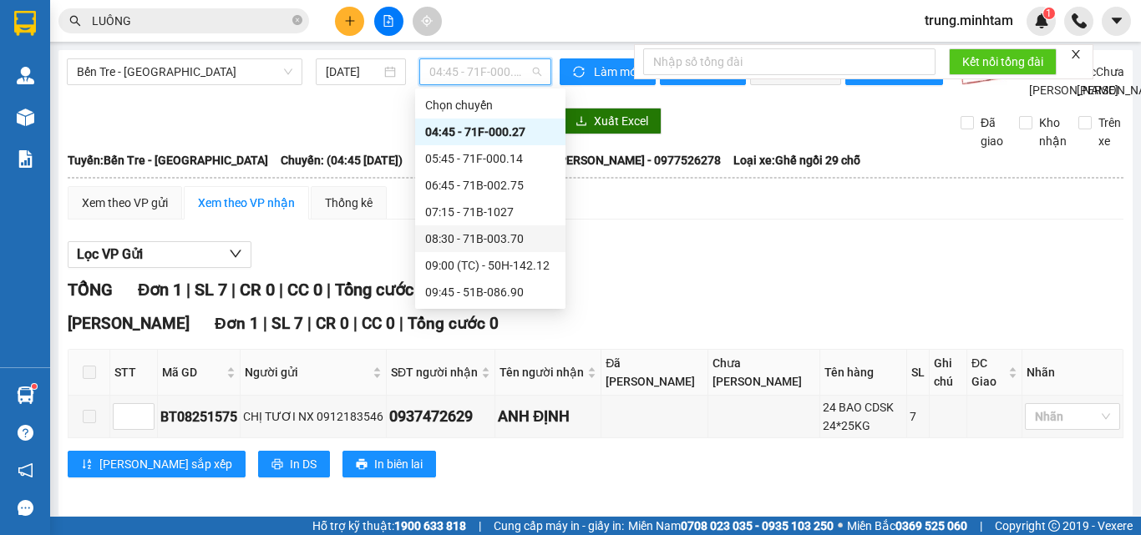
click at [505, 239] on div "08:30 - 71B-003.70" at bounding box center [490, 239] width 130 height 18
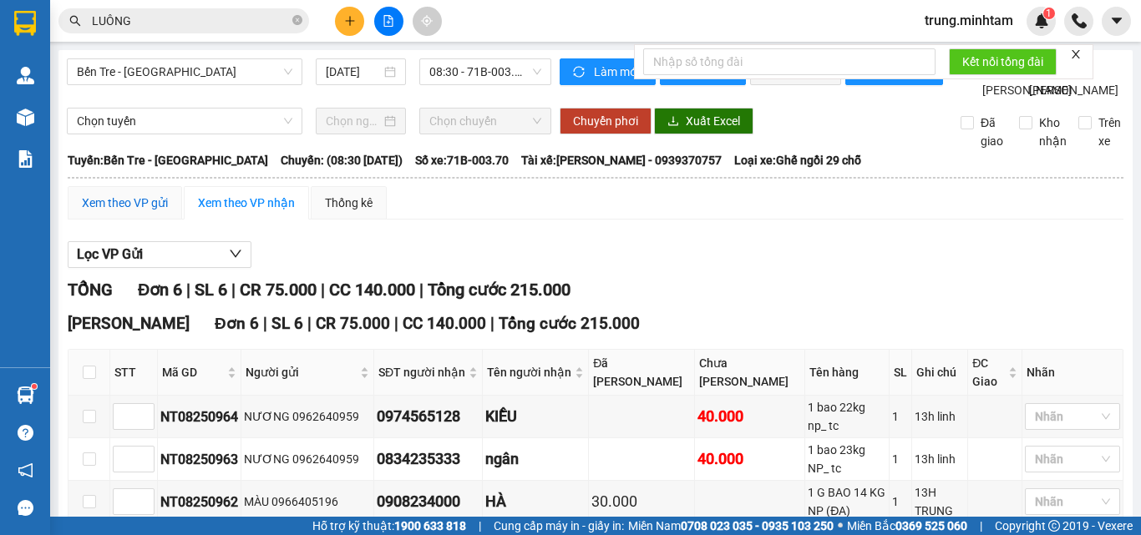
click at [151, 212] on div "Xem theo VP gửi" at bounding box center [125, 203] width 86 height 18
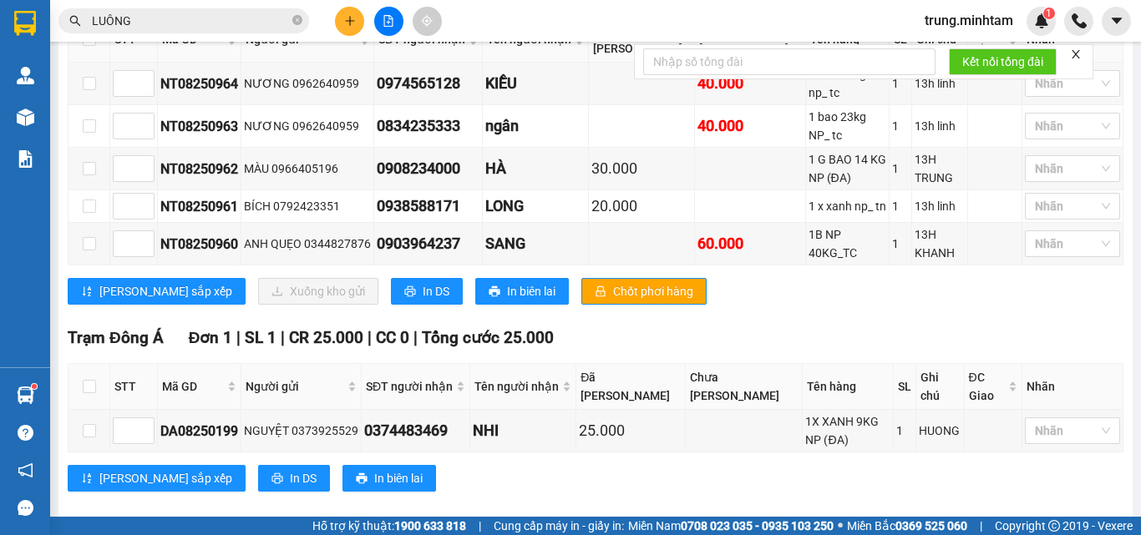
scroll to position [334, 0]
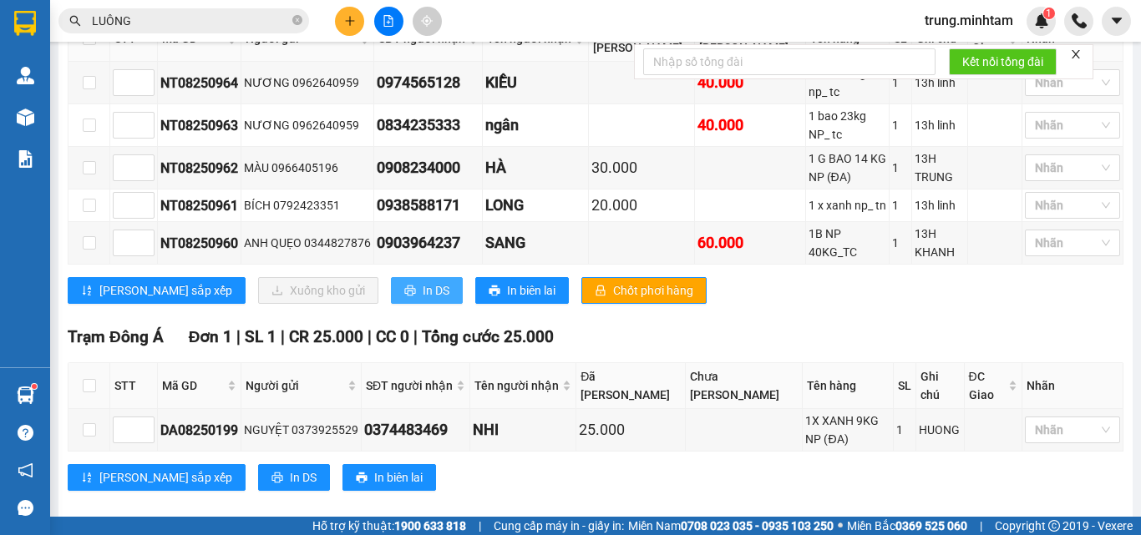
click at [423, 300] on span "In DS" at bounding box center [436, 290] width 27 height 18
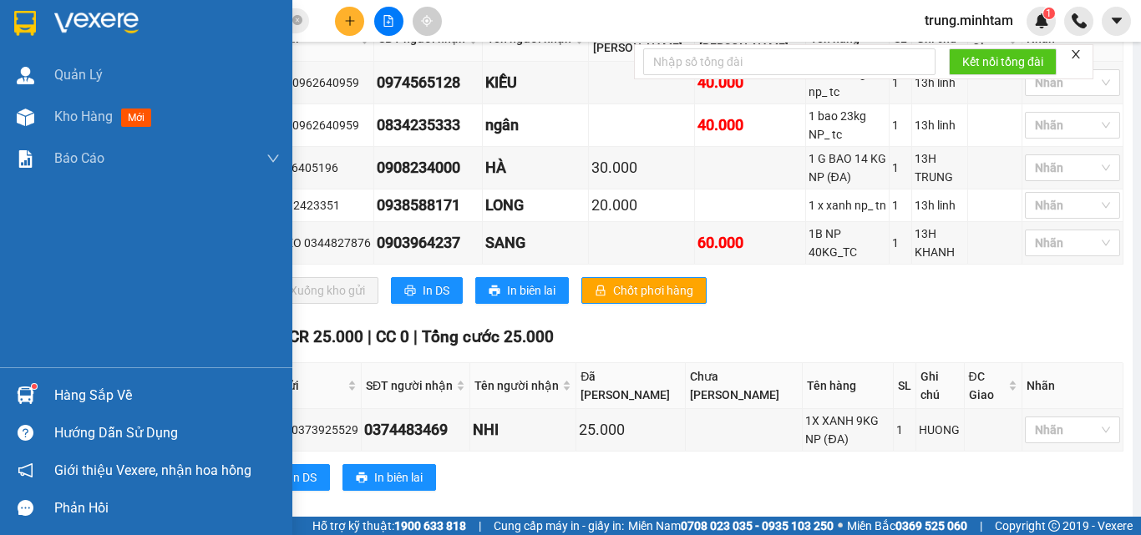
click at [108, 399] on div "Hàng sắp về" at bounding box center [166, 395] width 225 height 25
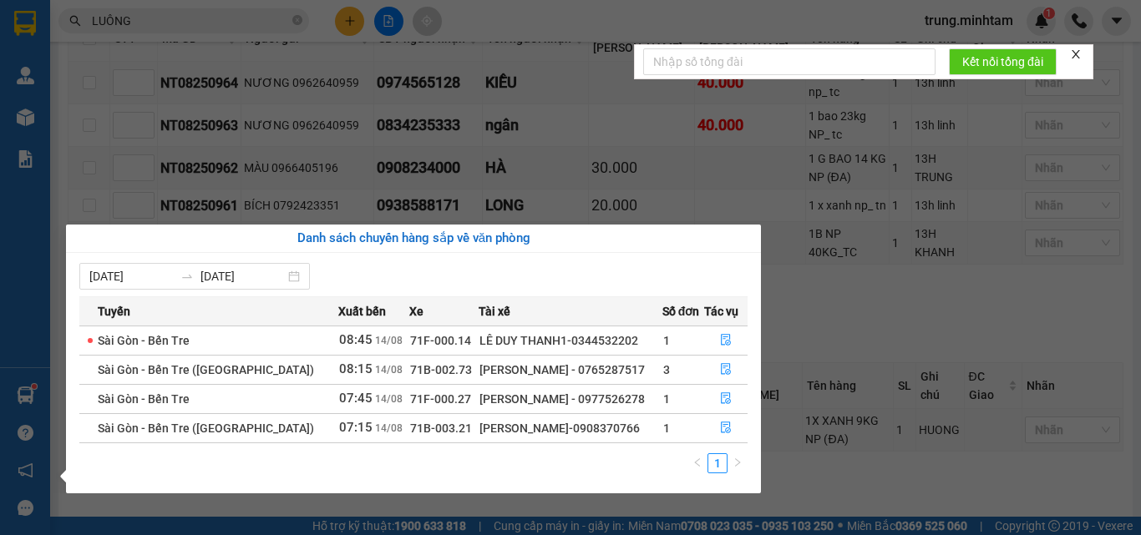
drag, startPoint x: 883, startPoint y: 336, endPoint x: 877, endPoint y: 326, distance: 12.0
click at [883, 334] on section "Kết quả tìm kiếm ( 87 ) Bộ lọc Mã ĐH Trạng thái Món hàng Tổng cước Chưa cước Nh…" at bounding box center [570, 267] width 1141 height 535
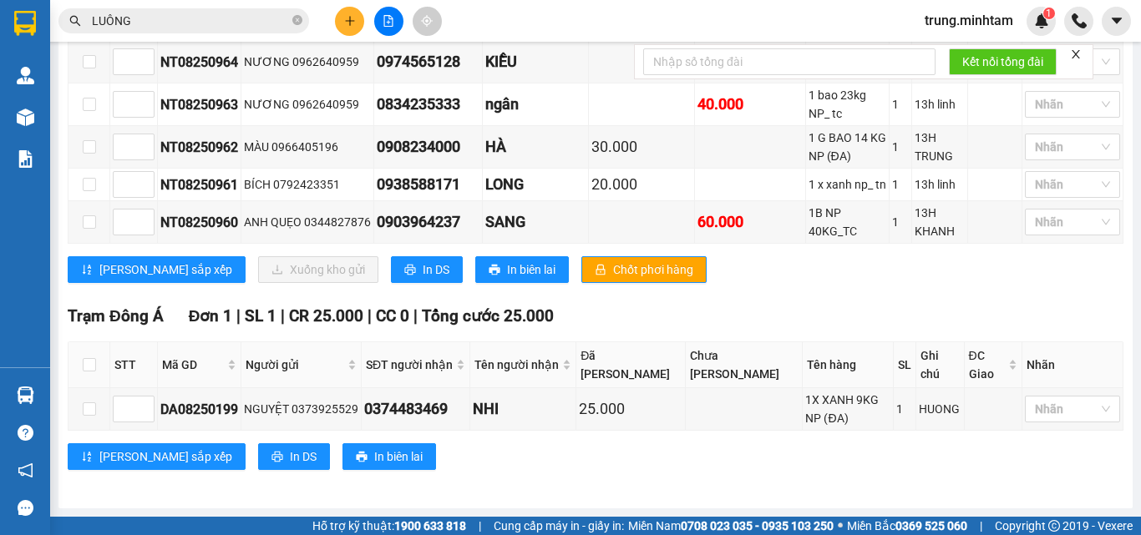
scroll to position [372, 0]
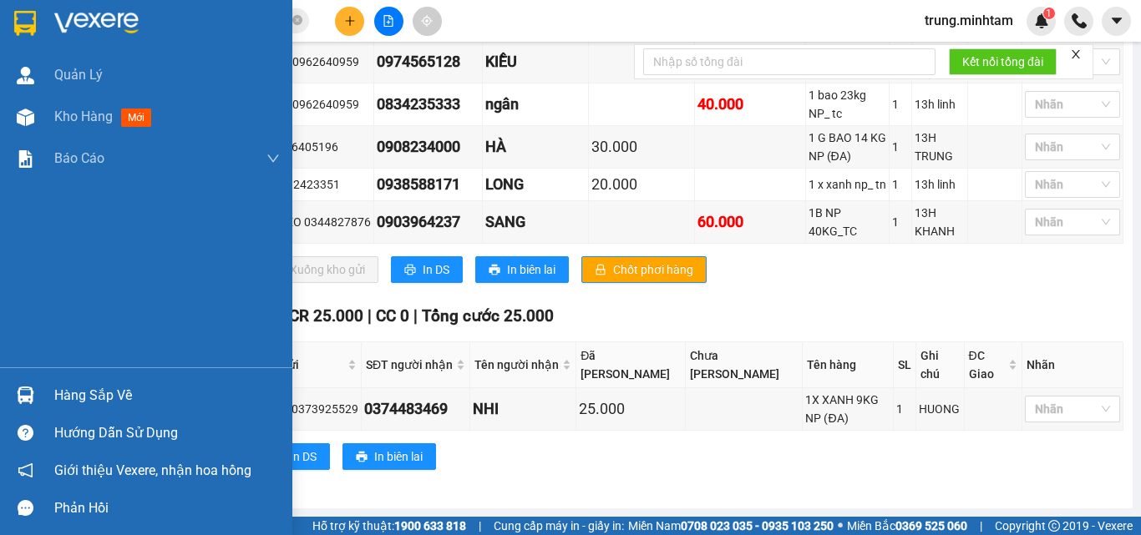
click at [103, 392] on div "Hàng sắp về" at bounding box center [166, 395] width 225 height 25
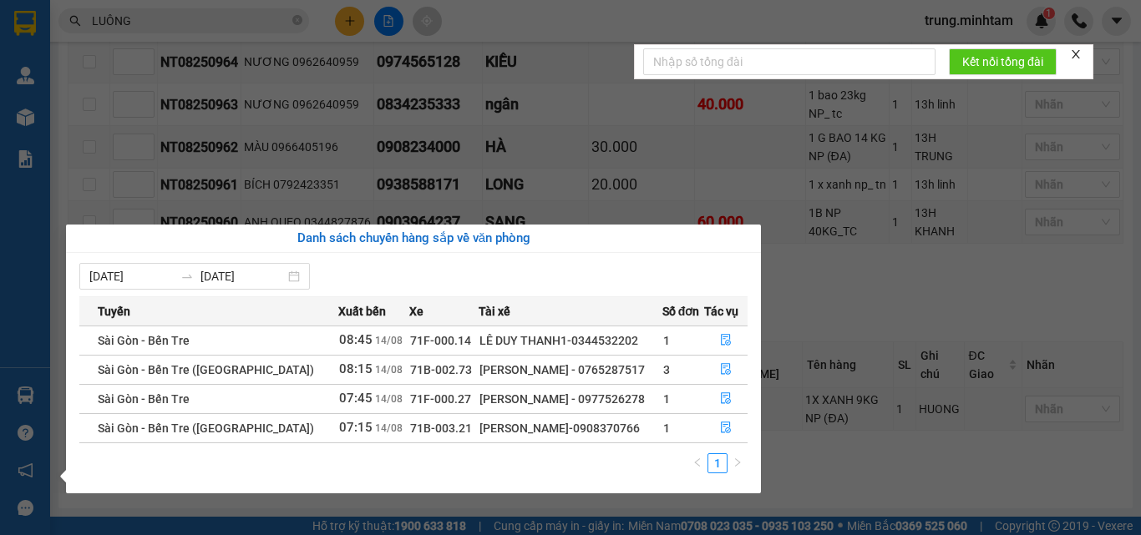
click at [794, 286] on section "Kết quả tìm kiếm ( 87 ) Bộ lọc Mã ĐH Trạng thái Món hàng Tổng cước Chưa cước Nh…" at bounding box center [570, 267] width 1141 height 535
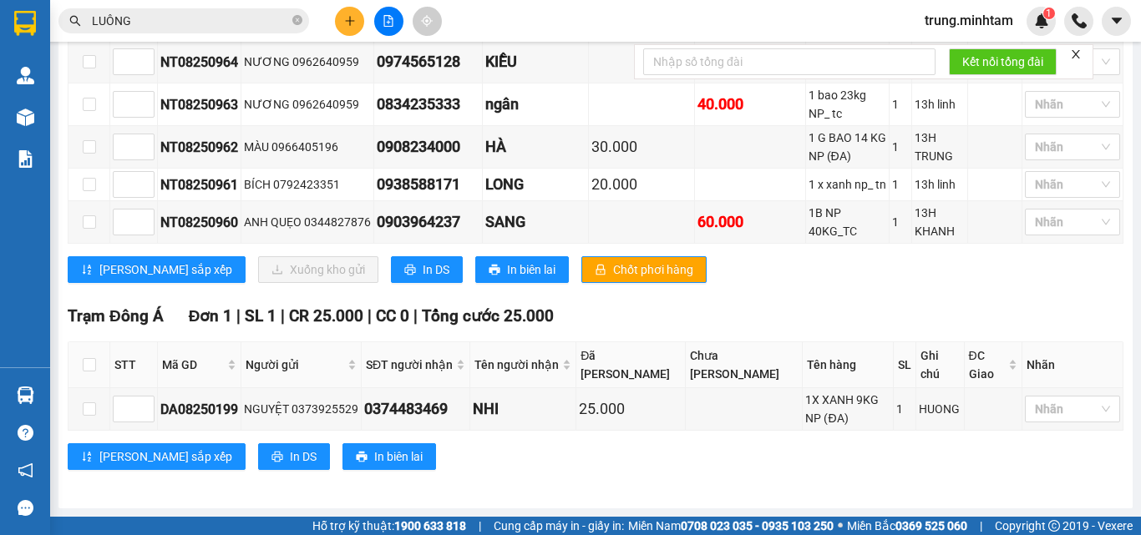
click at [291, 23] on span "LUÔNG" at bounding box center [183, 20] width 251 height 25
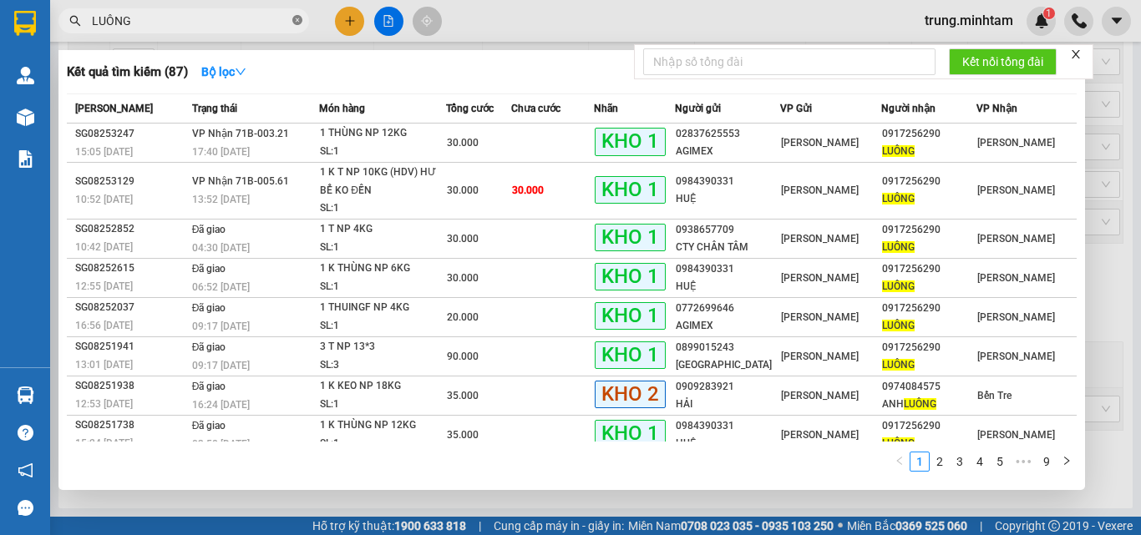
click at [293, 21] on icon "close-circle" at bounding box center [297, 20] width 10 height 10
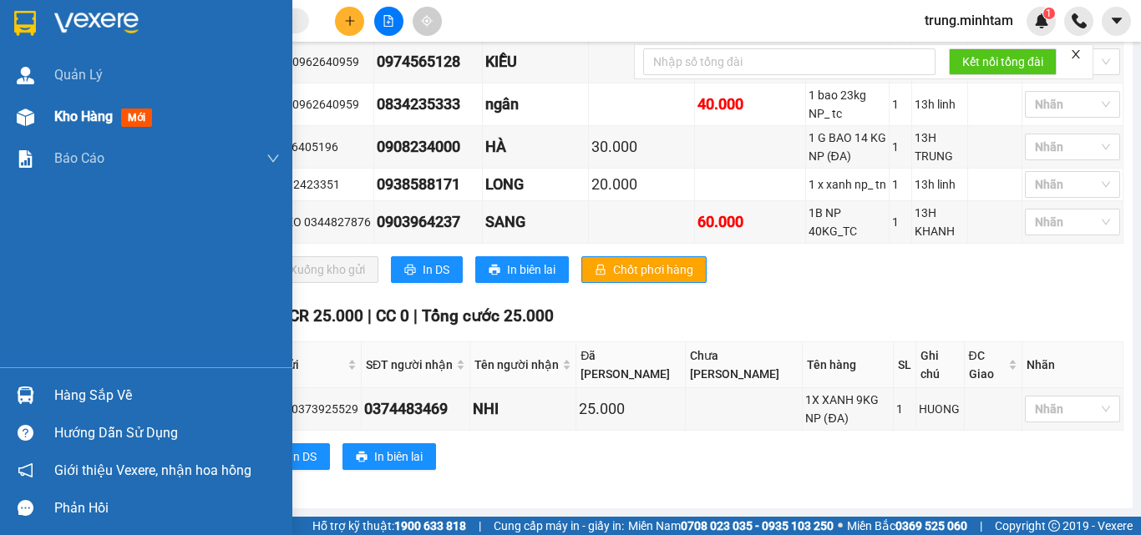
click at [75, 116] on span "Kho hàng" at bounding box center [83, 117] width 58 height 16
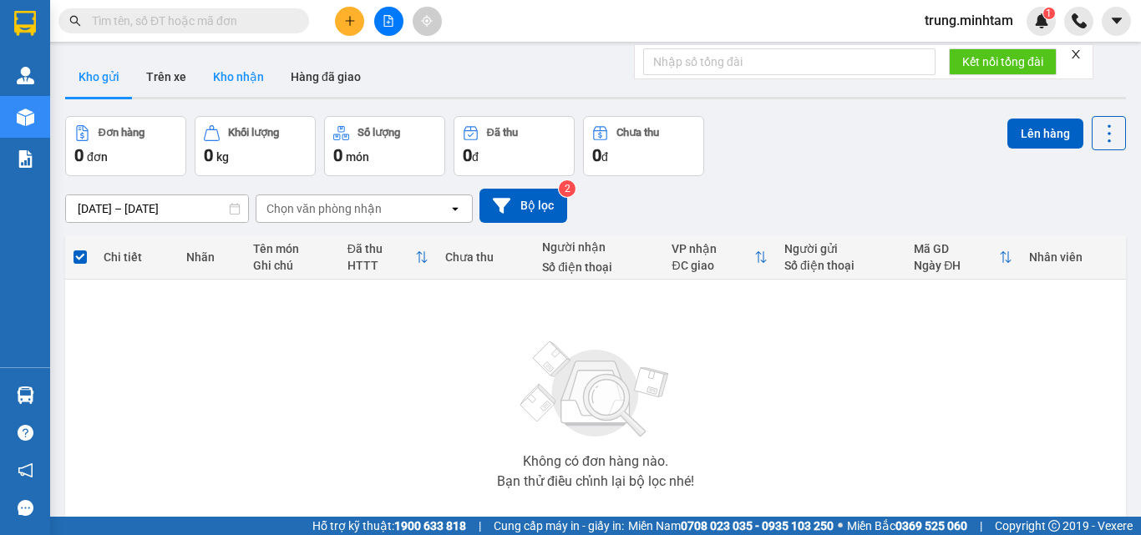
click at [229, 86] on button "Kho nhận" at bounding box center [239, 77] width 78 height 40
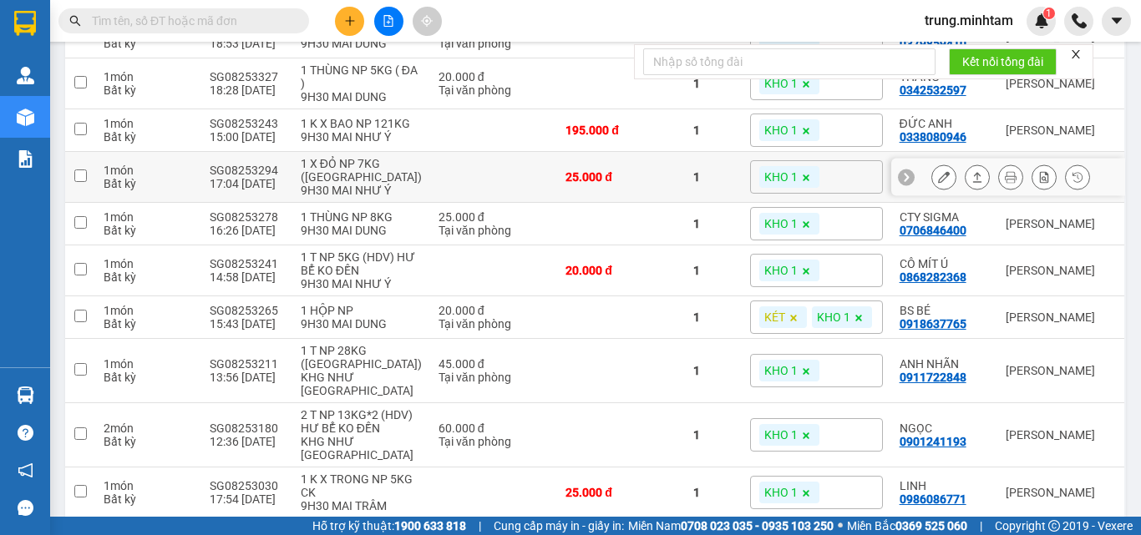
scroll to position [304, 0]
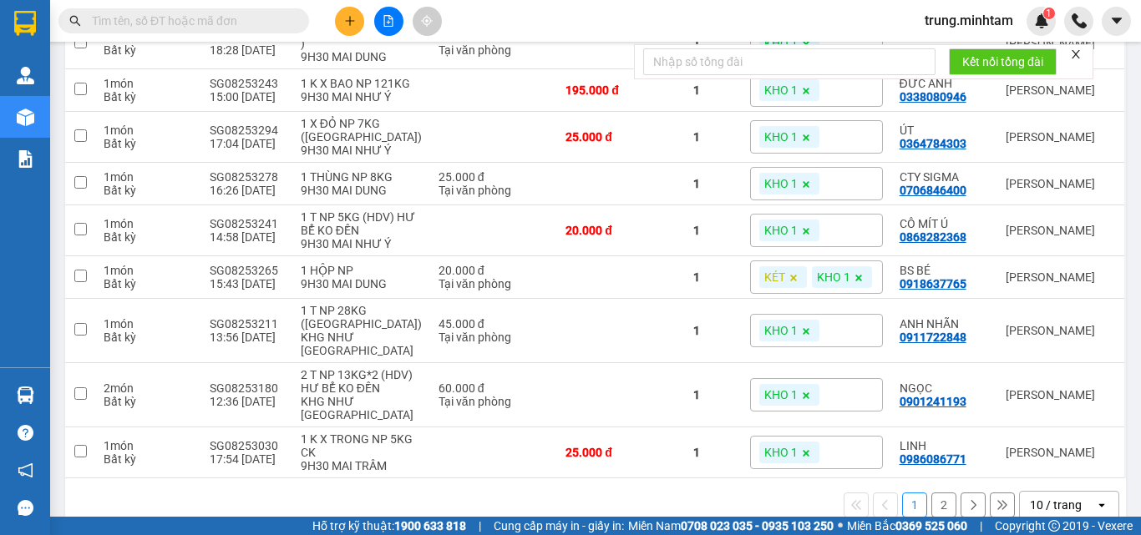
click at [1030, 497] on div "10 / trang" at bounding box center [1056, 505] width 52 height 17
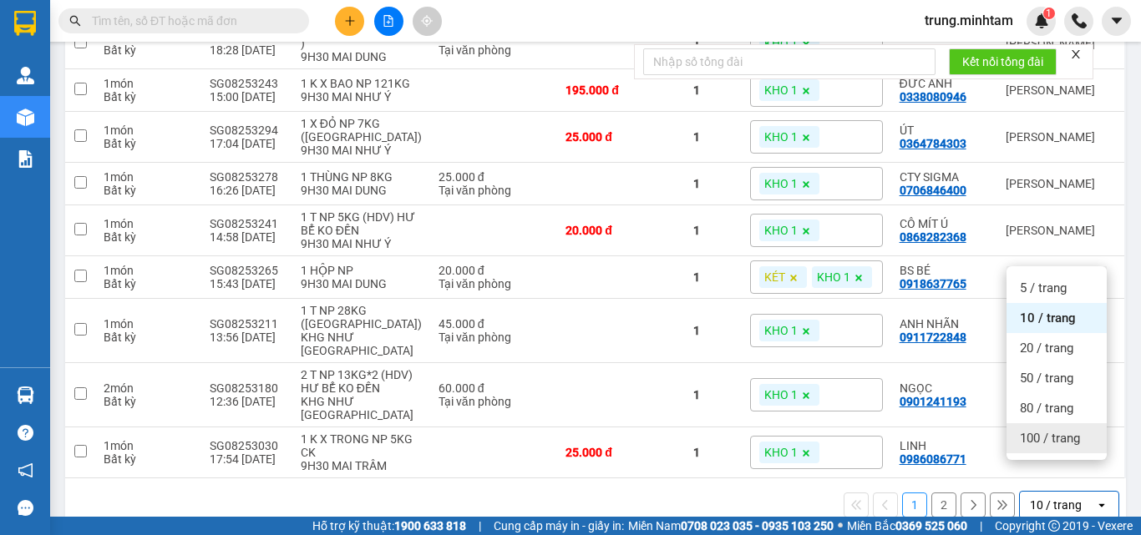
click at [1016, 448] on div "100 / trang" at bounding box center [1056, 438] width 100 height 30
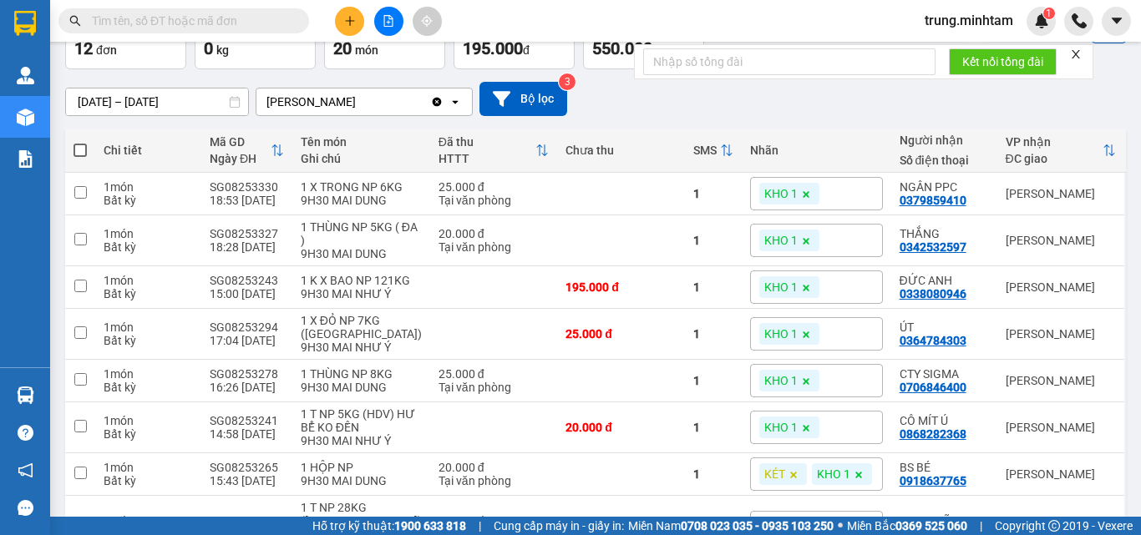
scroll to position [0, 0]
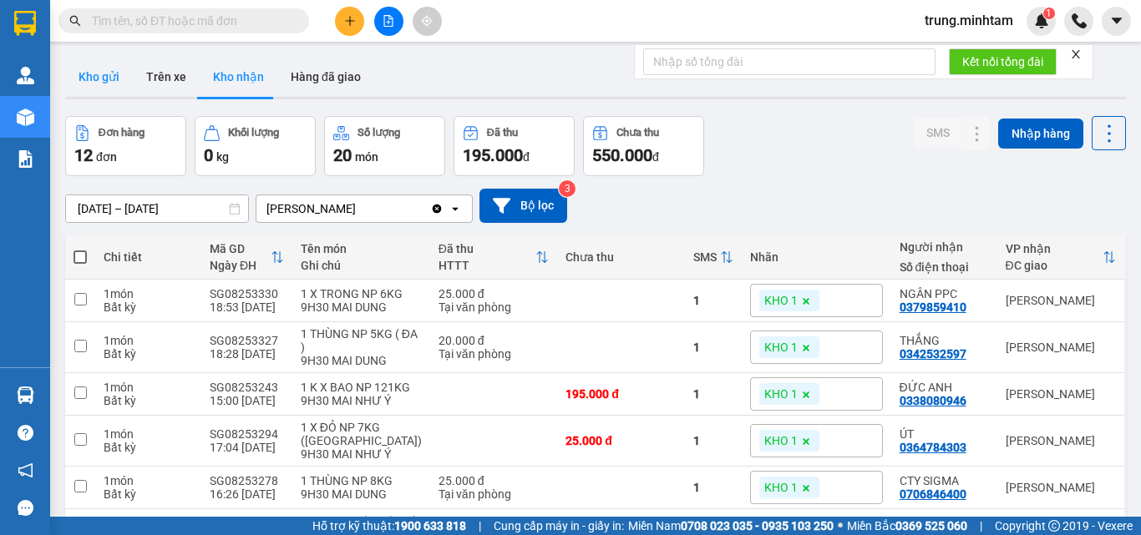
click at [119, 64] on button "Kho gửi" at bounding box center [99, 77] width 68 height 40
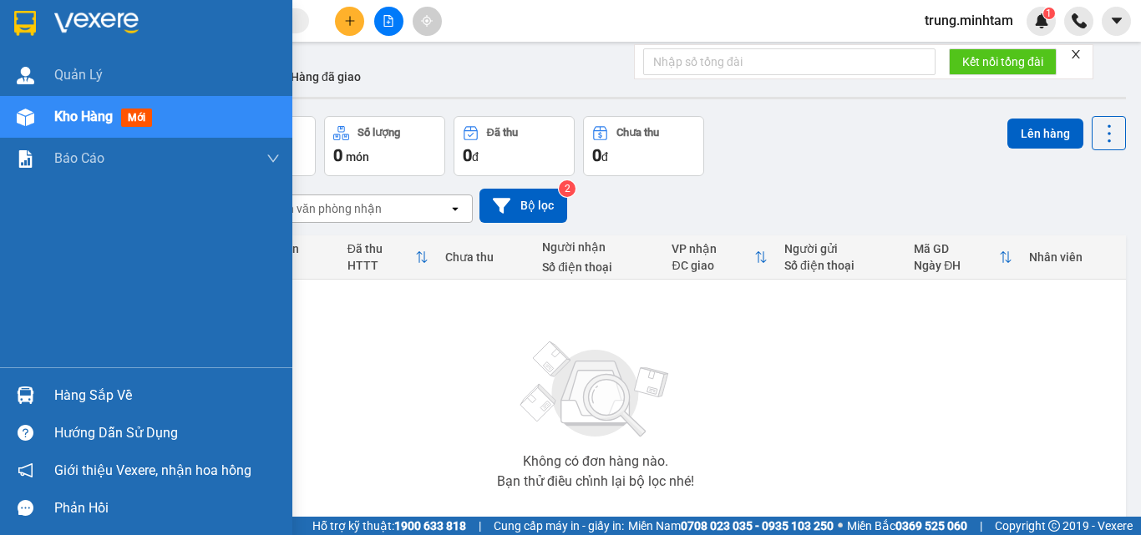
click at [99, 394] on div "Hàng sắp về" at bounding box center [166, 395] width 225 height 25
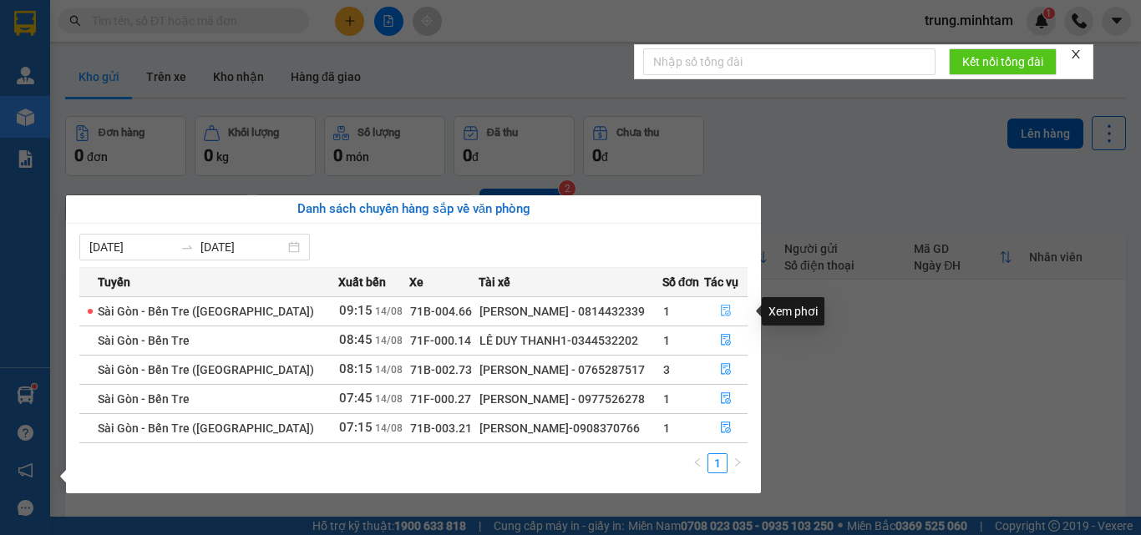
click at [720, 307] on icon "file-done" at bounding box center [726, 311] width 12 height 12
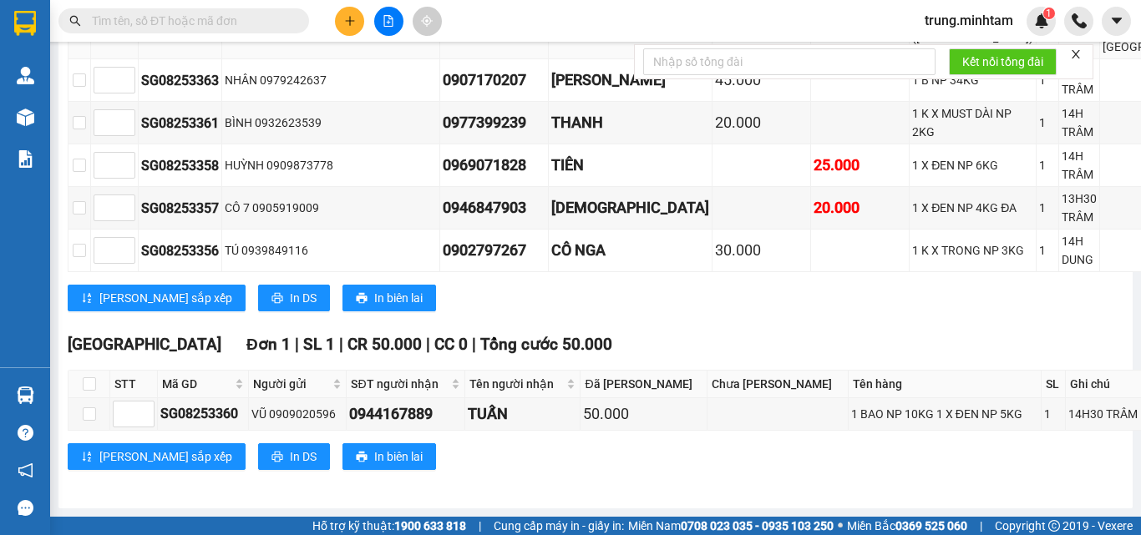
scroll to position [655, 0]
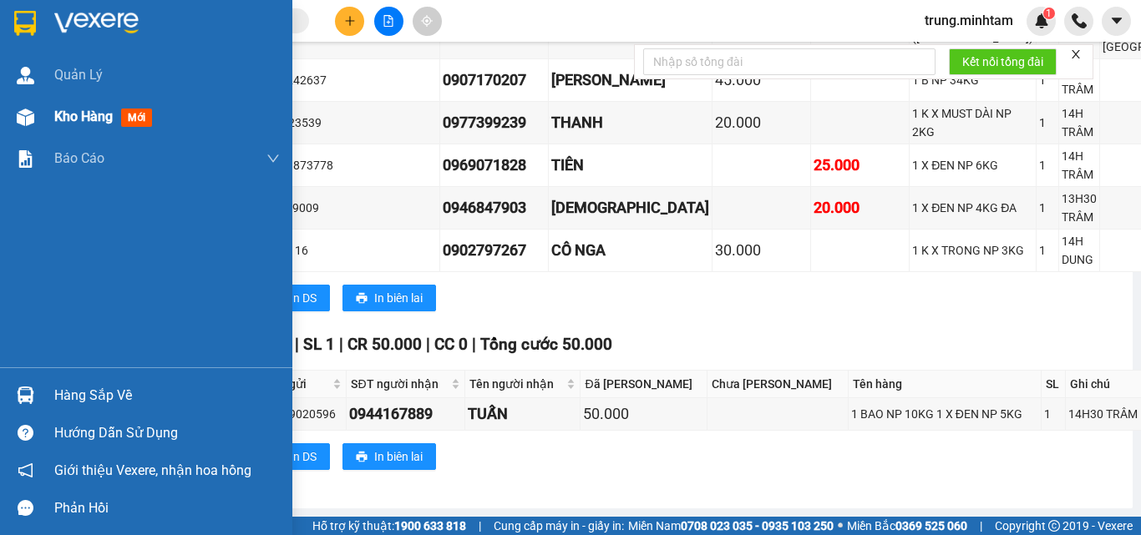
click at [74, 109] on span "Kho hàng" at bounding box center [83, 117] width 58 height 16
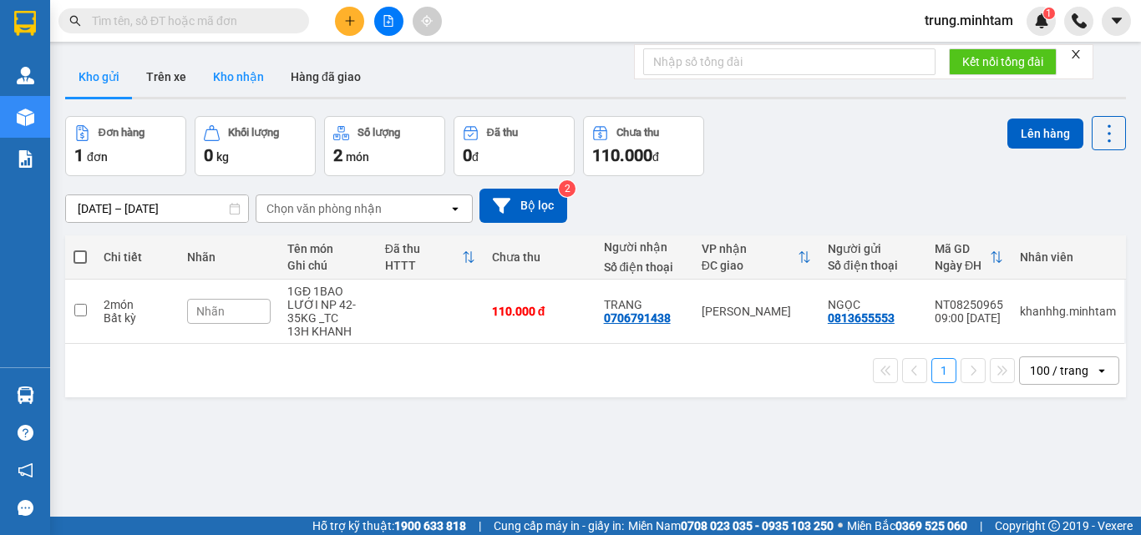
click at [236, 78] on button "Kho nhận" at bounding box center [239, 77] width 78 height 40
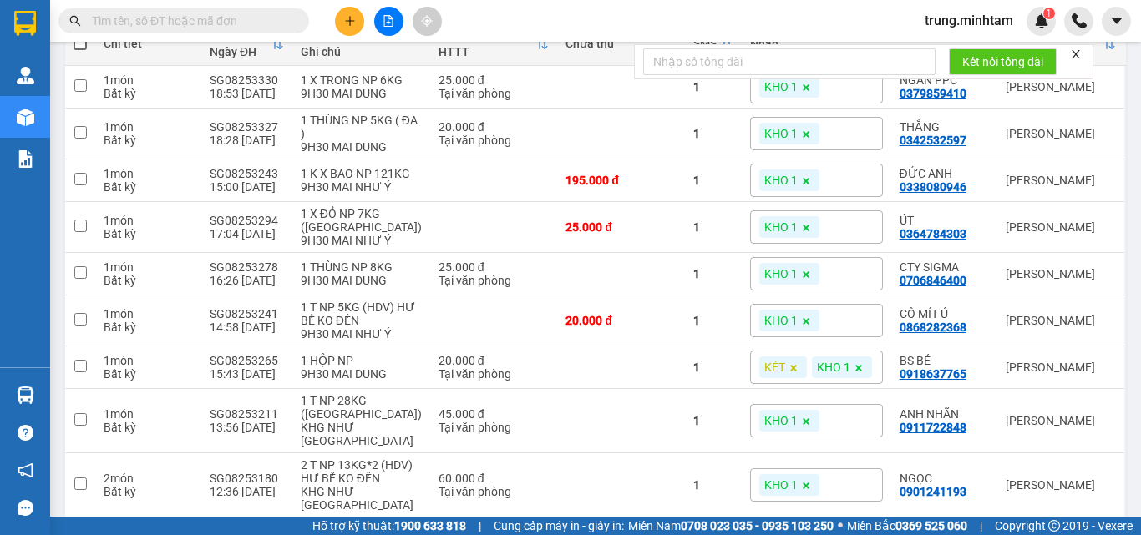
scroll to position [223, 0]
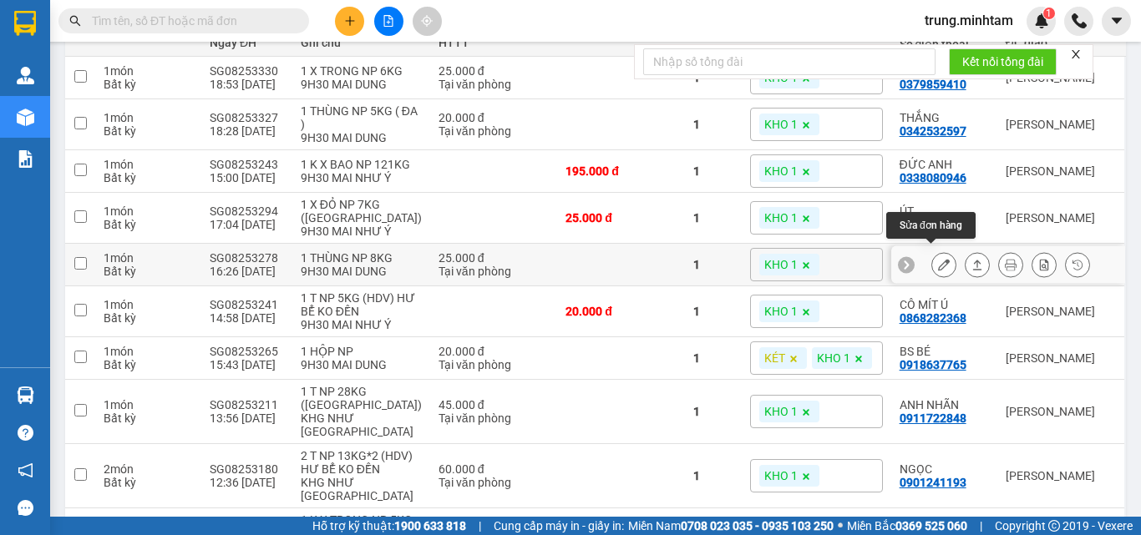
click at [938, 259] on icon at bounding box center [944, 265] width 12 height 12
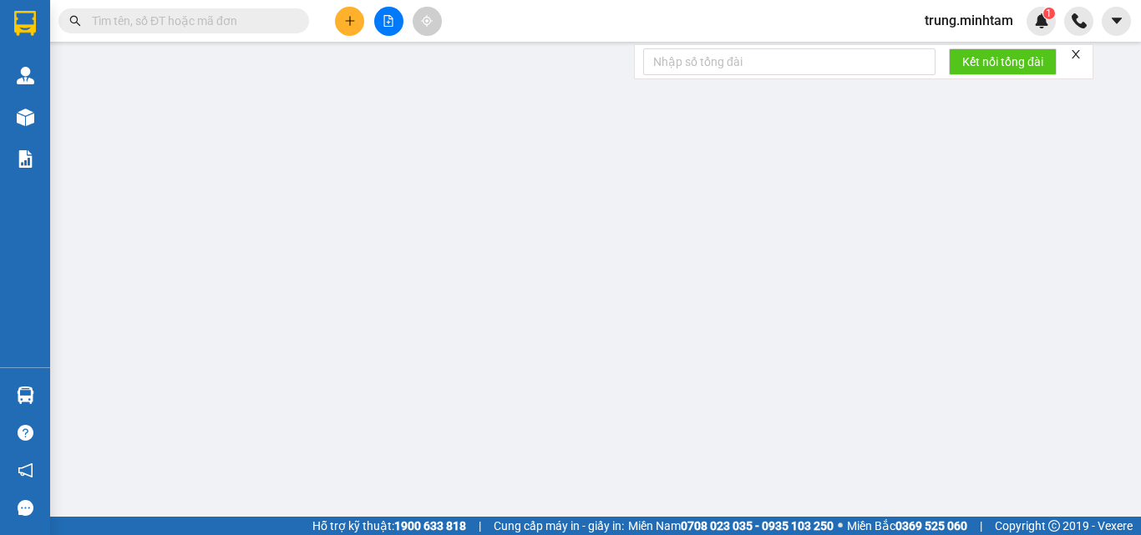
type input "0905025323"
type input "CTY HƯNG PHƯỚC"
type input "0706846400"
type input "CTY SIGMA"
type input "DG"
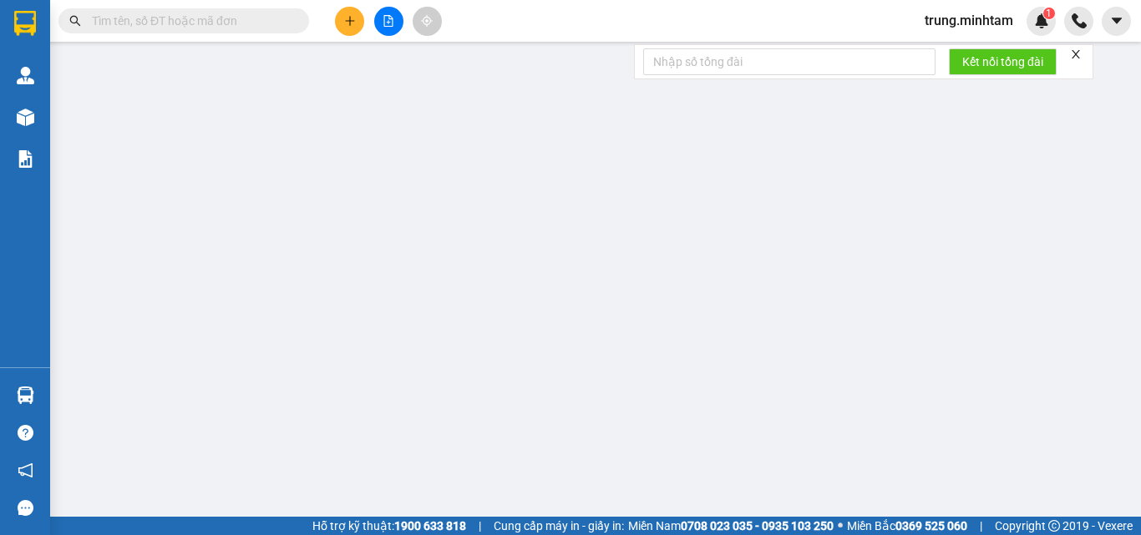
type input "25.000"
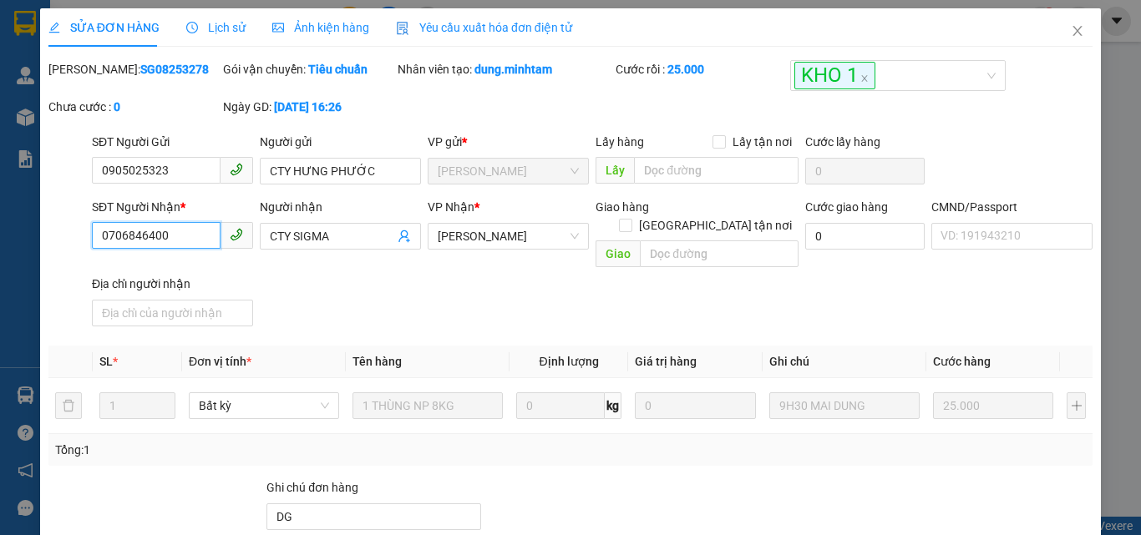
drag, startPoint x: 167, startPoint y: 230, endPoint x: 83, endPoint y: 253, distance: 87.5
click at [84, 253] on div "SĐT Người Nhận * 0706846400 0706846400 Người nhận CTY SIGMA VP Nhận * Ngã Tư H…" at bounding box center [570, 265] width 1047 height 135
click at [1073, 31] on icon "close" at bounding box center [1077, 31] width 9 height 10
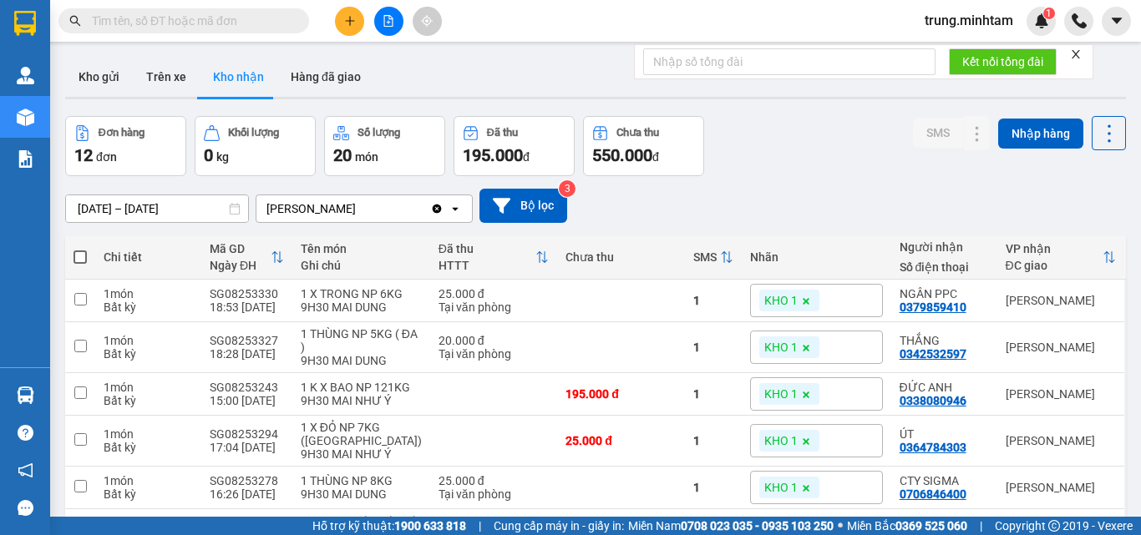
click at [228, 23] on input "text" at bounding box center [190, 21] width 197 height 18
paste input "0706846400"
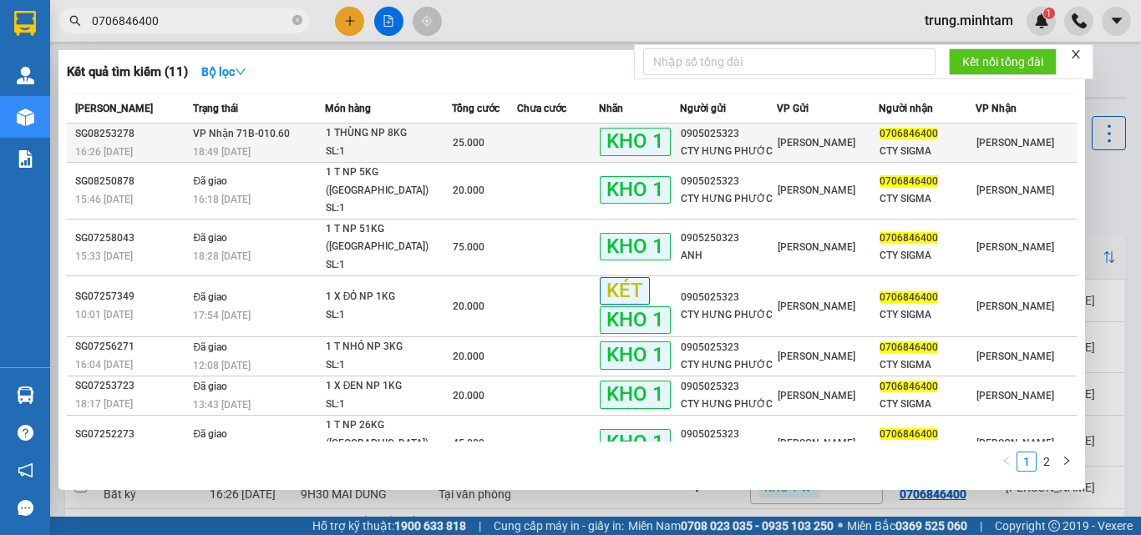
type input "0706846400"
click at [540, 146] on td at bounding box center [558, 143] width 82 height 39
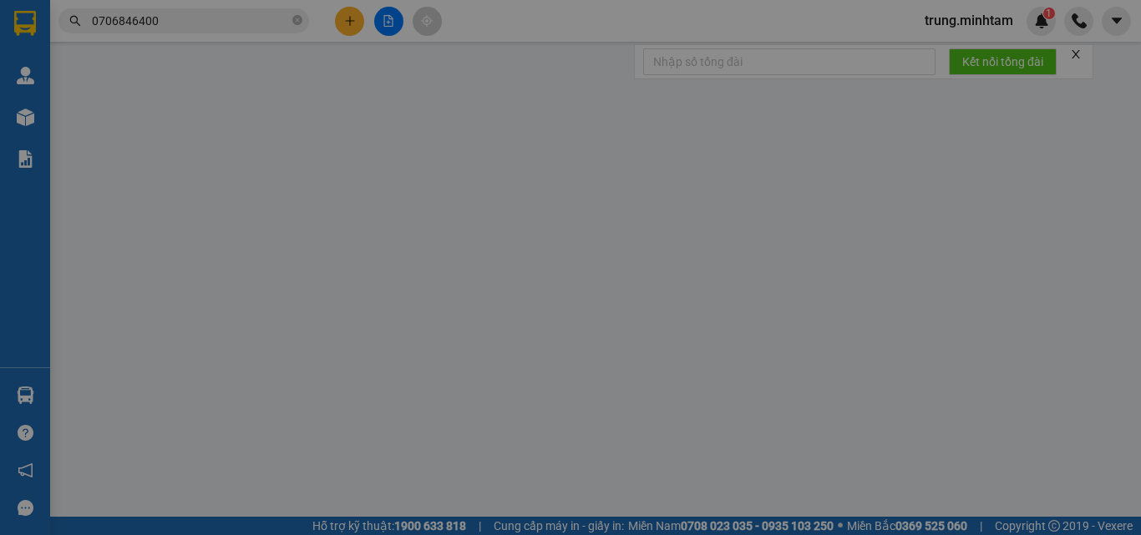
type input "0905025323"
type input "CTY HƯNG PHƯỚC"
type input "0706846400"
type input "CTY SIGMA"
type input "DG"
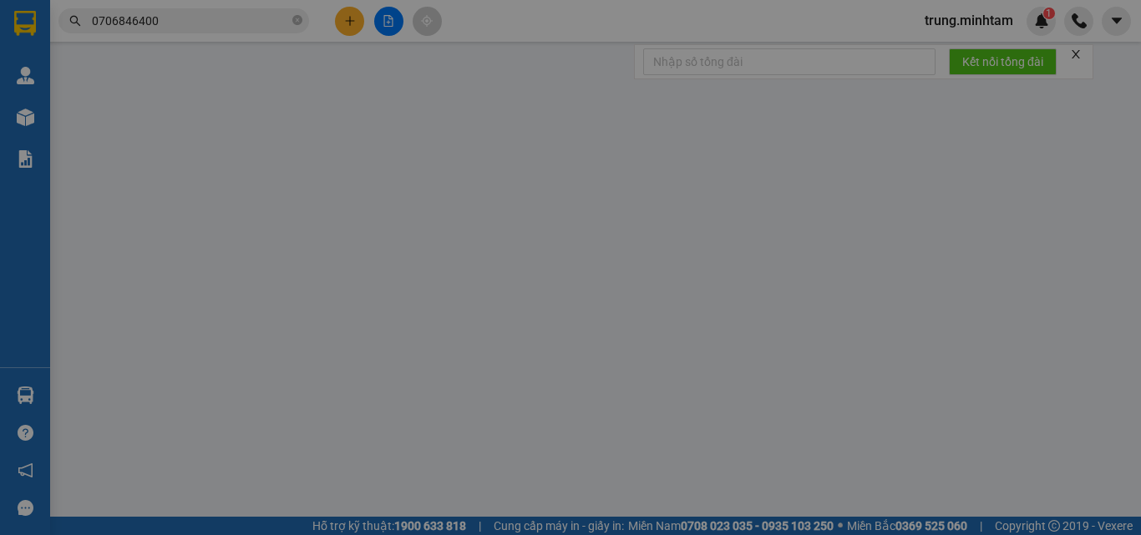
type input "25.000"
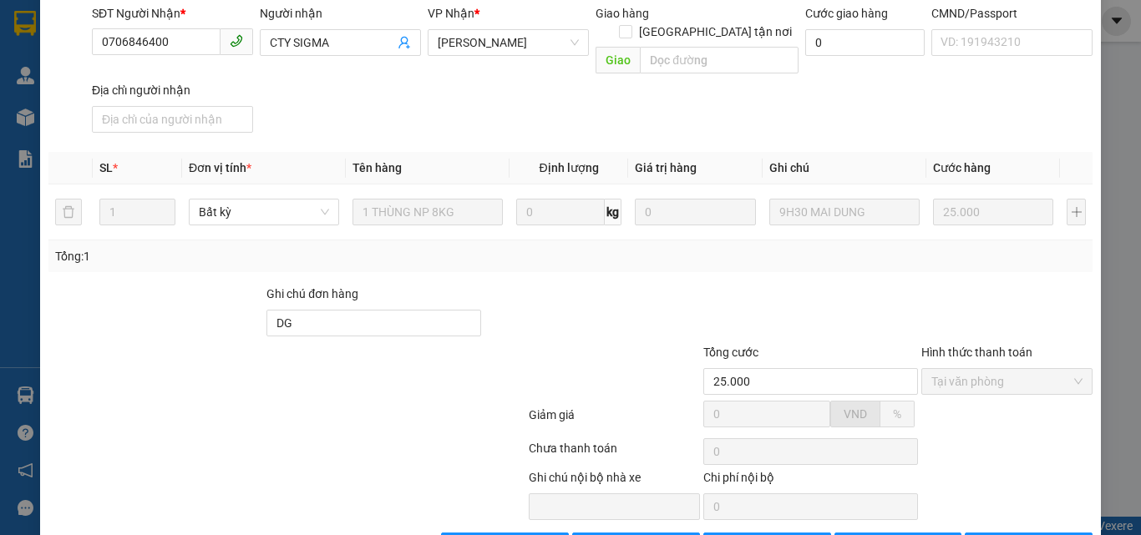
scroll to position [232, 0]
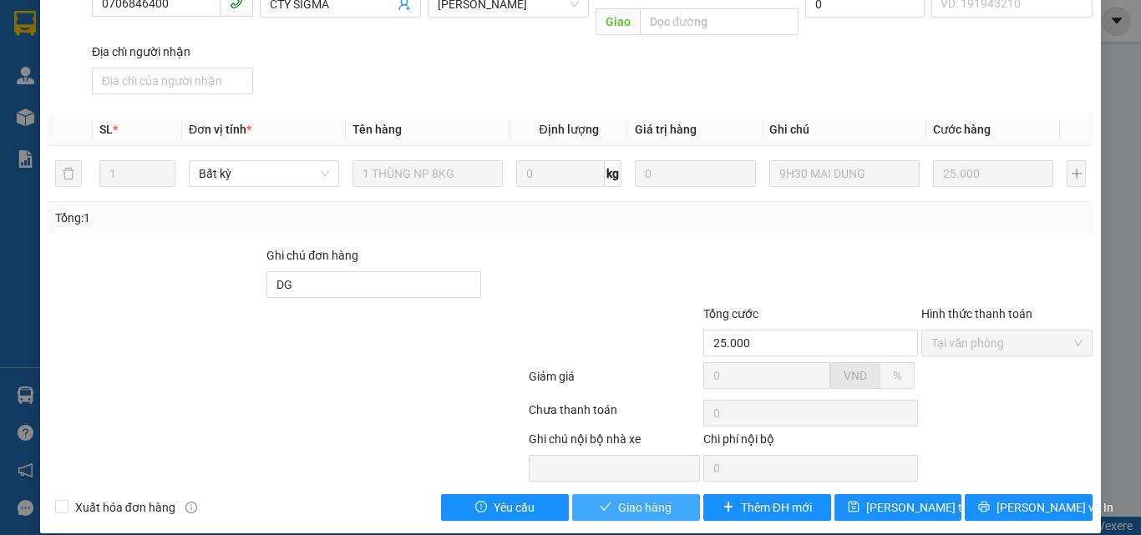
drag, startPoint x: 640, startPoint y: 494, endPoint x: 477, endPoint y: 285, distance: 265.9
click at [527, 300] on div "Total Paid Fee 25.000 Total UnPaid Fee 0 Cash Collection Total Fee Mã ĐH: SG082…" at bounding box center [570, 174] width 1044 height 693
click at [377, 275] on input "DG" at bounding box center [373, 284] width 215 height 27
type input "DG CHÚ SÁU XO"
click at [621, 499] on span "Lưu và Giao hàng" at bounding box center [684, 508] width 160 height 18
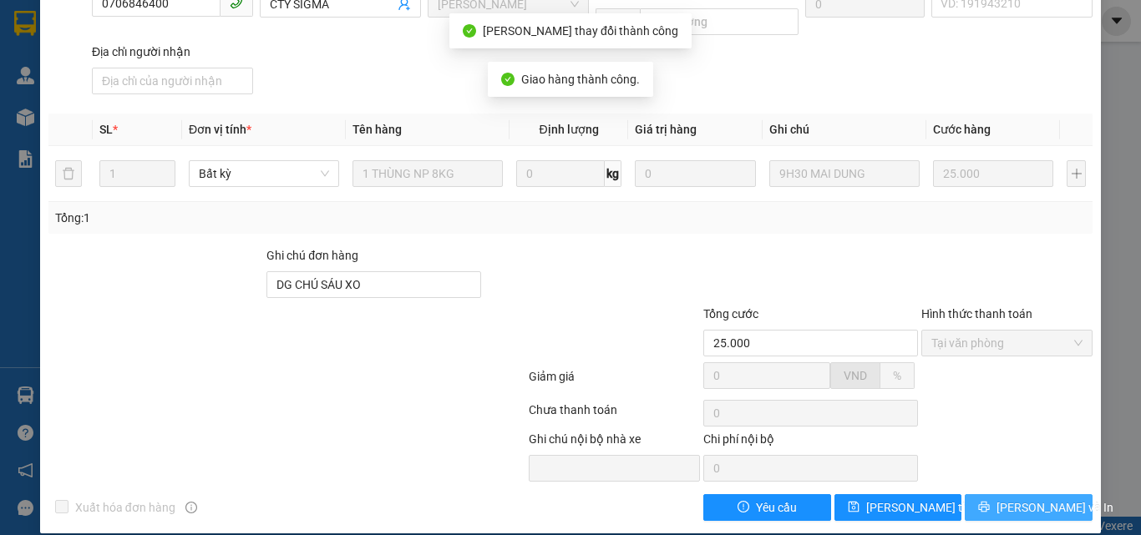
click at [990, 501] on icon "printer" at bounding box center [984, 507] width 12 height 12
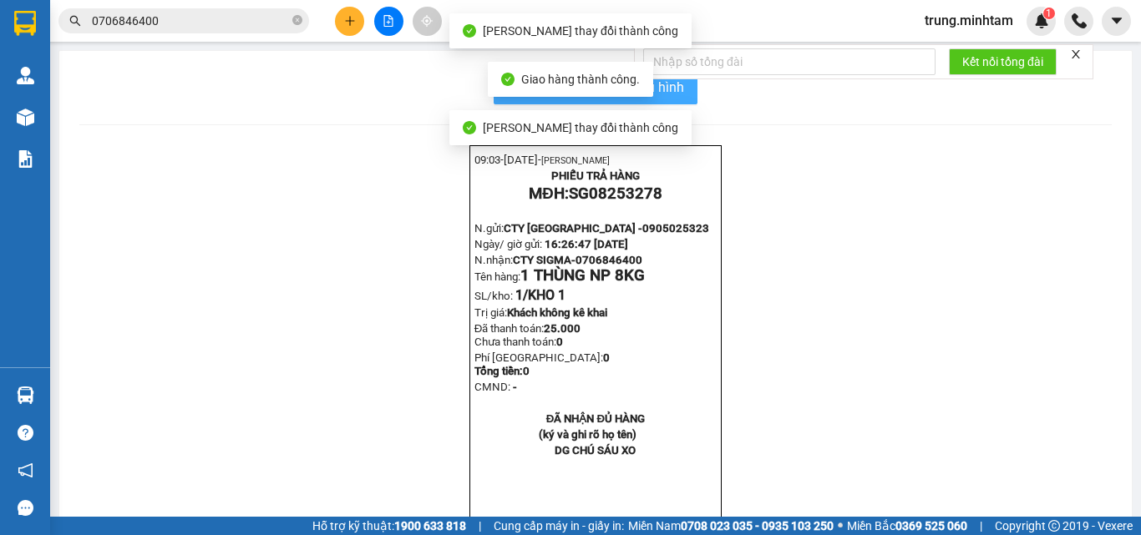
click at [670, 89] on span "In mẫu biên lai tự cấu hình" at bounding box center [605, 87] width 157 height 21
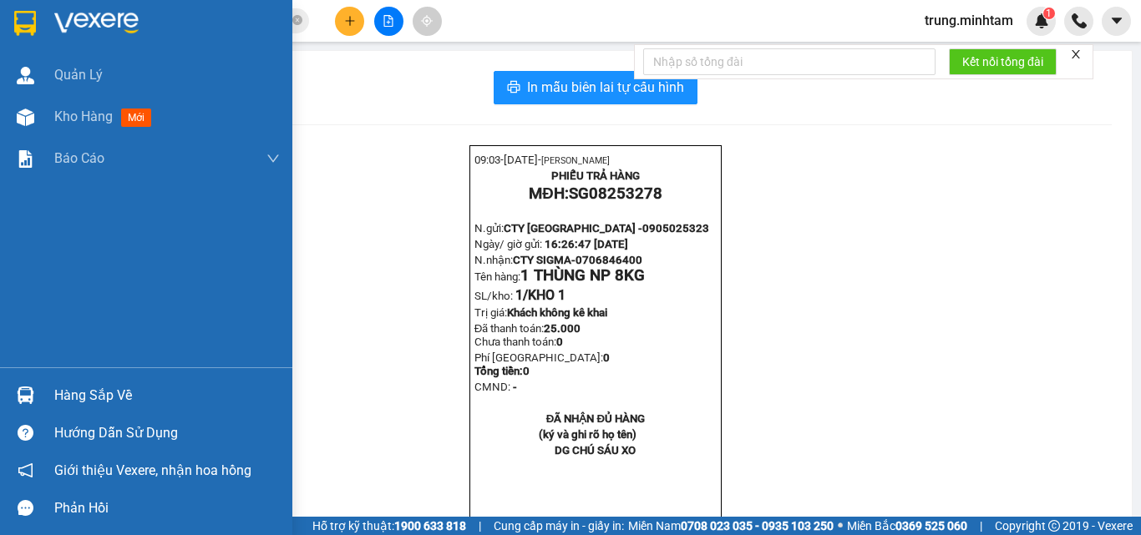
click at [91, 397] on div "Hàng sắp về" at bounding box center [166, 395] width 225 height 25
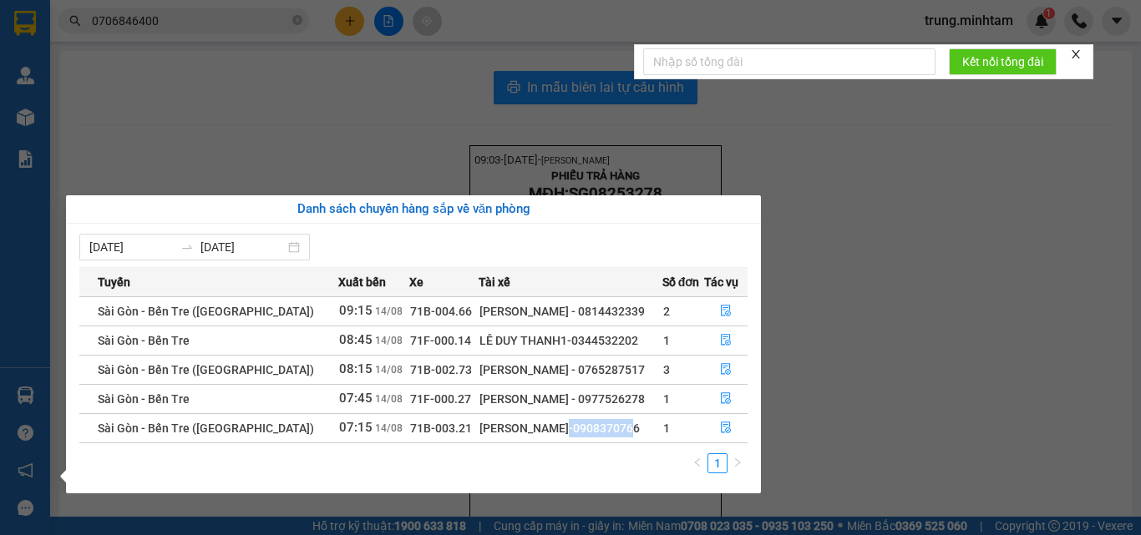
drag, startPoint x: 491, startPoint y: 428, endPoint x: 559, endPoint y: 424, distance: 68.6
click at [559, 425] on div "LÝ VĂN HOÀNG-0908370766" at bounding box center [569, 428] width 181 height 18
copy div "0908370766"
click at [724, 428] on icon "file-done" at bounding box center [726, 429] width 10 height 12
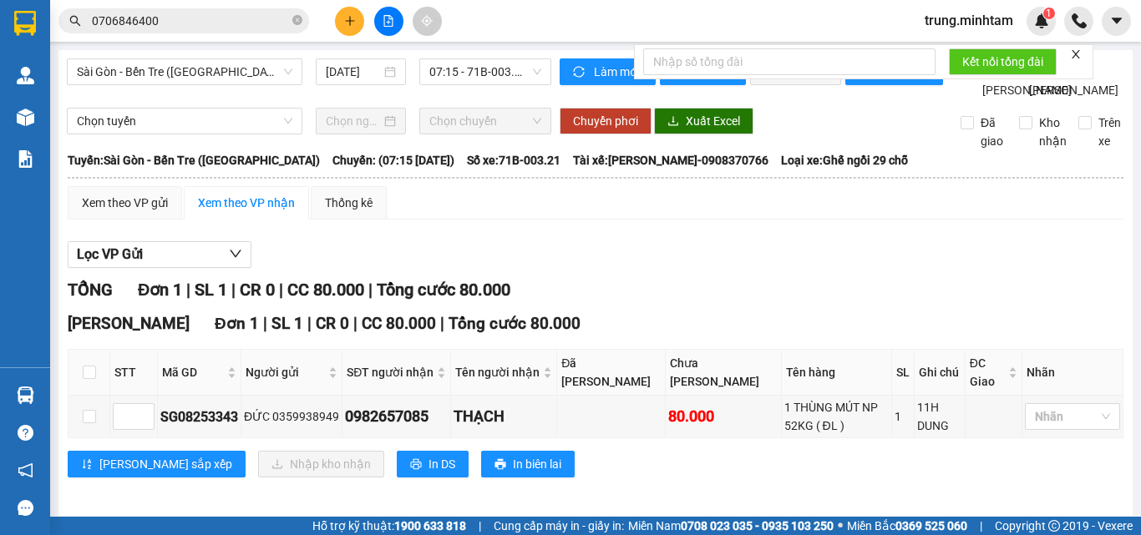
click at [698, 303] on div "TỔNG Đơn 1 | SL 1 | CR 0 | CC 80.000 | Tổng cước 80.000" at bounding box center [596, 290] width 1056 height 26
click at [1052, 427] on div at bounding box center [1064, 417] width 70 height 20
click at [1032, 231] on div "KHO 1" at bounding box center [1059, 233] width 75 height 18
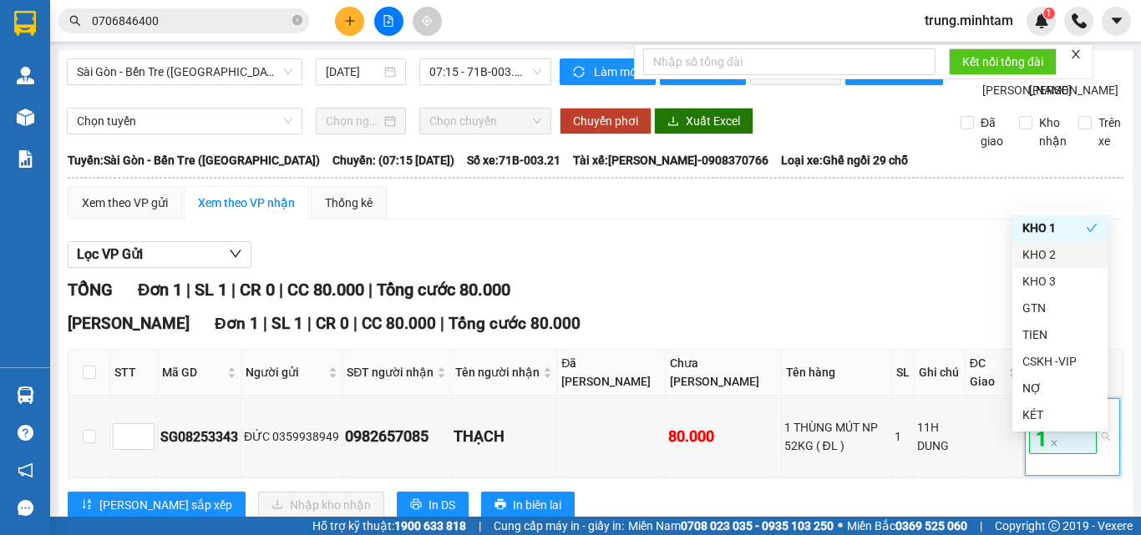
scroll to position [85, 0]
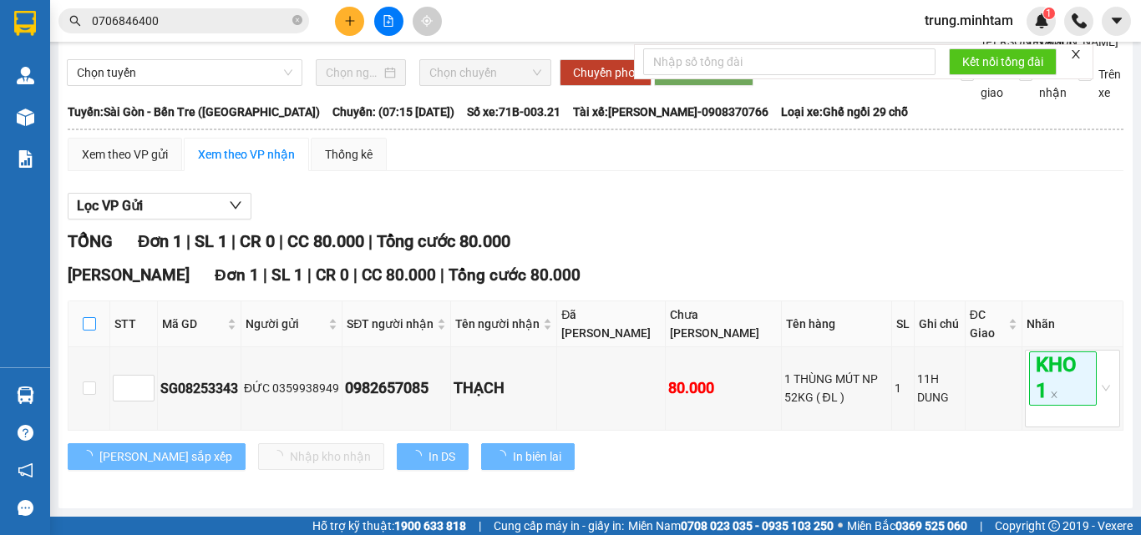
click at [89, 326] on input "checkbox" at bounding box center [89, 323] width 13 height 13
checkbox input "true"
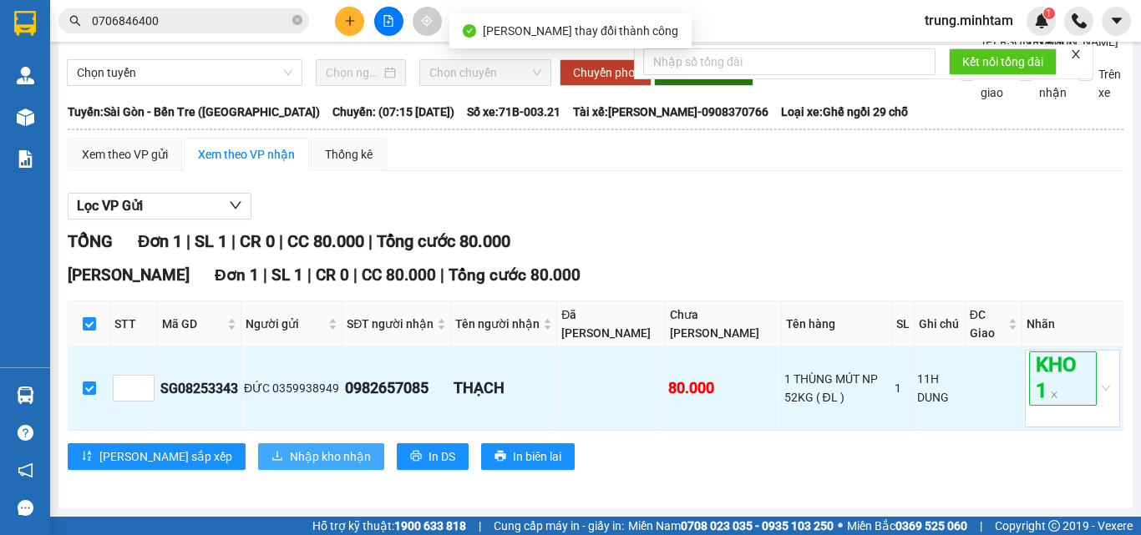
click at [290, 459] on span "Nhập kho nhận" at bounding box center [330, 457] width 81 height 18
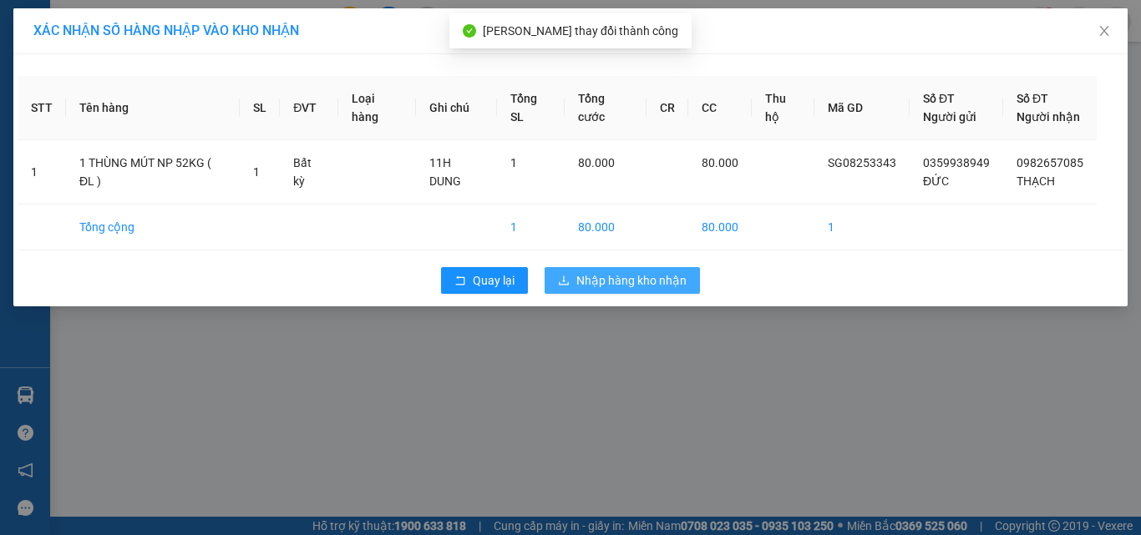
click at [618, 281] on span "Nhập hàng kho nhận" at bounding box center [631, 280] width 110 height 18
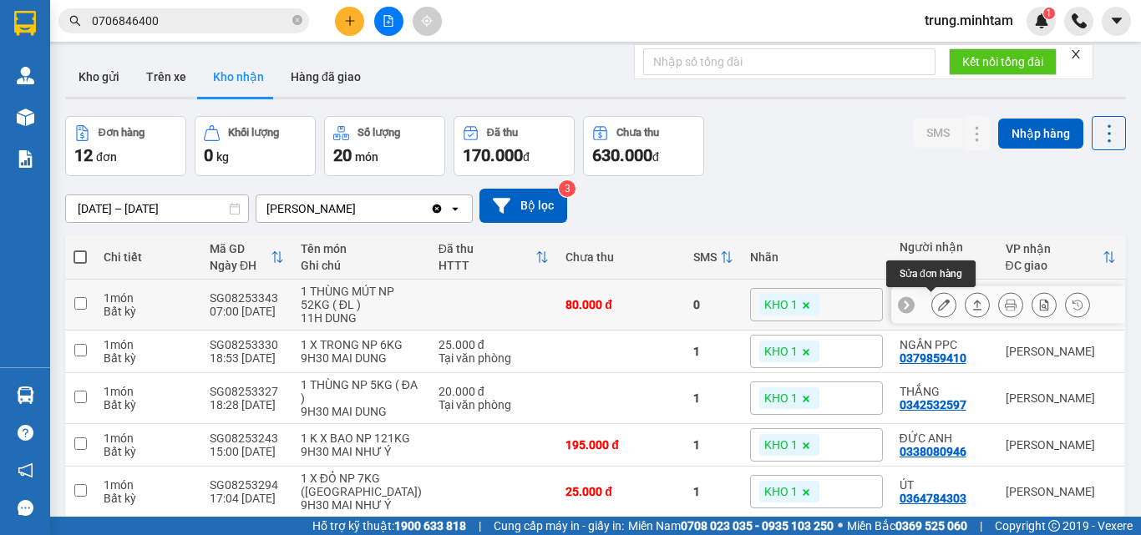
click at [938, 310] on icon at bounding box center [944, 305] width 12 height 12
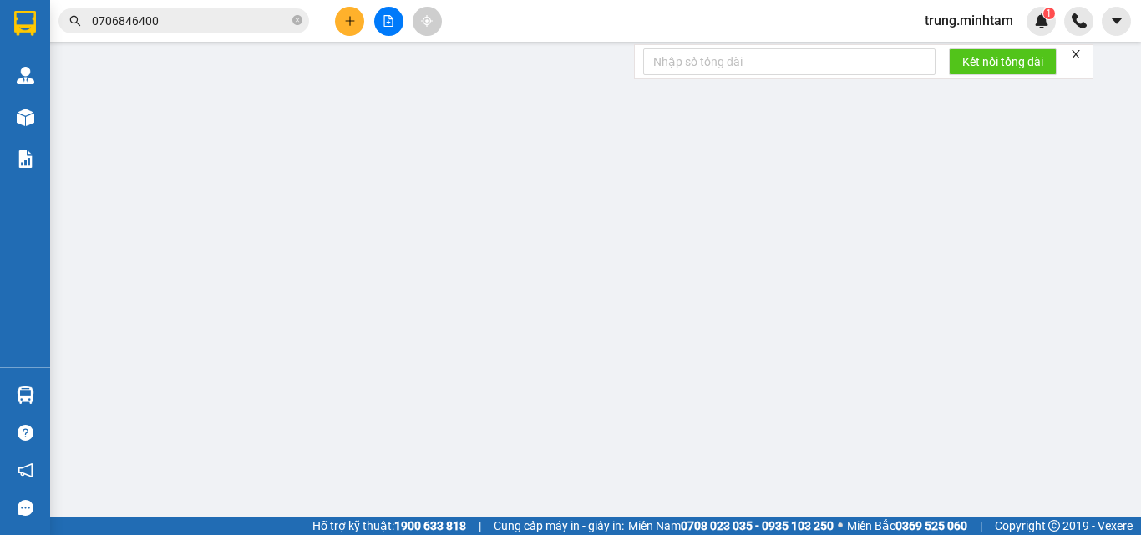
type input "0359938949"
type input "ĐỨC"
type input "0982657085"
type input "THẠCH"
type input "80.000"
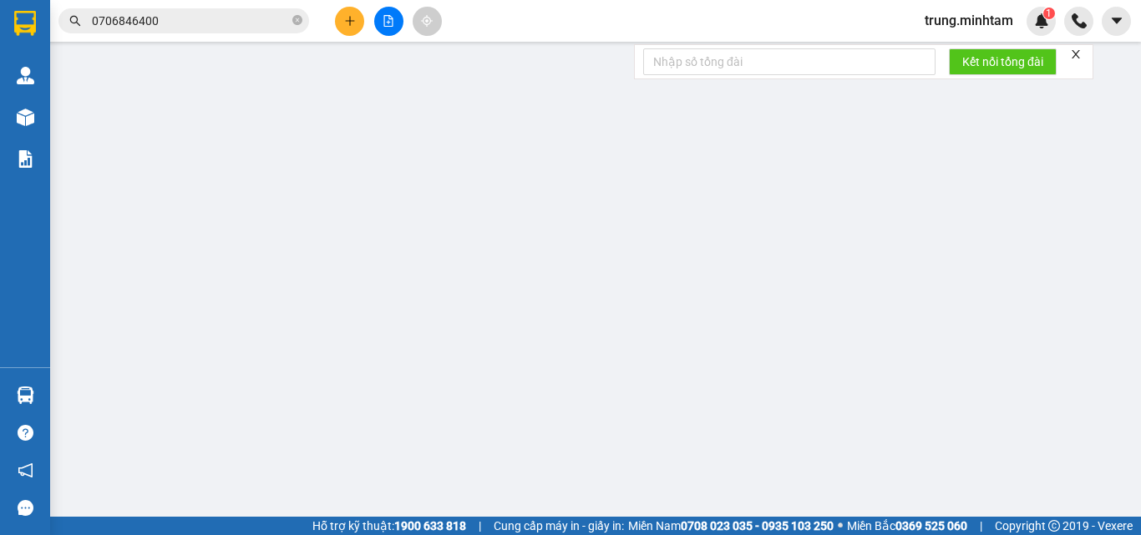
type input "80.000"
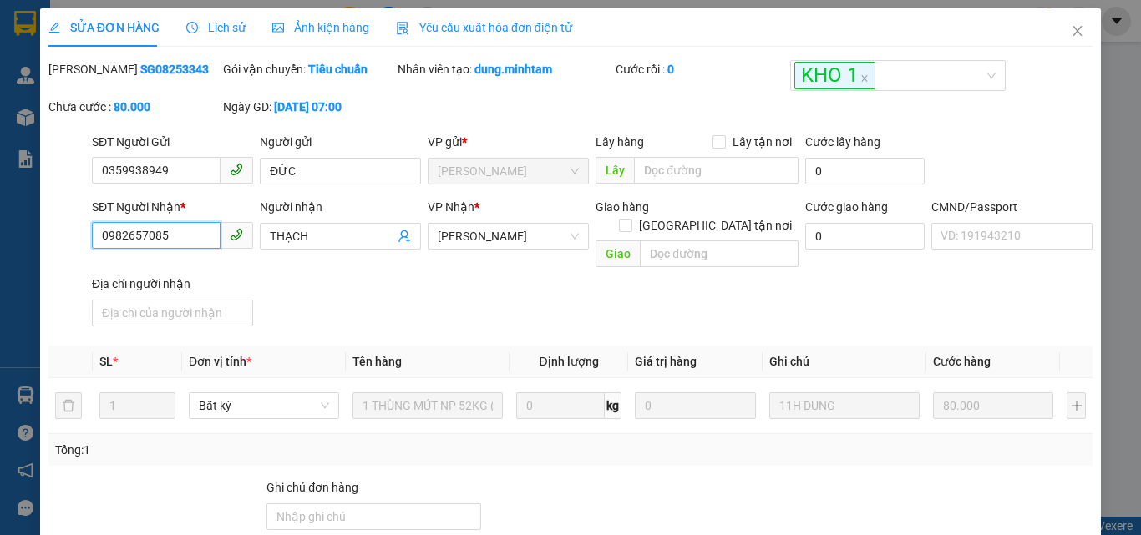
drag, startPoint x: 165, startPoint y: 235, endPoint x: 68, endPoint y: 235, distance: 96.9
click at [68, 235] on div "SĐT Người Nhận * 0982657085 0982657085 Người nhận THẠCH VP Nhận * Ngã Tư Huyệ…" at bounding box center [570, 265] width 1047 height 135
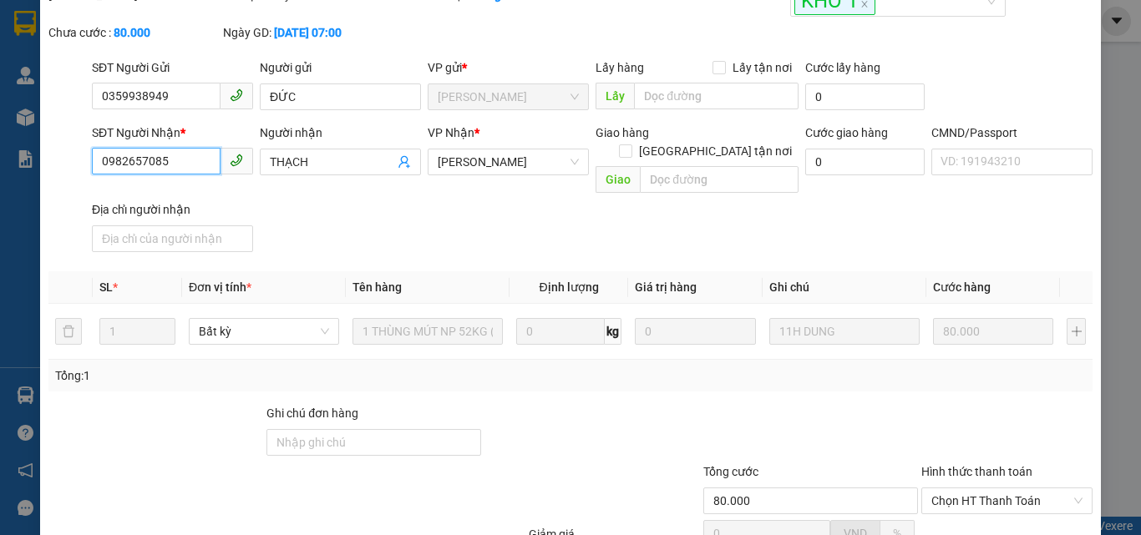
scroll to position [111, 0]
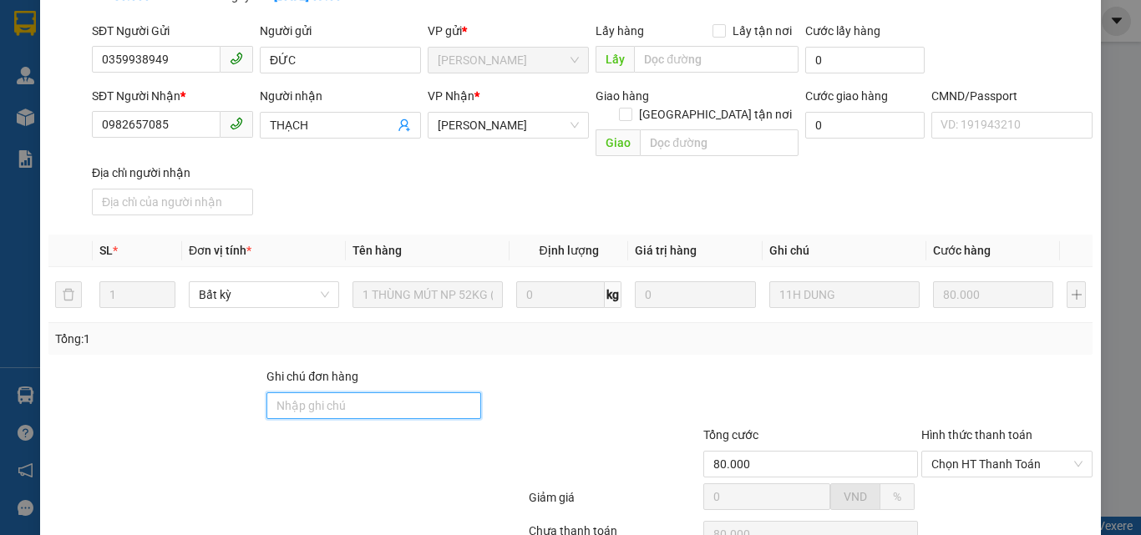
click at [379, 392] on input "Ghi chú đơn hàng" at bounding box center [373, 405] width 215 height 27
click at [271, 392] on input "BM" at bounding box center [373, 405] width 215 height 27
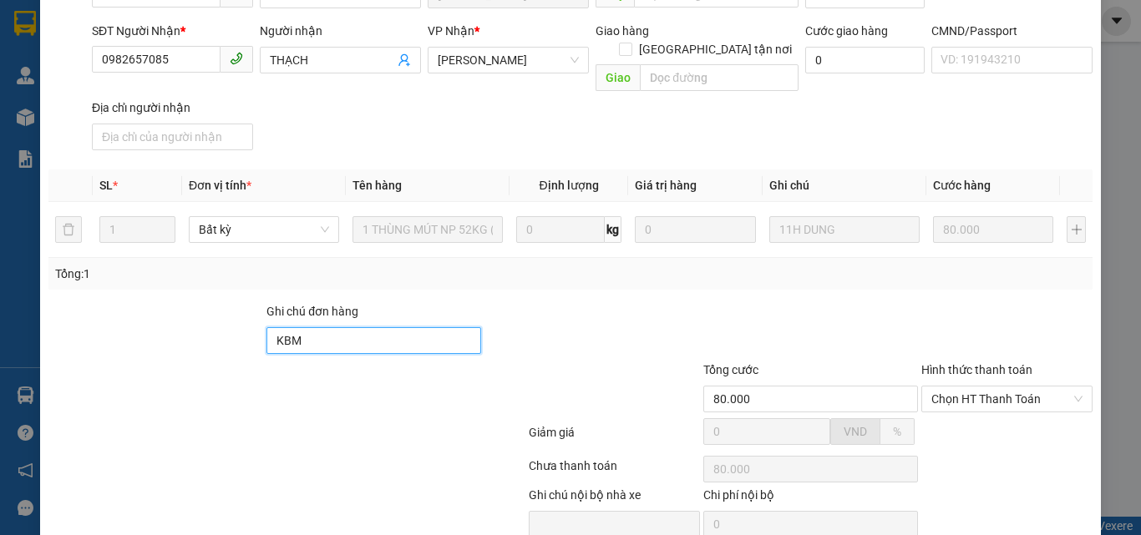
scroll to position [232, 0]
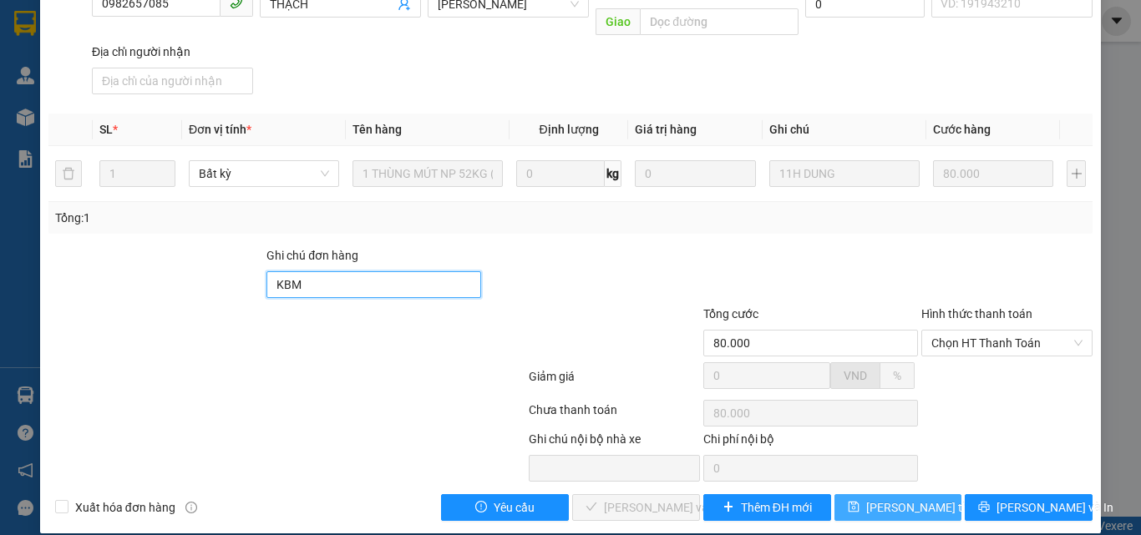
type input "KBM"
click at [885, 499] on span "Lưu thay đổi" at bounding box center [933, 508] width 134 height 18
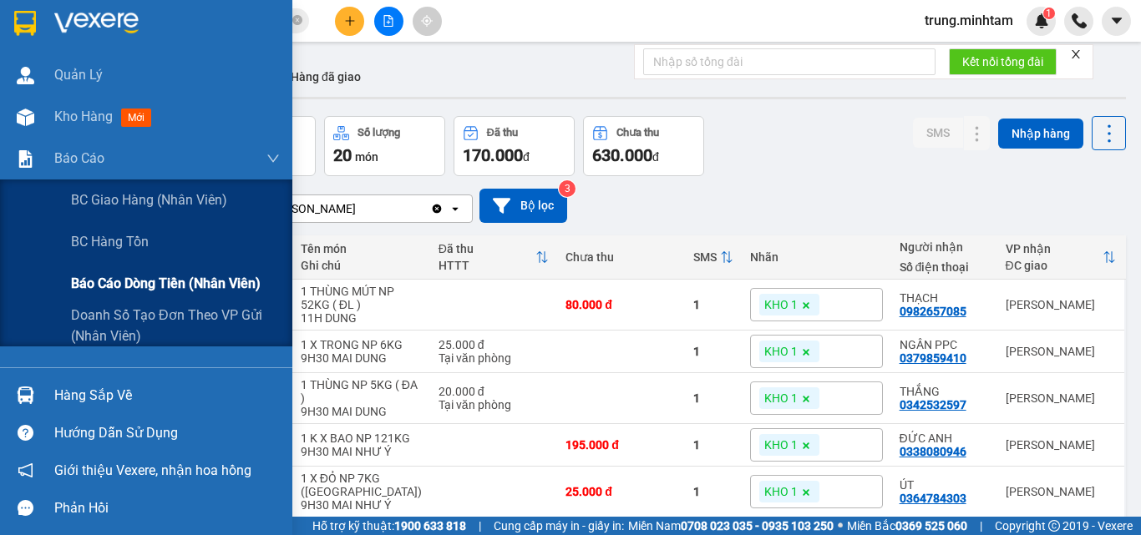
click at [123, 289] on span "Báo cáo dòng tiền (nhân viên)" at bounding box center [166, 283] width 190 height 21
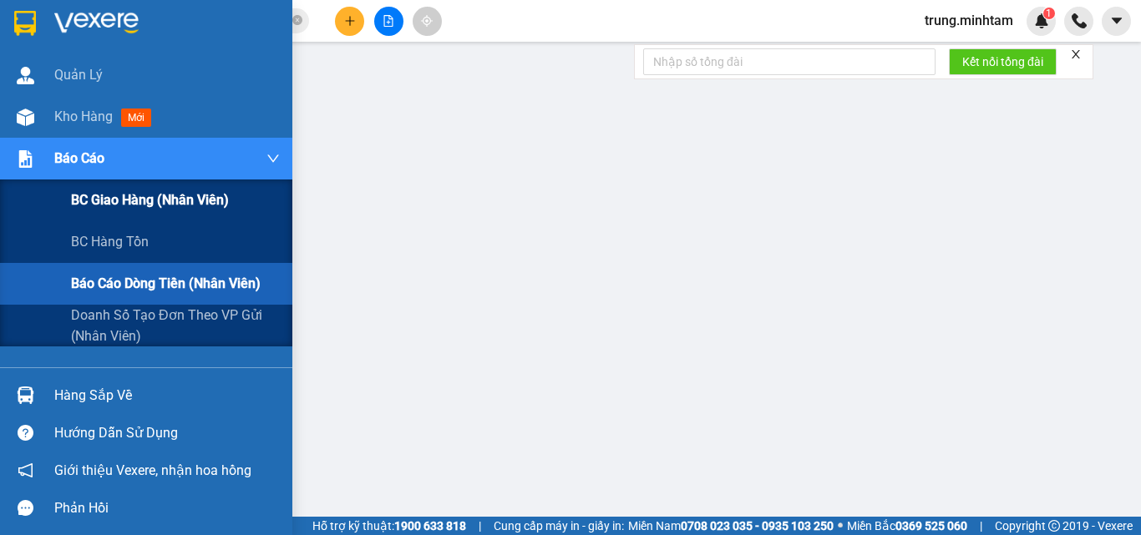
click at [115, 198] on span "BC giao hàng (nhân viên)" at bounding box center [150, 200] width 158 height 21
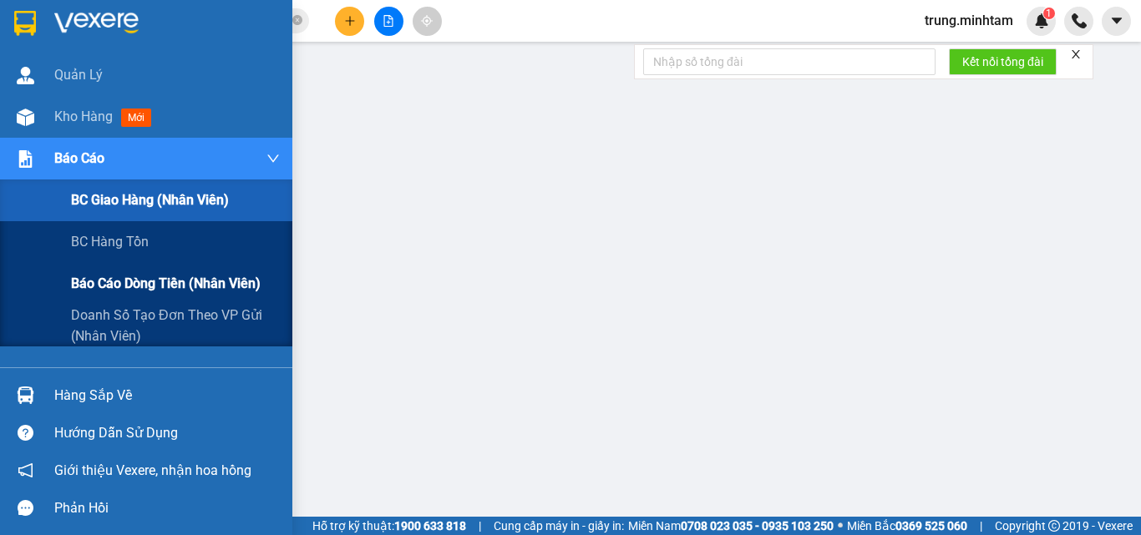
click at [139, 282] on span "Báo cáo dòng tiền (nhân viên)" at bounding box center [166, 283] width 190 height 21
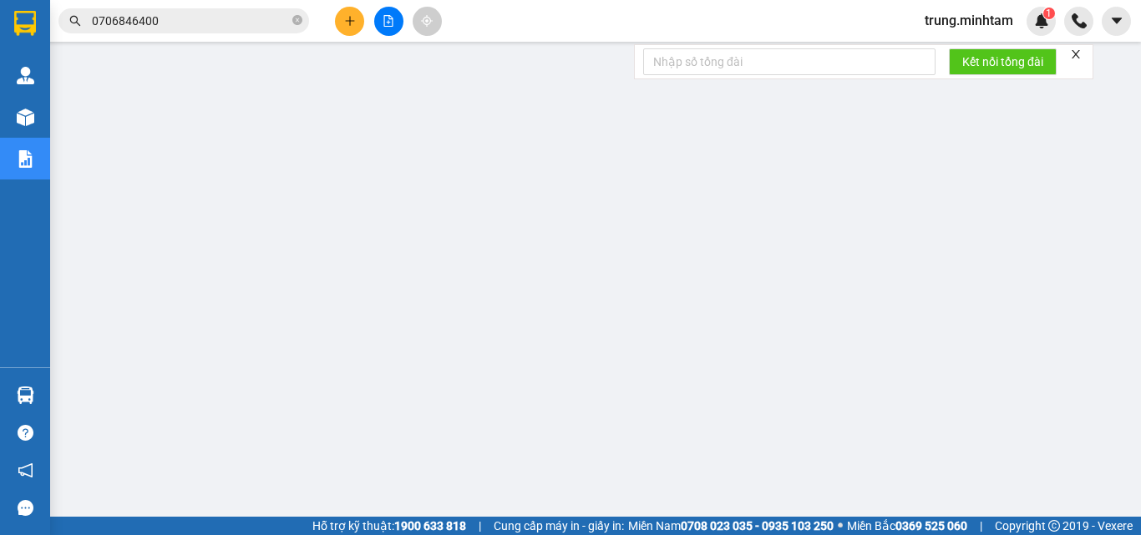
click at [977, 22] on span "trung.minhtam" at bounding box center [968, 20] width 115 height 21
click at [952, 52] on span "Đăng xuất" at bounding box center [975, 52] width 81 height 18
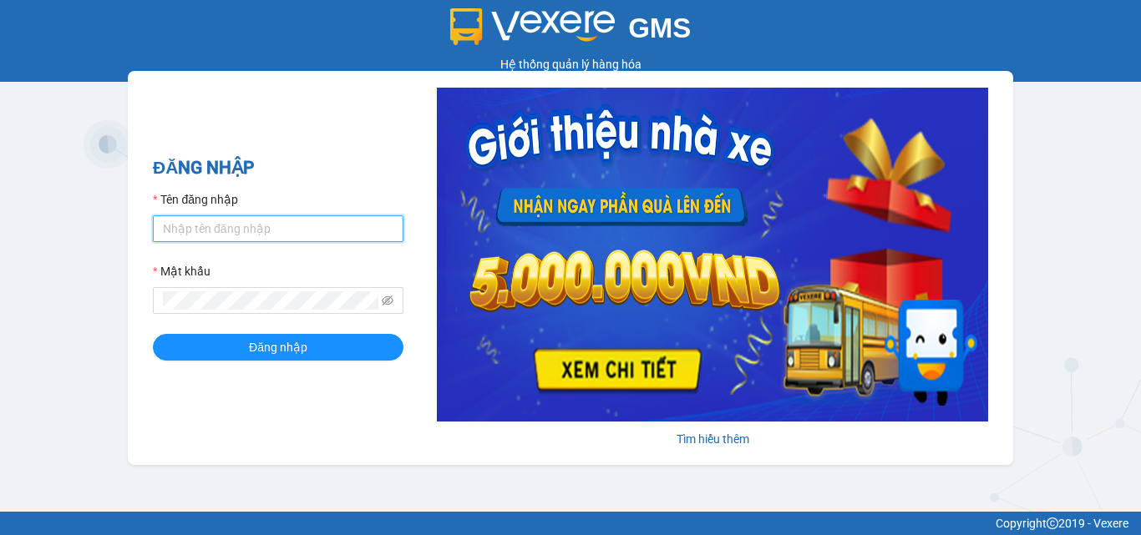
click at [169, 223] on input "Tên đăng nhập" at bounding box center [278, 228] width 251 height 27
type input "phatbt.minhtam"
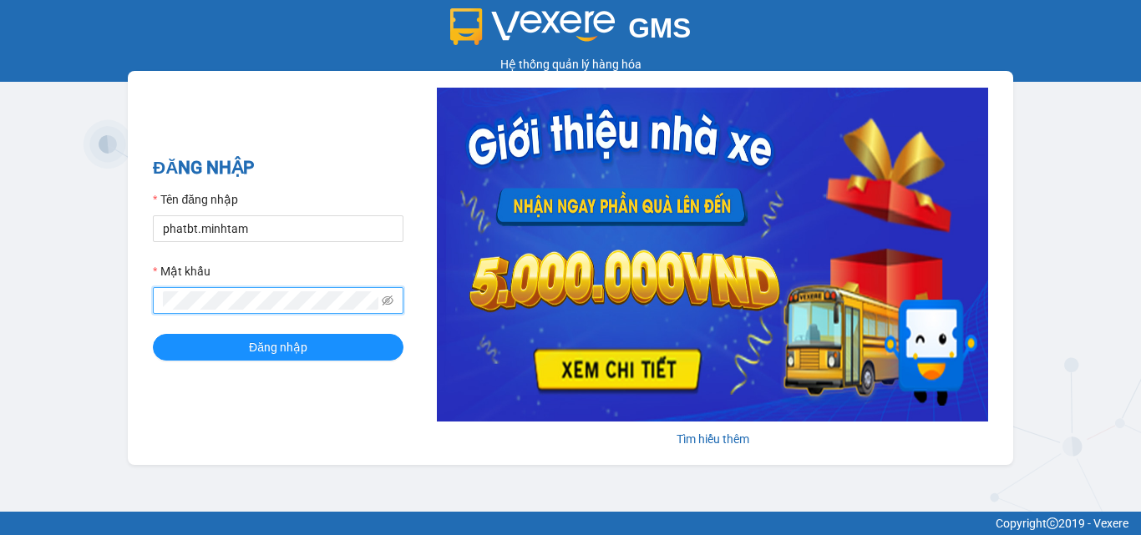
click at [153, 334] on button "Đăng nhập" at bounding box center [278, 347] width 251 height 27
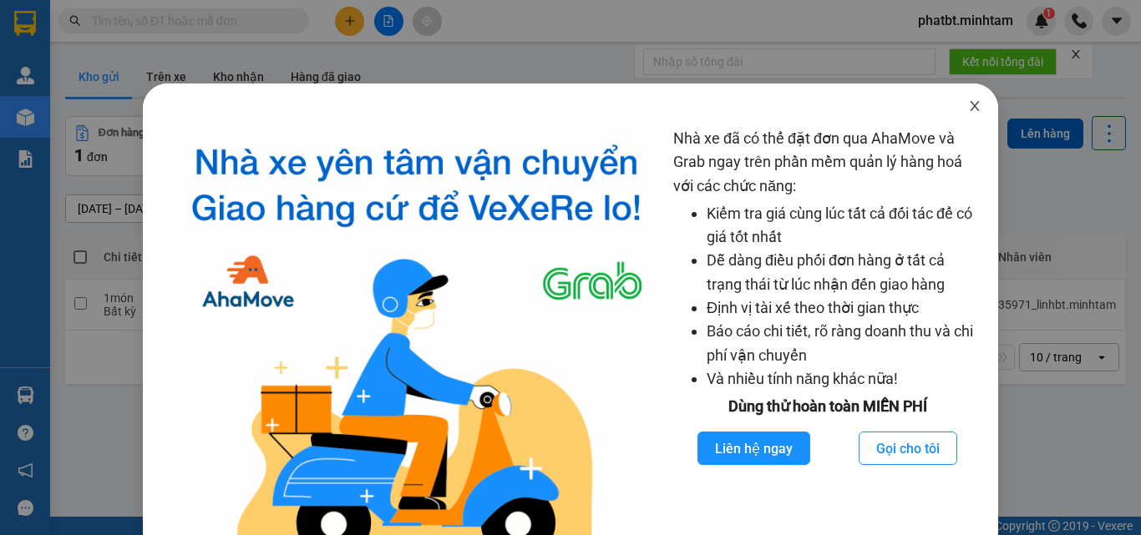
click at [965, 94] on span "Close" at bounding box center [974, 107] width 47 height 47
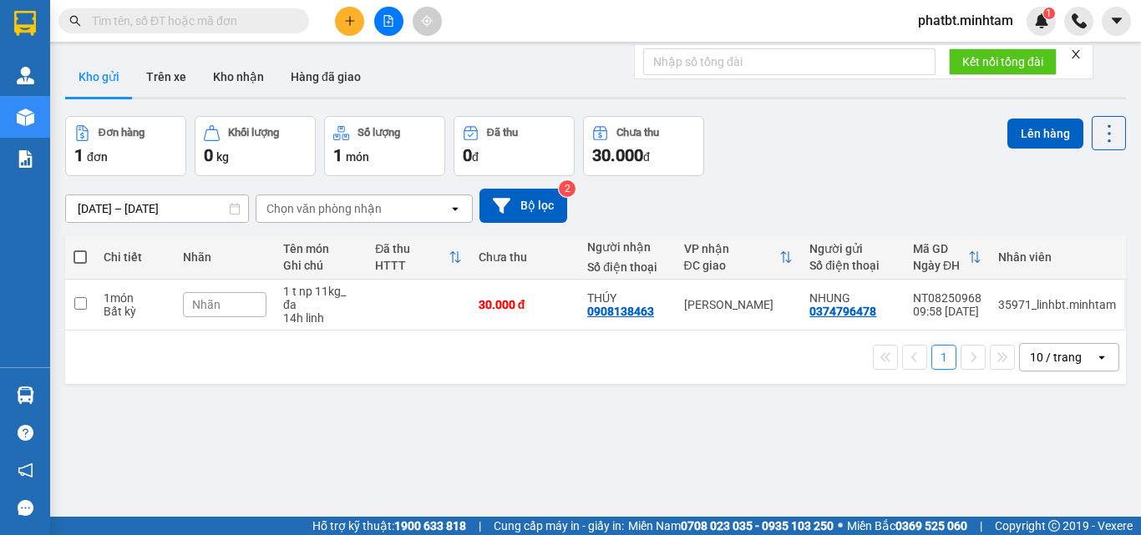
click at [1066, 363] on div "10 / trang" at bounding box center [1056, 357] width 52 height 17
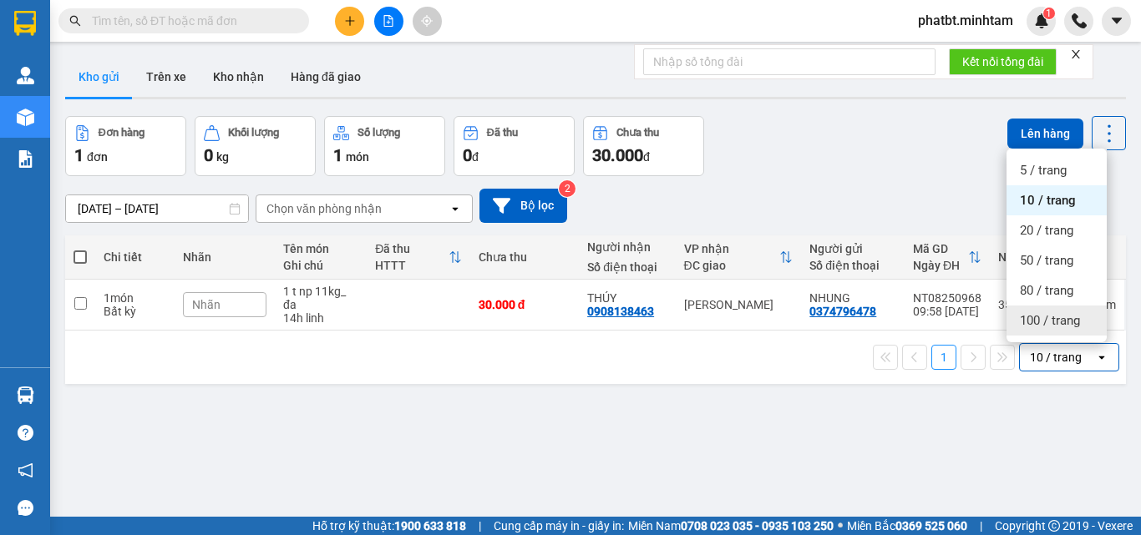
click at [1048, 316] on span "100 / trang" at bounding box center [1050, 320] width 60 height 17
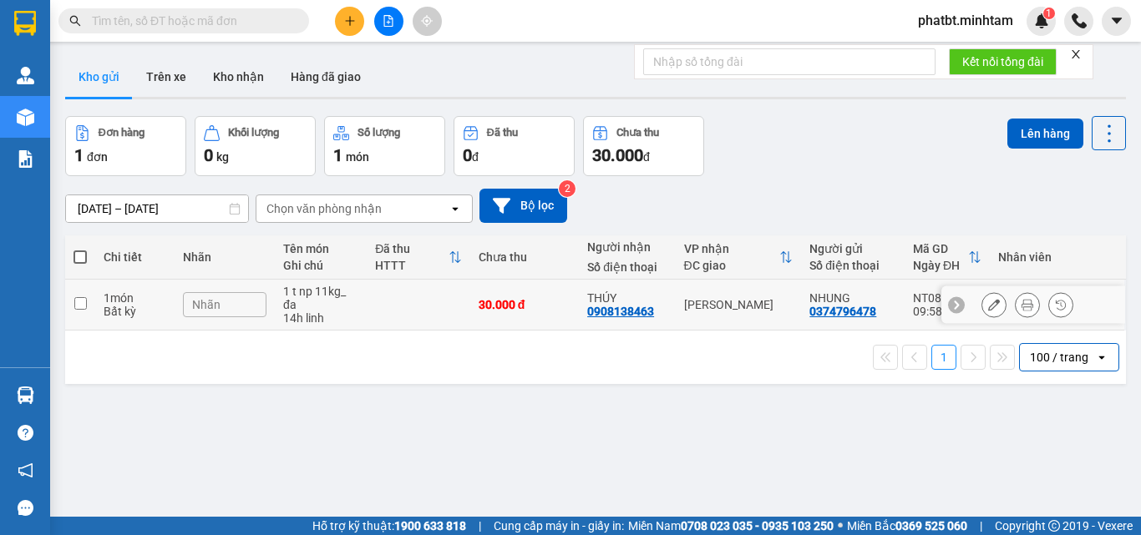
click at [355, 291] on div "1 t np 11kg_ đa" at bounding box center [320, 298] width 75 height 27
checkbox input "true"
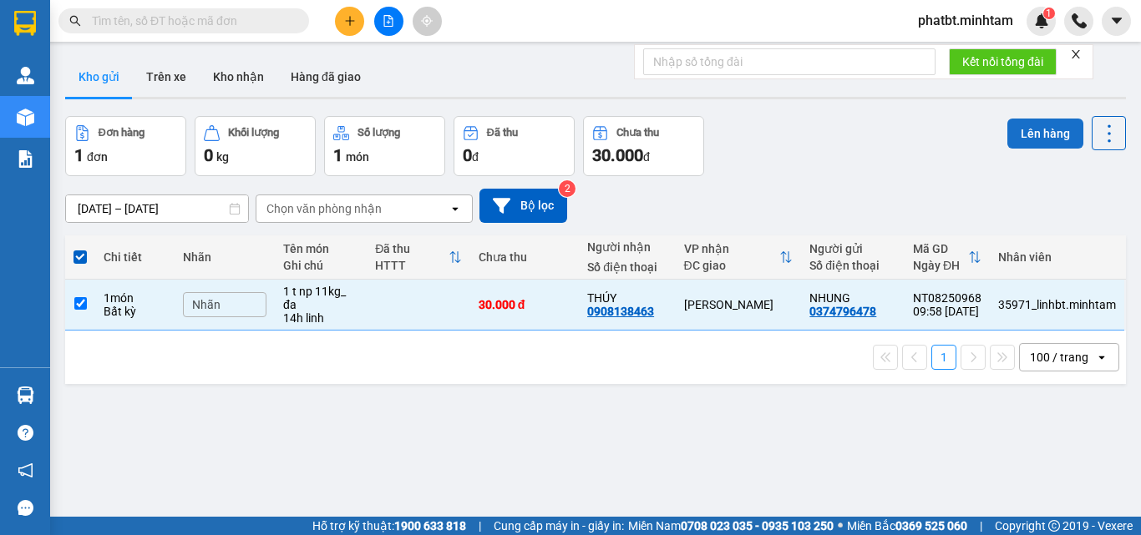
click at [1040, 134] on button "Lên hàng" at bounding box center [1045, 134] width 76 height 30
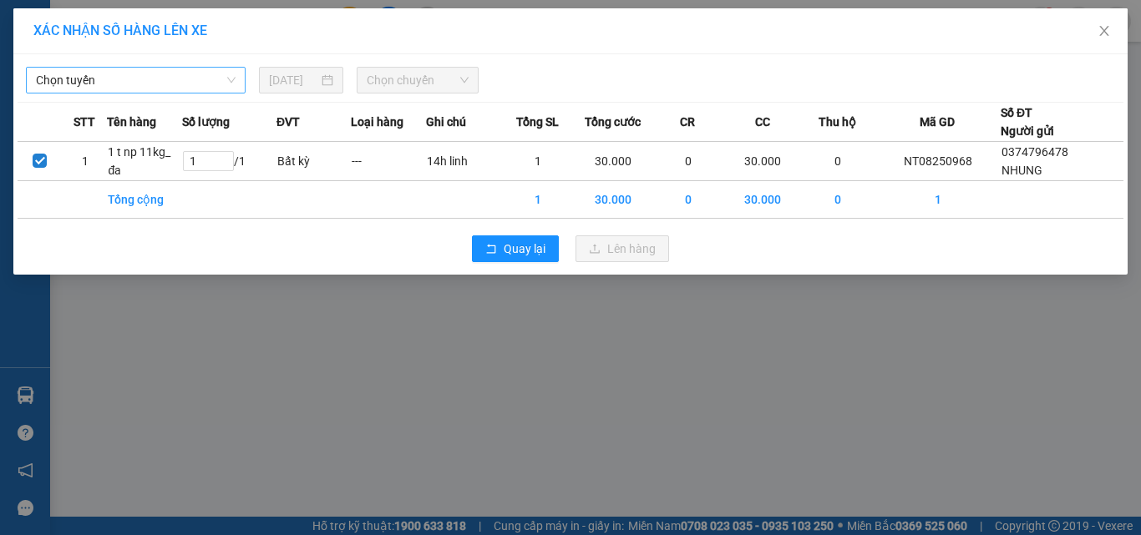
click at [135, 71] on span "Chọn tuyến" at bounding box center [136, 80] width 200 height 25
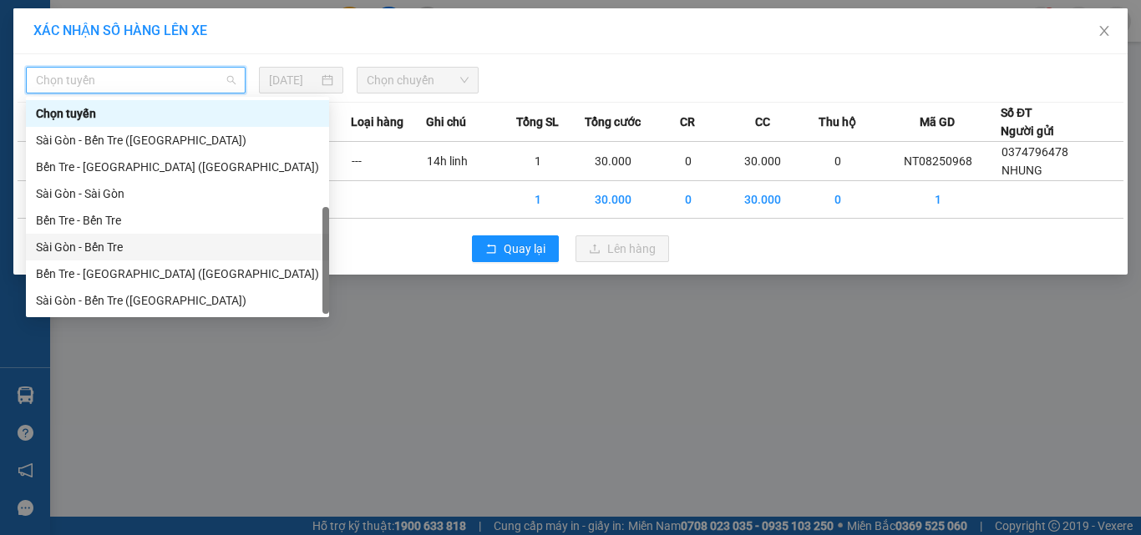
scroll to position [27, 0]
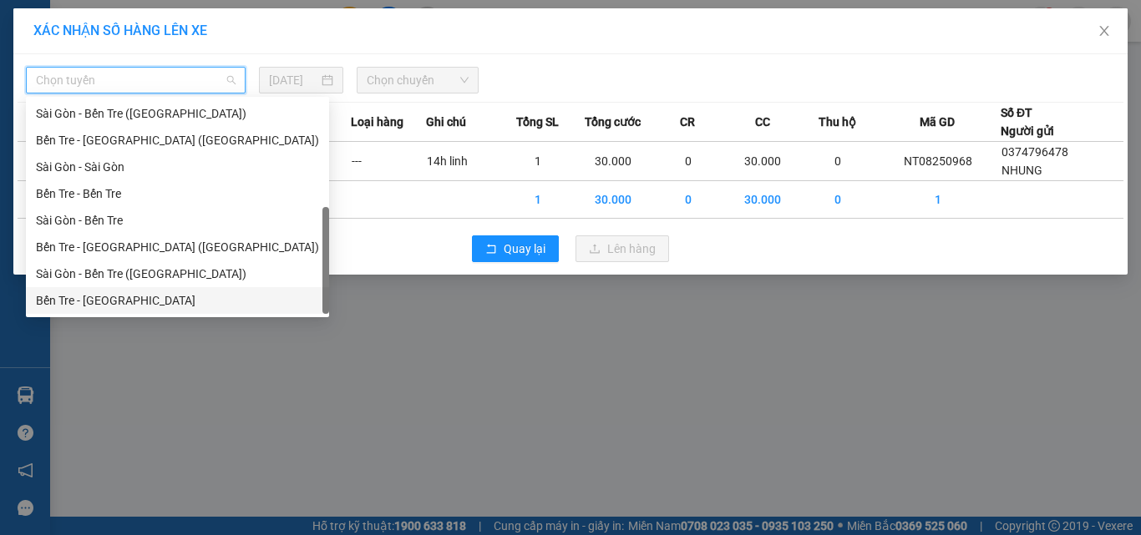
click at [144, 298] on div "Bến Tre - [GEOGRAPHIC_DATA]" at bounding box center [177, 300] width 283 height 18
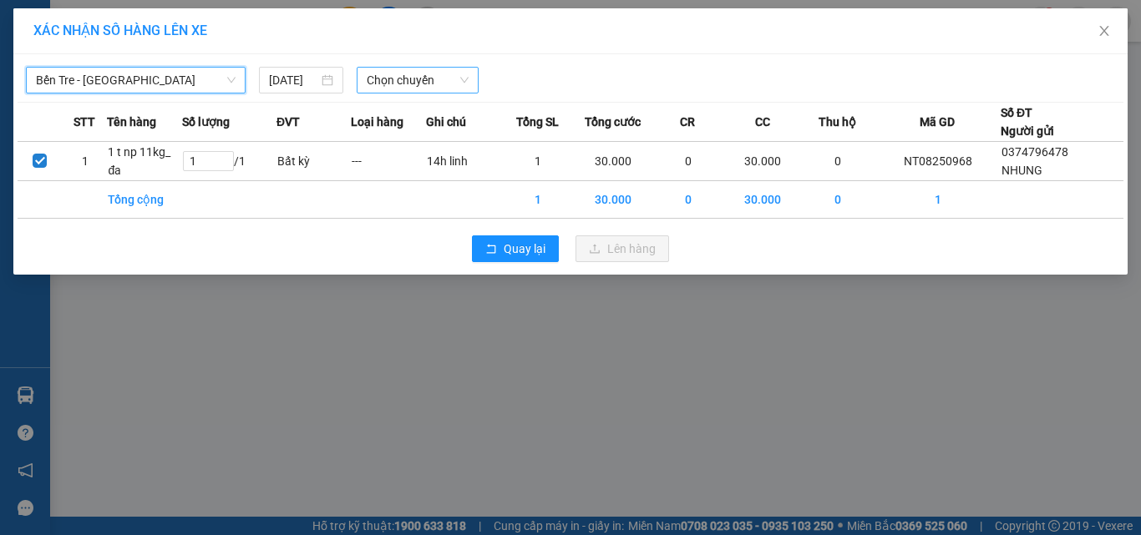
click at [398, 90] on span "Chọn chuyến" at bounding box center [418, 80] width 103 height 25
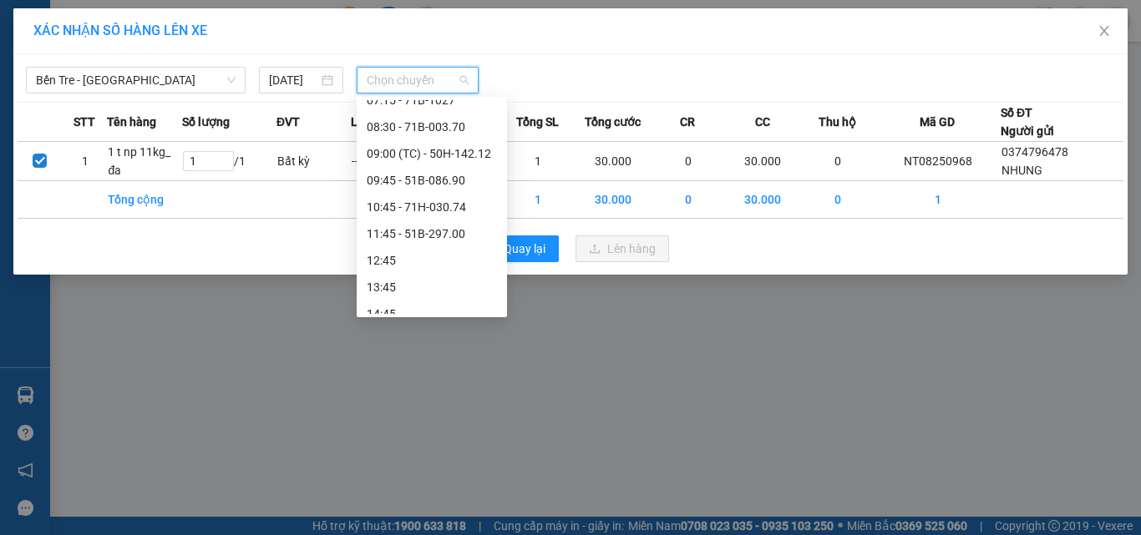
scroll to position [127, 0]
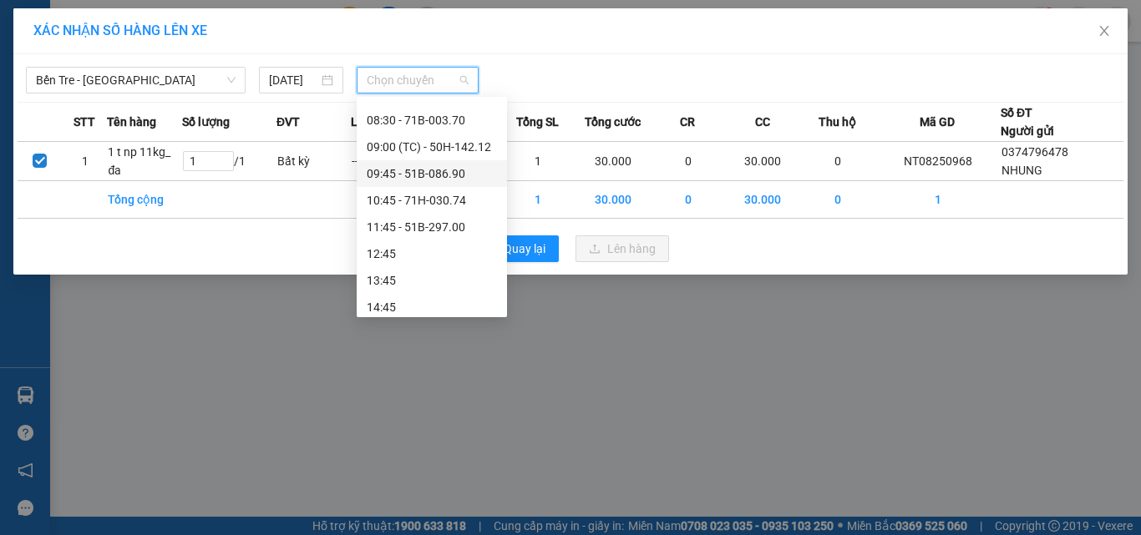
click at [449, 173] on div "09:45 - 51B-086.90" at bounding box center [432, 174] width 130 height 18
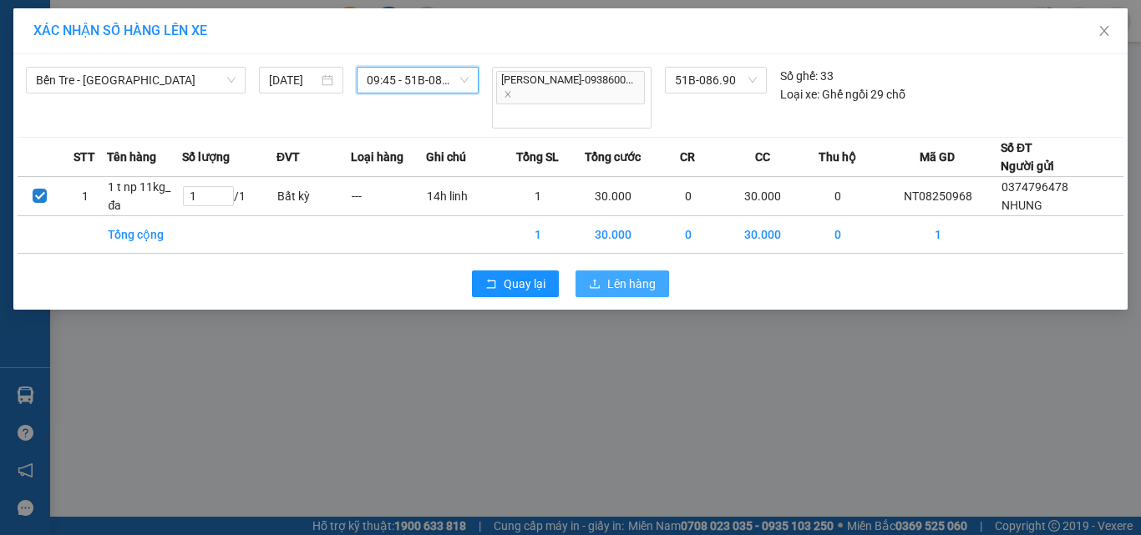
click at [645, 281] on span "Lên hàng" at bounding box center [631, 284] width 48 height 18
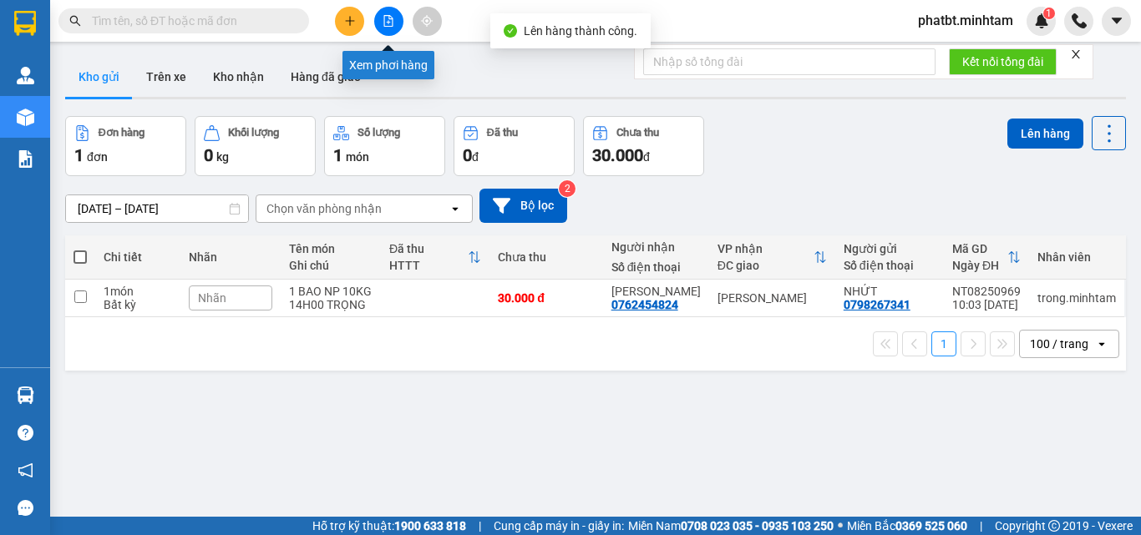
click at [387, 19] on icon "file-add" at bounding box center [388, 21] width 12 height 12
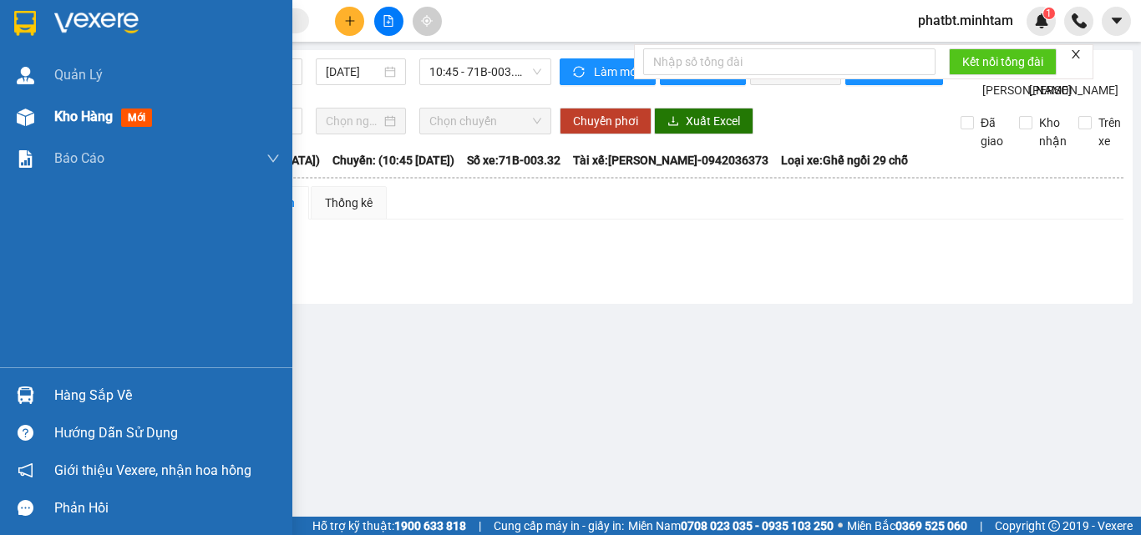
click at [60, 114] on span "Kho hàng" at bounding box center [83, 117] width 58 height 16
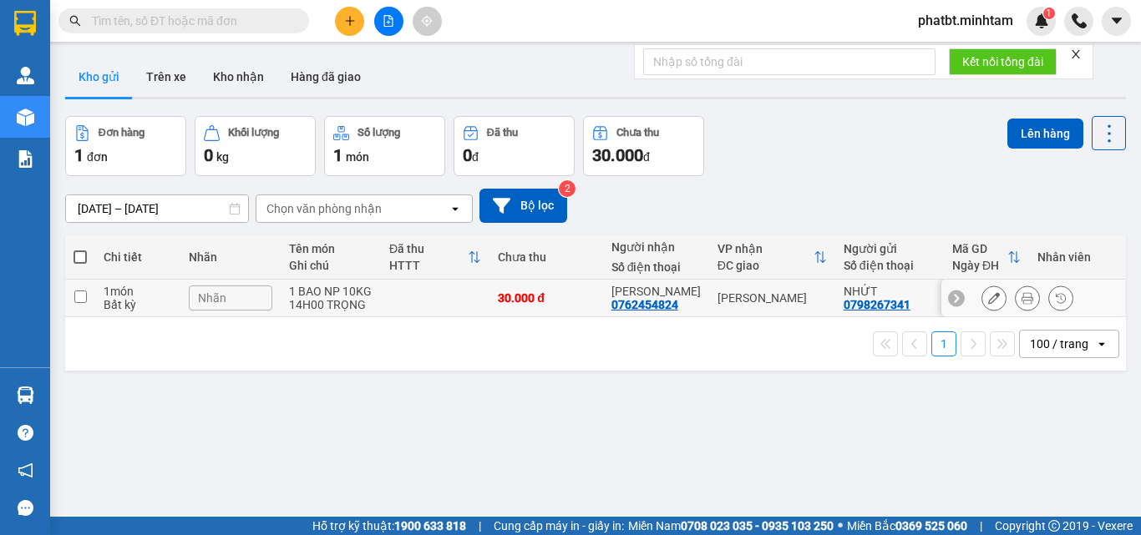
click at [696, 291] on td "[PERSON_NAME] 0762454824" at bounding box center [656, 299] width 106 height 38
checkbox input "true"
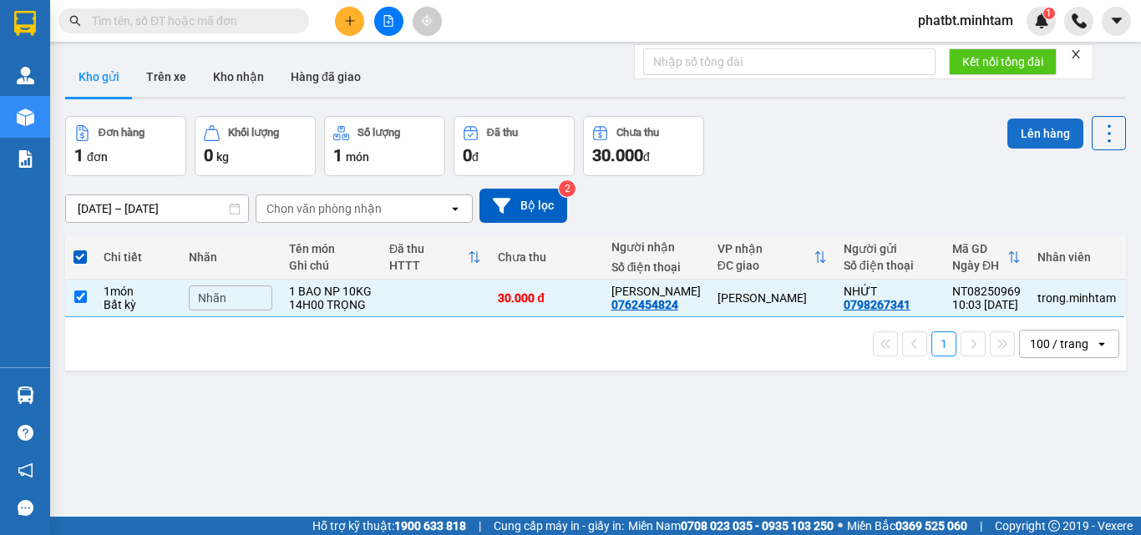
click at [1007, 134] on button "Lên hàng" at bounding box center [1045, 134] width 76 height 30
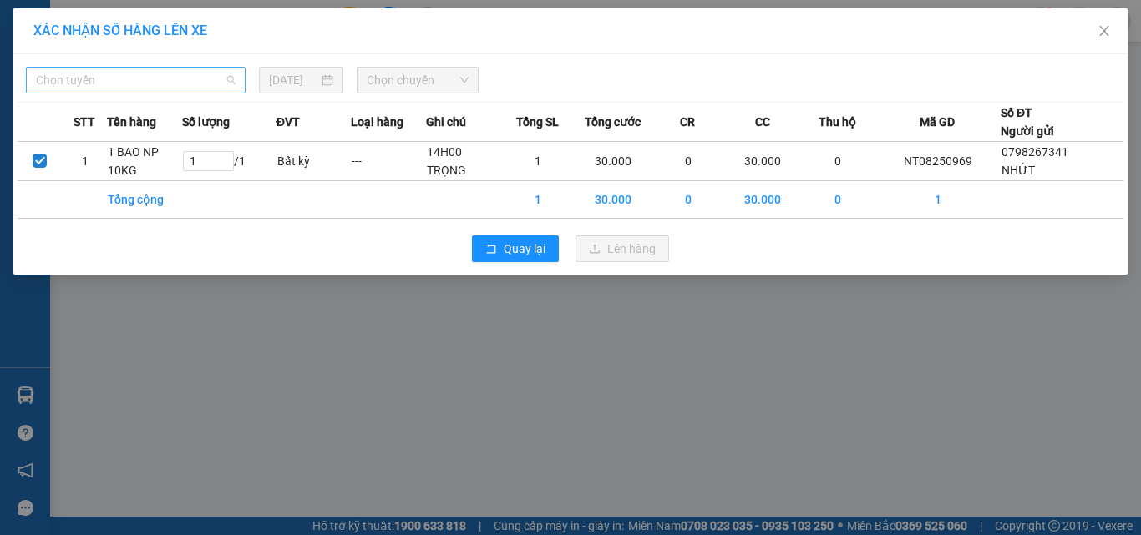
click at [224, 77] on span "Chọn tuyến" at bounding box center [136, 80] width 200 height 25
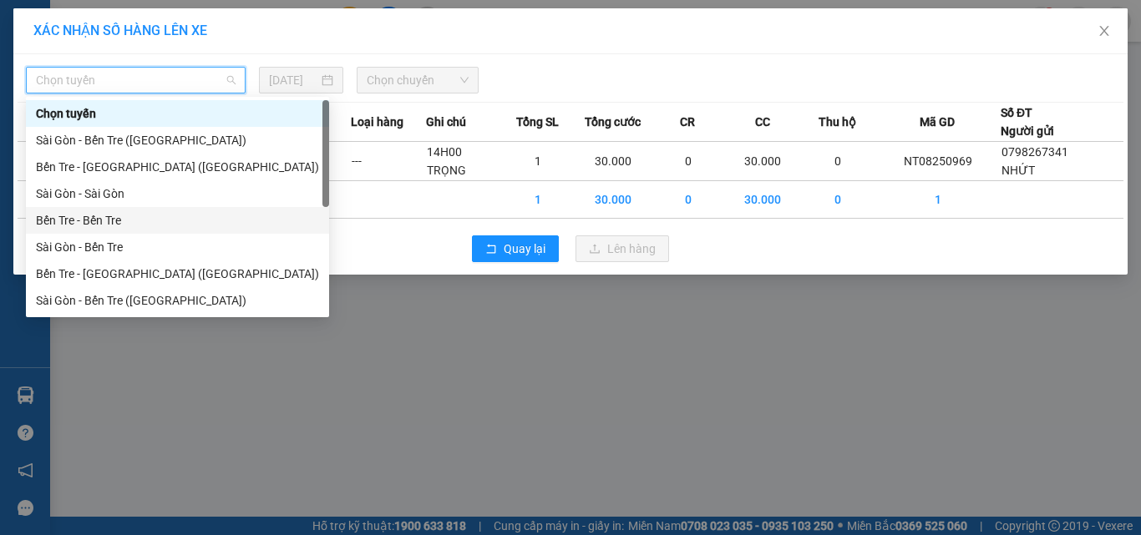
scroll to position [27, 0]
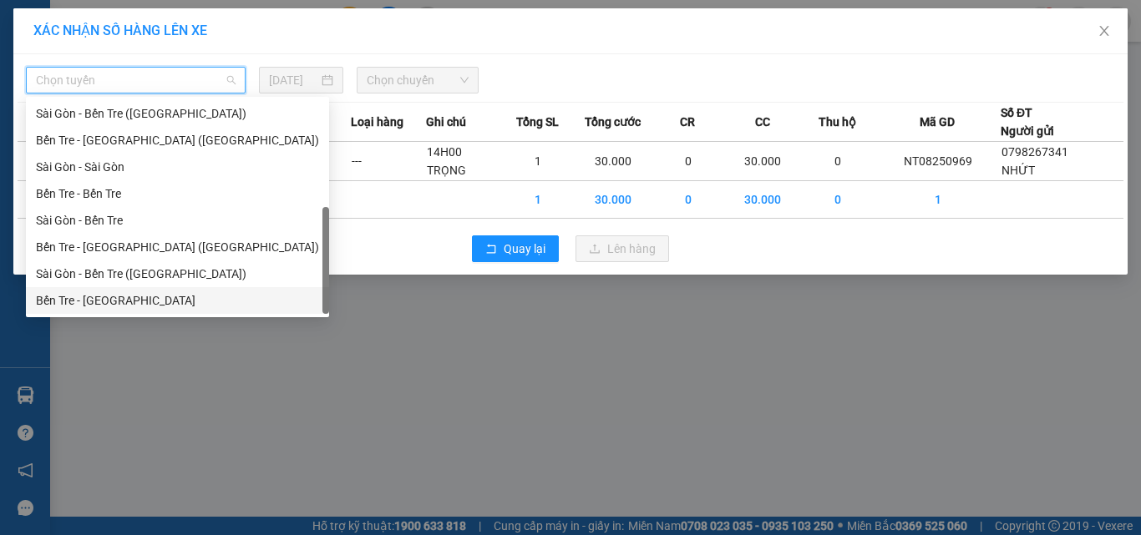
click at [125, 295] on div "Bến Tre - [GEOGRAPHIC_DATA]" at bounding box center [177, 300] width 283 height 18
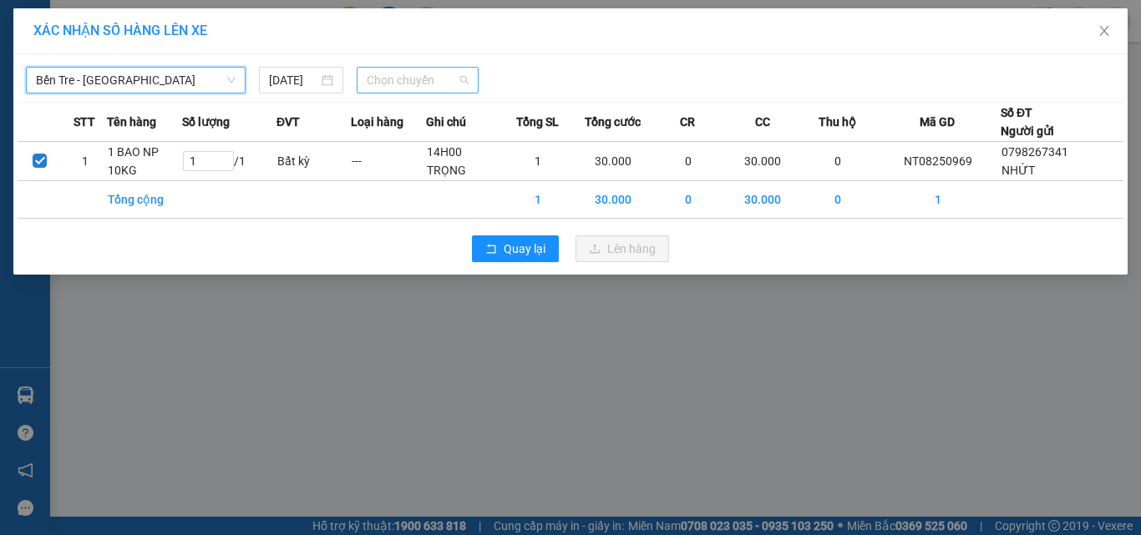
drag, startPoint x: 388, startPoint y: 84, endPoint x: 452, endPoint y: 191, distance: 125.0
click at [388, 85] on span "Chọn chuyến" at bounding box center [418, 80] width 103 height 25
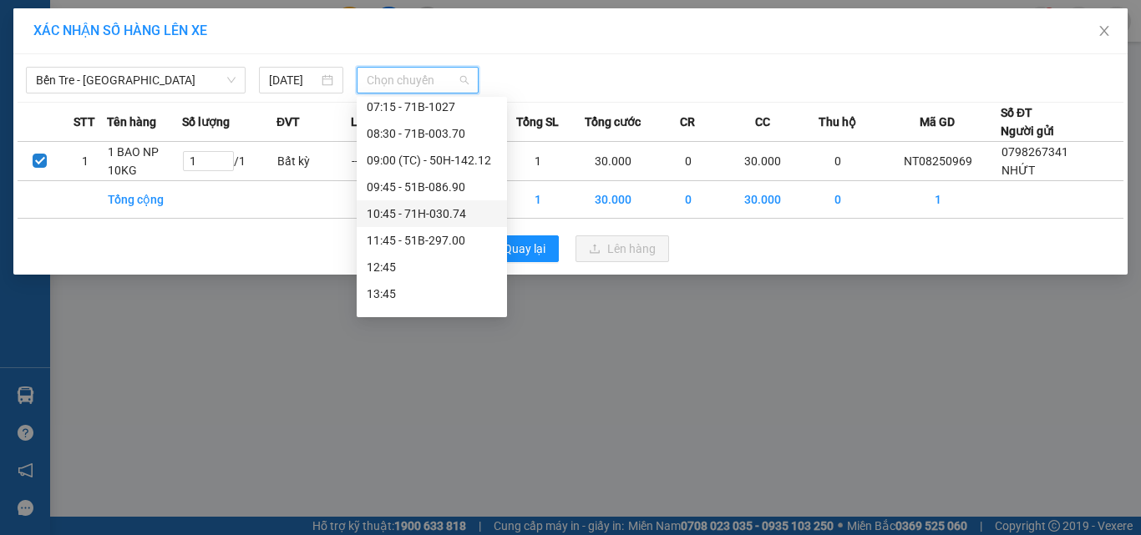
scroll to position [112, 0]
click at [459, 181] on div "09:45 - 51B-086.90" at bounding box center [432, 189] width 130 height 18
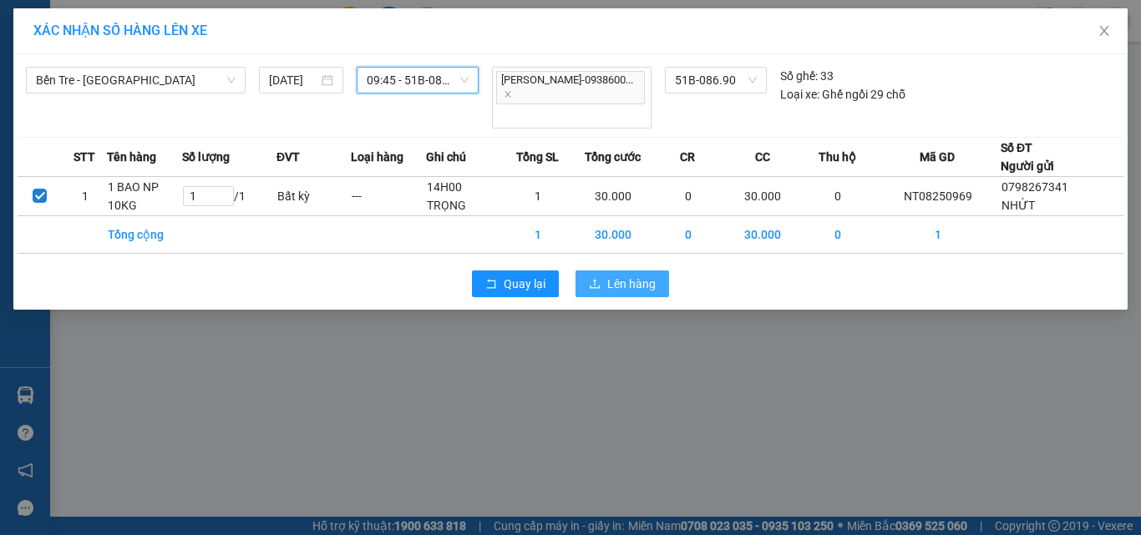
click at [610, 284] on span "Lên hàng" at bounding box center [631, 284] width 48 height 18
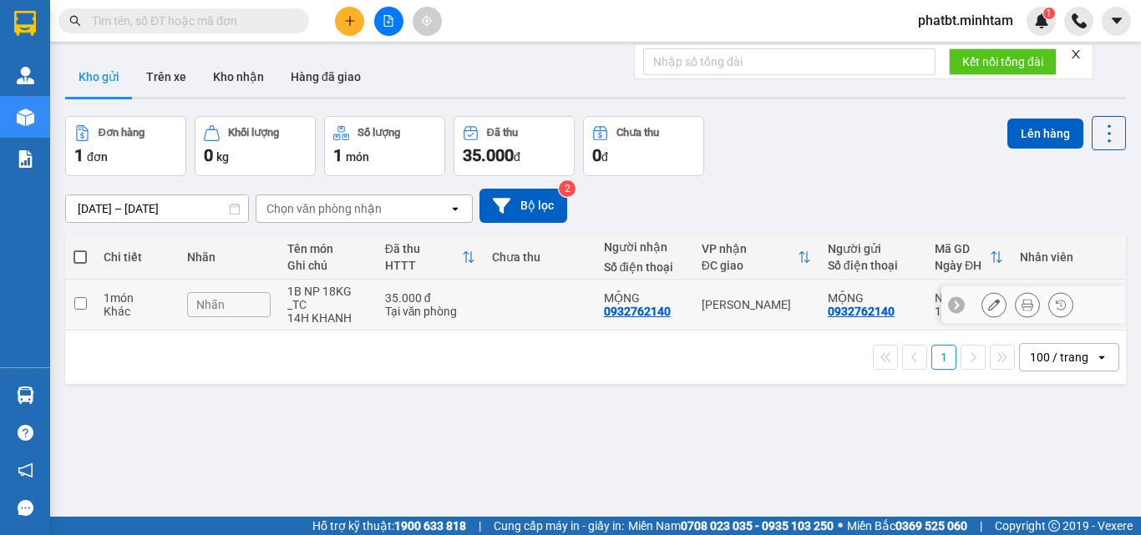
click at [497, 302] on td at bounding box center [539, 305] width 112 height 51
checkbox input "true"
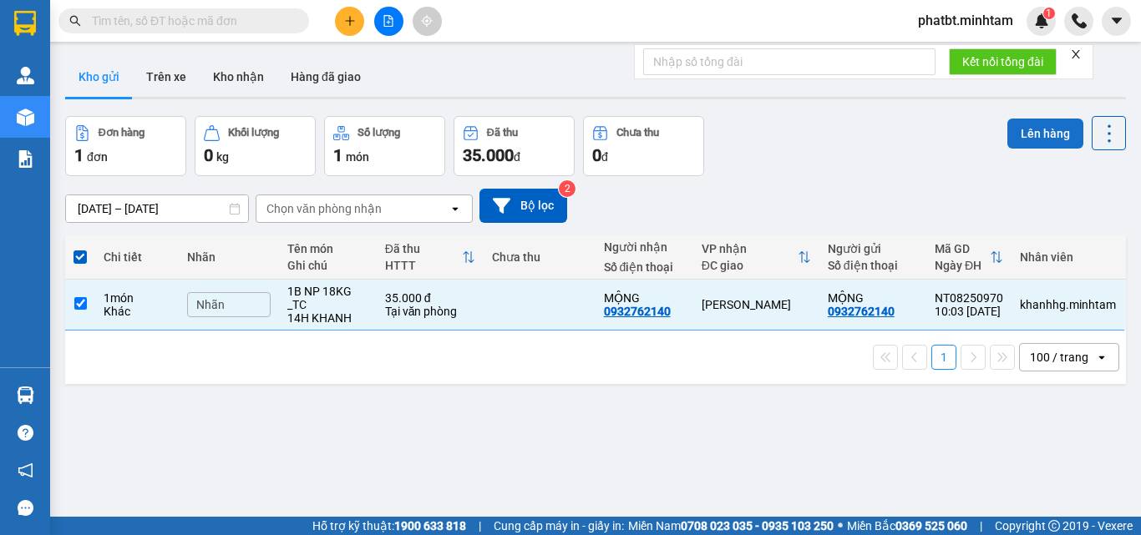
click at [1024, 129] on button "Lên hàng" at bounding box center [1045, 134] width 76 height 30
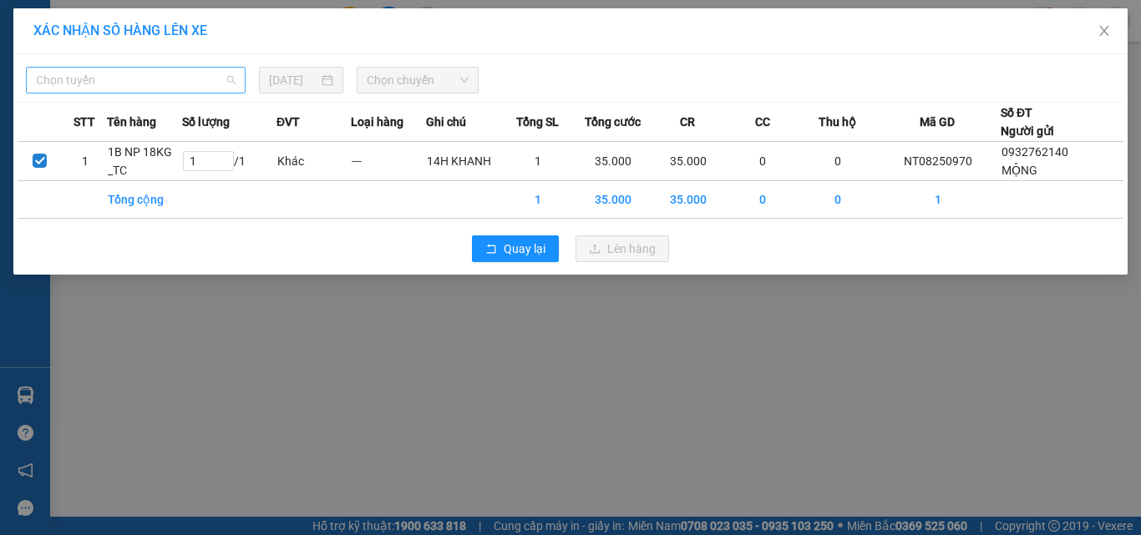
click at [202, 78] on span "Chọn tuyến" at bounding box center [136, 80] width 200 height 25
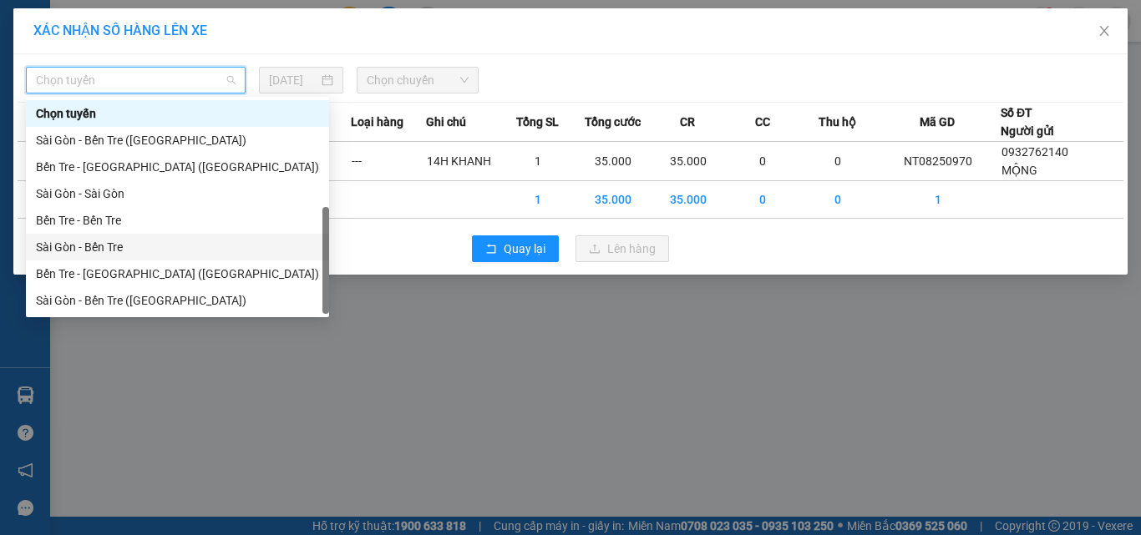
scroll to position [27, 0]
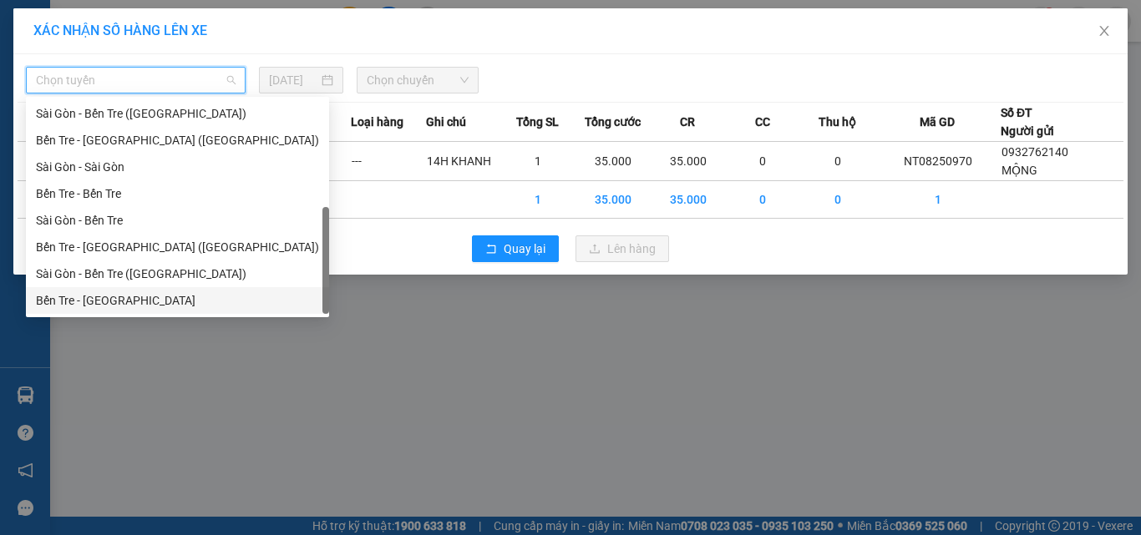
click at [122, 305] on div "Bến Tre - [GEOGRAPHIC_DATA]" at bounding box center [177, 300] width 283 height 18
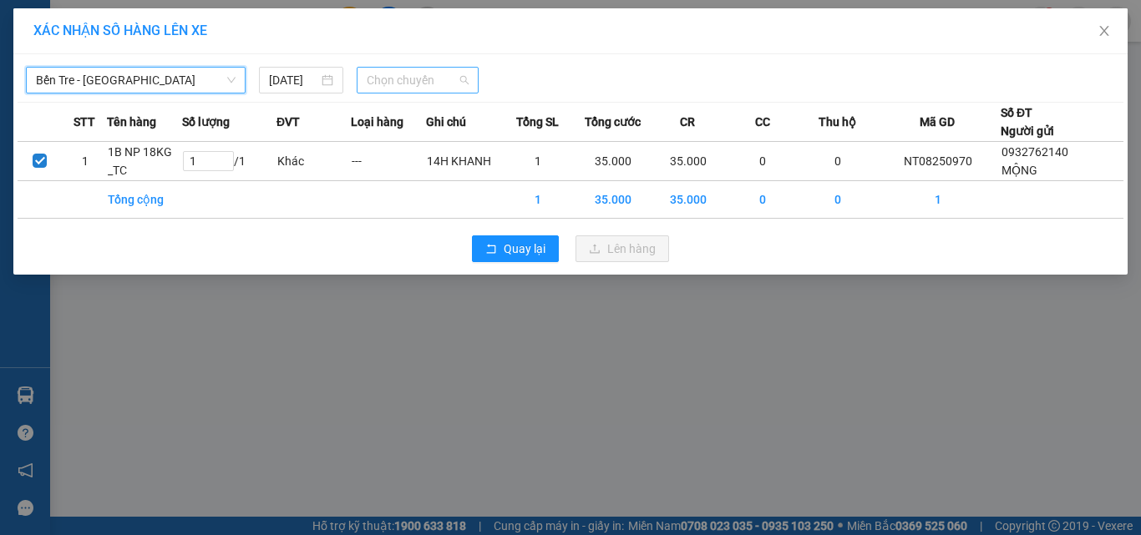
click at [428, 83] on span "Chọn chuyến" at bounding box center [418, 80] width 103 height 25
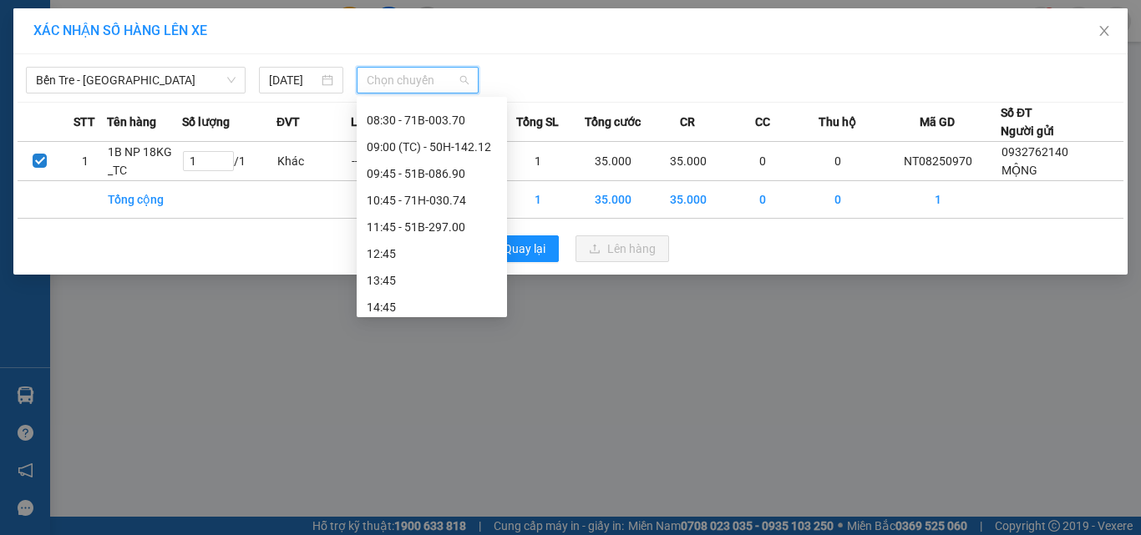
scroll to position [120, 0]
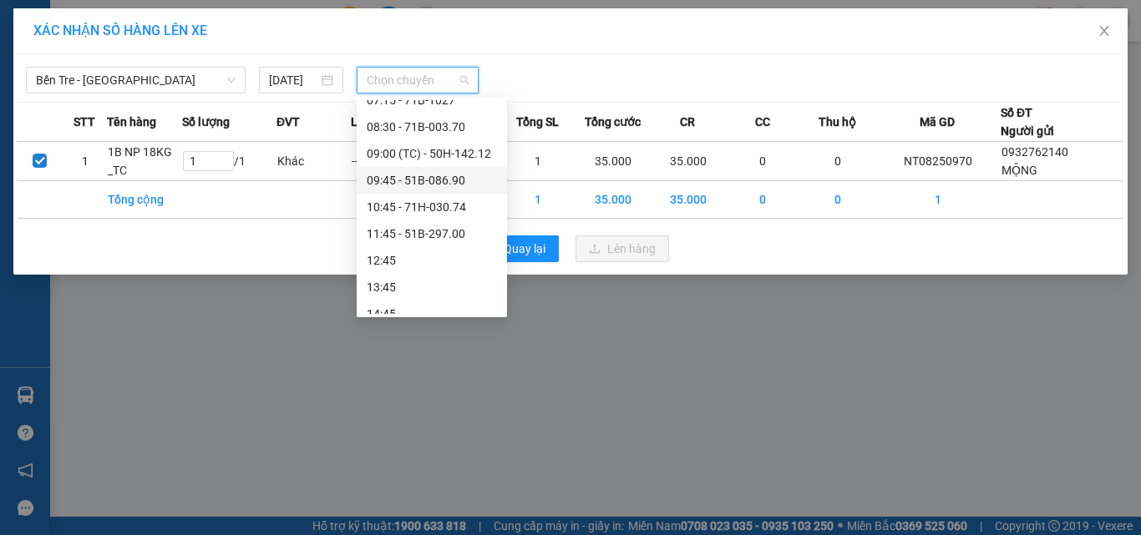
click at [461, 179] on div "09:45 - 51B-086.90" at bounding box center [432, 180] width 130 height 18
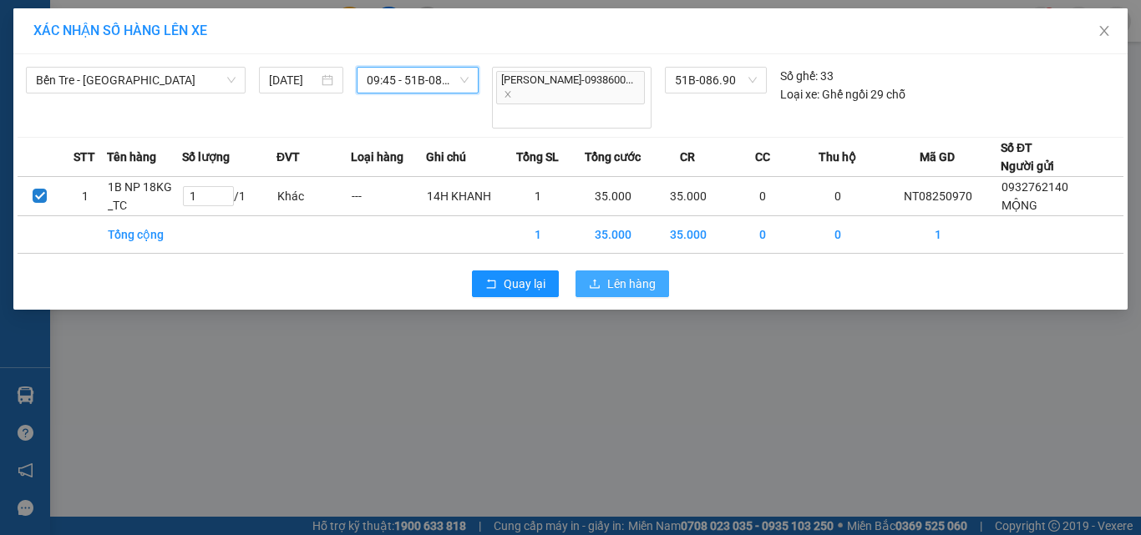
click at [599, 291] on button "Lên hàng" at bounding box center [622, 284] width 94 height 27
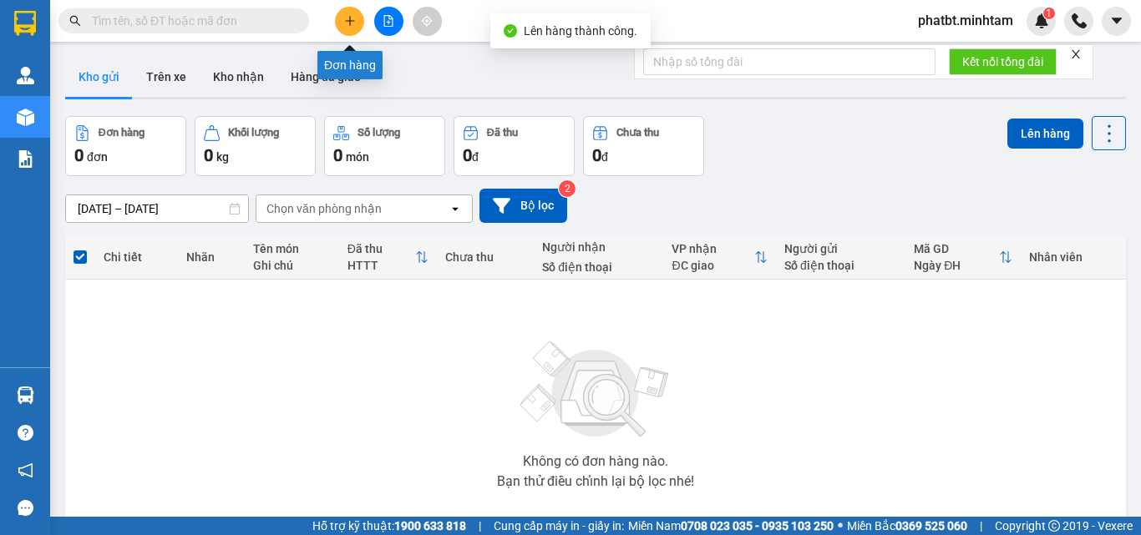
click at [385, 19] on icon "file-add" at bounding box center [388, 21] width 12 height 12
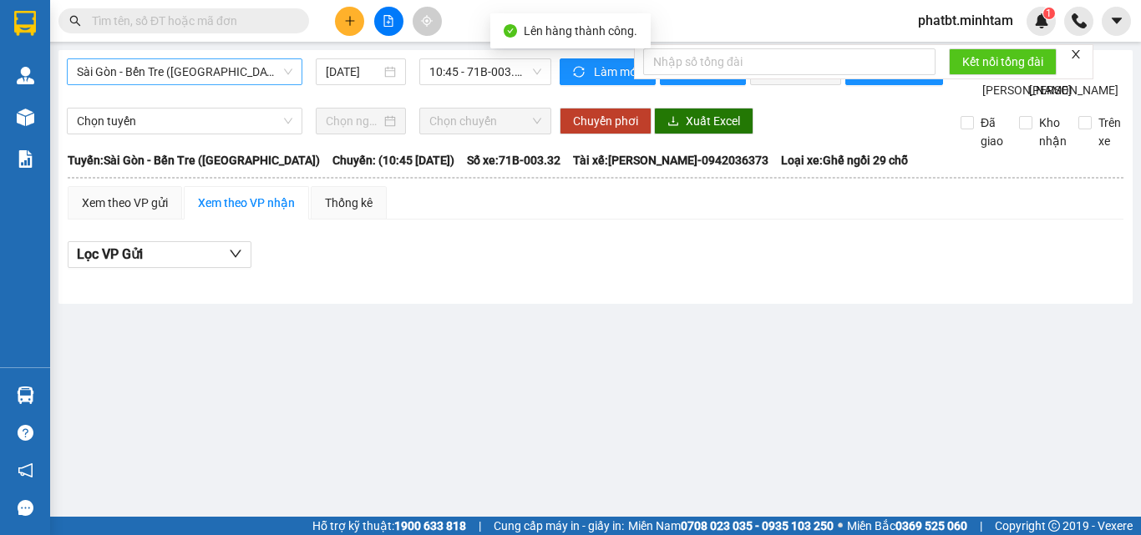
click at [170, 62] on span "Sài Gòn - Bến Tre ([GEOGRAPHIC_DATA])" at bounding box center [184, 71] width 215 height 25
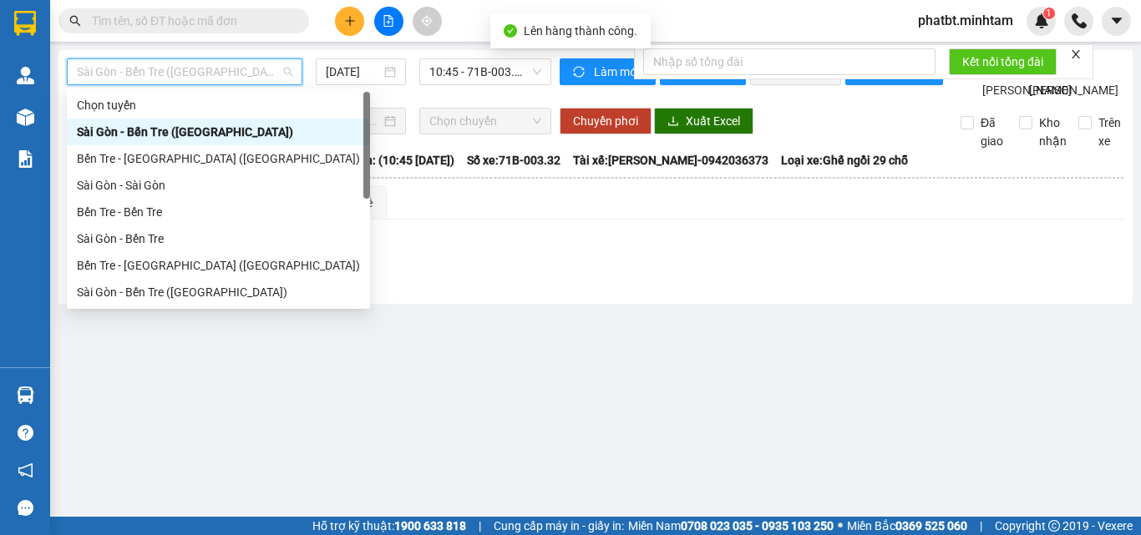
scroll to position [27, 0]
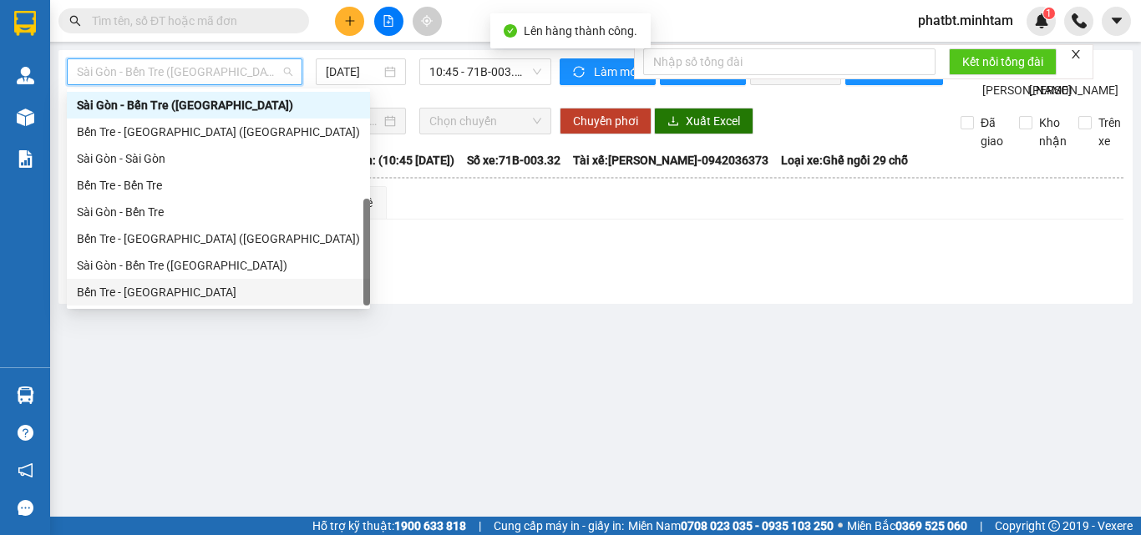
click at [136, 291] on div "Bến Tre - [GEOGRAPHIC_DATA]" at bounding box center [218, 292] width 283 height 18
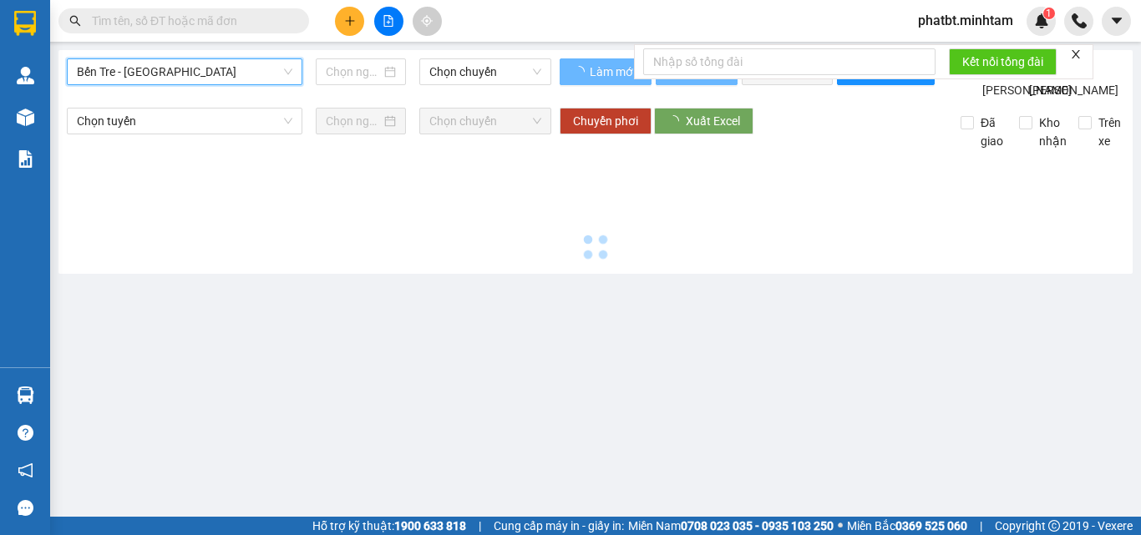
type input "[DATE]"
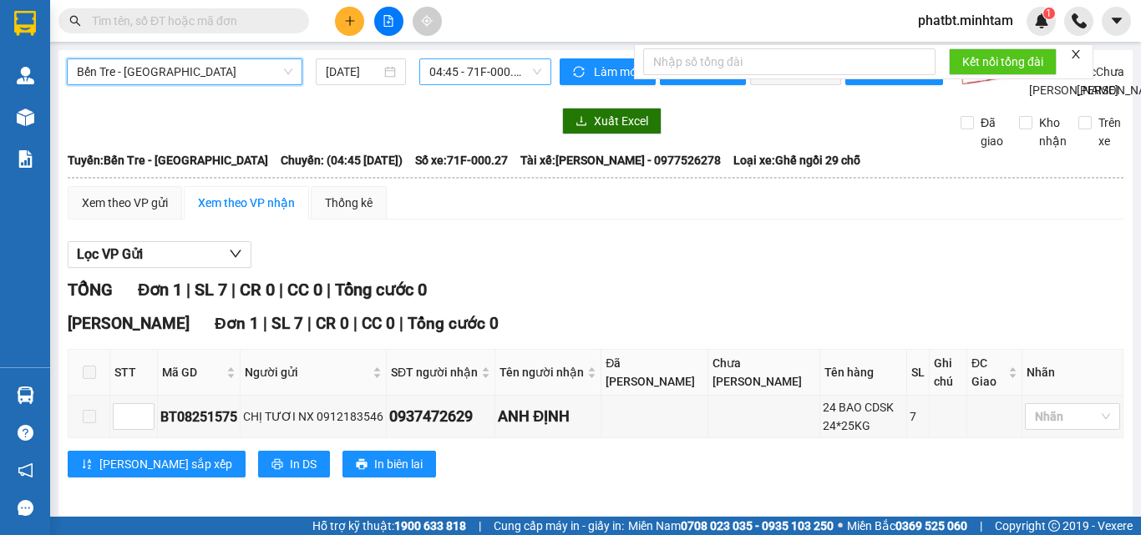
drag, startPoint x: 450, startPoint y: 73, endPoint x: 462, endPoint y: 81, distance: 13.9
click at [451, 73] on span "04:45 - 71F-000.27" at bounding box center [485, 71] width 112 height 25
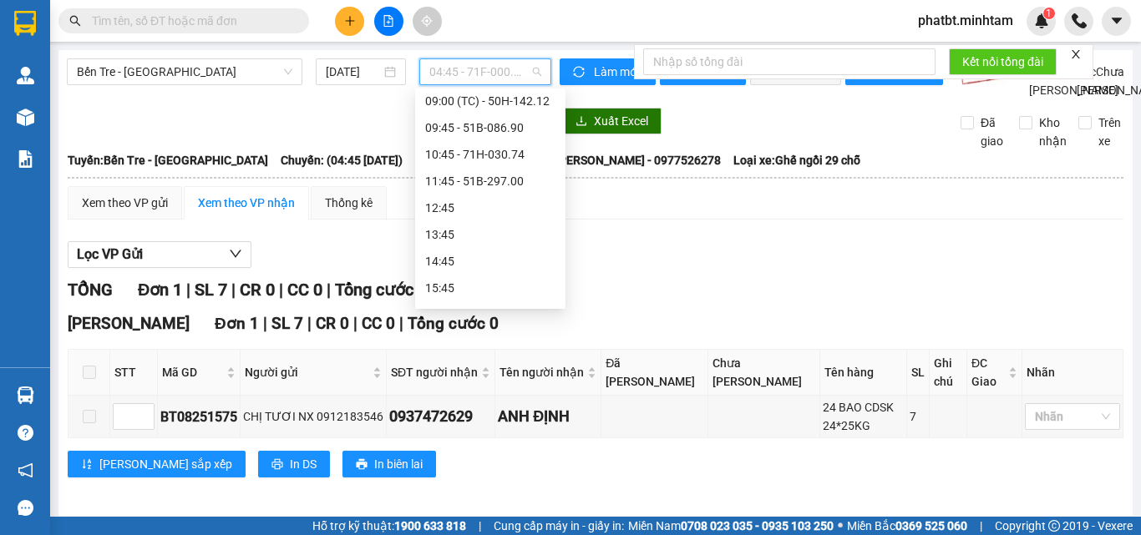
scroll to position [200, 0]
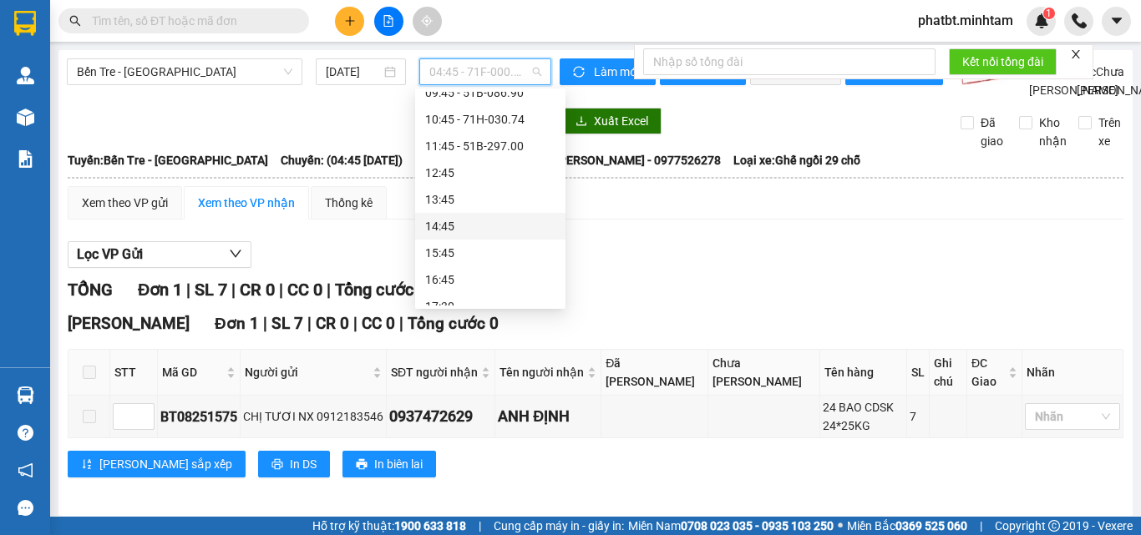
click at [553, 222] on div "14:45" at bounding box center [490, 226] width 150 height 27
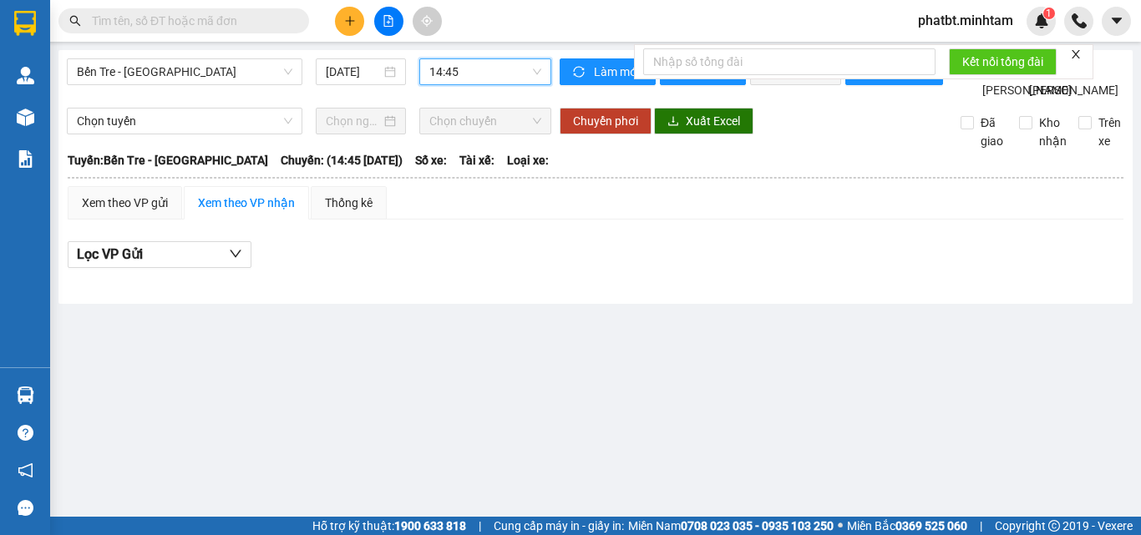
click at [465, 74] on span "14:45" at bounding box center [485, 71] width 112 height 25
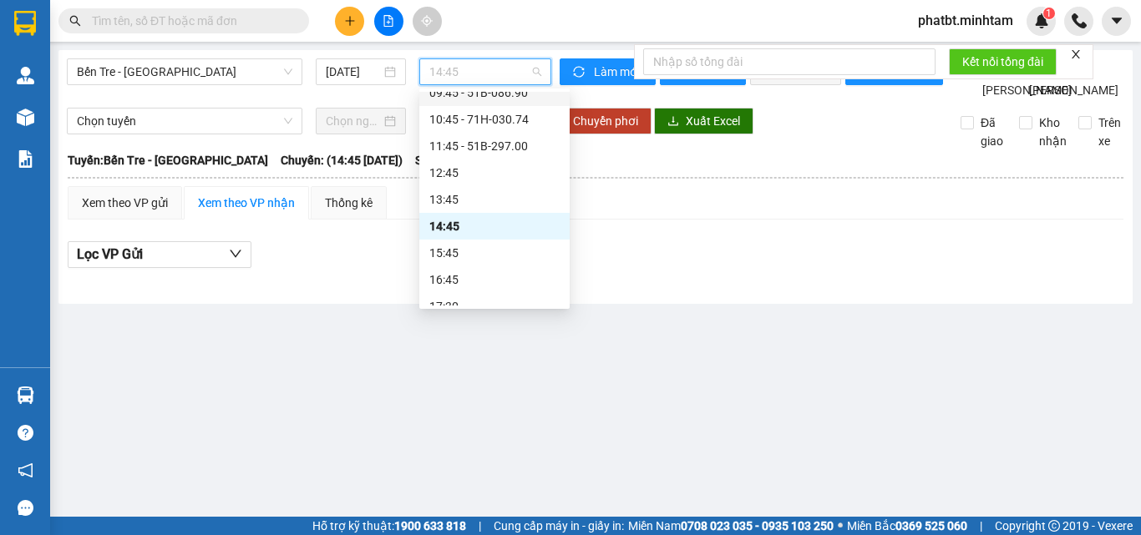
click at [525, 99] on div "09:45 - 51B-086.90" at bounding box center [494, 93] width 130 height 18
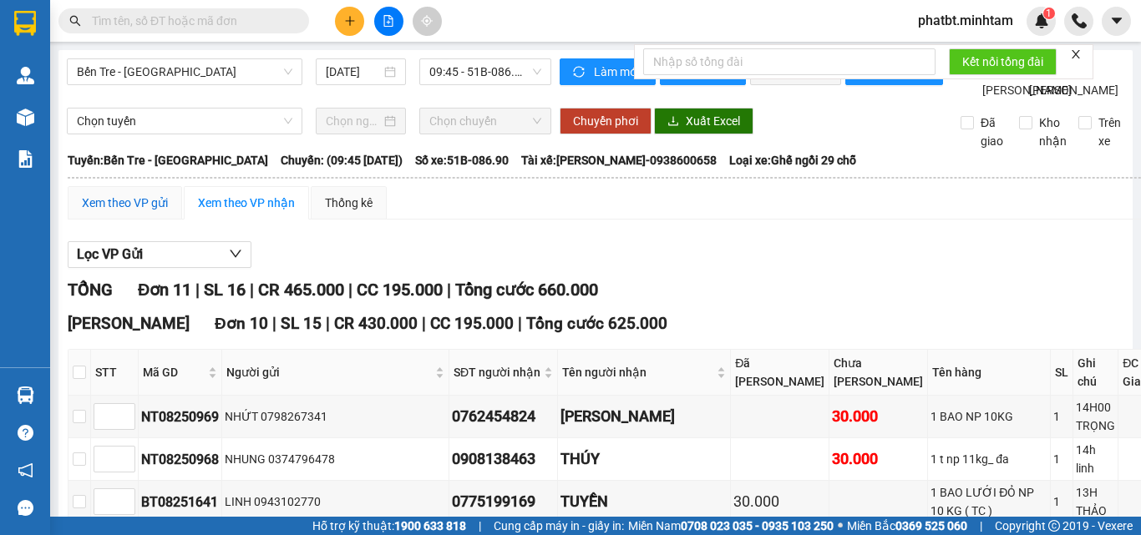
click at [124, 212] on div "Xem theo VP gửi" at bounding box center [125, 203] width 86 height 18
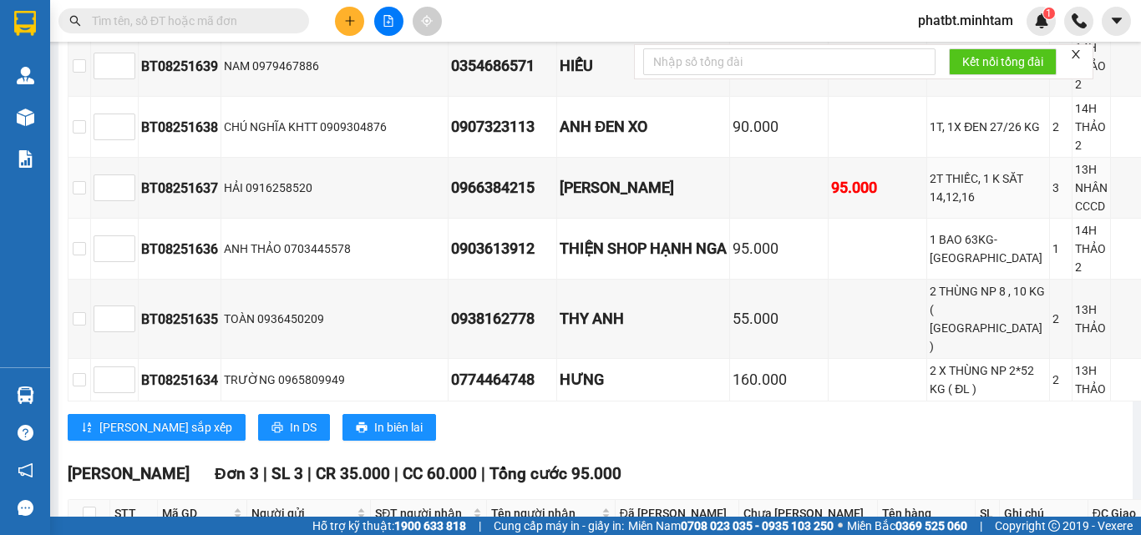
scroll to position [935, 0]
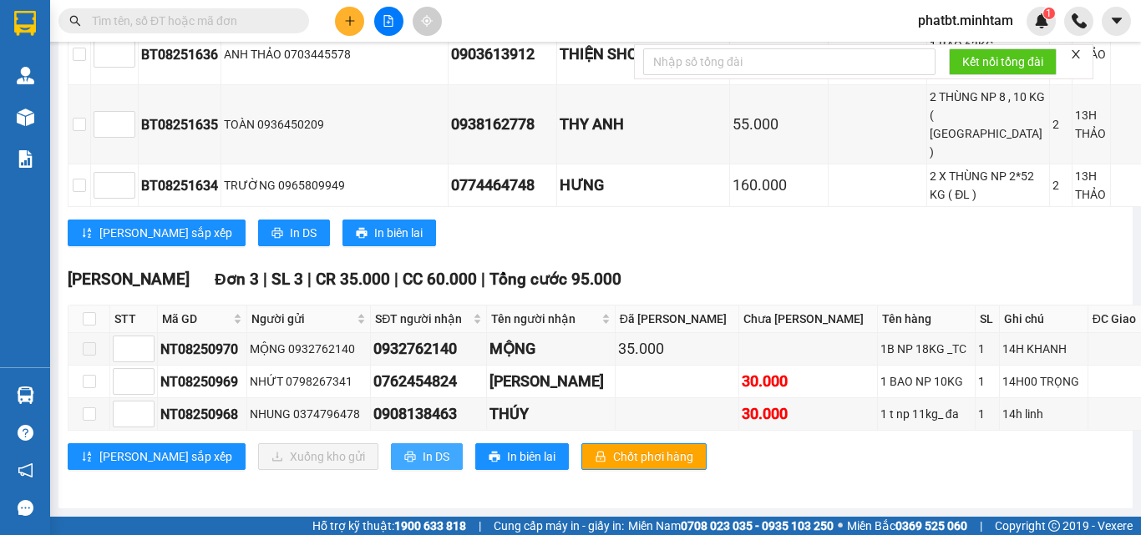
click at [423, 458] on span "In DS" at bounding box center [436, 457] width 27 height 18
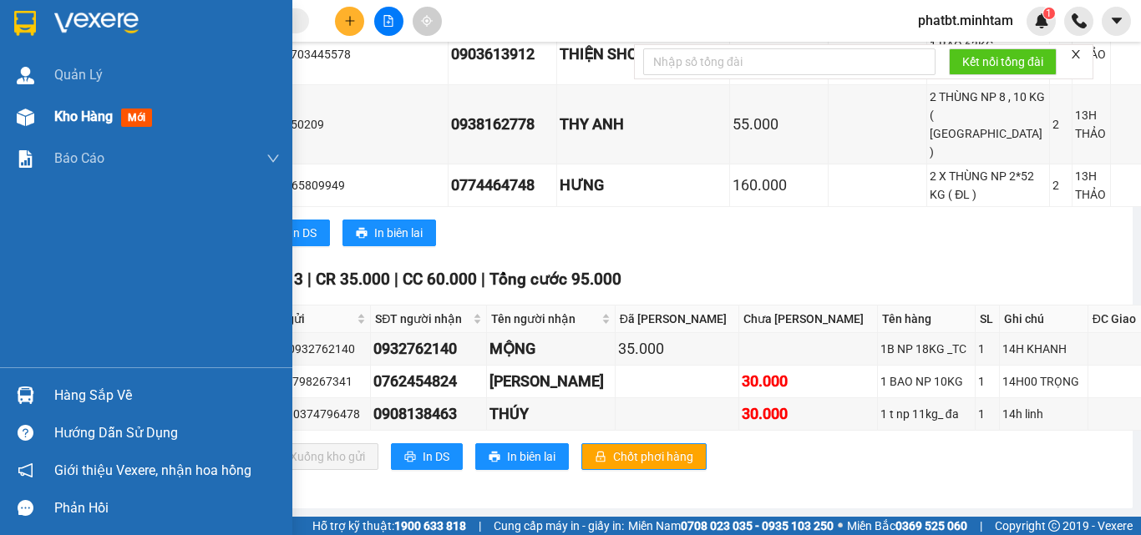
click at [58, 119] on span "Kho hàng" at bounding box center [83, 117] width 58 height 16
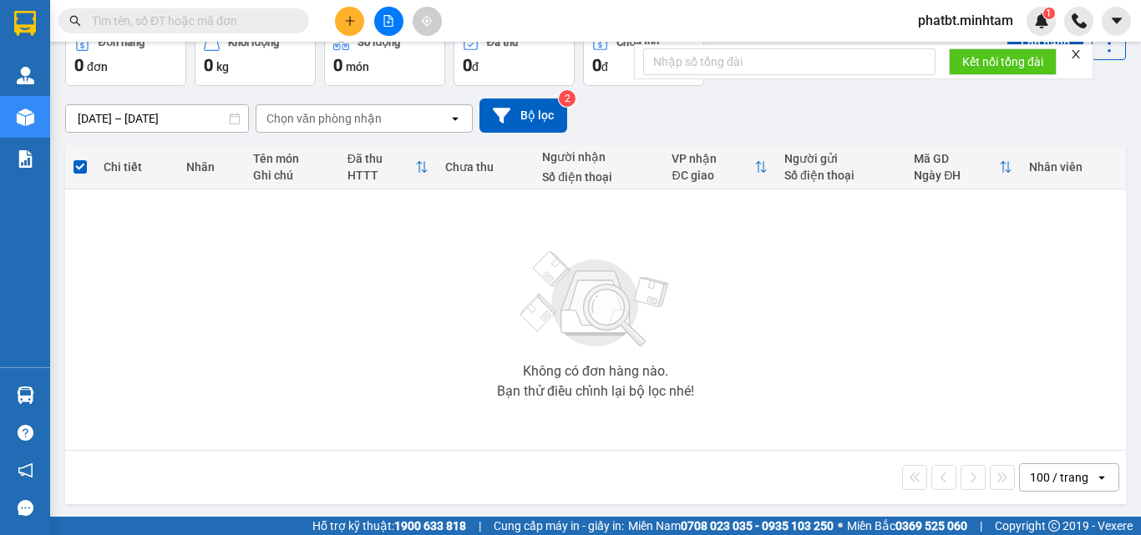
scroll to position [93, 0]
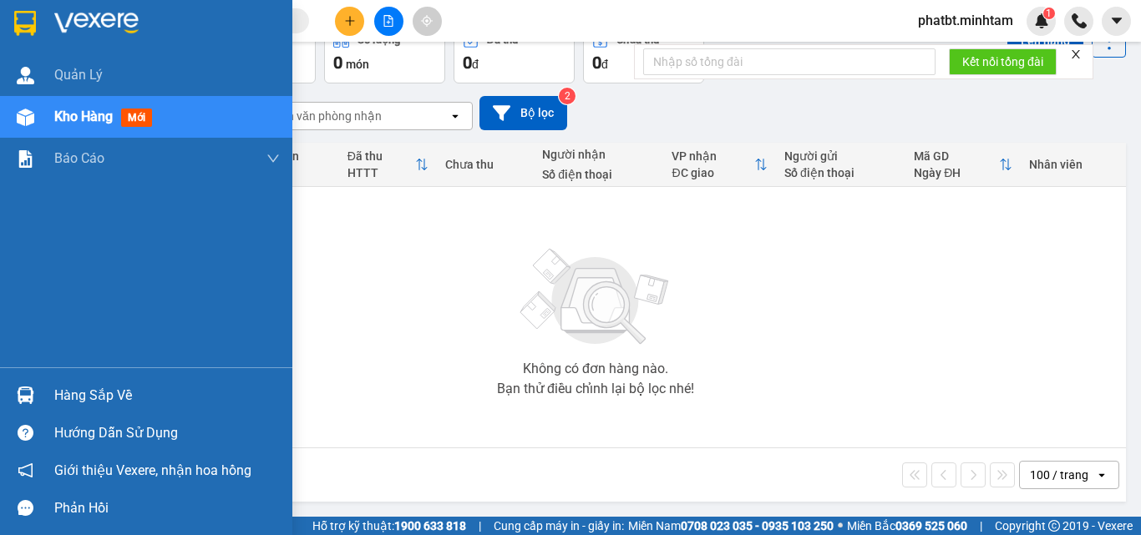
click at [48, 399] on div "Hàng sắp về" at bounding box center [146, 396] width 292 height 38
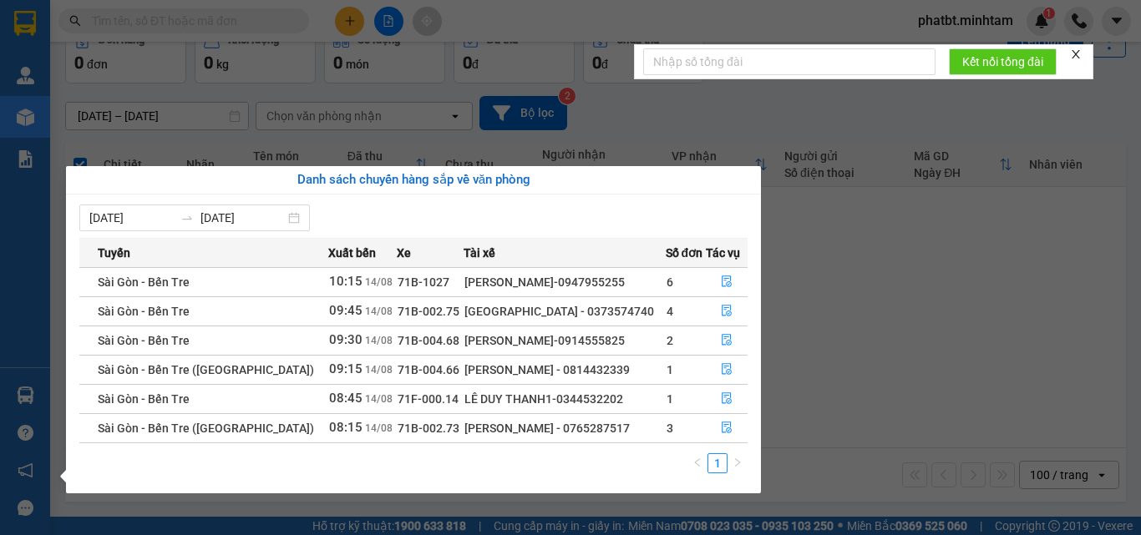
drag, startPoint x: 524, startPoint y: 426, endPoint x: 586, endPoint y: 432, distance: 62.1
click at [586, 432] on div "TRƯƠNG TẤN HƯNG - 0765287517" at bounding box center [564, 428] width 200 height 18
copy div "076528751"
click at [589, 428] on div "TRƯƠNG TẤN HƯNG - 0765287517" at bounding box center [564, 428] width 200 height 18
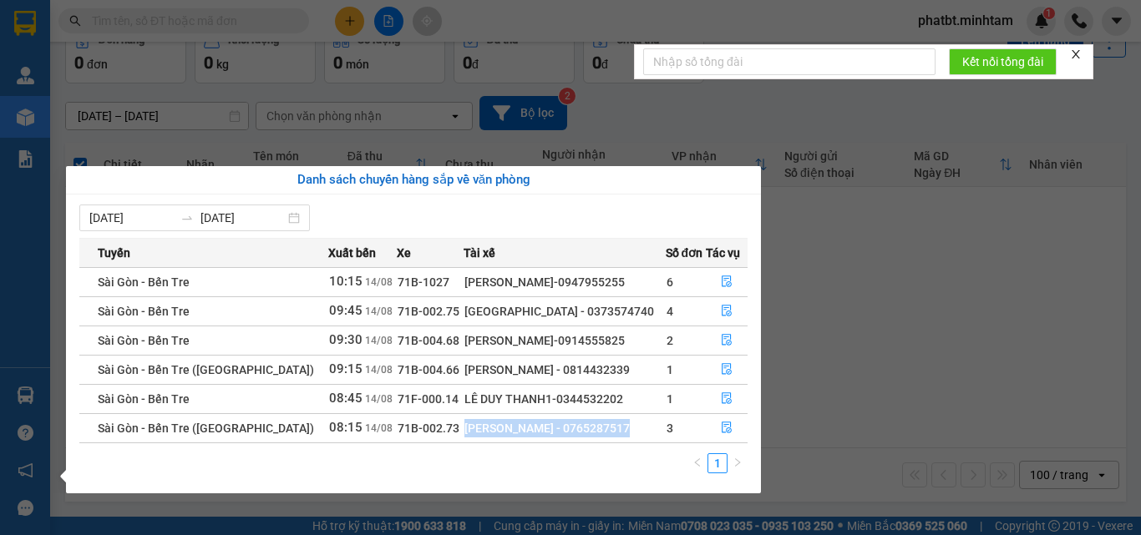
click at [589, 428] on div "TRƯƠNG TẤN HƯNG - 0765287517" at bounding box center [564, 428] width 200 height 18
click at [523, 443] on td "TRƯƠNG TẤN HƯNG - 0765287517" at bounding box center [564, 427] width 202 height 29
click at [524, 429] on div "TRƯƠNG TẤN HƯNG - 0765287517" at bounding box center [564, 428] width 200 height 18
drag, startPoint x: 522, startPoint y: 429, endPoint x: 590, endPoint y: 425, distance: 67.8
click at [590, 425] on div "TRƯƠNG TẤN HƯNG - 0765287517" at bounding box center [564, 428] width 200 height 18
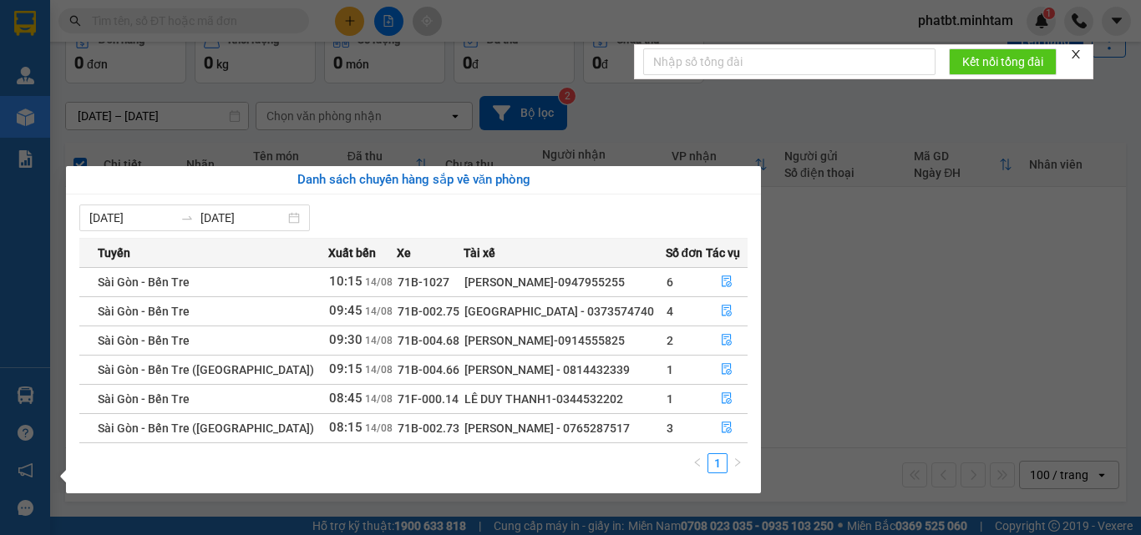
copy div "0765287517"
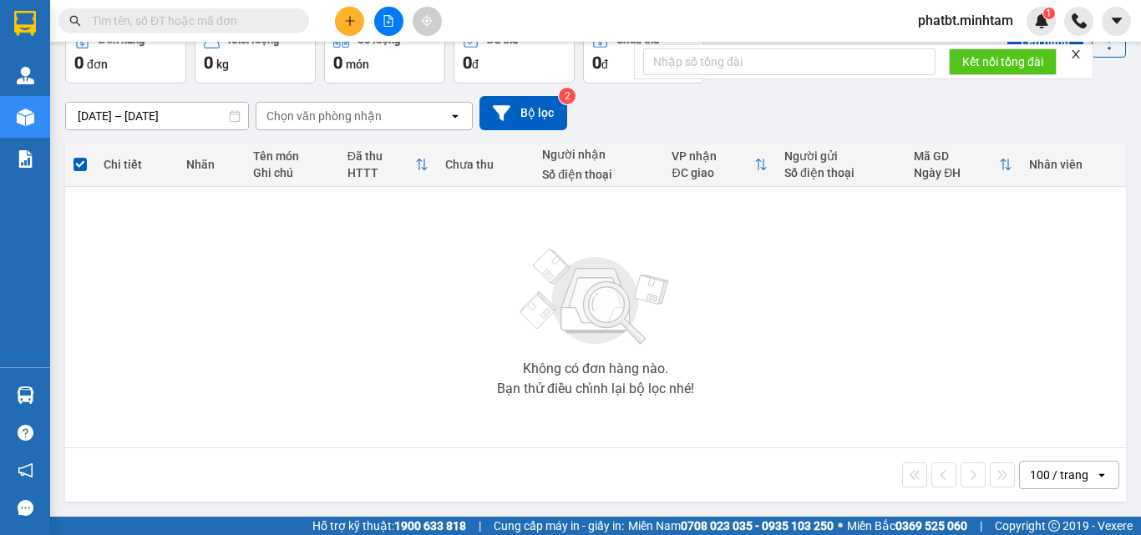
click at [195, 35] on section "Kết quả tìm kiếm ( 0 ) Bộ lọc No Data phatbt.minhtam 1 Quản [PERSON_NAME] hàng …" at bounding box center [570, 267] width 1141 height 535
click at [195, 26] on input "text" at bounding box center [190, 21] width 197 height 18
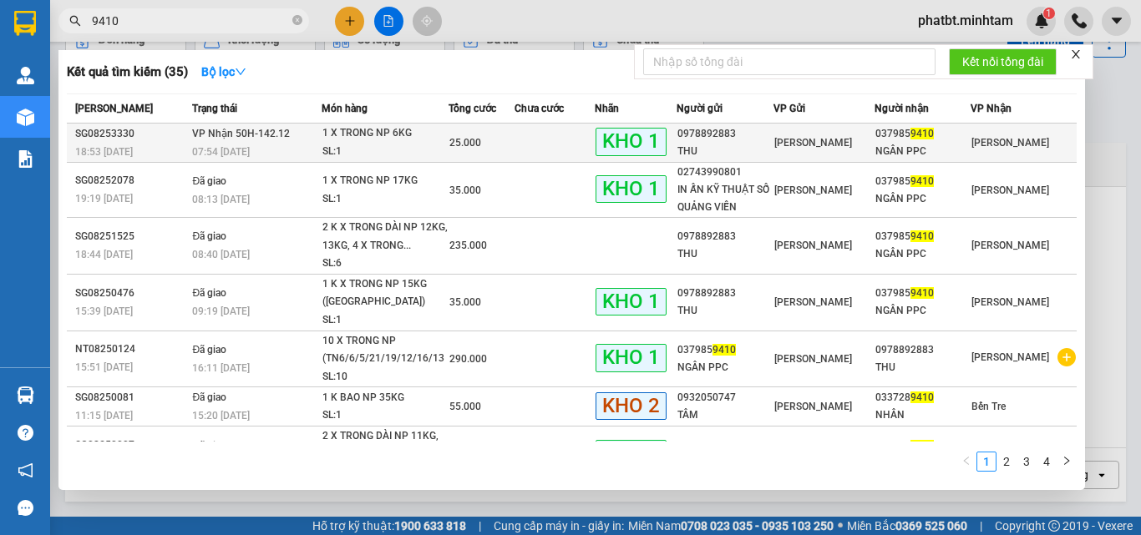
type input "9410"
click at [472, 155] on td "25.000" at bounding box center [481, 143] width 66 height 39
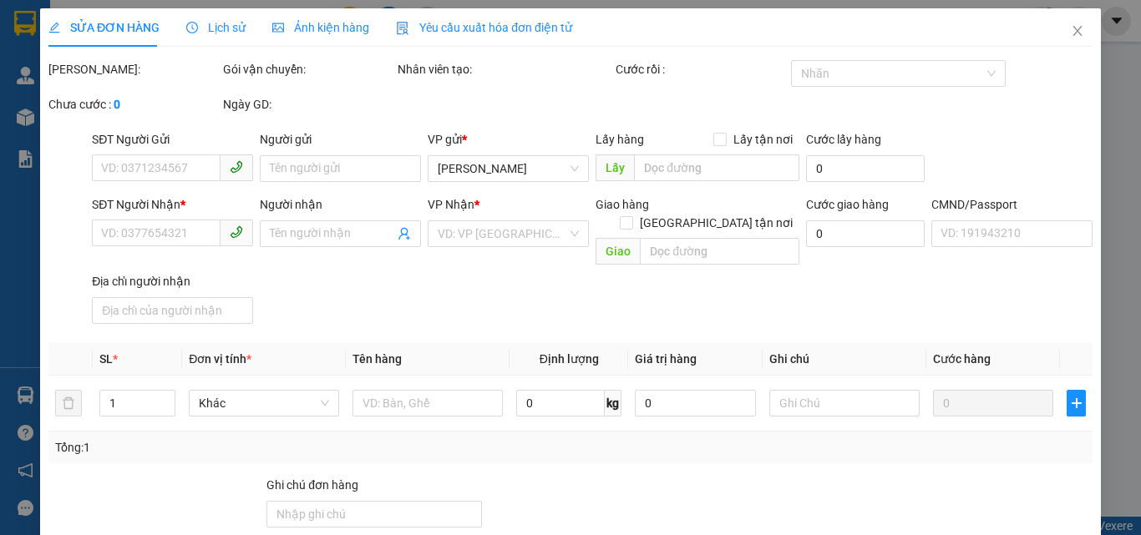
type input "0978892883"
type input "THU"
type input "0379859410"
type input "NGÂN PPC"
type input "KBM"
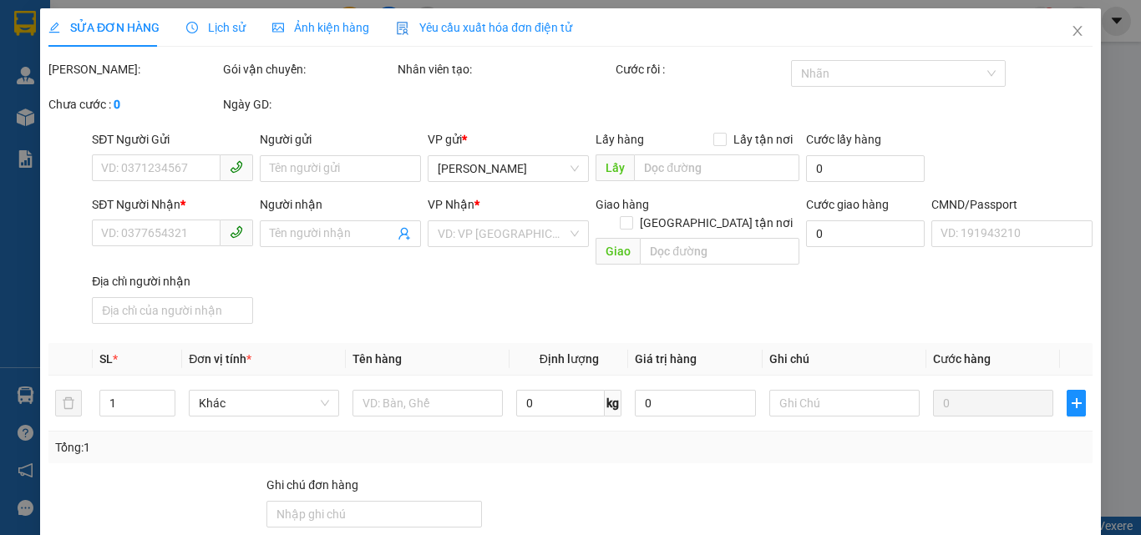
type input "25.000"
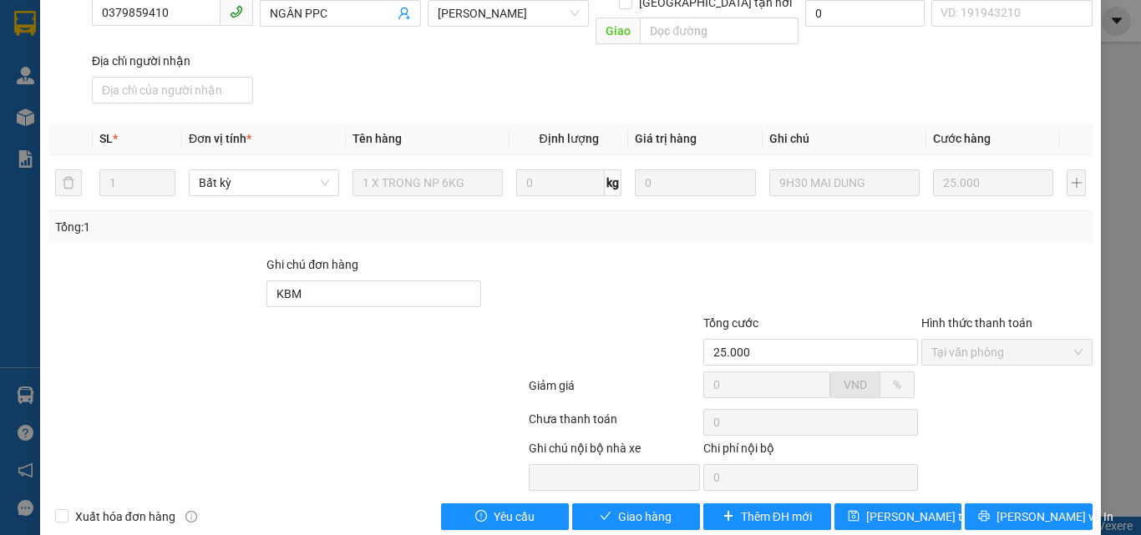
scroll to position [232, 0]
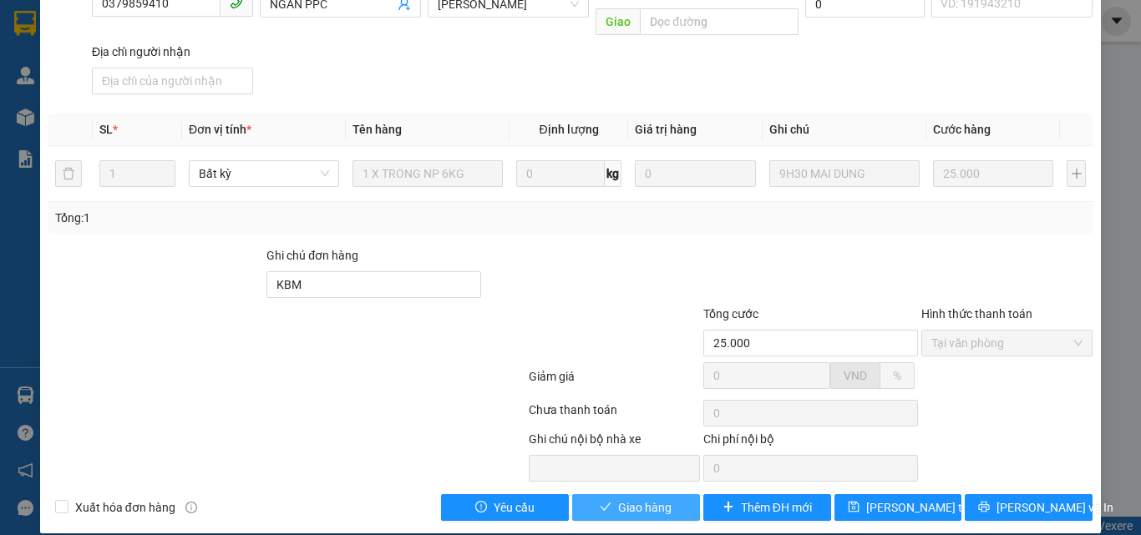
click at [645, 499] on span "Giao hàng" at bounding box center [644, 508] width 53 height 18
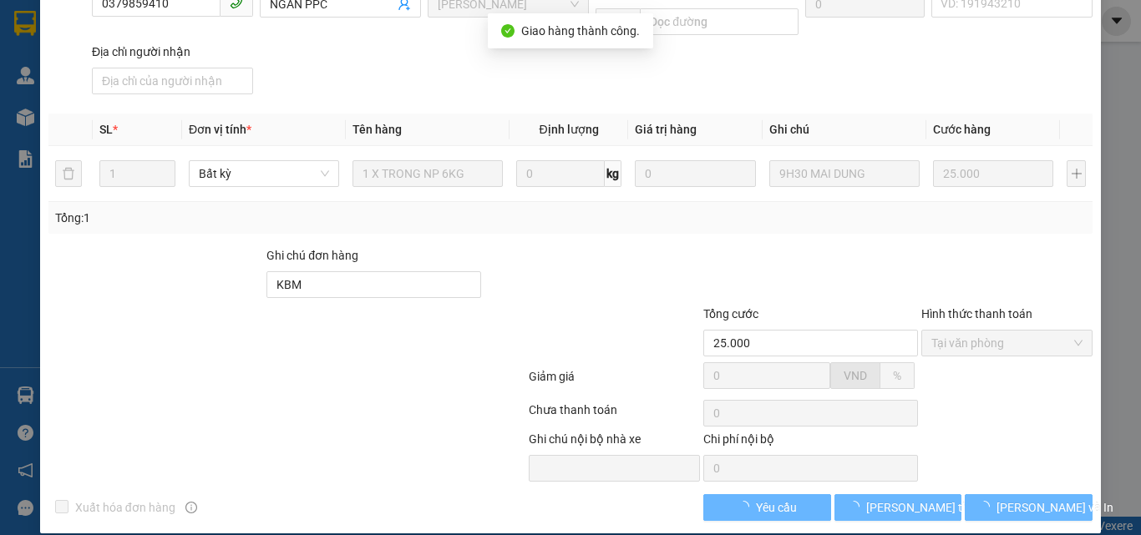
scroll to position [248, 0]
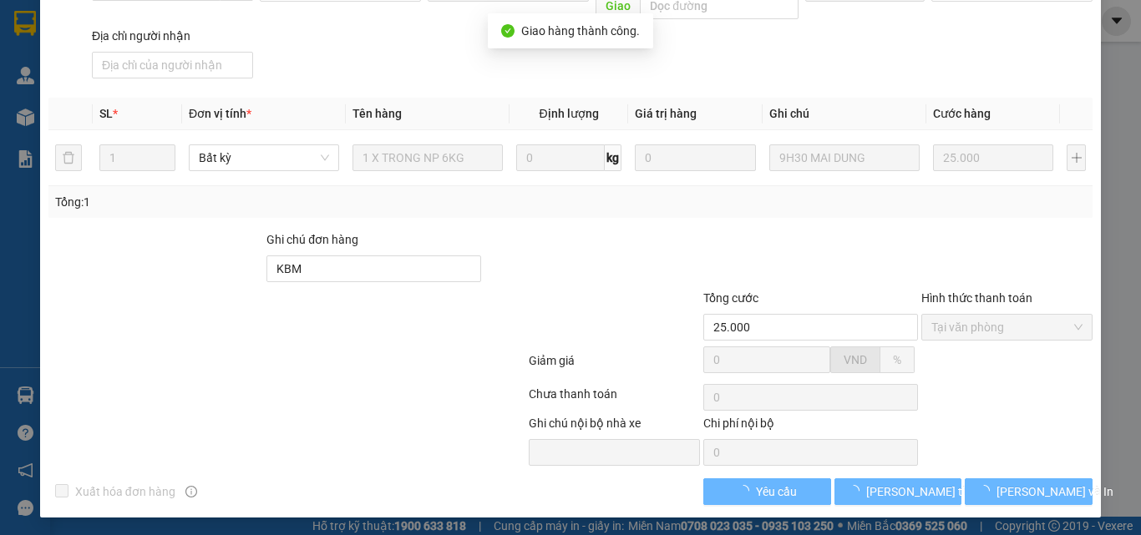
click at [1032, 486] on span "[PERSON_NAME] và In" at bounding box center [1054, 492] width 117 height 18
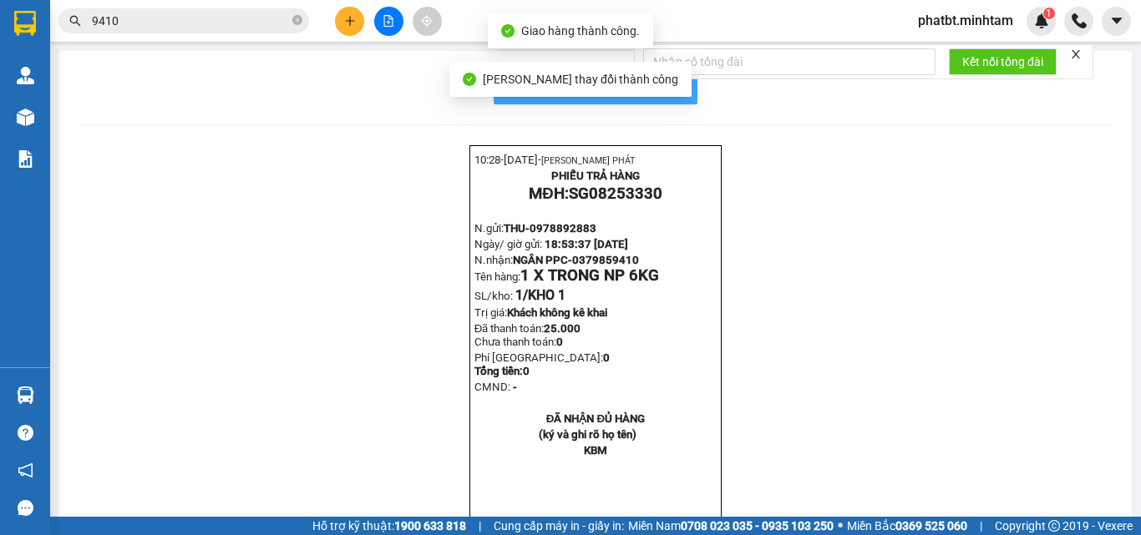
click at [681, 100] on button "In mẫu biên lai tự cấu hình" at bounding box center [596, 87] width 204 height 33
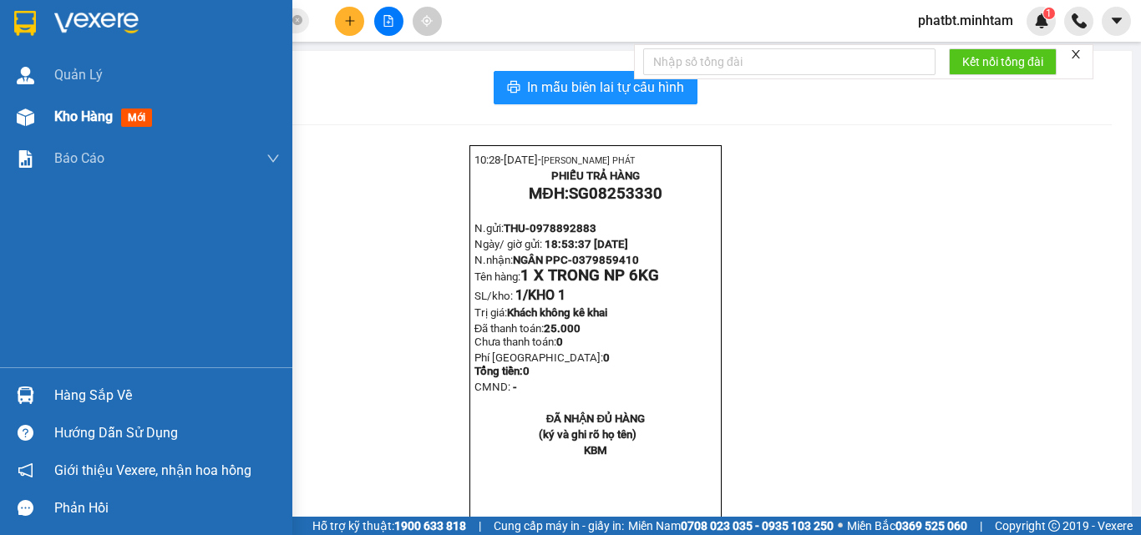
click at [67, 112] on span "Kho hàng" at bounding box center [83, 117] width 58 height 16
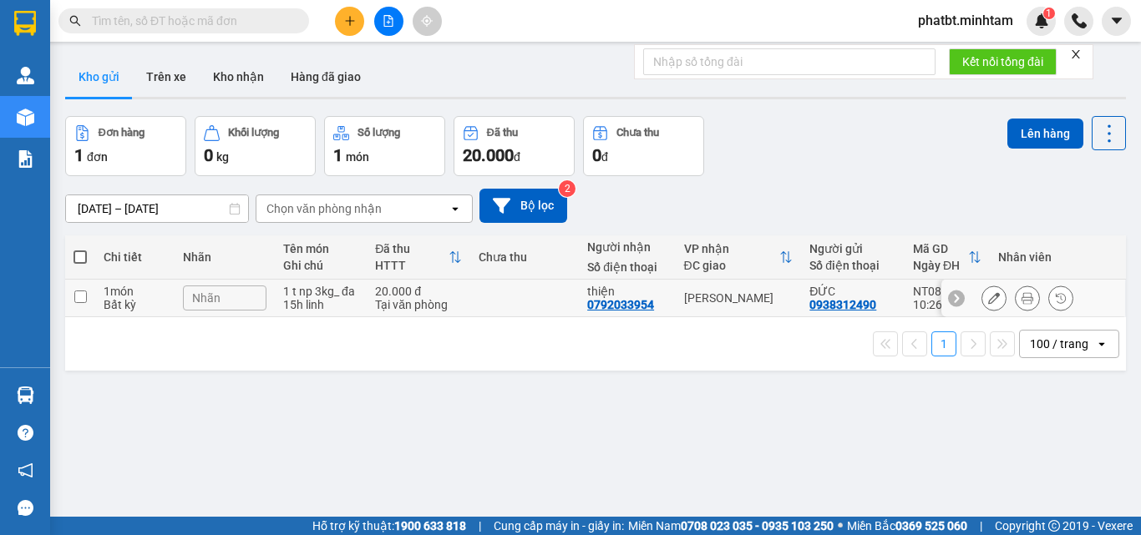
click at [367, 301] on td "20.000 đ Tại văn phòng" at bounding box center [419, 299] width 104 height 38
checkbox input "true"
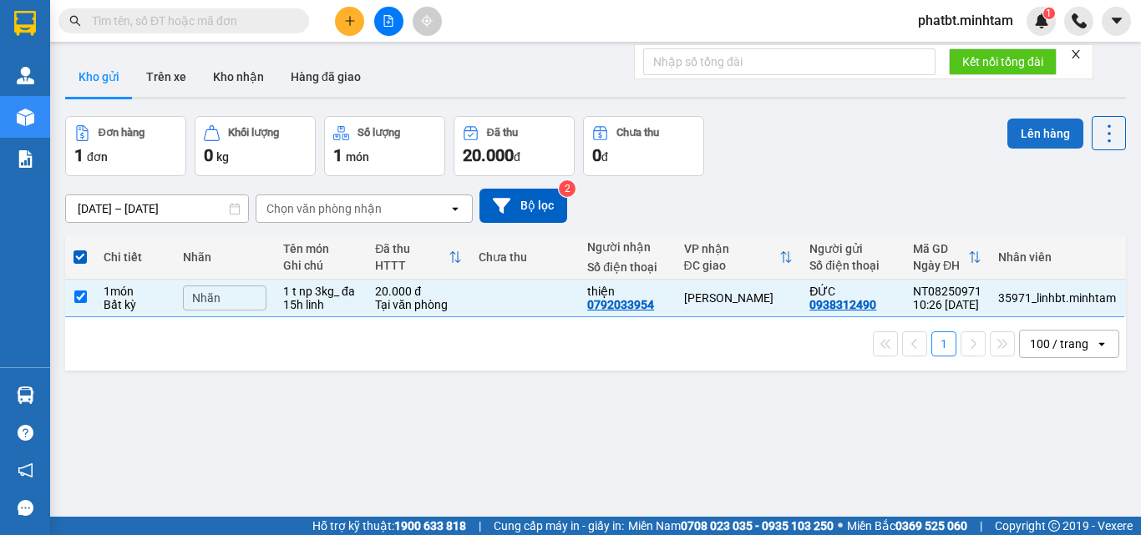
click at [1036, 130] on button "Lên hàng" at bounding box center [1045, 134] width 76 height 30
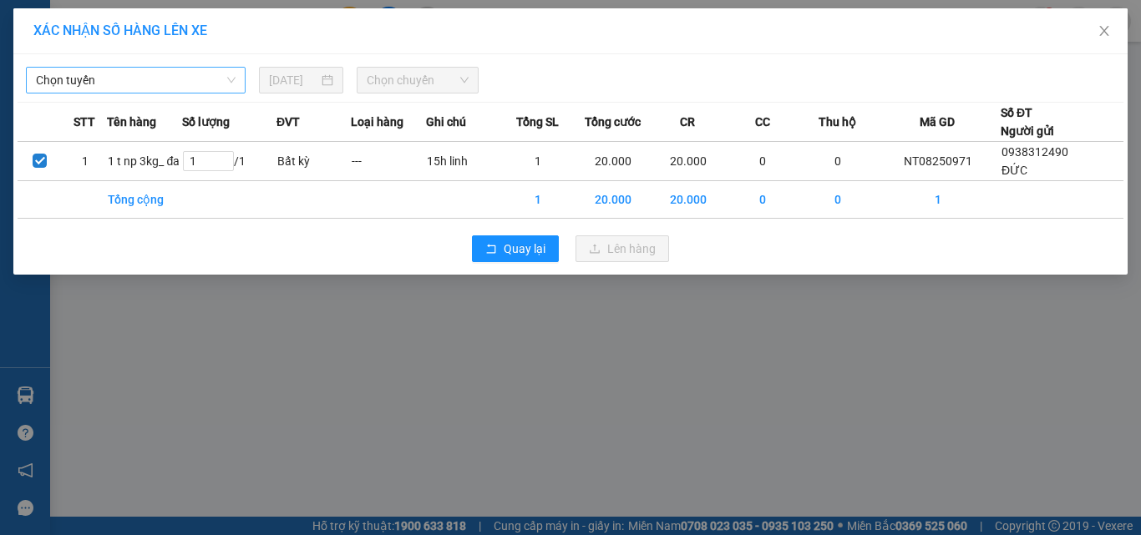
click at [123, 89] on span "Chọn tuyến" at bounding box center [136, 80] width 200 height 25
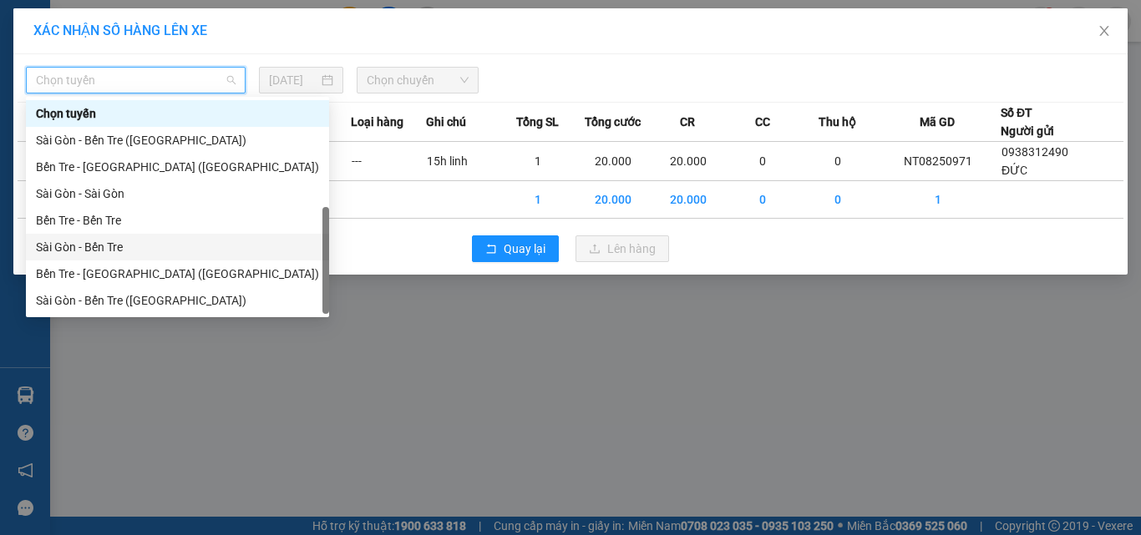
scroll to position [27, 0]
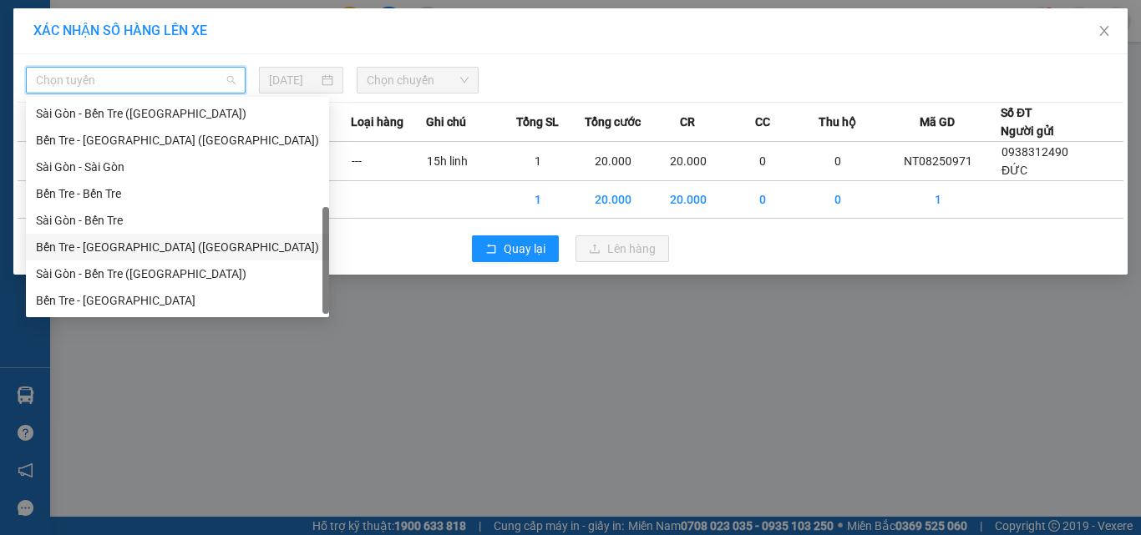
click at [122, 250] on div "Bến Tre - [GEOGRAPHIC_DATA] ([GEOGRAPHIC_DATA])" at bounding box center [177, 247] width 283 height 18
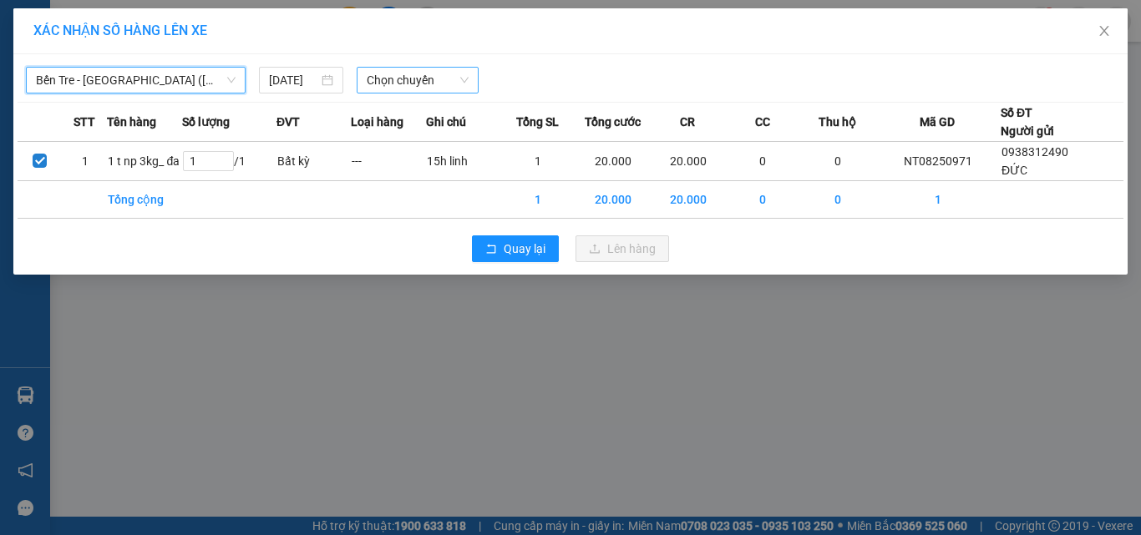
click at [418, 71] on span "Chọn chuyến" at bounding box center [418, 80] width 103 height 25
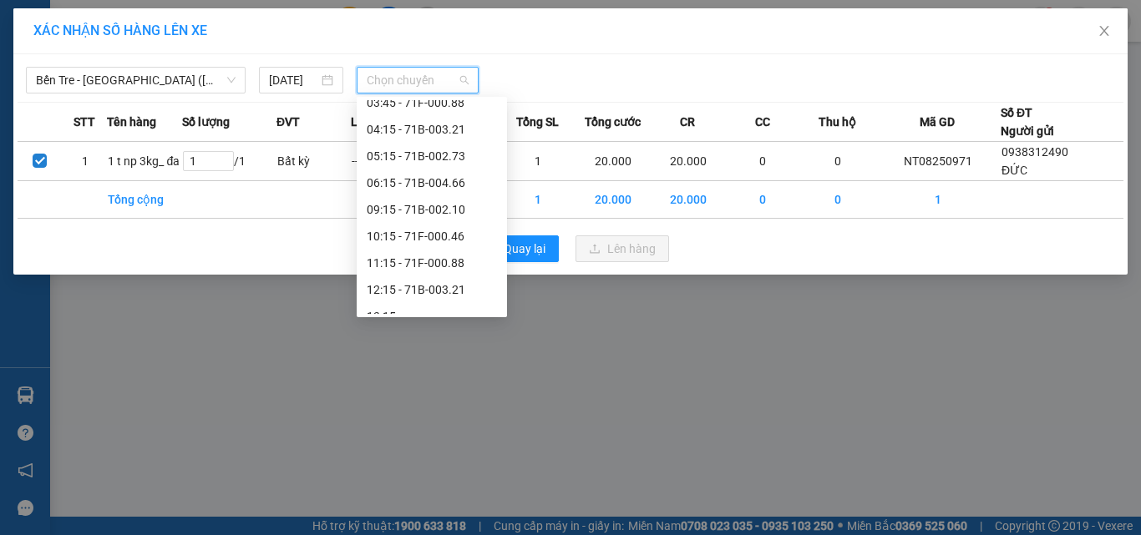
scroll to position [66, 0]
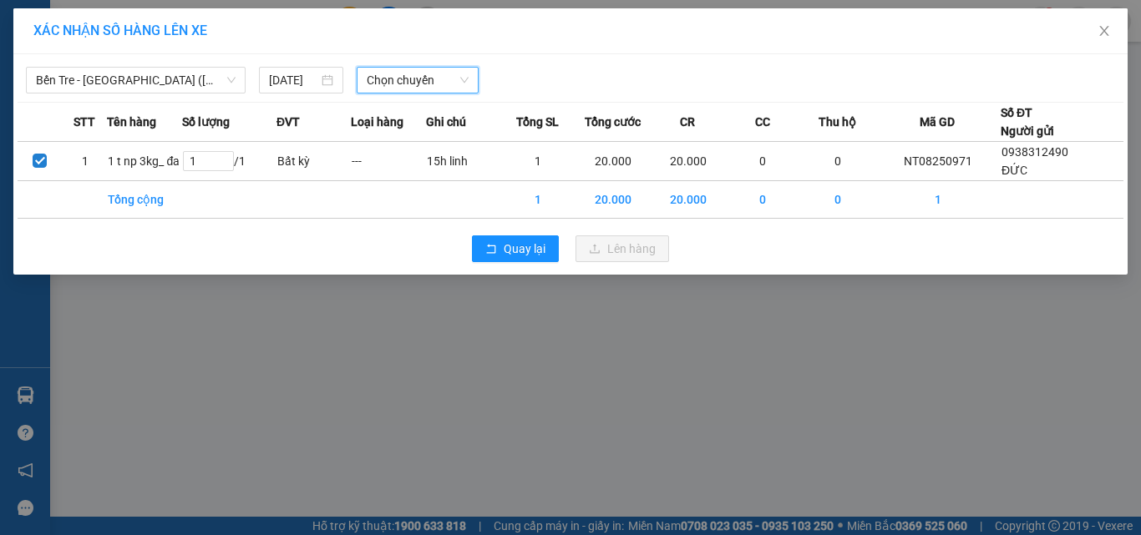
click at [416, 85] on span "Chọn chuyến" at bounding box center [418, 80] width 103 height 25
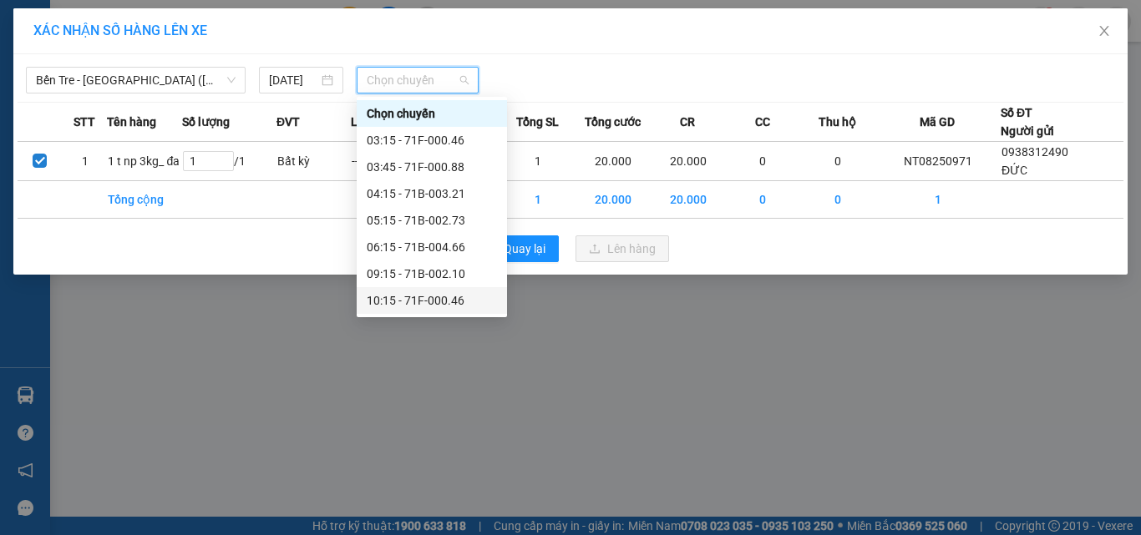
click at [449, 302] on div "10:15 - 71F-000.46" at bounding box center [432, 300] width 130 height 18
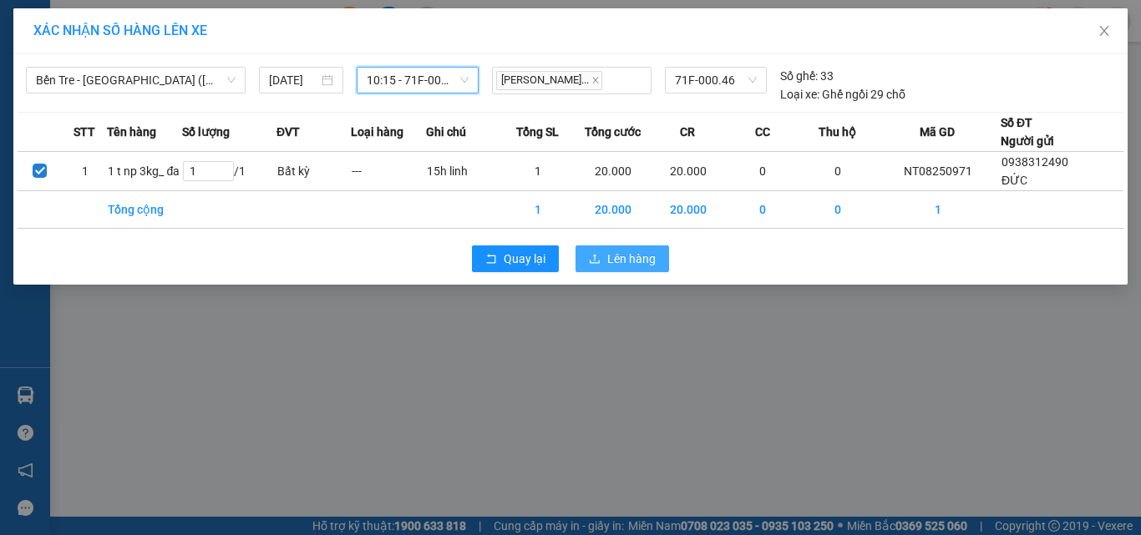
click at [607, 268] on span "Lên hàng" at bounding box center [631, 259] width 48 height 18
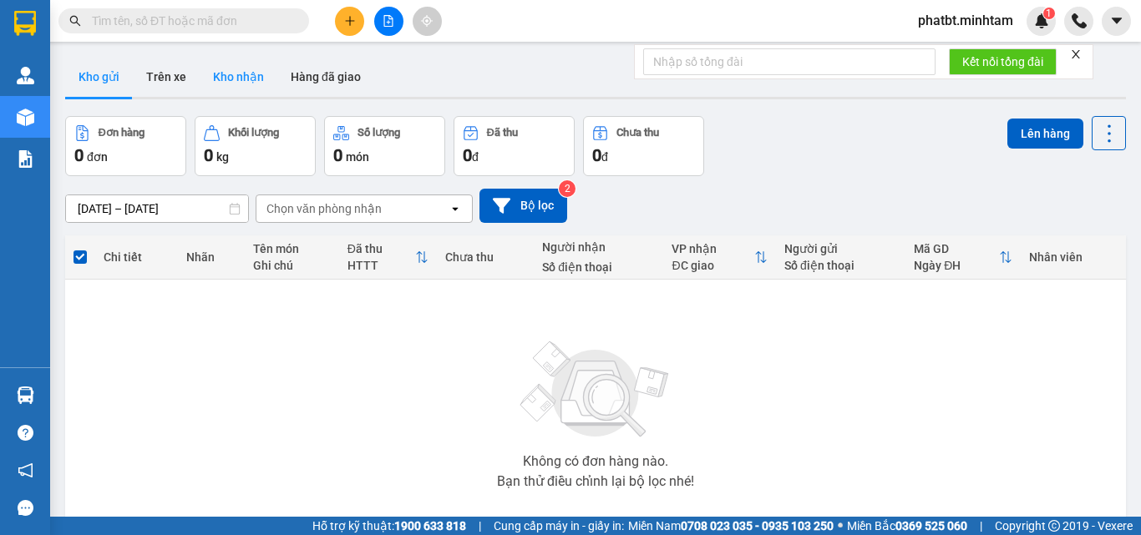
click at [250, 80] on button "Kho nhận" at bounding box center [239, 77] width 78 height 40
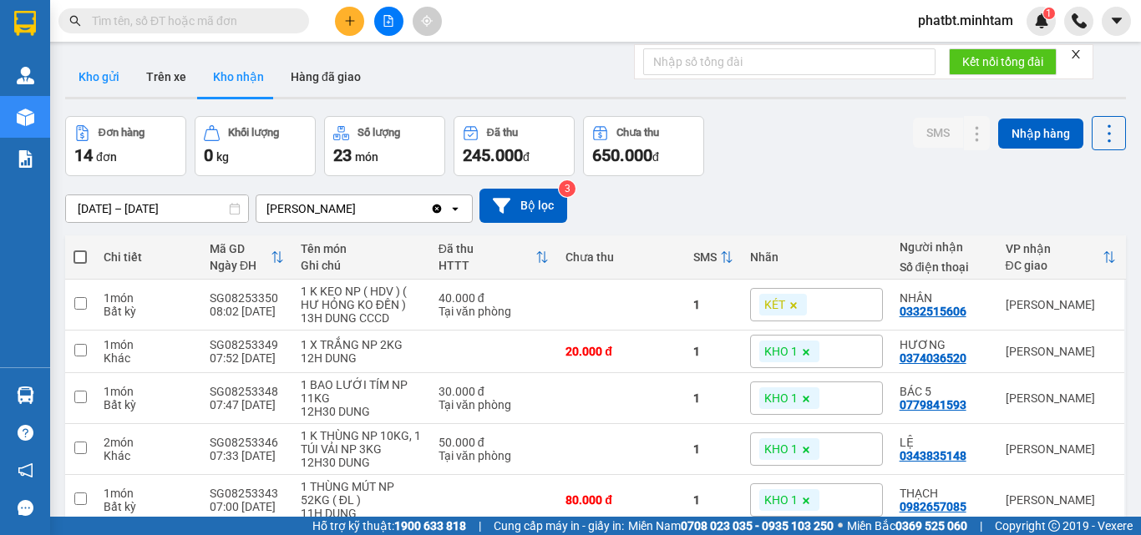
click at [112, 92] on button "Kho gửi" at bounding box center [99, 77] width 68 height 40
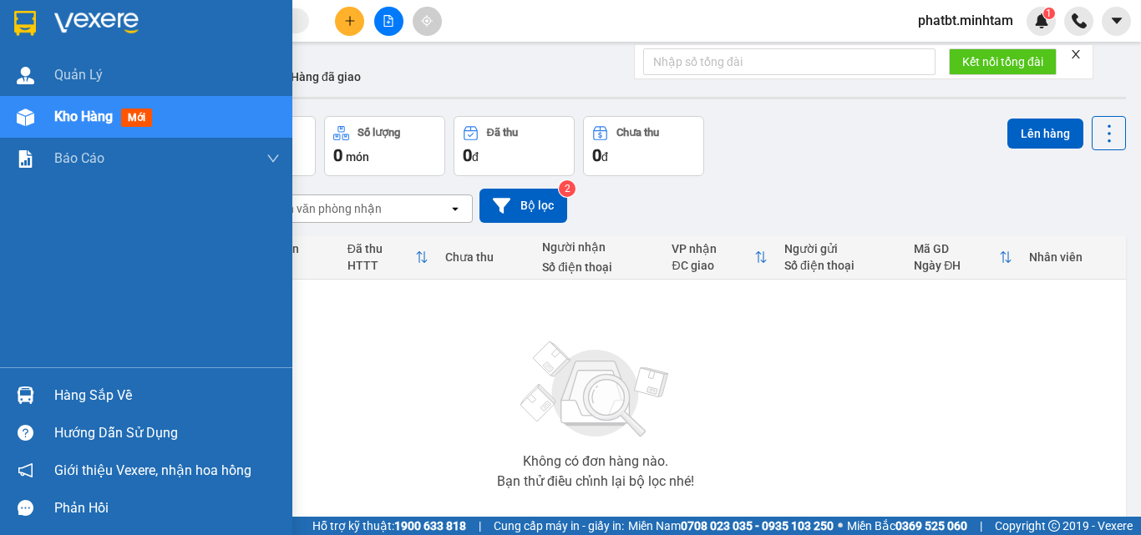
click at [55, 387] on div "Hàng sắp về" at bounding box center [166, 395] width 225 height 25
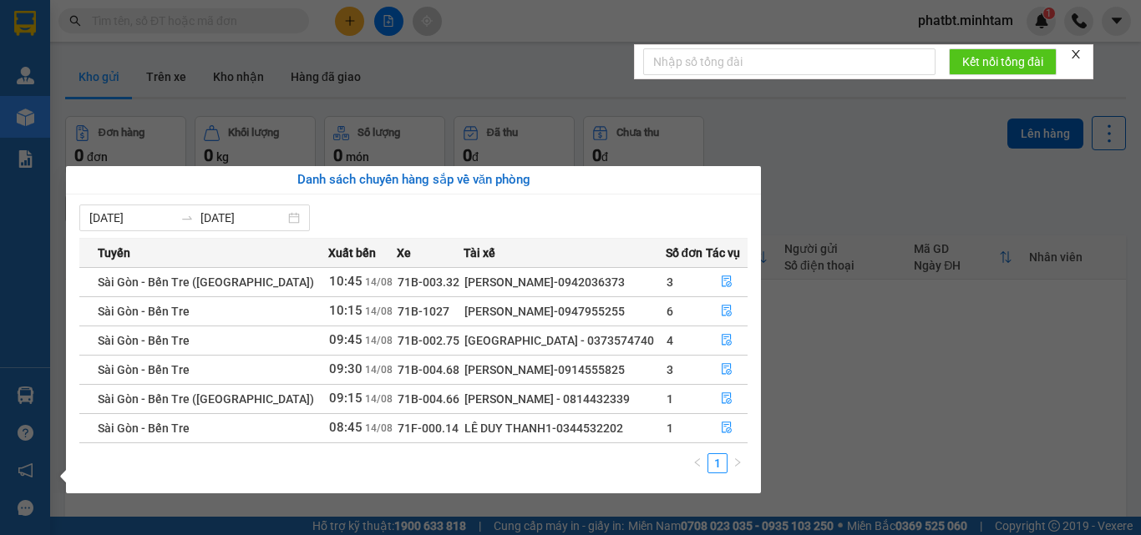
click at [897, 361] on section "Kết quả tìm kiếm ( 0 ) Bộ lọc No Data phatbt.minhtam 1 Quản [PERSON_NAME] hàng …" at bounding box center [570, 267] width 1141 height 535
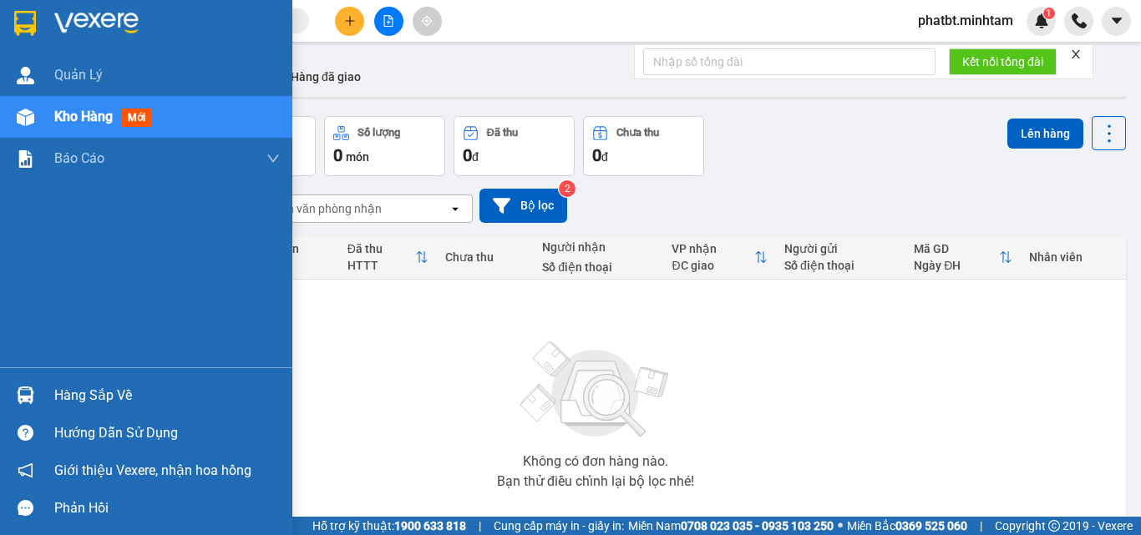
click at [103, 392] on div "Hàng sắp về" at bounding box center [166, 395] width 225 height 25
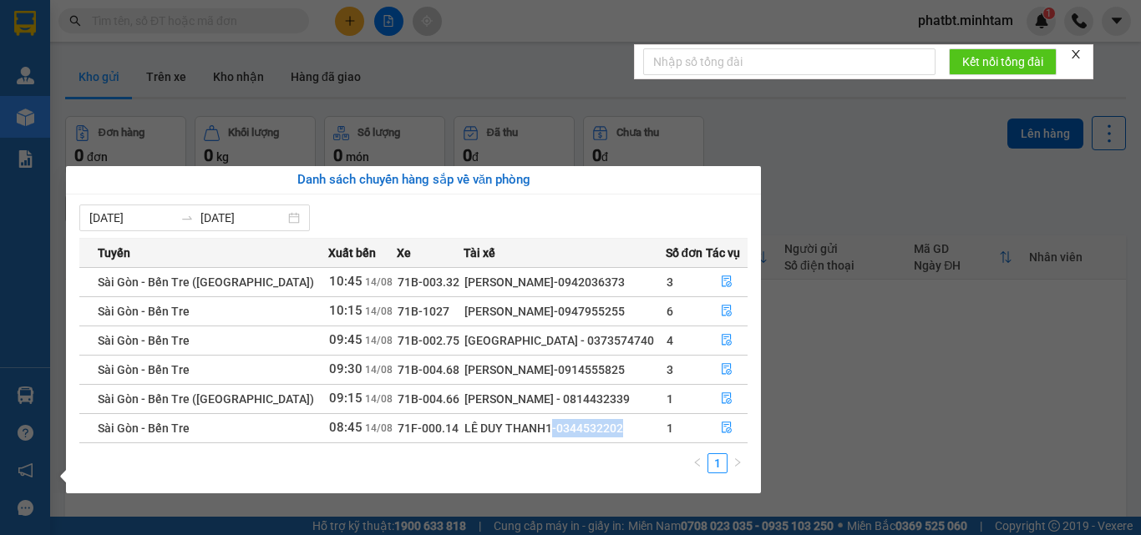
drag, startPoint x: 494, startPoint y: 430, endPoint x: 577, endPoint y: 432, distance: 83.5
click at [577, 432] on div "LÊ DUY THANH1-0344532202" at bounding box center [564, 428] width 200 height 18
copy div "-0344532202"
click at [722, 430] on icon "file-done" at bounding box center [726, 429] width 10 height 12
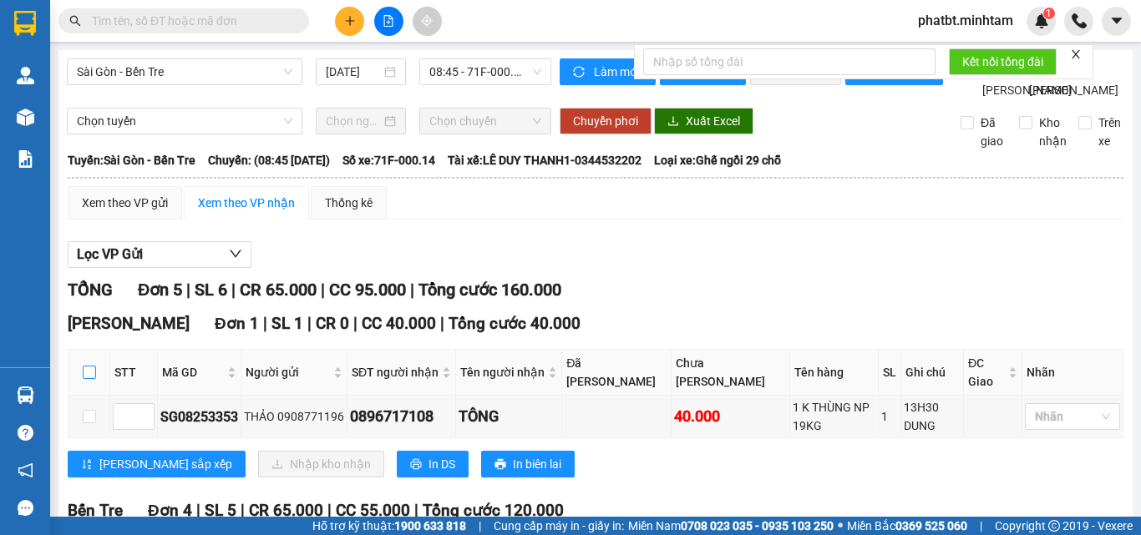
click at [94, 379] on input "checkbox" at bounding box center [89, 372] width 13 height 13
checkbox input "true"
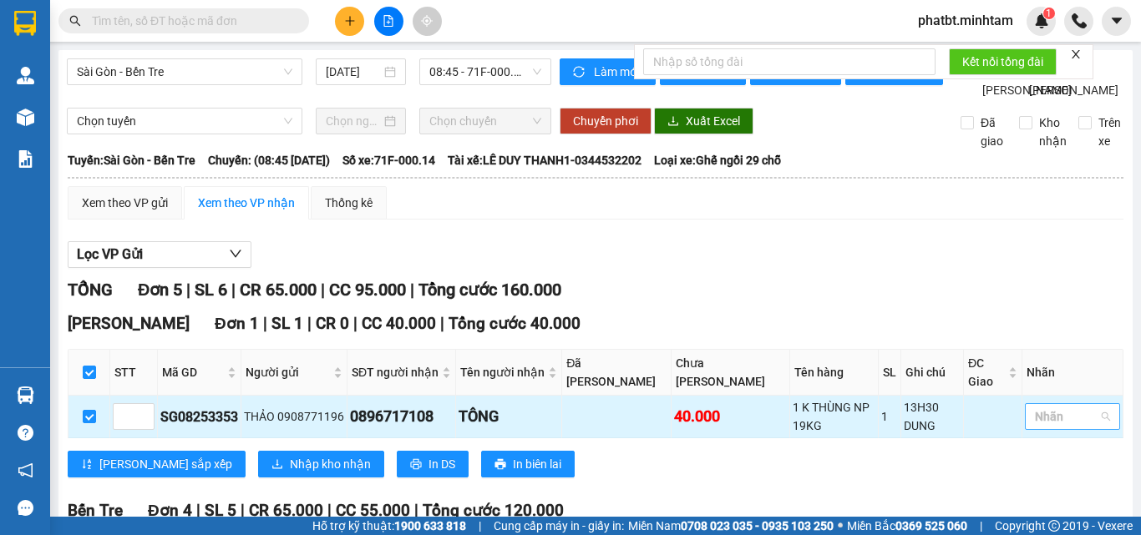
click at [1051, 427] on div at bounding box center [1064, 417] width 70 height 20
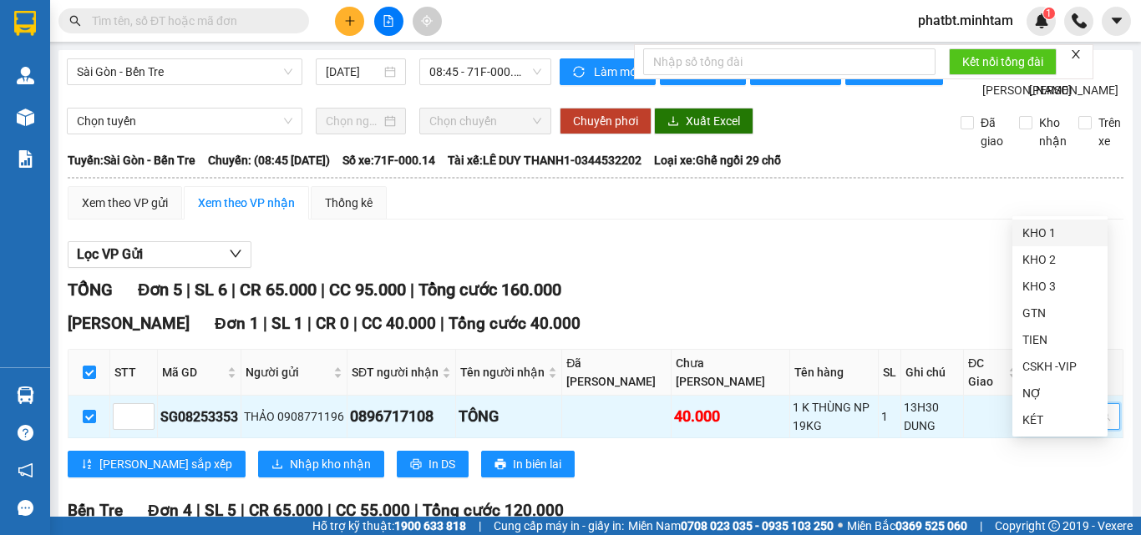
click at [1026, 235] on div "KHO 1" at bounding box center [1059, 233] width 75 height 18
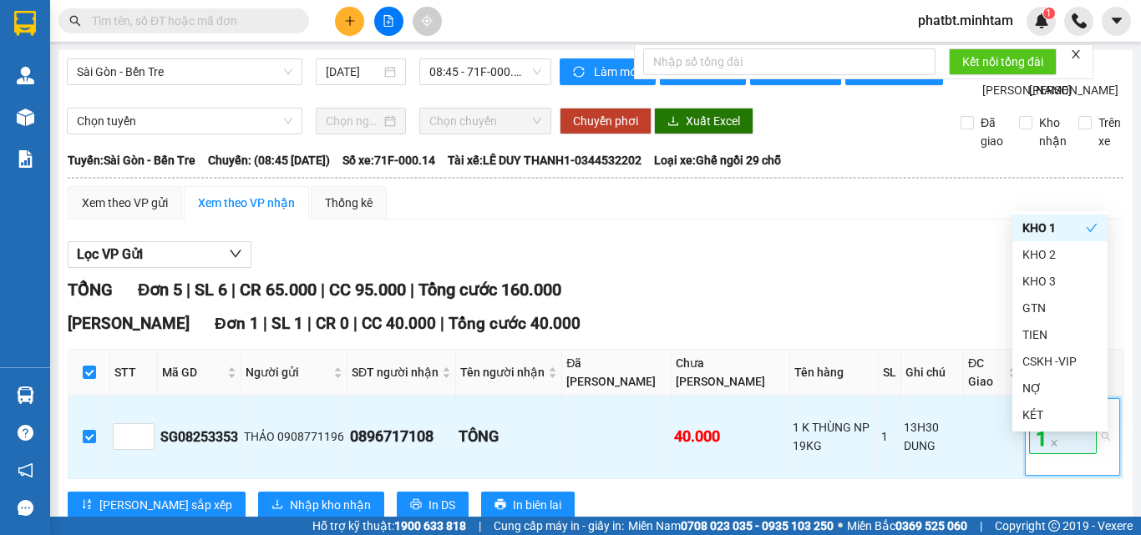
drag, startPoint x: 694, startPoint y: 305, endPoint x: 682, endPoint y: 298, distance: 13.5
click at [692, 269] on div "Lọc VP Gửi" at bounding box center [596, 255] width 1056 height 28
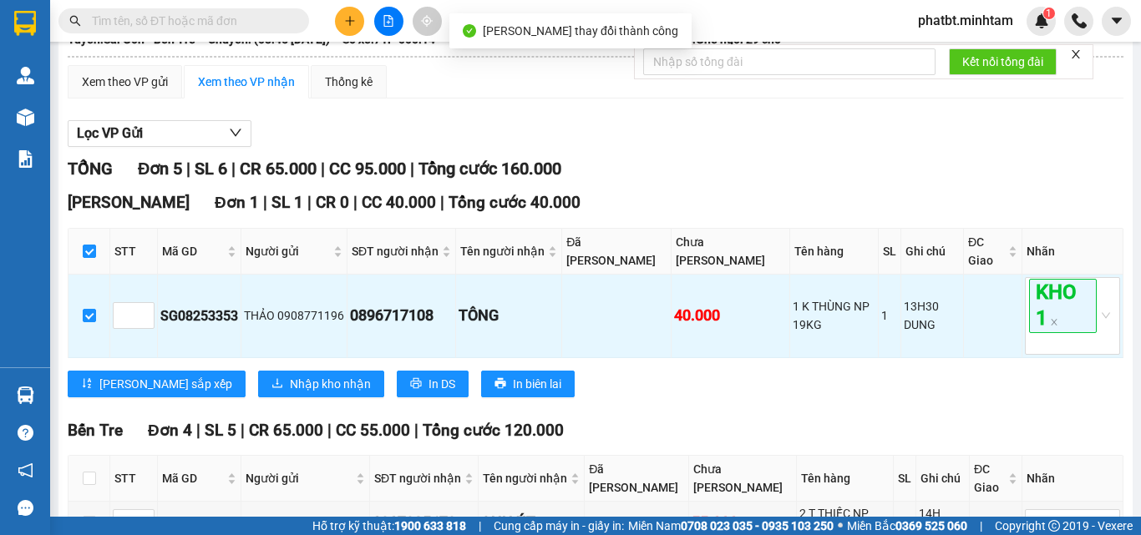
scroll to position [334, 0]
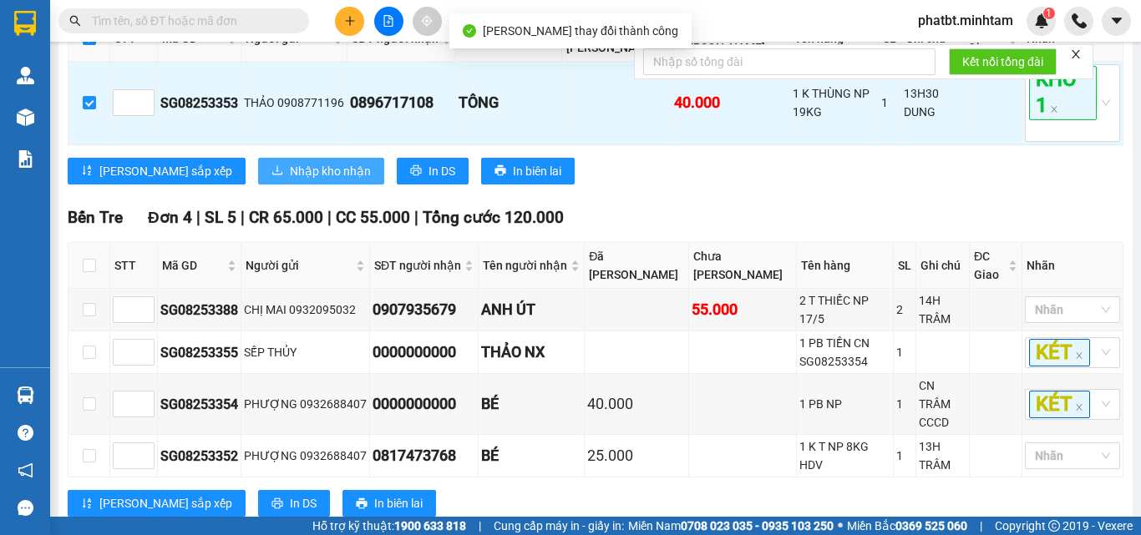
click at [290, 180] on span "Nhập kho nhận" at bounding box center [330, 171] width 81 height 18
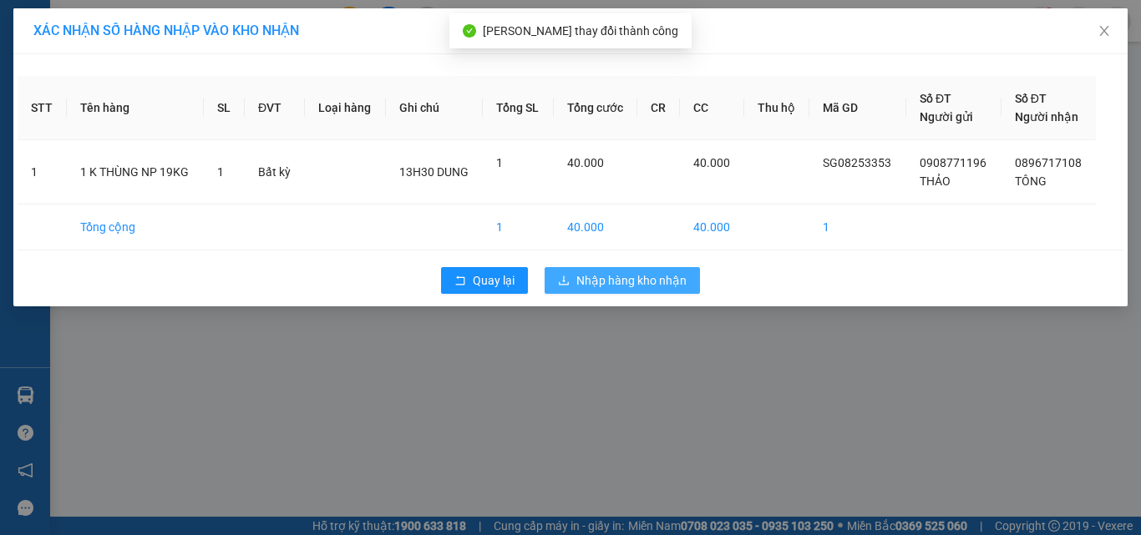
click at [616, 277] on span "Nhập hàng kho nhận" at bounding box center [631, 280] width 110 height 18
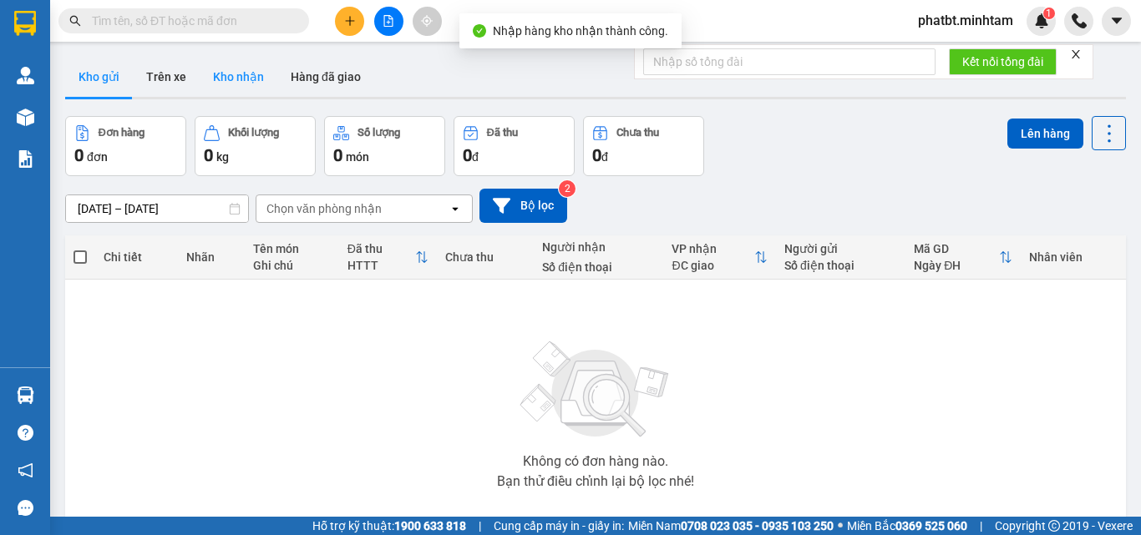
click at [235, 67] on button "Kho nhận" at bounding box center [239, 77] width 78 height 40
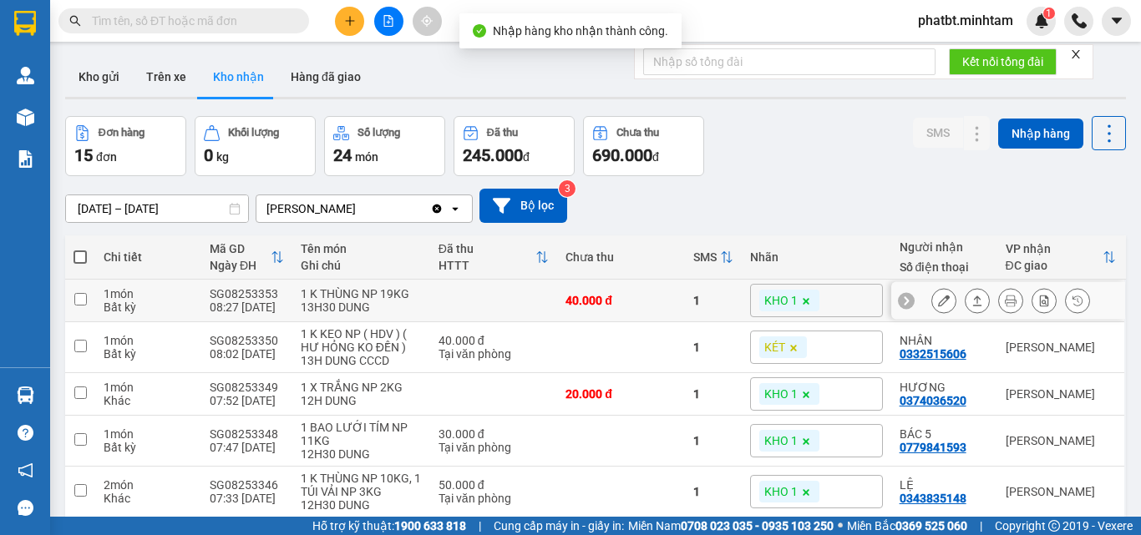
click at [937, 303] on button at bounding box center [943, 300] width 23 height 29
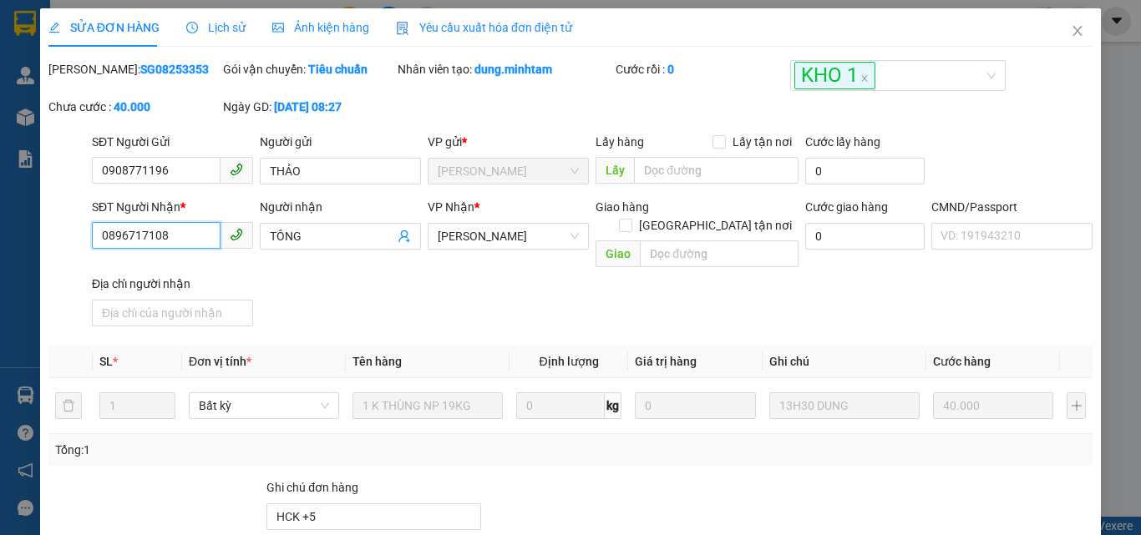
click at [174, 244] on input "0896717108" at bounding box center [156, 235] width 129 height 27
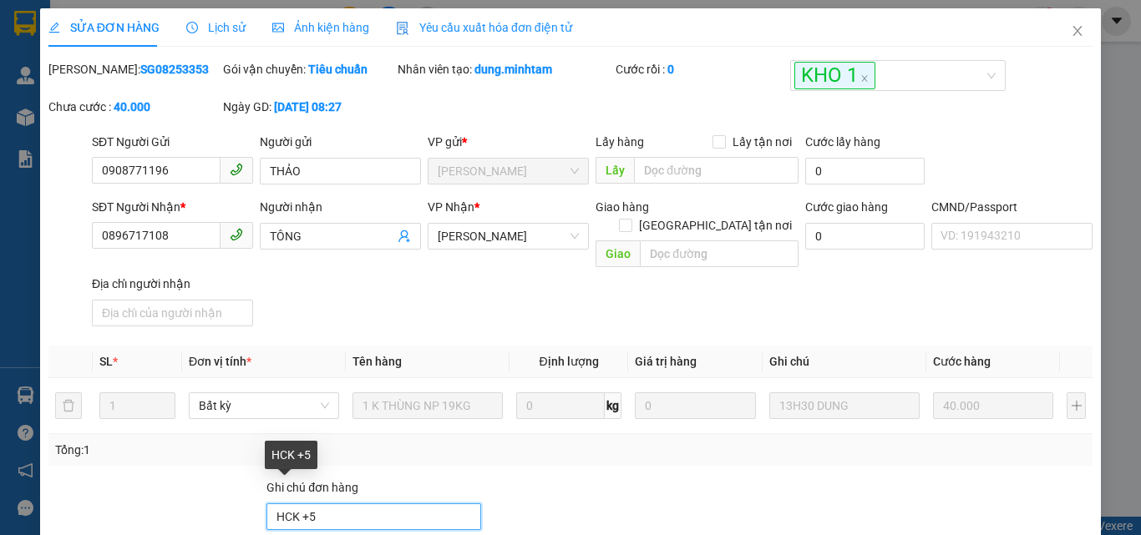
click at [314, 504] on input "HCK +5" at bounding box center [373, 517] width 215 height 27
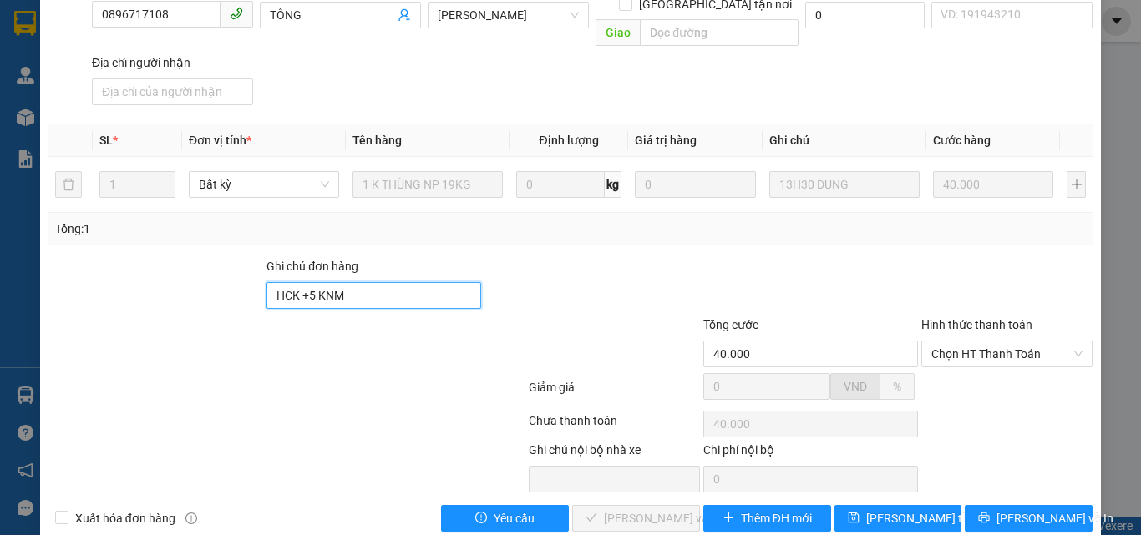
scroll to position [223, 0]
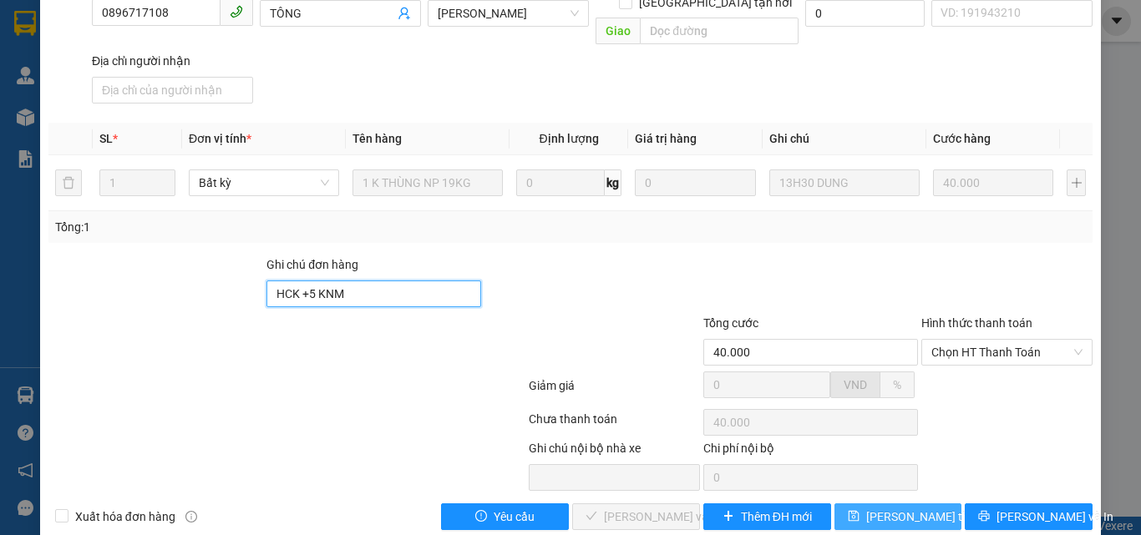
type input "HCK +5 KNM"
click at [857, 511] on icon "save" at bounding box center [853, 516] width 11 height 11
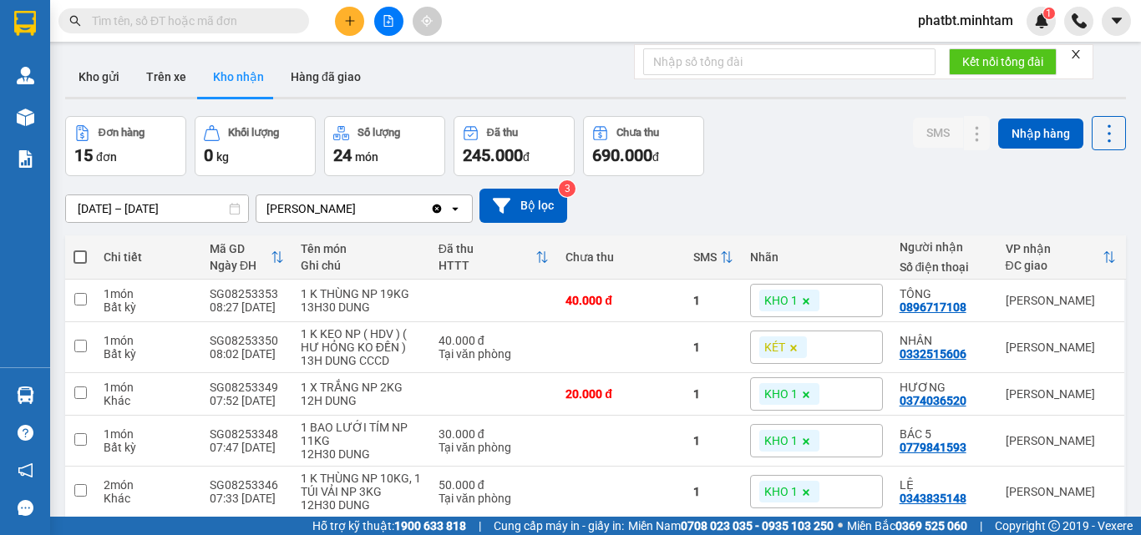
click at [179, 29] on input "text" at bounding box center [190, 21] width 197 height 18
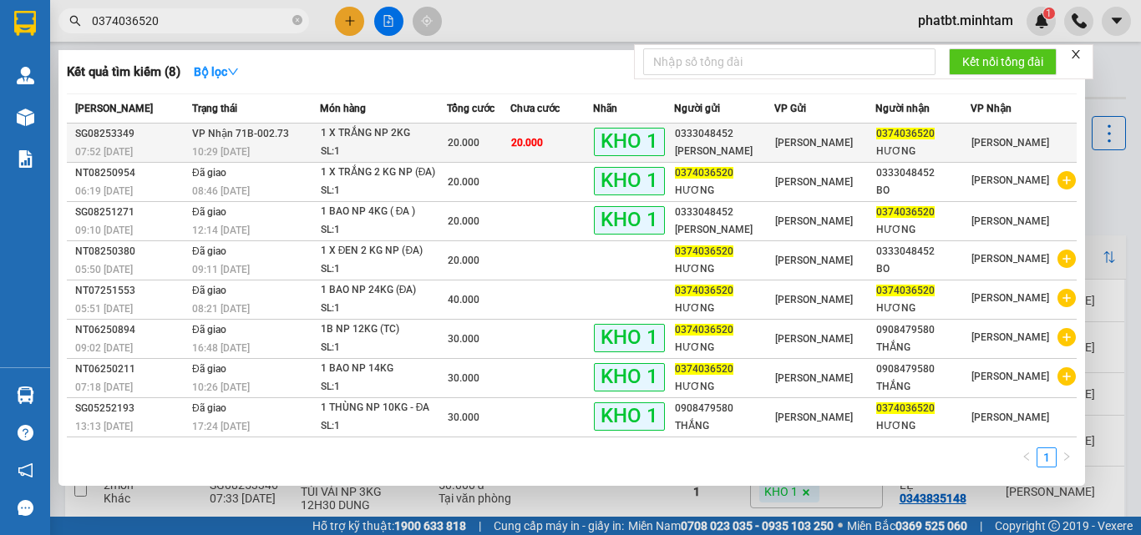
type input "0374036520"
click at [311, 134] on td "VP Nhận 71B-002.73 10:29 - 14/08" at bounding box center [254, 143] width 132 height 39
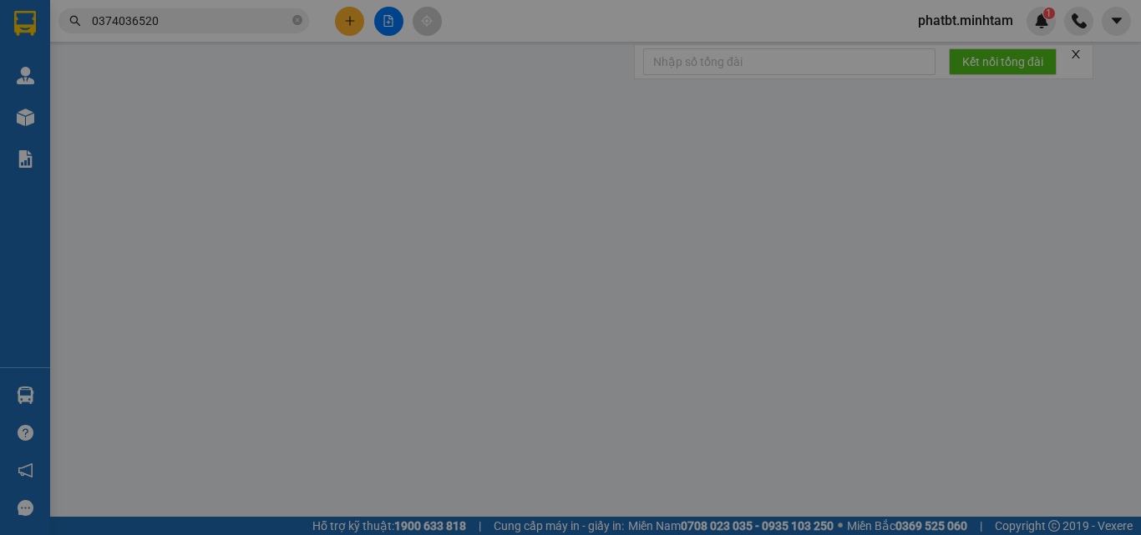
type input "0333048452"
type input "BẢO HÂN"
type input "0374036520"
type input "HƯƠNG"
type input "BM"
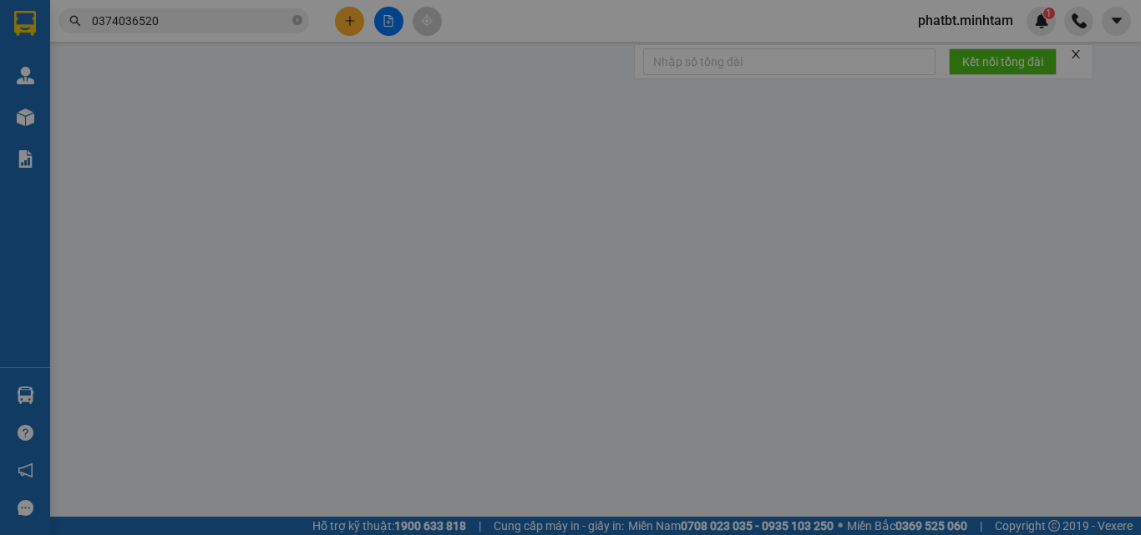
type input "20.000"
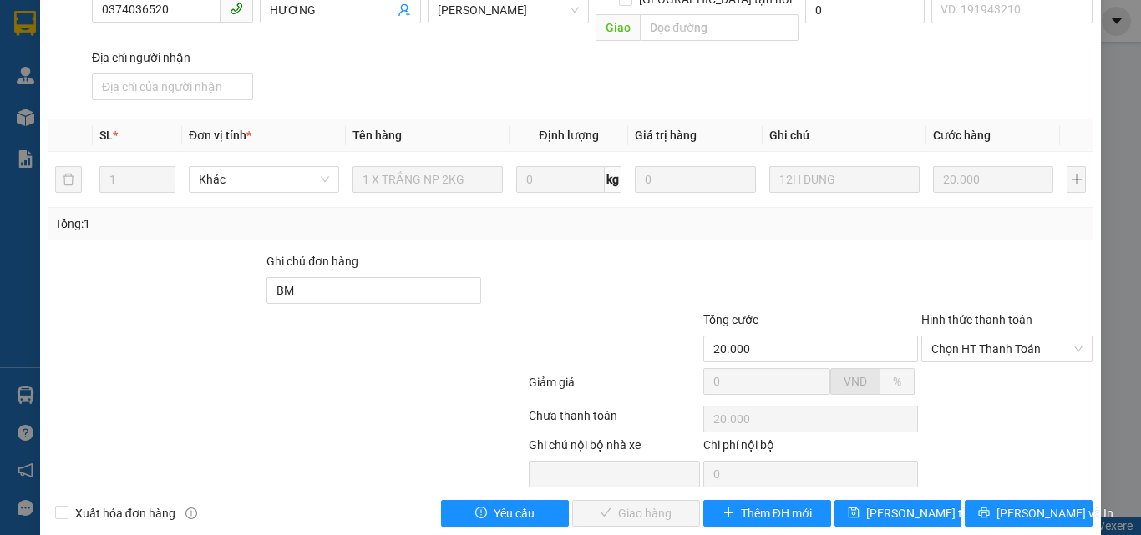
scroll to position [232, 0]
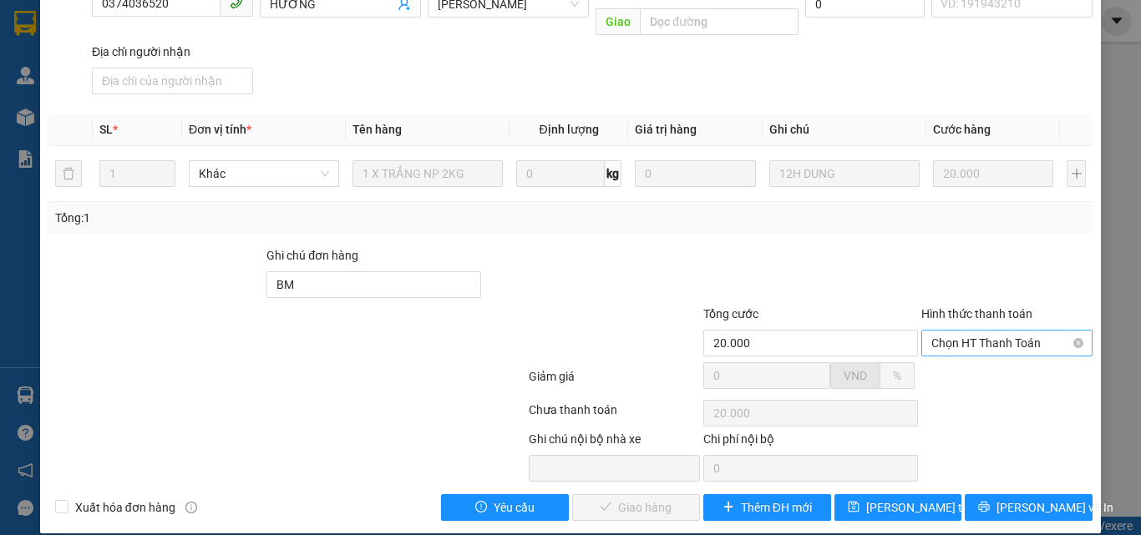
click at [985, 331] on span "Chọn HT Thanh Toán" at bounding box center [1006, 343] width 151 height 25
drag, startPoint x: 963, startPoint y: 358, endPoint x: 762, endPoint y: 468, distance: 229.5
click at [955, 365] on div "Tại văn phòng" at bounding box center [996, 358] width 149 height 18
type input "0"
drag, startPoint x: 615, startPoint y: 485, endPoint x: 565, endPoint y: 481, distance: 49.4
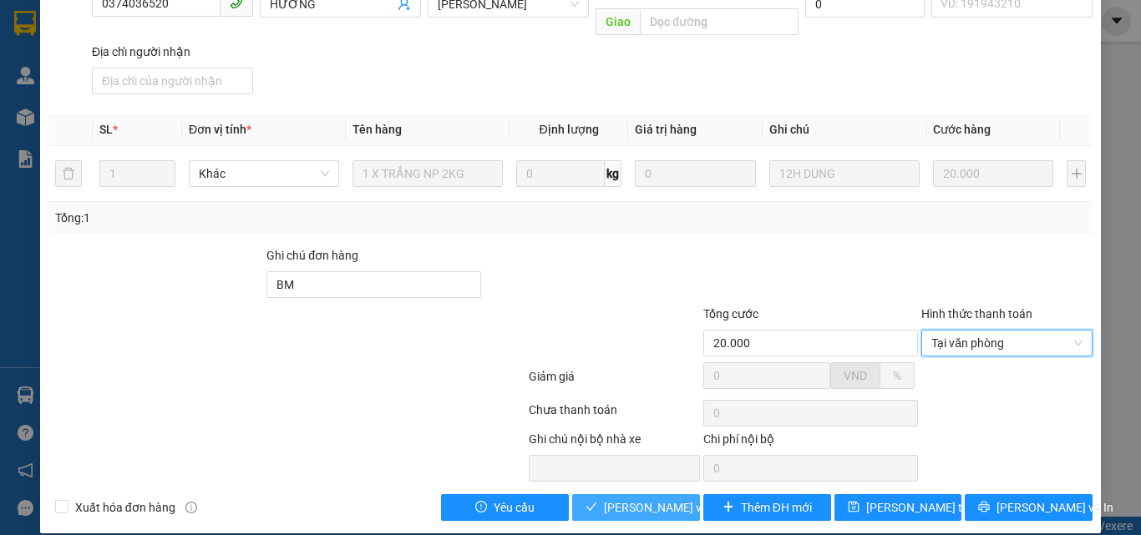
click at [615, 499] on span "Lưu và Giao hàng" at bounding box center [684, 508] width 160 height 18
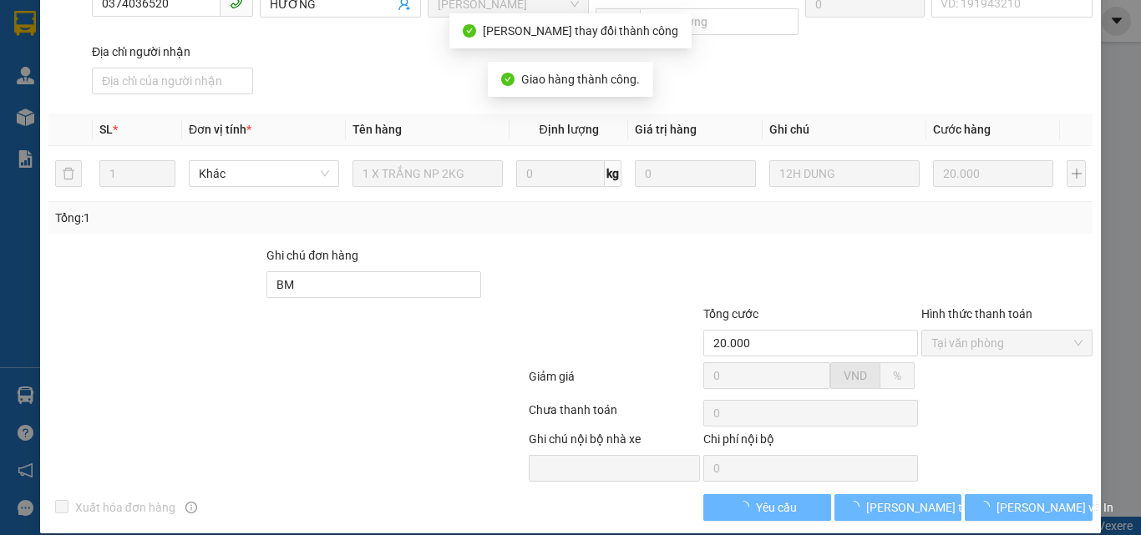
scroll to position [248, 0]
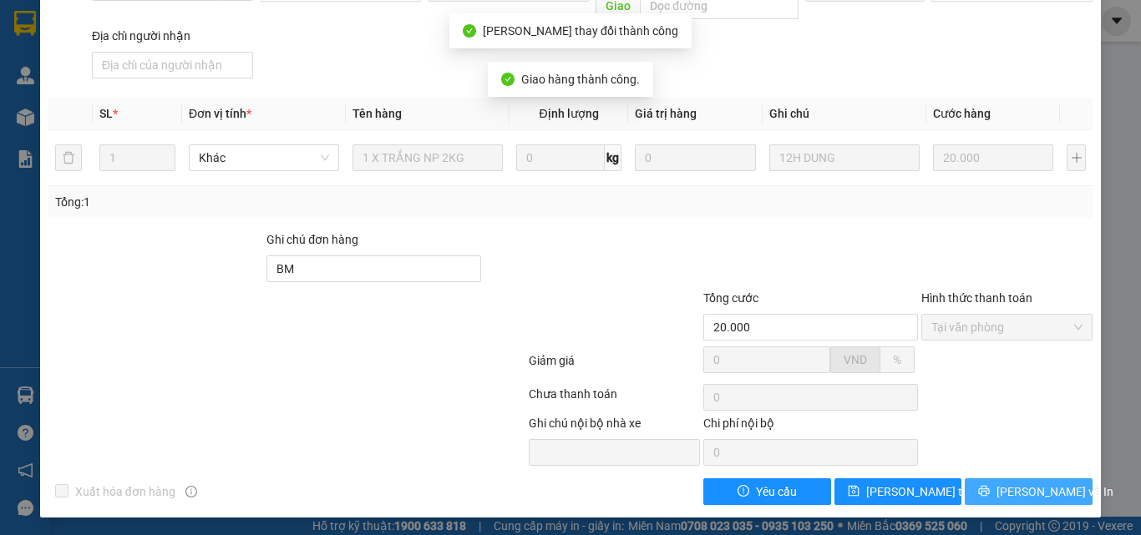
click at [1035, 478] on button "Lưu và In" at bounding box center [1028, 491] width 128 height 27
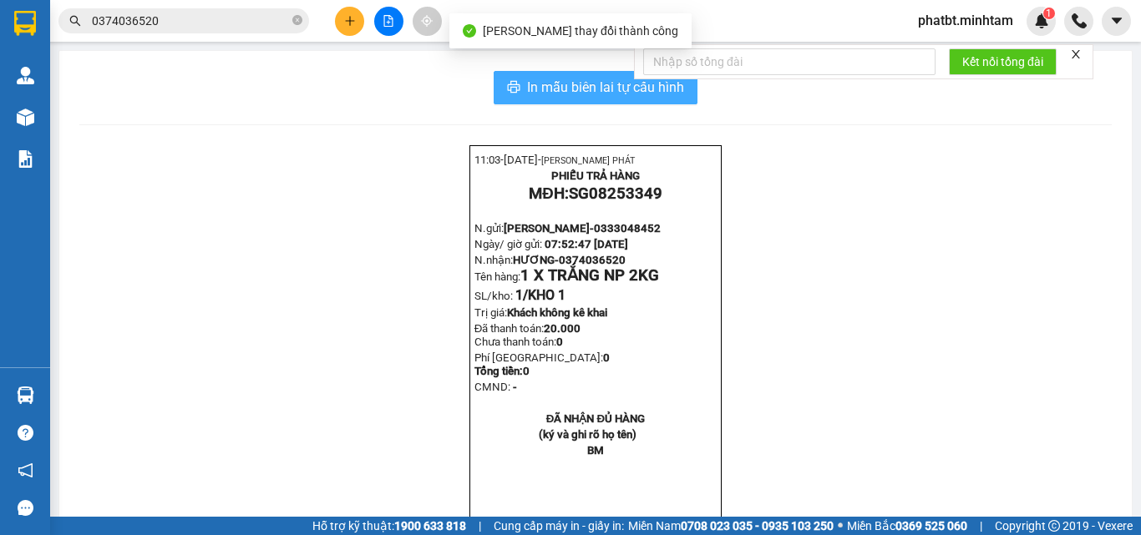
click at [679, 90] on button "In mẫu biên lai tự cấu hình" at bounding box center [596, 87] width 204 height 33
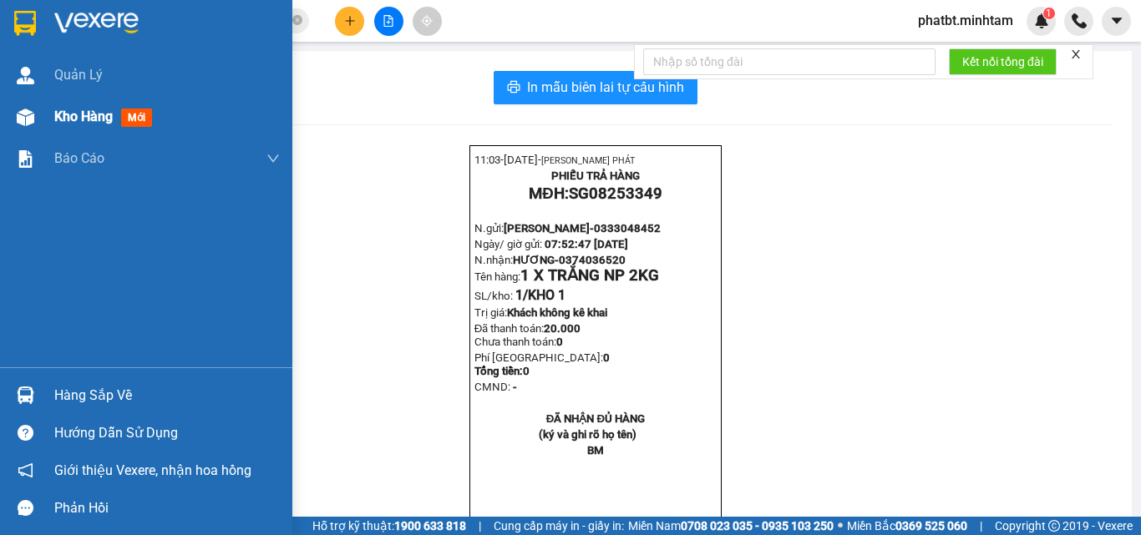
drag, startPoint x: 61, startPoint y: 119, endPoint x: 90, endPoint y: 125, distance: 30.0
click at [65, 107] on div "Kho hàng mới" at bounding box center [106, 116] width 104 height 21
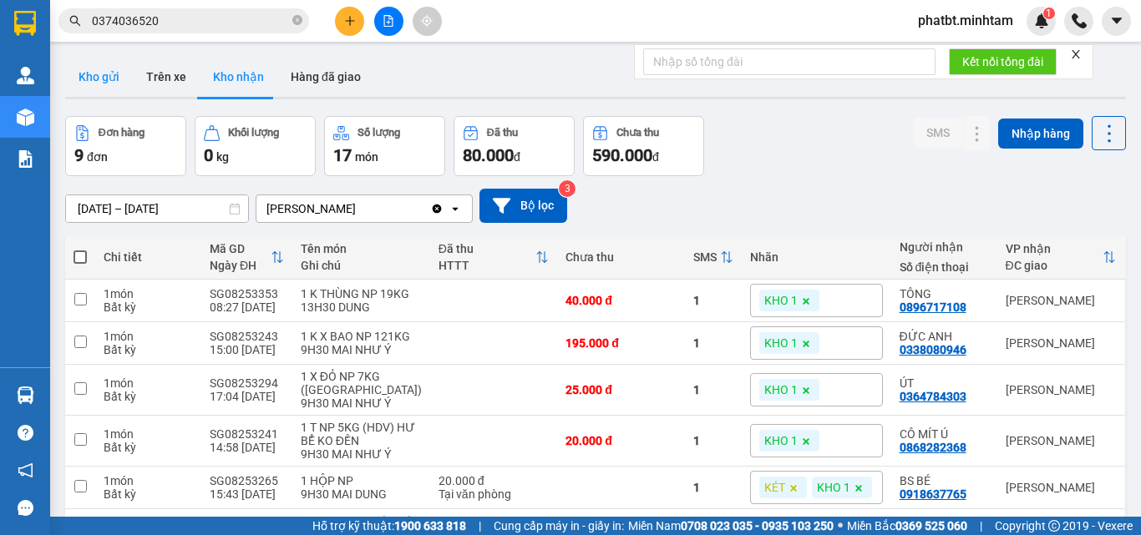
click at [100, 77] on button "Kho gửi" at bounding box center [99, 77] width 68 height 40
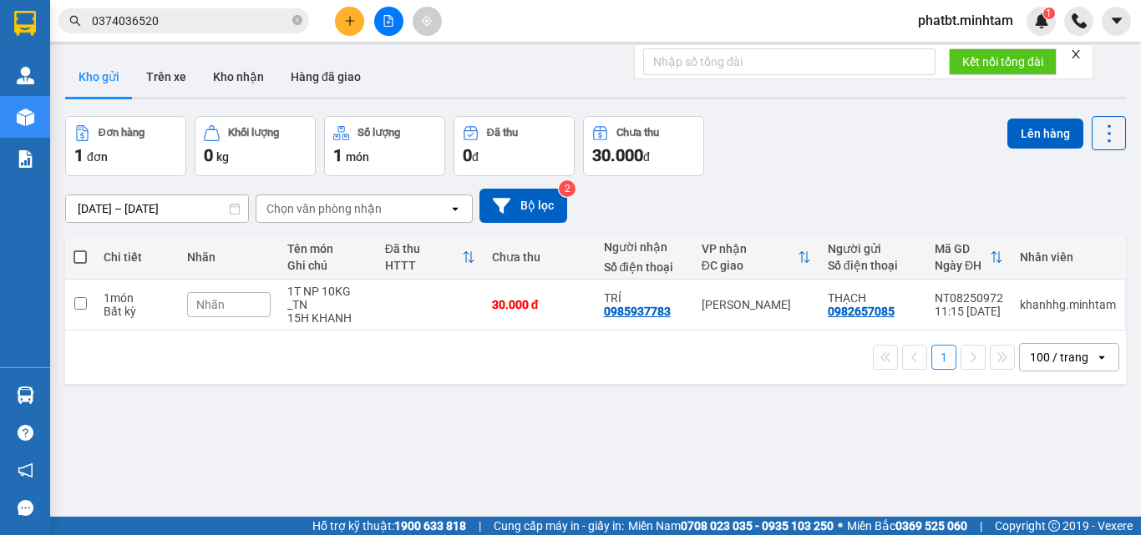
click at [344, 23] on icon "plus" at bounding box center [350, 21] width 12 height 12
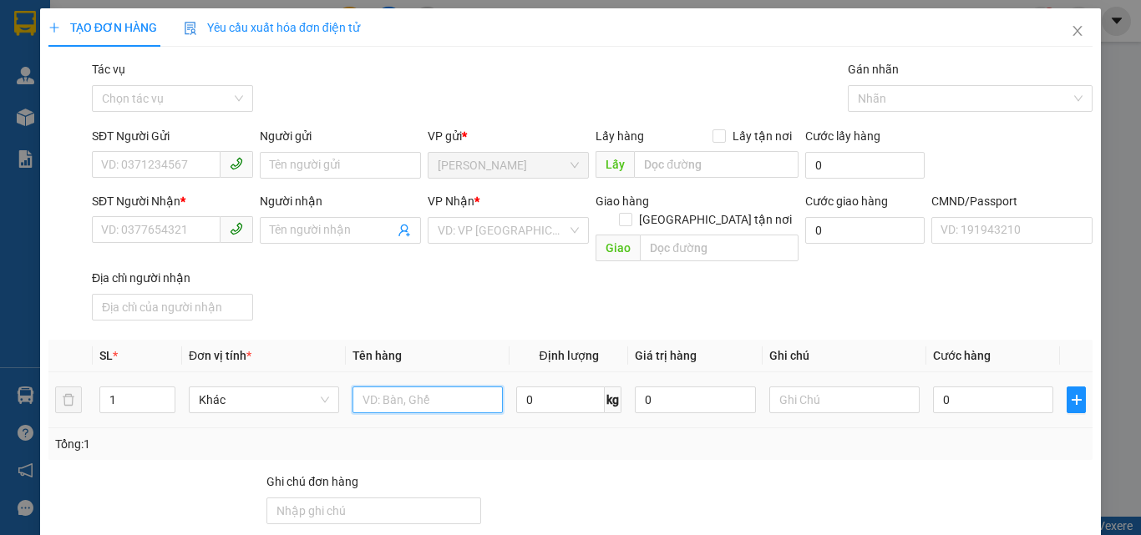
click at [383, 388] on input "text" at bounding box center [427, 400] width 150 height 27
type input "1 T NP 22KG ([GEOGRAPHIC_DATA])"
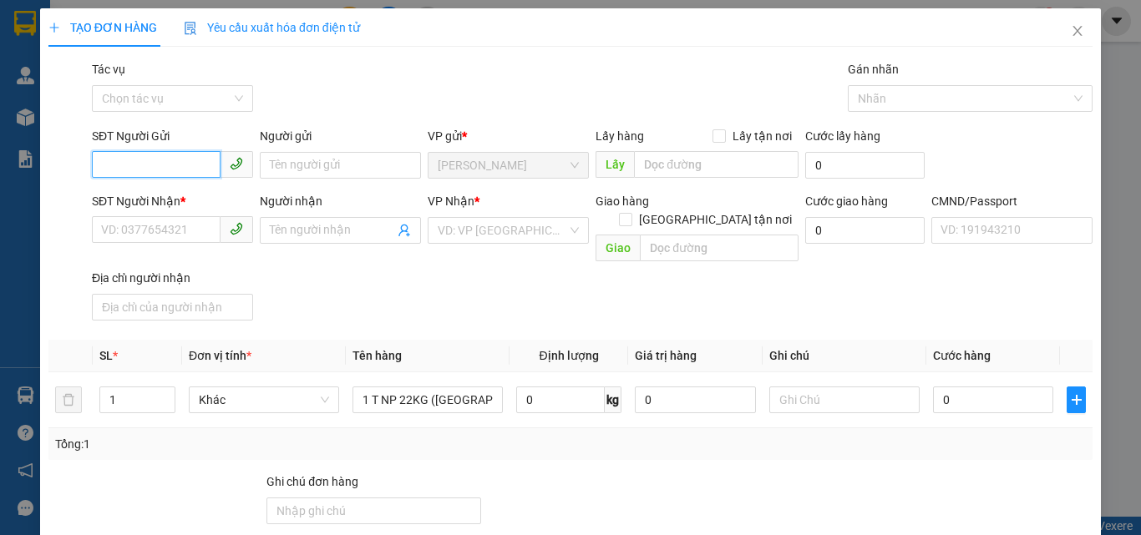
click at [190, 161] on input "SĐT Người Gửi" at bounding box center [156, 164] width 129 height 27
type input "0939020857"
click at [192, 194] on div "0939020857 - LƯU" at bounding box center [170, 199] width 139 height 18
type input "LƯU"
type input "0913654408"
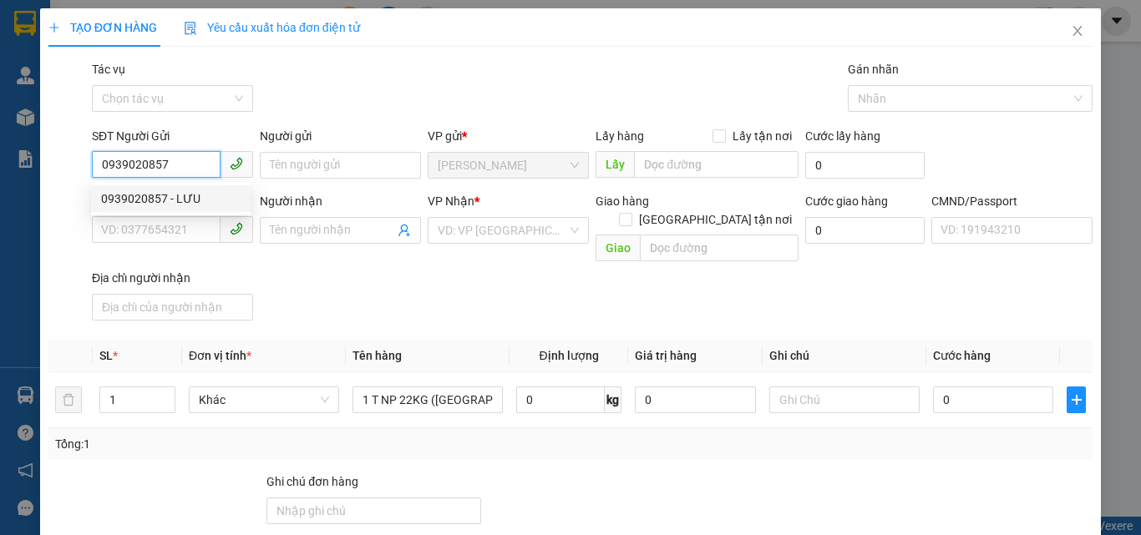
type input "[PERSON_NAME]"
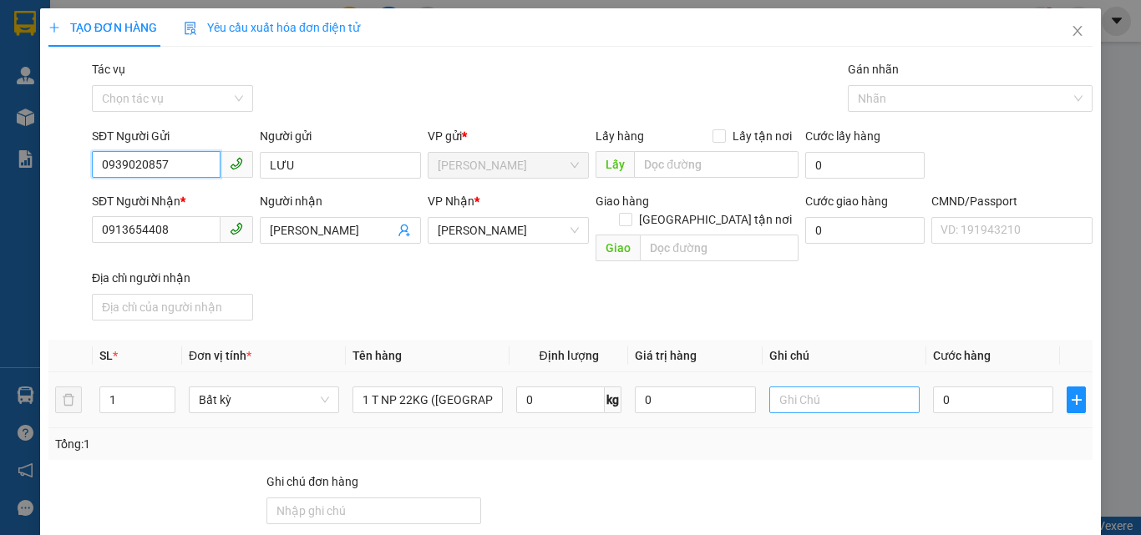
type input "0939020857"
click at [826, 387] on input "text" at bounding box center [844, 400] width 150 height 27
type input "15H PHÁT"
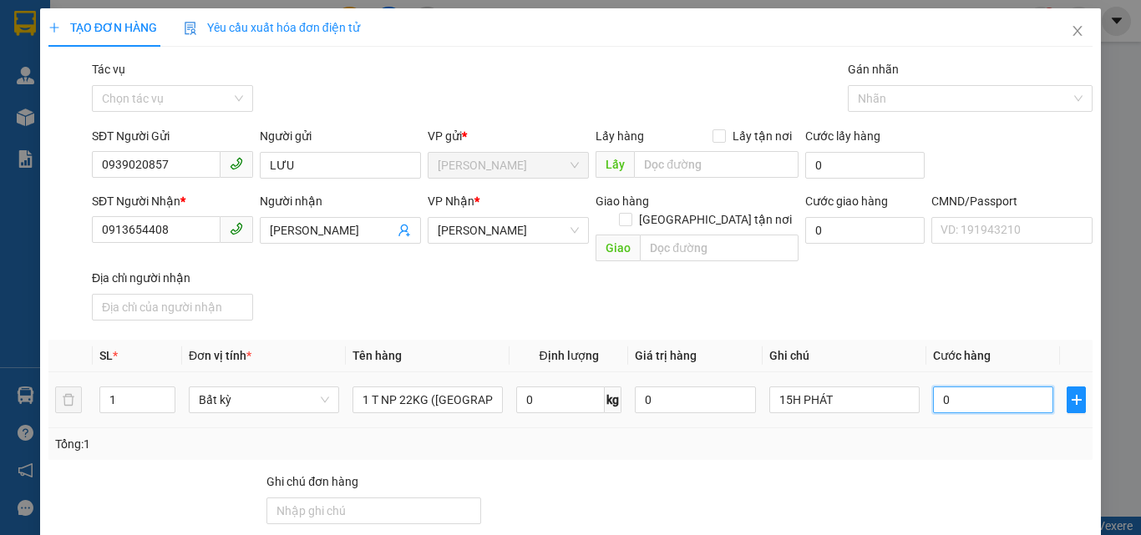
click at [952, 387] on input "0" at bounding box center [993, 400] width 120 height 27
type input "04"
type input "4"
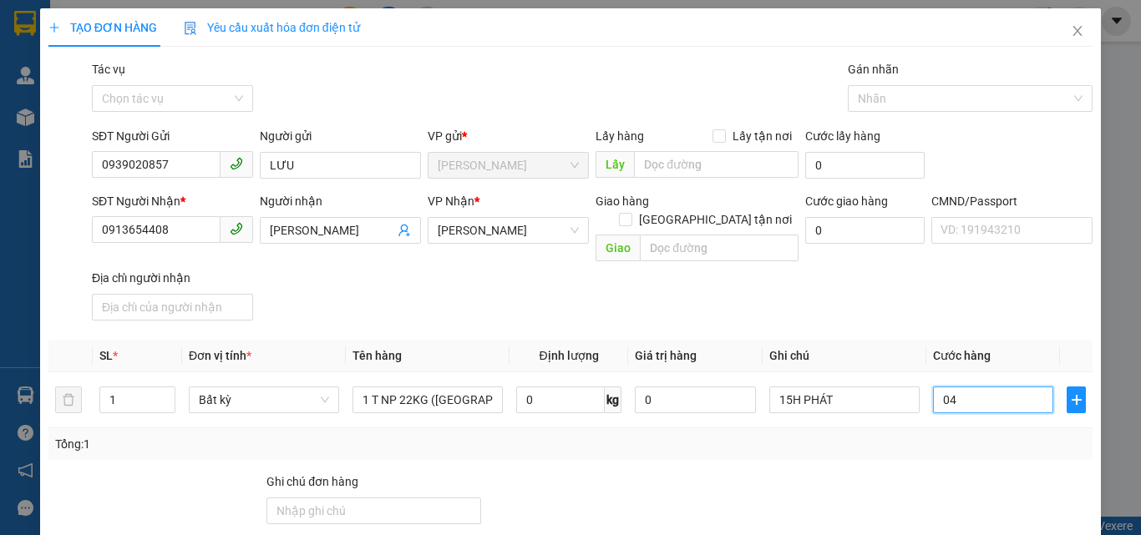
type input "040"
type input "40"
type input "40.000"
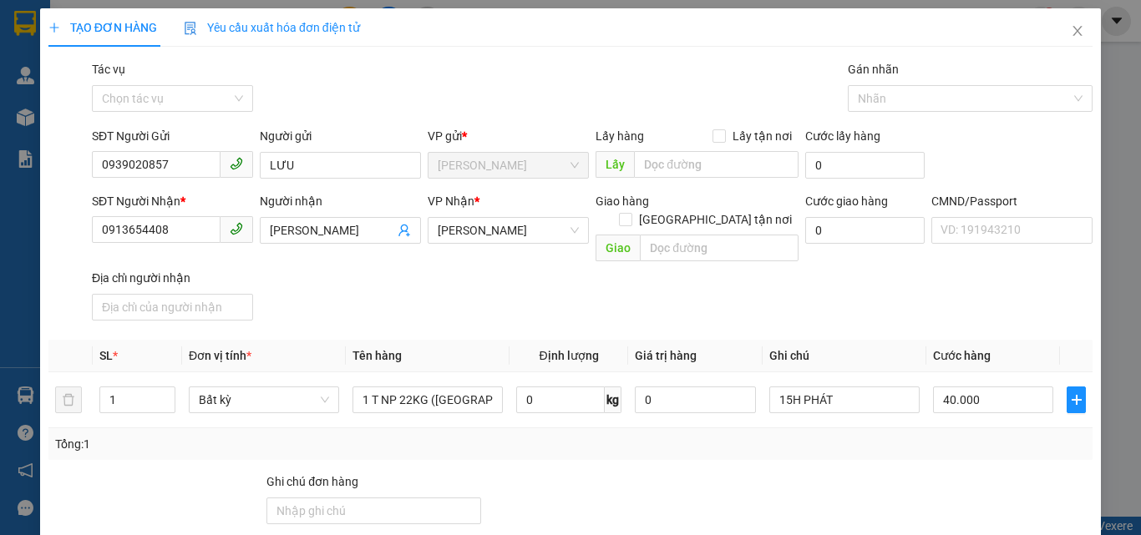
click at [937, 282] on div "SĐT Người Nhận * 0913654408 Người nhận ANH THẢO VP Nhận * Hồ Chí Minh Giao hàng…" at bounding box center [592, 259] width 1007 height 135
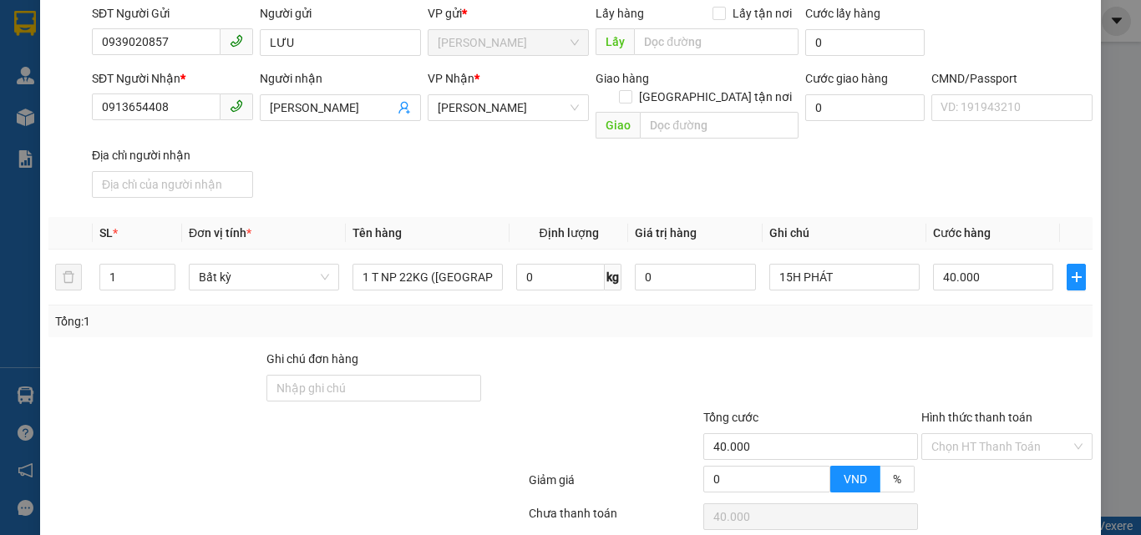
scroll to position [226, 0]
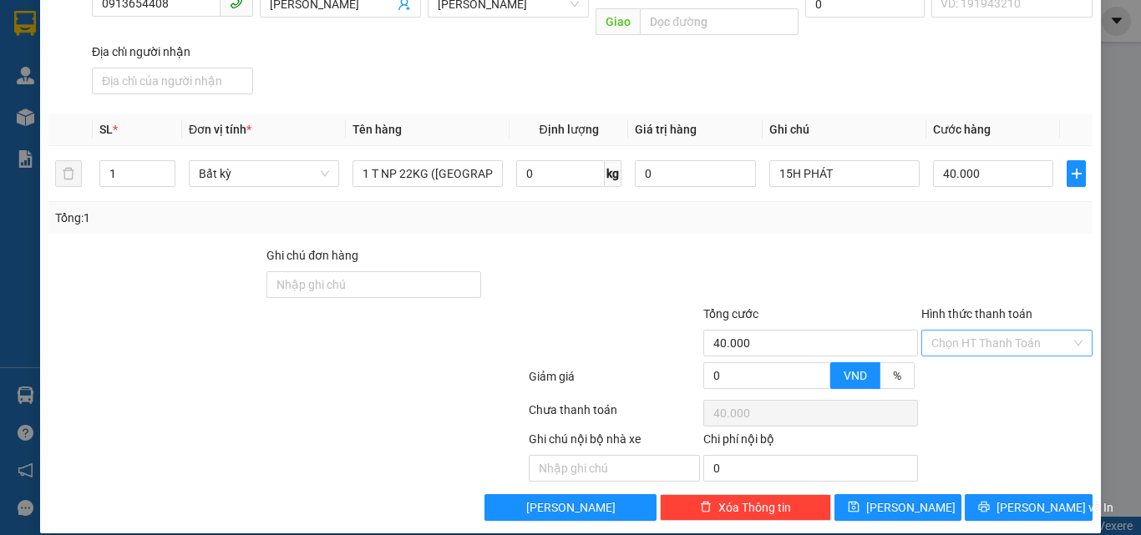
click at [966, 331] on input "Hình thức thanh toán" at bounding box center [1000, 343] width 139 height 25
click at [957, 353] on div "Tại văn phòng" at bounding box center [996, 358] width 149 height 18
type input "0"
click at [919, 246] on div at bounding box center [1006, 275] width 175 height 58
click at [1000, 494] on button "Lưu và In" at bounding box center [1028, 507] width 128 height 27
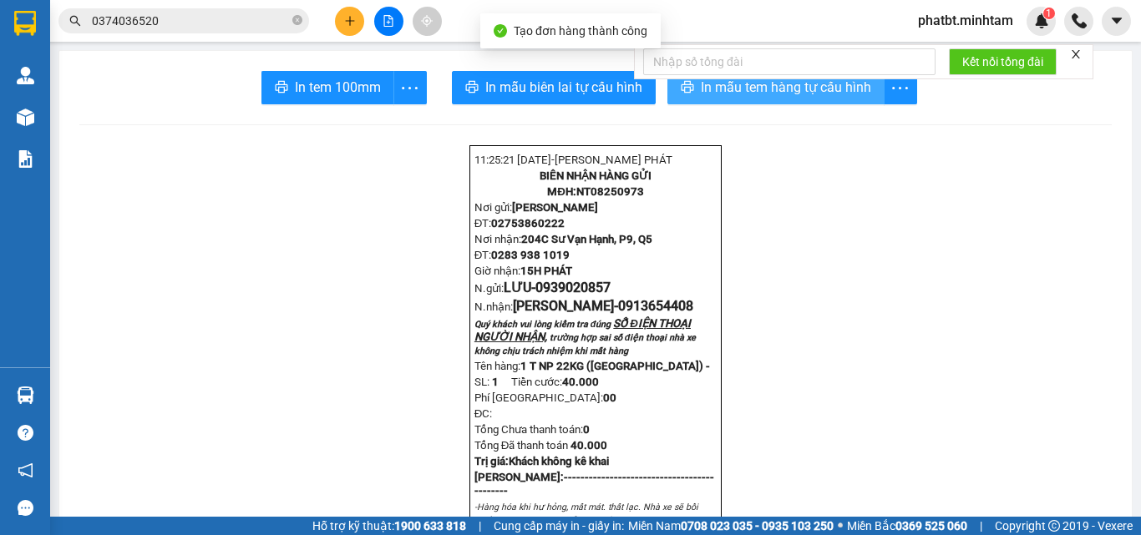
click at [735, 94] on span "In mẫu tem hàng tự cấu hình" at bounding box center [786, 87] width 170 height 21
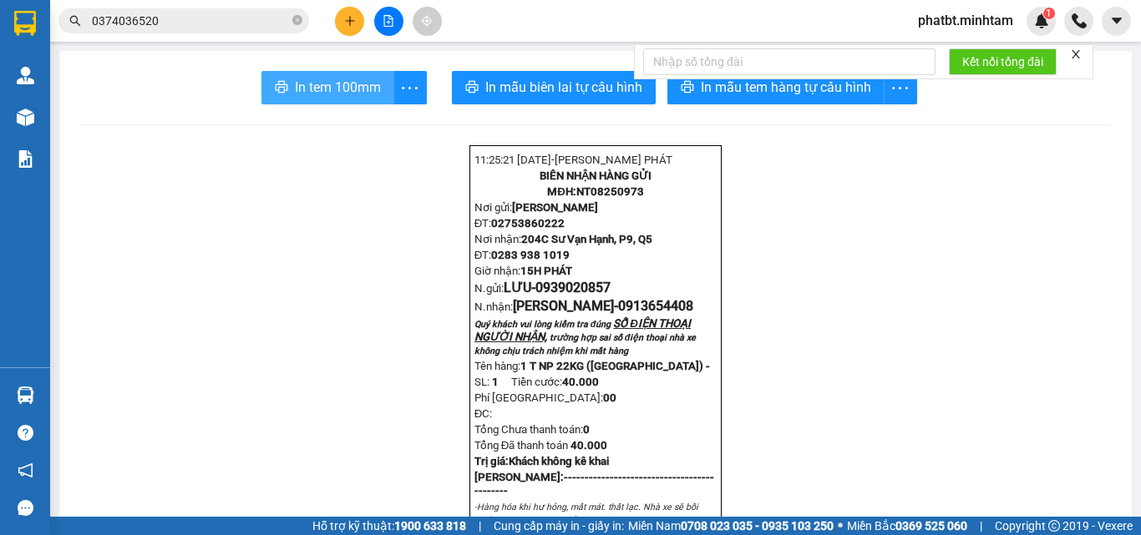
click at [370, 78] on span "In tem 100mm" at bounding box center [338, 87] width 86 height 21
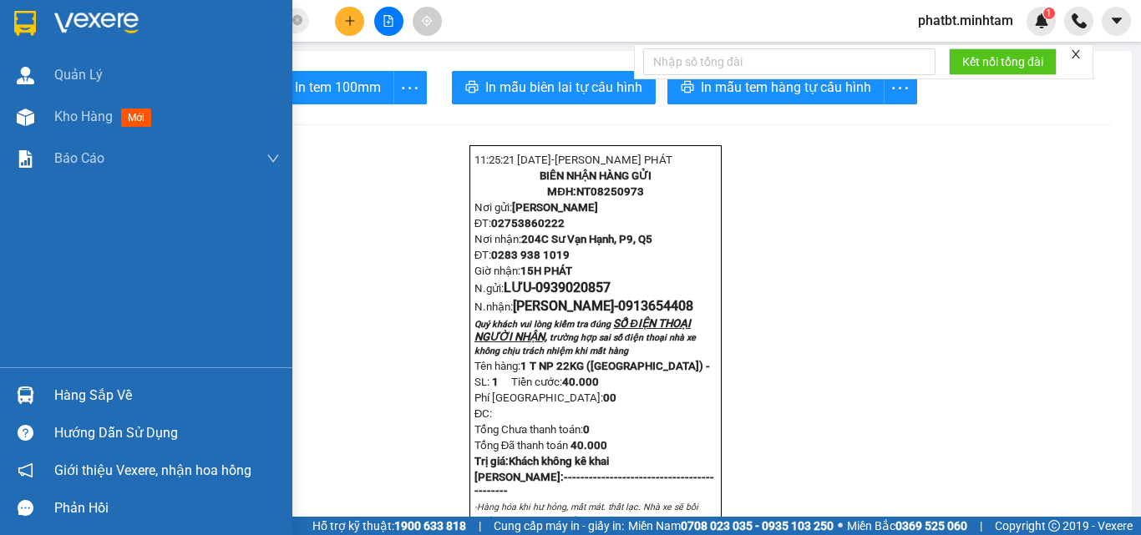
click at [75, 388] on div "Hàng sắp về" at bounding box center [166, 395] width 225 height 25
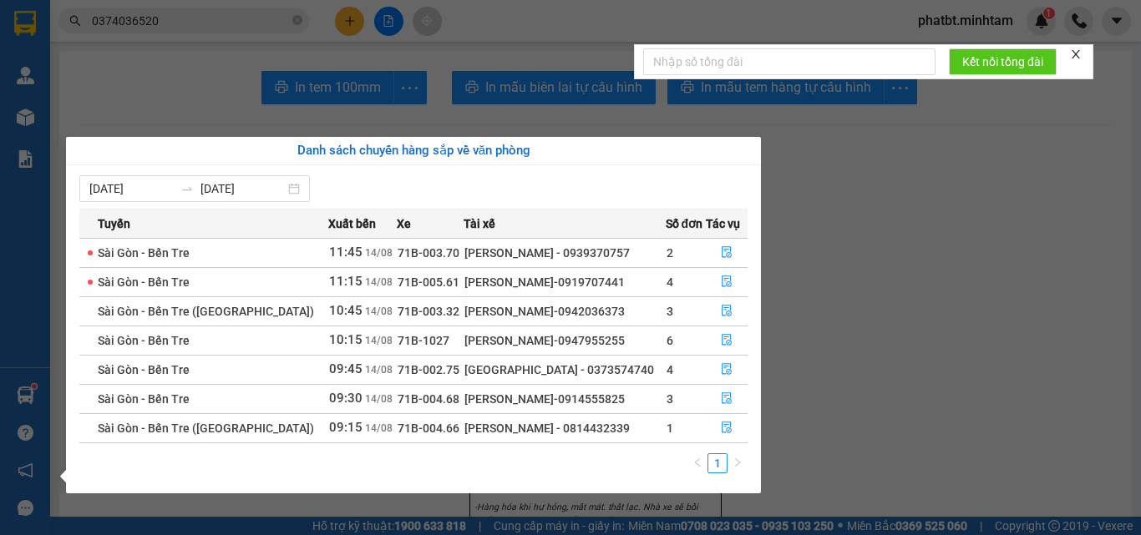
drag, startPoint x: 536, startPoint y: 425, endPoint x: 628, endPoint y: 425, distance: 91.9
click at [628, 425] on div "[PERSON_NAME] - 0814432339" at bounding box center [564, 428] width 200 height 18
click at [267, 63] on section "Kết quả tìm kiếm ( 8 ) Bộ lọc Mã ĐH Trạng thái Món hàng Tổng cước Chưa cước Nhã…" at bounding box center [570, 267] width 1141 height 535
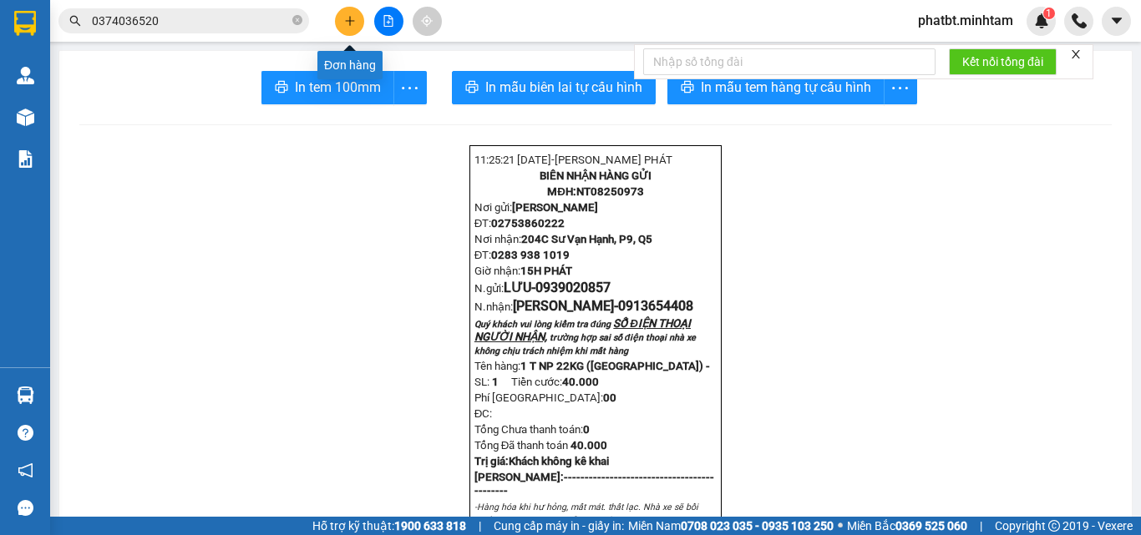
click at [344, 21] on icon "plus" at bounding box center [350, 21] width 12 height 12
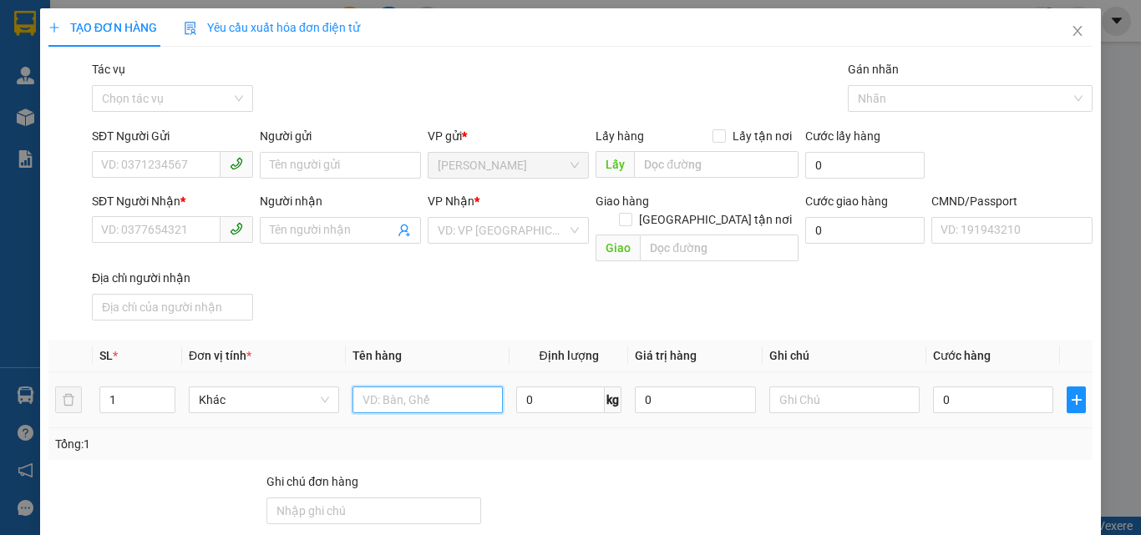
click at [382, 387] on input "text" at bounding box center [427, 400] width 150 height 27
type input "1 K SẮT NP 7KG"
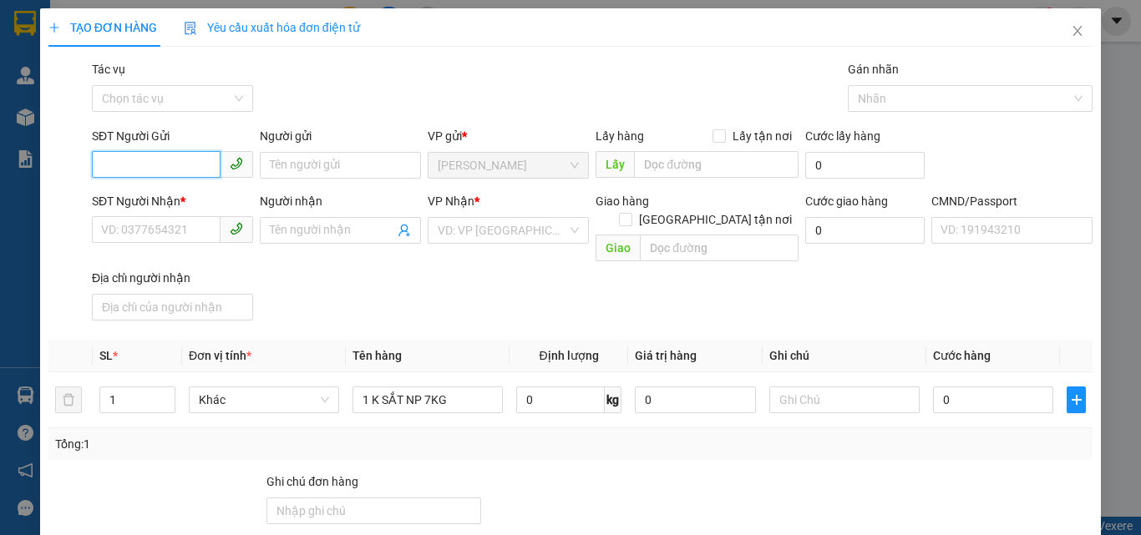
click at [185, 166] on input "SĐT Người Gửi" at bounding box center [156, 164] width 129 height 27
click at [851, 387] on input "text" at bounding box center [844, 400] width 150 height 27
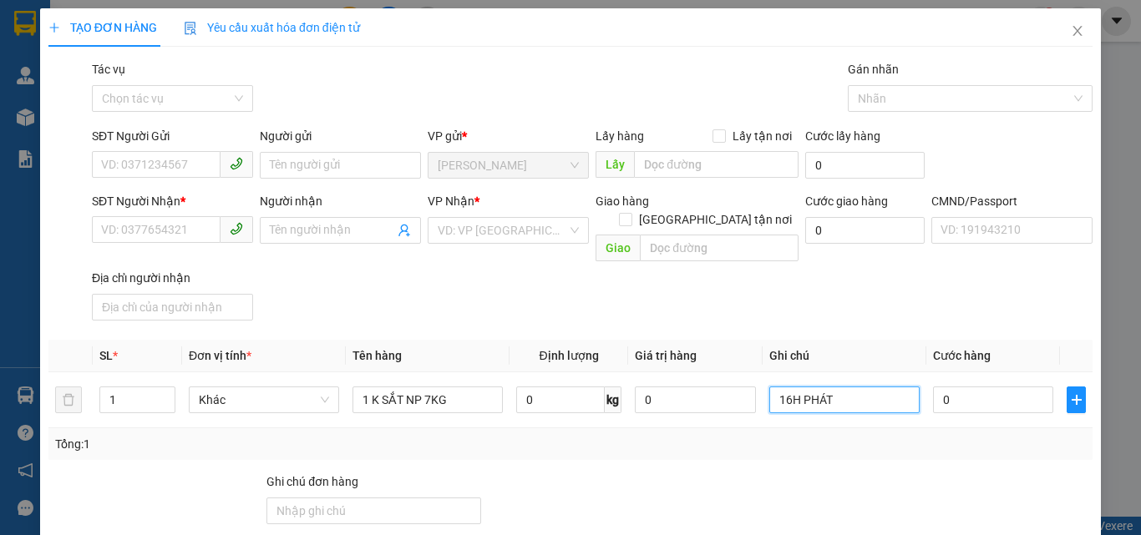
type input "16H PHÁT"
click at [175, 170] on input "SĐT Người Gửi" at bounding box center [156, 164] width 129 height 27
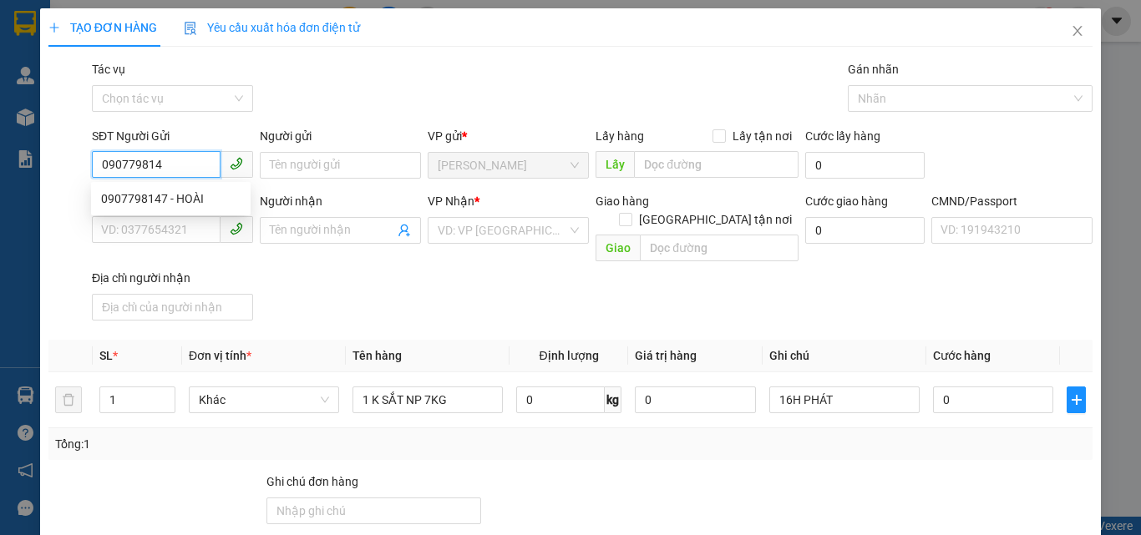
type input "0907798147"
click at [203, 195] on div "0907798147 - HOÀI" at bounding box center [170, 199] width 139 height 18
type input "HOÀI"
type input "0909590118"
type input "DUNG"
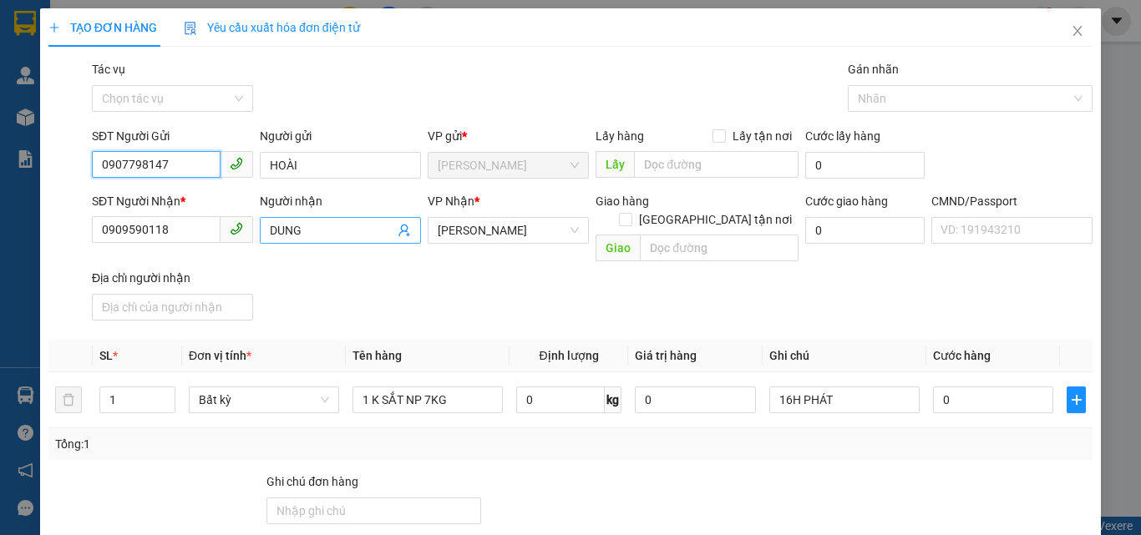
type input "0907798147"
click at [400, 235] on icon "user-add" at bounding box center [403, 230] width 13 height 13
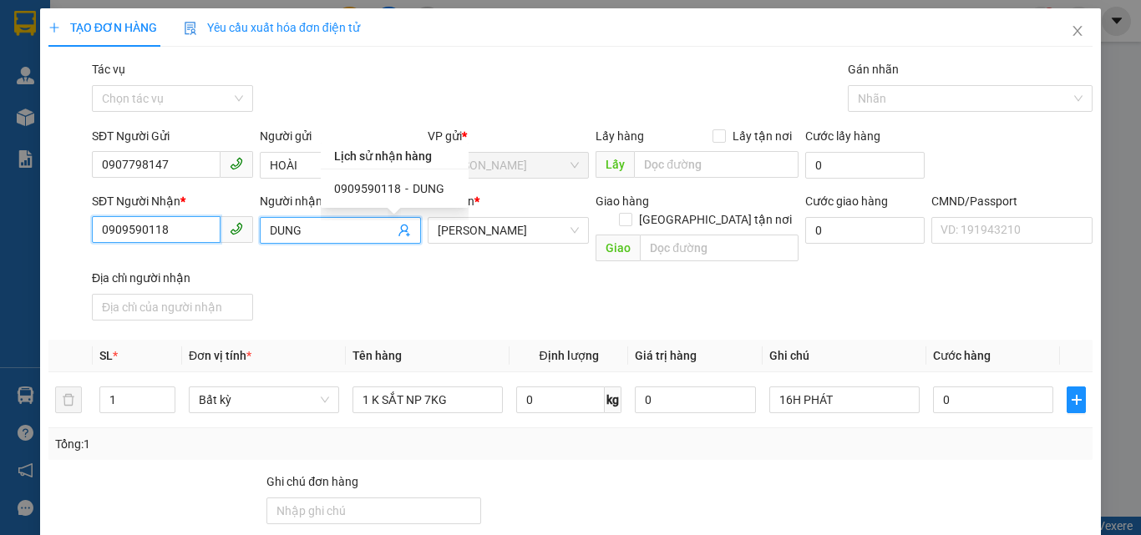
click at [187, 236] on input "0909590118" at bounding box center [156, 229] width 129 height 27
type input "0903681442"
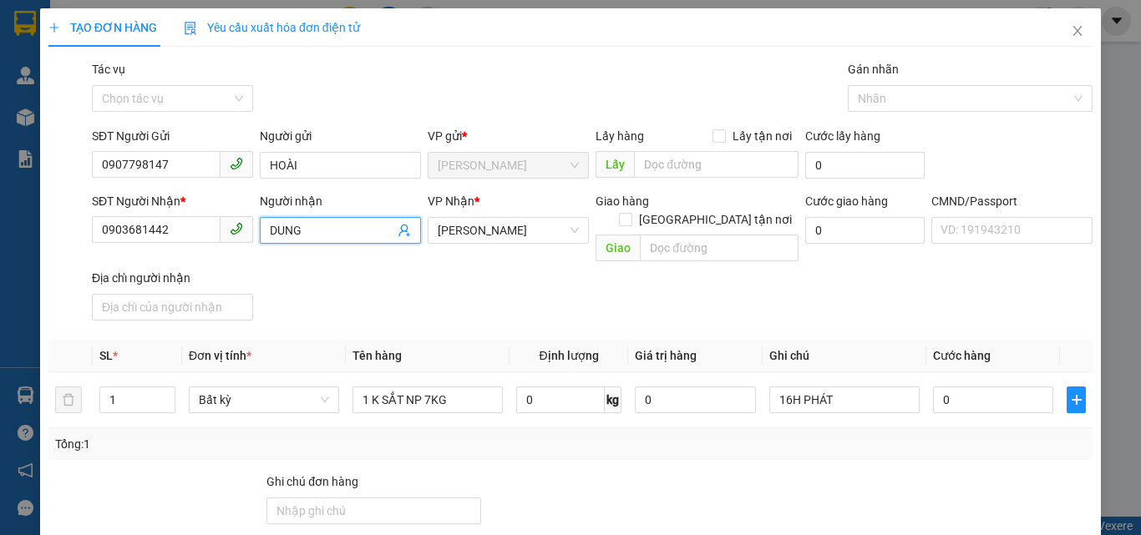
click at [303, 225] on input "DUNG" at bounding box center [332, 230] width 124 height 18
click at [304, 225] on input "DUNG" at bounding box center [332, 230] width 124 height 18
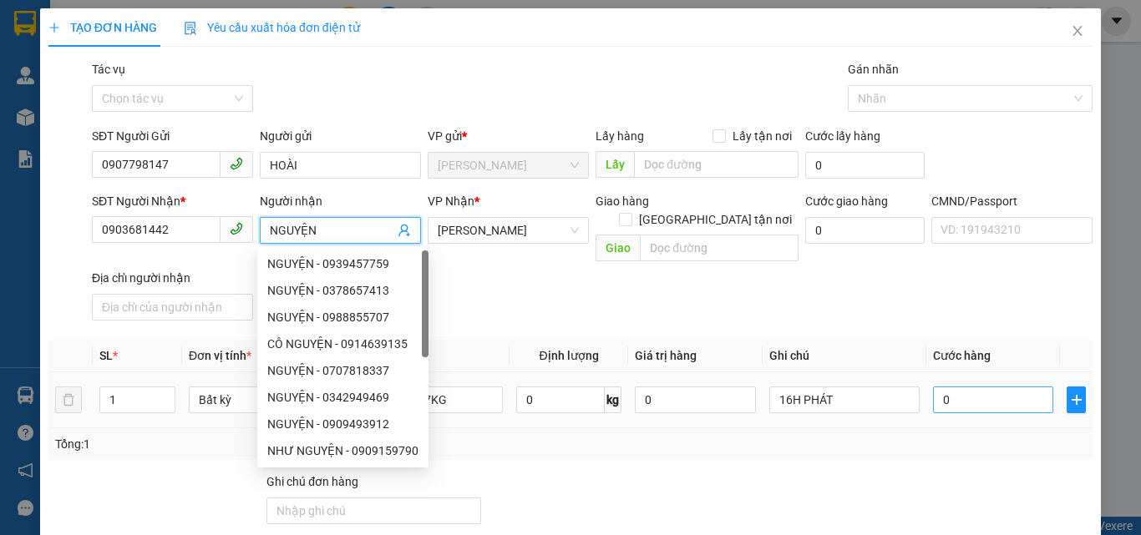
type input "NGUYỆN"
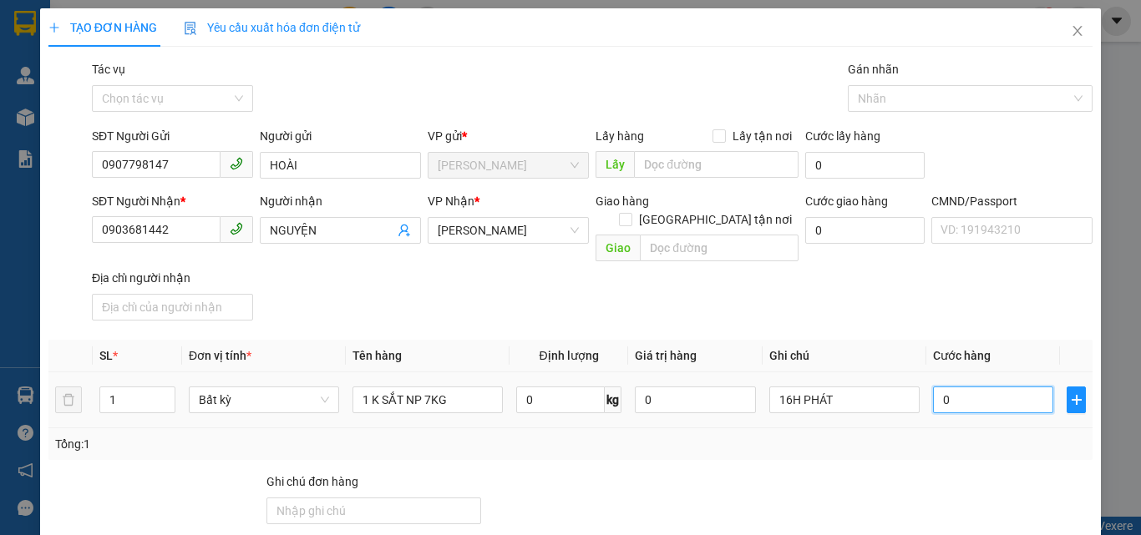
type input "2"
type input "25"
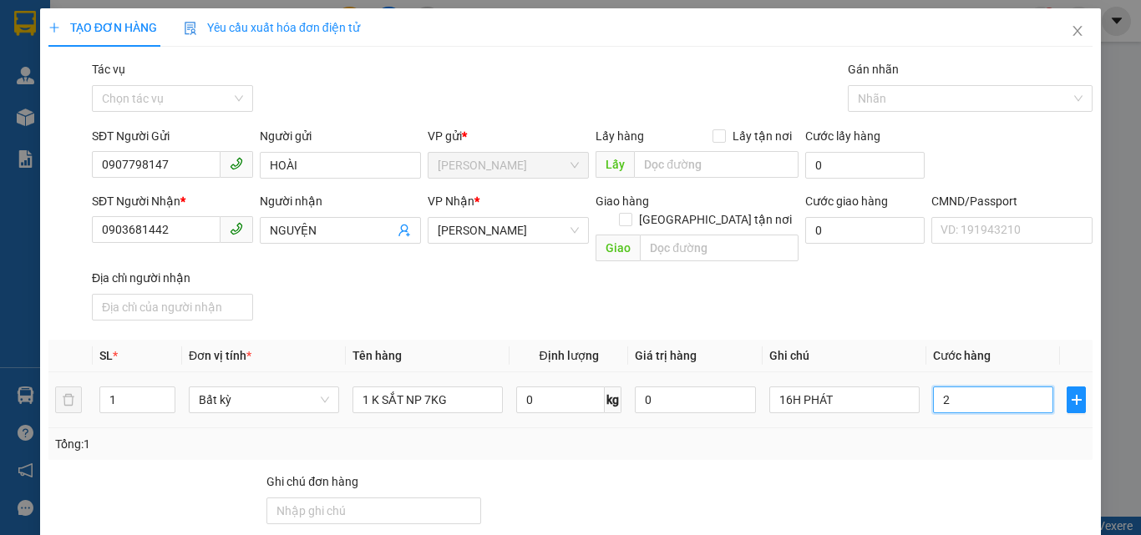
type input "25"
type input "25.000"
click at [772, 271] on div "SĐT Người Nhận * 0903681442 Người nhận NGUYỆN VP Nhận * Hồ Chí Minh Giao hàng G…" at bounding box center [592, 259] width 1007 height 135
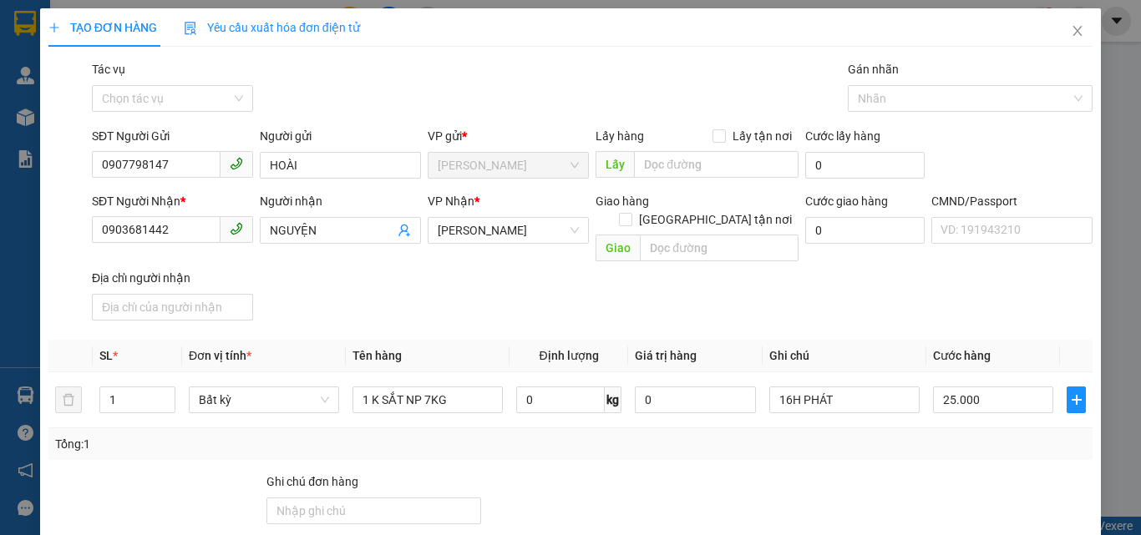
drag, startPoint x: 914, startPoint y: 259, endPoint x: 929, endPoint y: 503, distance: 244.3
click at [919, 473] on div at bounding box center [1006, 502] width 175 height 58
click at [987, 473] on div "Transit Pickup Surcharge Ids Transit Deliver Surcharge Ids Transit Deliver Surc…" at bounding box center [570, 403] width 1044 height 687
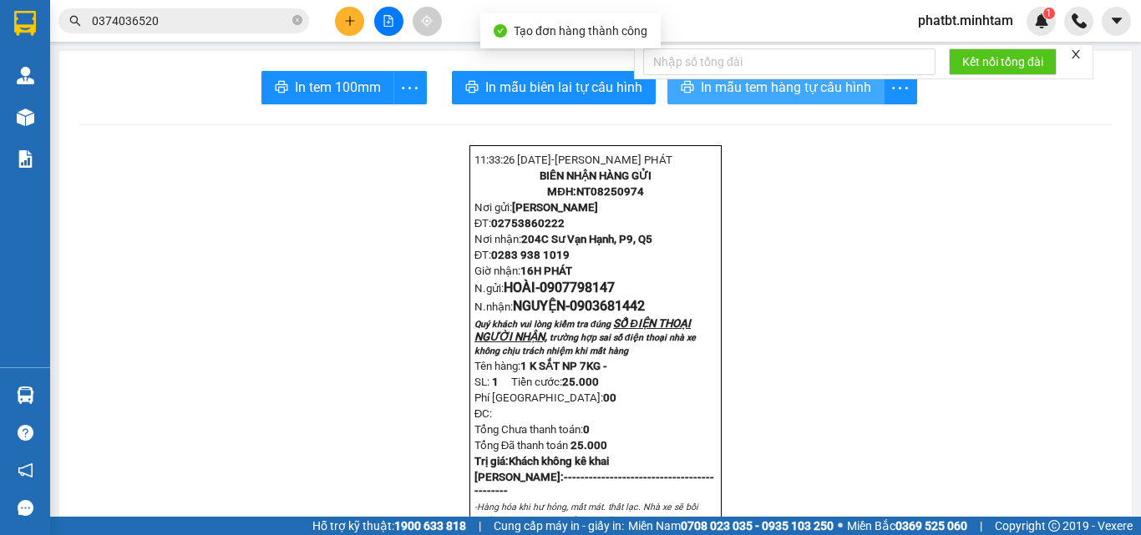
click at [673, 97] on button "In mẫu tem hàng tự cấu hình" at bounding box center [775, 87] width 217 height 33
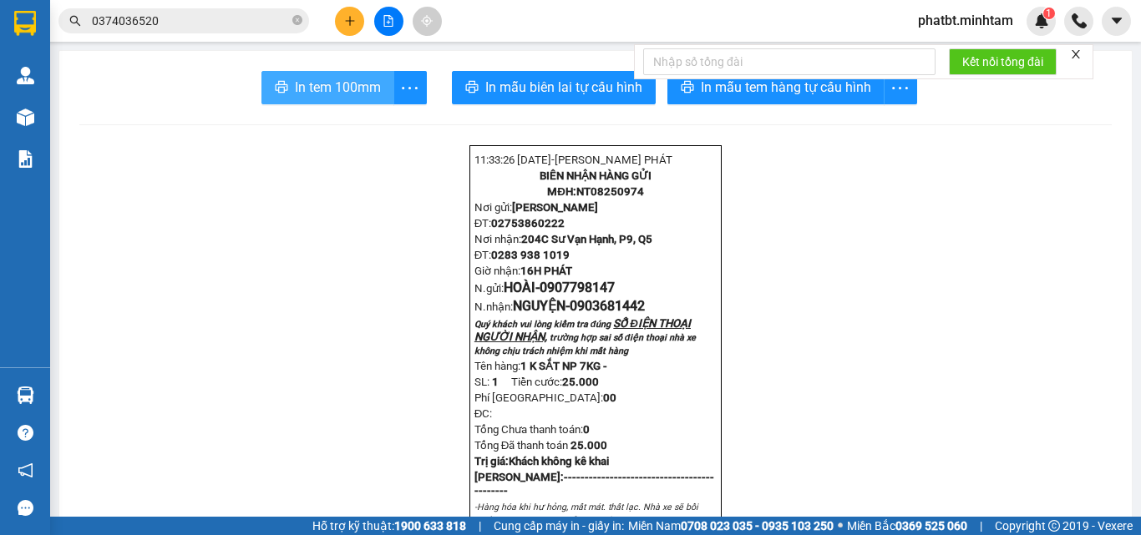
click at [308, 87] on span "In tem 100mm" at bounding box center [338, 87] width 86 height 21
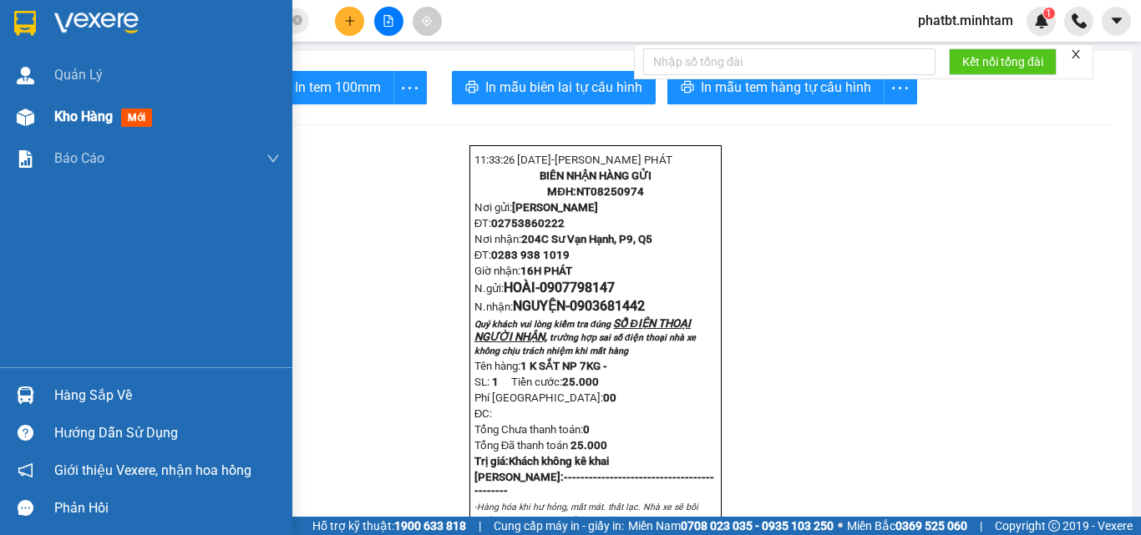
click at [64, 127] on div "Kho hàng mới" at bounding box center [106, 116] width 104 height 21
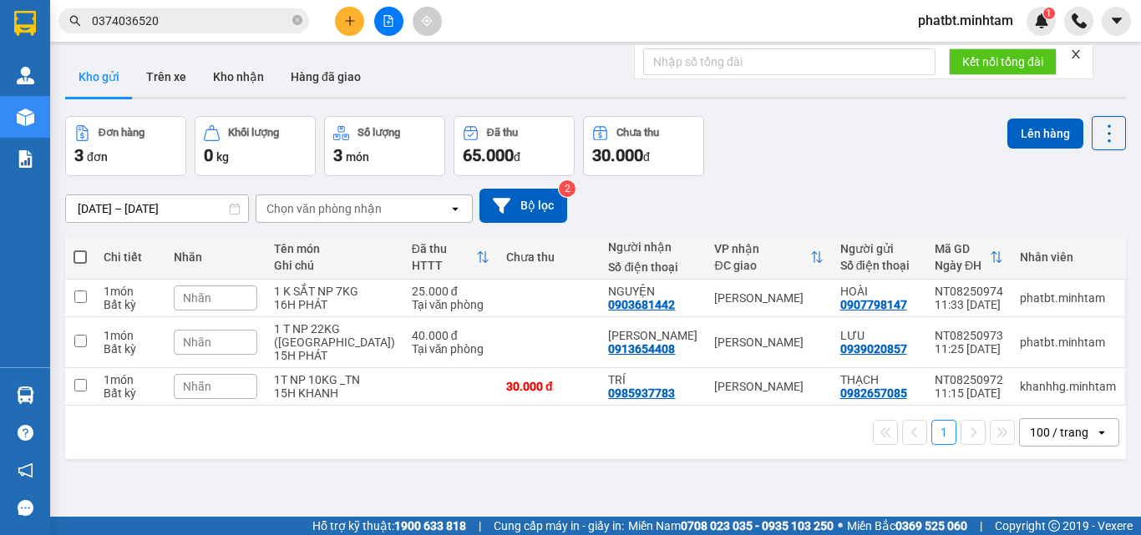
drag, startPoint x: 82, startPoint y: 259, endPoint x: 88, endPoint y: 248, distance: 12.3
click at [83, 258] on span at bounding box center [79, 257] width 13 height 13
click at [80, 249] on input "checkbox" at bounding box center [80, 249] width 0 height 0
checkbox input "true"
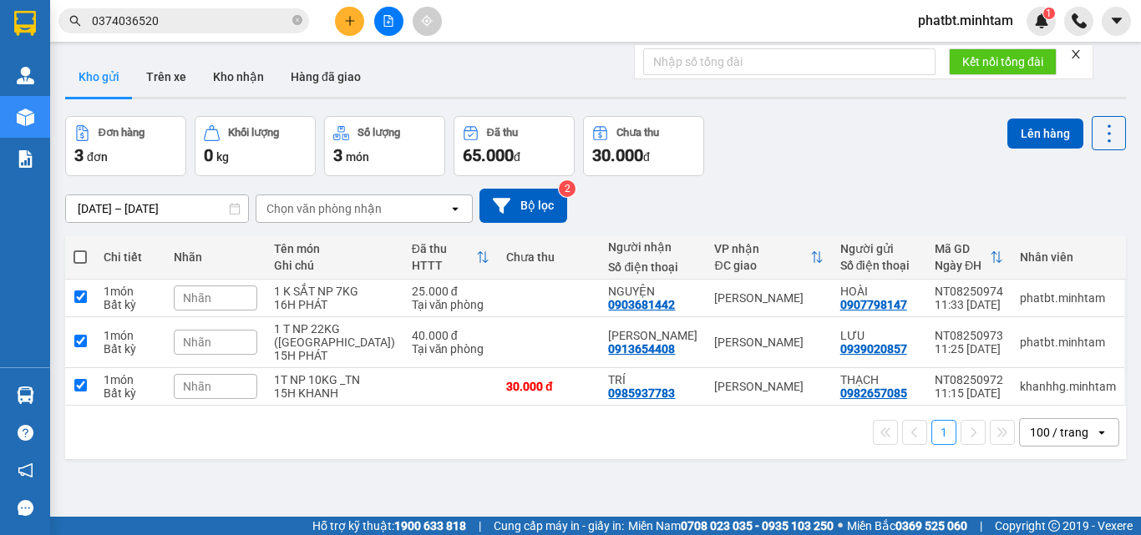
checkbox input "true"
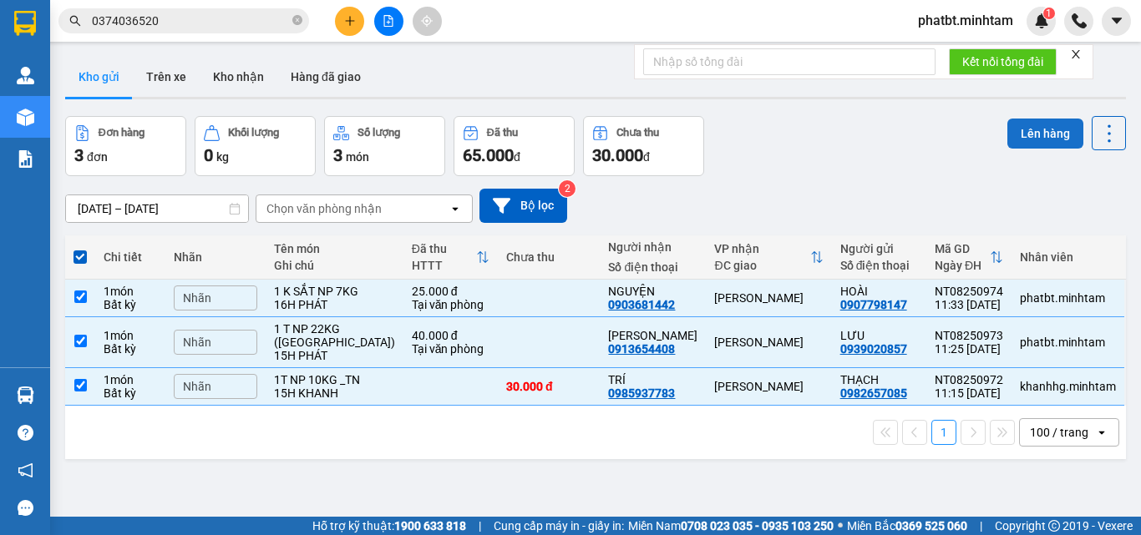
click at [1015, 132] on button "Lên hàng" at bounding box center [1045, 134] width 76 height 30
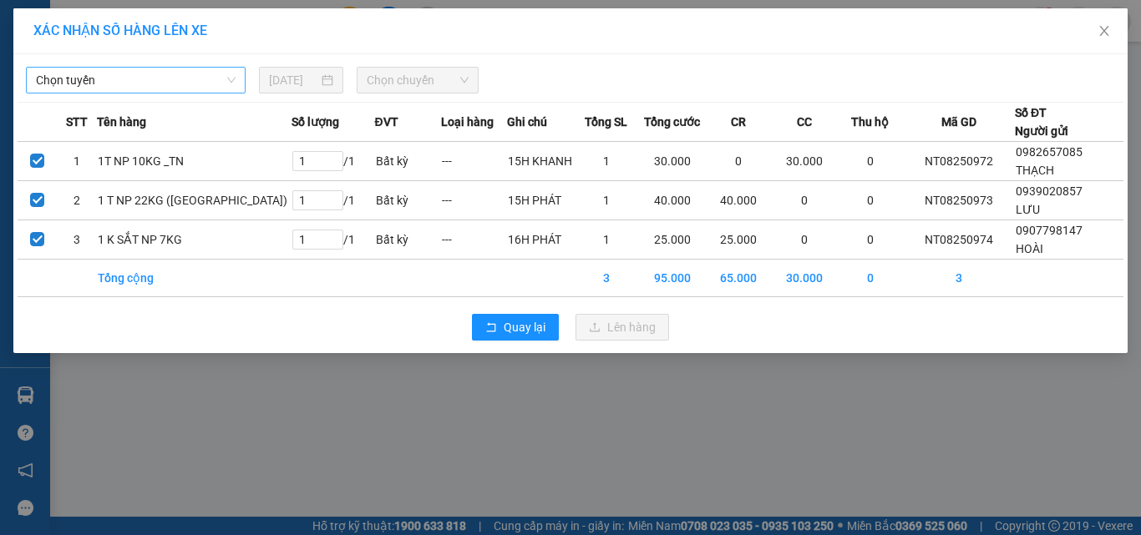
click at [187, 79] on span "Chọn tuyến" at bounding box center [136, 80] width 200 height 25
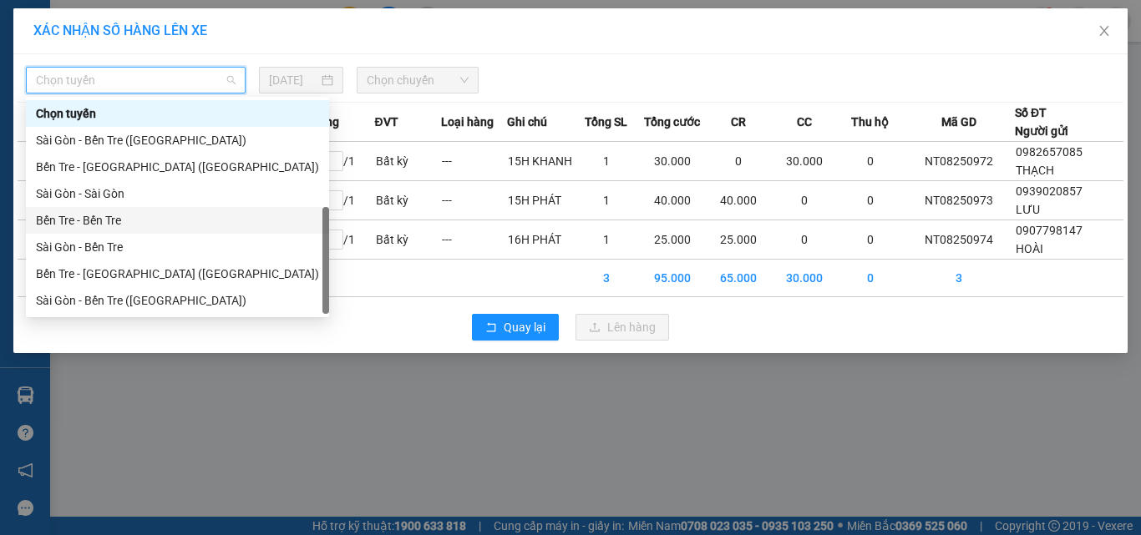
scroll to position [27, 0]
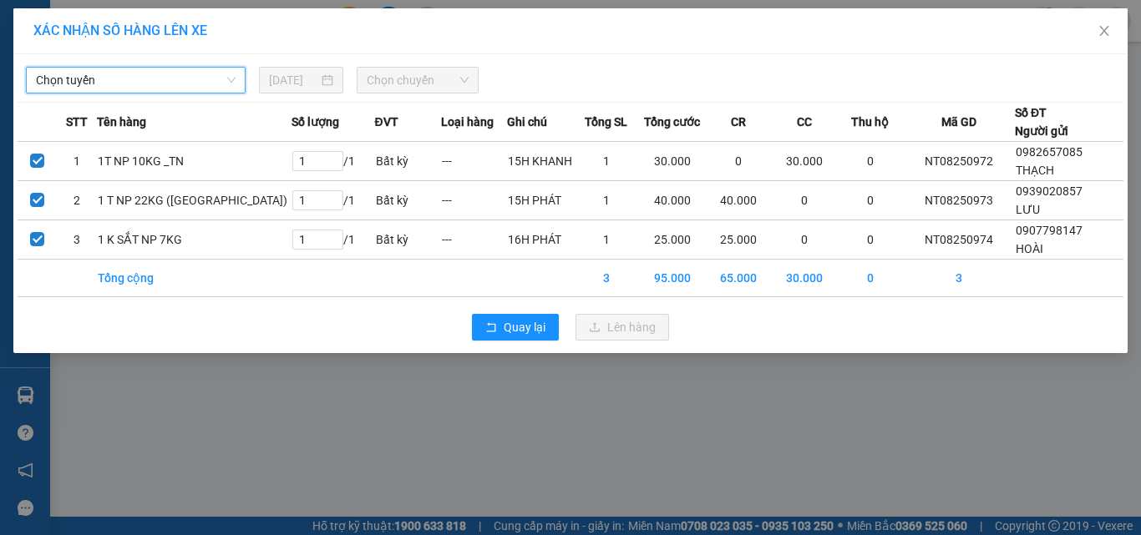
click at [104, 79] on span "Chọn tuyến" at bounding box center [136, 80] width 200 height 25
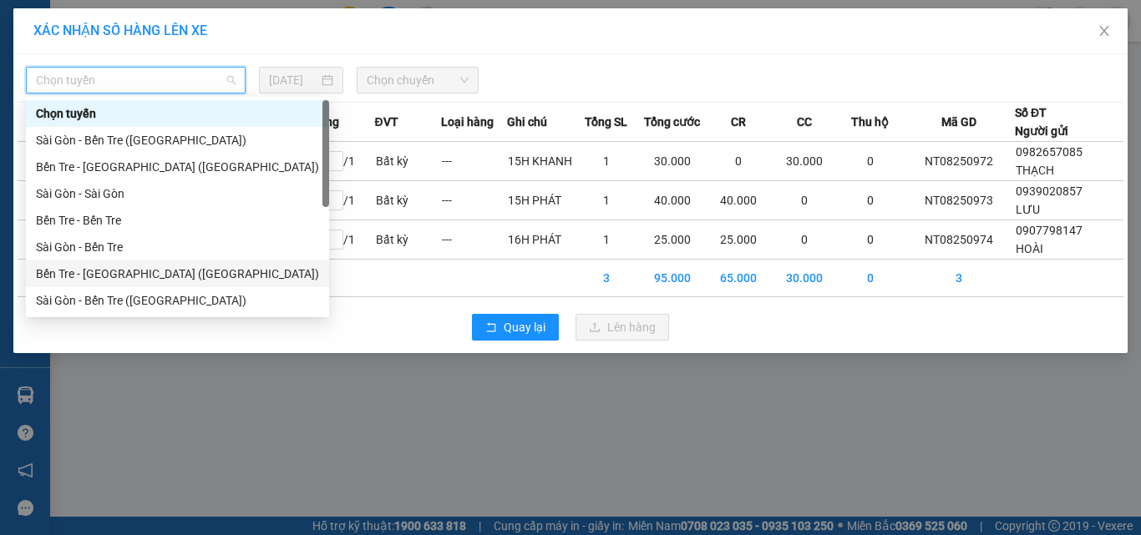
click at [142, 275] on div "Bến Tre - Sài Gòn (CT)" at bounding box center [177, 274] width 283 height 18
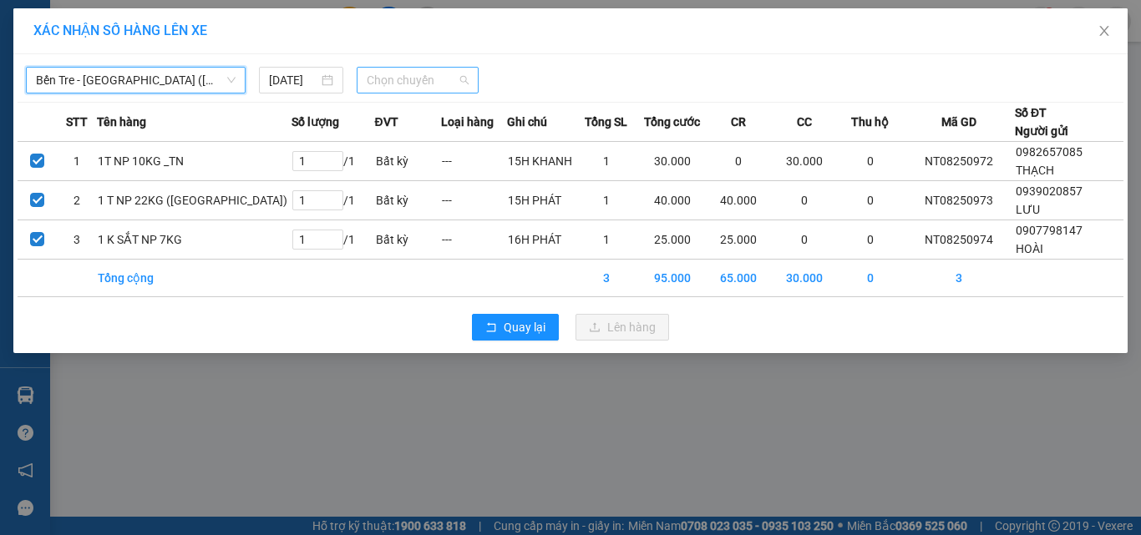
click at [410, 78] on span "Chọn chuyến" at bounding box center [418, 80] width 103 height 25
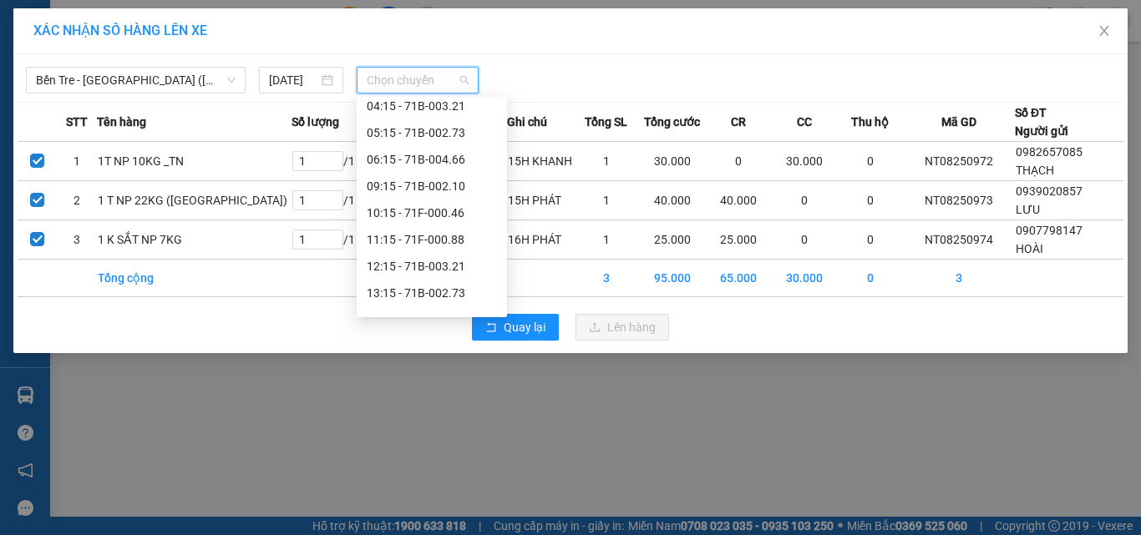
scroll to position [118, 0]
click at [451, 206] on div "11:15 - 71F-000.88" at bounding box center [432, 209] width 130 height 18
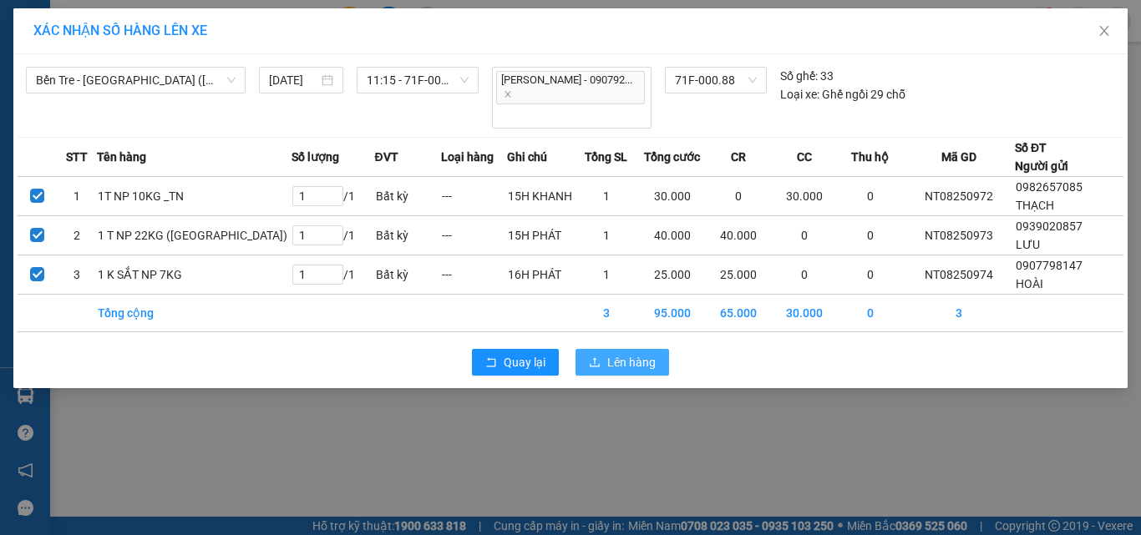
click at [599, 357] on icon "upload" at bounding box center [595, 363] width 12 height 12
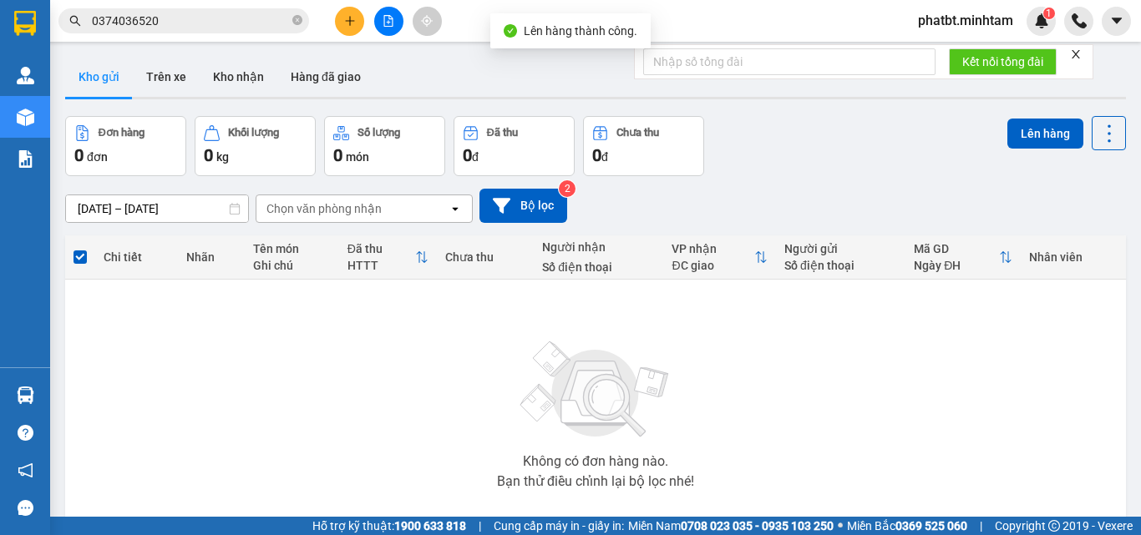
click at [389, 22] on icon "file-add" at bounding box center [388, 21] width 12 height 12
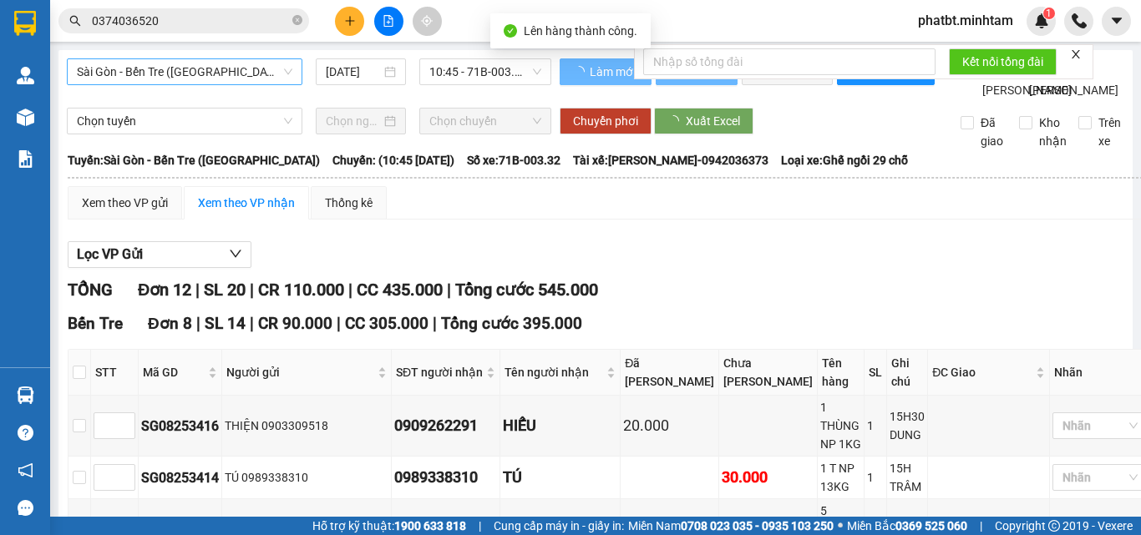
click at [199, 62] on span "Sài Gòn - Bến Tre ([GEOGRAPHIC_DATA])" at bounding box center [184, 71] width 215 height 25
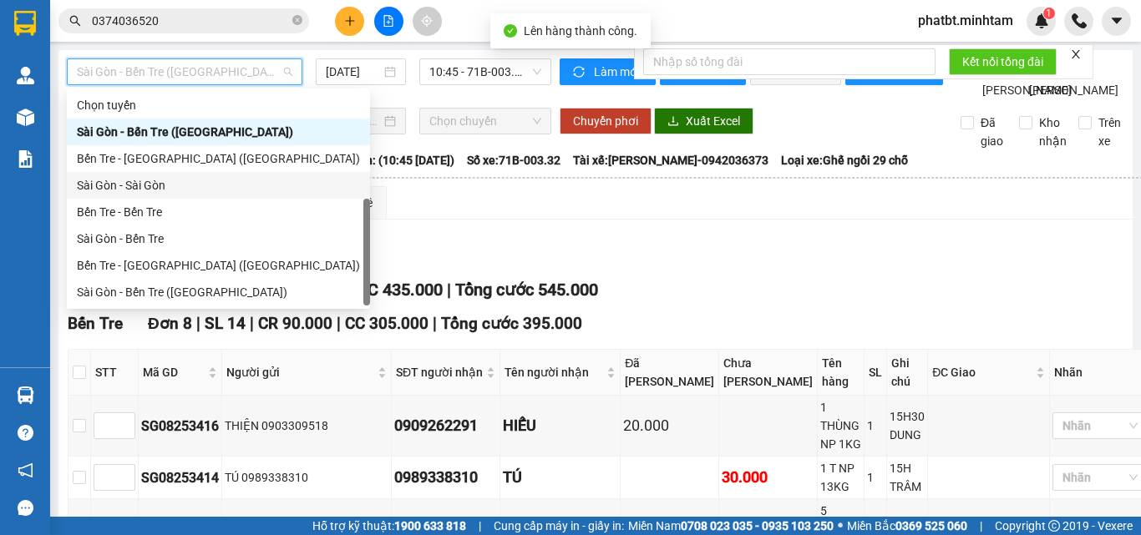
scroll to position [27, 0]
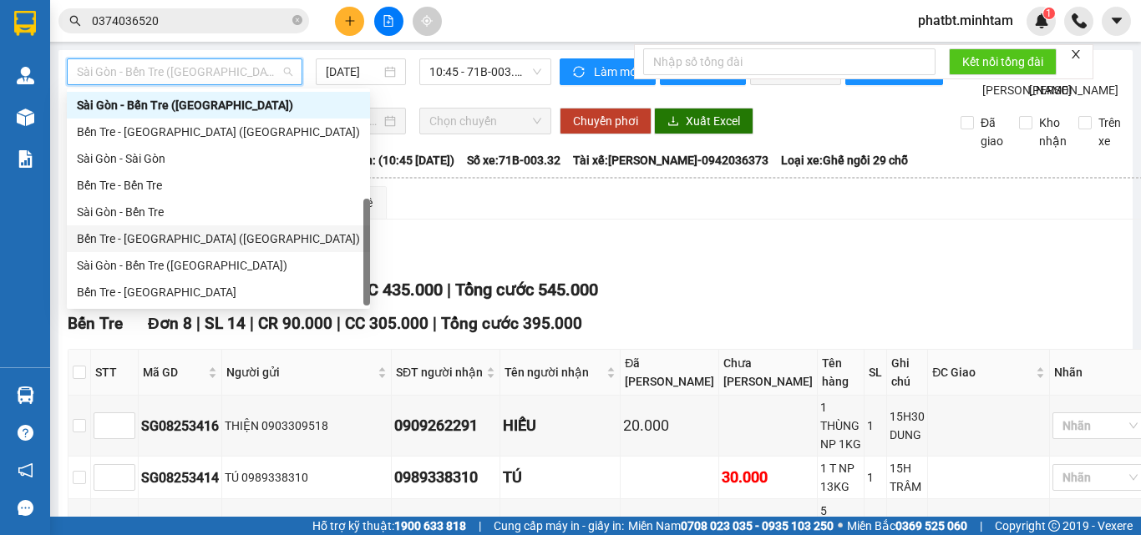
click at [179, 240] on div "Bến Tre - Sài Gòn (CT)" at bounding box center [218, 239] width 283 height 18
type input "[DATE]"
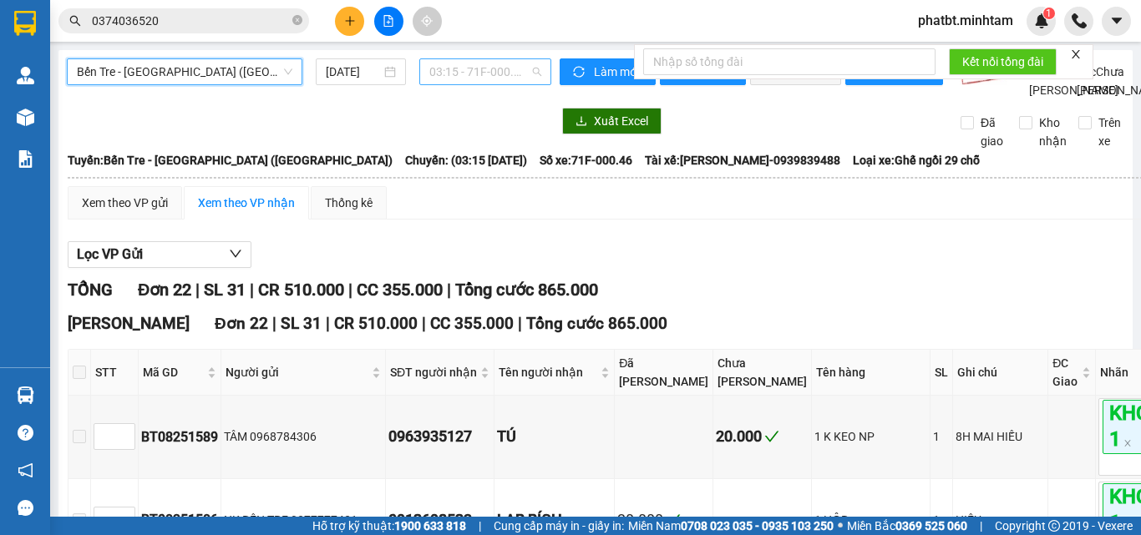
click at [464, 66] on span "03:15 - 71F-000.46" at bounding box center [485, 71] width 112 height 25
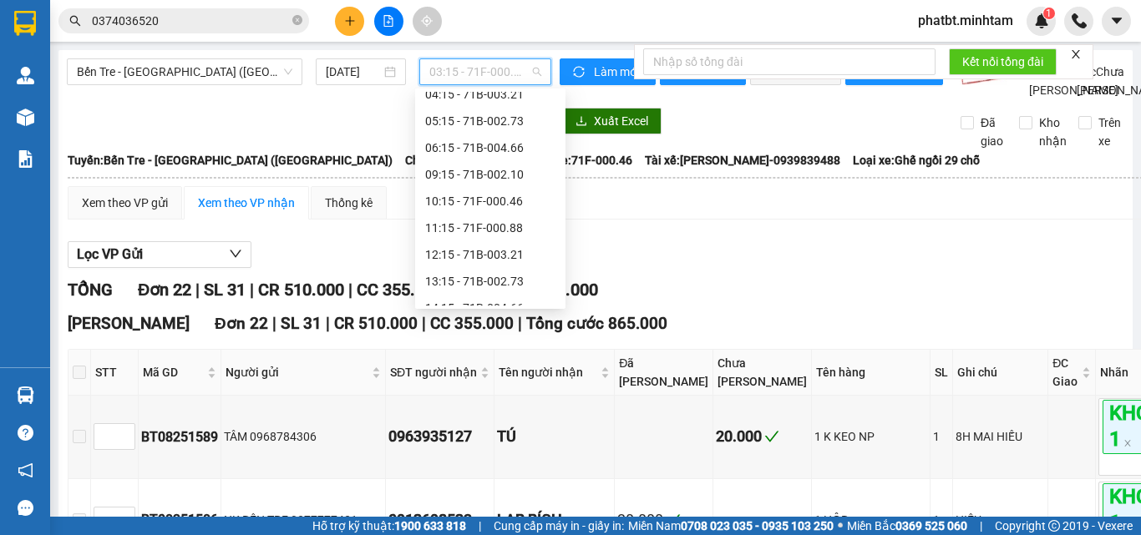
scroll to position [130, 0]
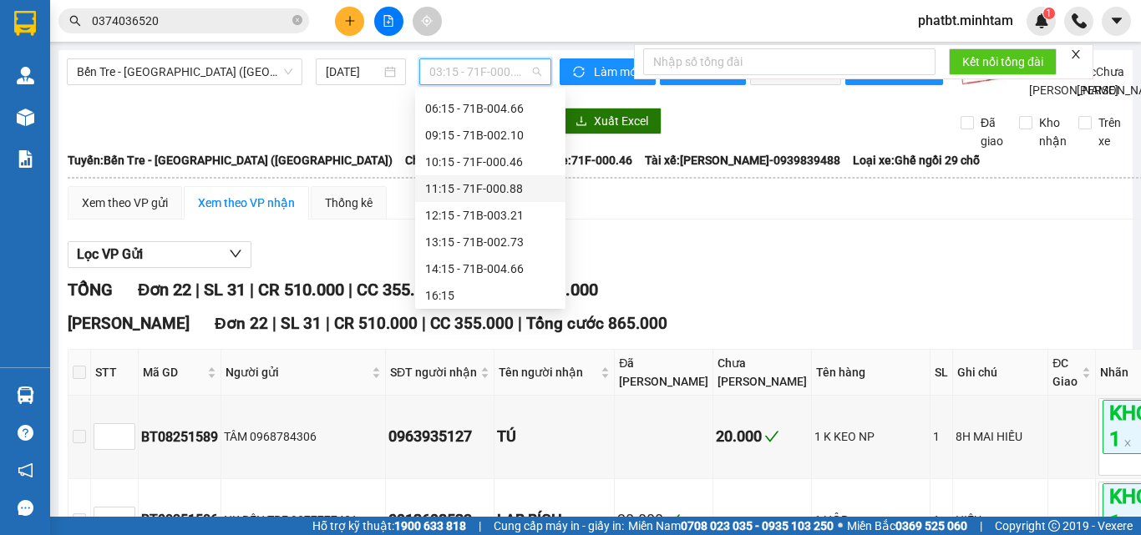
click at [508, 180] on div "11:15 - 71F-000.88" at bounding box center [490, 189] width 130 height 18
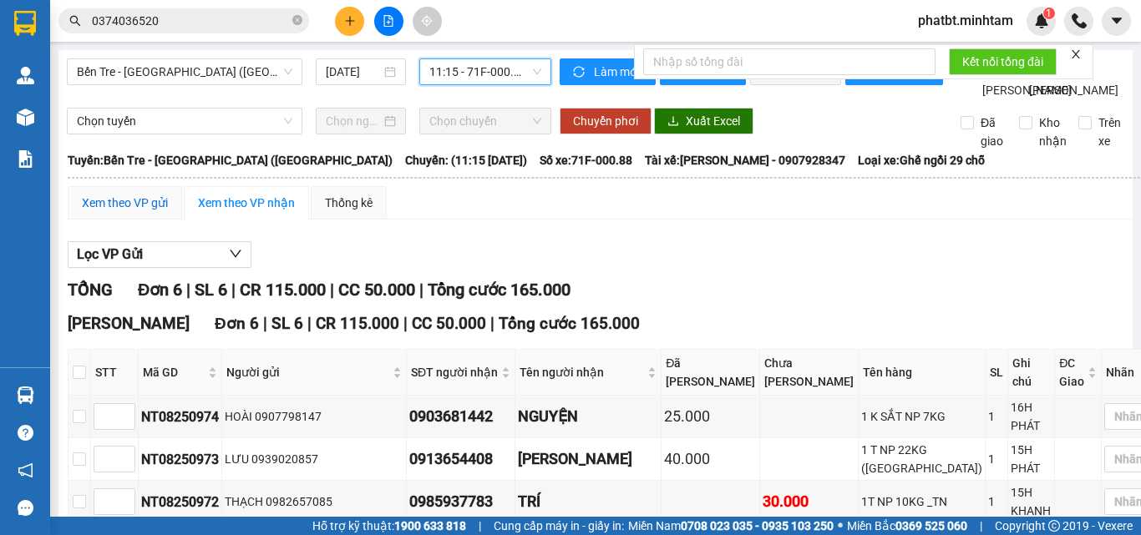
click at [123, 212] on div "Xem theo VP gửi" at bounding box center [125, 203] width 86 height 18
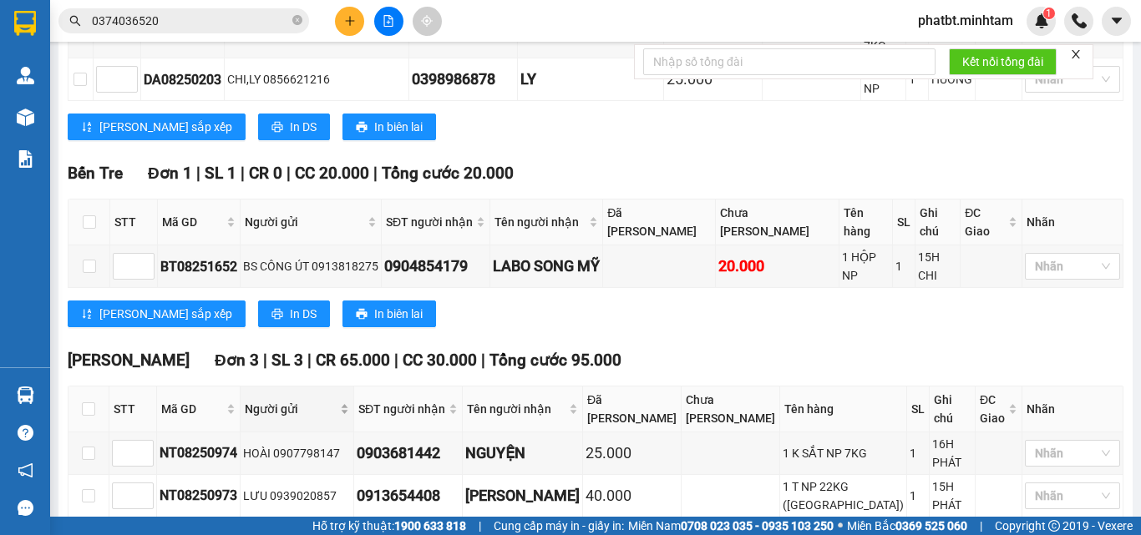
scroll to position [431, 0]
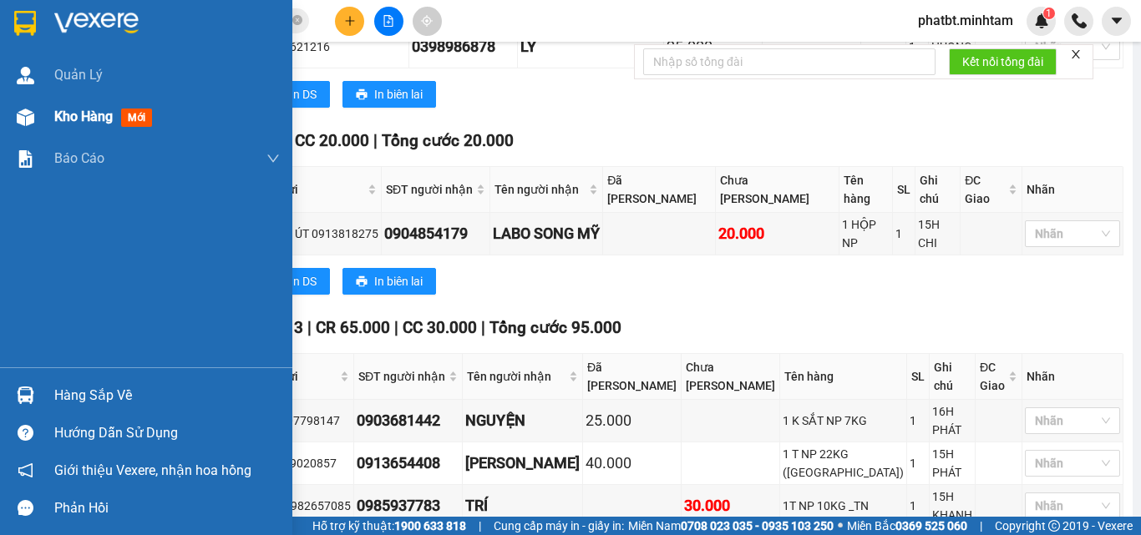
click at [70, 125] on div "Kho hàng mới" at bounding box center [106, 116] width 104 height 21
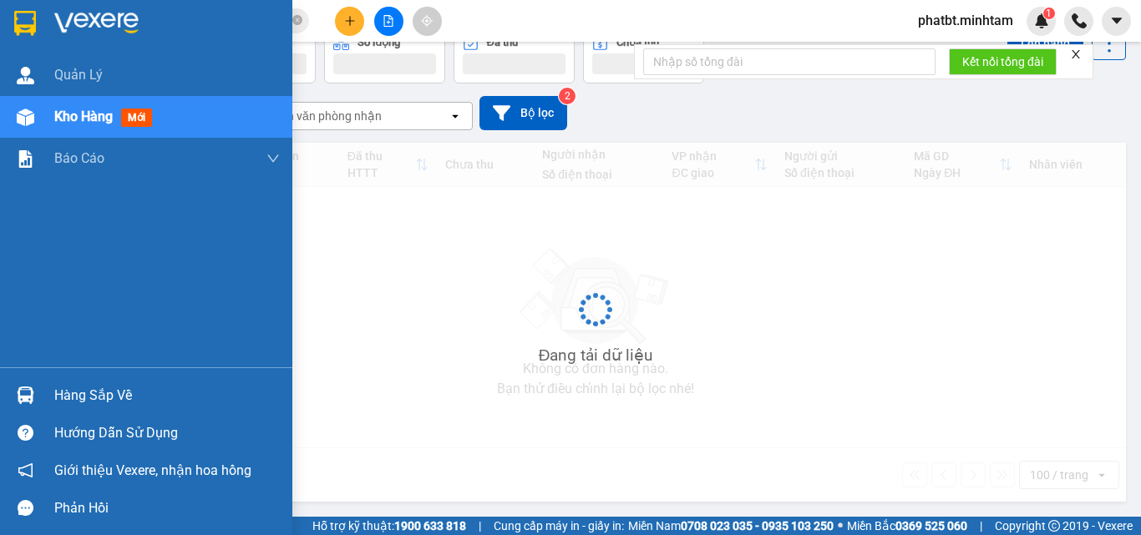
scroll to position [93, 0]
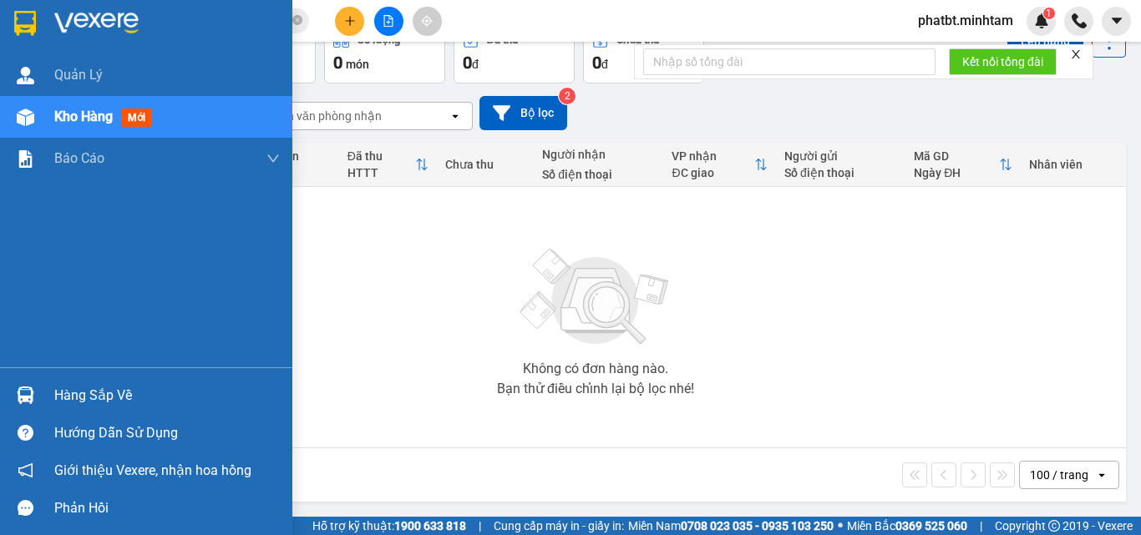
click at [64, 387] on div "Hàng sắp về" at bounding box center [166, 395] width 225 height 25
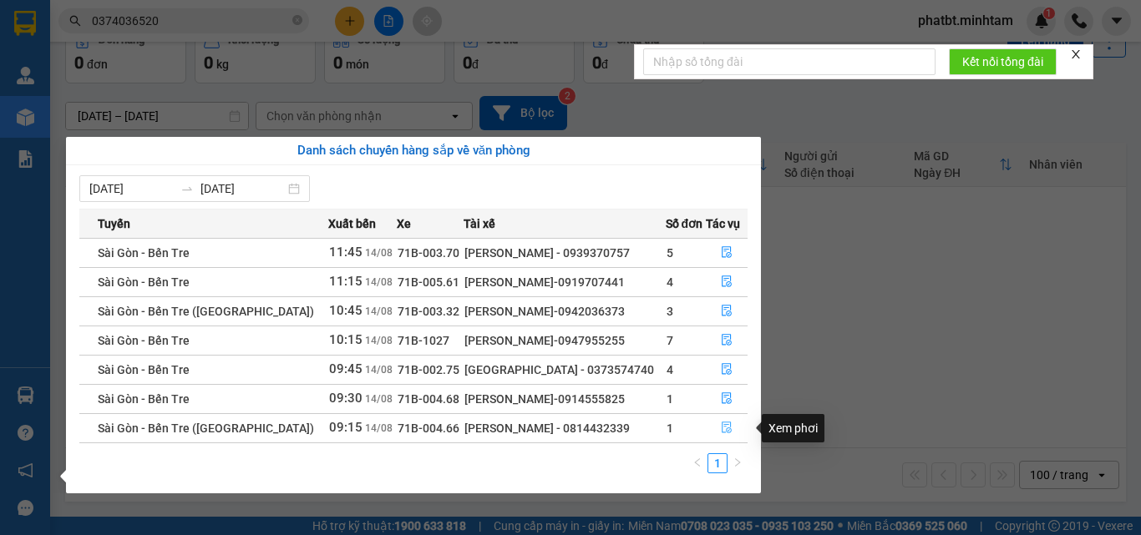
click at [721, 423] on icon "file-done" at bounding box center [727, 428] width 12 height 12
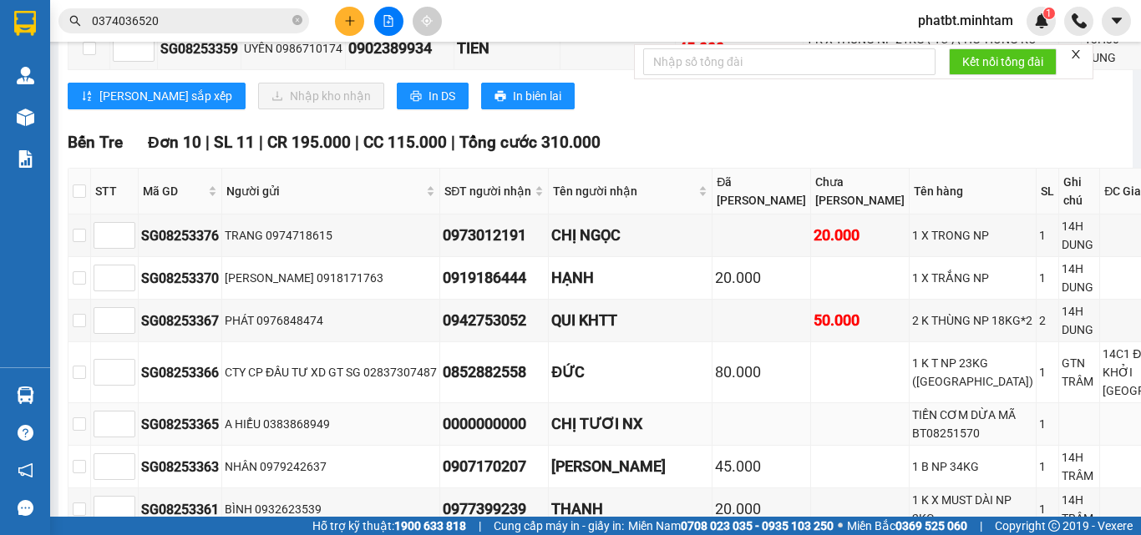
scroll to position [1, 0]
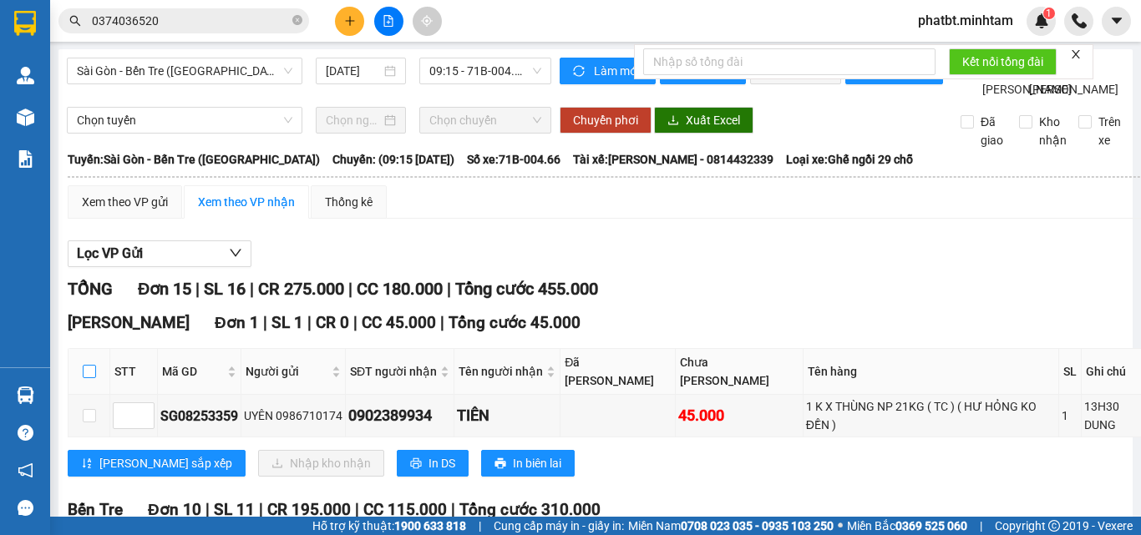
click at [91, 378] on input "checkbox" at bounding box center [89, 371] width 13 height 13
checkbox input "true"
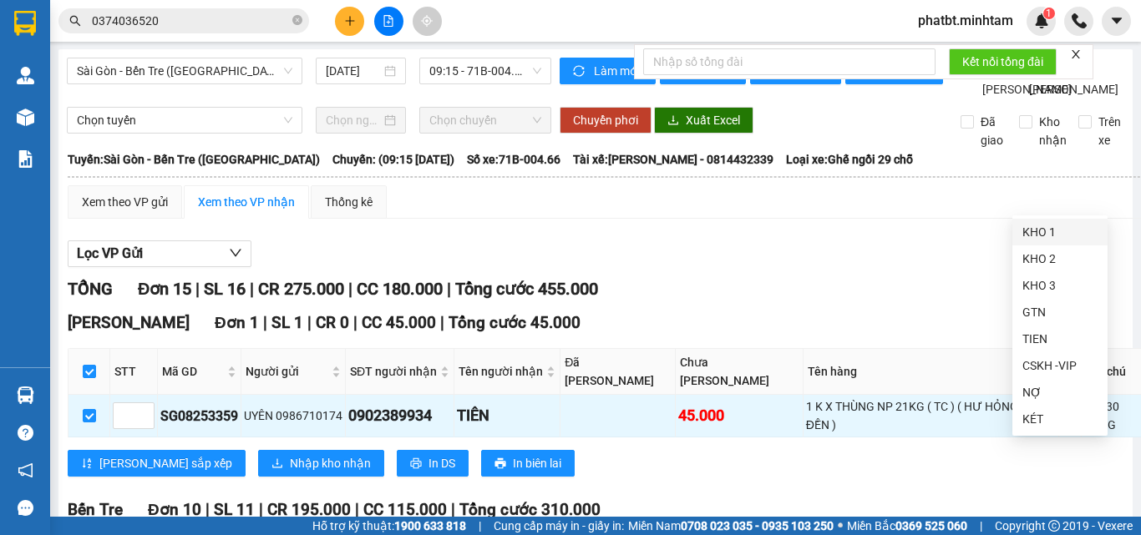
click at [1035, 236] on div "KHO 1" at bounding box center [1059, 232] width 75 height 18
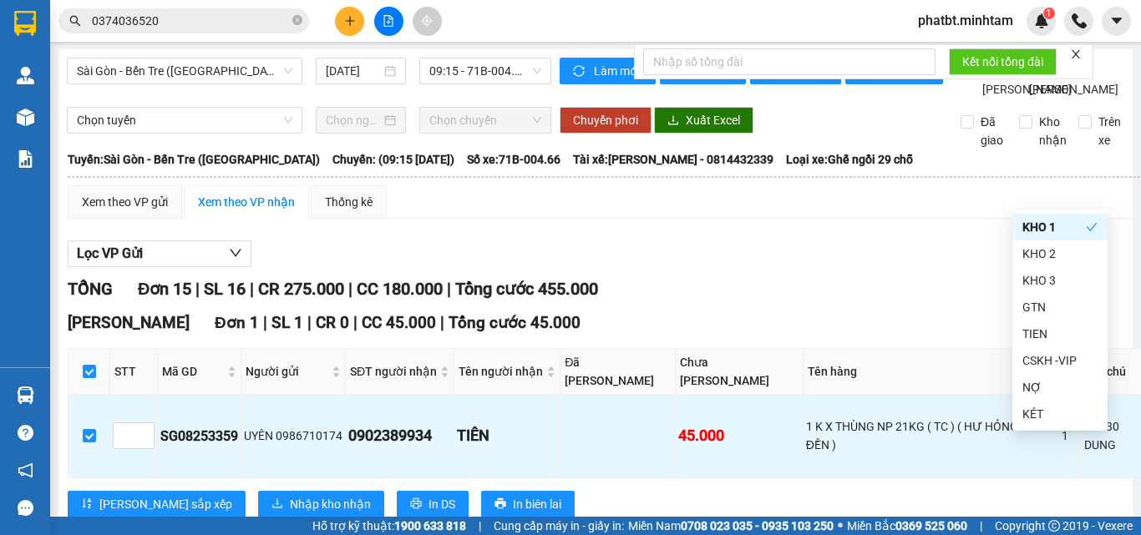
drag, startPoint x: 367, startPoint y: 278, endPoint x: 173, endPoint y: 343, distance: 204.4
click at [365, 268] on div "Lọc VP Gửi" at bounding box center [694, 254] width 1252 height 28
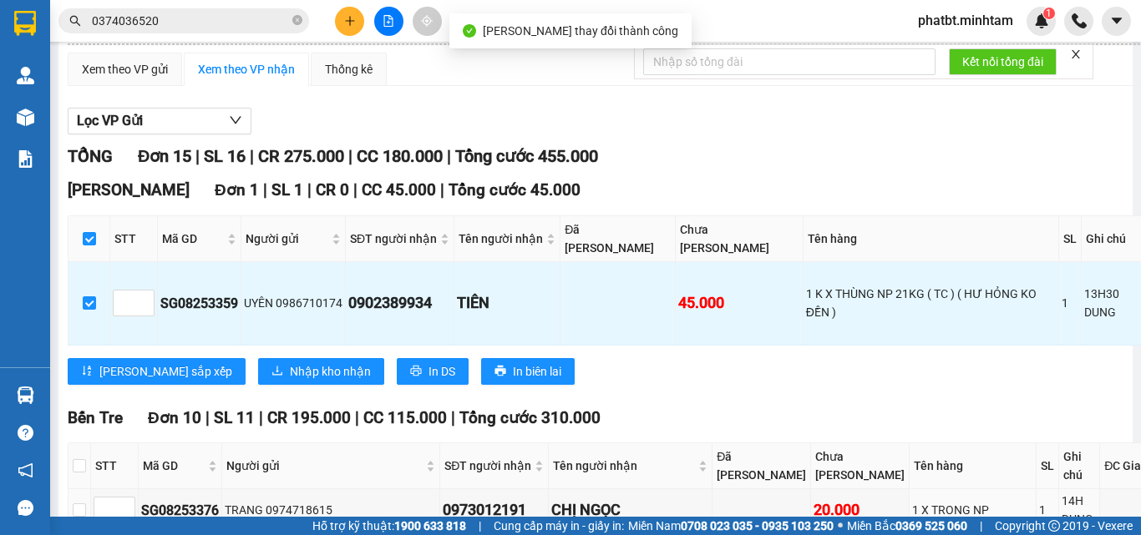
scroll to position [335, 0]
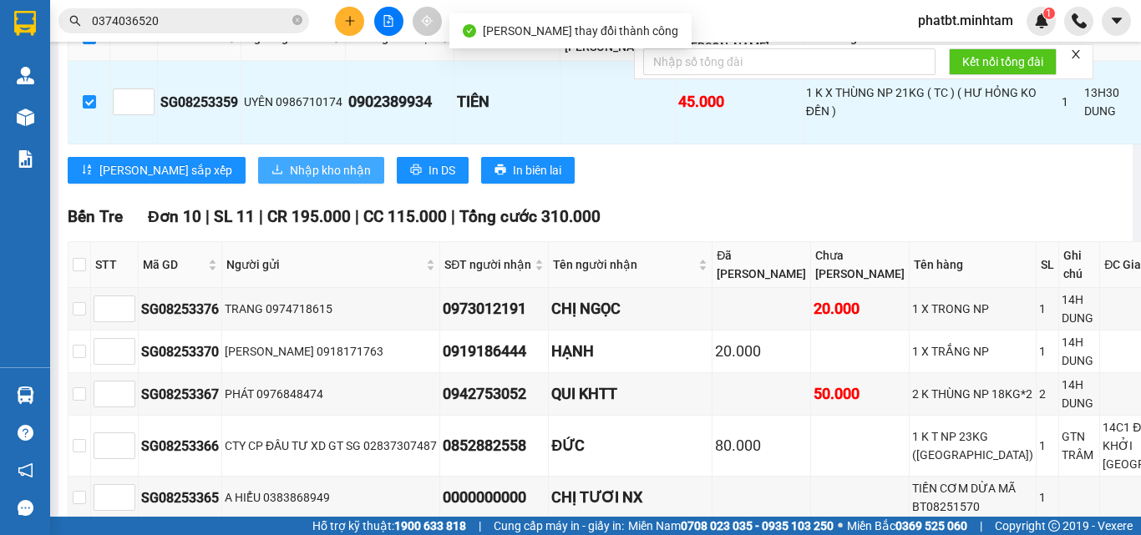
click at [290, 180] on span "Nhập kho nhận" at bounding box center [330, 170] width 81 height 18
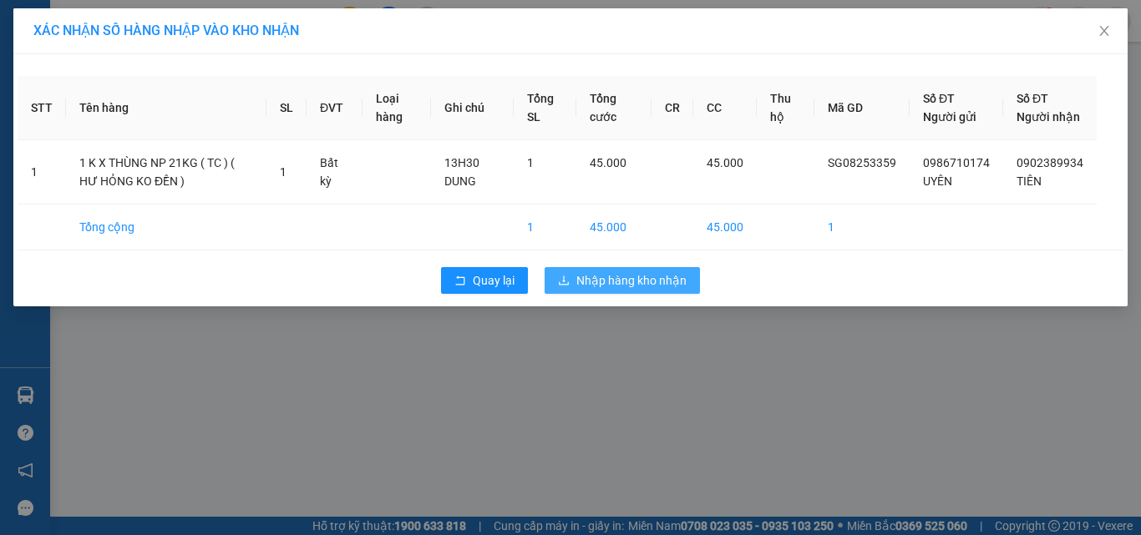
click at [616, 290] on span "Nhập hàng kho nhận" at bounding box center [631, 280] width 110 height 18
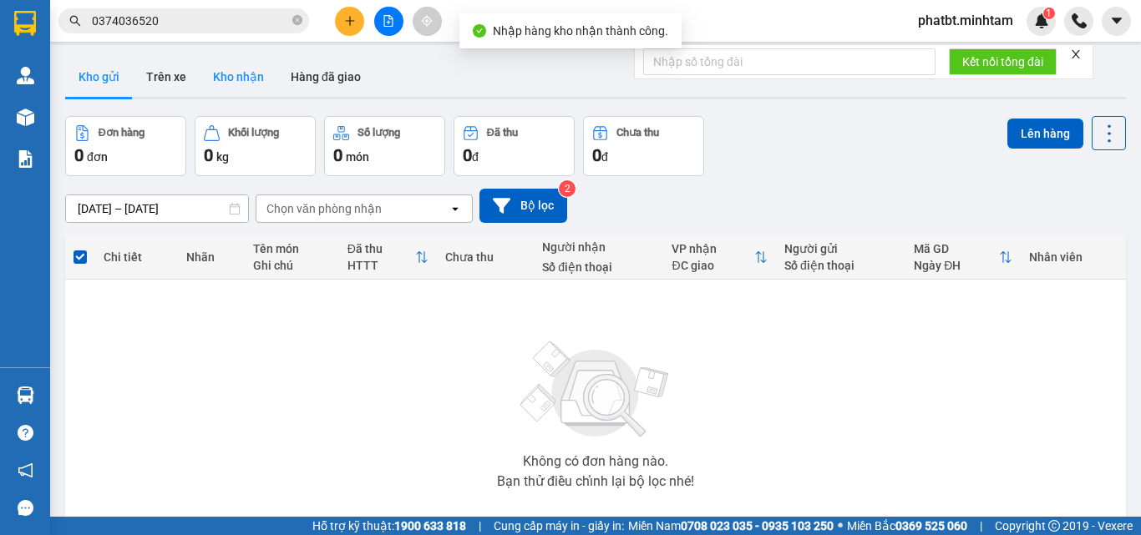
click at [251, 69] on button "Kho nhận" at bounding box center [239, 77] width 78 height 40
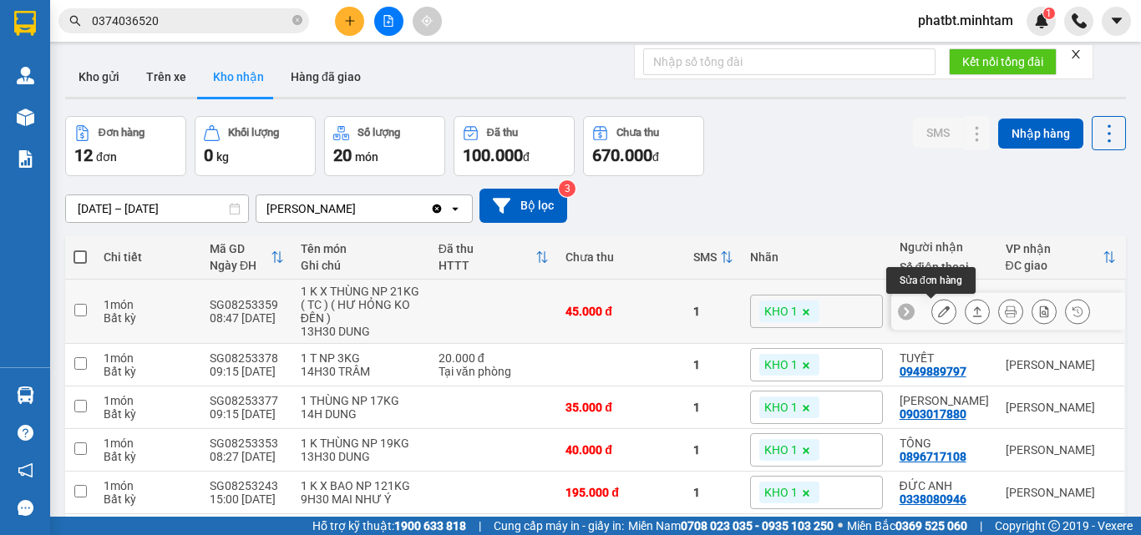
click at [938, 309] on icon at bounding box center [944, 312] width 12 height 12
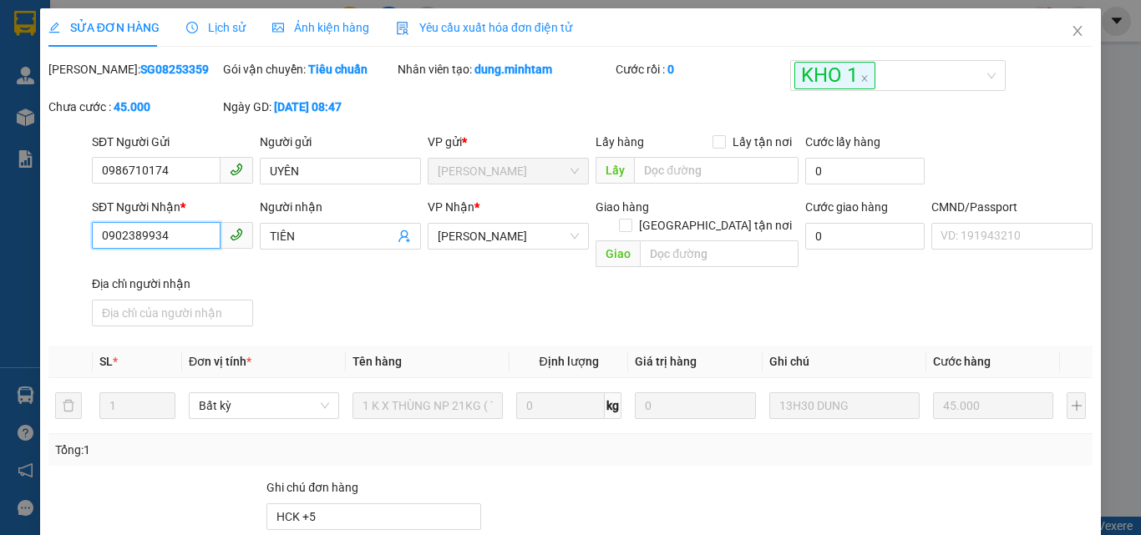
click at [190, 226] on input "0902389934" at bounding box center [156, 235] width 129 height 27
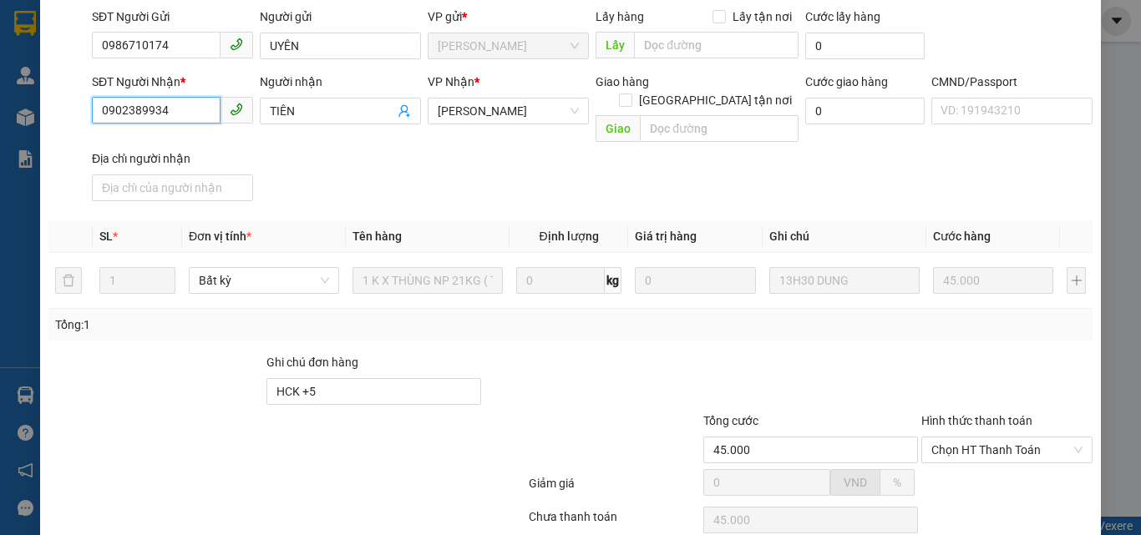
scroll to position [232, 0]
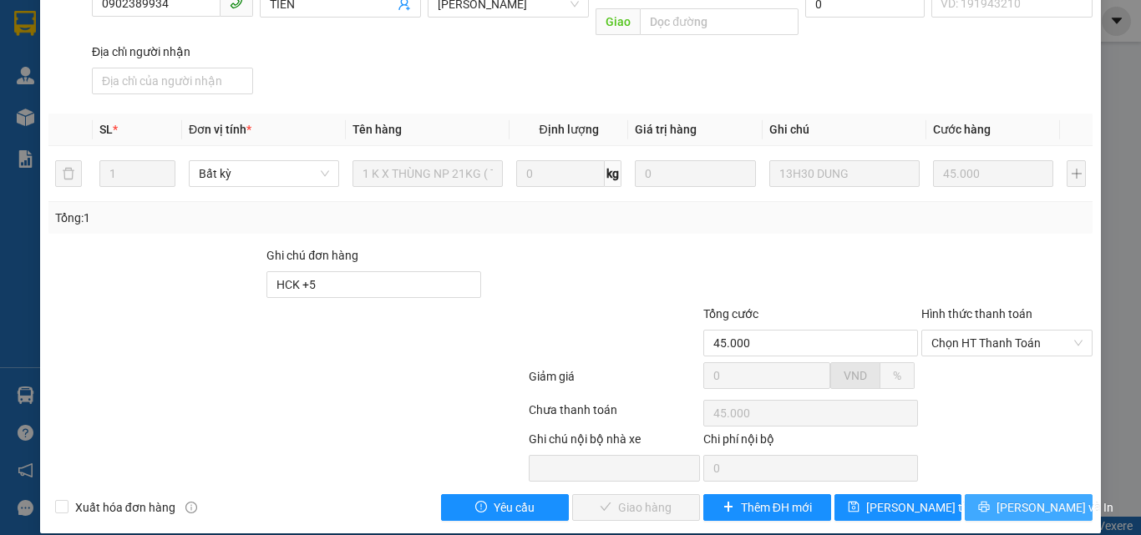
click at [1005, 499] on span "Lưu và In" at bounding box center [1054, 508] width 117 height 18
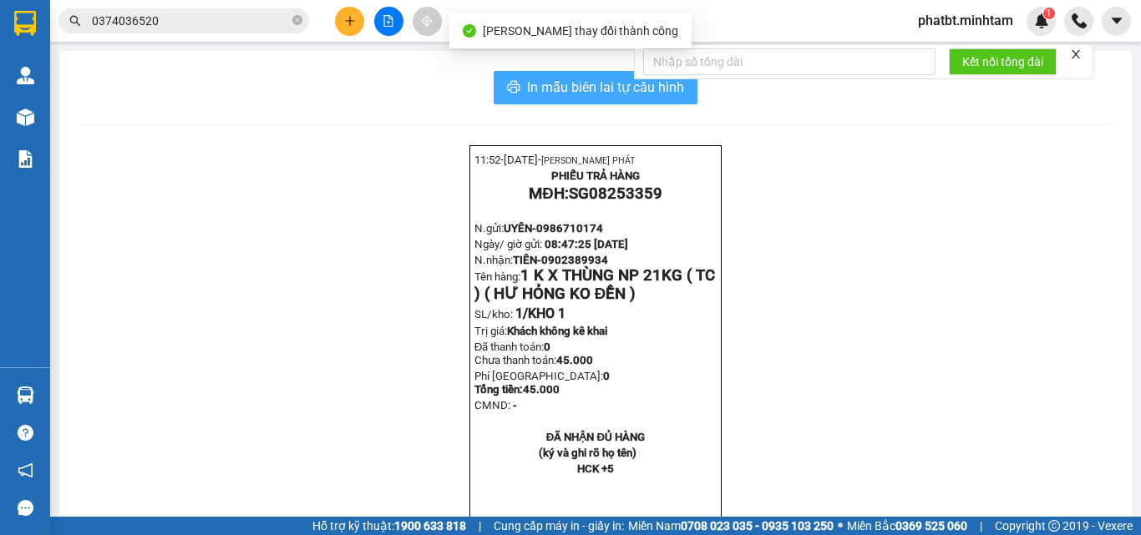
click at [615, 89] on span "In mẫu biên lai tự cấu hình" at bounding box center [605, 87] width 157 height 21
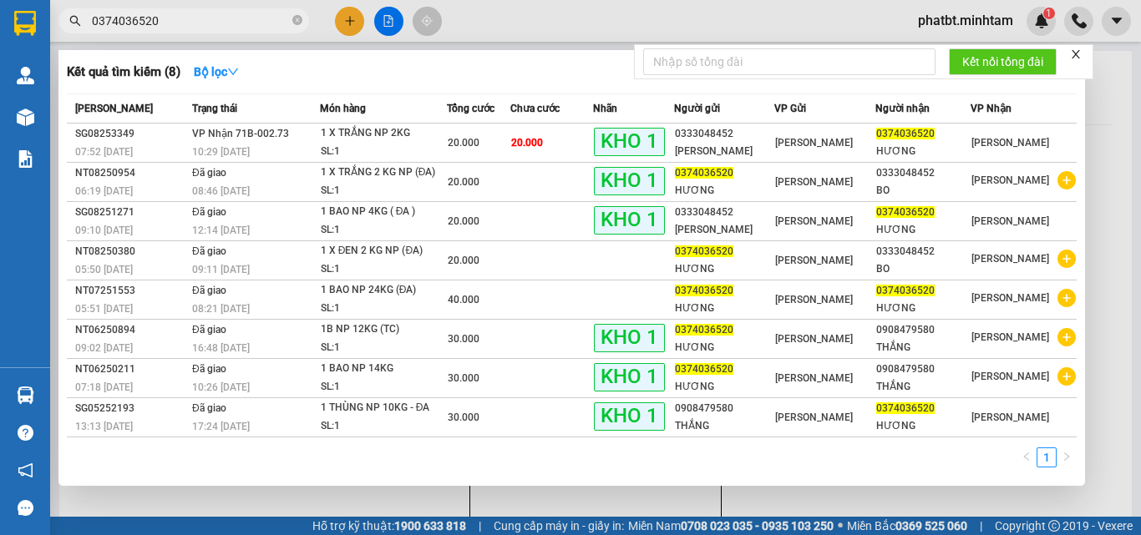
click at [261, 31] on span "0374036520" at bounding box center [183, 20] width 251 height 25
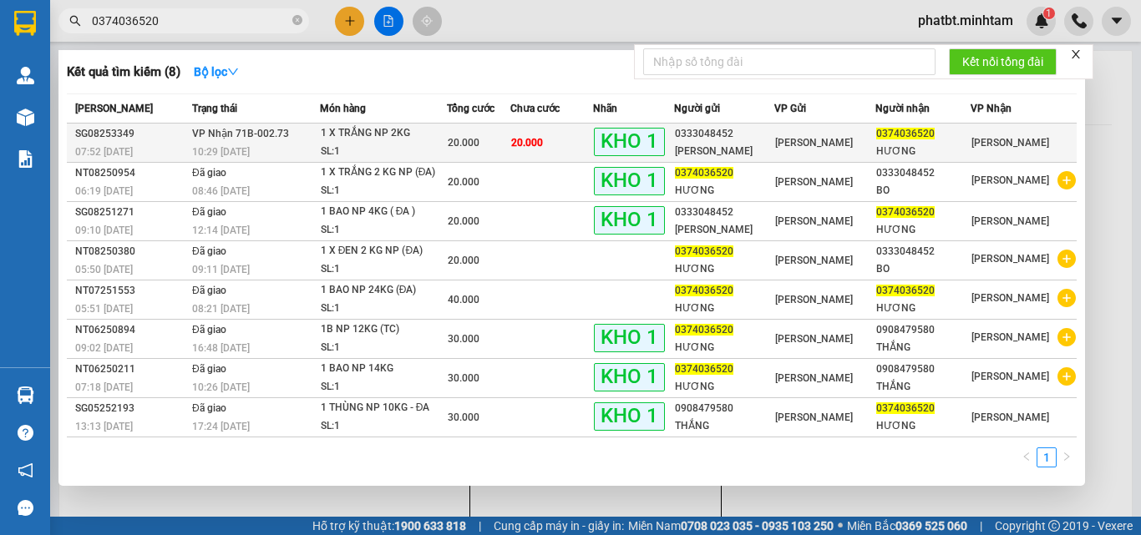
click at [337, 146] on div "SL: 1" at bounding box center [383, 152] width 125 height 18
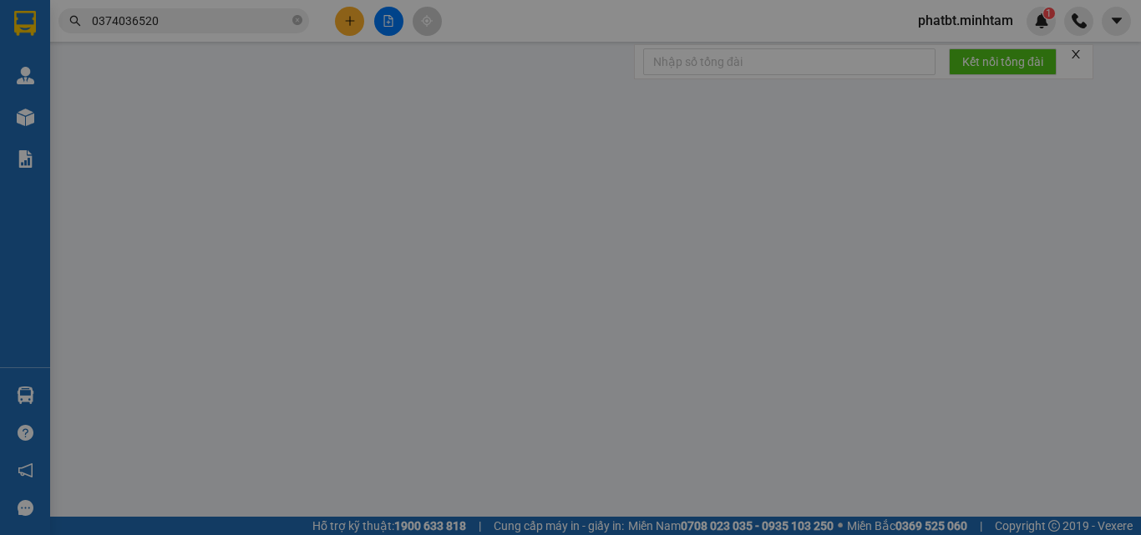
type input "0333048452"
type input "BẢO HÂN"
type input "0374036520"
type input "HƯƠNG"
type input "BM"
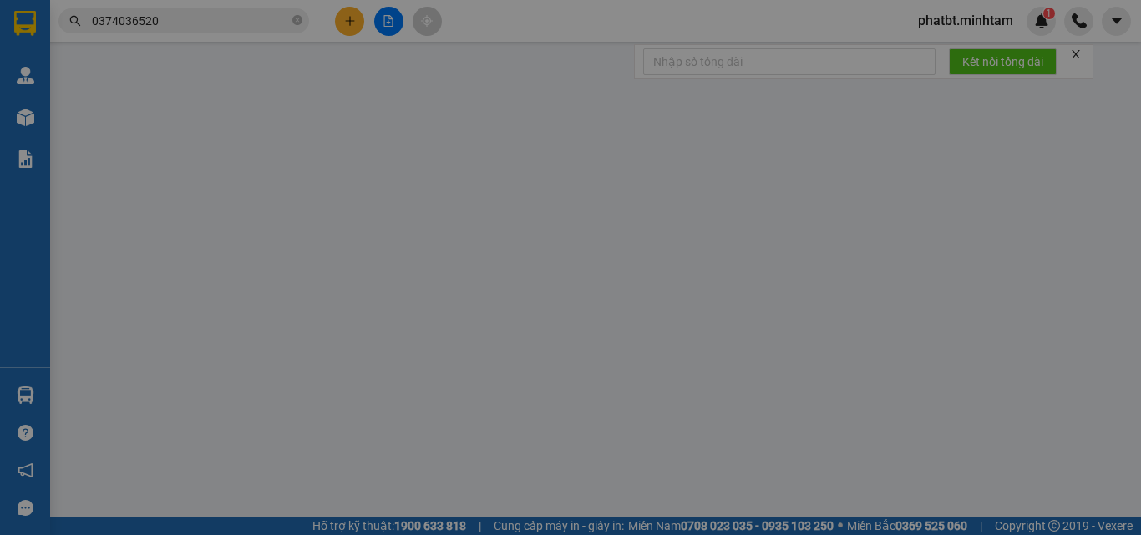
type input "20.000"
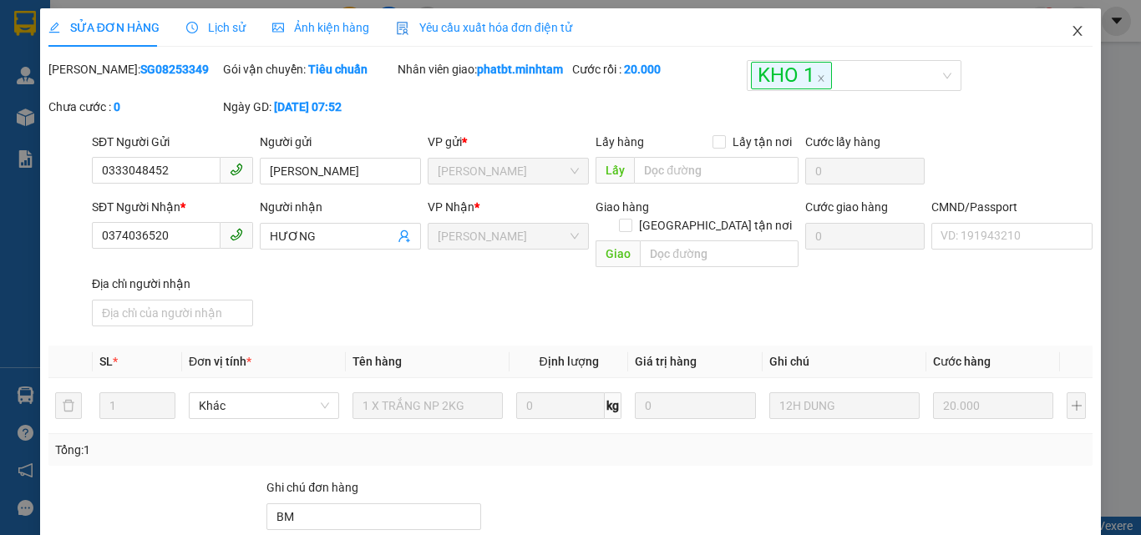
click at [1071, 31] on icon "close" at bounding box center [1077, 30] width 13 height 13
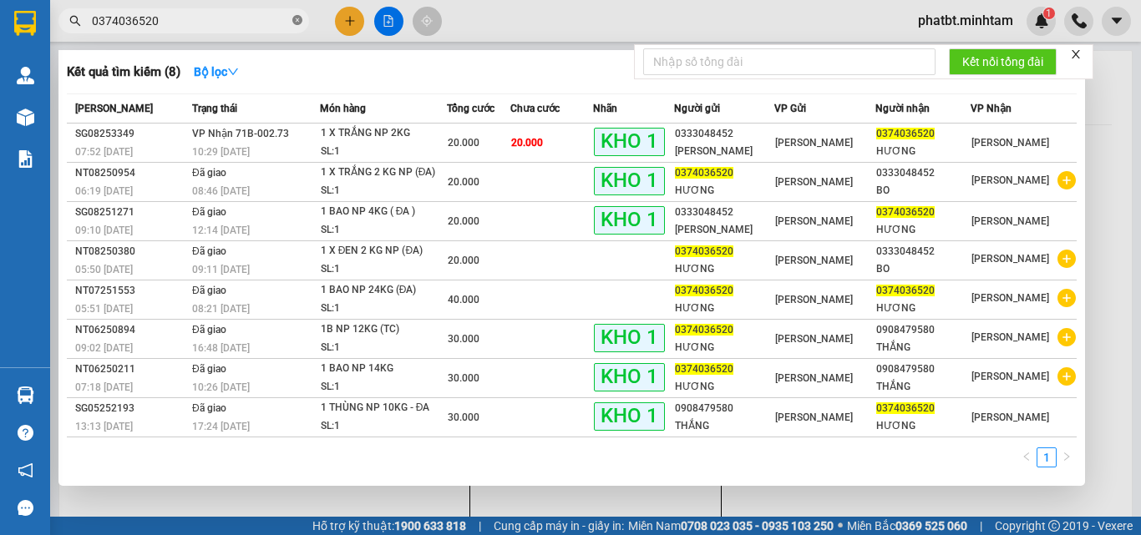
click at [298, 19] on icon "close-circle" at bounding box center [297, 20] width 10 height 10
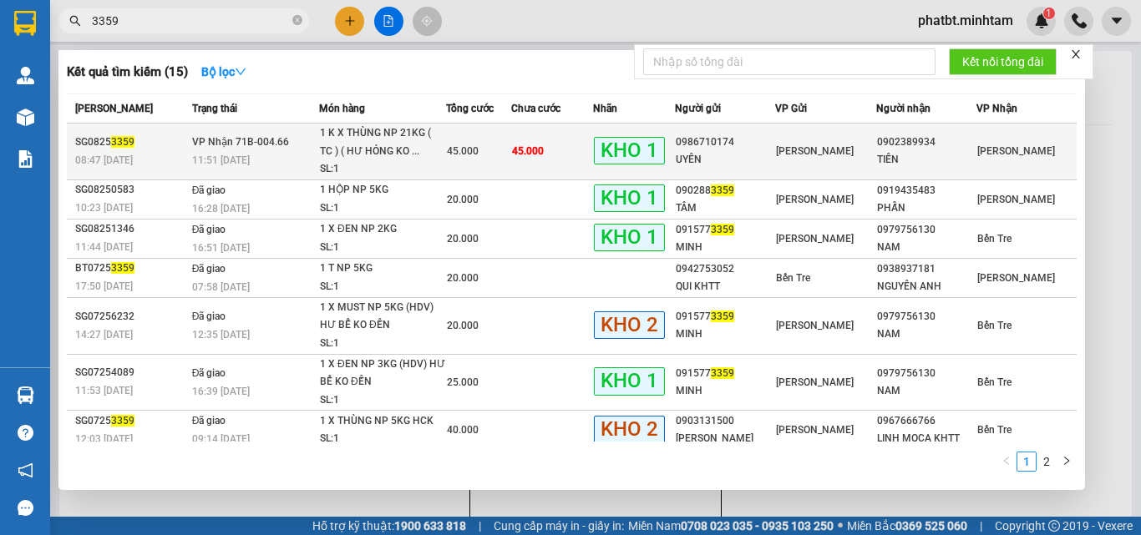
type input "3359"
click at [350, 159] on div "1 K X THÙNG NP 21KG ( TC ) ( HƯ HỎNG KO ..." at bounding box center [382, 142] width 125 height 36
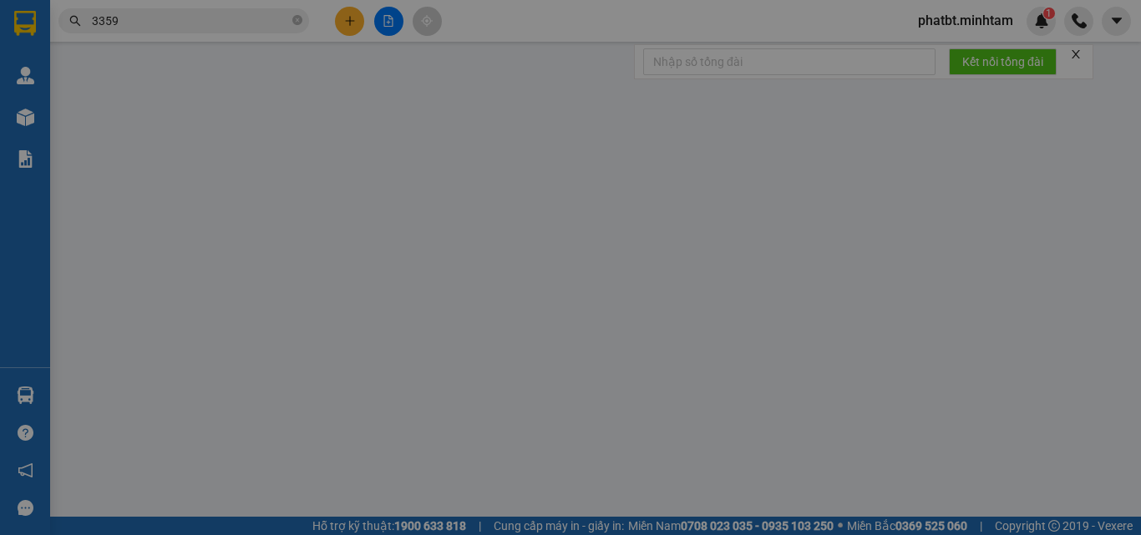
type input "0986710174"
type input "UYÊN"
type input "0902389934"
type input "TIÊN"
type input "HCK +5"
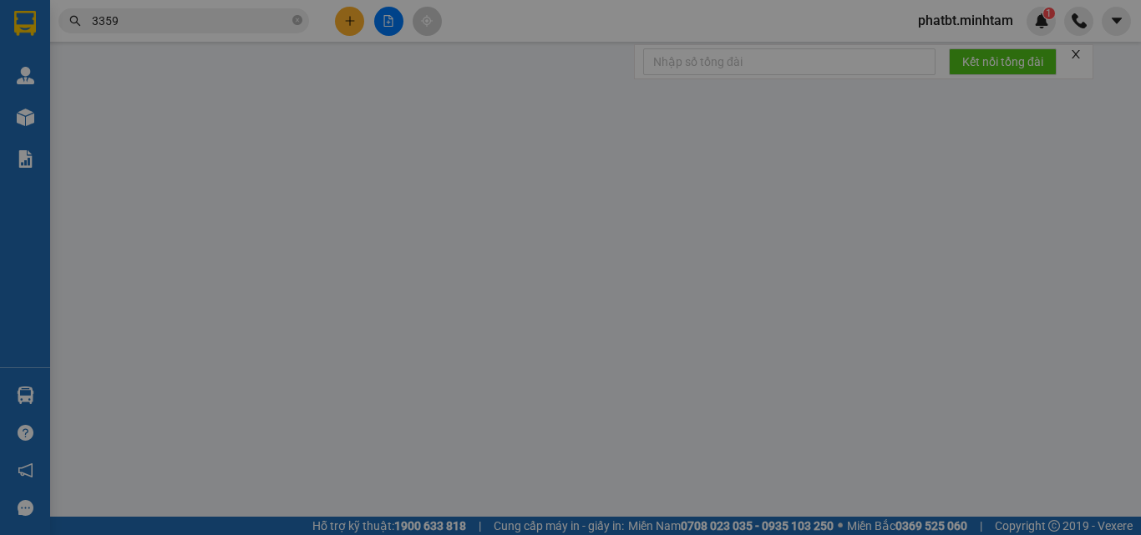
type input "45.000"
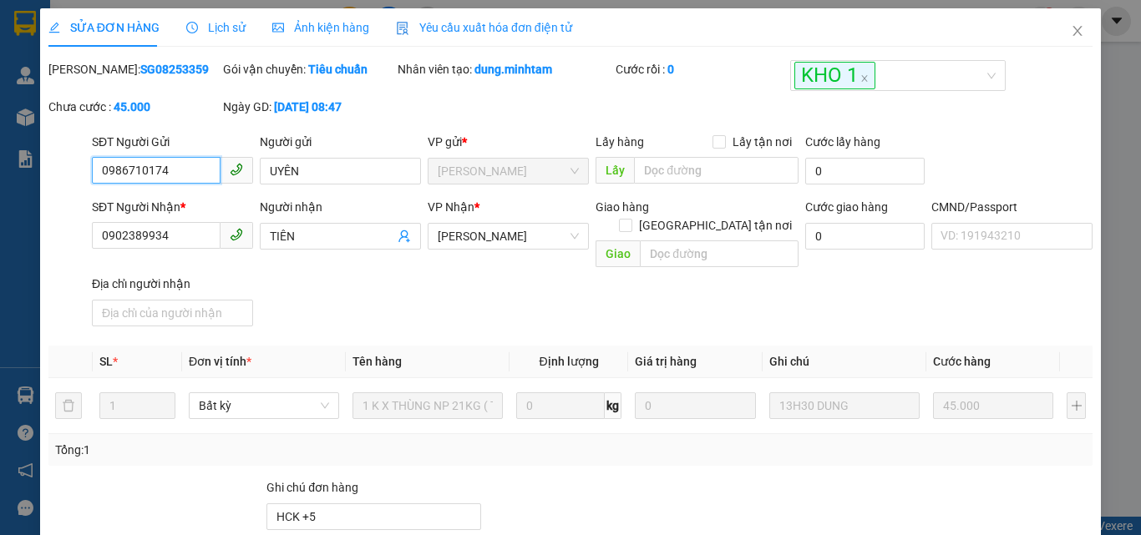
scroll to position [232, 0]
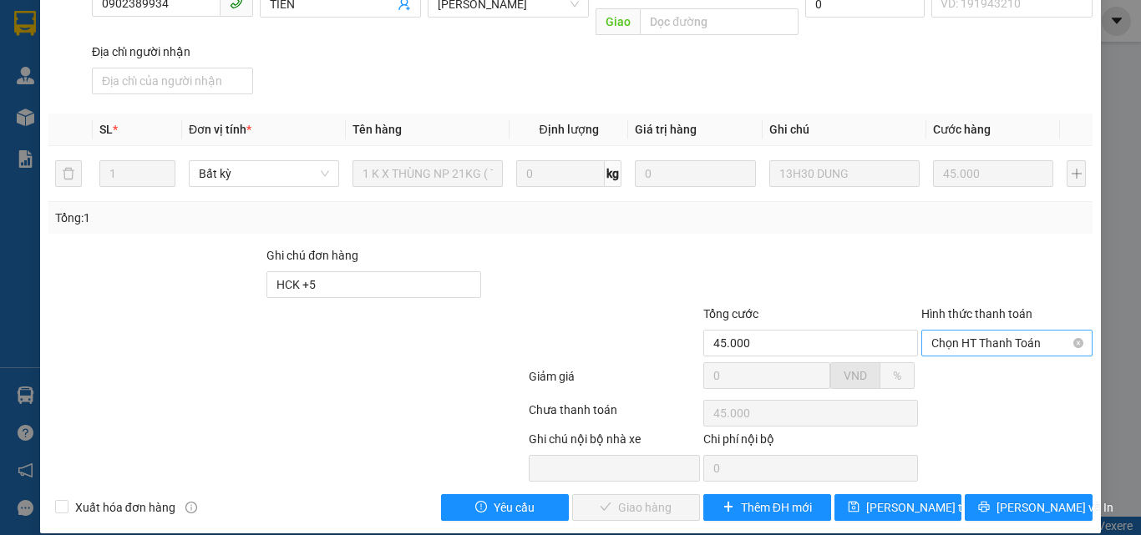
click at [934, 331] on span "Chọn HT Thanh Toán" at bounding box center [1006, 343] width 151 height 25
drag, startPoint x: 935, startPoint y: 361, endPoint x: 705, endPoint y: 475, distance: 257.3
click at [934, 361] on div "Tại văn phòng" at bounding box center [996, 358] width 149 height 18
type input "0"
click at [640, 499] on span "Lưu và Giao hàng" at bounding box center [684, 508] width 160 height 18
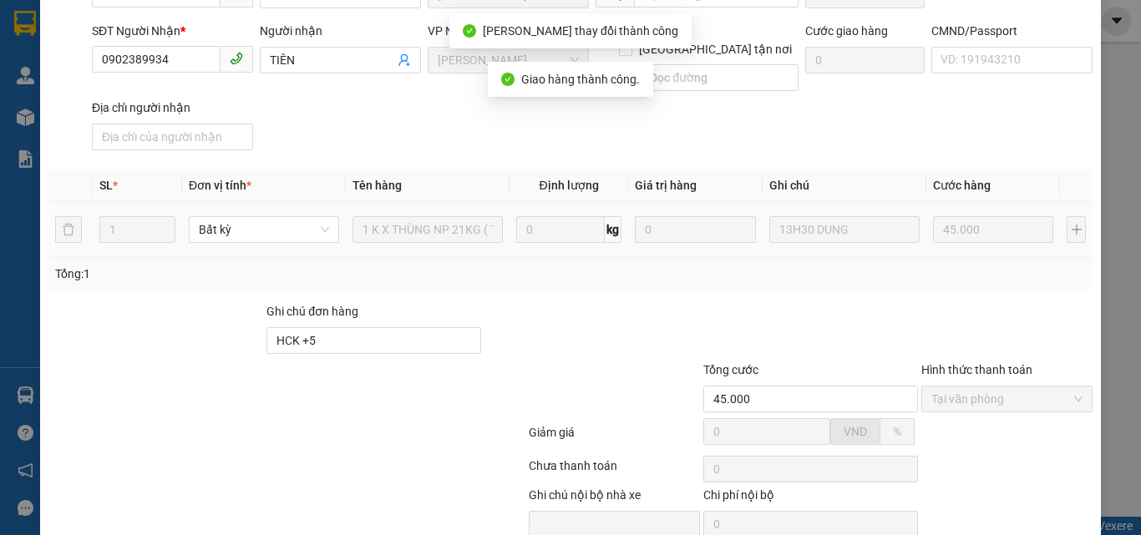
scroll to position [0, 0]
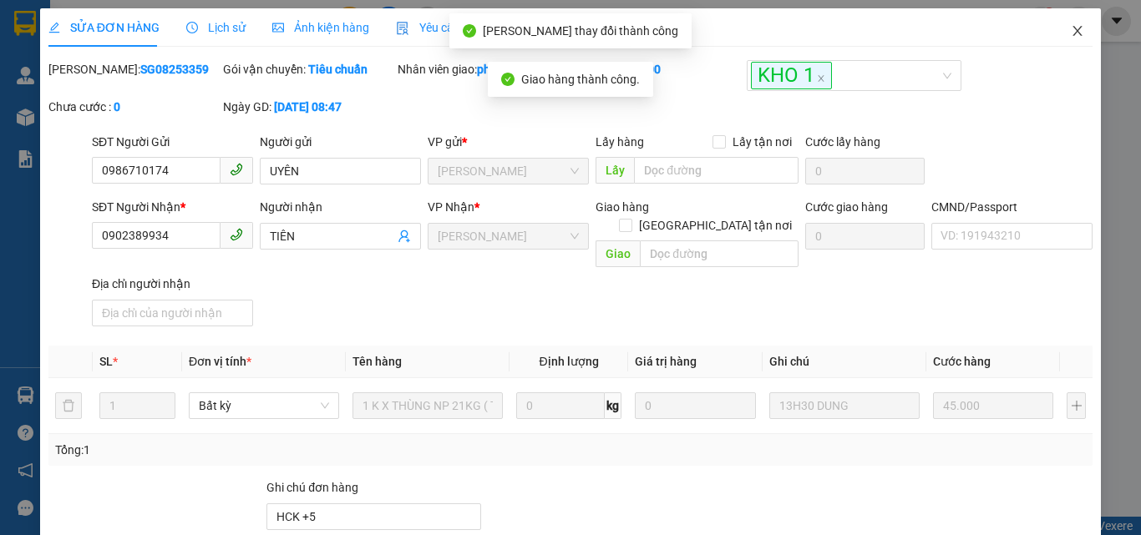
click at [1071, 28] on icon "close" at bounding box center [1077, 30] width 13 height 13
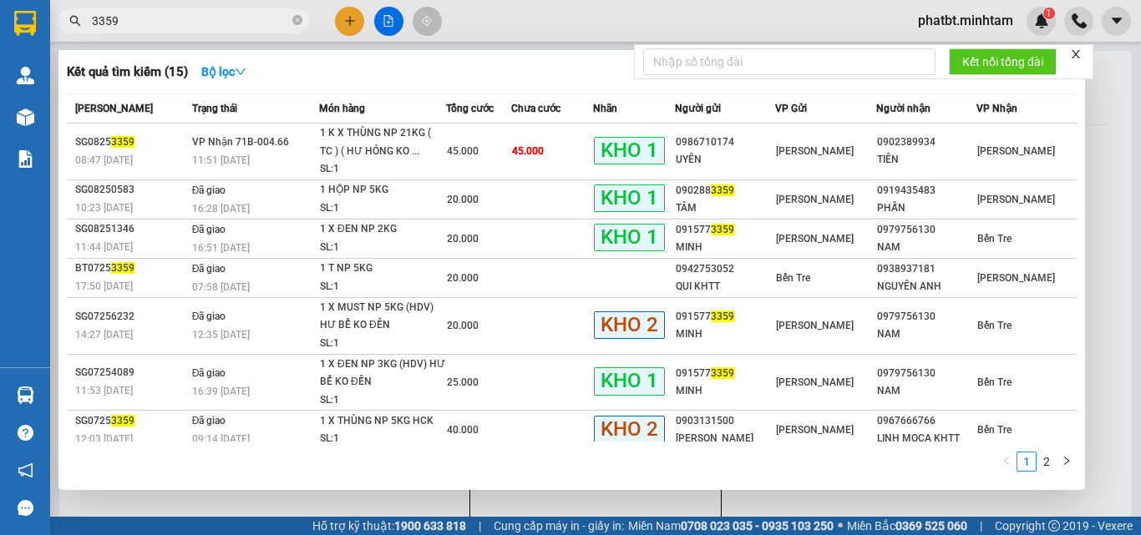
drag, startPoint x: 298, startPoint y: 20, endPoint x: 288, endPoint y: 19, distance: 10.1
click at [296, 20] on icon "close-circle" at bounding box center [297, 20] width 10 height 10
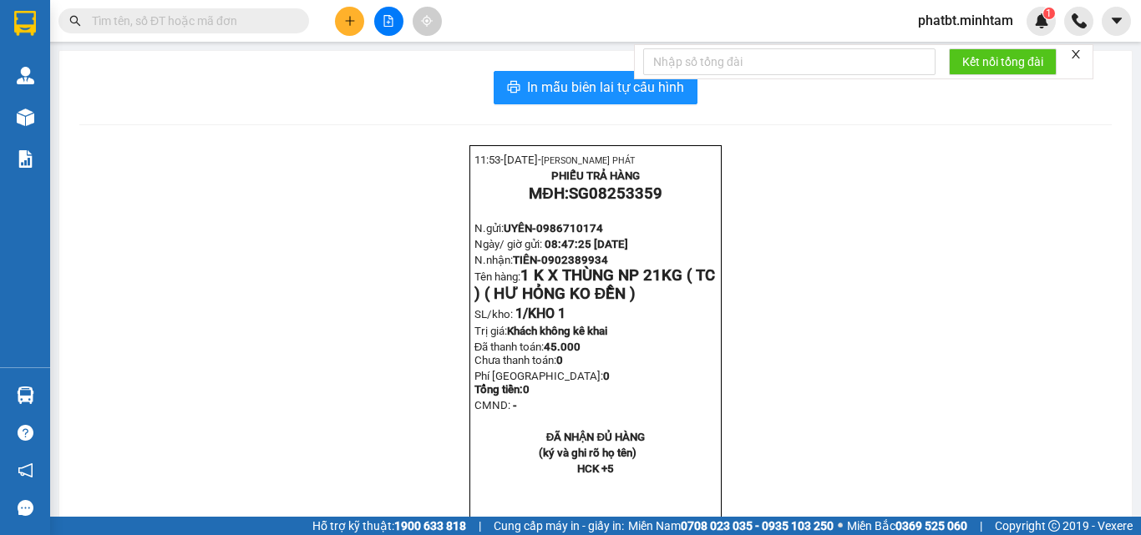
click at [278, 18] on input "text" at bounding box center [190, 21] width 197 height 18
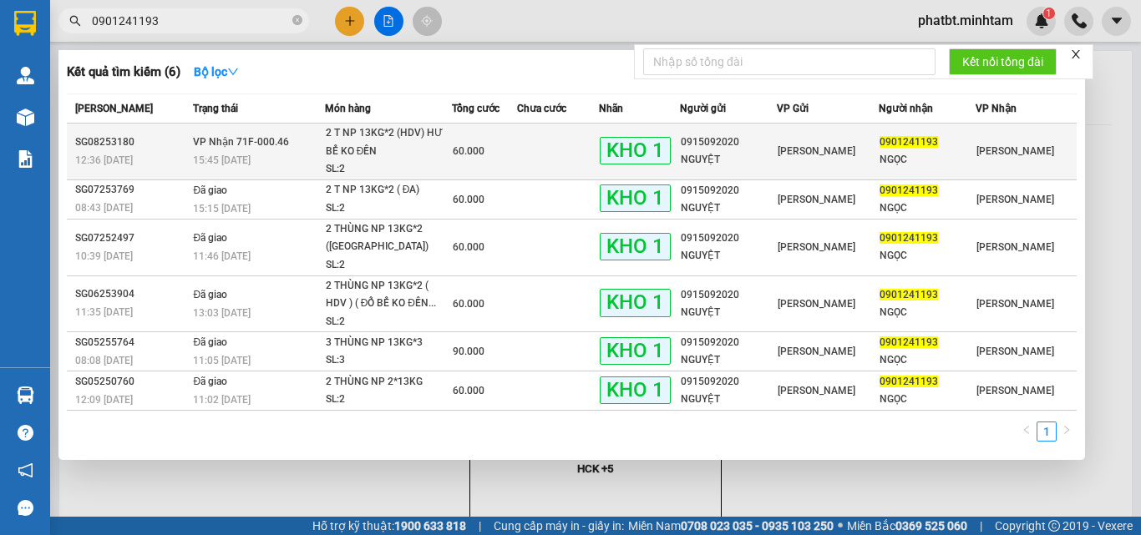
type input "0901241193"
click at [321, 164] on div "15:45 - 13/08" at bounding box center [258, 160] width 130 height 18
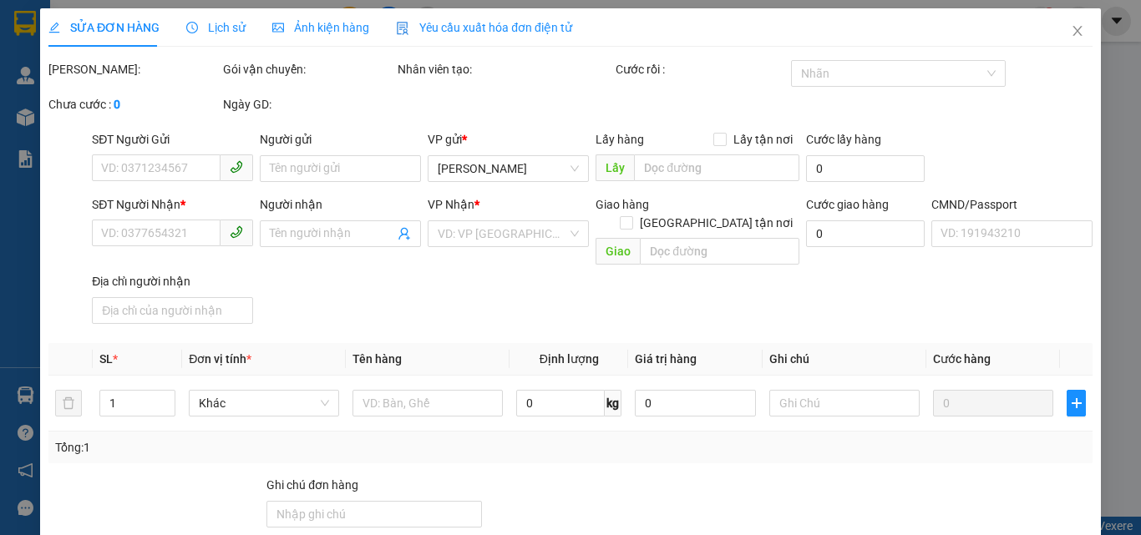
type input "0915092020"
type input "NGUYỆT"
type input "0901241193"
type input "NGỌC"
type input "BM"
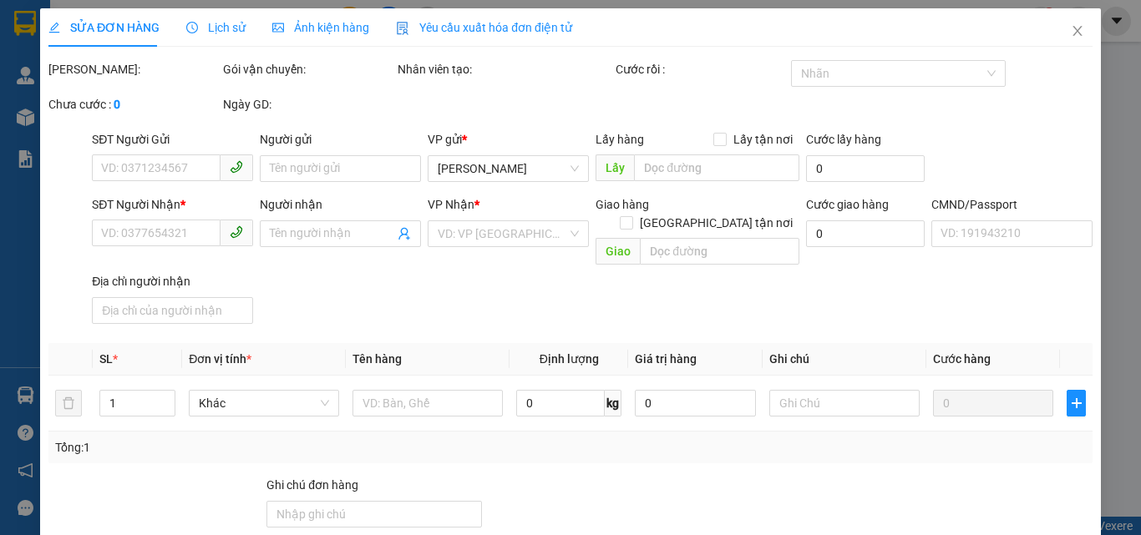
type input "60.000"
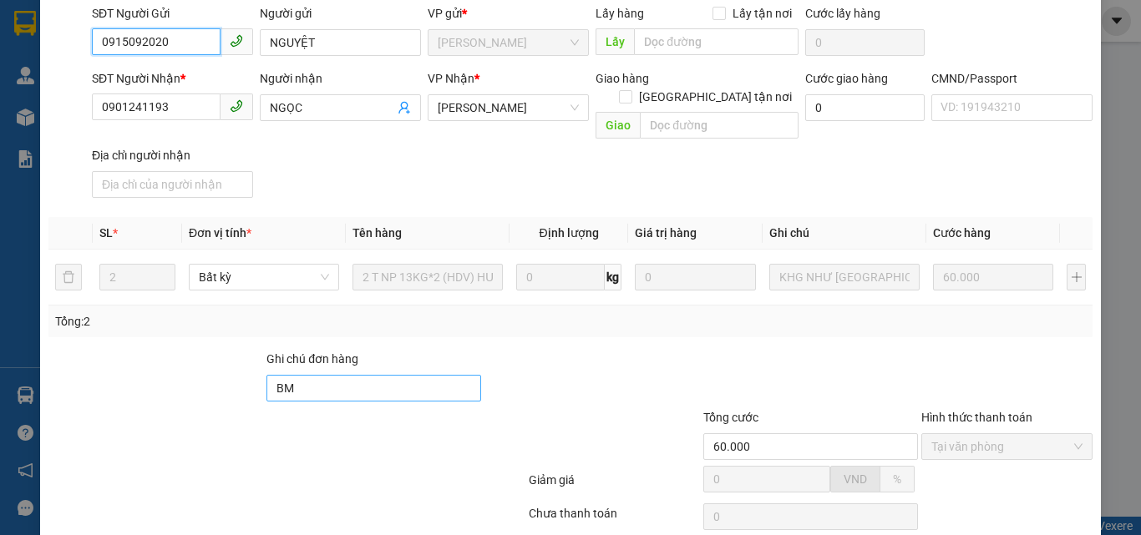
scroll to position [232, 0]
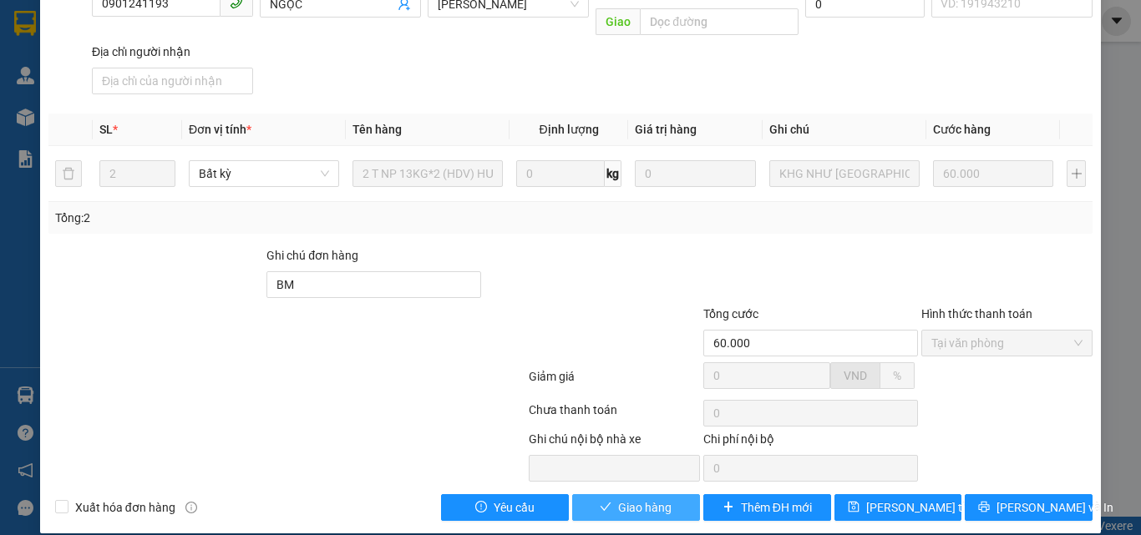
click at [655, 499] on span "Giao hàng" at bounding box center [644, 508] width 53 height 18
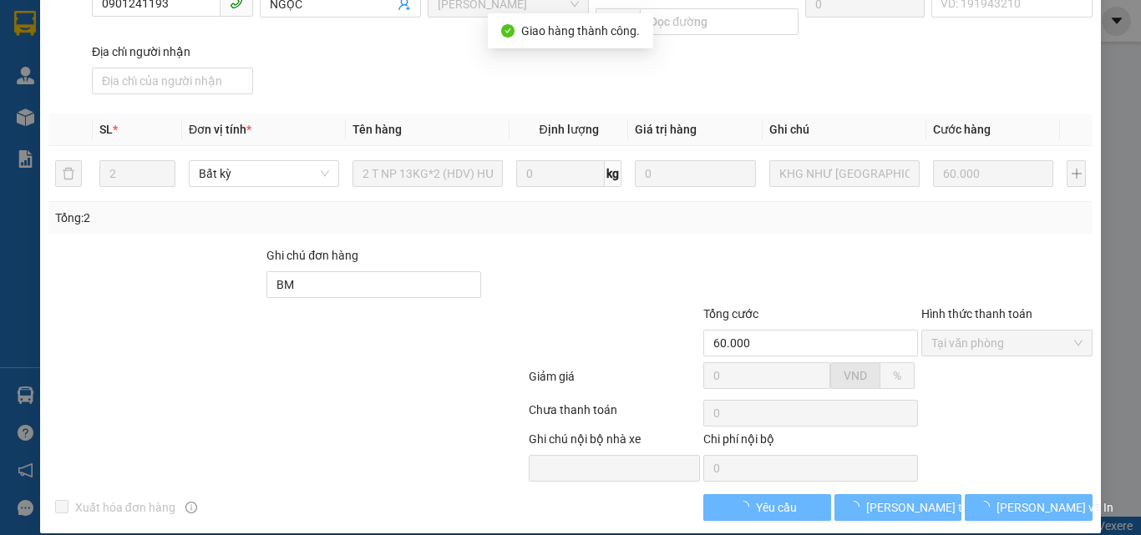
scroll to position [248, 0]
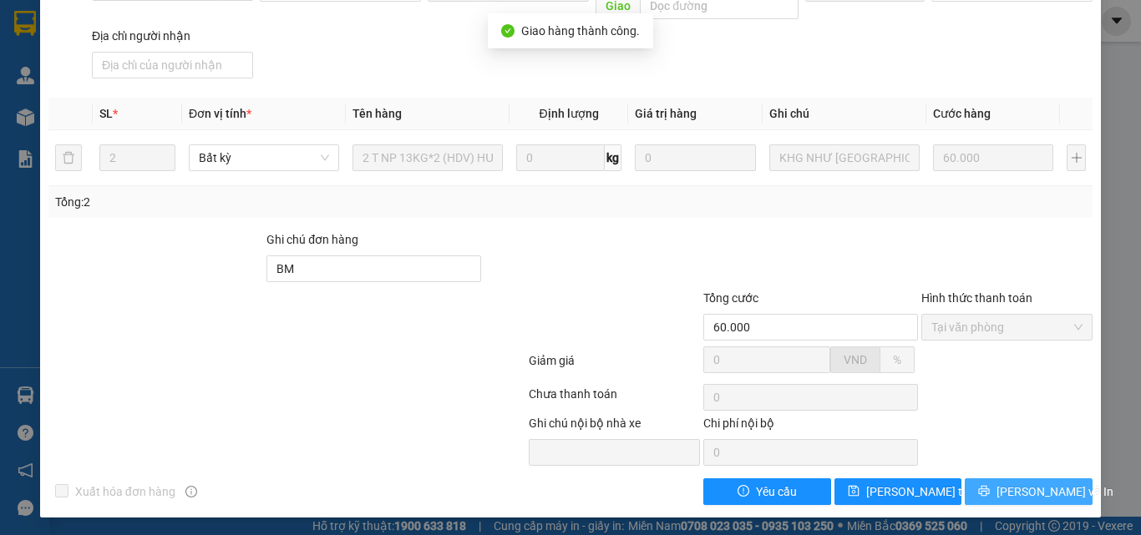
click at [990, 485] on icon "printer" at bounding box center [984, 491] width 12 height 12
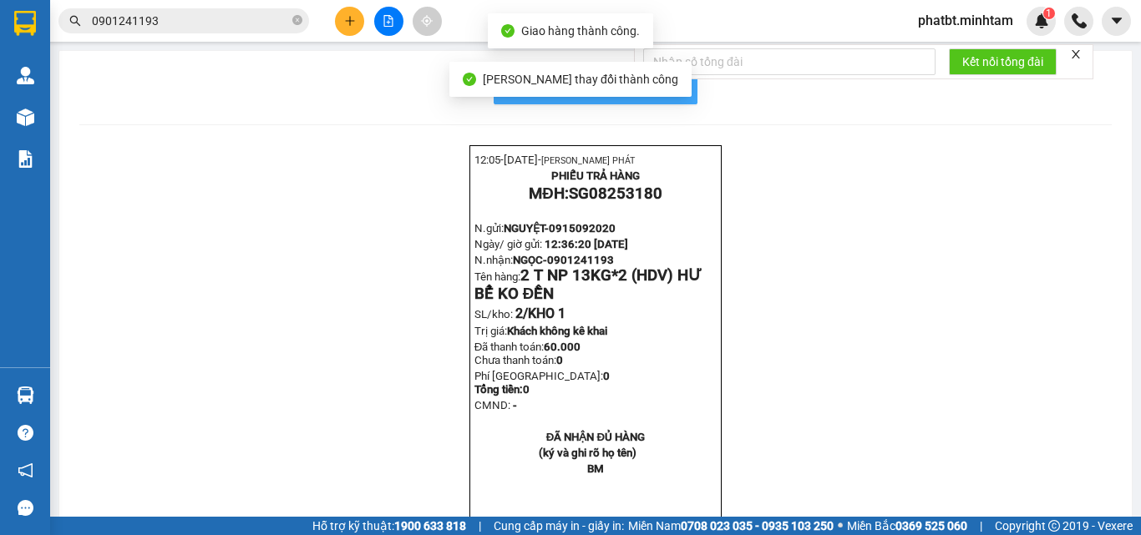
click at [664, 94] on span "In mẫu biên lai tự cấu hình" at bounding box center [605, 87] width 157 height 21
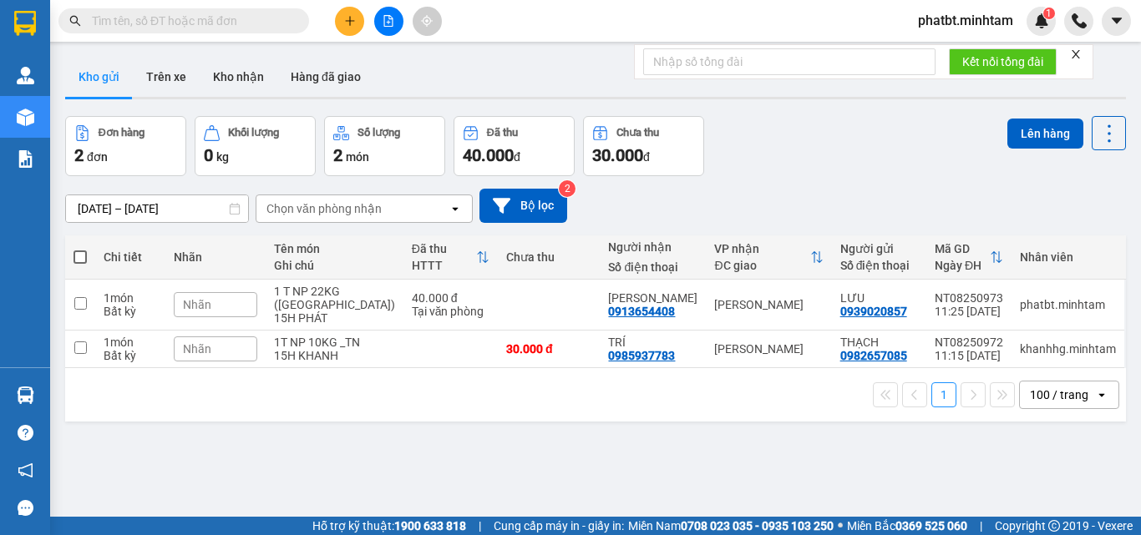
click at [54, 392] on main "ver 1.8.138 Kho gửi Trên xe Kho nhận Hàng đã giao Đơn hàng 2 đơn Khối lượng 0 k…" at bounding box center [570, 258] width 1141 height 517
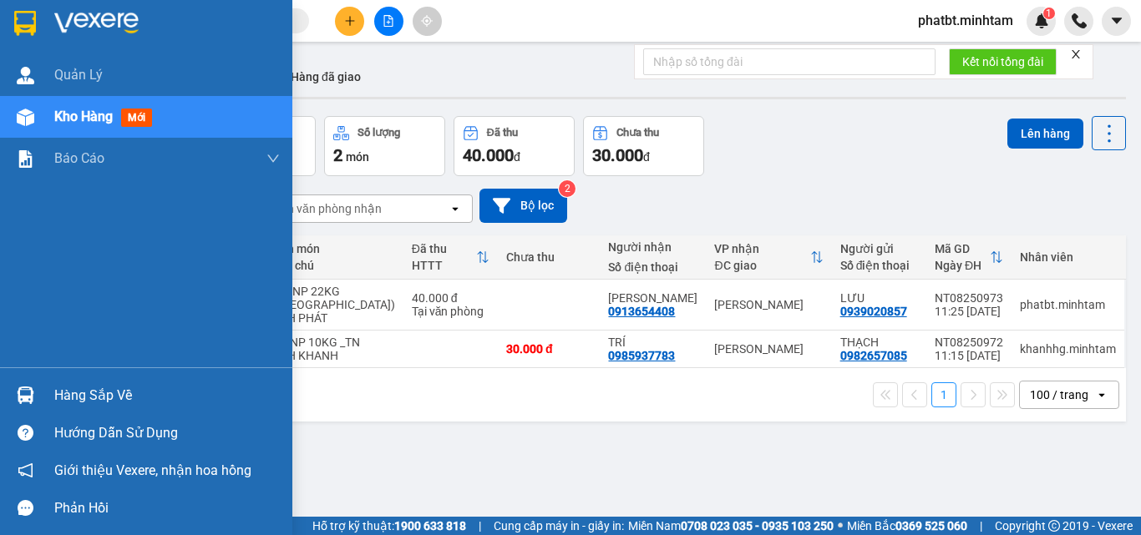
click at [60, 397] on div "Hàng sắp về" at bounding box center [166, 395] width 225 height 25
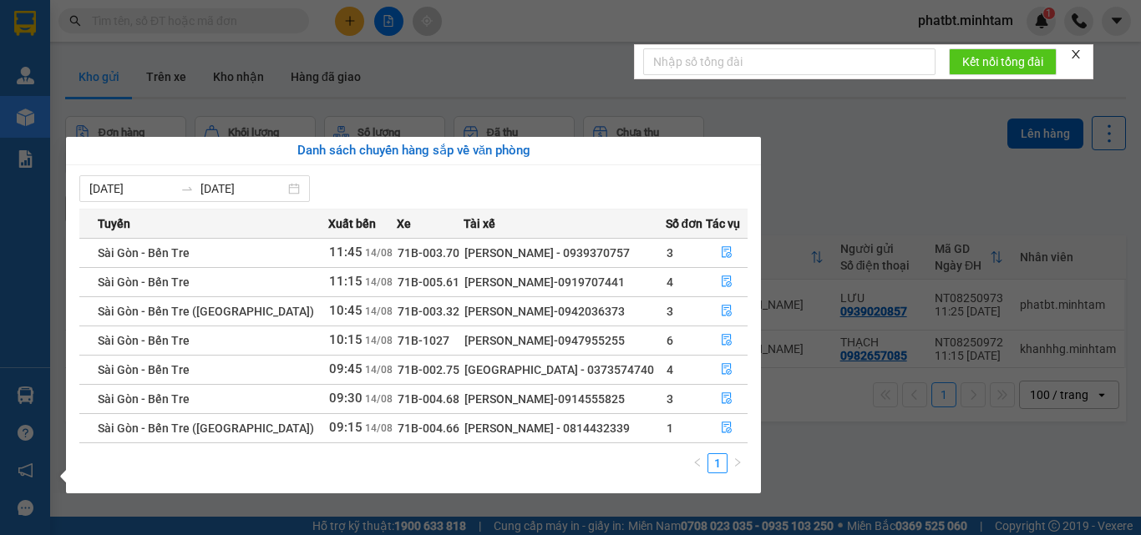
click at [830, 443] on section "Kết quả tìm kiếm ( 0 ) Bộ lọc No Data phatbt.minhtam 1 Quản [PERSON_NAME] hàng …" at bounding box center [570, 267] width 1141 height 535
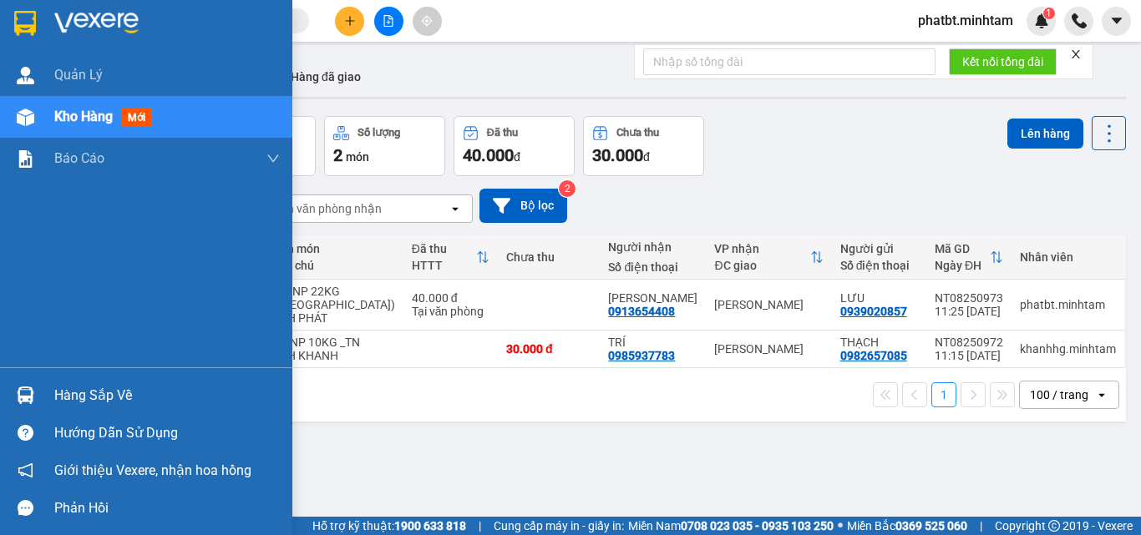
click at [78, 389] on div "Hàng sắp về" at bounding box center [166, 395] width 225 height 25
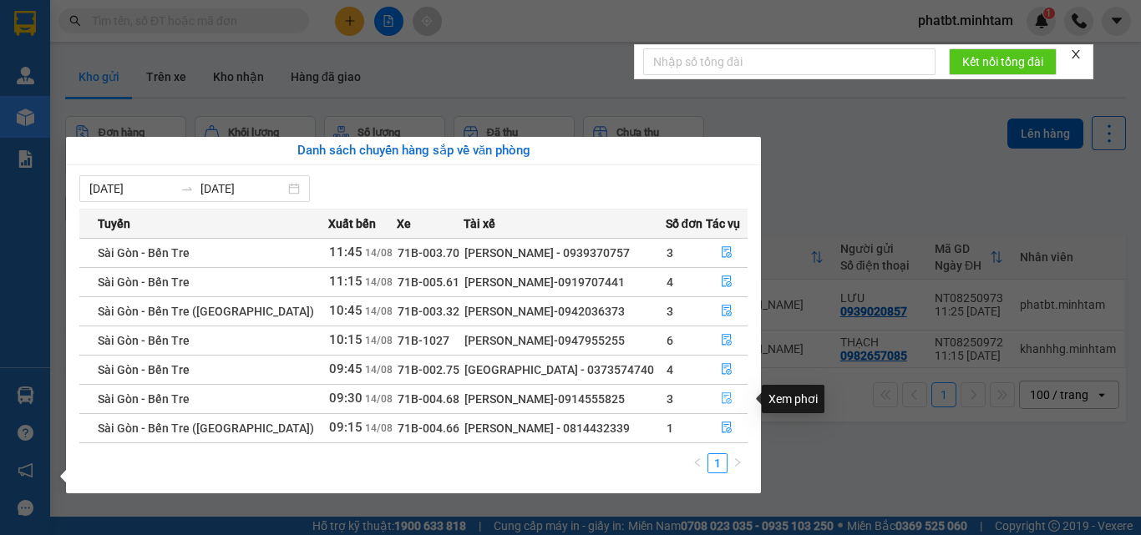
click at [721, 395] on icon "file-done" at bounding box center [727, 398] width 12 height 12
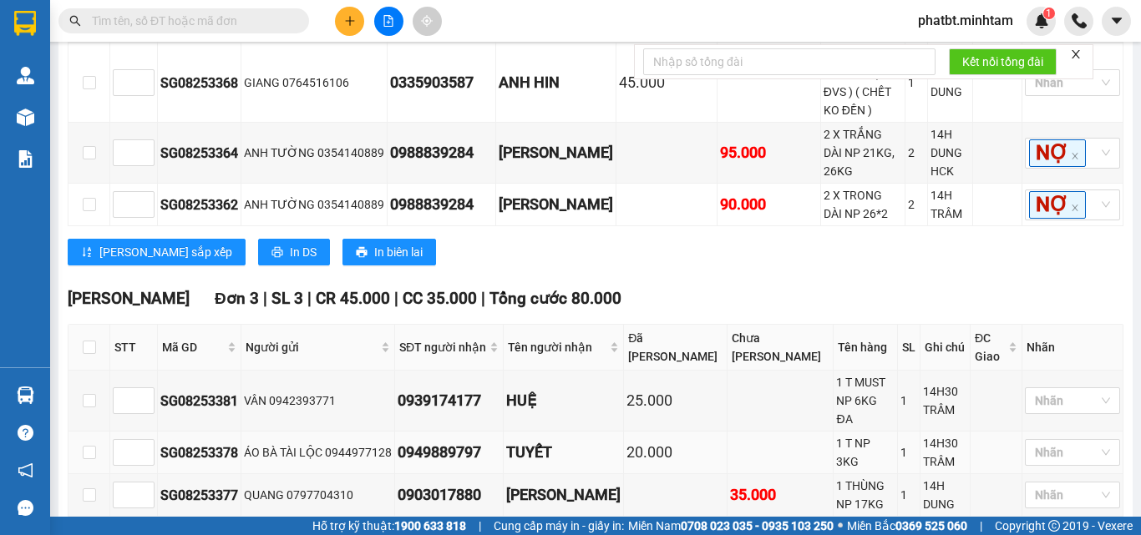
scroll to position [103, 0]
